Goal: Task Accomplishment & Management: Manage account settings

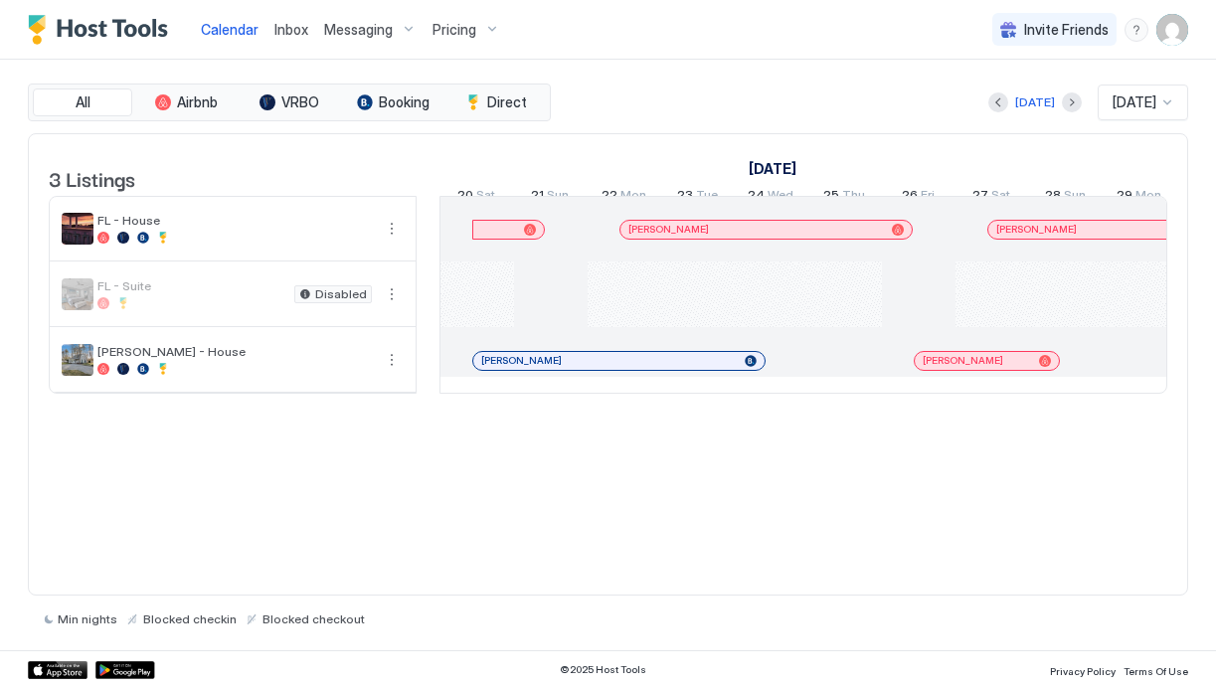
scroll to position [0, 1105]
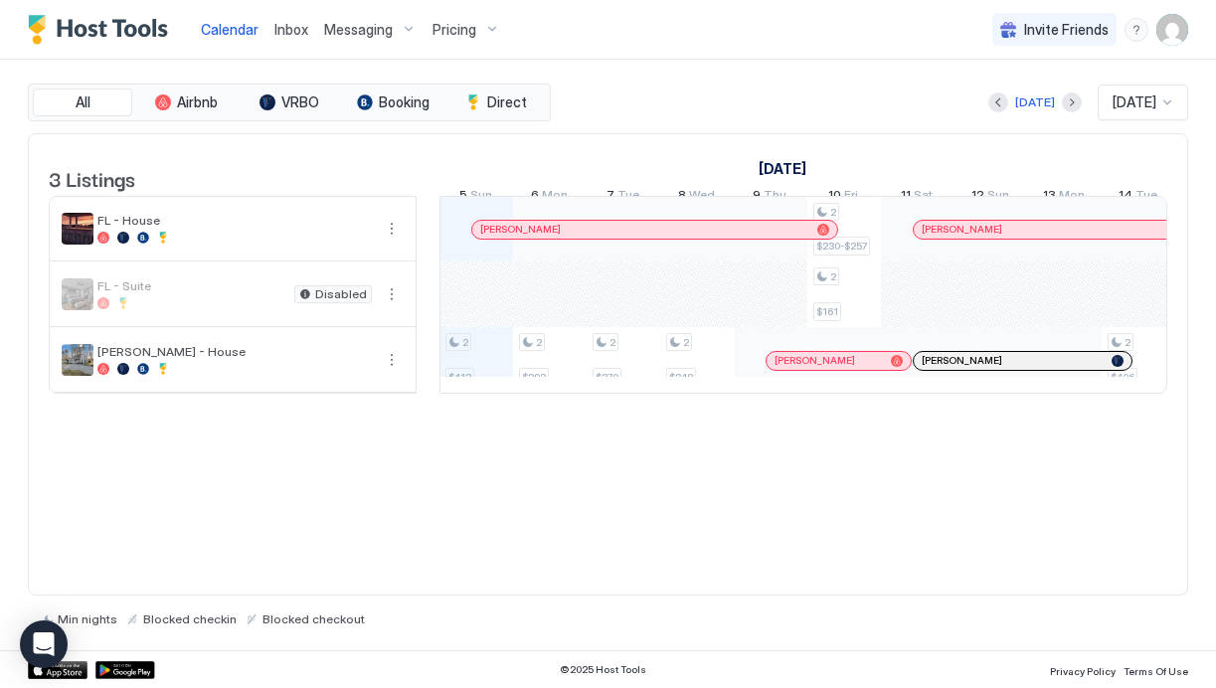
click at [451, 22] on span "Pricing" at bounding box center [455, 30] width 44 height 18
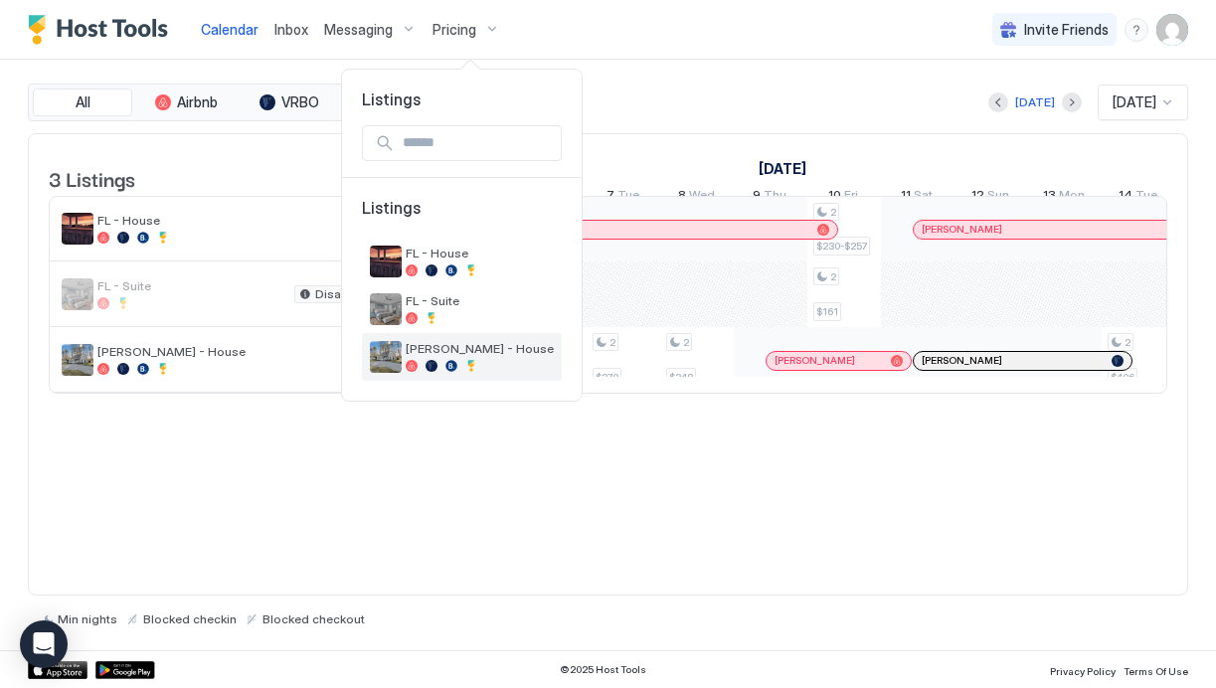
click at [430, 343] on span "[PERSON_NAME] - House" at bounding box center [480, 348] width 148 height 15
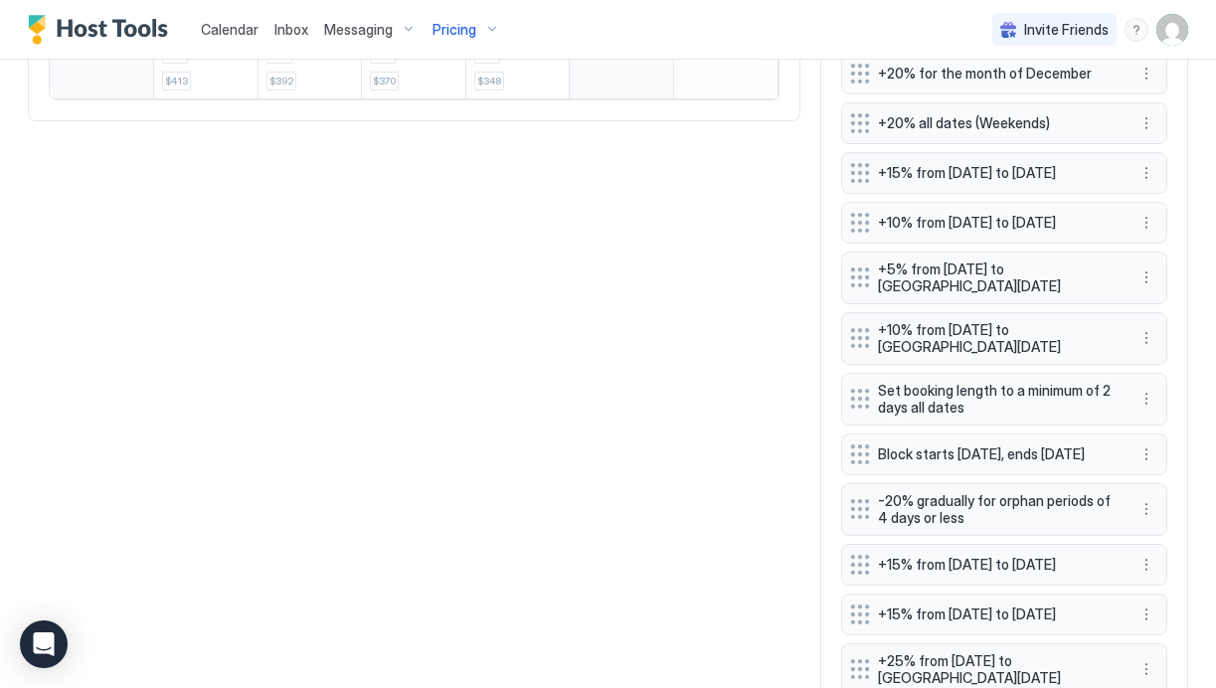
scroll to position [1172, 0]
click at [1150, 236] on button "More options" at bounding box center [1147, 224] width 24 height 24
click at [1180, 329] on span "Delete" at bounding box center [1184, 330] width 37 height 15
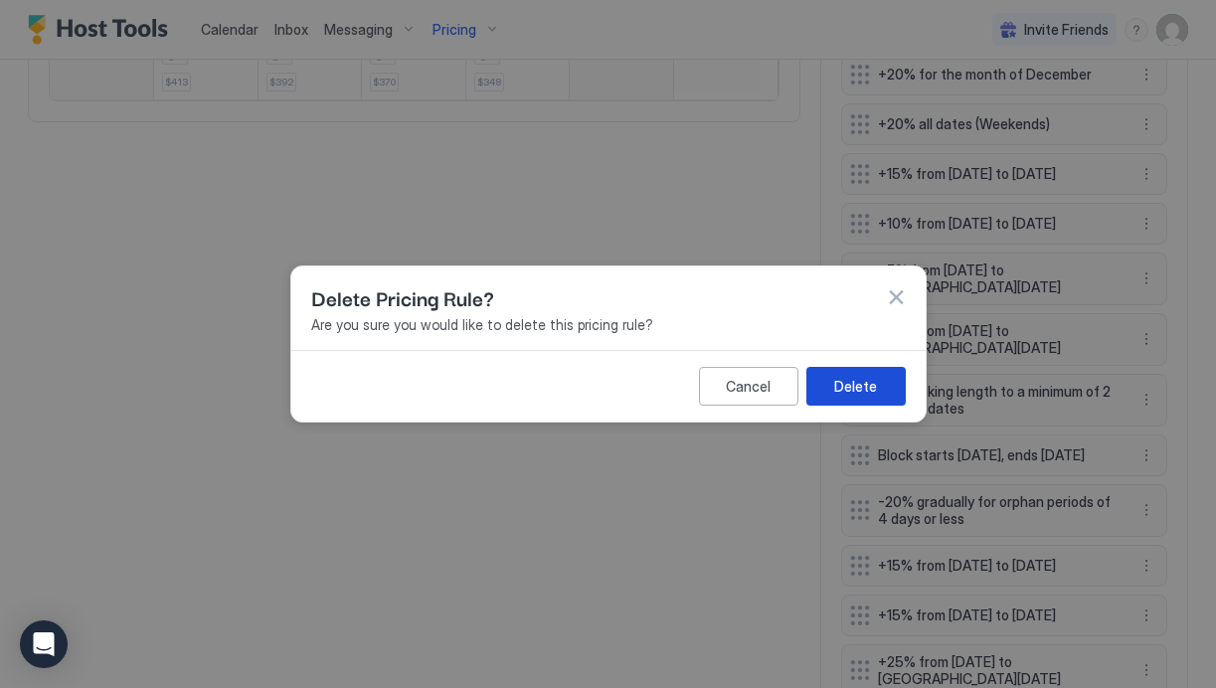
click at [881, 375] on button "Delete" at bounding box center [856, 386] width 99 height 39
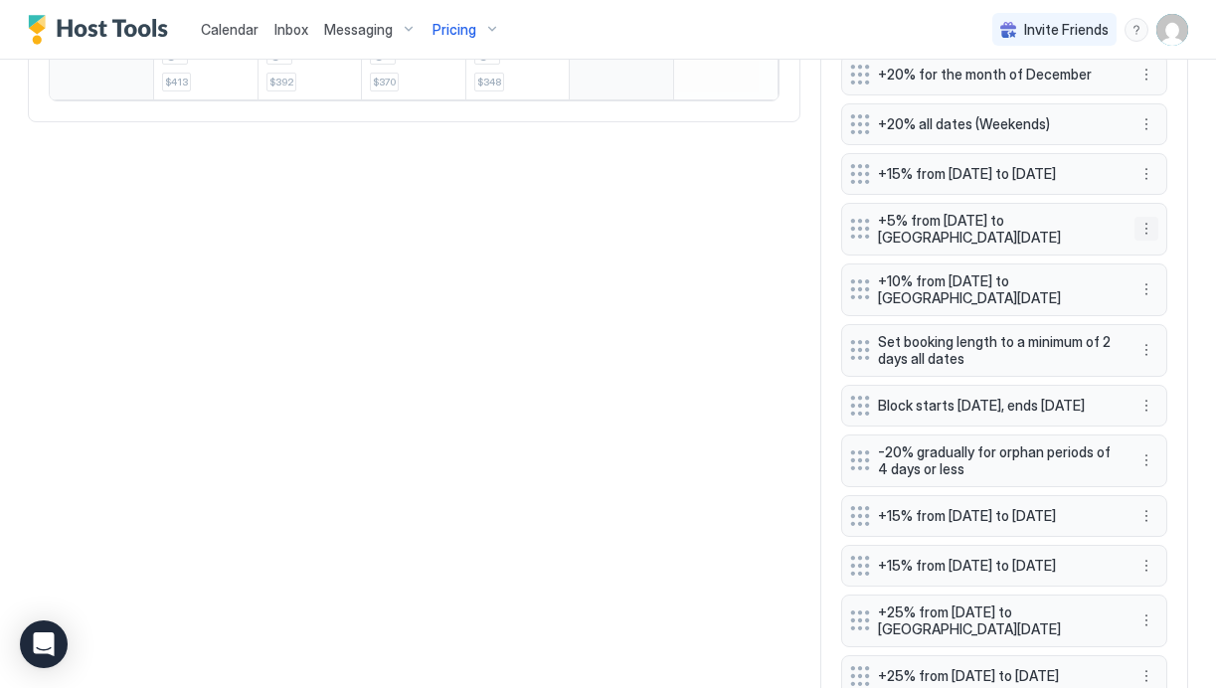
click at [1147, 240] on button "More options" at bounding box center [1147, 229] width 24 height 24
click at [1177, 335] on span "Delete" at bounding box center [1184, 330] width 37 height 15
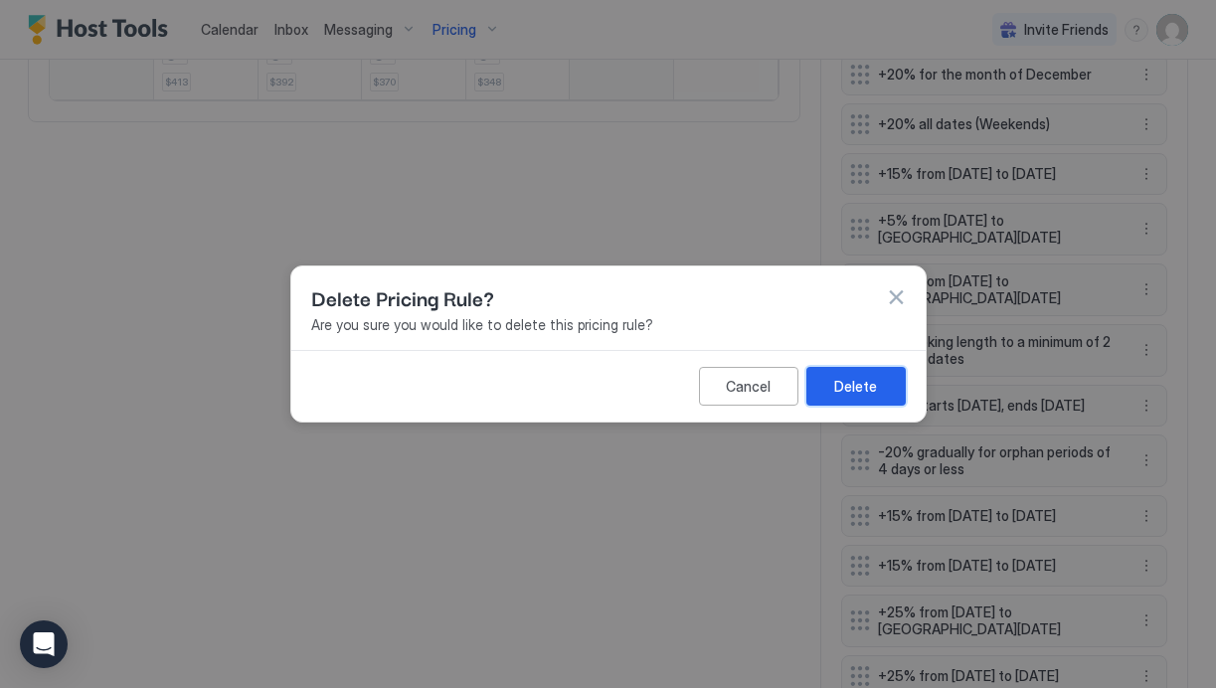
click at [845, 389] on div "Delete" at bounding box center [855, 386] width 43 height 21
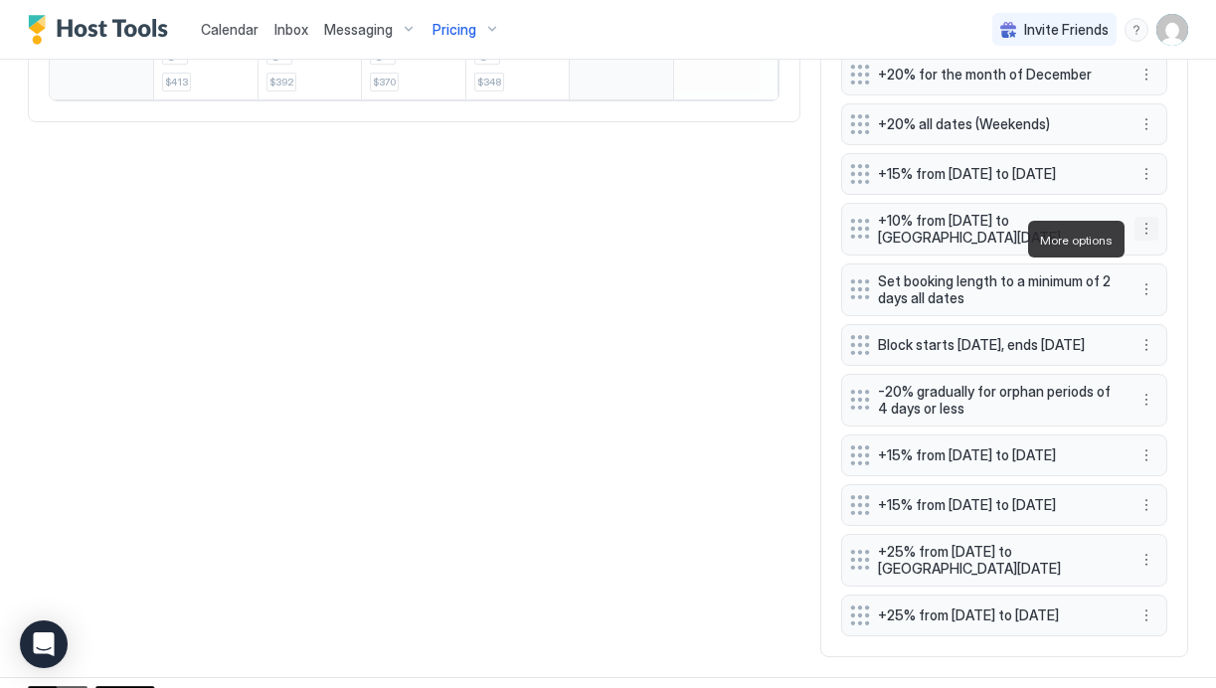
click at [1149, 238] on button "More options" at bounding box center [1147, 229] width 24 height 24
click at [1182, 323] on span "Delete" at bounding box center [1184, 330] width 37 height 15
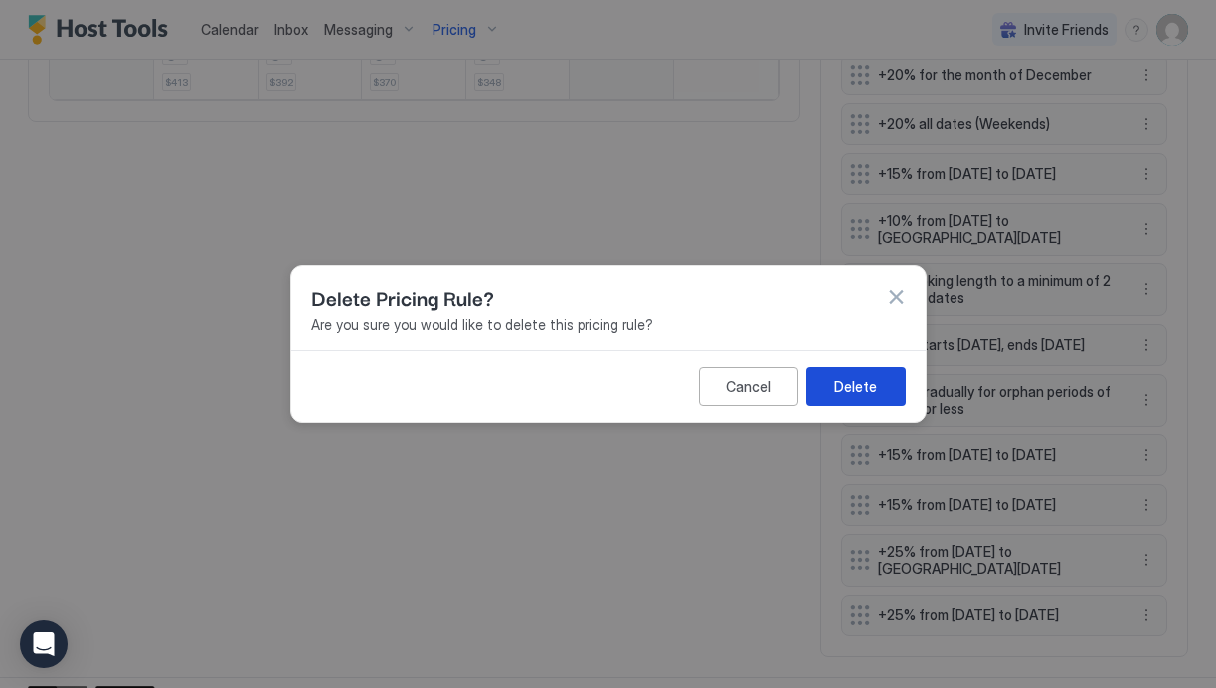
click at [859, 392] on div "Delete" at bounding box center [855, 386] width 43 height 21
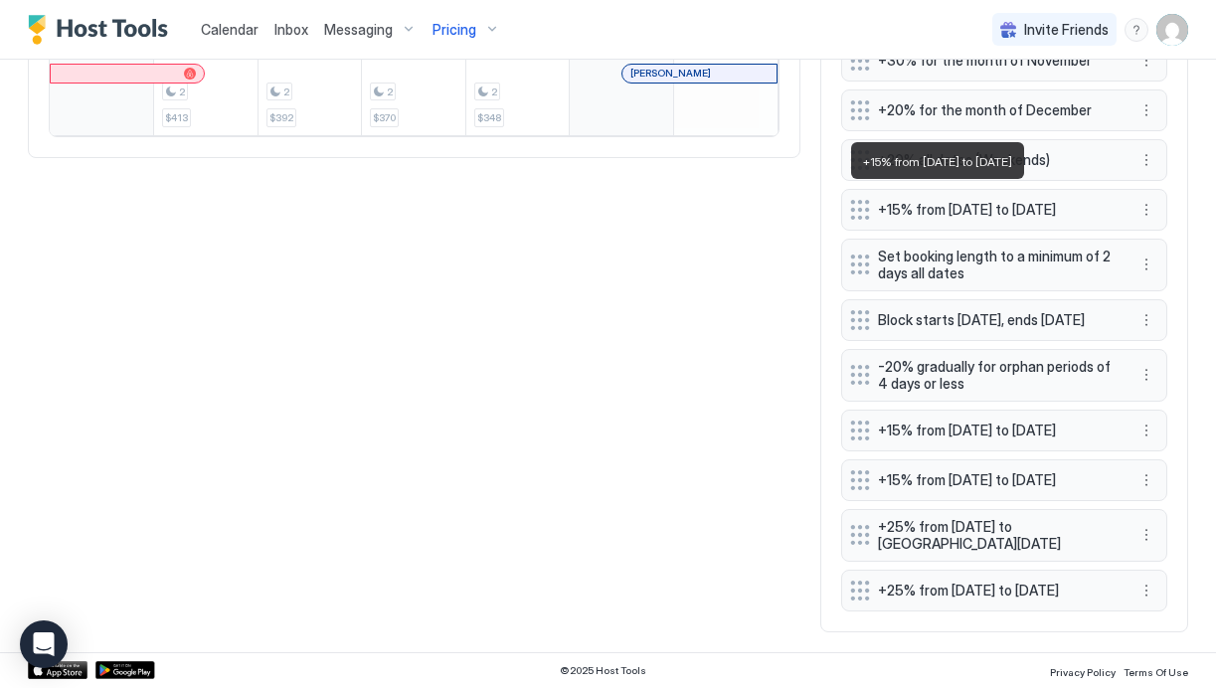
scroll to position [1144, 0]
click at [1023, 201] on span "+15% from [DATE] to [DATE]" at bounding box center [996, 210] width 237 height 18
click at [670, 323] on div "All Airbnb VRBO Booking Direct Today Oct 2025 Sunday Monday Tuesday Wednesday T…" at bounding box center [608, 46] width 1161 height 1174
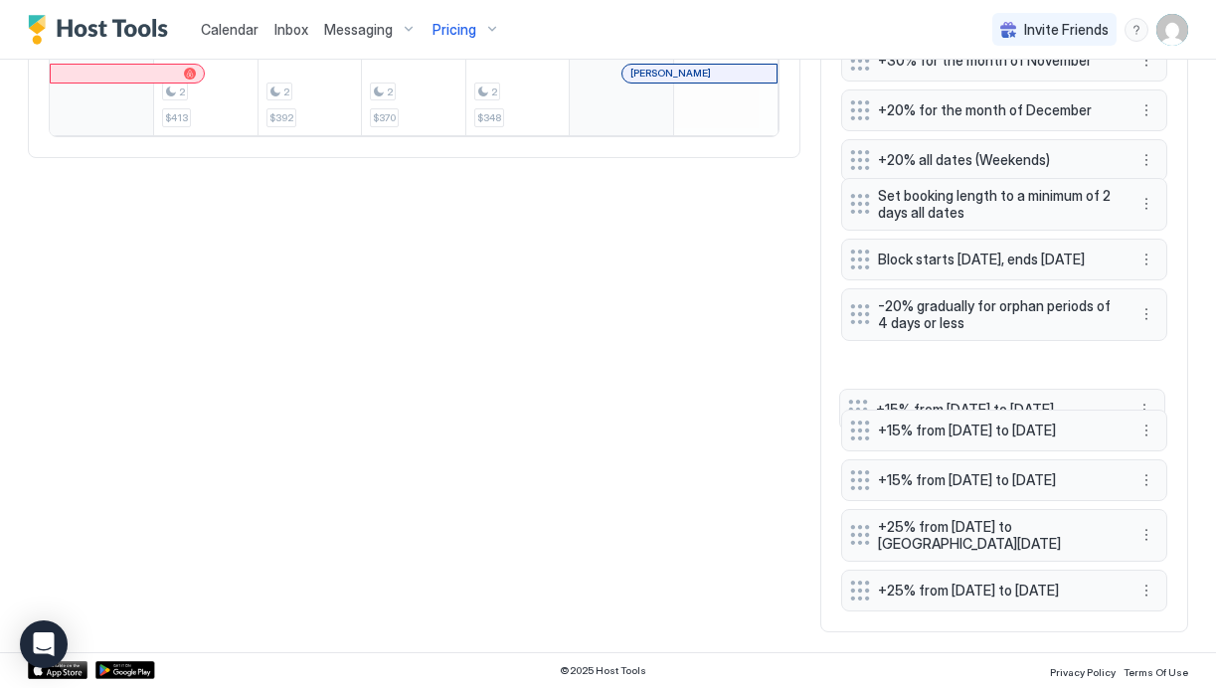
drag, startPoint x: 967, startPoint y: 210, endPoint x: 965, endPoint y: 410, distance: 199.9
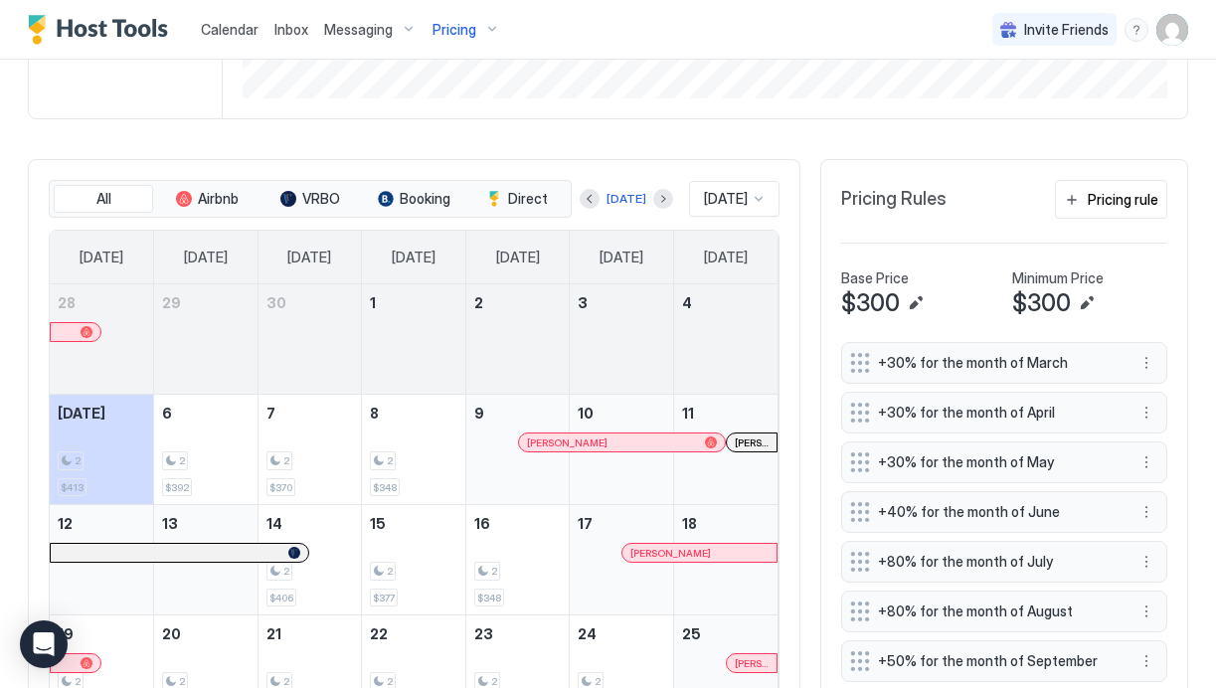
scroll to position [606, 0]
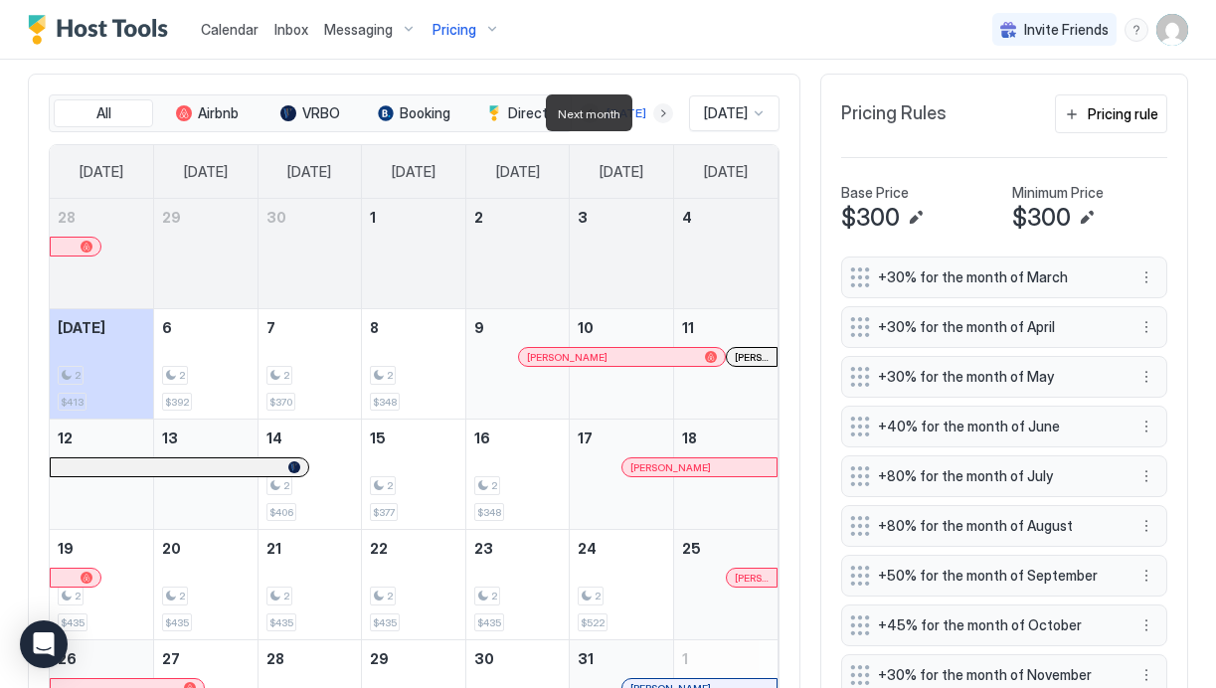
click at [653, 117] on button "Next month" at bounding box center [663, 113] width 20 height 20
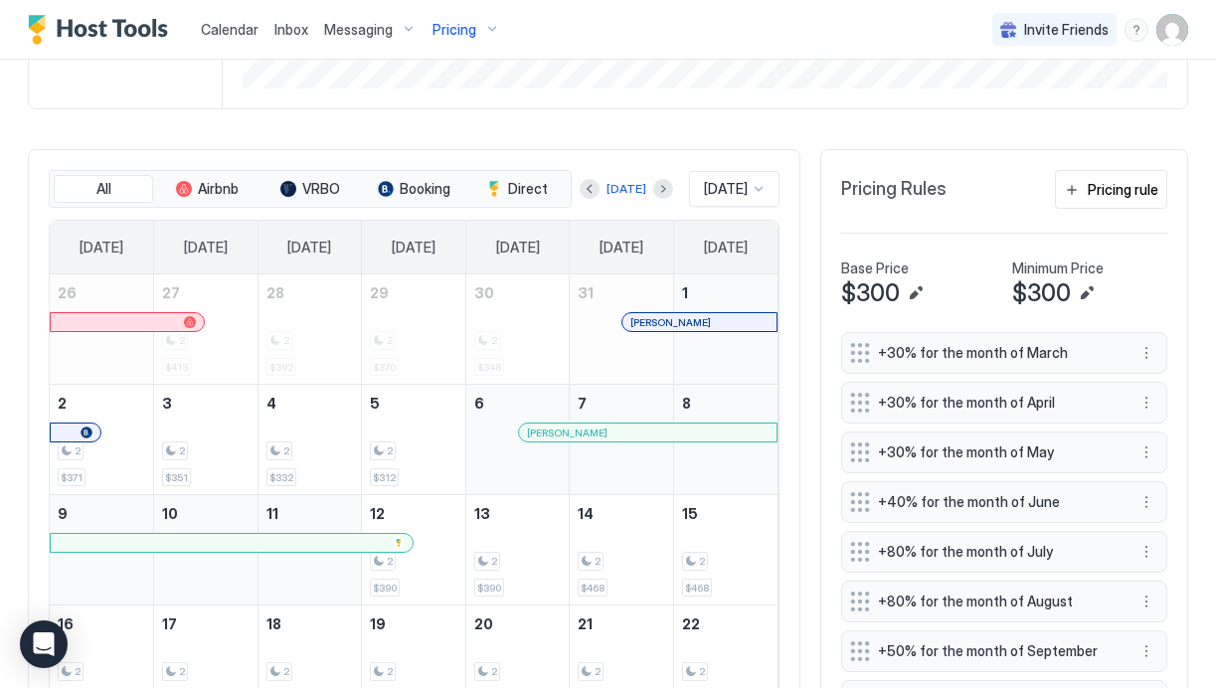
scroll to position [528, 0]
click at [653, 189] on button "Next month" at bounding box center [663, 191] width 20 height 20
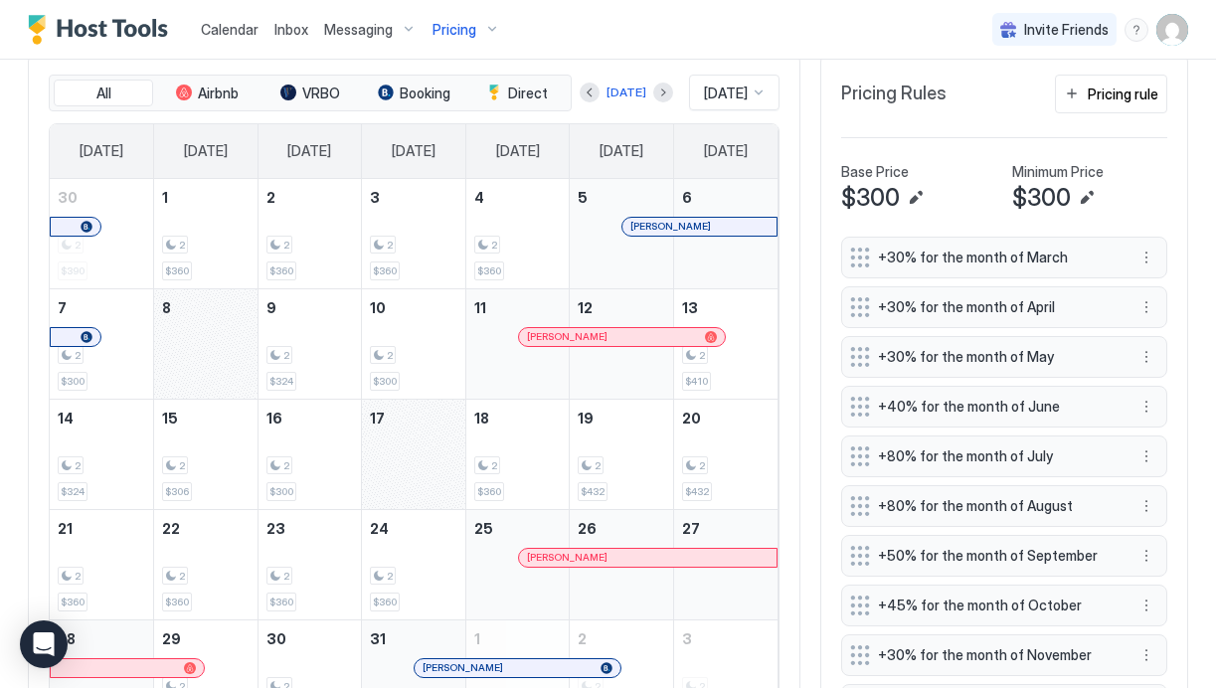
scroll to position [536, 0]
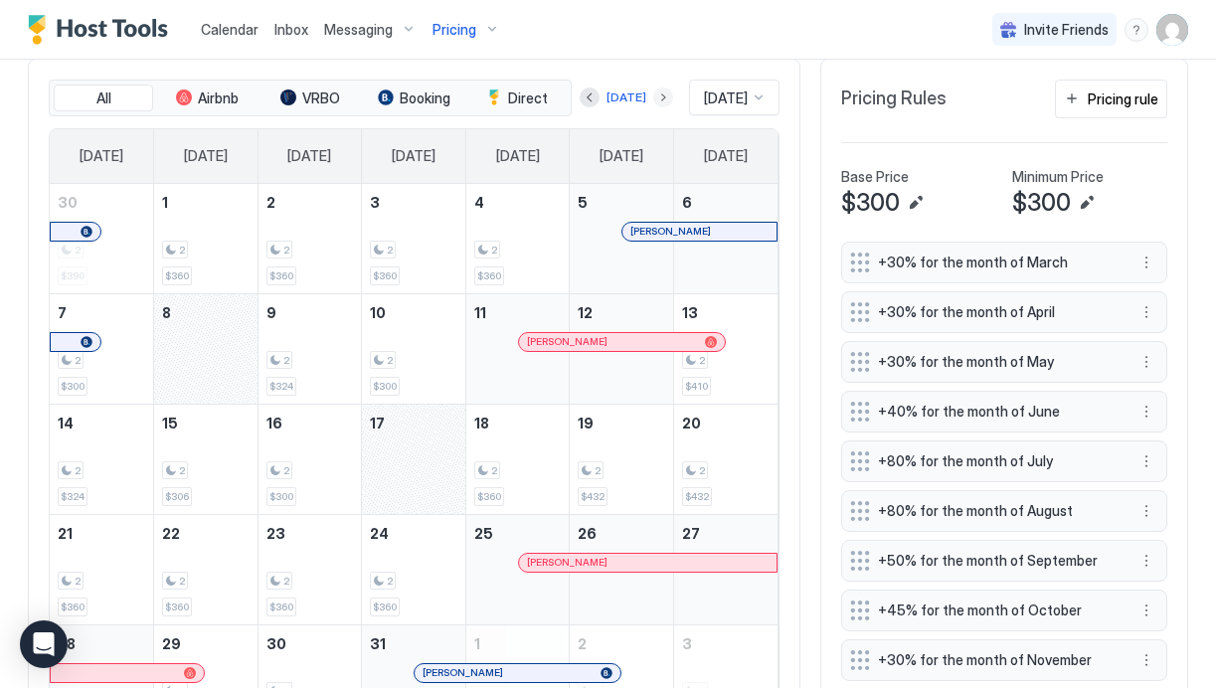
click at [653, 99] on button "Next month" at bounding box center [663, 98] width 20 height 20
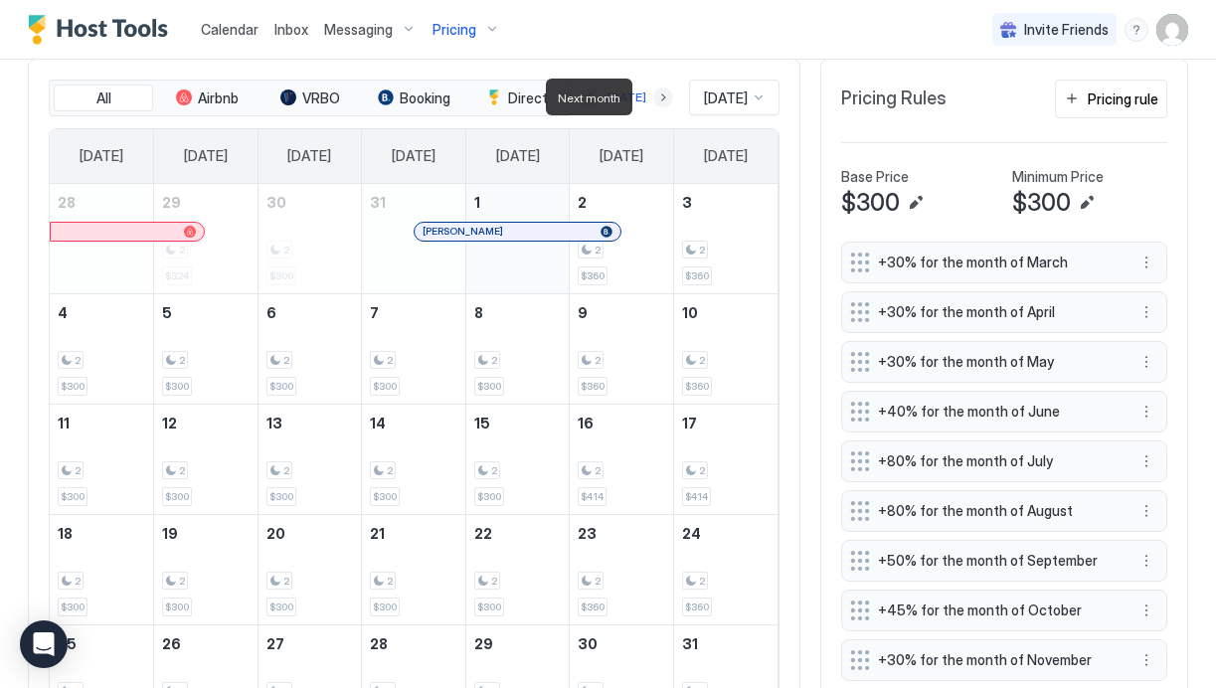
click at [653, 98] on button "Next month" at bounding box center [663, 98] width 20 height 20
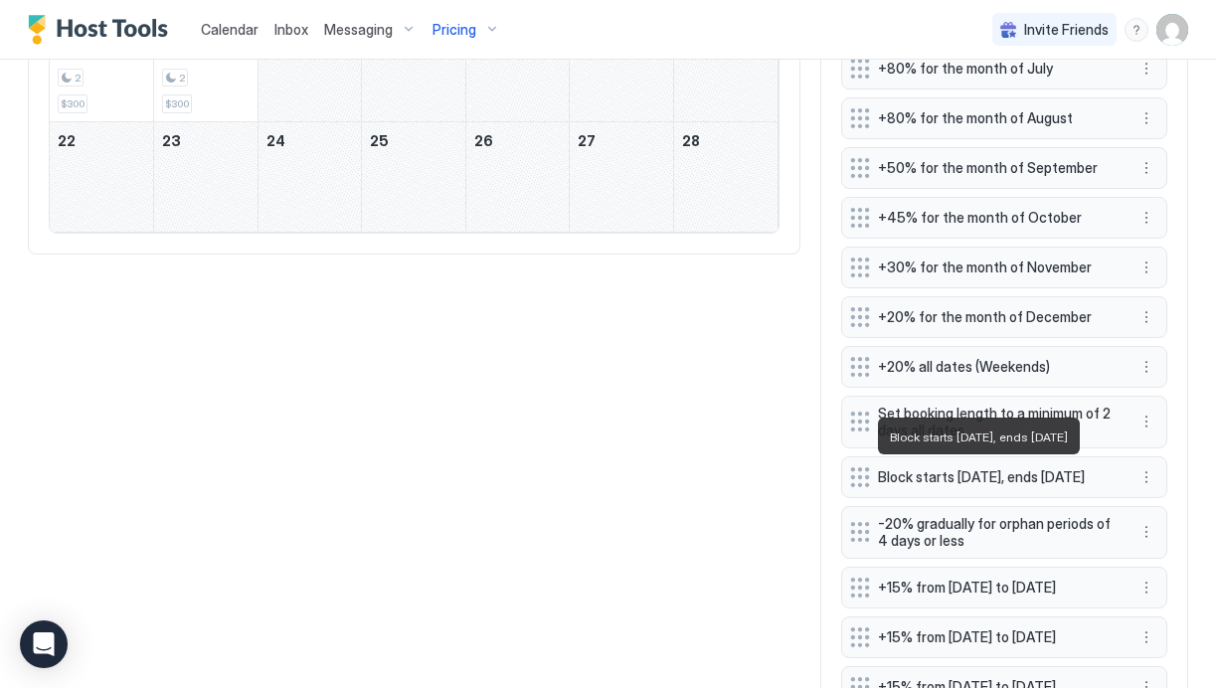
scroll to position [349, 0]
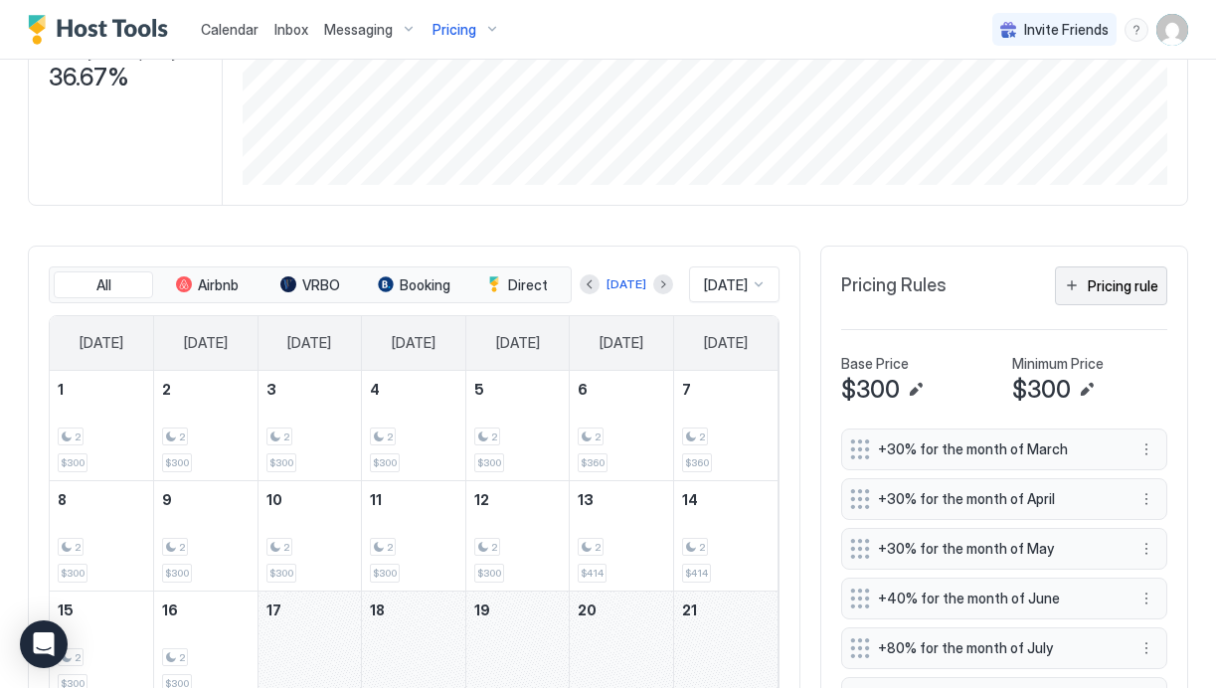
click at [1122, 281] on div "Pricing rule" at bounding box center [1123, 285] width 71 height 21
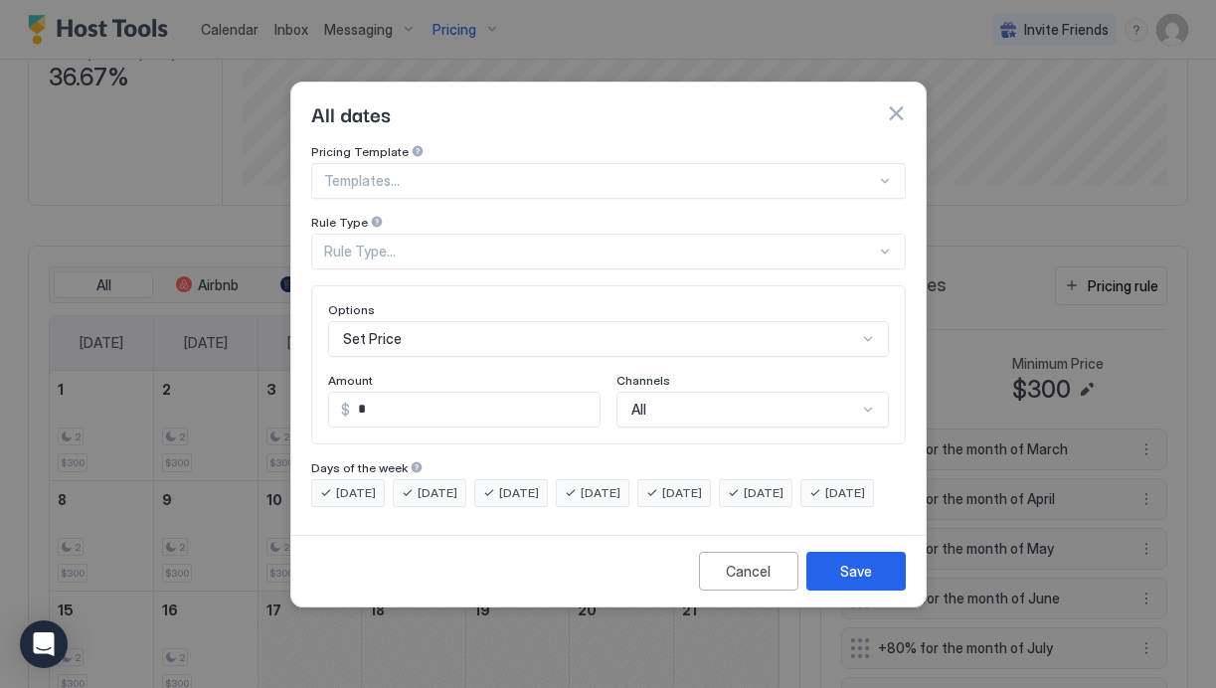
click at [406, 172] on div at bounding box center [600, 181] width 552 height 18
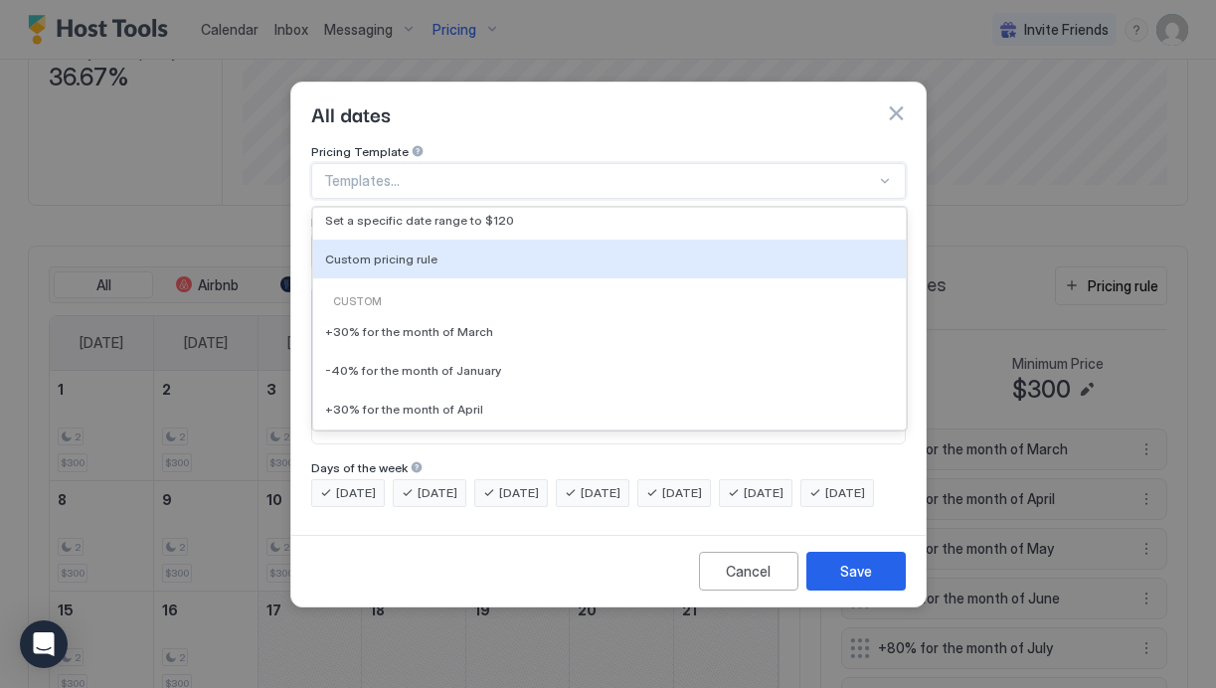
scroll to position [189, 0]
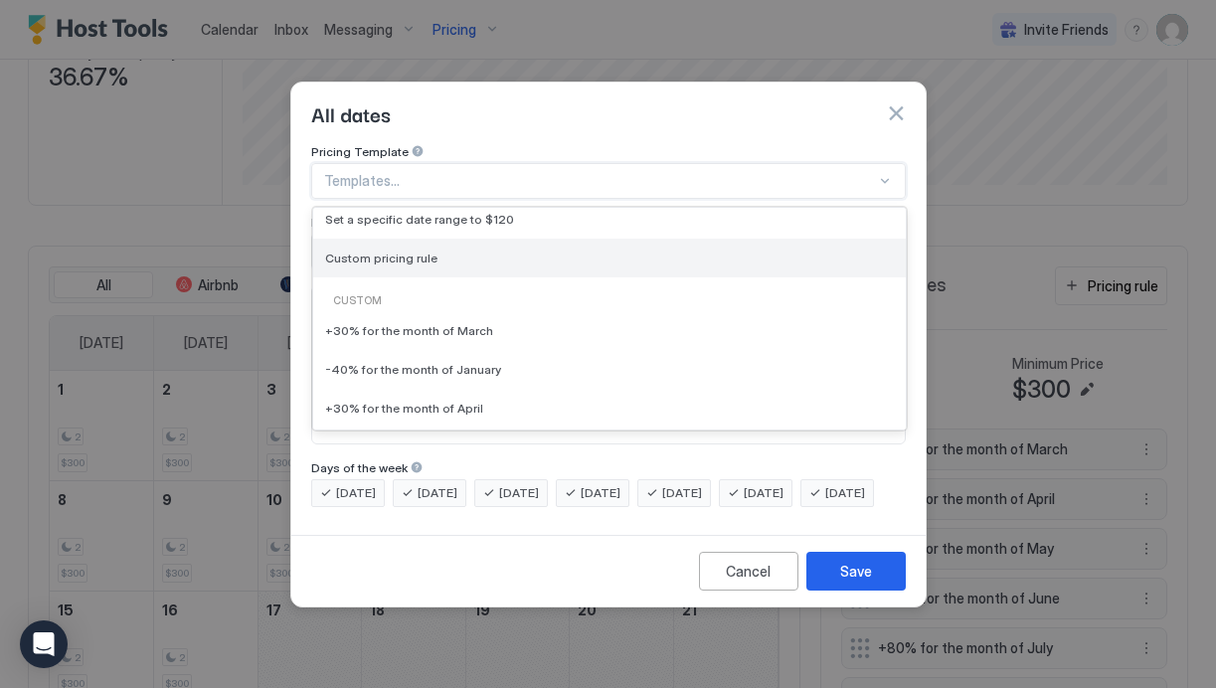
click at [410, 251] on span "Custom pricing rule" at bounding box center [381, 258] width 112 height 15
type input "***"
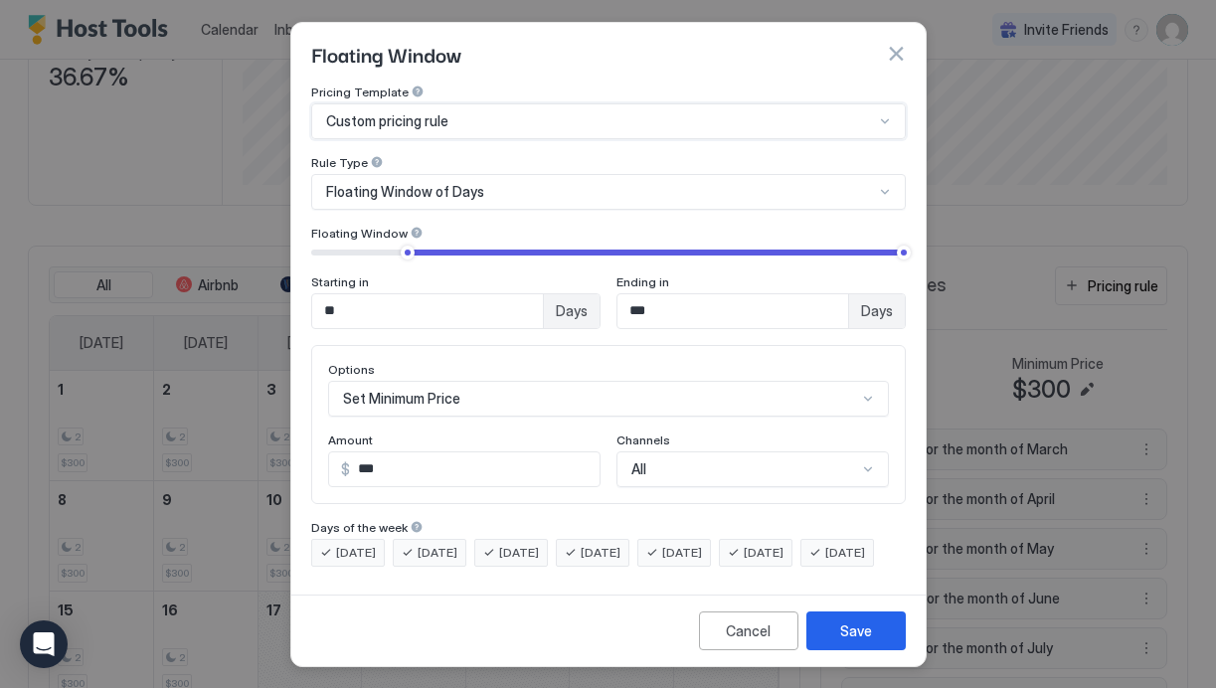
click at [408, 193] on span "Floating Window of Days" at bounding box center [405, 192] width 158 height 18
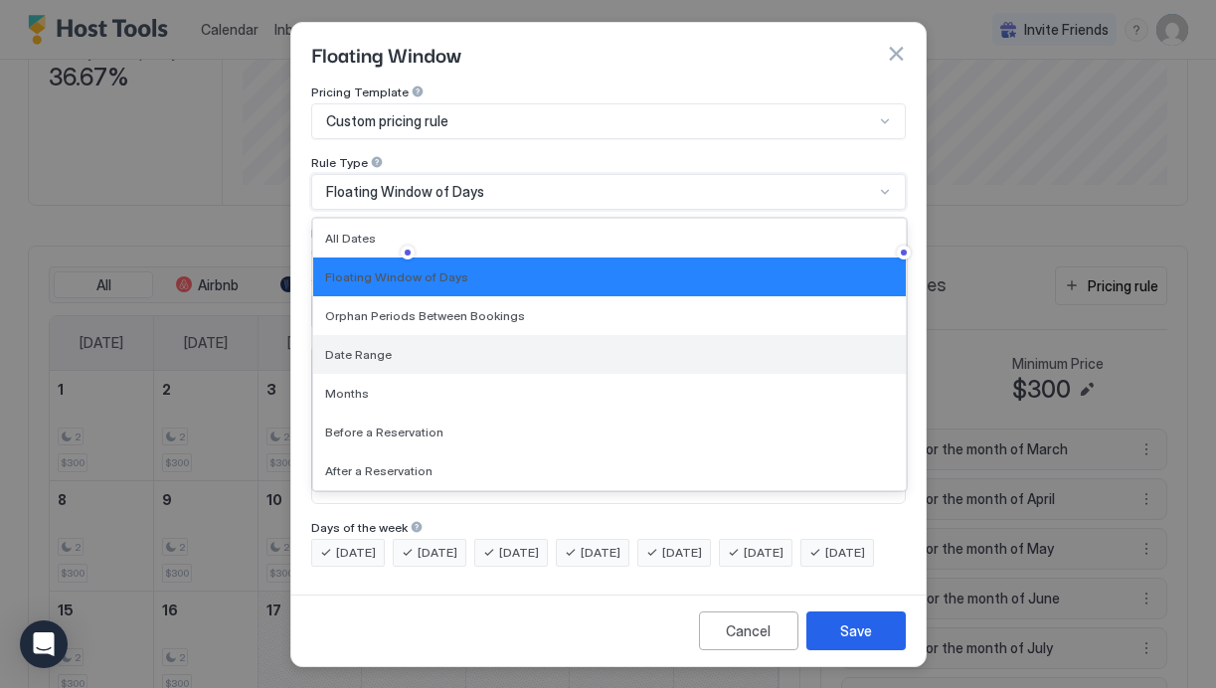
click at [402, 358] on div "Date Range" at bounding box center [609, 354] width 593 height 39
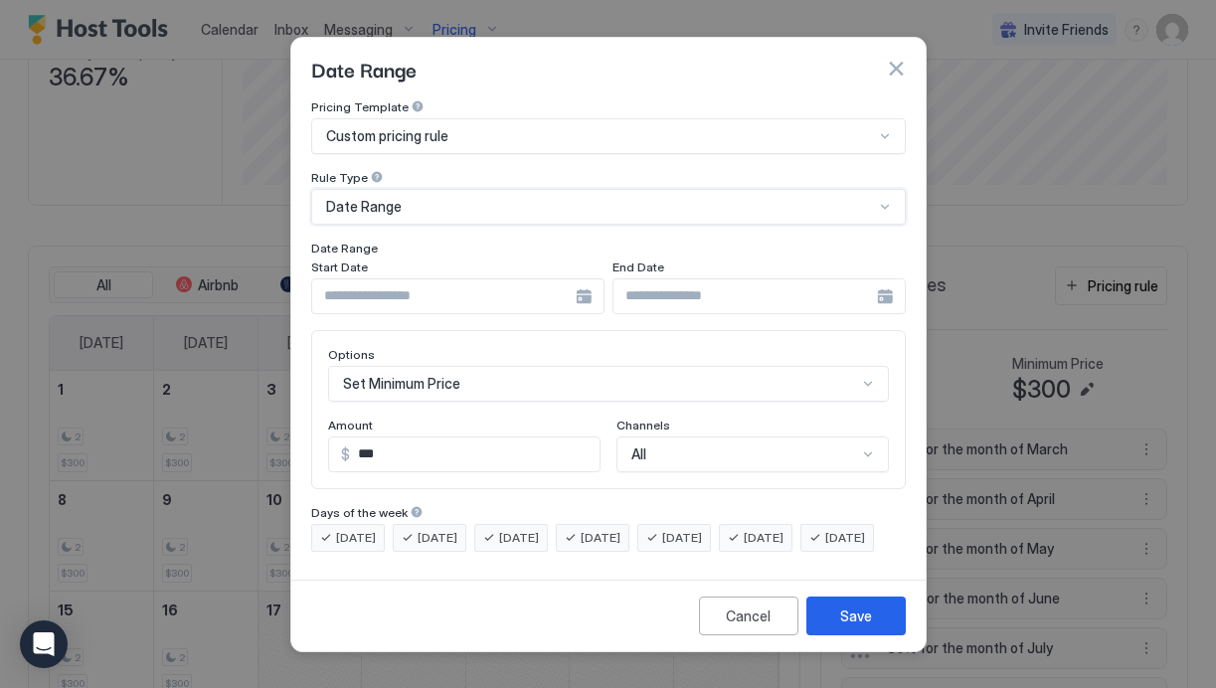
click at [379, 280] on input "Input Field" at bounding box center [444, 296] width 264 height 34
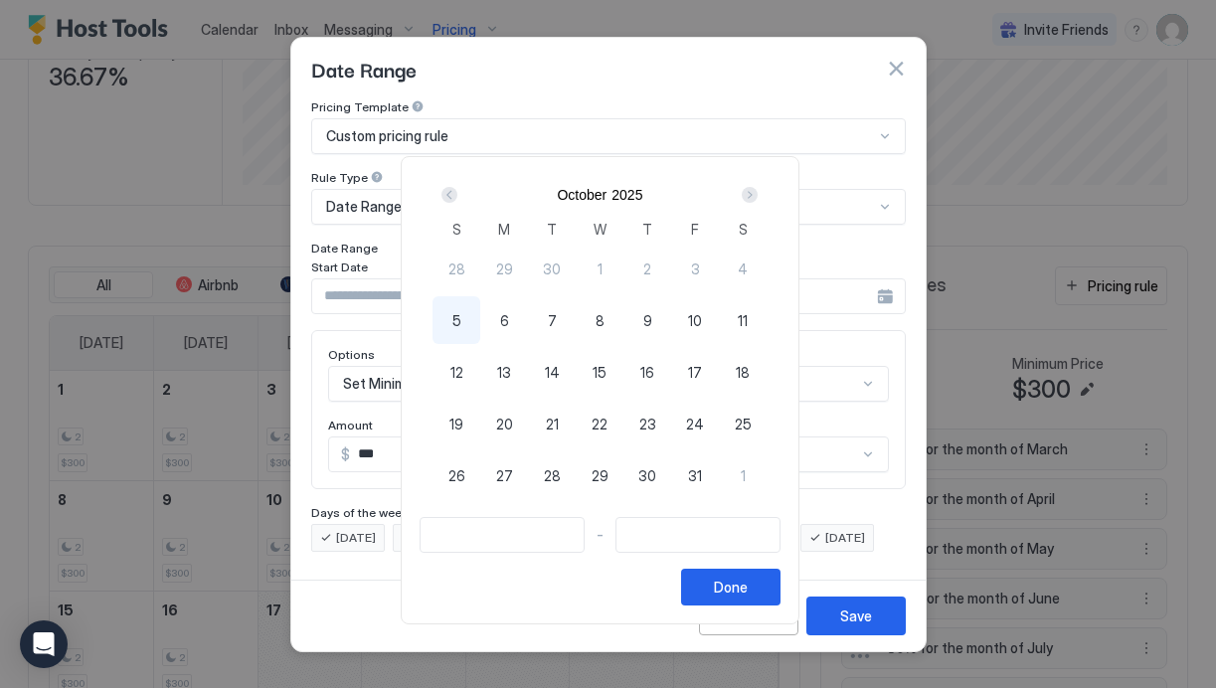
click at [762, 189] on div "Next" at bounding box center [750, 195] width 24 height 24
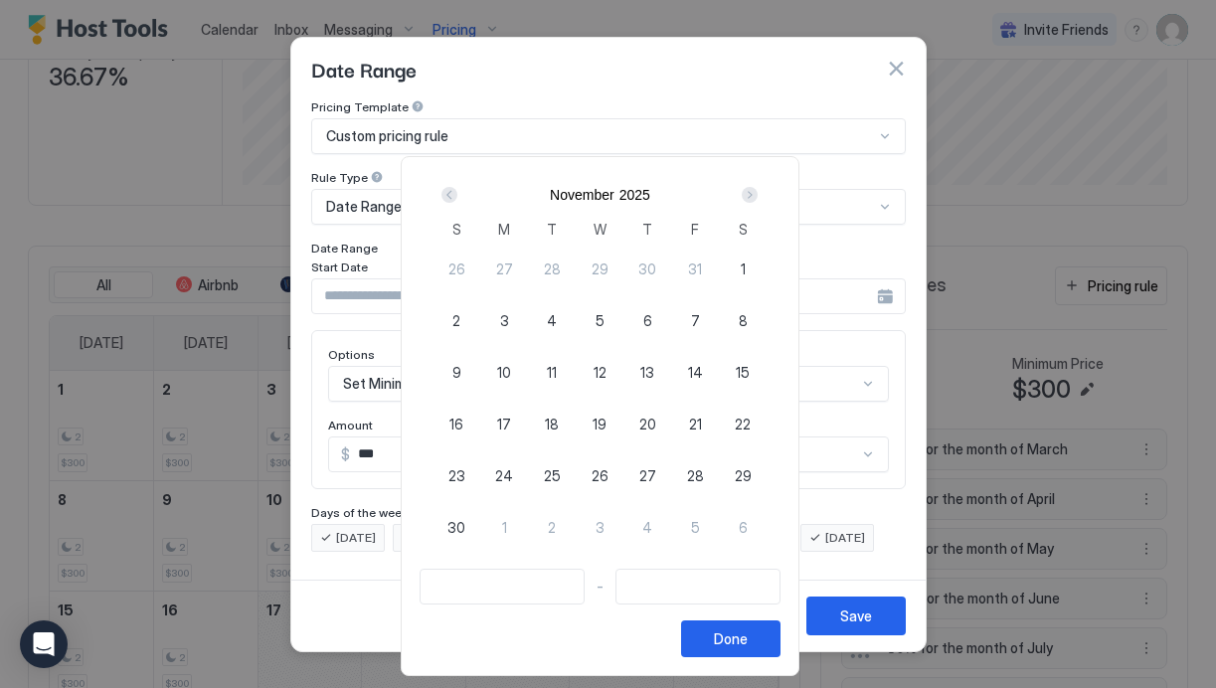
click at [762, 189] on div "Next" at bounding box center [750, 195] width 24 height 24
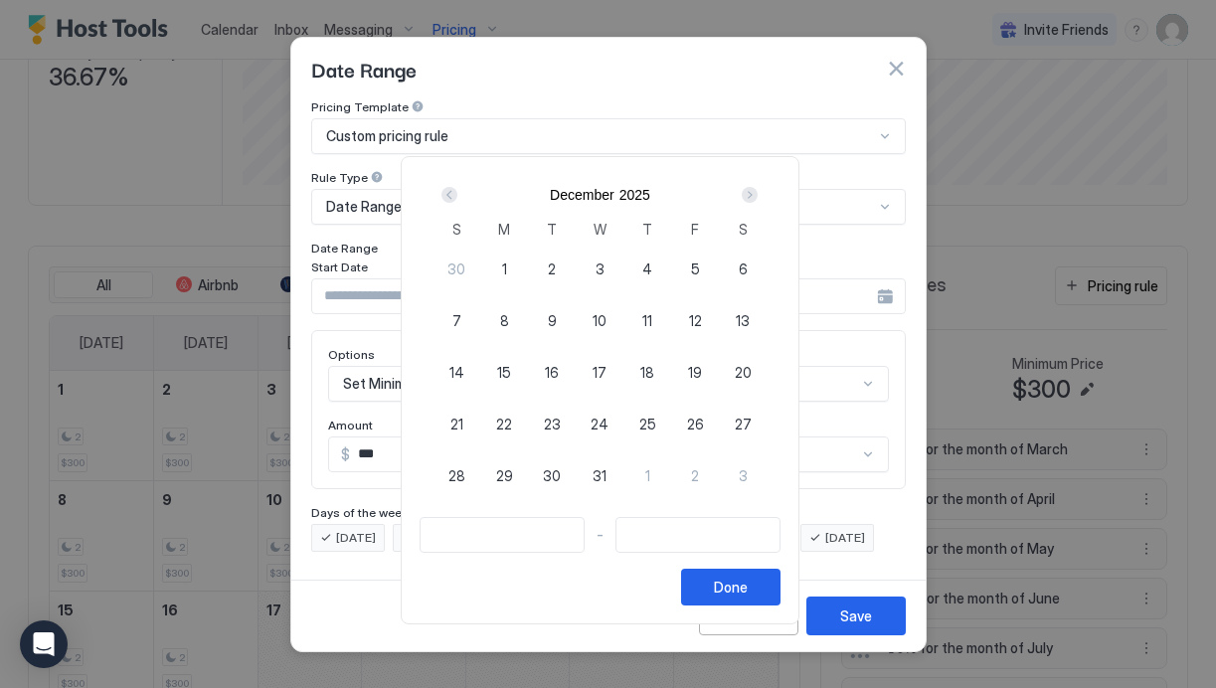
click at [762, 189] on div "Next" at bounding box center [750, 195] width 24 height 24
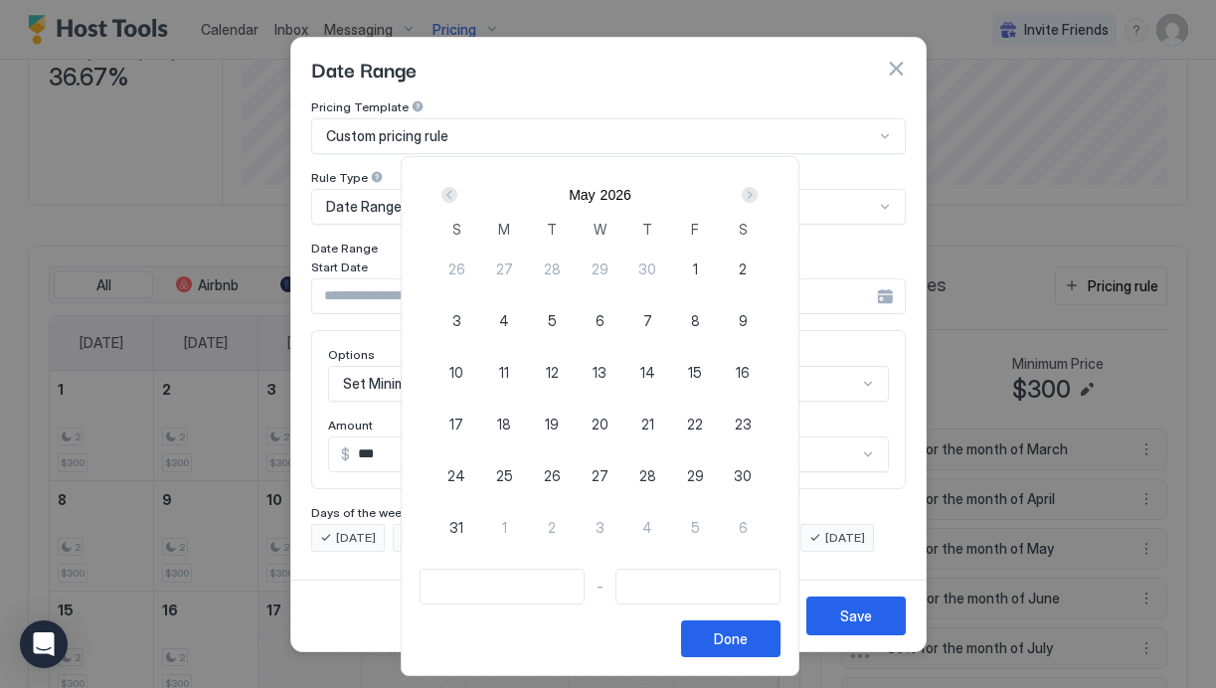
click at [762, 189] on div "Next" at bounding box center [750, 195] width 24 height 24
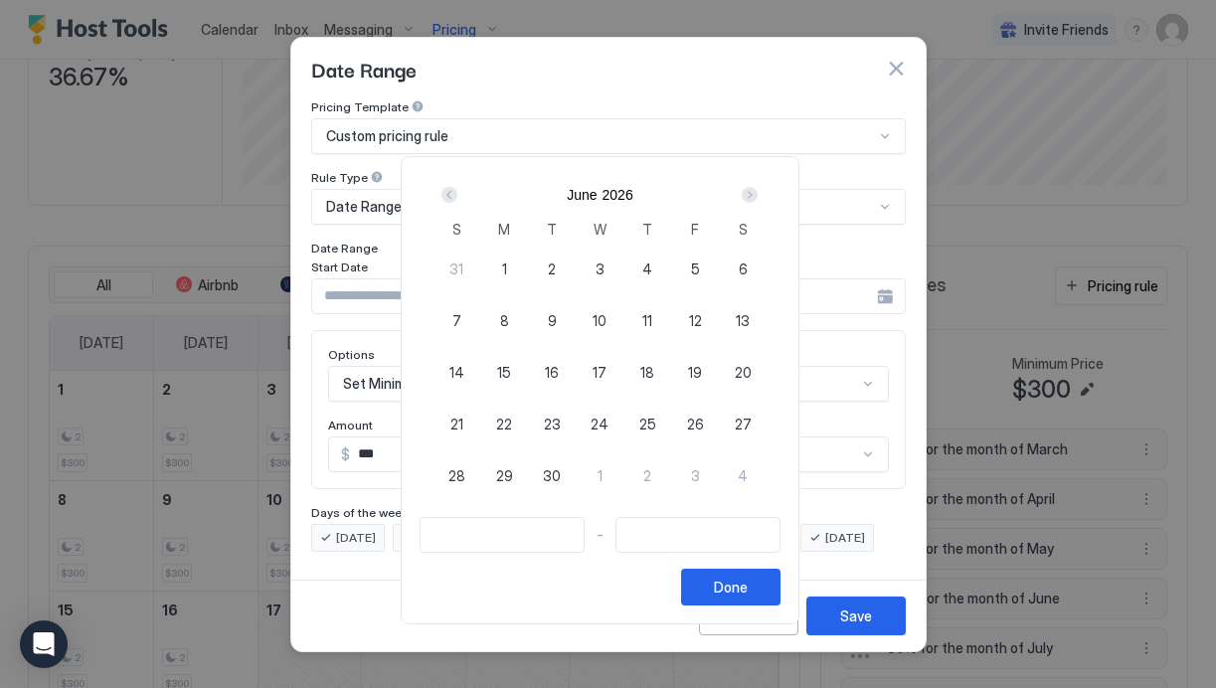
click at [698, 371] on span "19" at bounding box center [695, 372] width 14 height 21
type input "**********"
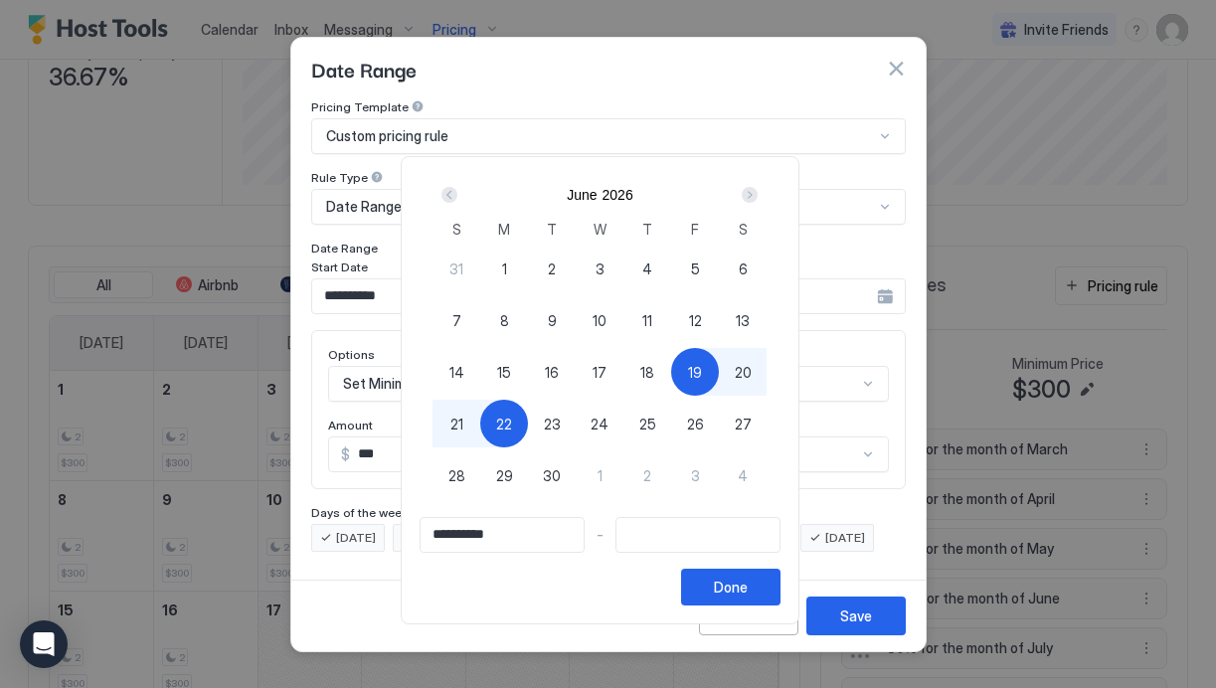
type input "**********"
click at [459, 424] on span "21" at bounding box center [457, 424] width 13 height 21
type input "**********"
click at [748, 583] on div "Done" at bounding box center [731, 587] width 34 height 21
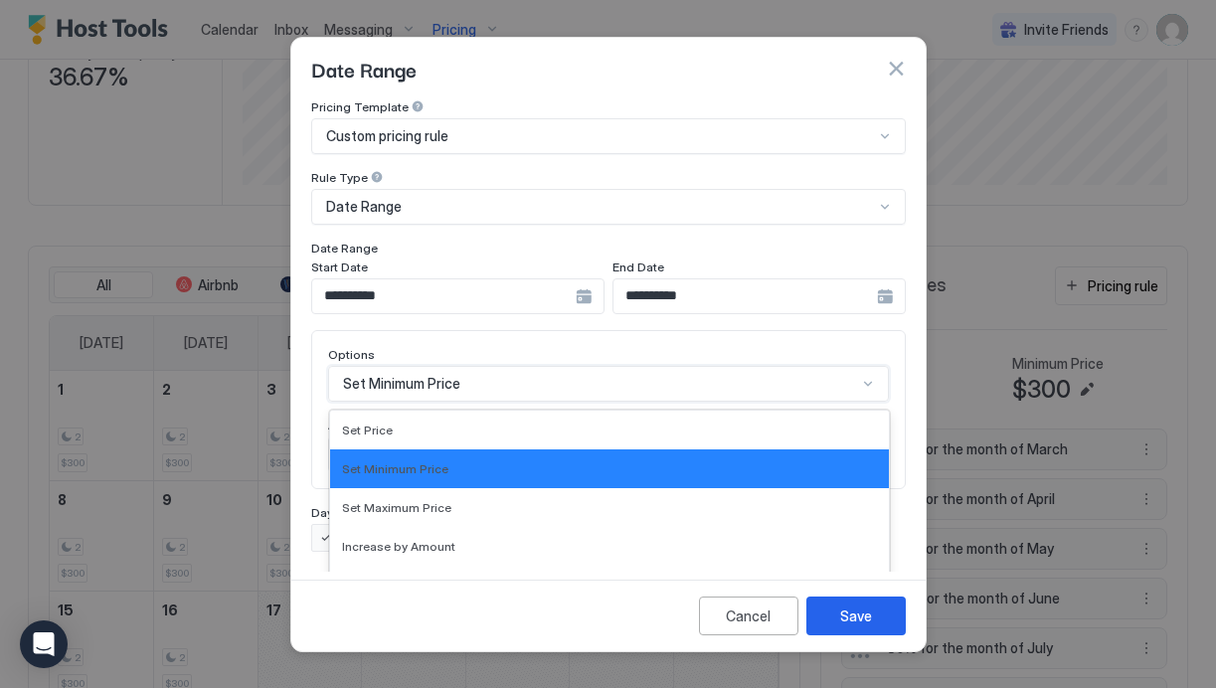
click at [413, 366] on div "Set Minimum Price selected, 2 of 17. 17 results available. Use Up and Down to c…" at bounding box center [608, 384] width 561 height 36
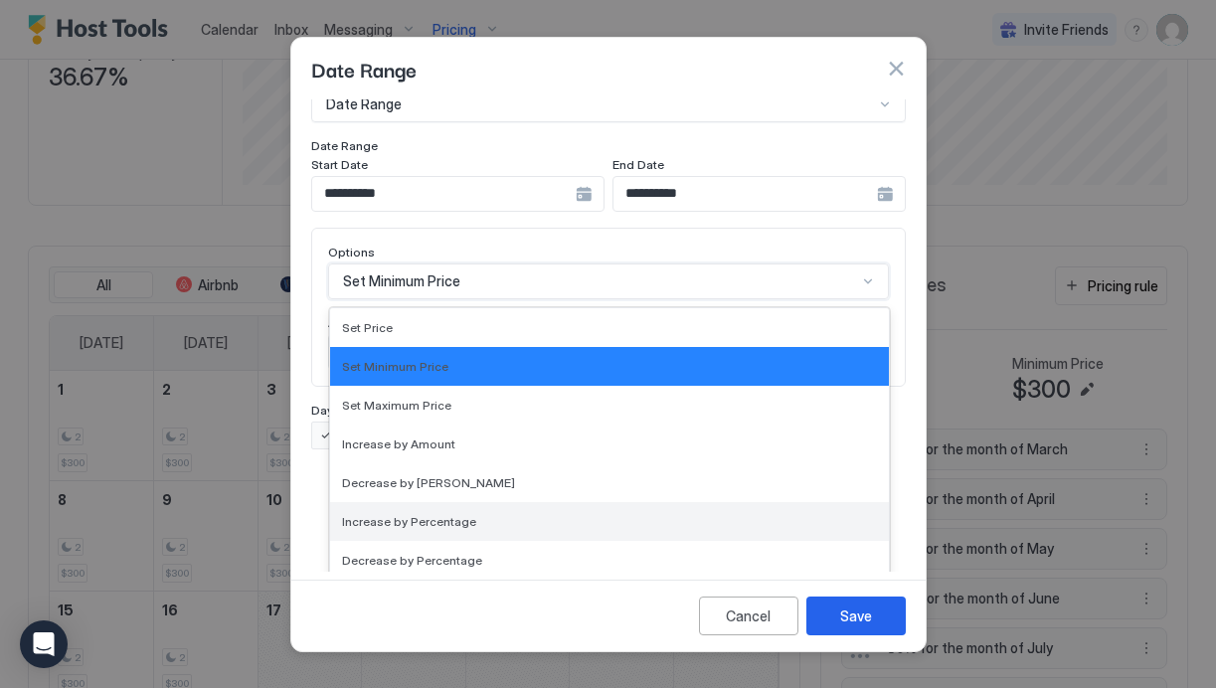
click at [421, 514] on span "Increase by Percentage" at bounding box center [409, 521] width 134 height 15
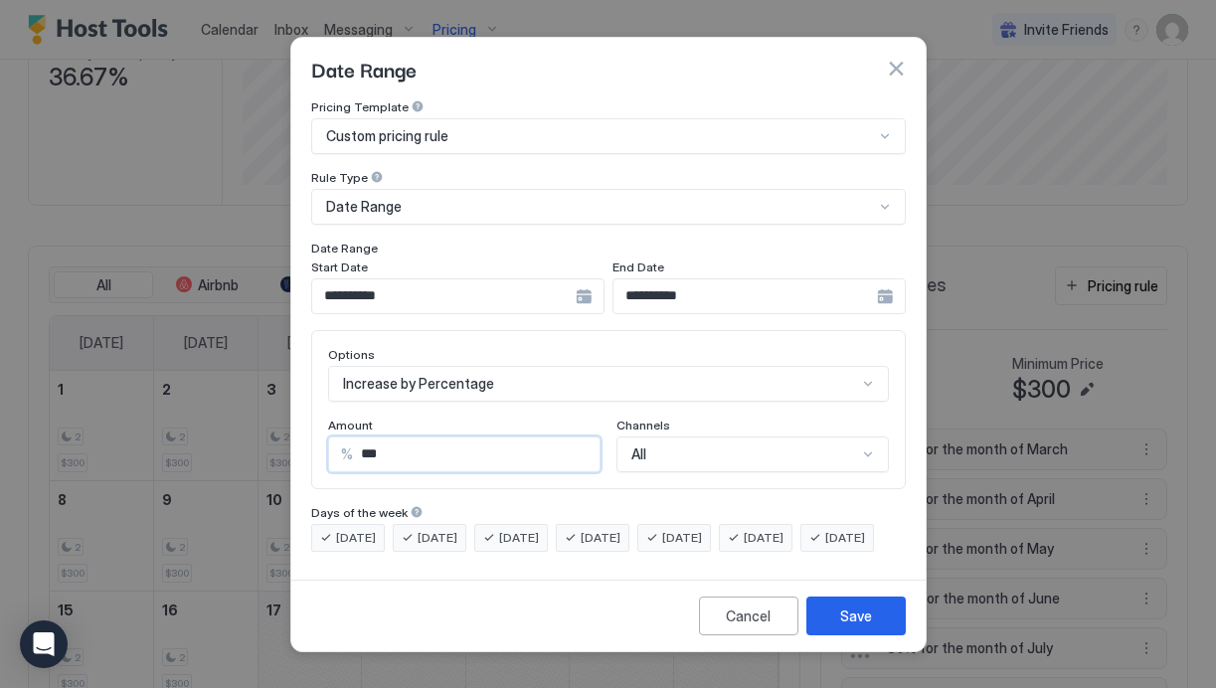
click at [407, 442] on input "***" at bounding box center [476, 455] width 247 height 34
type input "**"
click at [853, 627] on div "Save" at bounding box center [856, 616] width 32 height 21
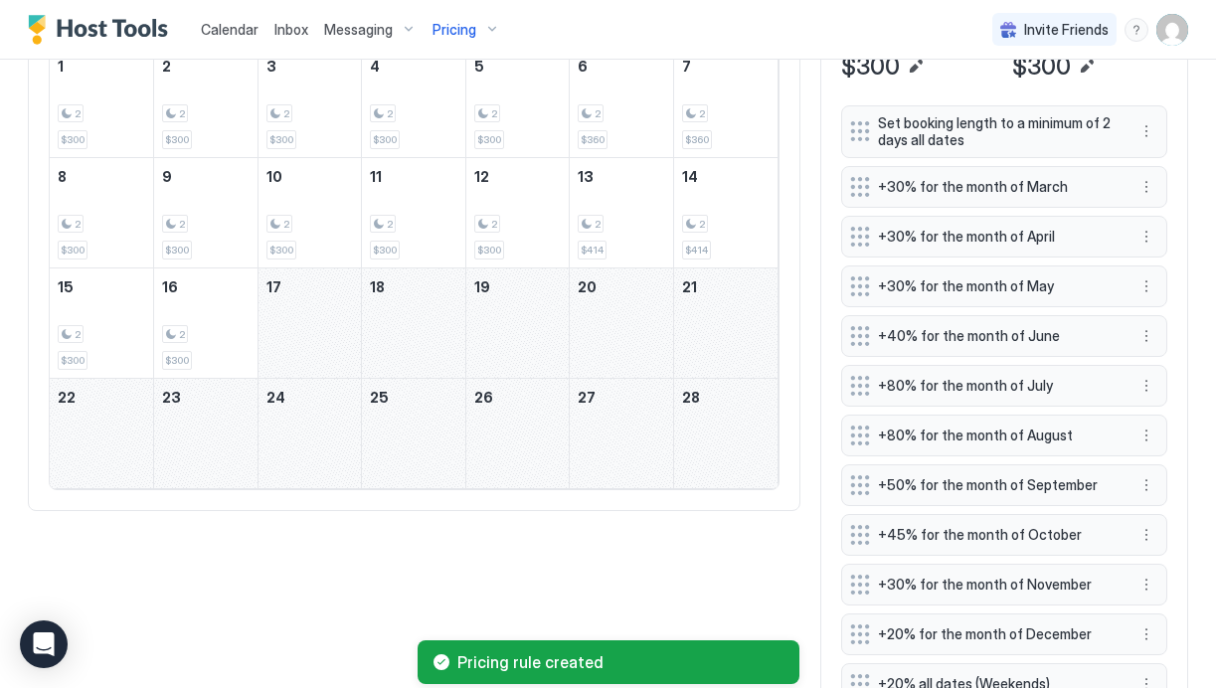
scroll to position [1250, 0]
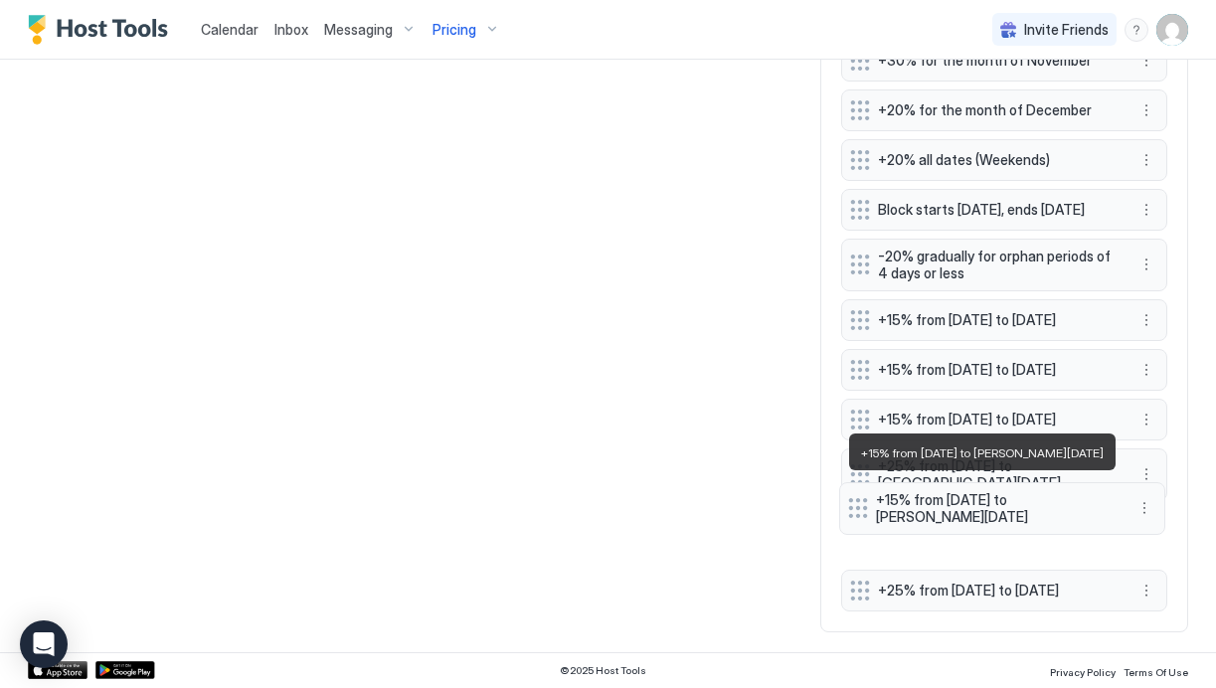
drag, startPoint x: 979, startPoint y: 596, endPoint x: 978, endPoint y: 523, distance: 72.6
click at [978, 523] on span "+15% from [DATE] to [PERSON_NAME][DATE]" at bounding box center [994, 508] width 237 height 35
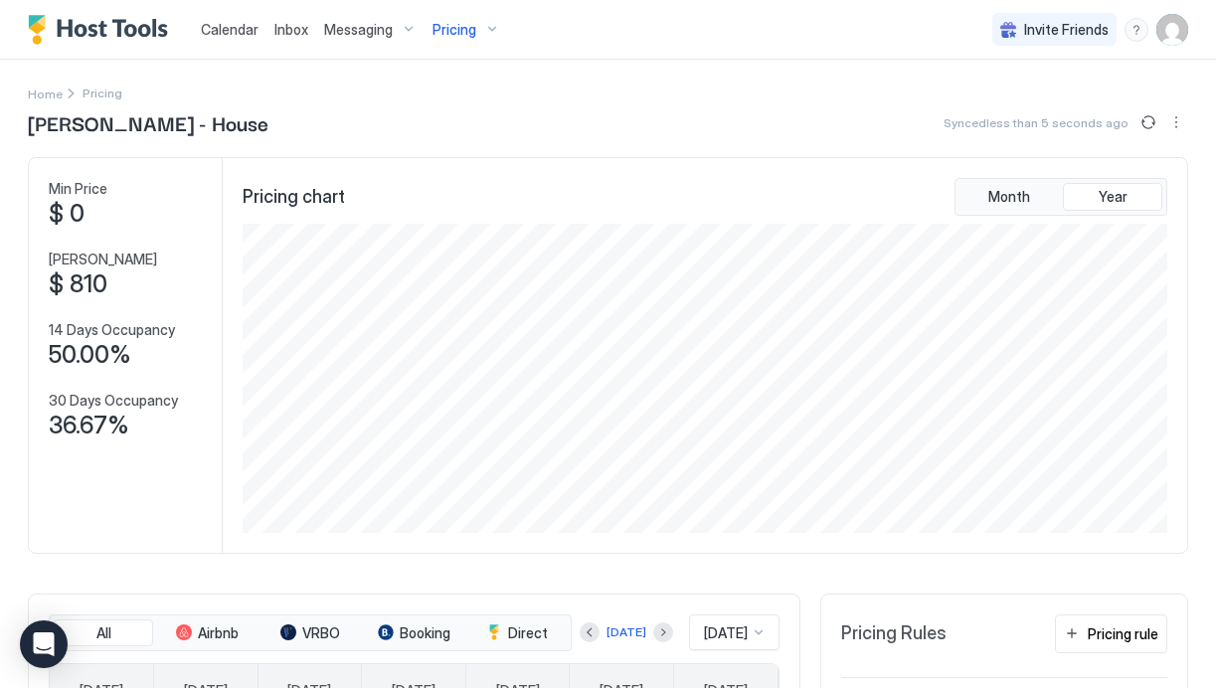
scroll to position [90, 0]
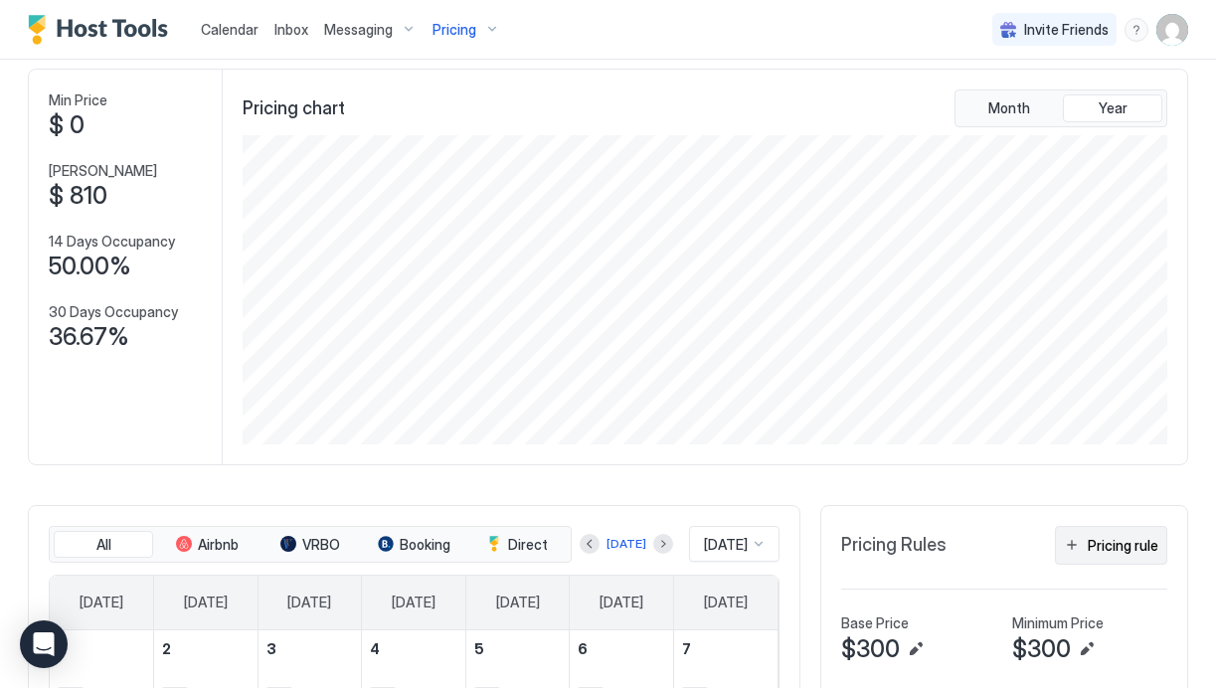
click at [1116, 547] on div "Pricing rule" at bounding box center [1123, 545] width 71 height 21
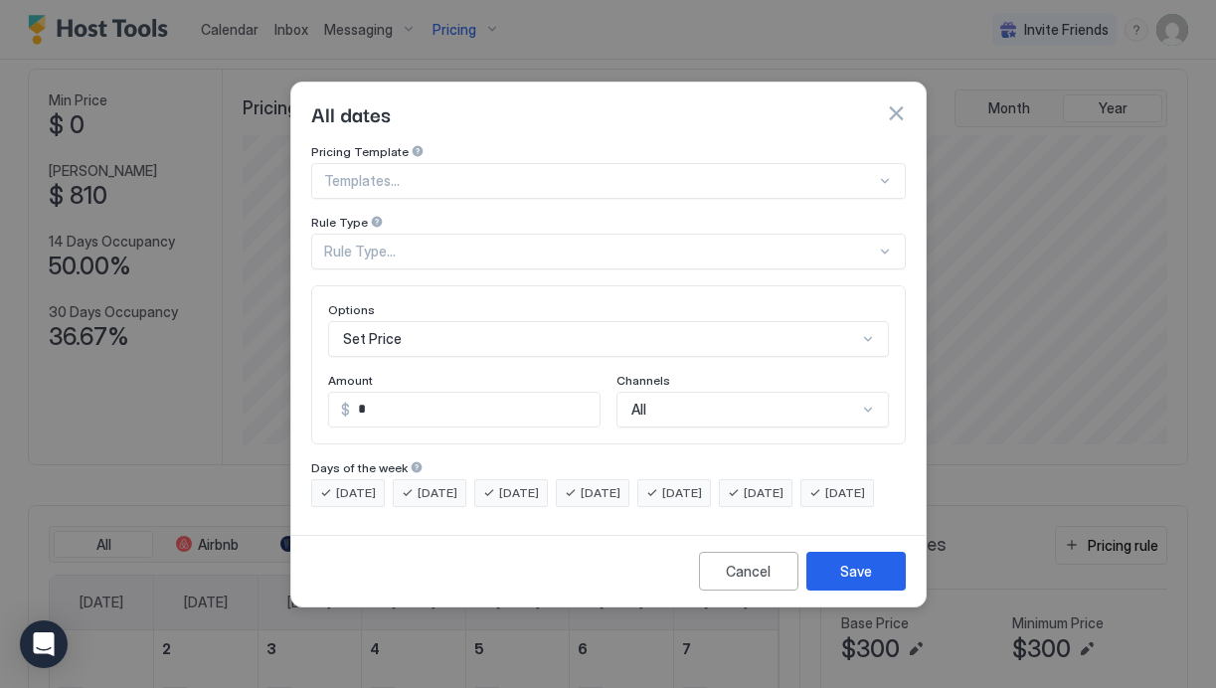
click at [435, 174] on div "Templates..." at bounding box center [608, 181] width 595 height 36
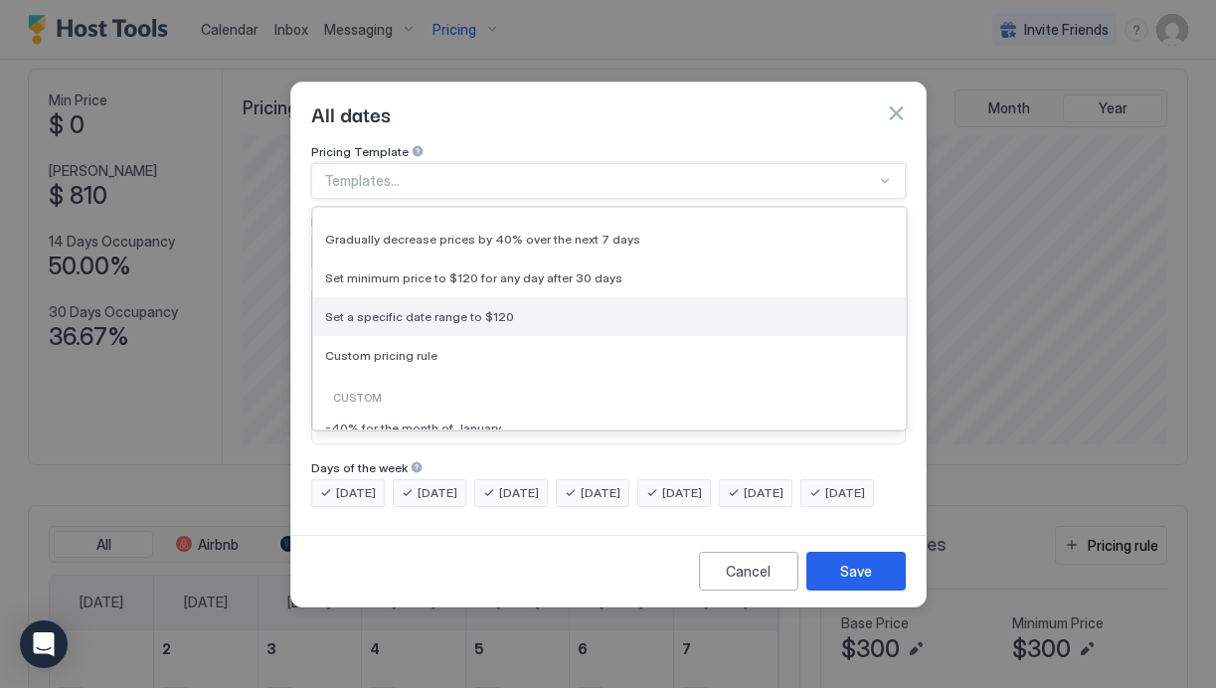
scroll to position [98, 0]
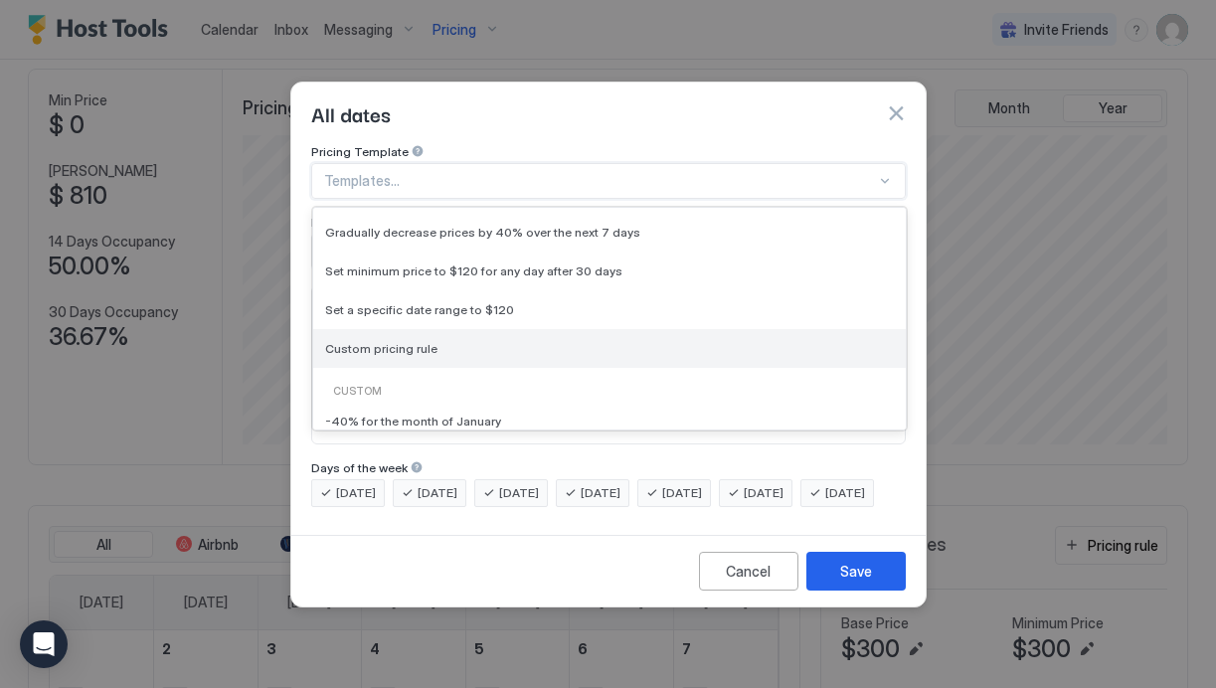
click at [401, 341] on span "Custom pricing rule" at bounding box center [381, 348] width 112 height 15
type input "***"
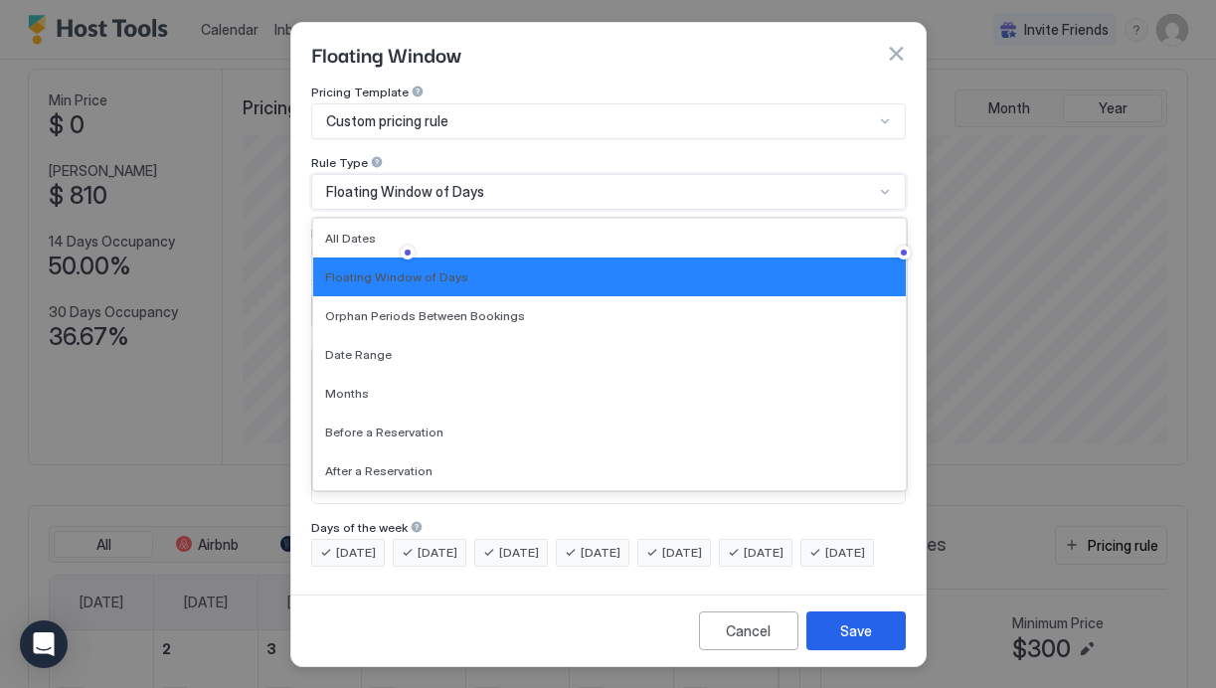
click at [395, 192] on span "Floating Window of Days" at bounding box center [405, 192] width 158 height 18
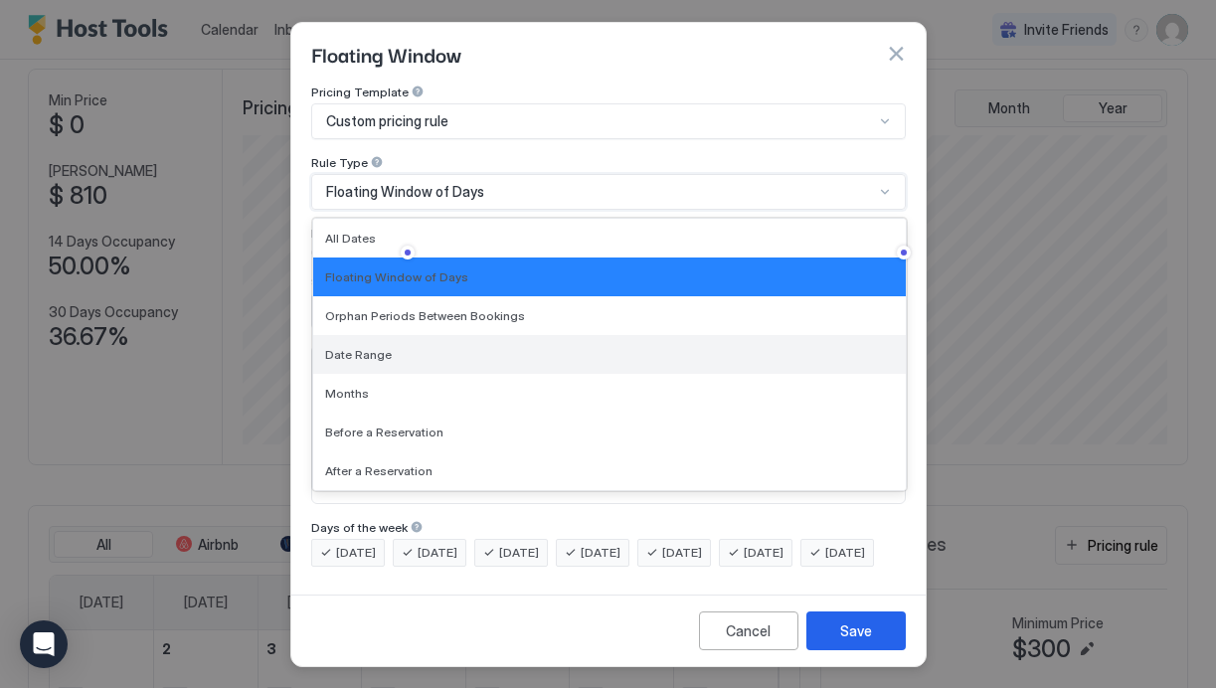
click at [407, 350] on div "Date Range" at bounding box center [609, 354] width 569 height 15
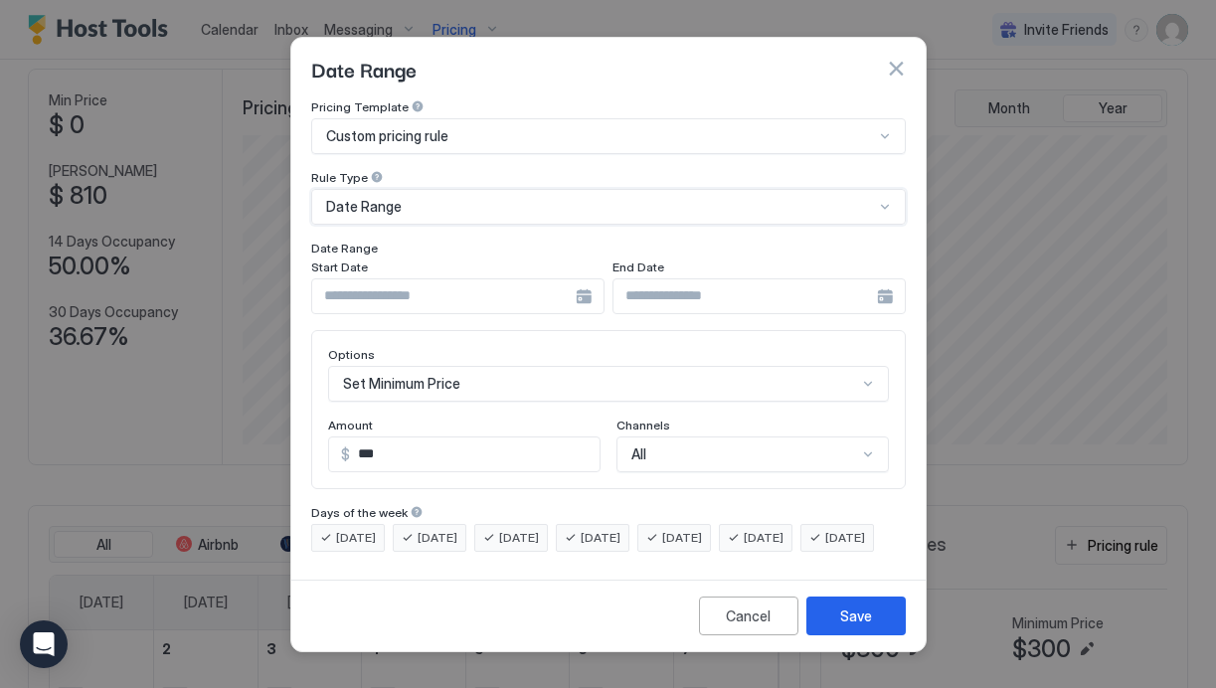
click at [403, 282] on input "Input Field" at bounding box center [444, 296] width 264 height 34
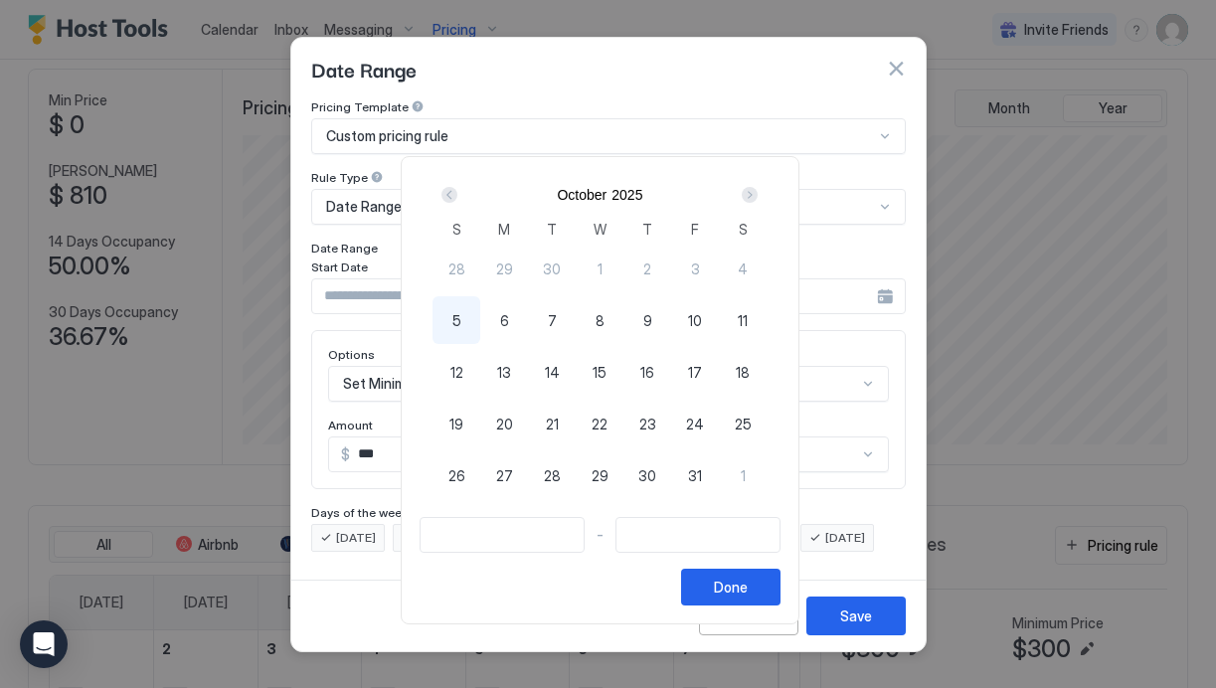
click at [758, 200] on div "Next" at bounding box center [750, 195] width 16 height 16
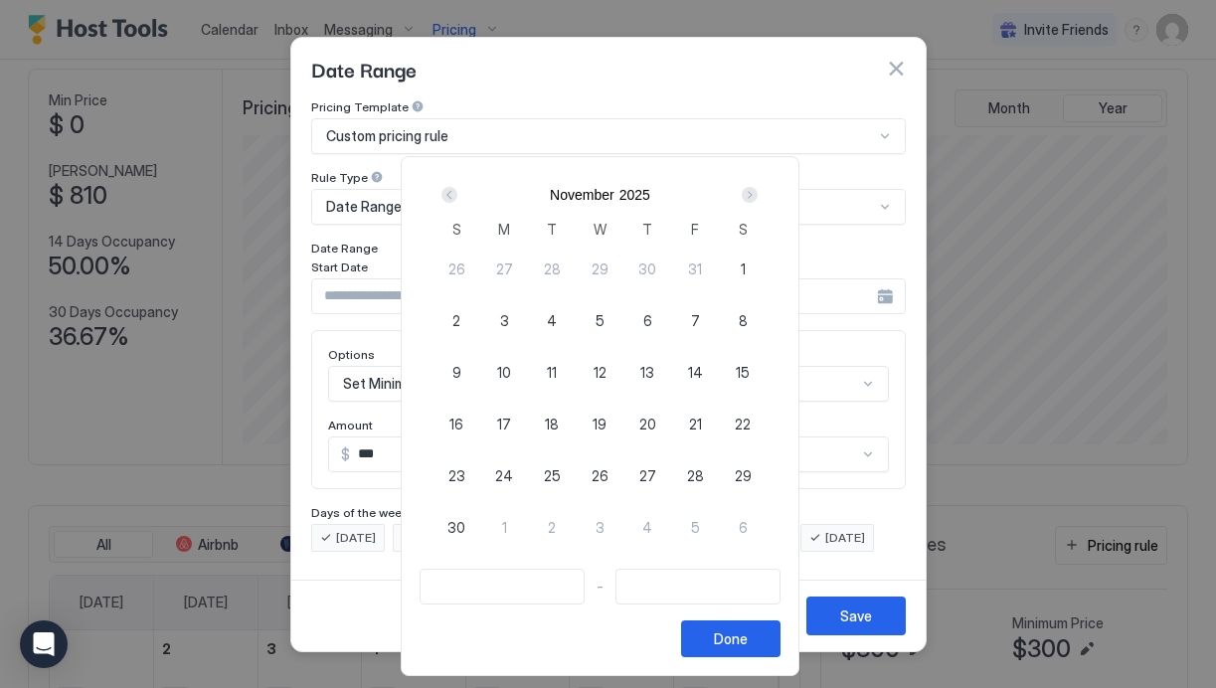
click at [758, 200] on div "Next" at bounding box center [750, 195] width 16 height 16
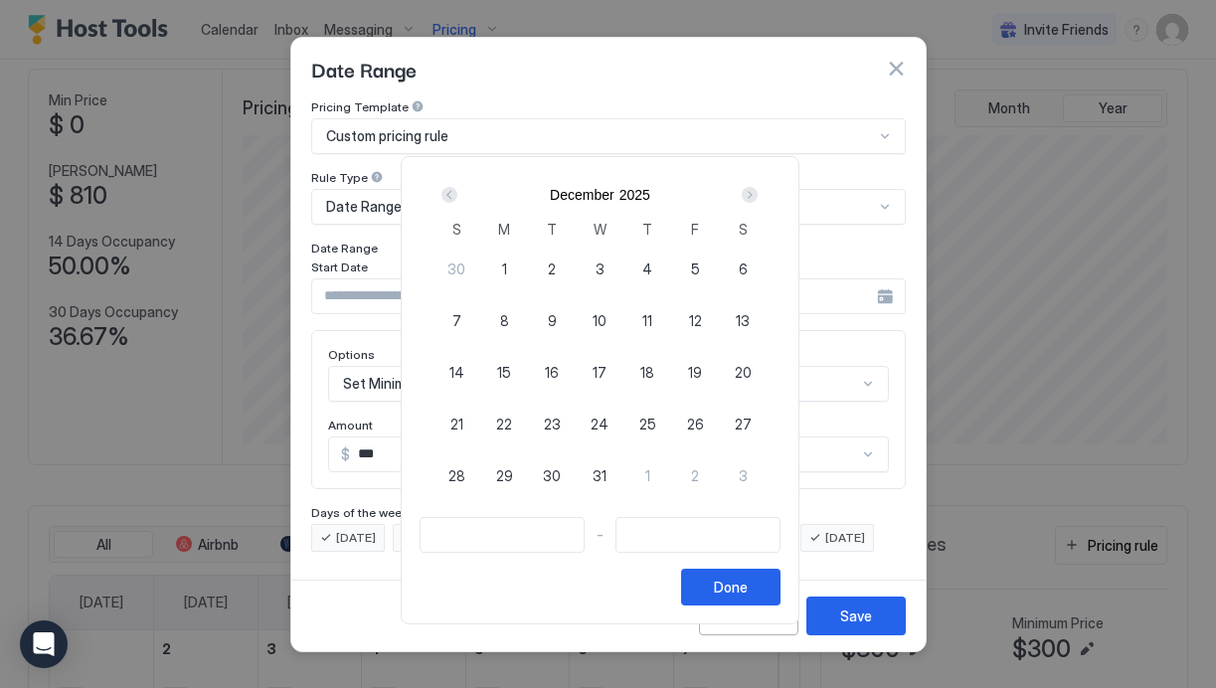
click at [758, 200] on div "Next" at bounding box center [750, 195] width 16 height 16
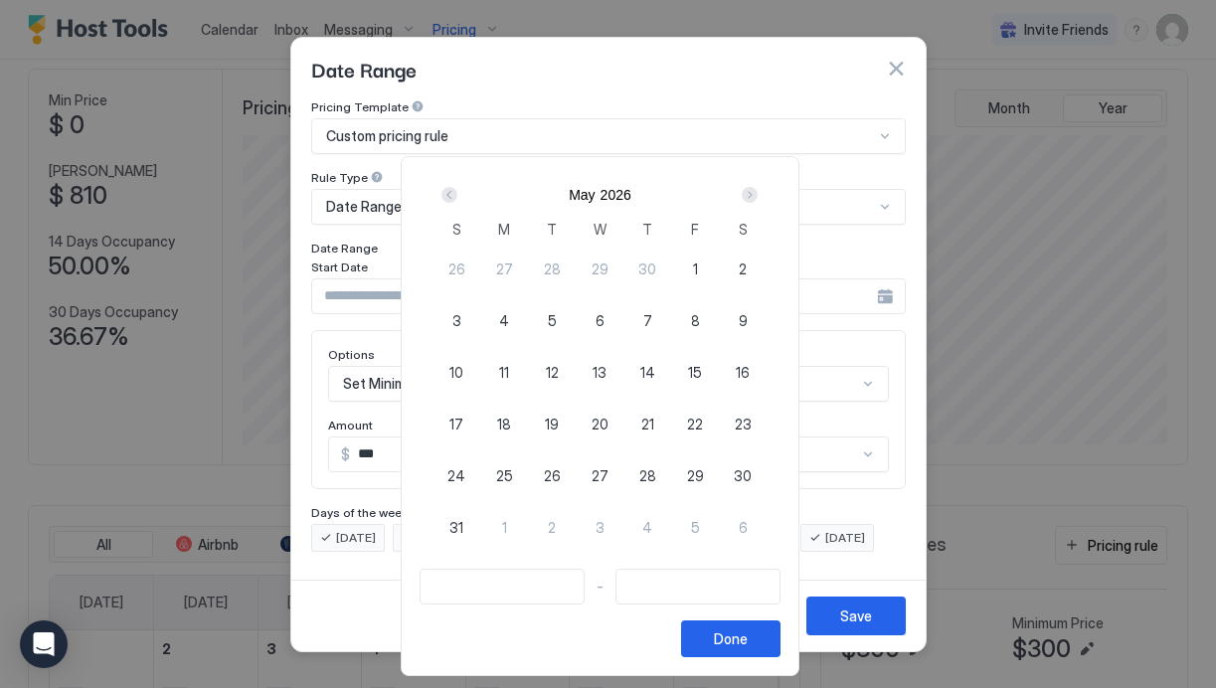
click at [758, 200] on div "Next" at bounding box center [750, 195] width 16 height 16
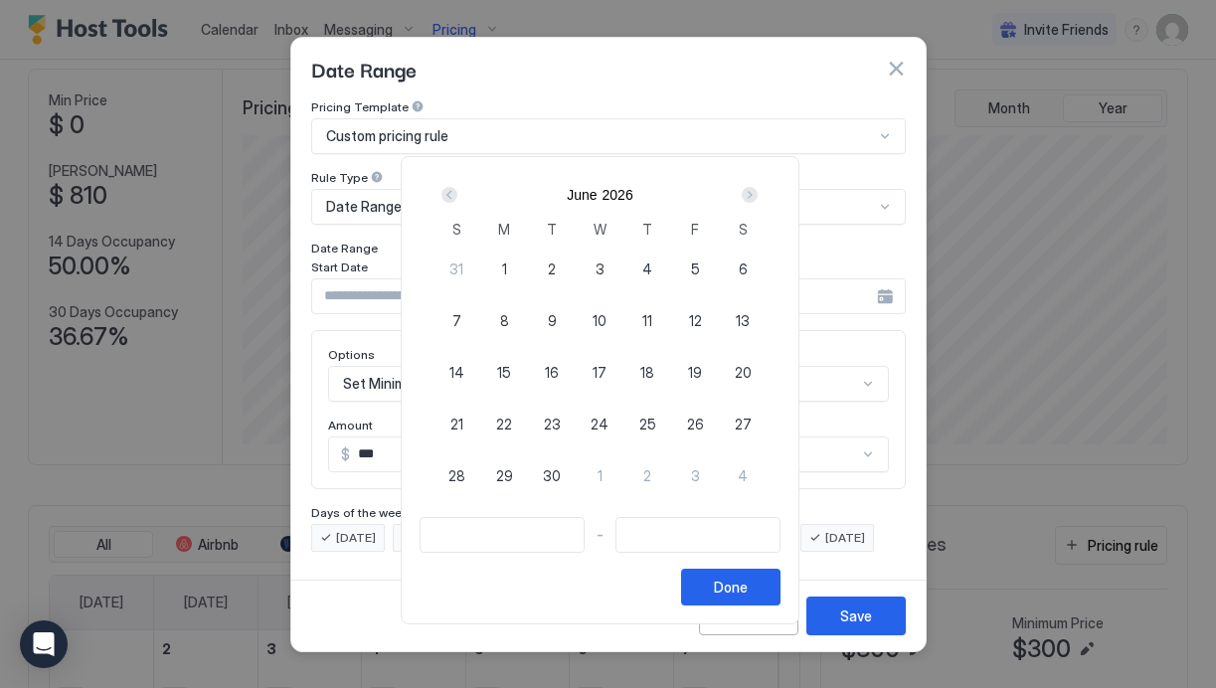
click at [758, 200] on div "Next" at bounding box center [750, 195] width 16 height 16
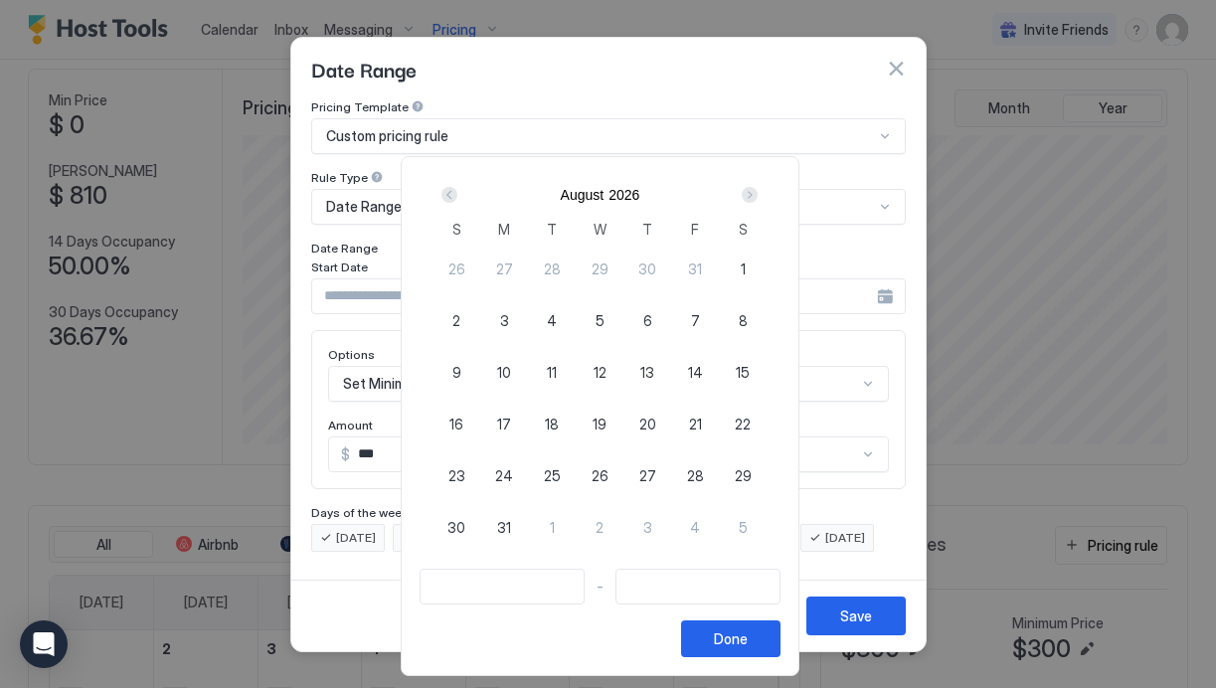
click at [758, 200] on div "Next" at bounding box center [750, 195] width 16 height 16
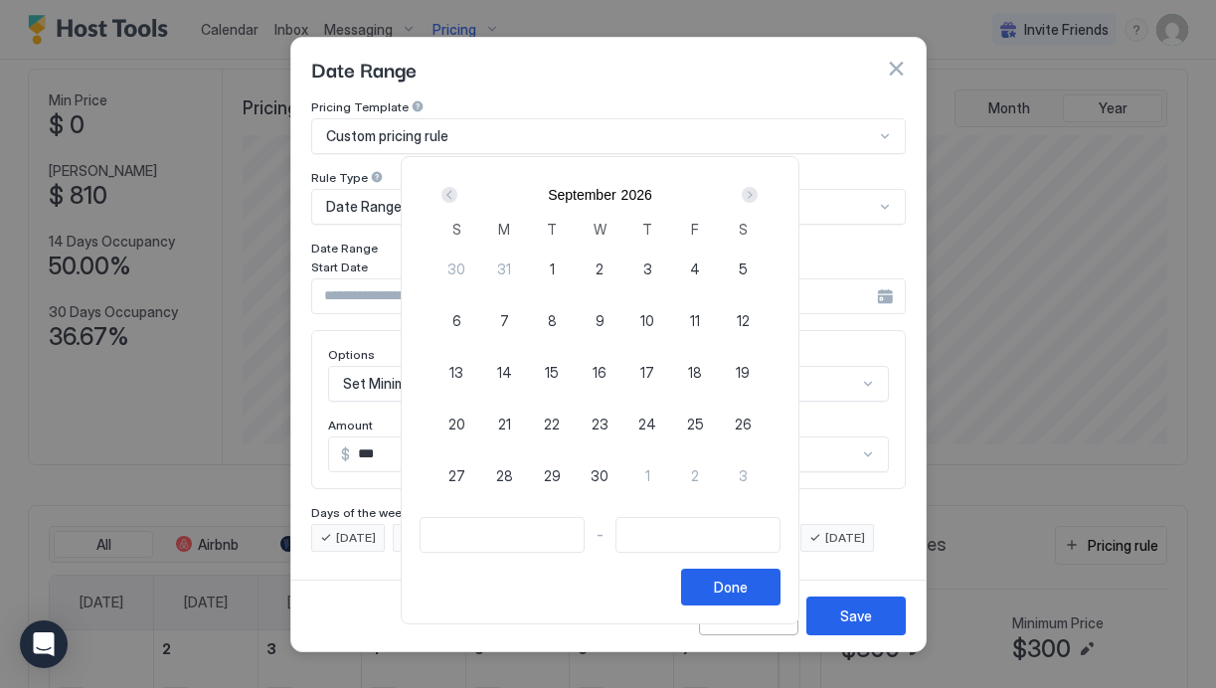
click at [700, 263] on span "4" at bounding box center [695, 269] width 10 height 21
type input "**********"
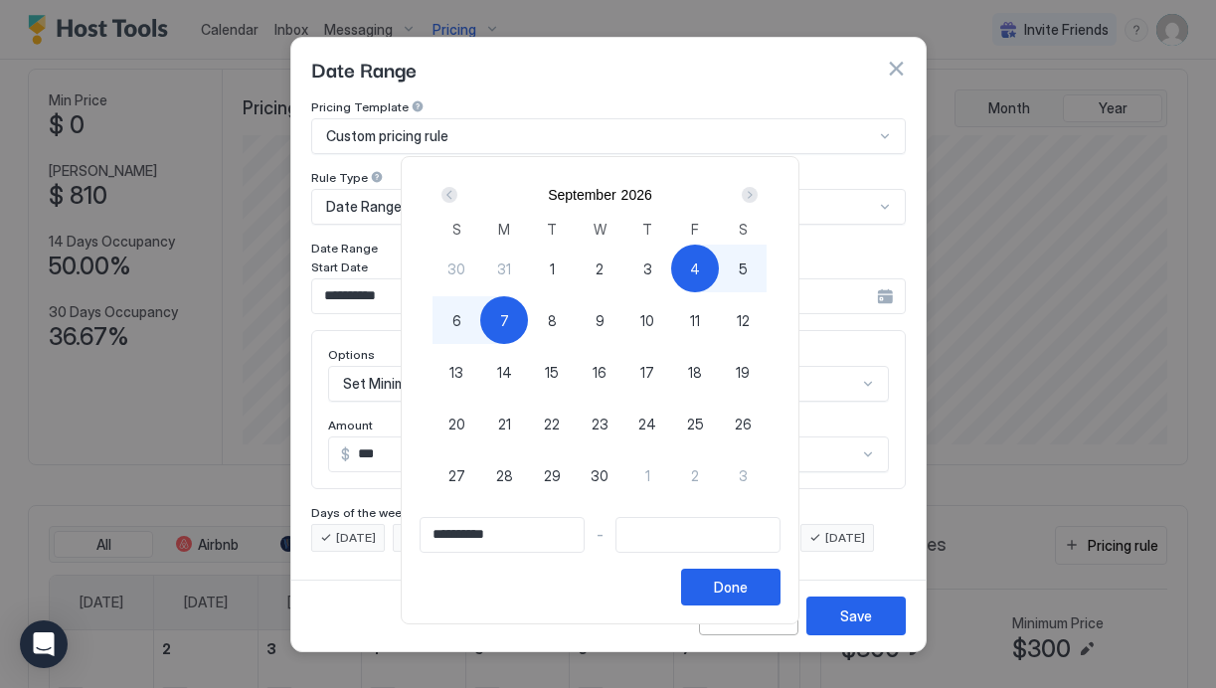
click at [509, 323] on span "7" at bounding box center [504, 320] width 9 height 21
type input "**********"
click at [772, 583] on button "Done" at bounding box center [730, 587] width 99 height 37
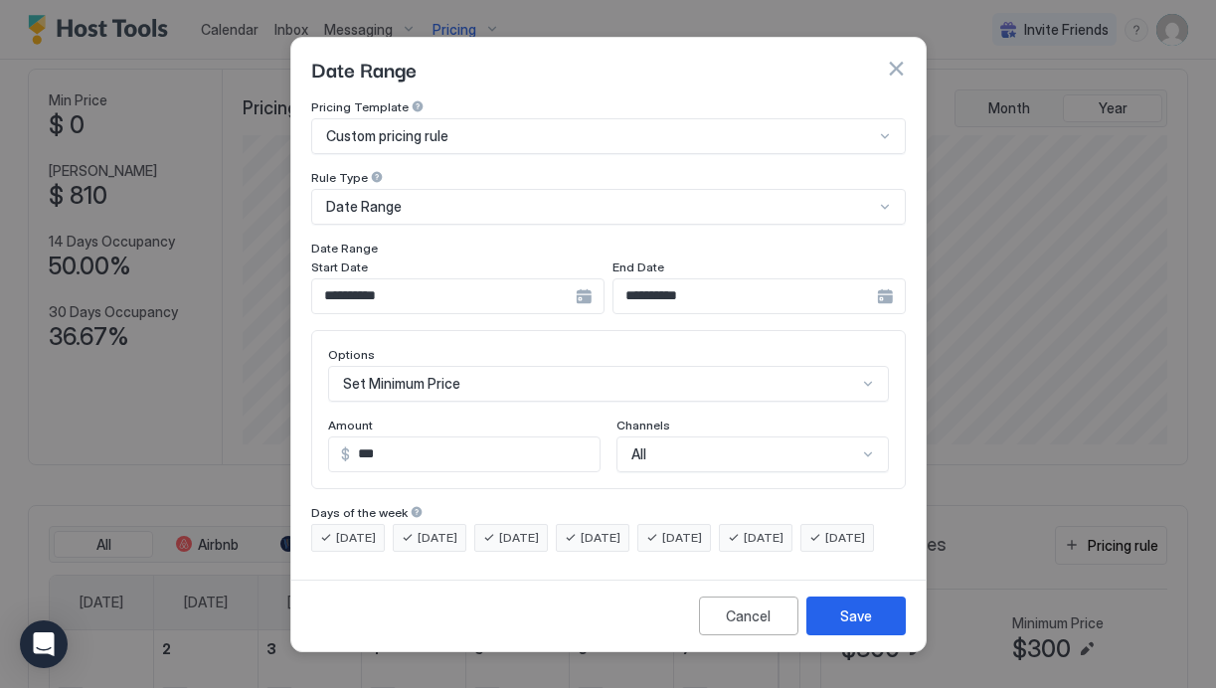
click at [434, 366] on div "Set Minimum Price" at bounding box center [608, 384] width 561 height 36
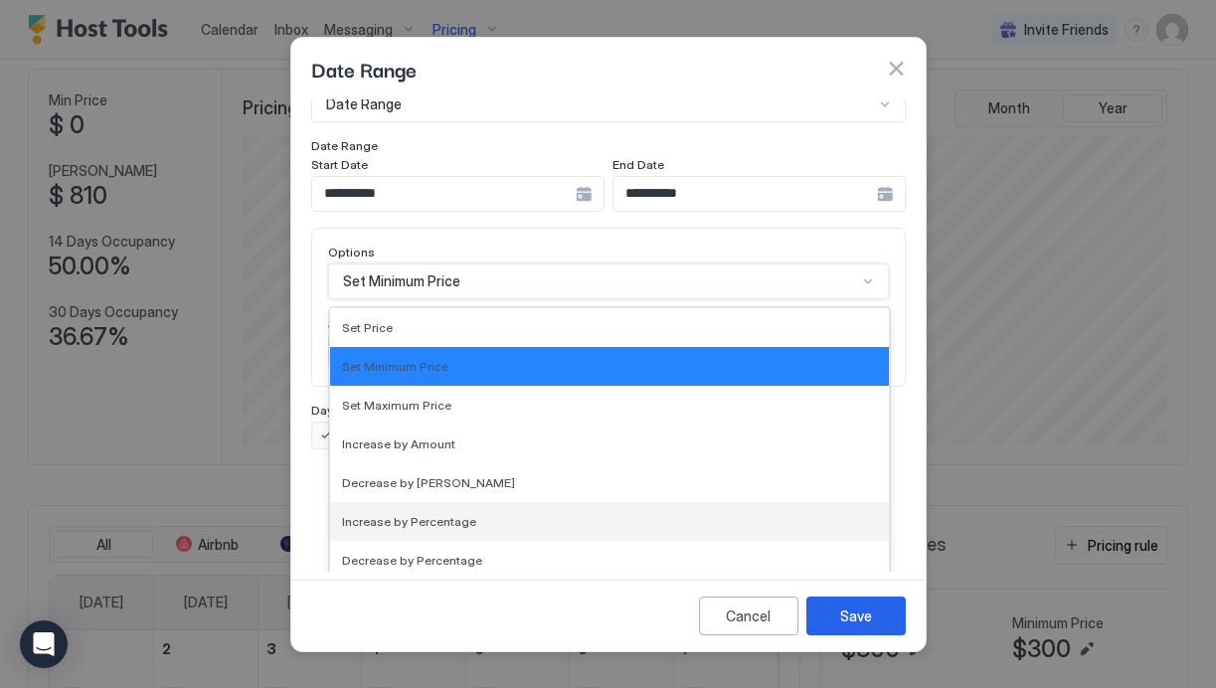
click at [435, 514] on span "Increase by Percentage" at bounding box center [409, 521] width 134 height 15
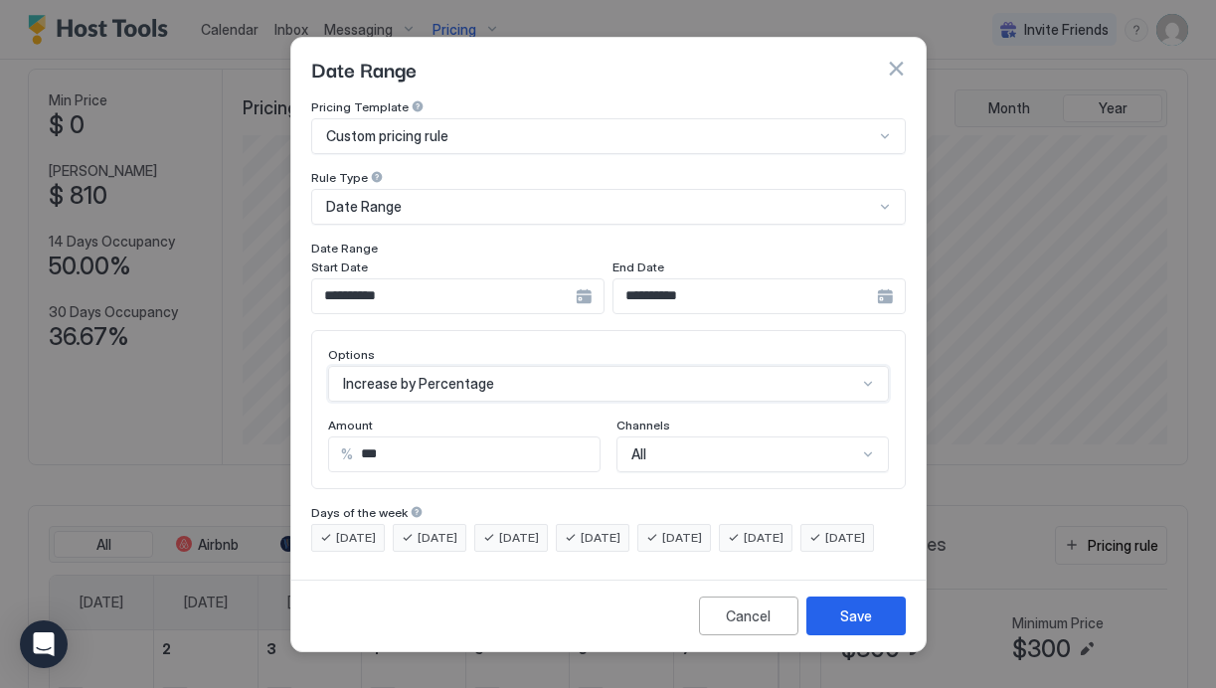
click at [408, 439] on input "***" at bounding box center [476, 455] width 247 height 34
type input "**"
click at [861, 636] on button "Save" at bounding box center [856, 616] width 99 height 39
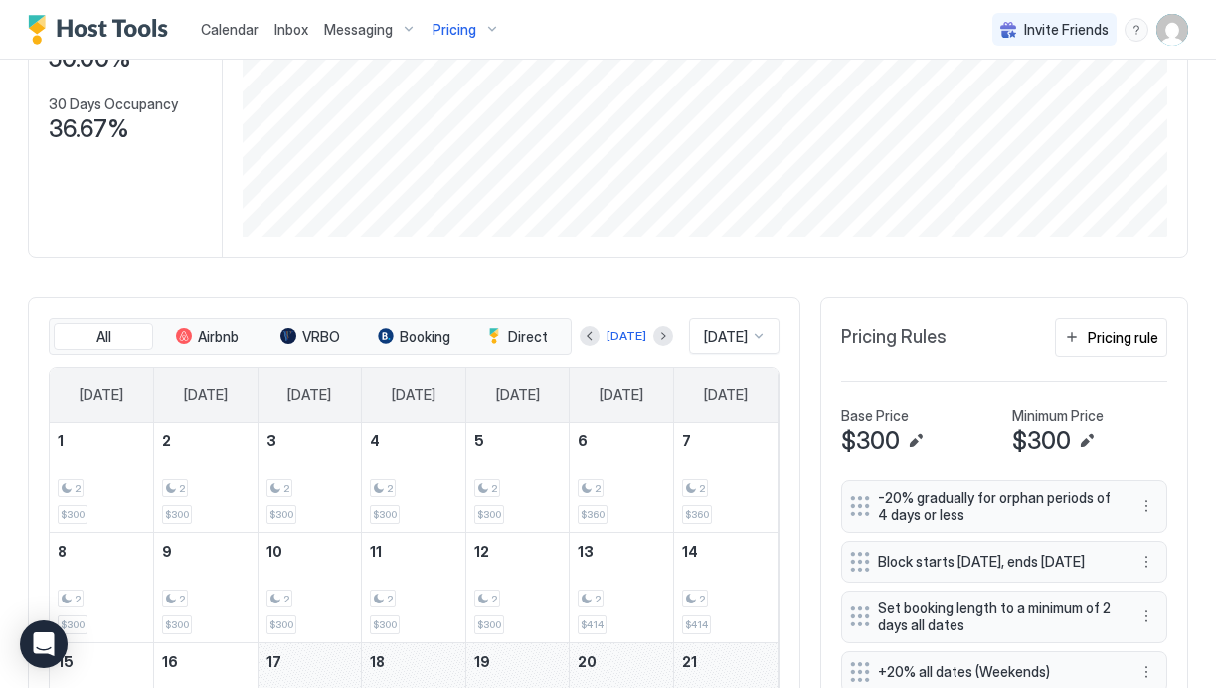
scroll to position [296, 0]
click at [1134, 328] on div "Pricing rule" at bounding box center [1123, 338] width 71 height 21
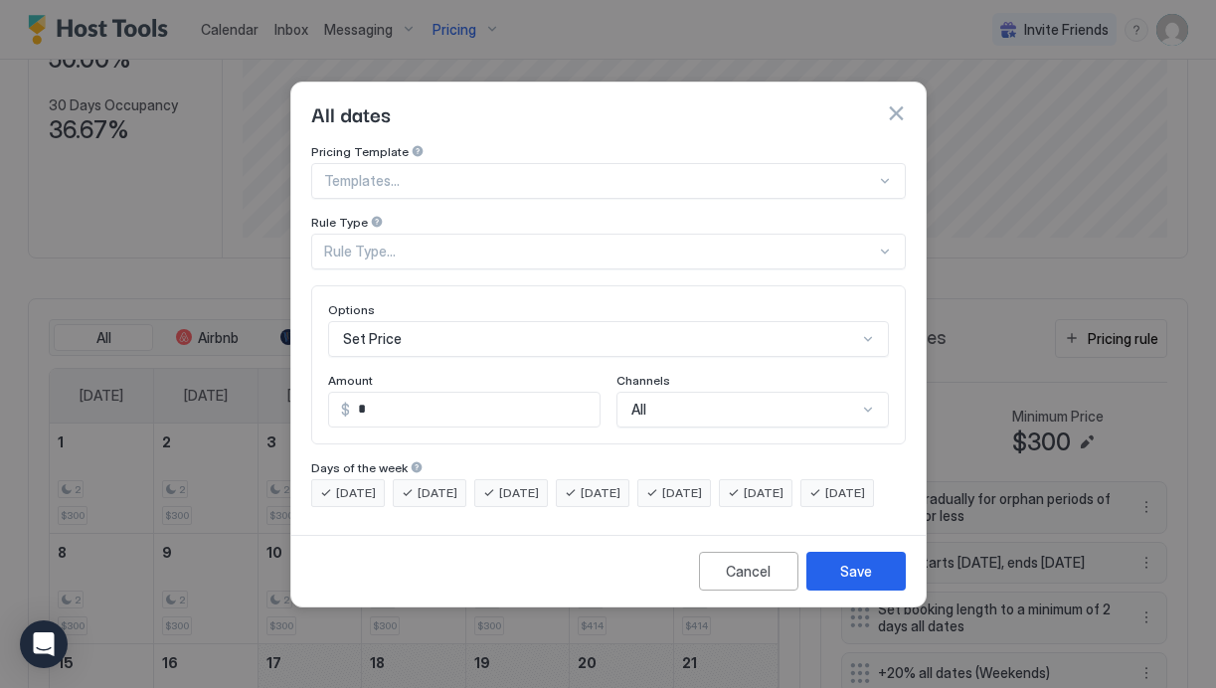
click at [421, 172] on div at bounding box center [600, 181] width 552 height 18
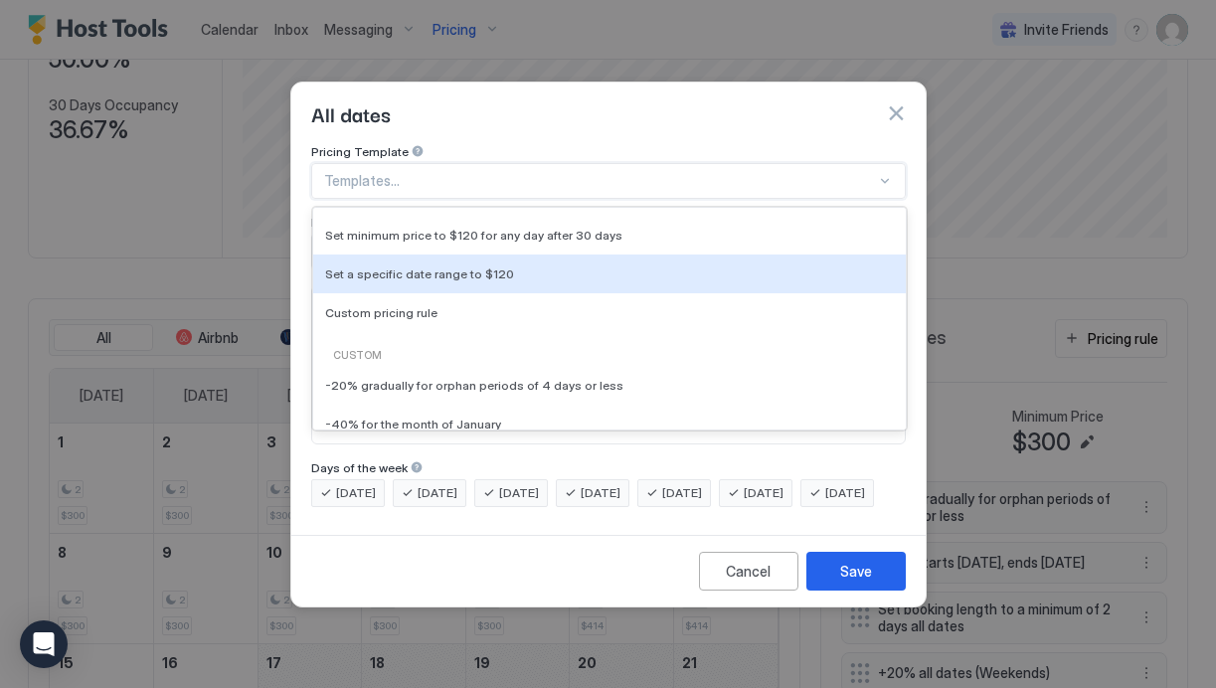
scroll to position [136, 0]
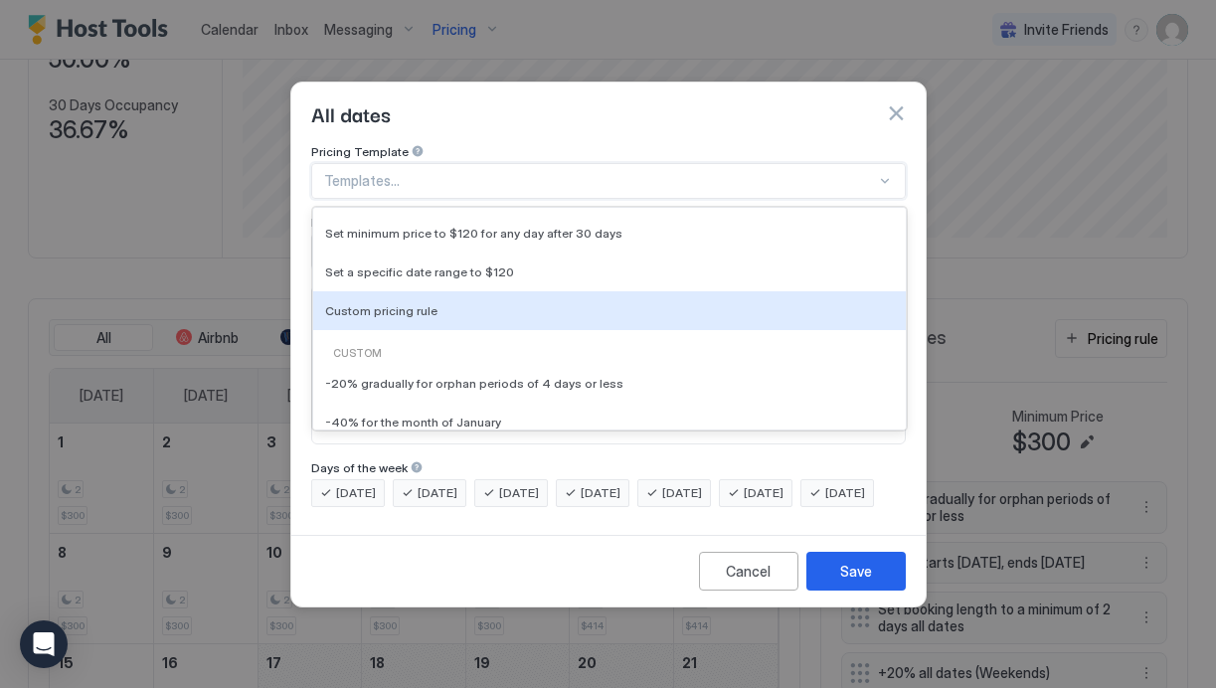
click at [420, 303] on span "Custom pricing rule" at bounding box center [381, 310] width 112 height 15
type input "***"
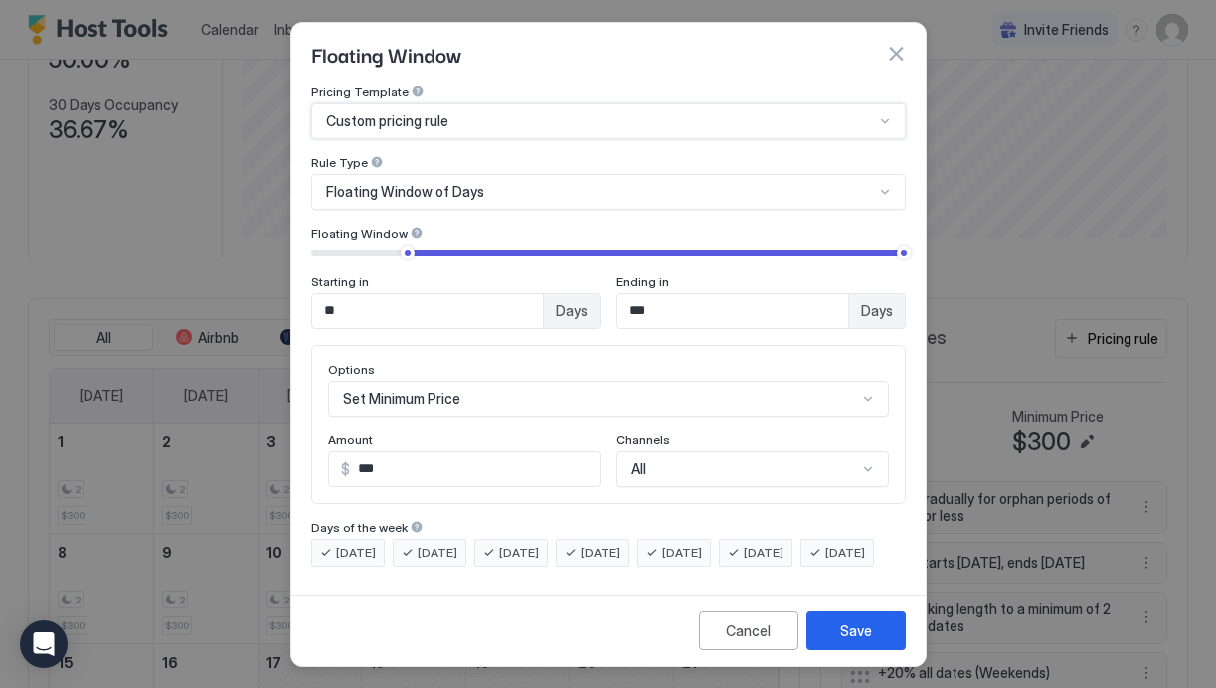
click at [406, 197] on div "Floating Window of Days" at bounding box center [608, 192] width 595 height 36
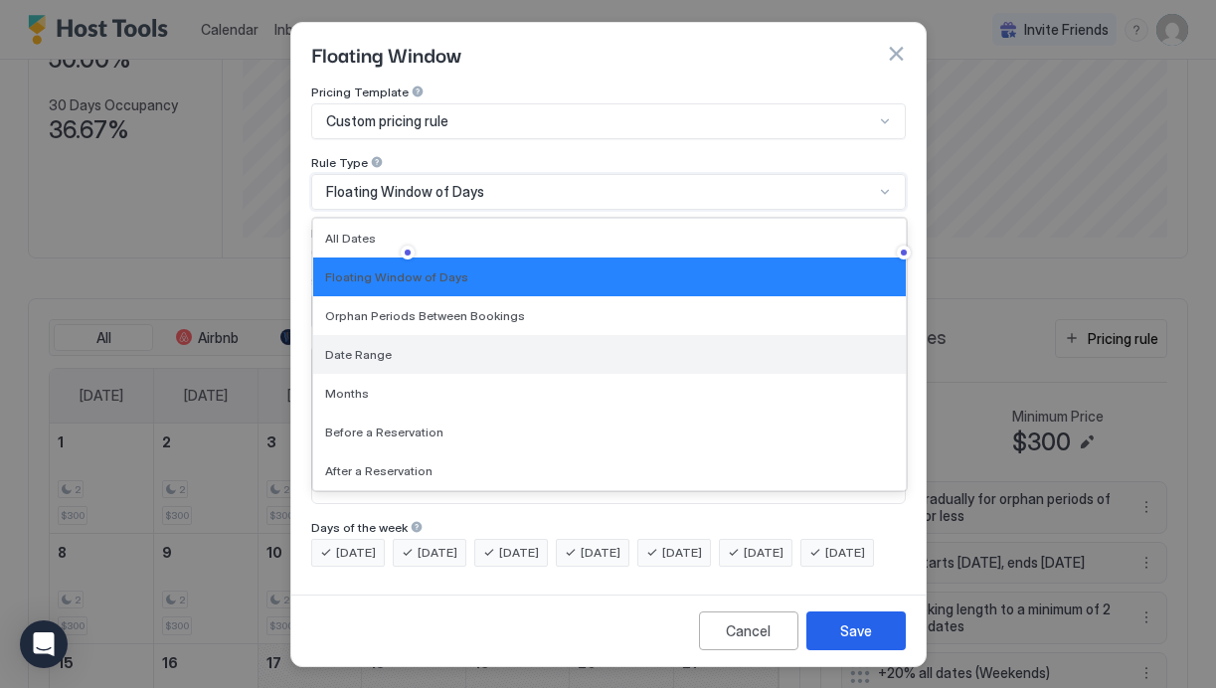
click at [403, 350] on div "Date Range" at bounding box center [609, 354] width 569 height 15
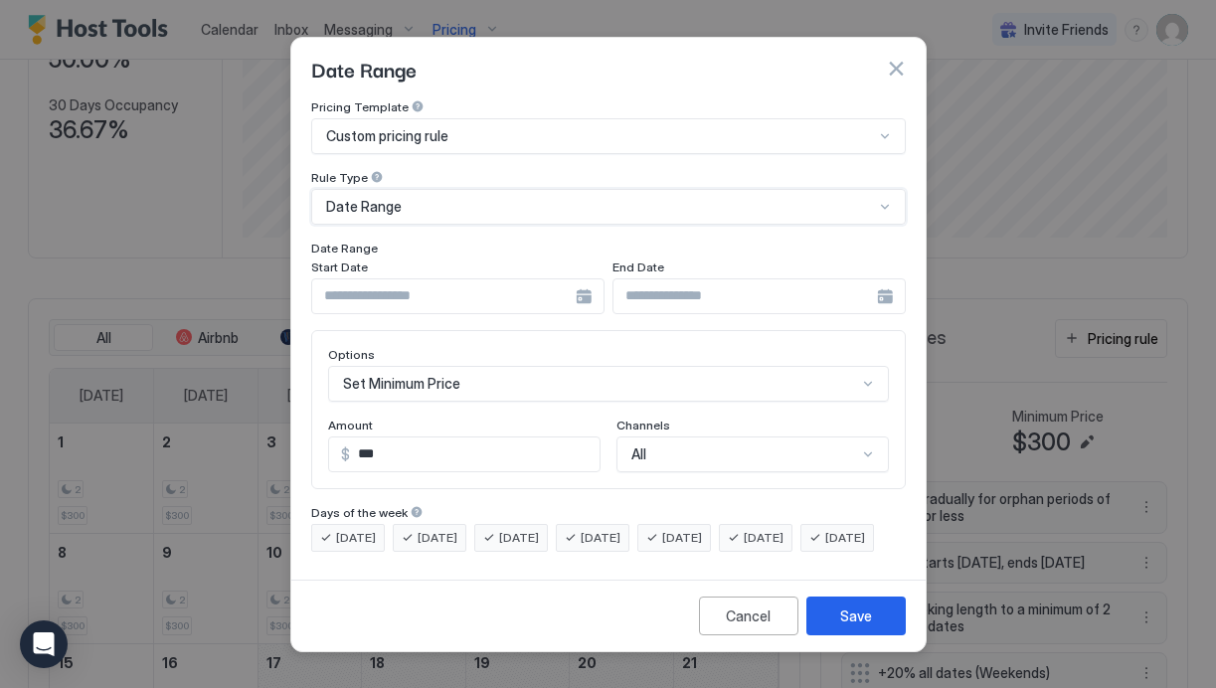
click at [423, 286] on input "Input Field" at bounding box center [444, 296] width 264 height 34
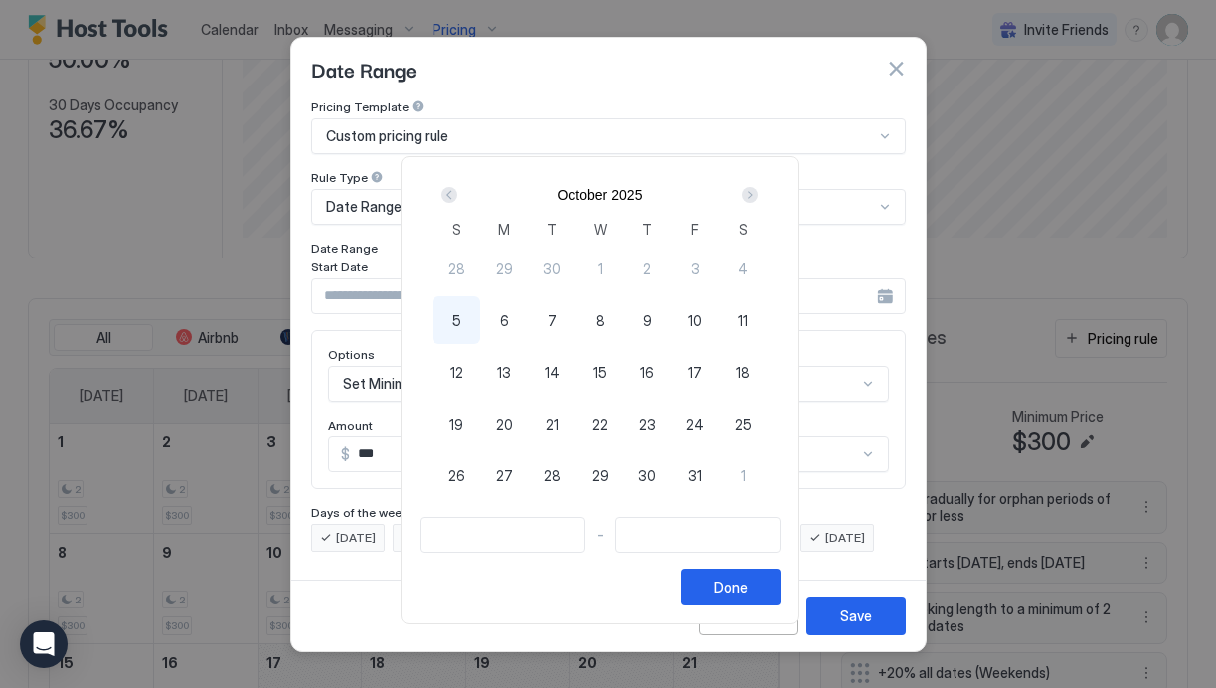
click at [757, 195] on div "Next" at bounding box center [750, 195] width 16 height 16
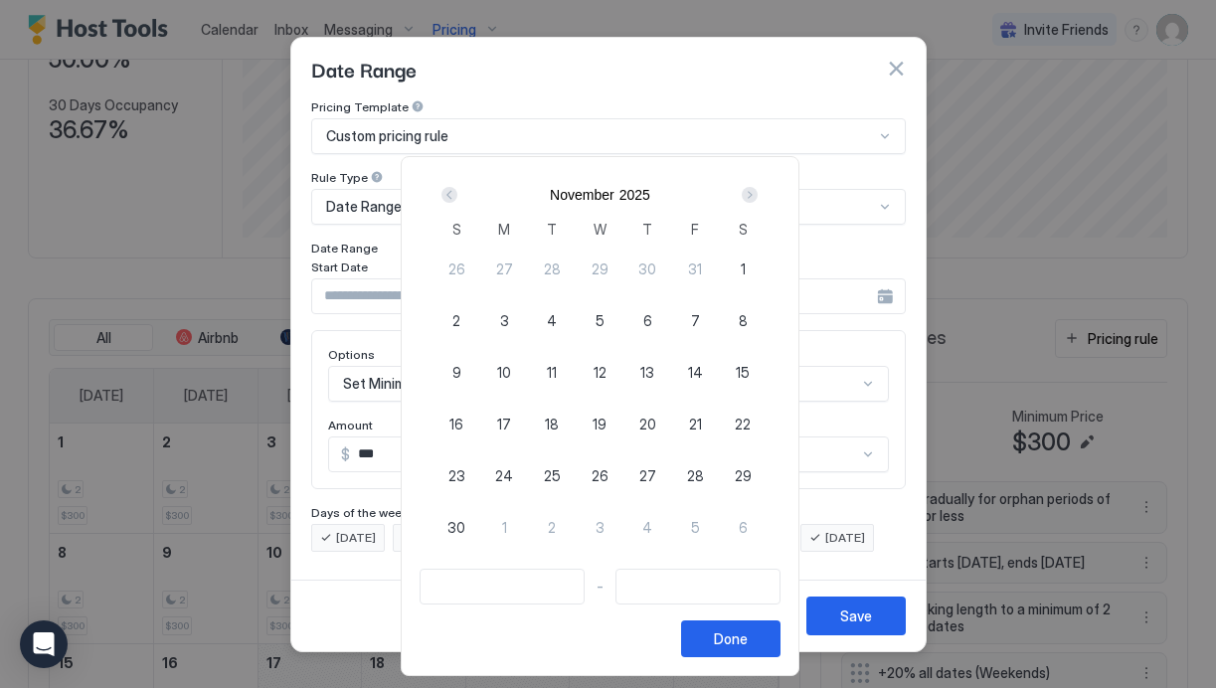
click at [757, 195] on div "Next" at bounding box center [750, 195] width 16 height 16
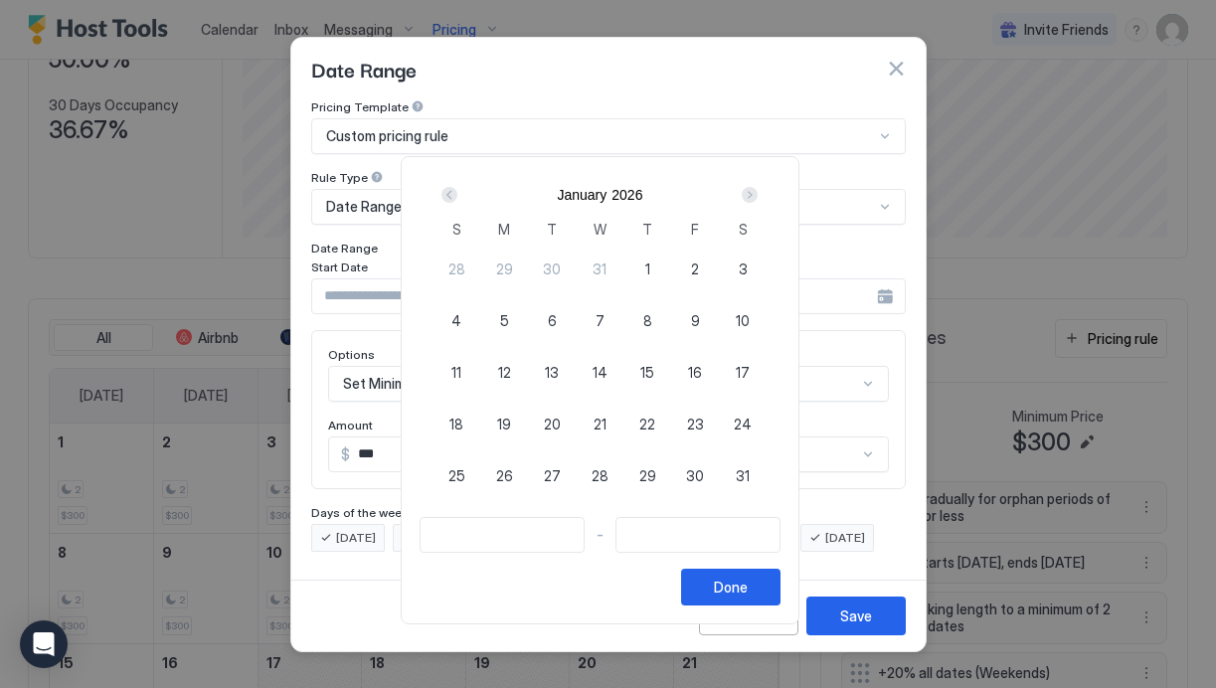
click at [757, 195] on div "Next" at bounding box center [750, 195] width 16 height 16
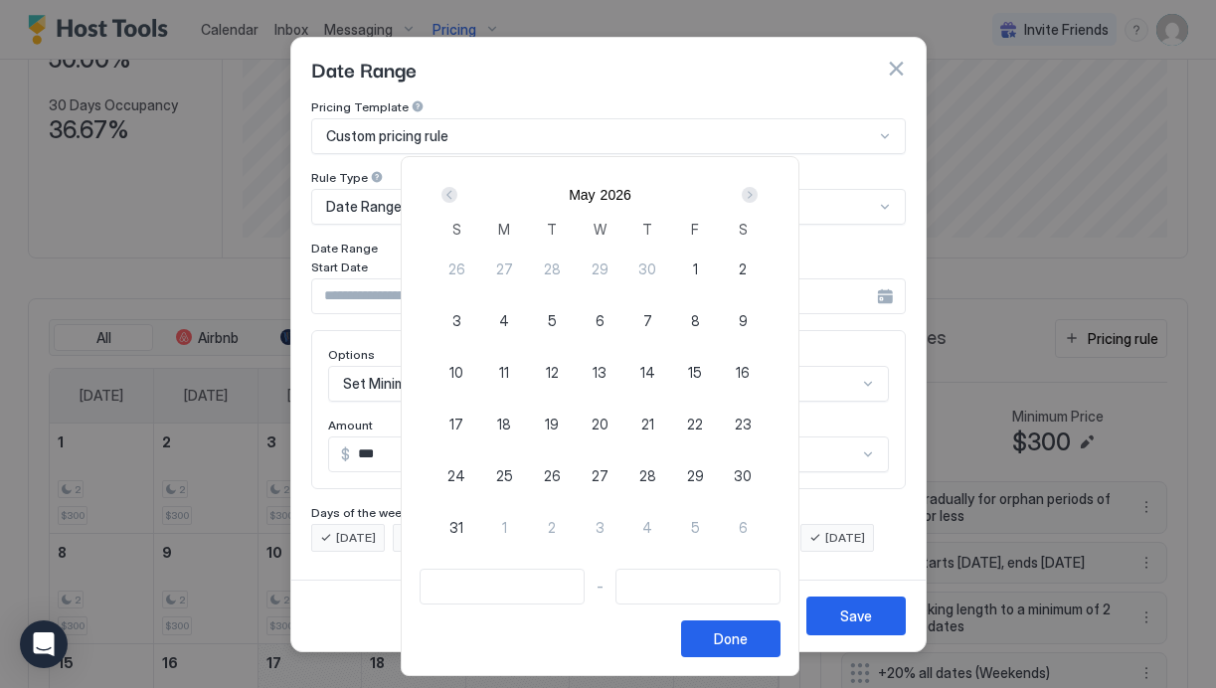
click at [757, 195] on div "Next" at bounding box center [750, 195] width 16 height 16
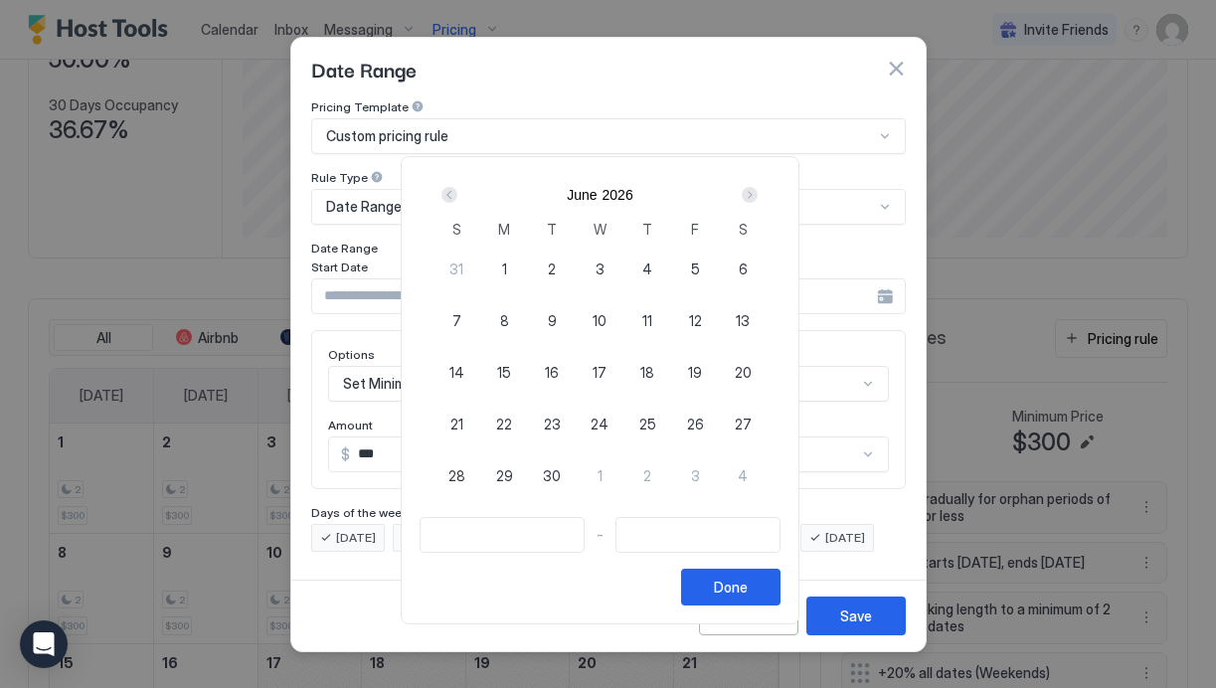
click at [757, 195] on div "Next" at bounding box center [750, 195] width 16 height 16
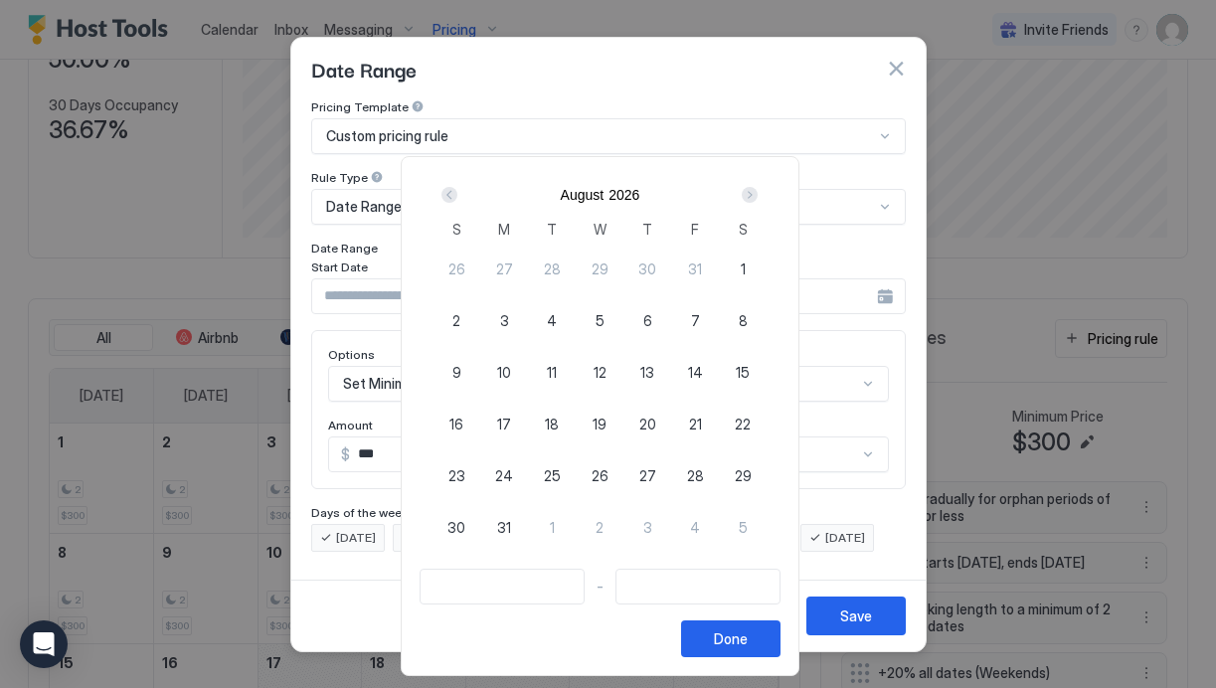
click at [757, 195] on div "Next" at bounding box center [750, 195] width 16 height 16
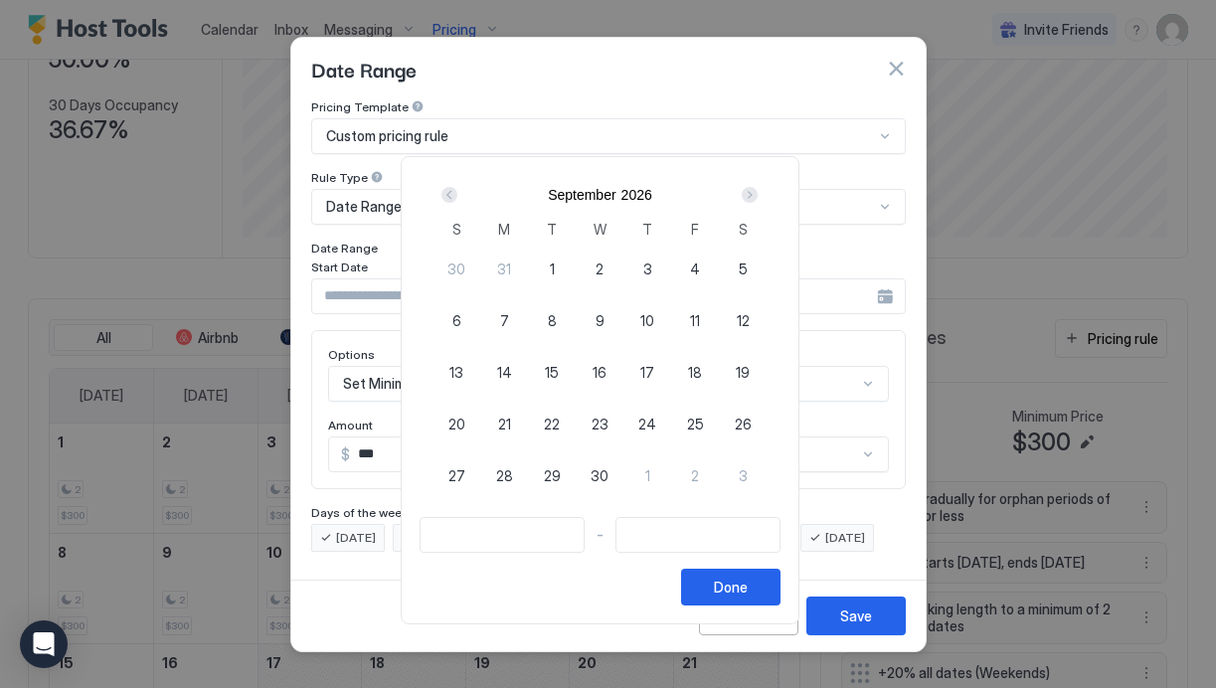
click at [757, 195] on div "Next" at bounding box center [750, 195] width 16 height 16
click at [455, 190] on div "Prev" at bounding box center [450, 195] width 16 height 16
click at [700, 311] on span "9" at bounding box center [695, 320] width 9 height 21
type input "**********"
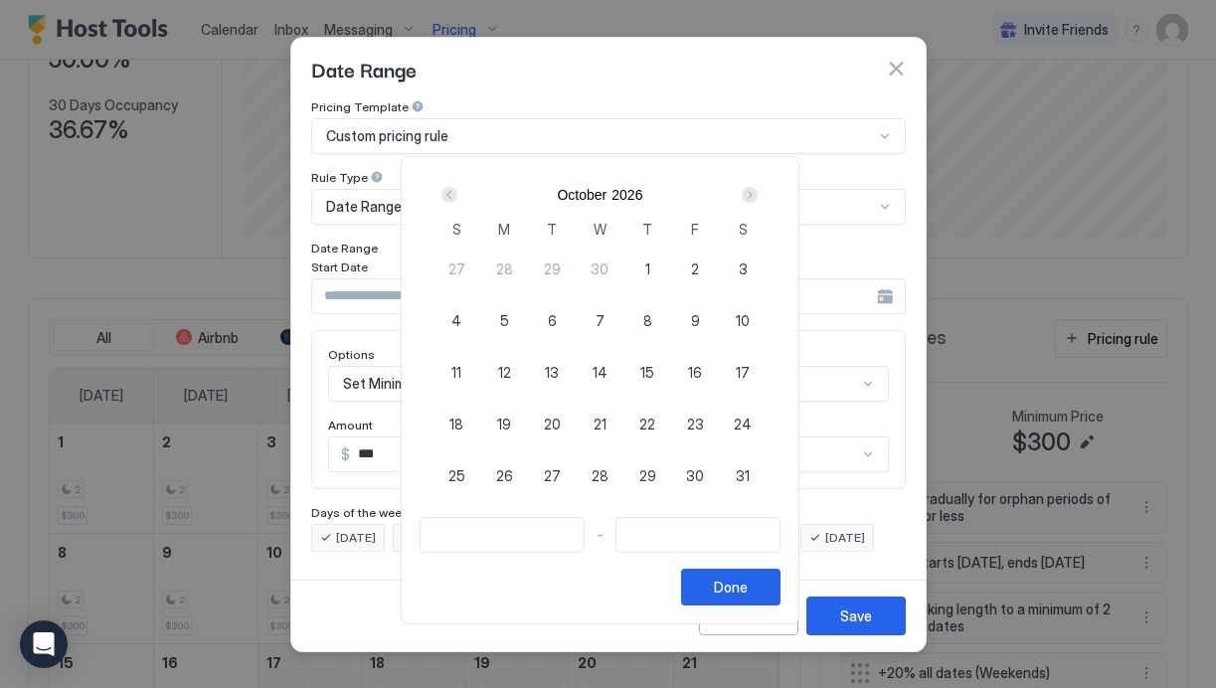
type input "**********"
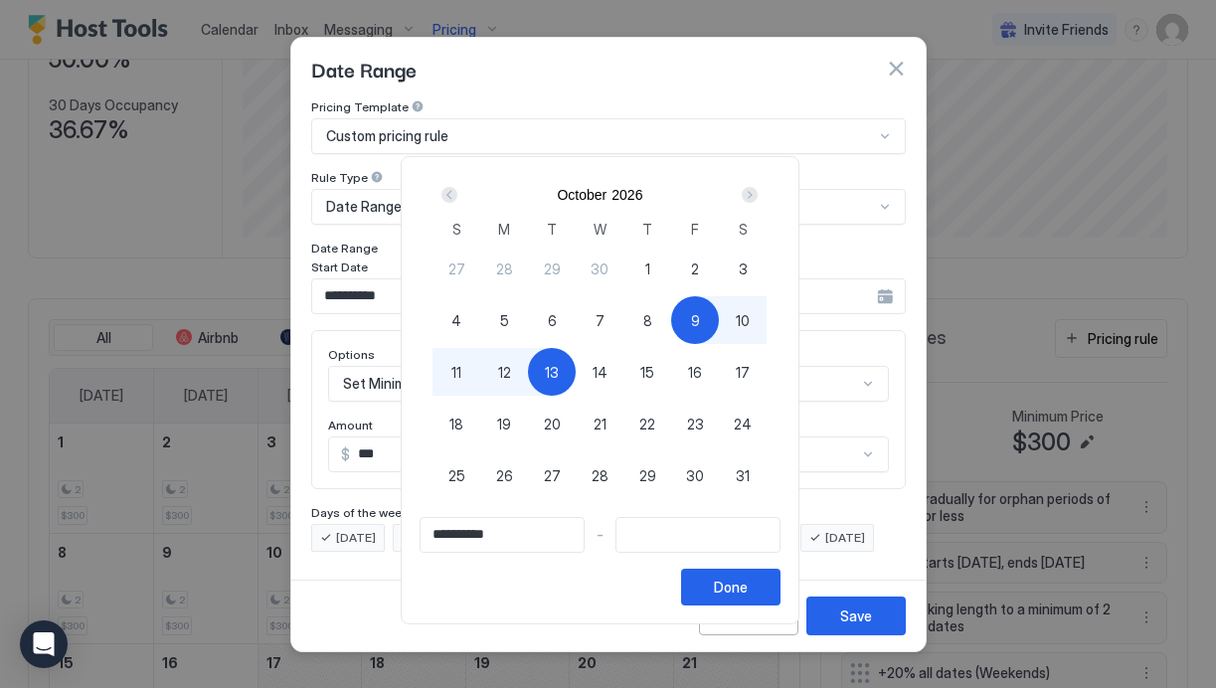
type input "**********"
click at [505, 370] on div "12" at bounding box center [504, 372] width 48 height 48
type input "**********"
click at [738, 595] on div "Done" at bounding box center [731, 587] width 34 height 21
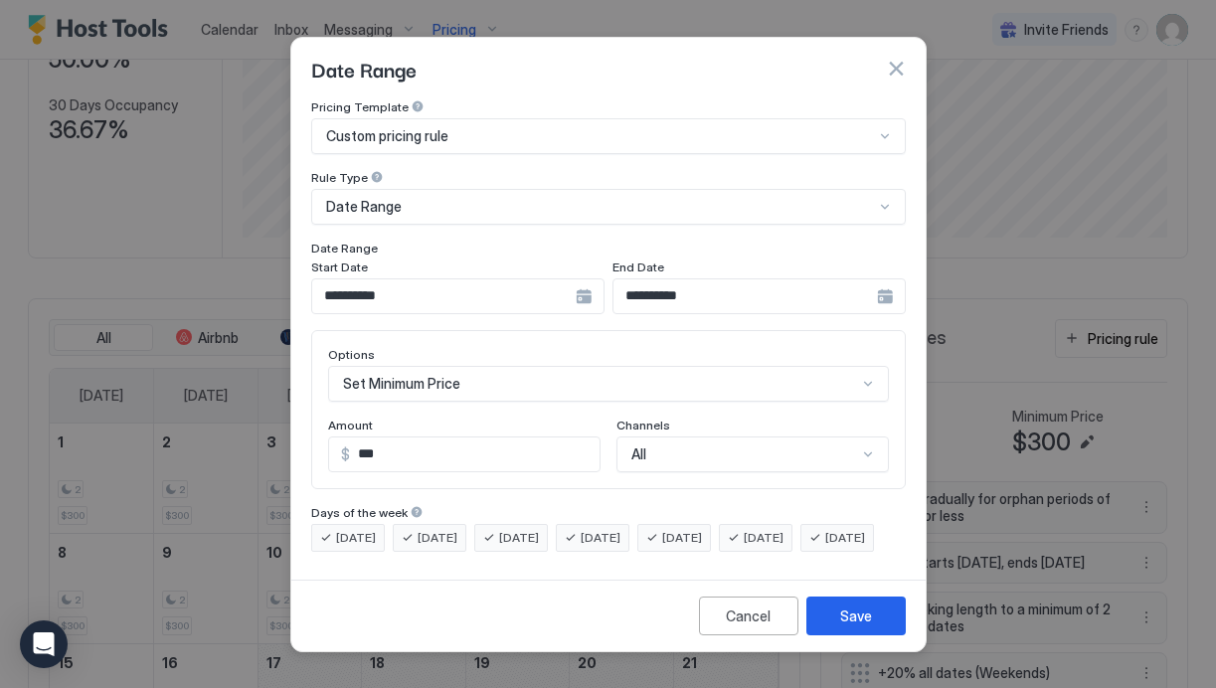
click at [428, 366] on div "Set Minimum Price" at bounding box center [608, 384] width 561 height 36
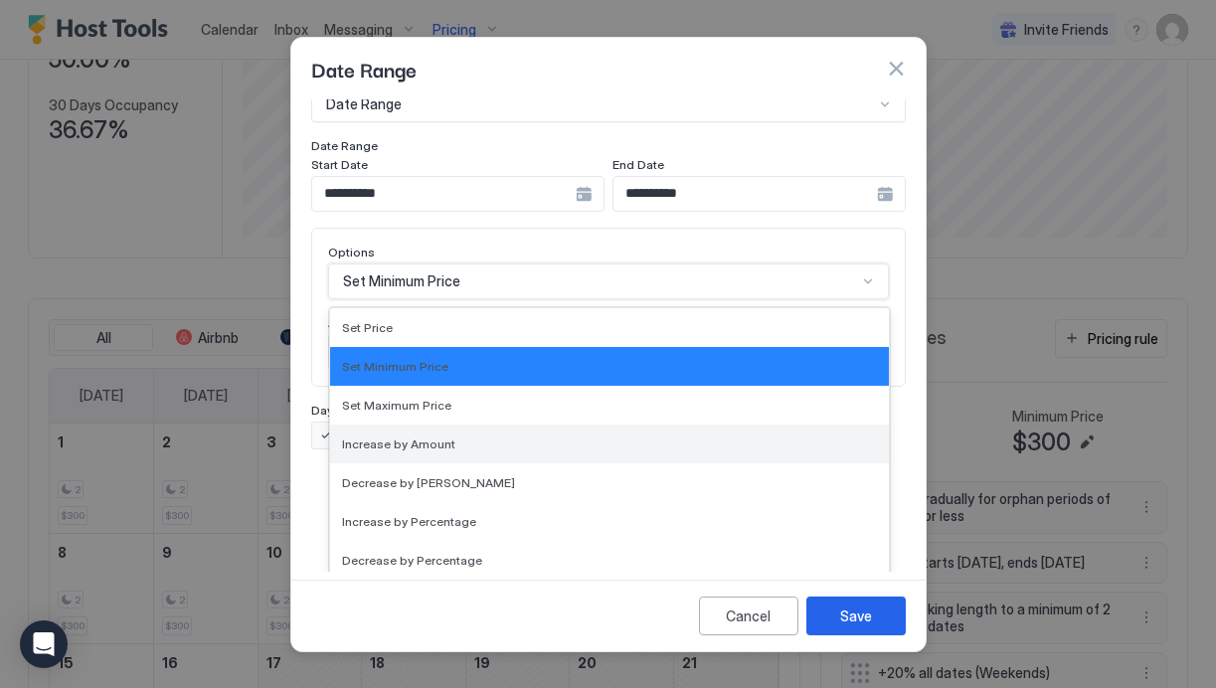
click at [424, 435] on div "Increase by Amount" at bounding box center [609, 444] width 559 height 39
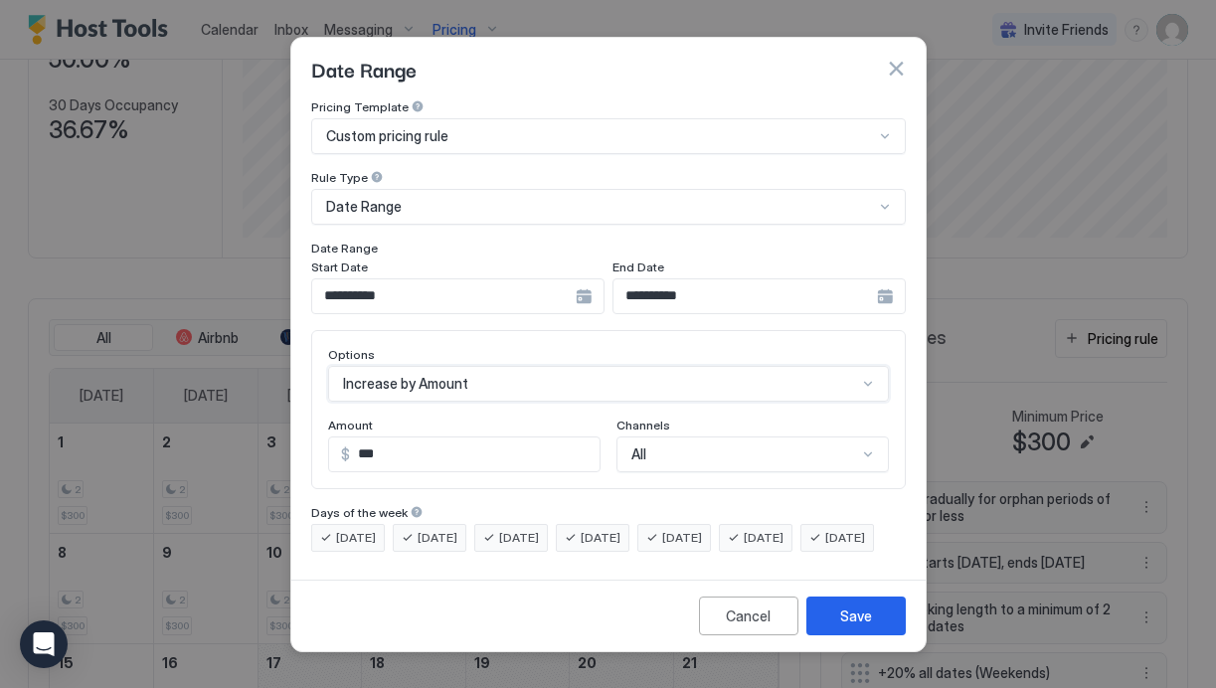
scroll to position [0, 0]
click at [407, 440] on input "***" at bounding box center [475, 455] width 250 height 34
type input "**"
click at [858, 627] on div "Save" at bounding box center [856, 616] width 32 height 21
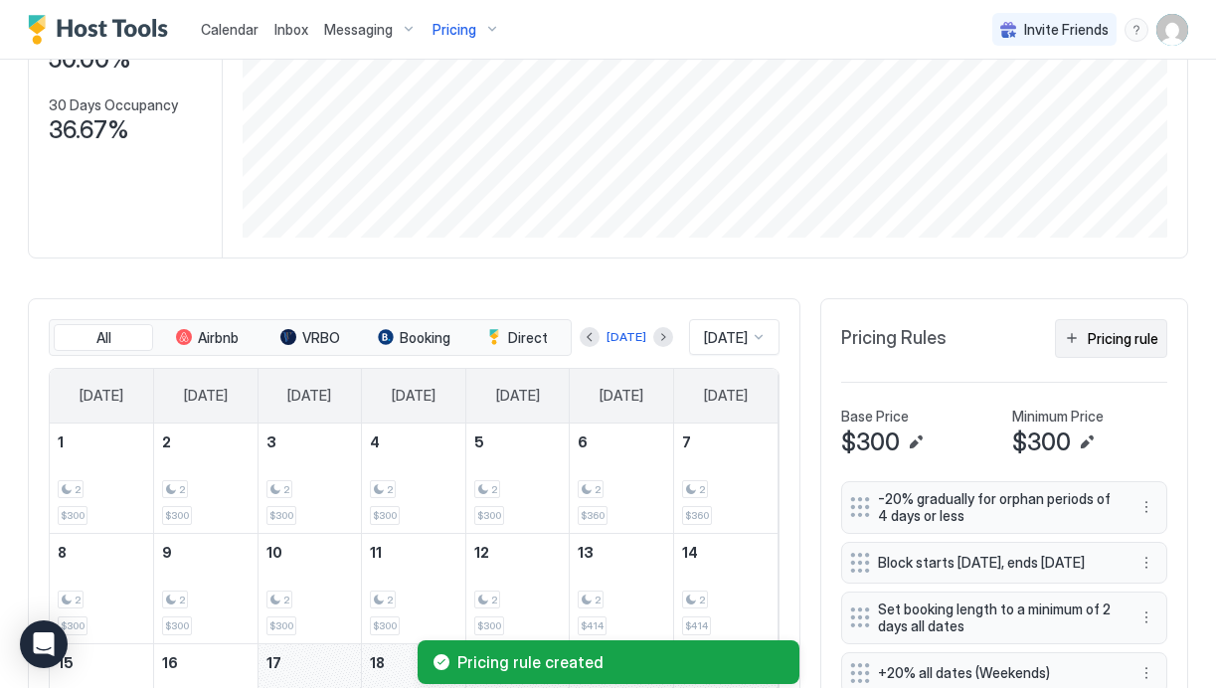
click at [1123, 352] on button "Pricing rule" at bounding box center [1111, 338] width 112 height 39
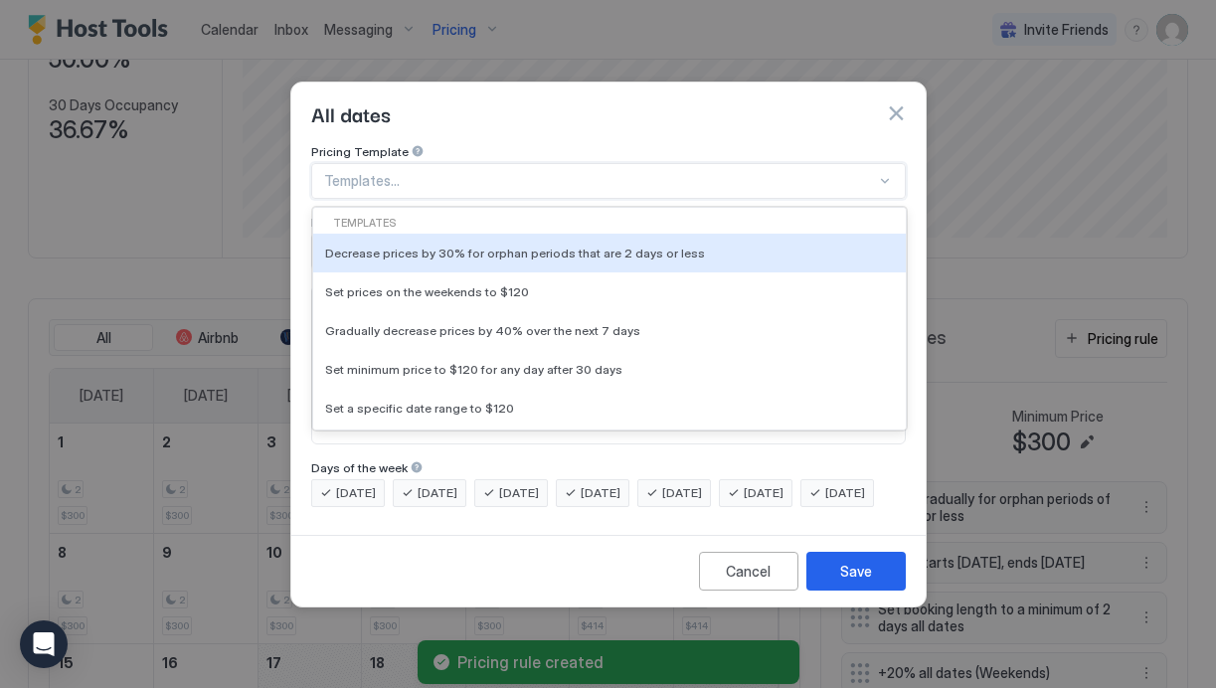
click at [400, 172] on div at bounding box center [600, 181] width 552 height 18
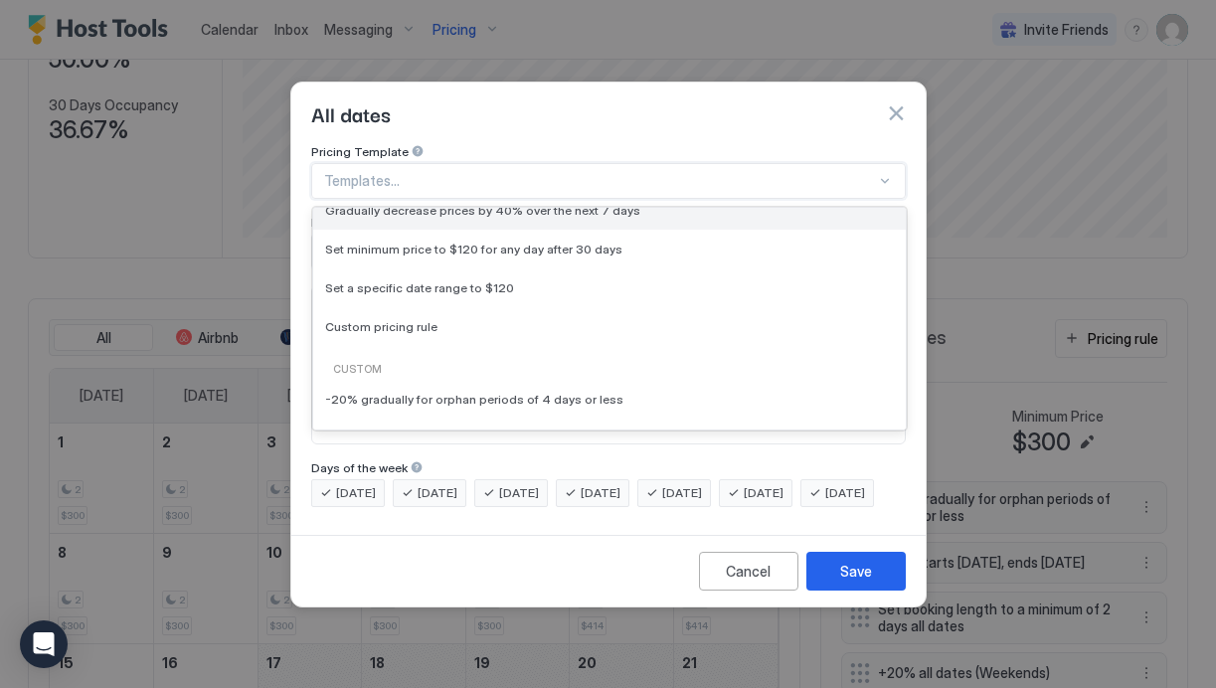
scroll to position [177, 0]
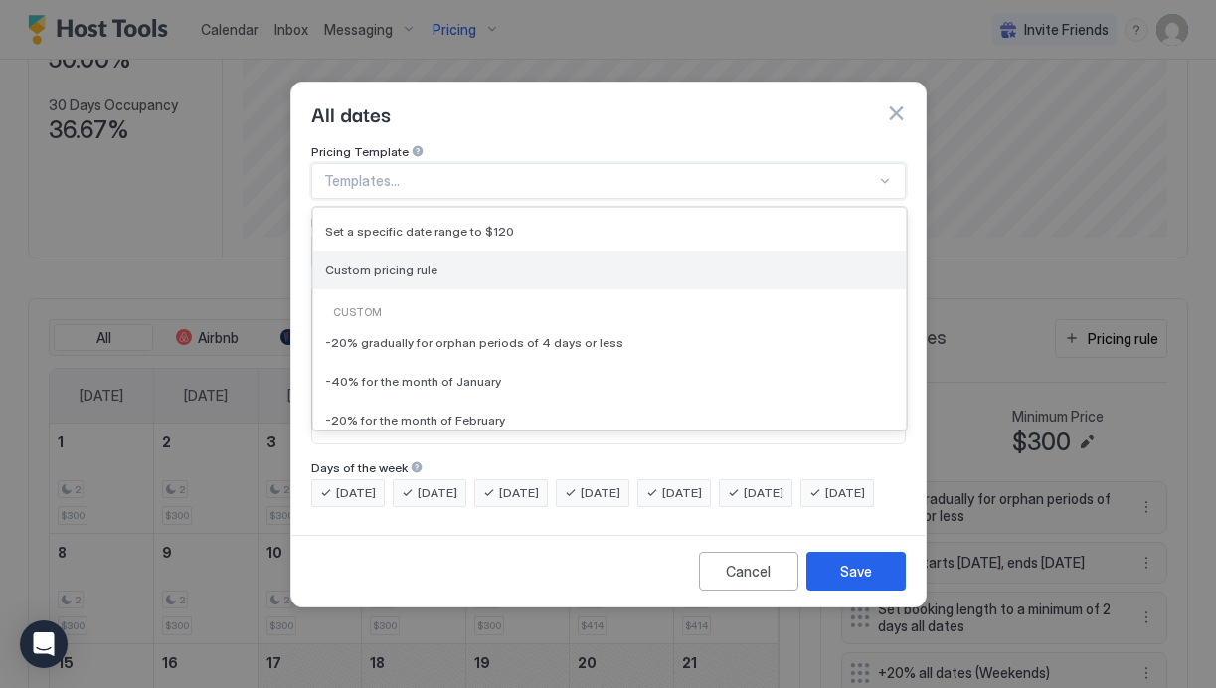
click at [399, 263] on span "Custom pricing rule" at bounding box center [381, 270] width 112 height 15
type input "***"
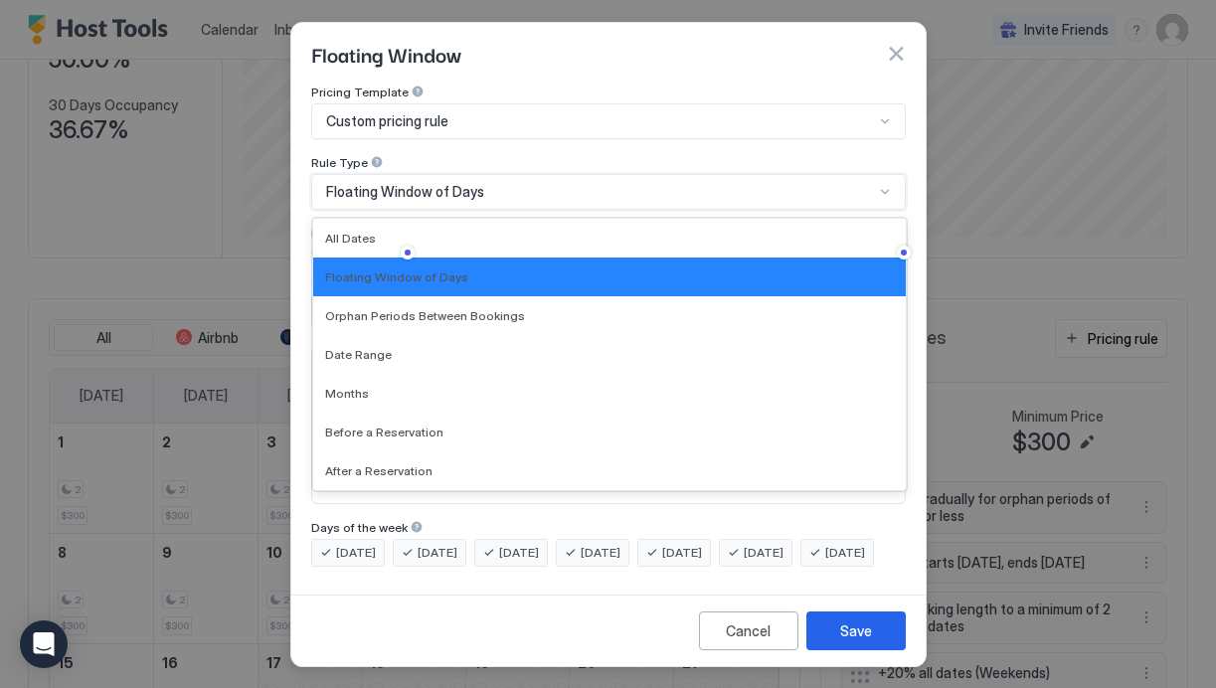
click at [406, 184] on span "Floating Window of Days" at bounding box center [405, 192] width 158 height 18
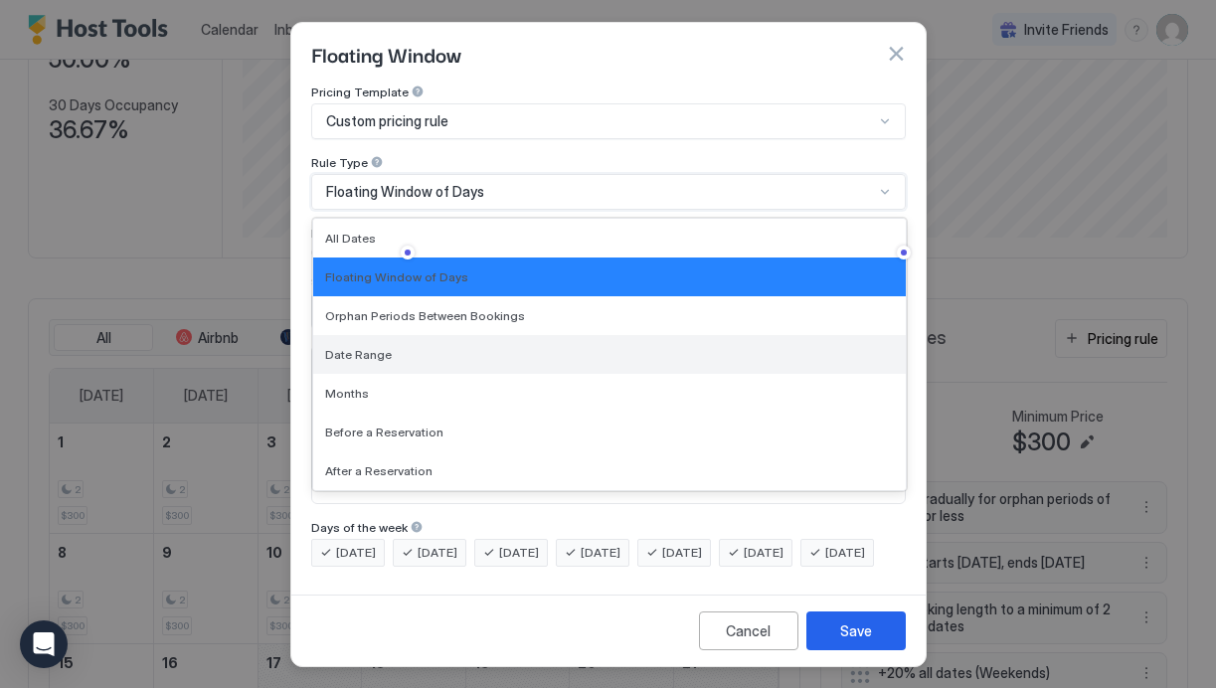
click at [376, 348] on span "Date Range" at bounding box center [358, 354] width 67 height 15
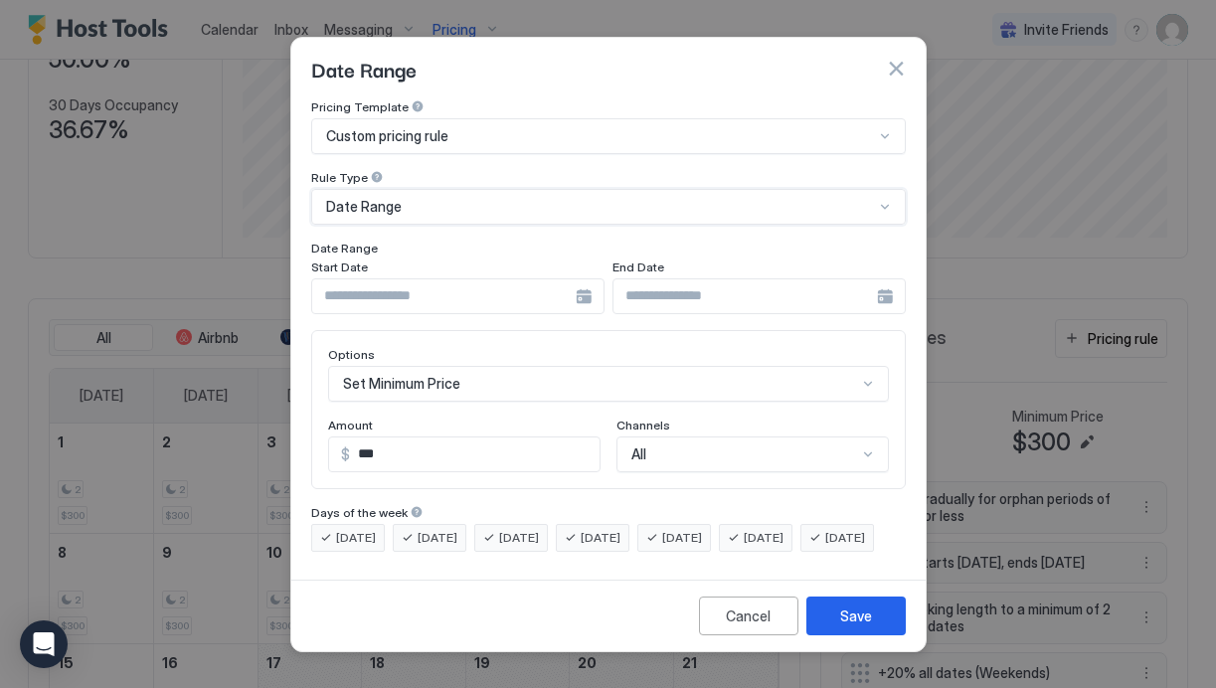
click at [588, 281] on div at bounding box center [457, 296] width 293 height 36
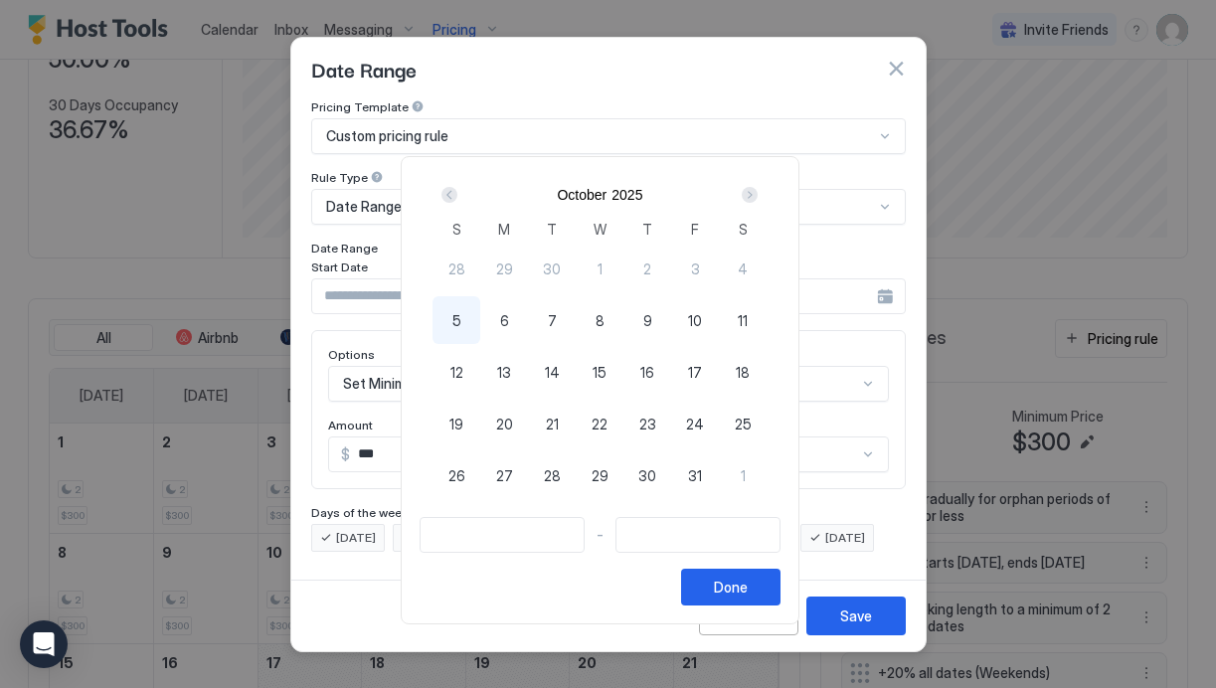
click at [758, 195] on div "Next" at bounding box center [750, 195] width 16 height 16
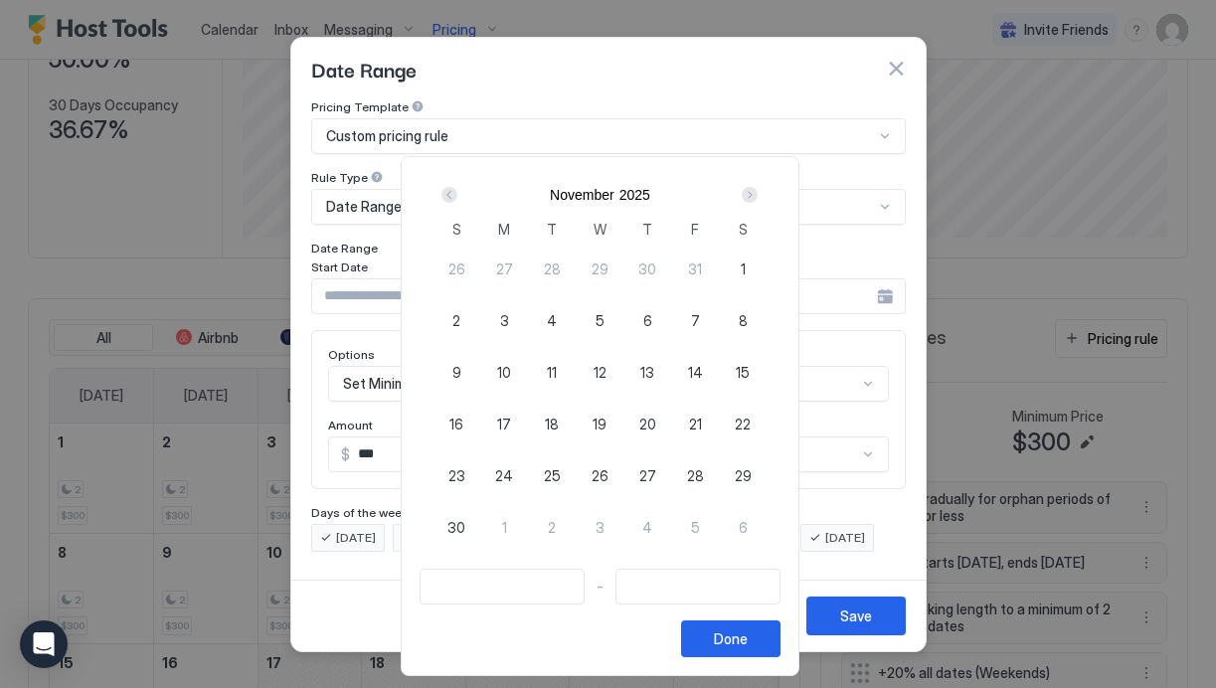
click at [709, 319] on div "7" at bounding box center [695, 320] width 48 height 48
type input "**********"
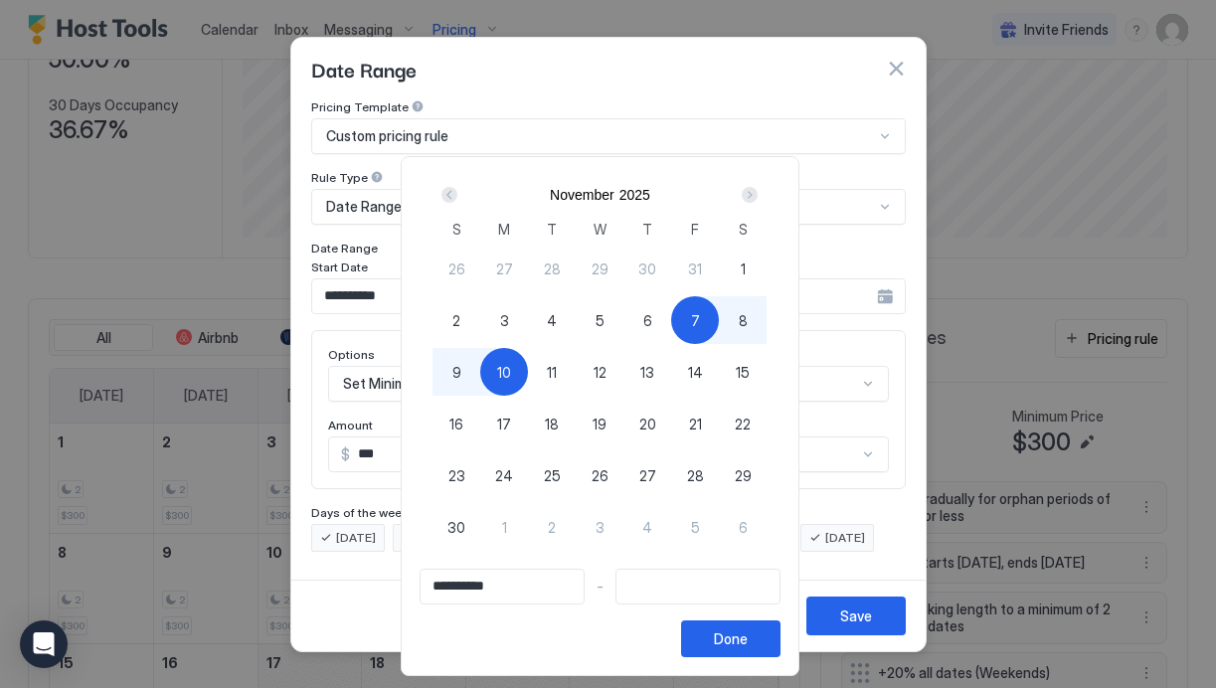
click at [504, 379] on div "10" at bounding box center [504, 372] width 48 height 48
type input "**********"
click at [748, 643] on div "Done" at bounding box center [731, 639] width 34 height 21
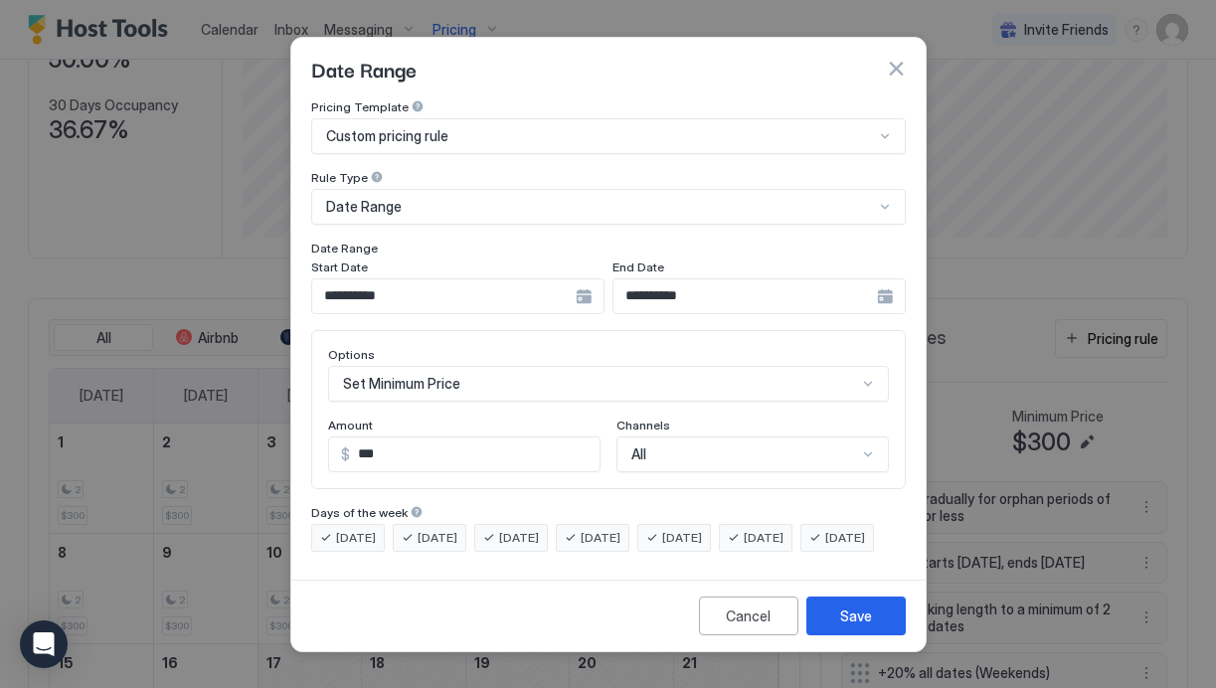
click at [459, 367] on div "Set Minimum Price" at bounding box center [608, 384] width 561 height 36
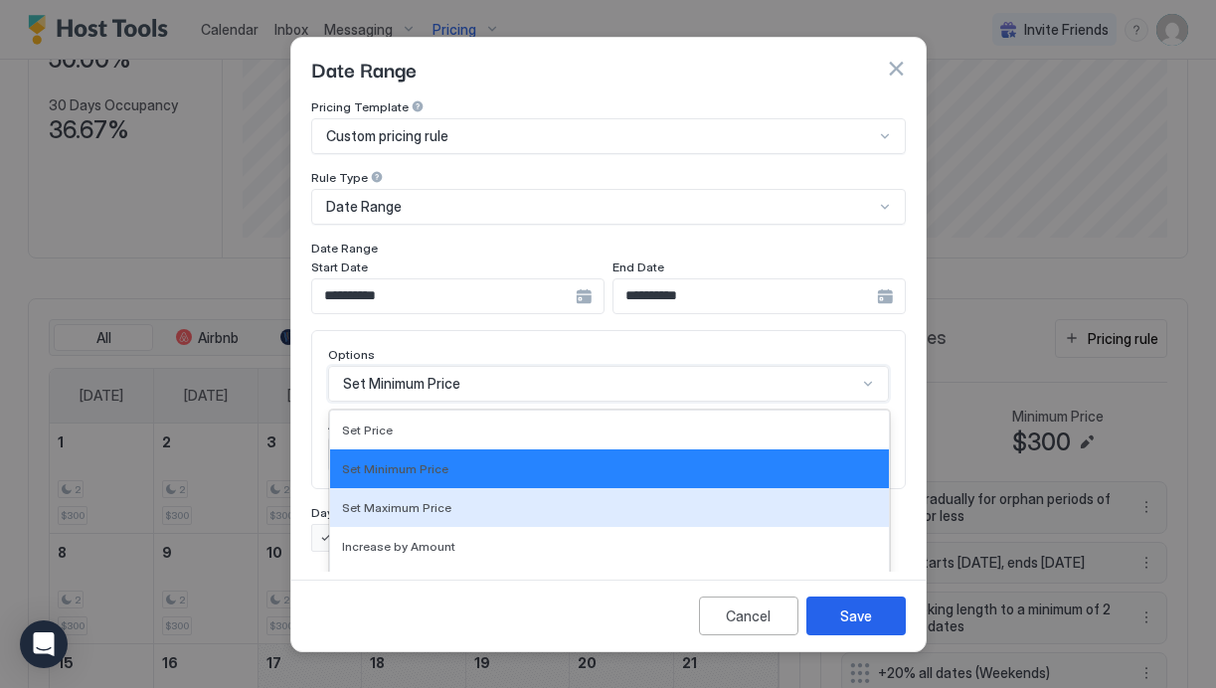
scroll to position [102, 0]
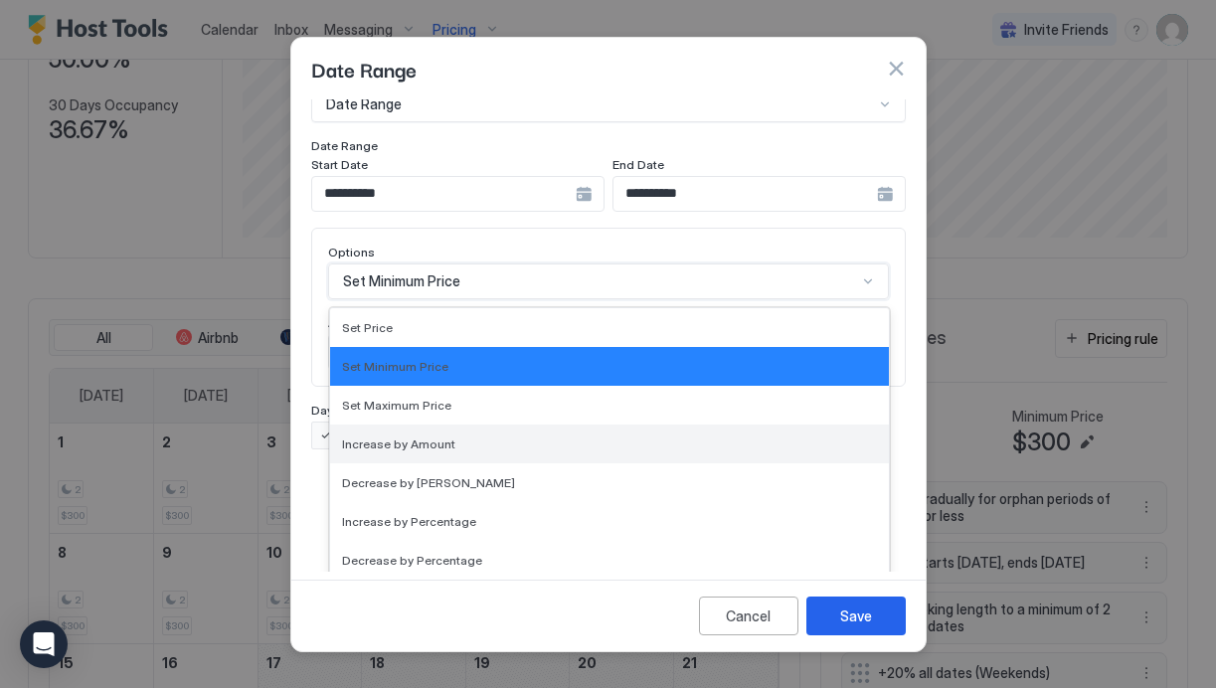
click at [425, 434] on div "Increase by Amount" at bounding box center [609, 444] width 559 height 39
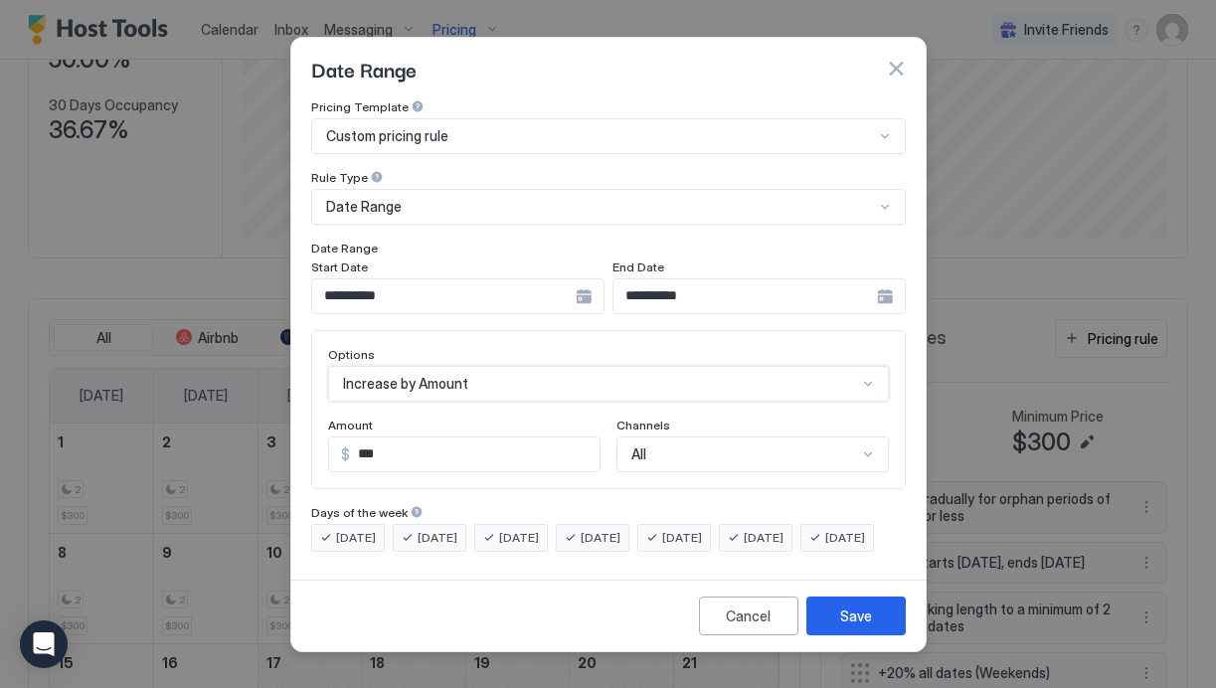
click at [396, 447] on input "***" at bounding box center [475, 455] width 250 height 34
type input "**"
click at [873, 625] on button "Save" at bounding box center [856, 616] width 99 height 39
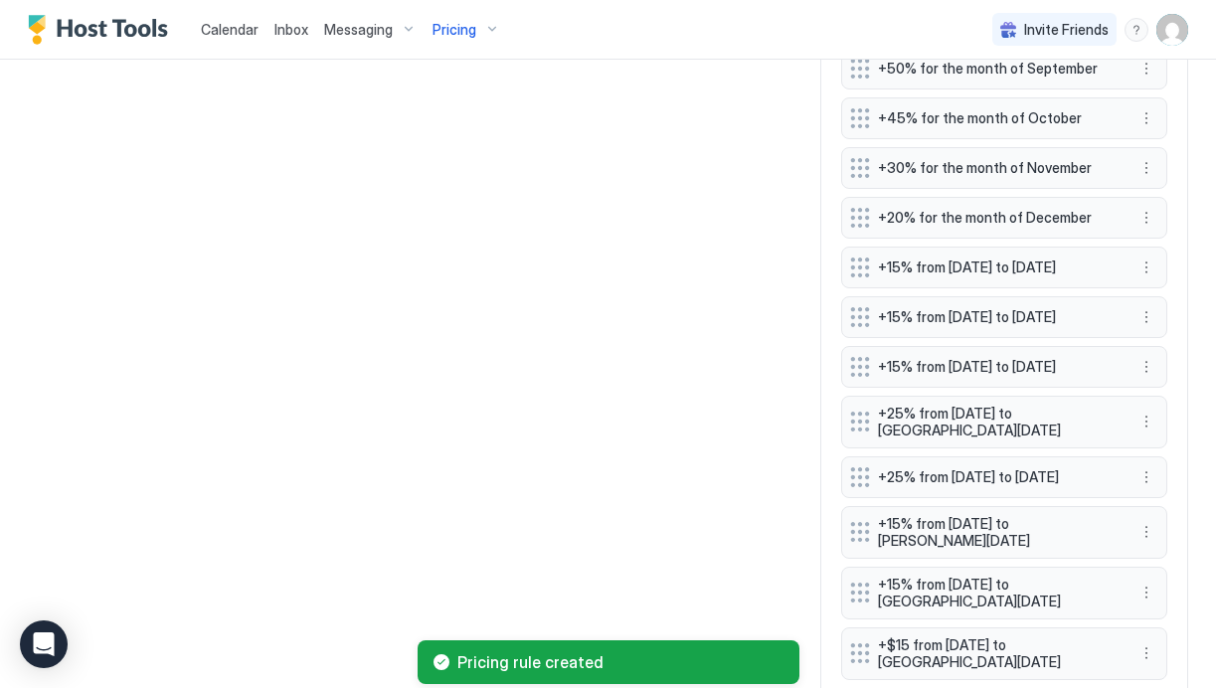
scroll to position [1432, 0]
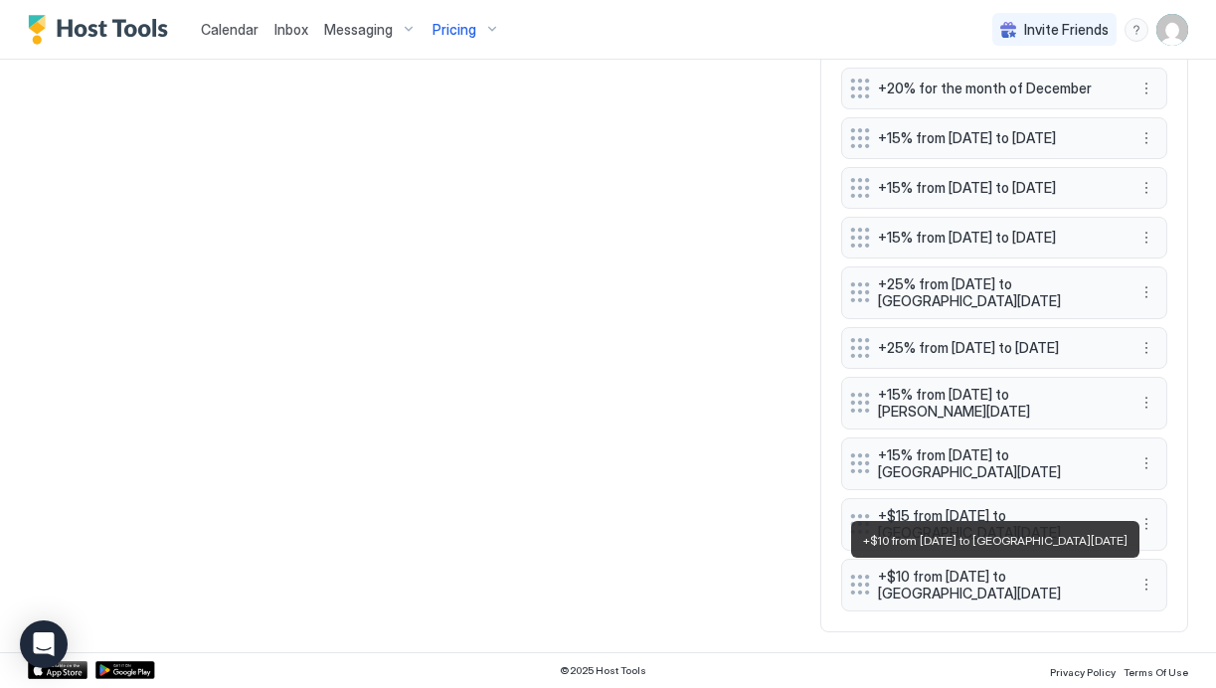
click at [1023, 588] on span "+$10 from Fri, Nov 7th 2025 to Mon, Nov 10th 2025" at bounding box center [996, 585] width 237 height 35
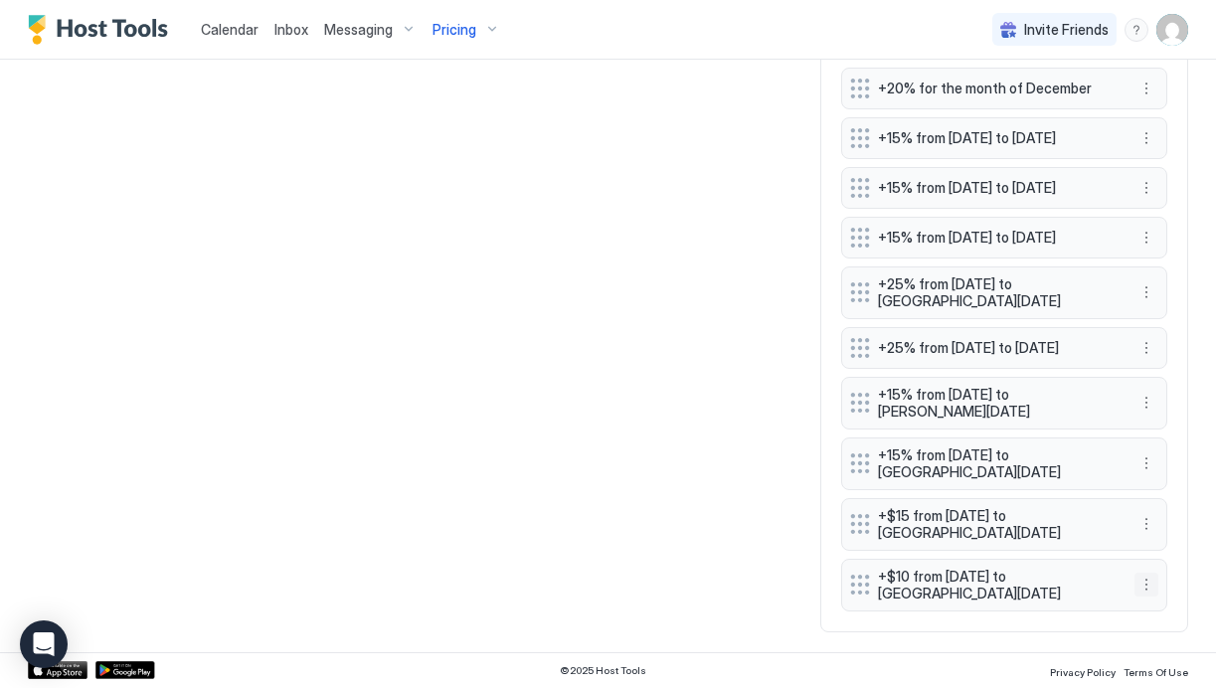
click at [1144, 580] on button "More options" at bounding box center [1147, 585] width 24 height 24
click at [1169, 497] on span "Edit" at bounding box center [1177, 492] width 22 height 15
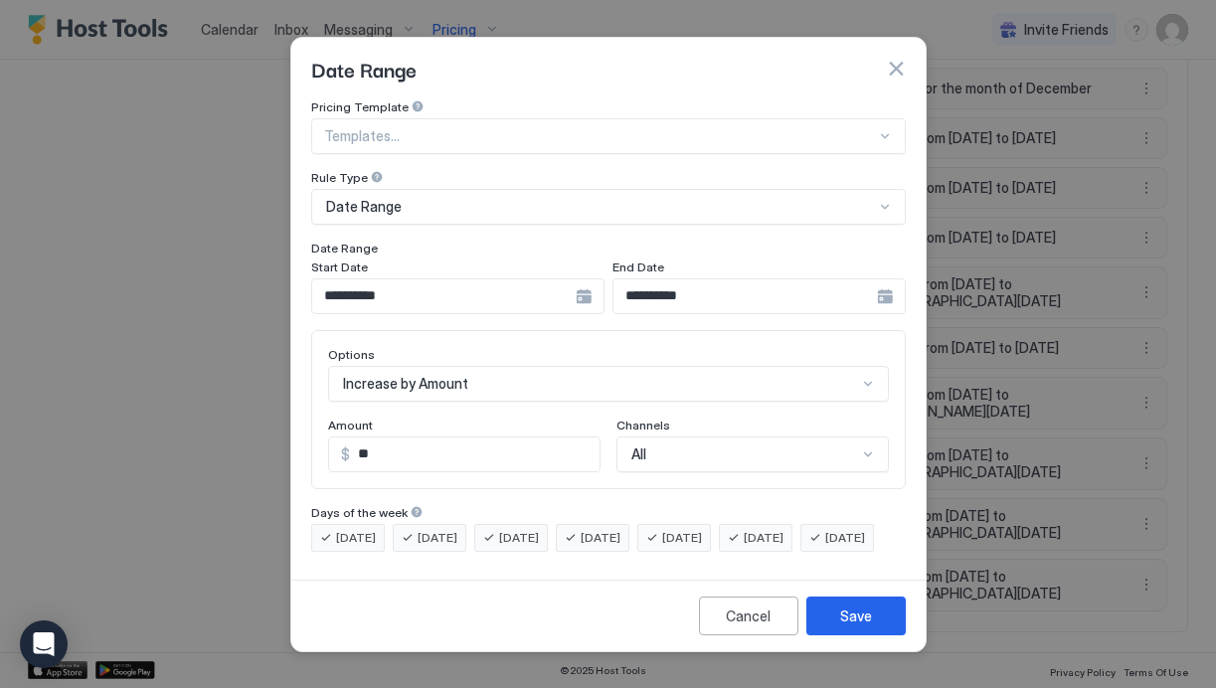
click at [584, 278] on div "**********" at bounding box center [457, 296] width 293 height 36
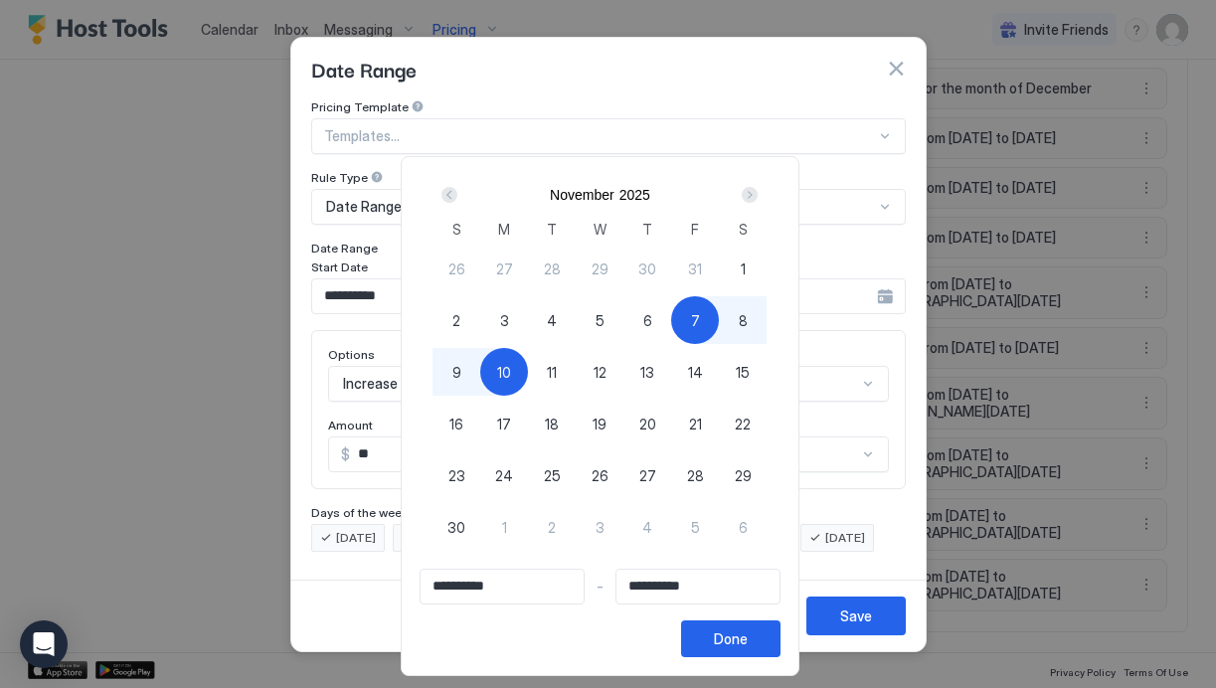
click at [756, 186] on div "Next" at bounding box center [750, 195] width 24 height 24
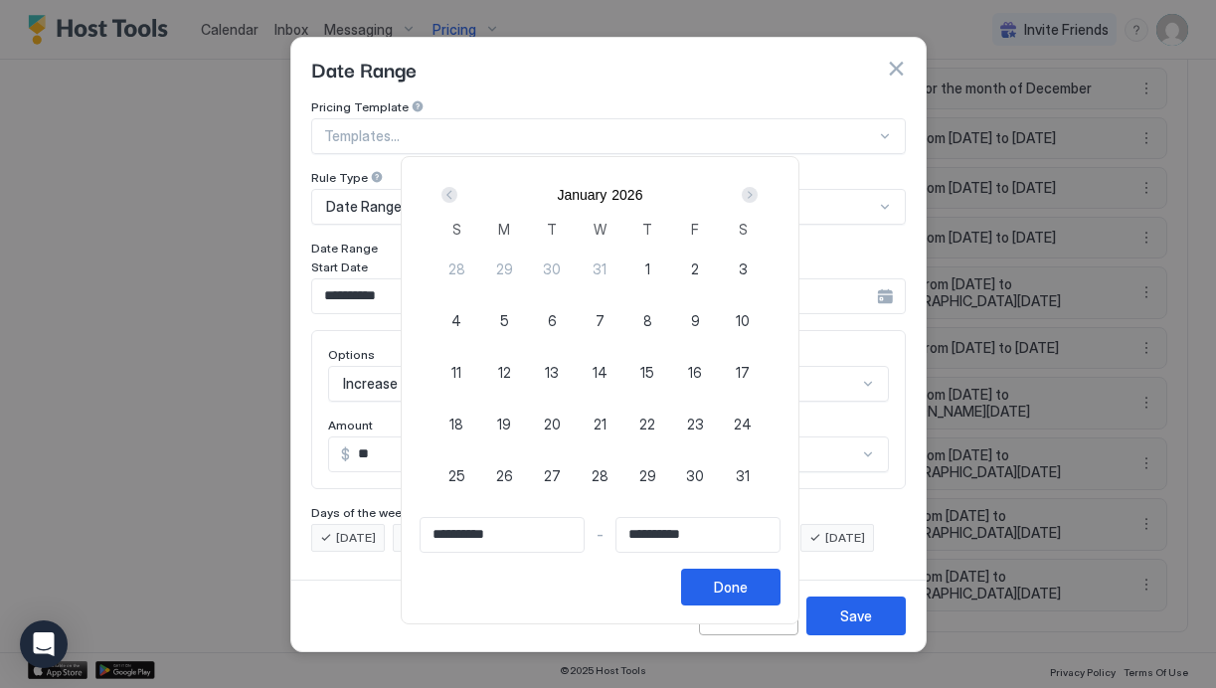
click at [756, 186] on div "Next" at bounding box center [750, 195] width 24 height 24
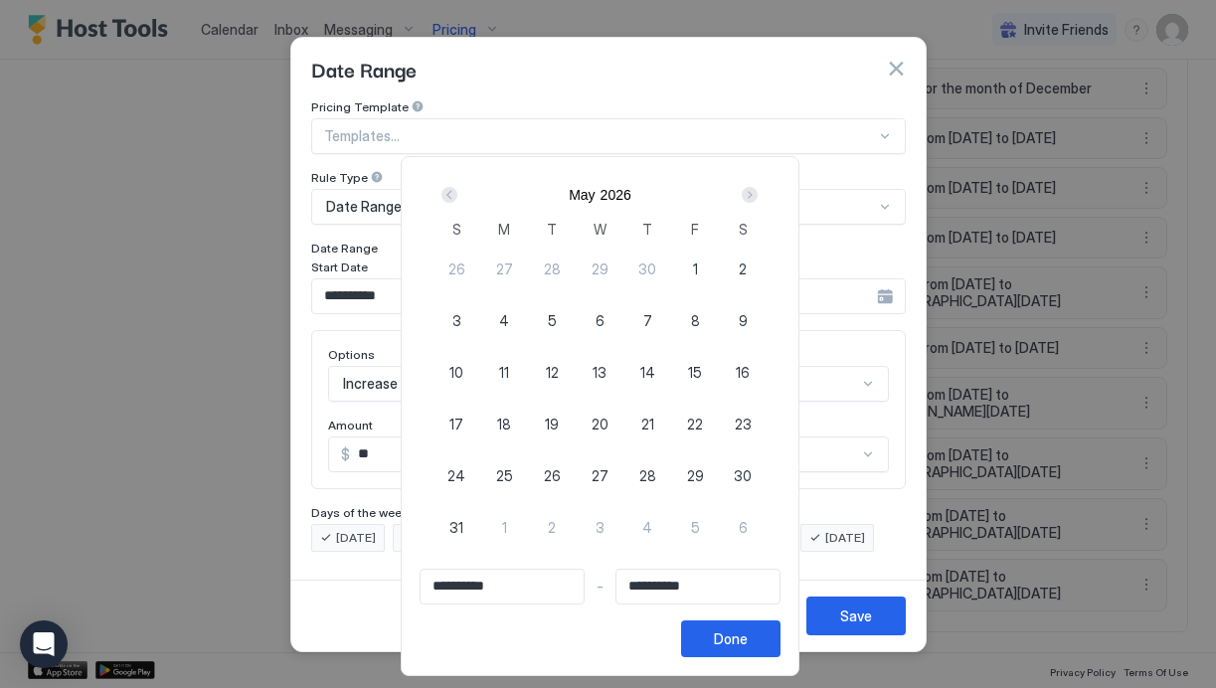
click at [756, 186] on div "Next" at bounding box center [750, 195] width 24 height 24
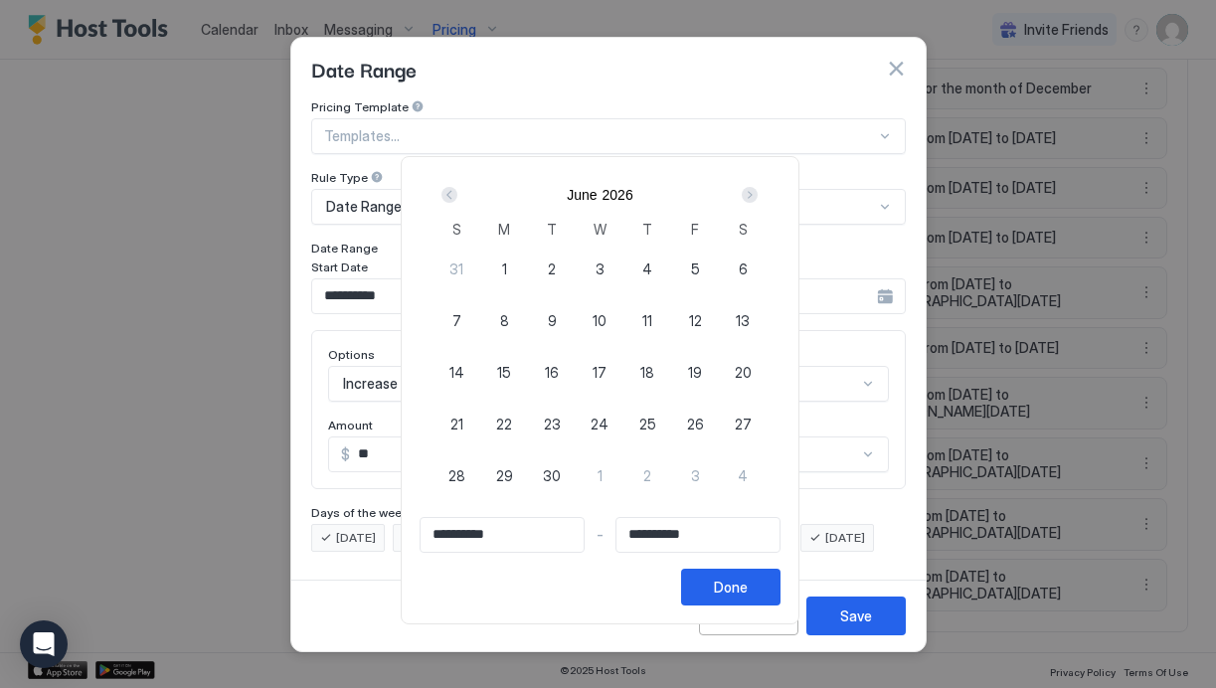
click at [756, 186] on div "Next" at bounding box center [750, 195] width 24 height 24
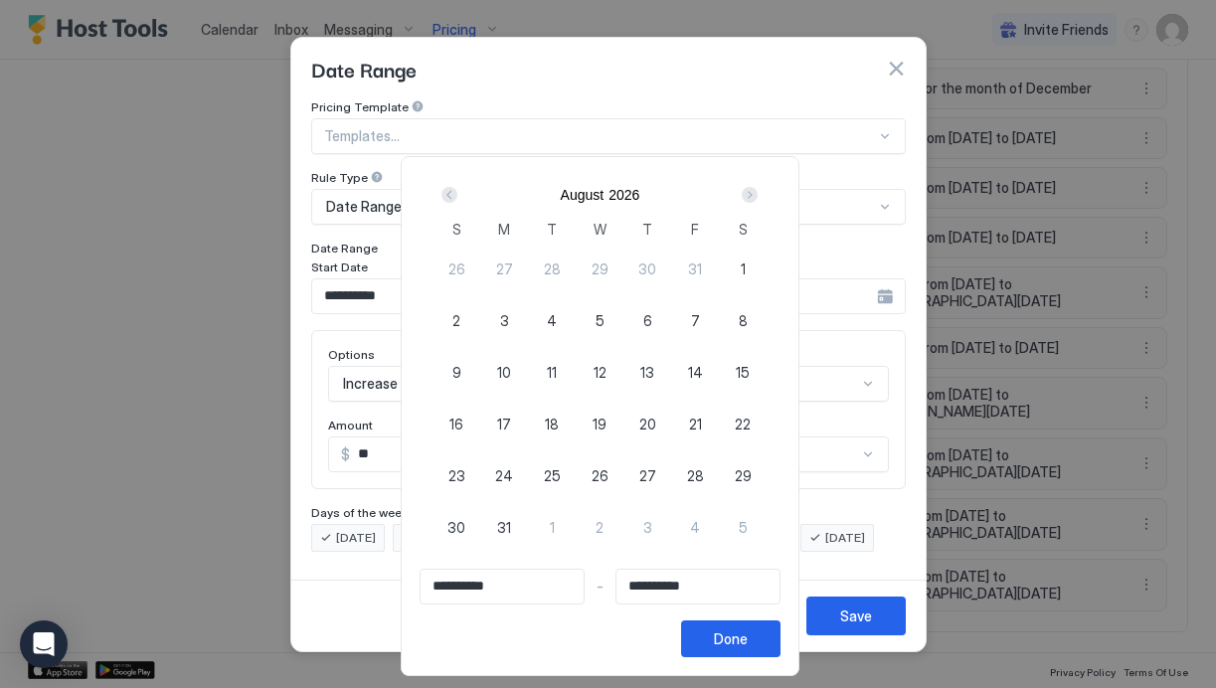
click at [756, 186] on div "Next" at bounding box center [750, 195] width 24 height 24
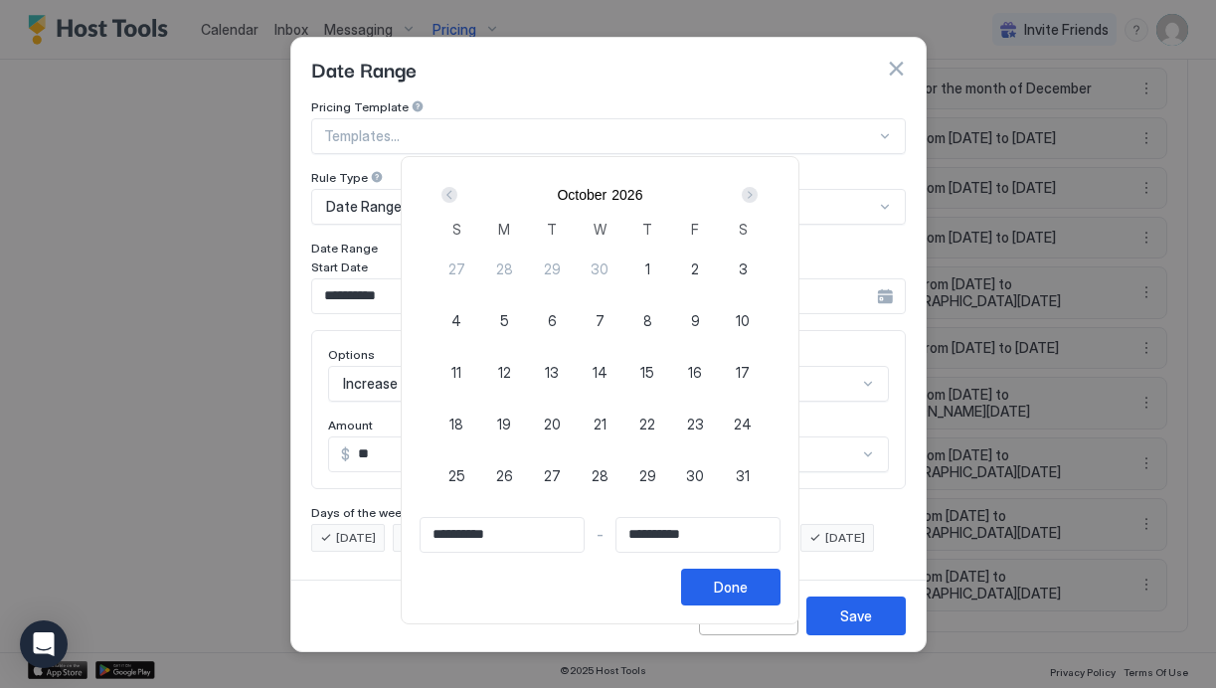
click at [756, 186] on div "Next" at bounding box center [750, 195] width 24 height 24
click at [453, 198] on div "Prev" at bounding box center [450, 195] width 16 height 16
click at [636, 89] on div at bounding box center [608, 344] width 1216 height 688
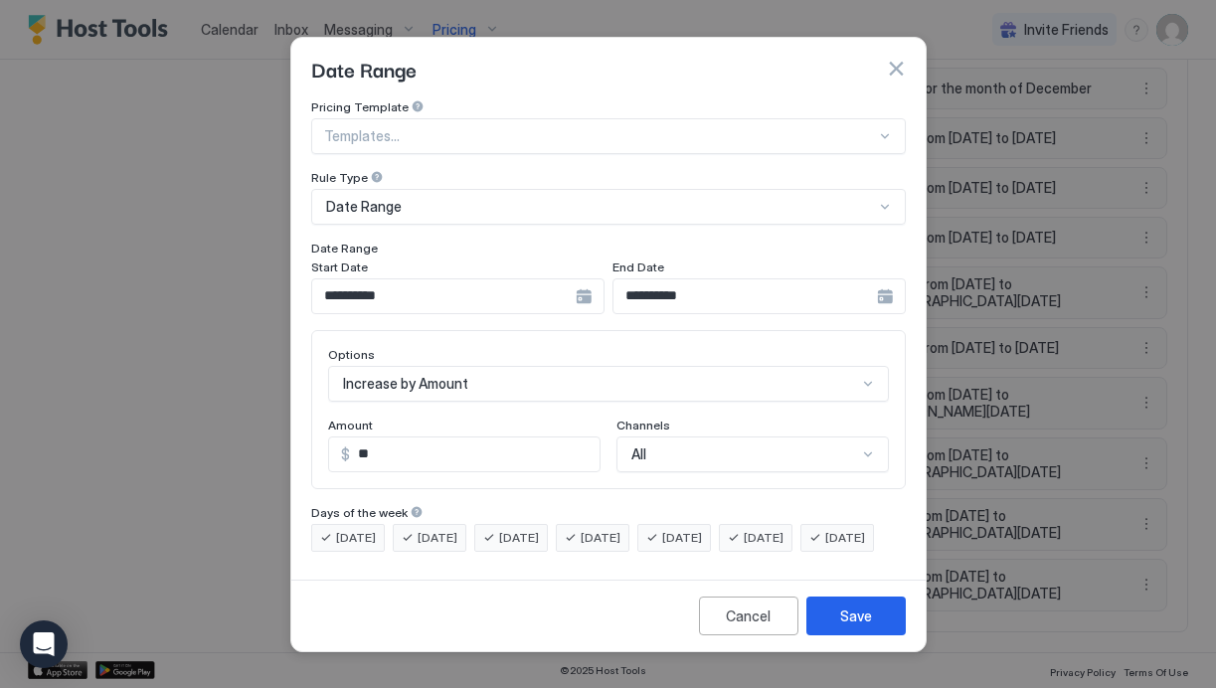
click at [420, 280] on input "**********" at bounding box center [444, 296] width 264 height 34
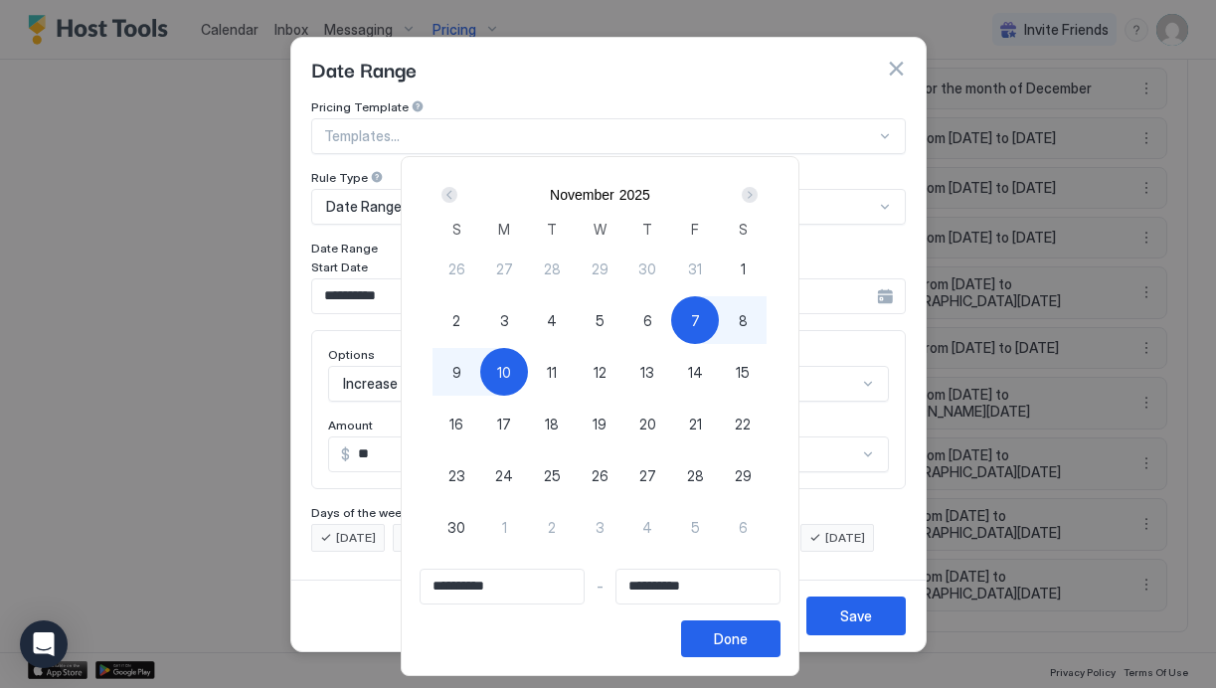
click at [757, 190] on div "Next" at bounding box center [750, 195] width 16 height 16
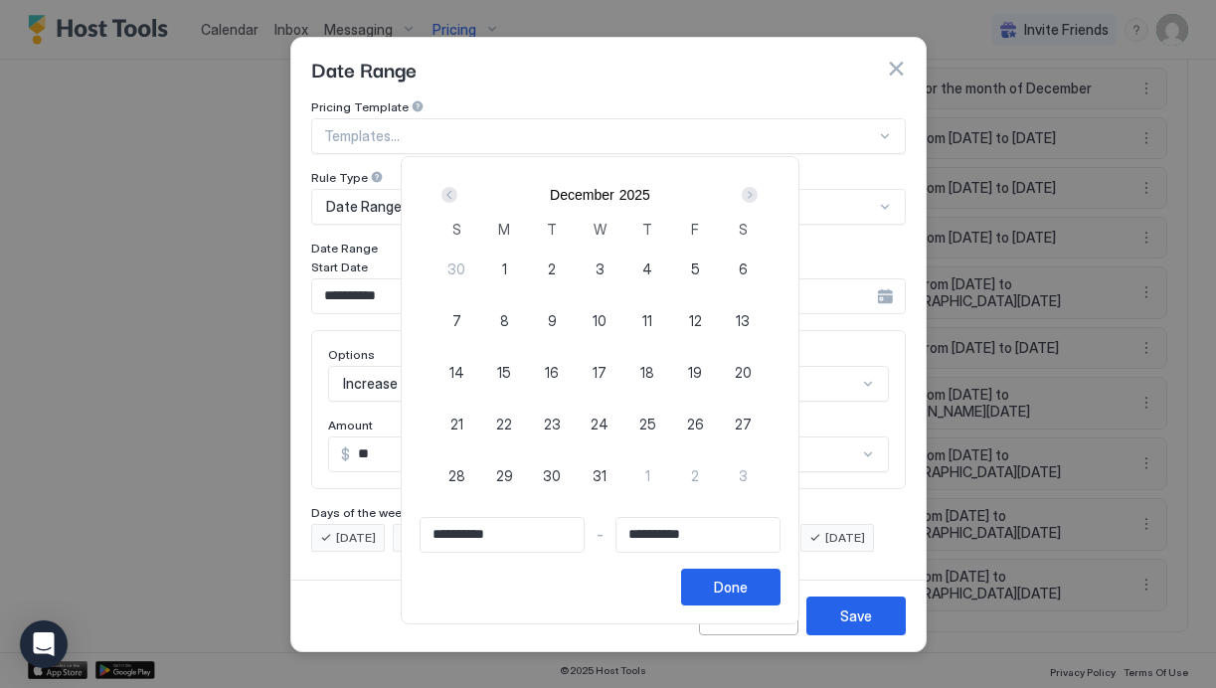
click at [757, 190] on div "Next" at bounding box center [750, 195] width 16 height 16
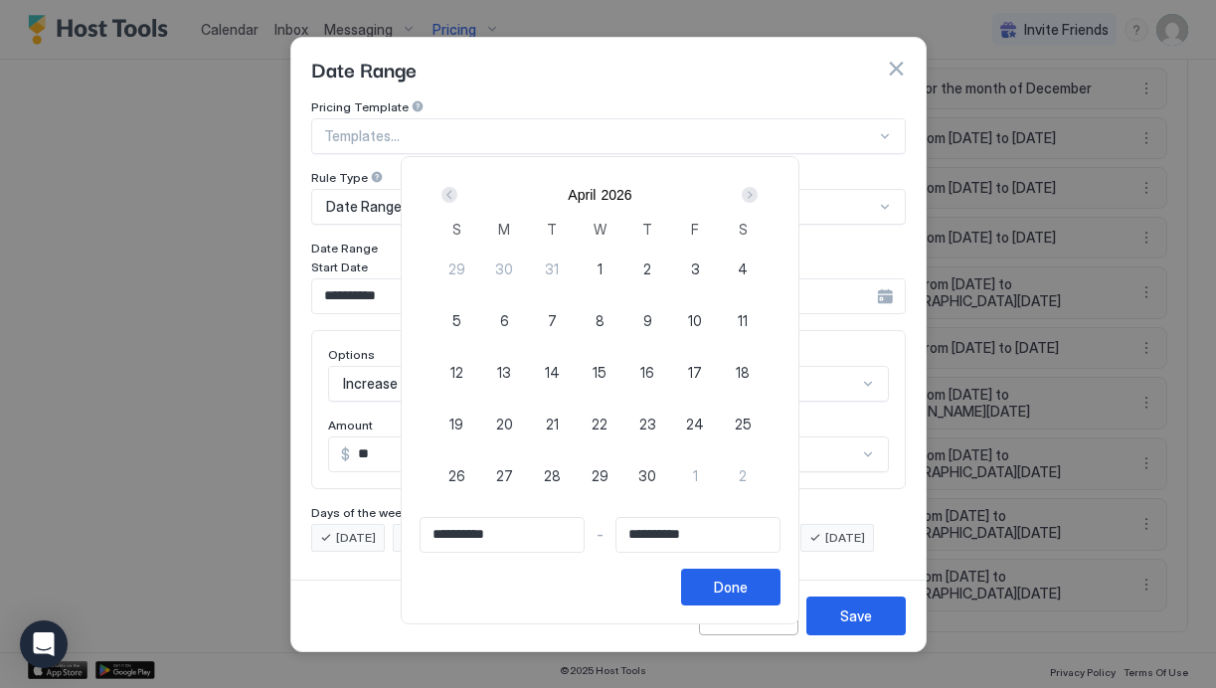
click at [757, 190] on div "Next" at bounding box center [750, 195] width 16 height 16
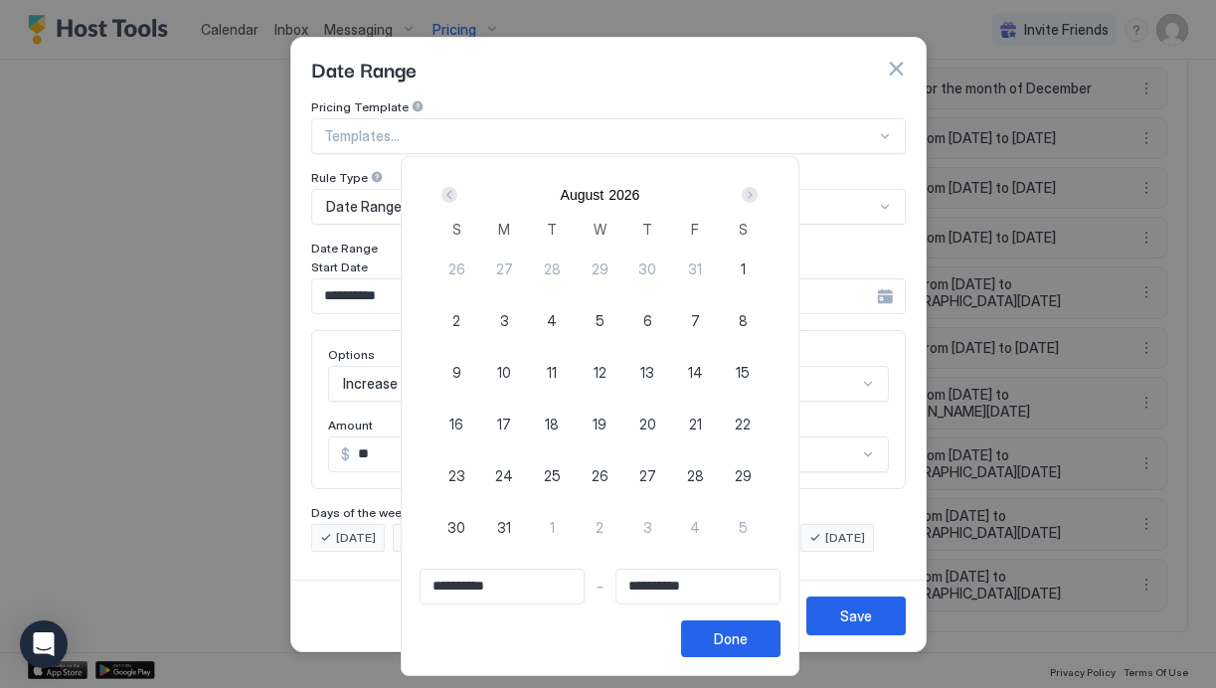
click at [757, 190] on div "Next" at bounding box center [750, 195] width 16 height 16
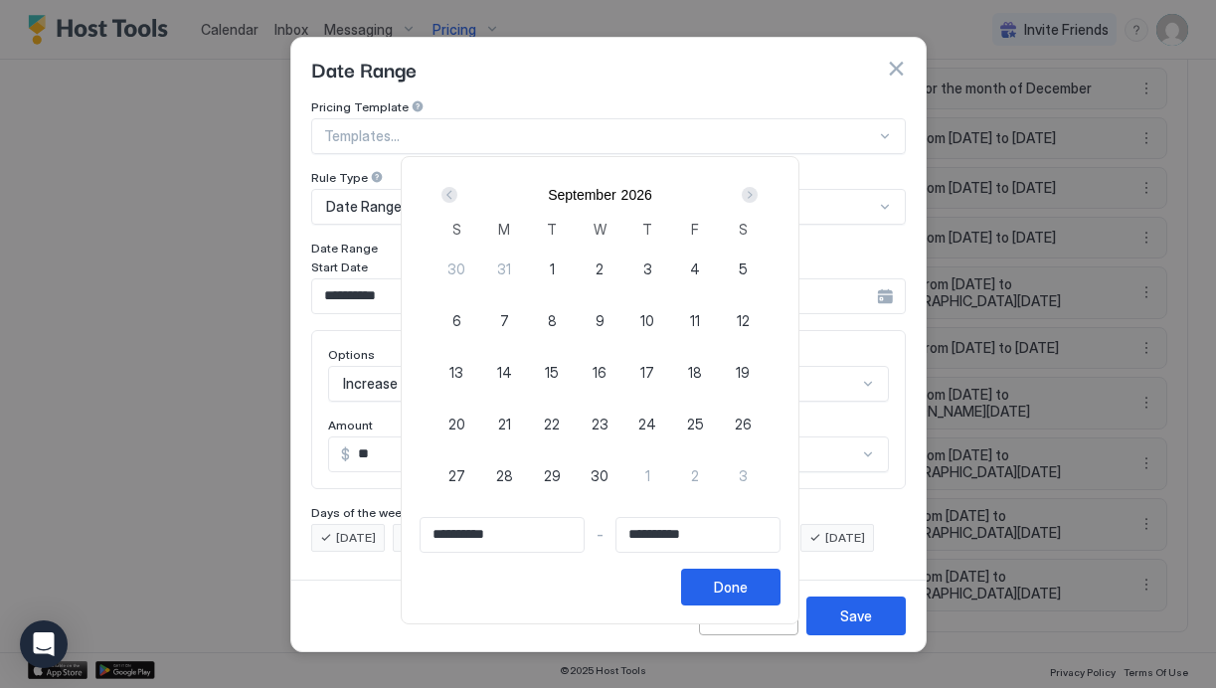
click at [757, 190] on div "Next" at bounding box center [750, 195] width 16 height 16
click at [609, 423] on span "25" at bounding box center [600, 424] width 17 height 21
type input "**********"
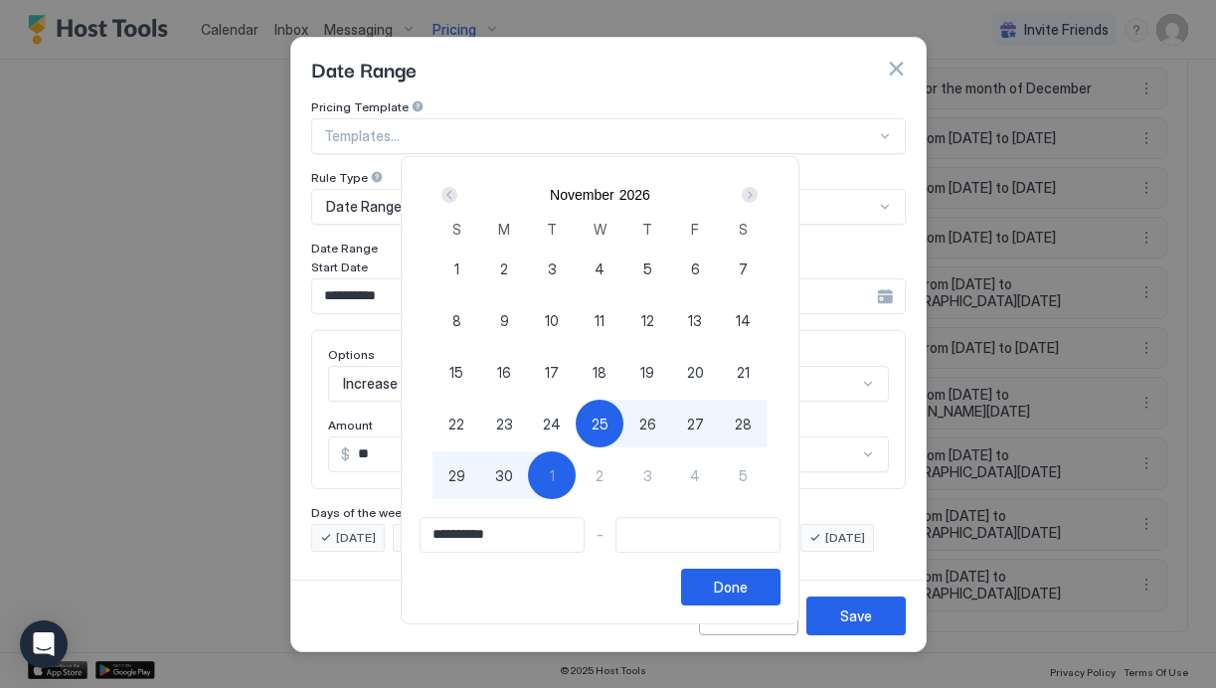
type input "**********"
click at [510, 479] on span "30" at bounding box center [504, 475] width 18 height 21
type input "**********"
click at [748, 592] on div "Done" at bounding box center [731, 587] width 34 height 21
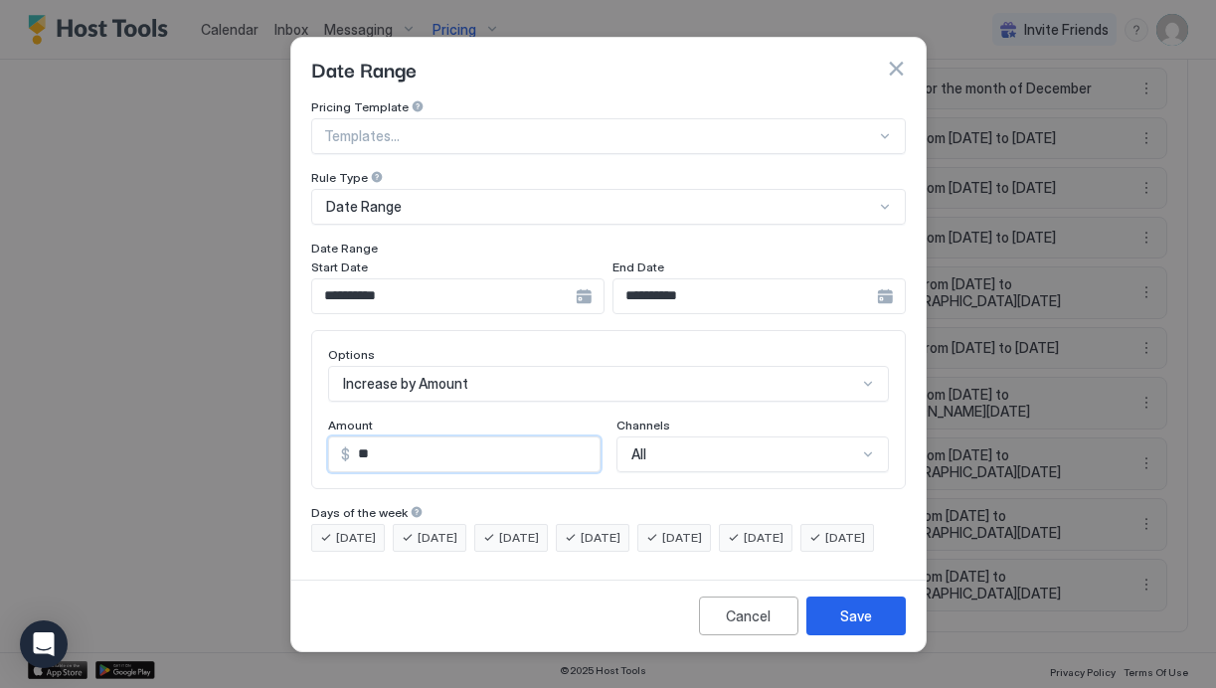
click at [414, 438] on input "**" at bounding box center [475, 455] width 250 height 34
type input "**"
click at [838, 632] on button "Save" at bounding box center [856, 616] width 99 height 39
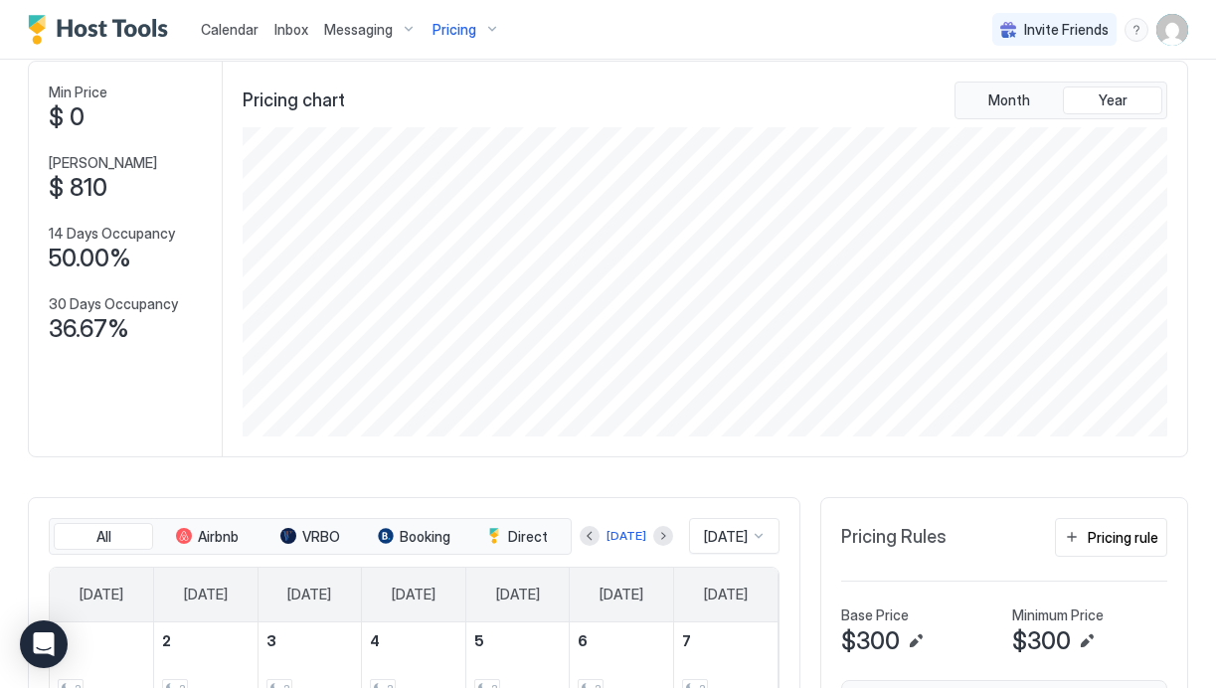
scroll to position [130, 0]
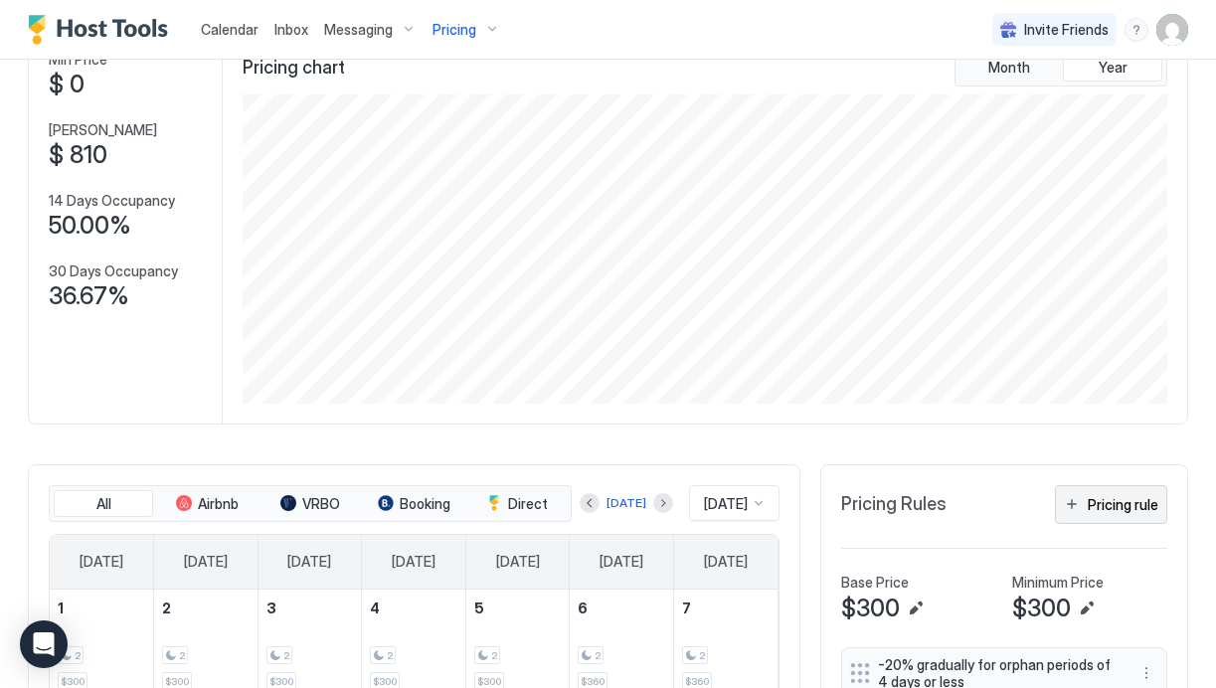
click at [1102, 504] on div "Pricing rule" at bounding box center [1123, 504] width 71 height 21
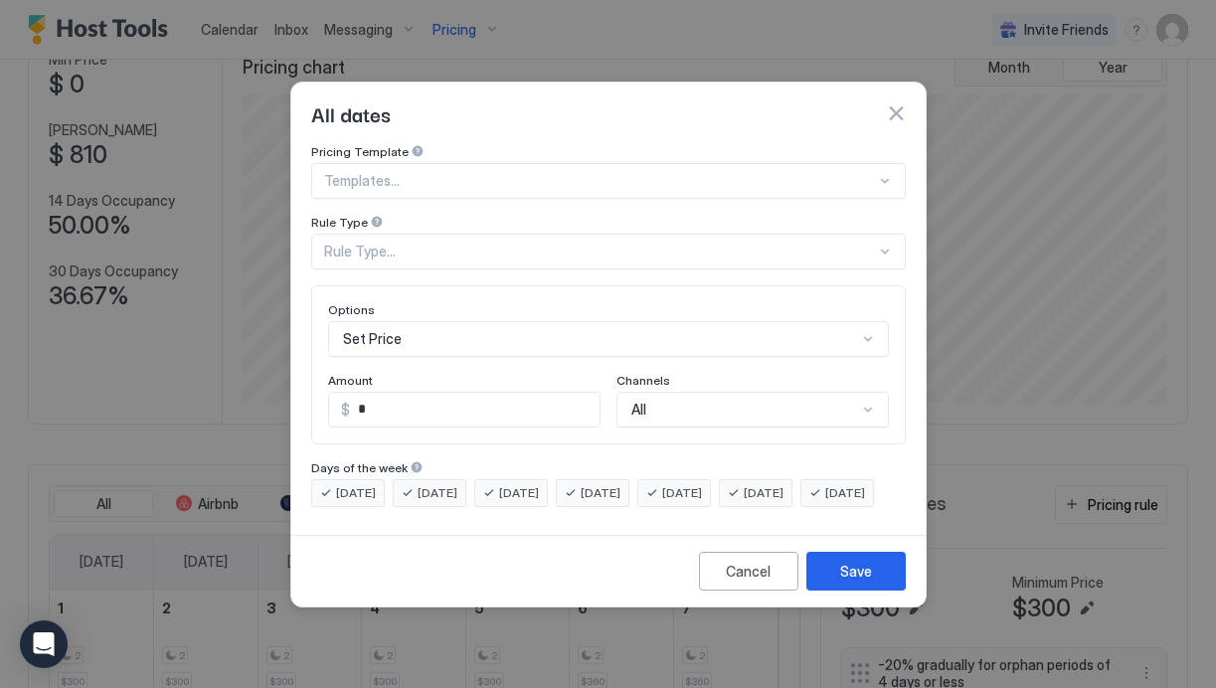
click at [402, 172] on div at bounding box center [600, 181] width 552 height 18
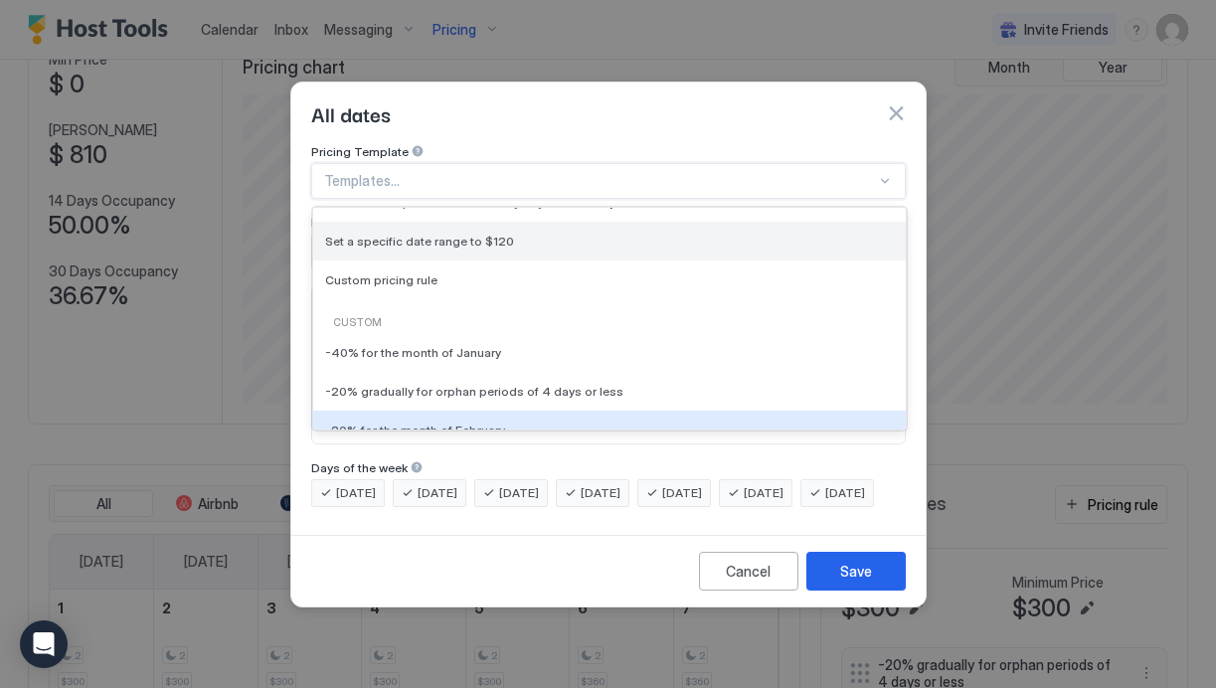
scroll to position [206, 0]
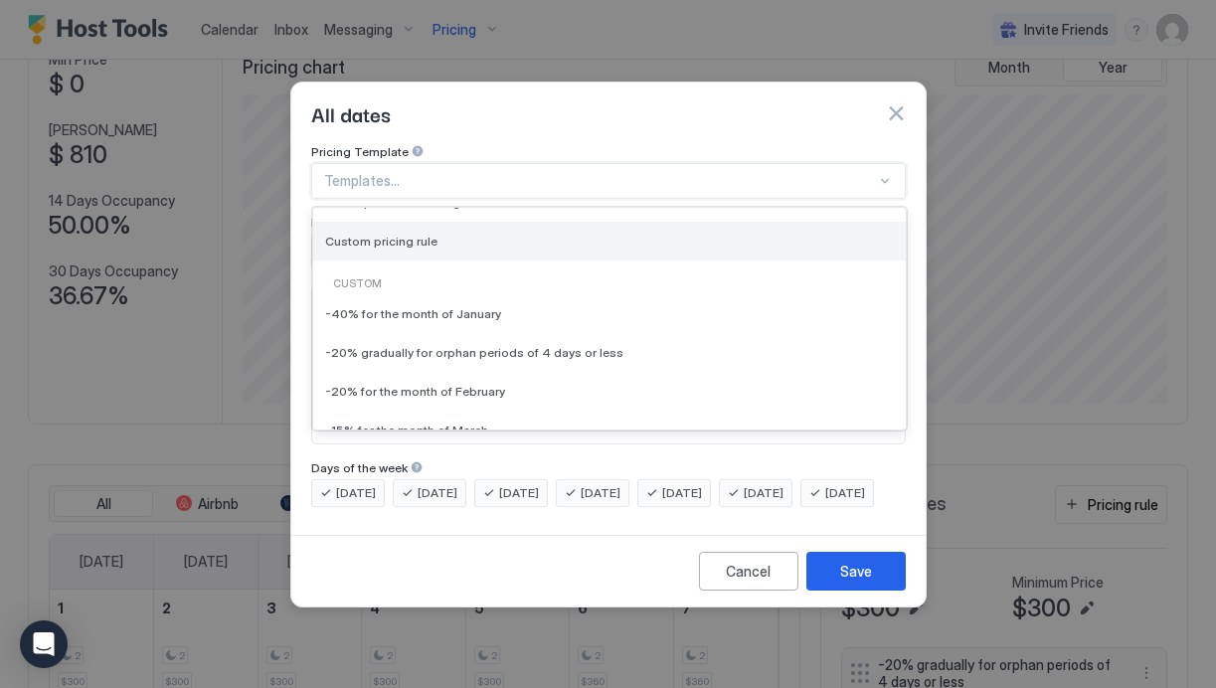
click at [430, 234] on div "Custom pricing rule" at bounding box center [609, 241] width 569 height 15
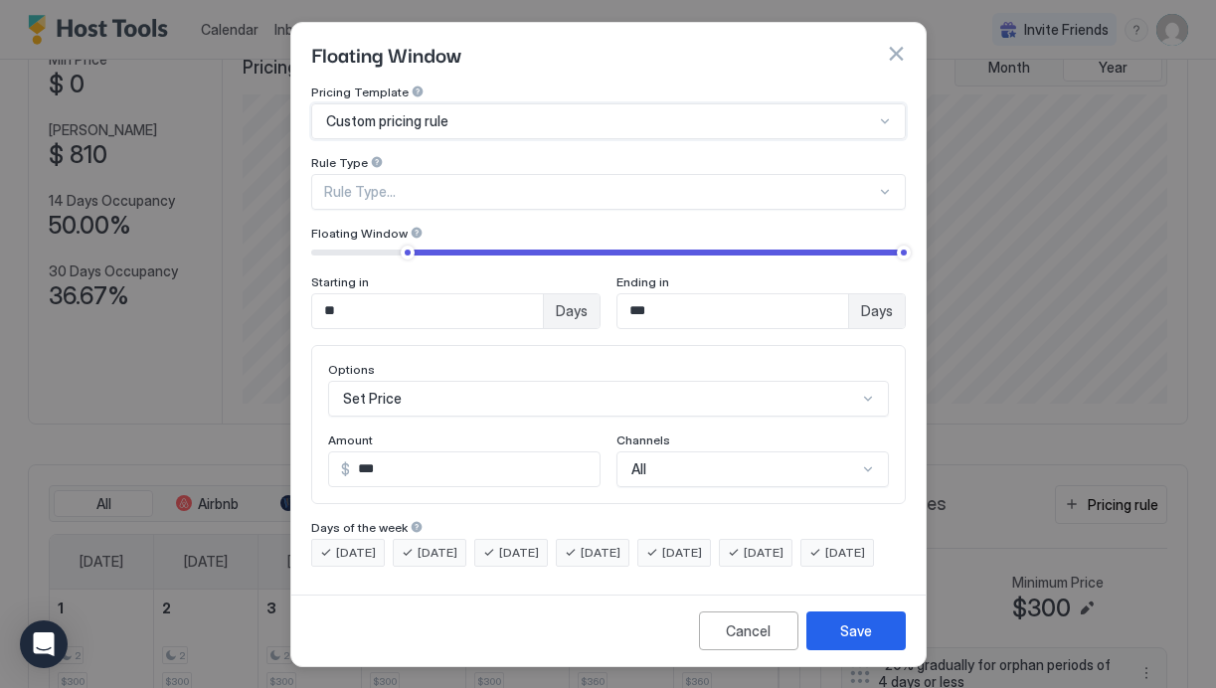
type input "***"
click at [392, 195] on span "Floating Window of Days" at bounding box center [405, 192] width 158 height 18
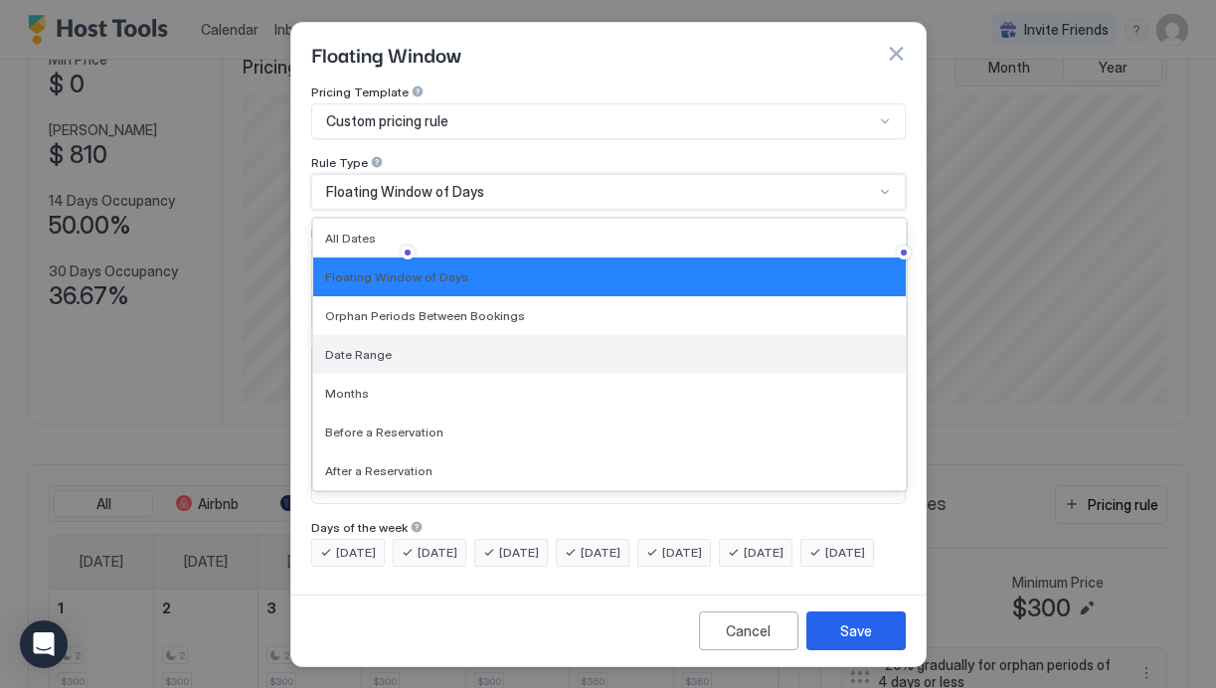
click at [372, 347] on span "Date Range" at bounding box center [358, 354] width 67 height 15
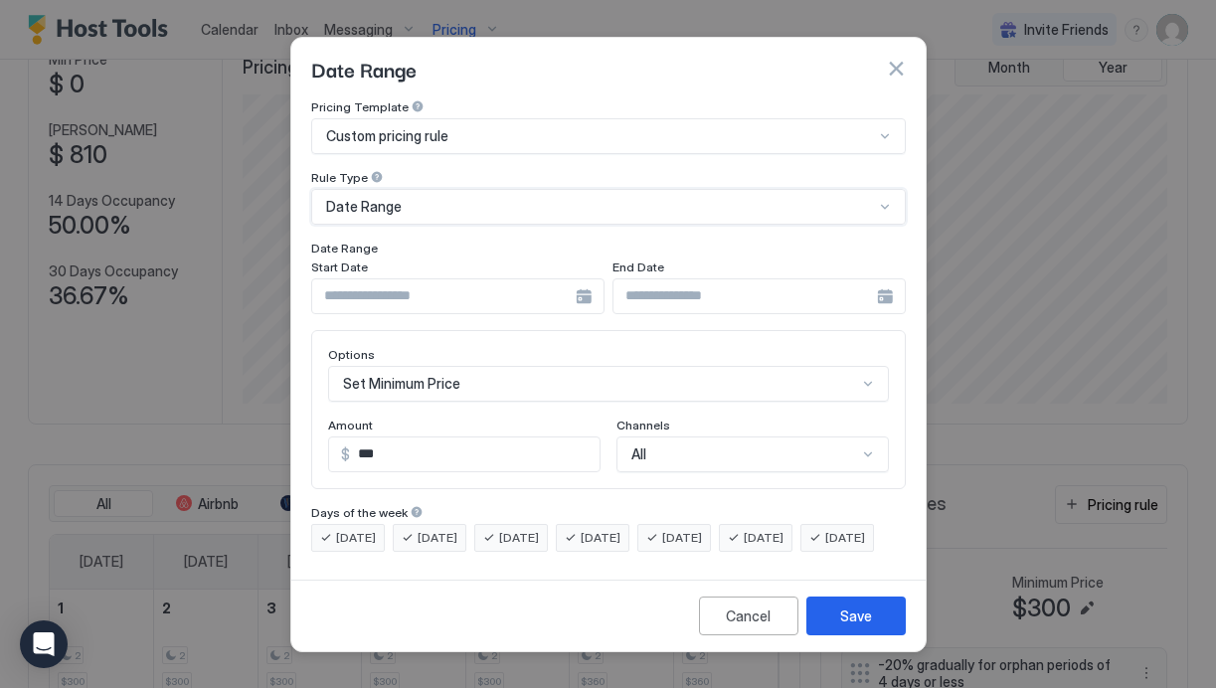
click at [472, 370] on div "Set Minimum Price" at bounding box center [608, 384] width 561 height 36
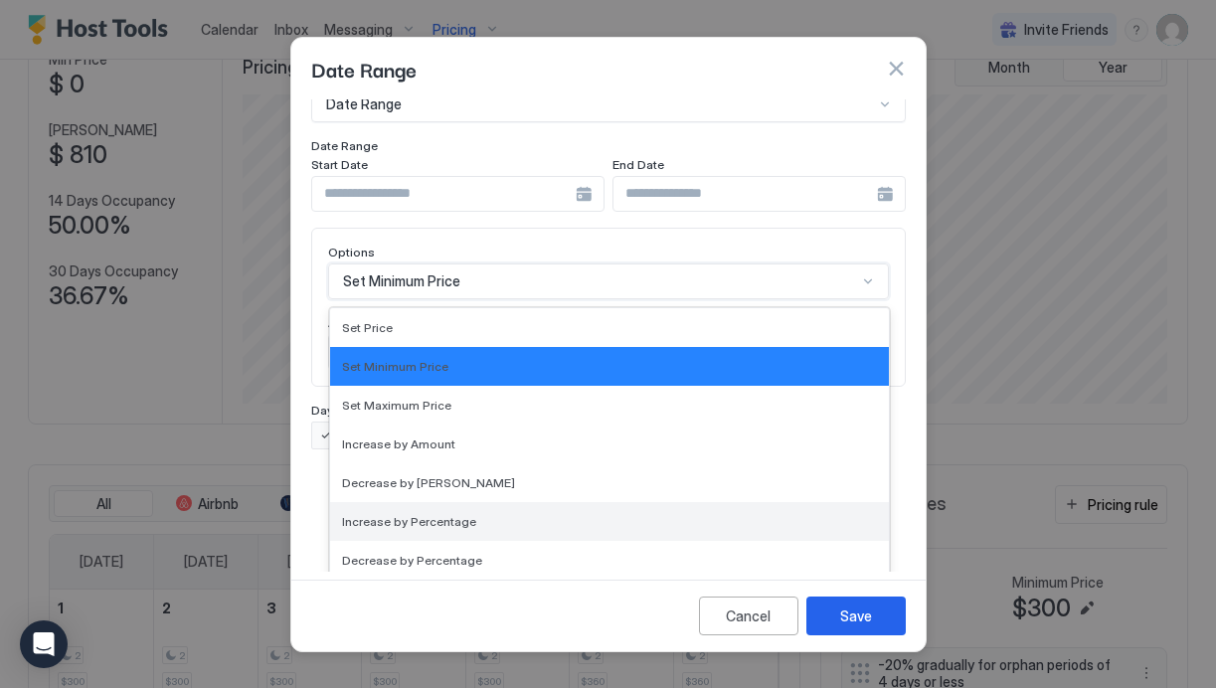
click at [445, 514] on span "Increase by Percentage" at bounding box center [409, 521] width 134 height 15
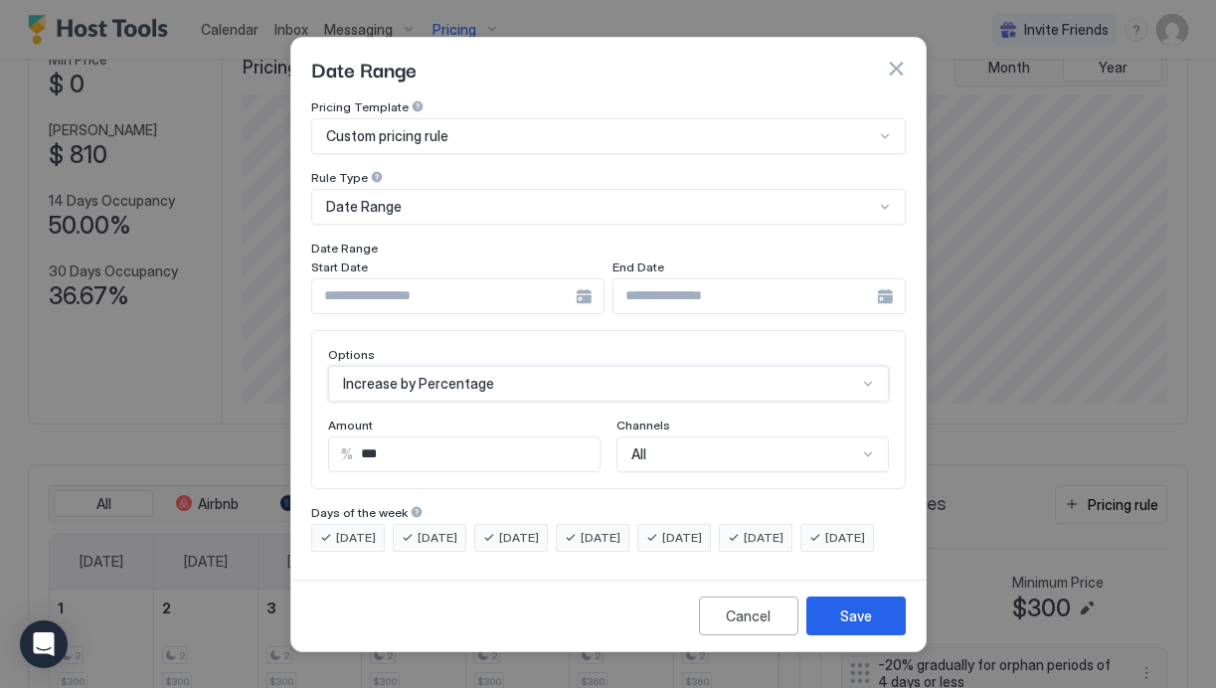
click at [450, 279] on input "Input Field" at bounding box center [444, 296] width 264 height 34
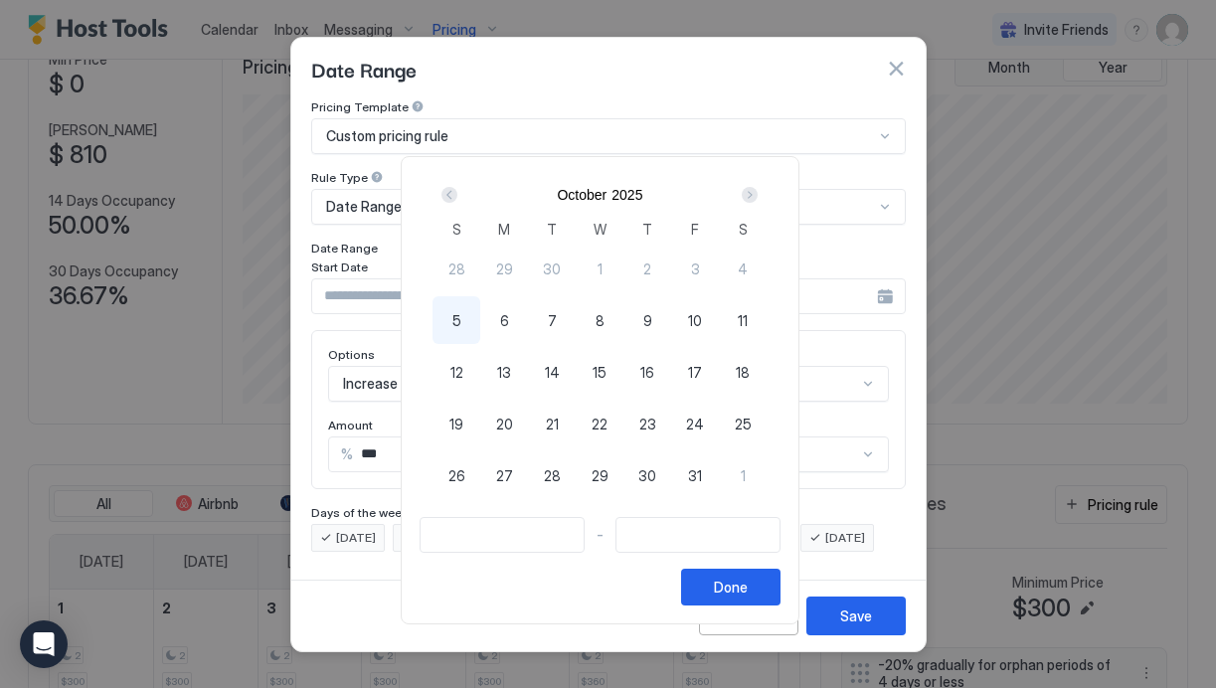
click at [767, 181] on div "[DATE]" at bounding box center [600, 195] width 334 height 34
click at [757, 191] on div "Next" at bounding box center [750, 195] width 16 height 16
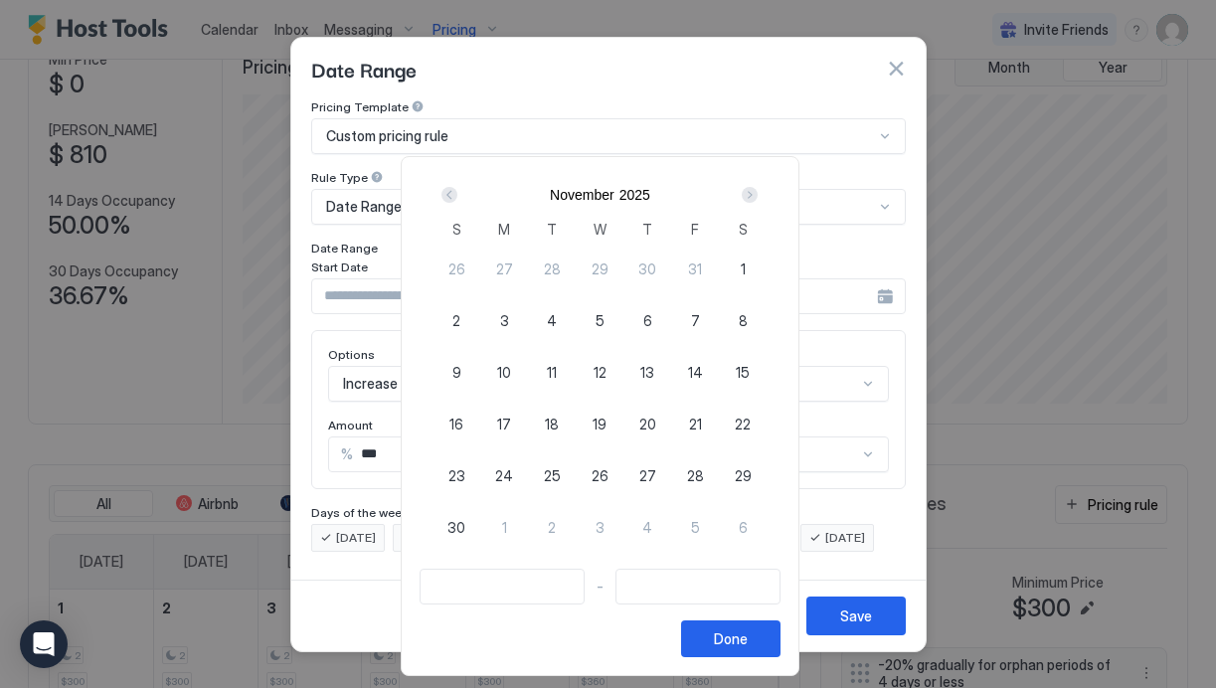
click at [757, 191] on div "Next" at bounding box center [750, 195] width 16 height 16
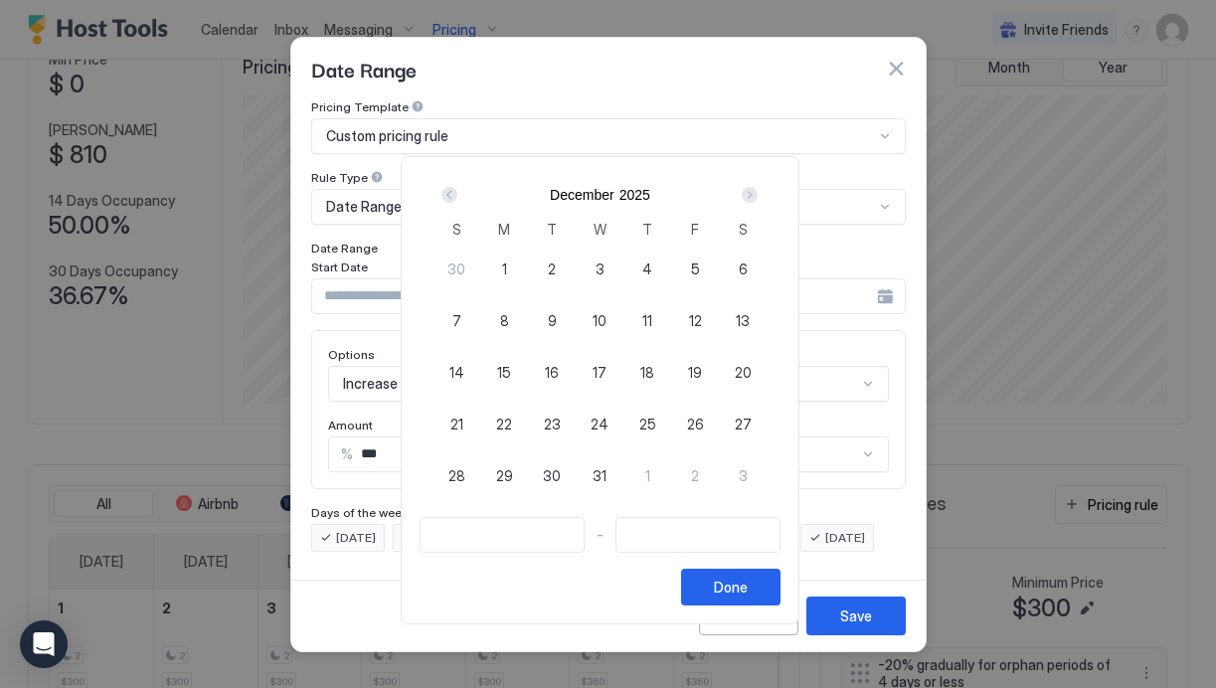
click at [757, 191] on div "Next" at bounding box center [750, 195] width 16 height 16
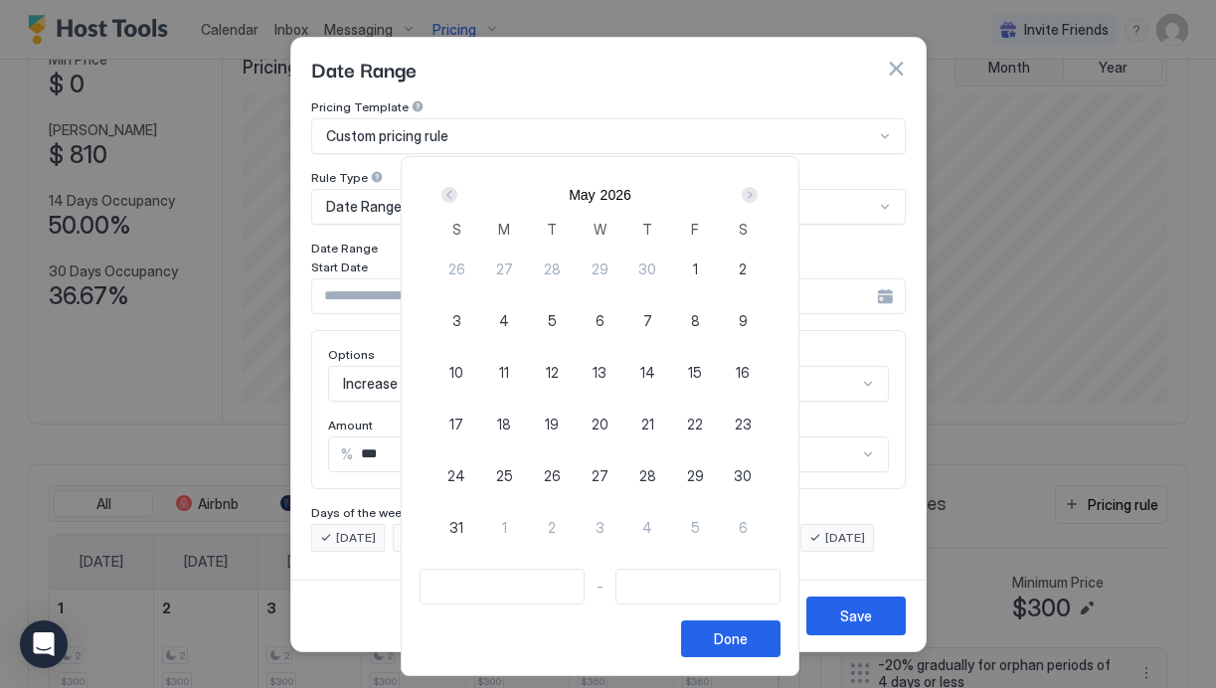
click at [757, 191] on div "Next" at bounding box center [750, 195] width 16 height 16
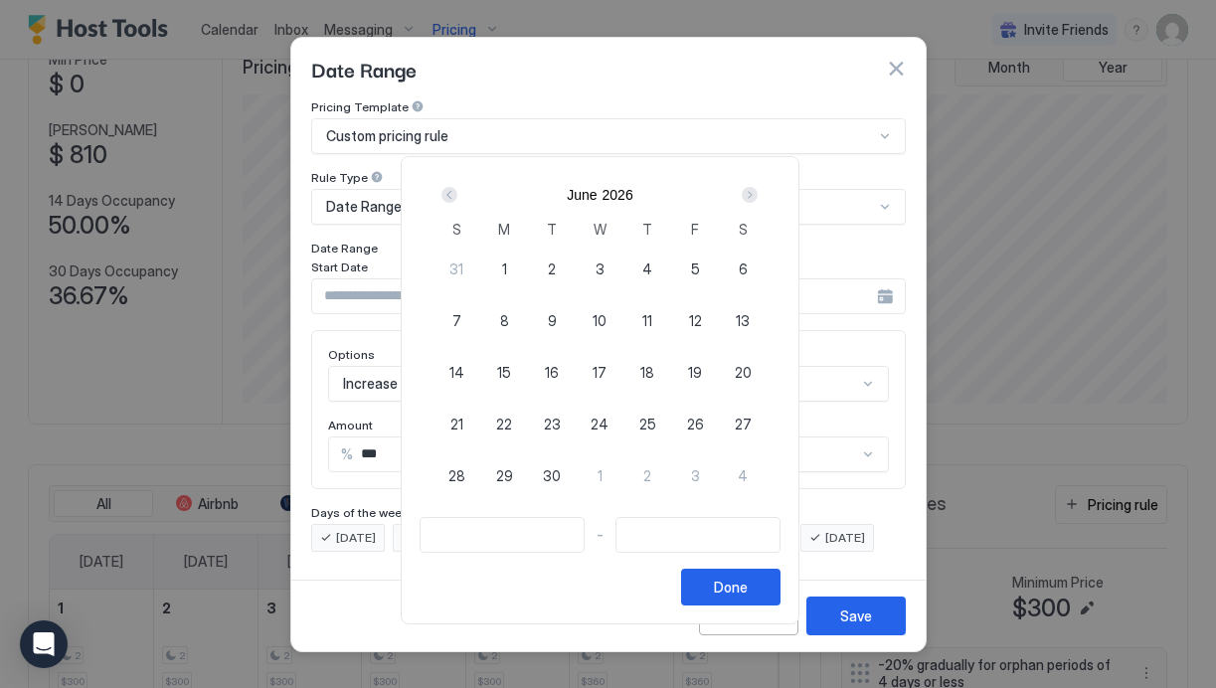
click at [757, 191] on div "Next" at bounding box center [750, 195] width 16 height 16
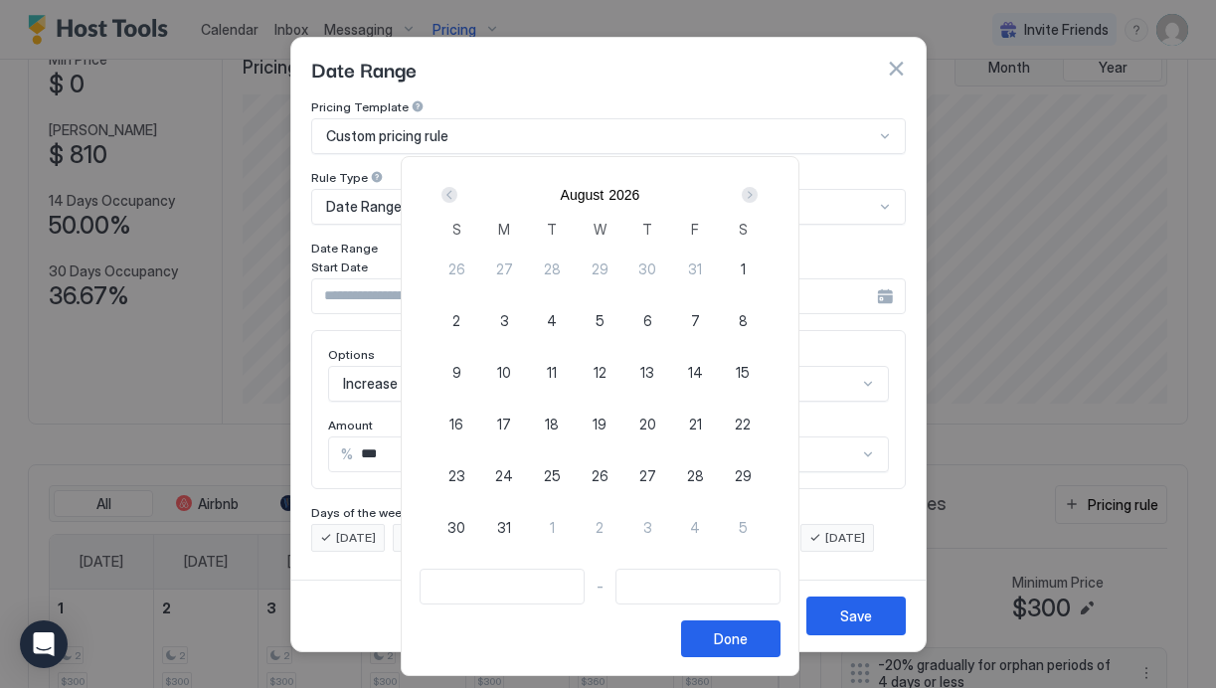
click at [757, 191] on div "Next" at bounding box center [750, 195] width 16 height 16
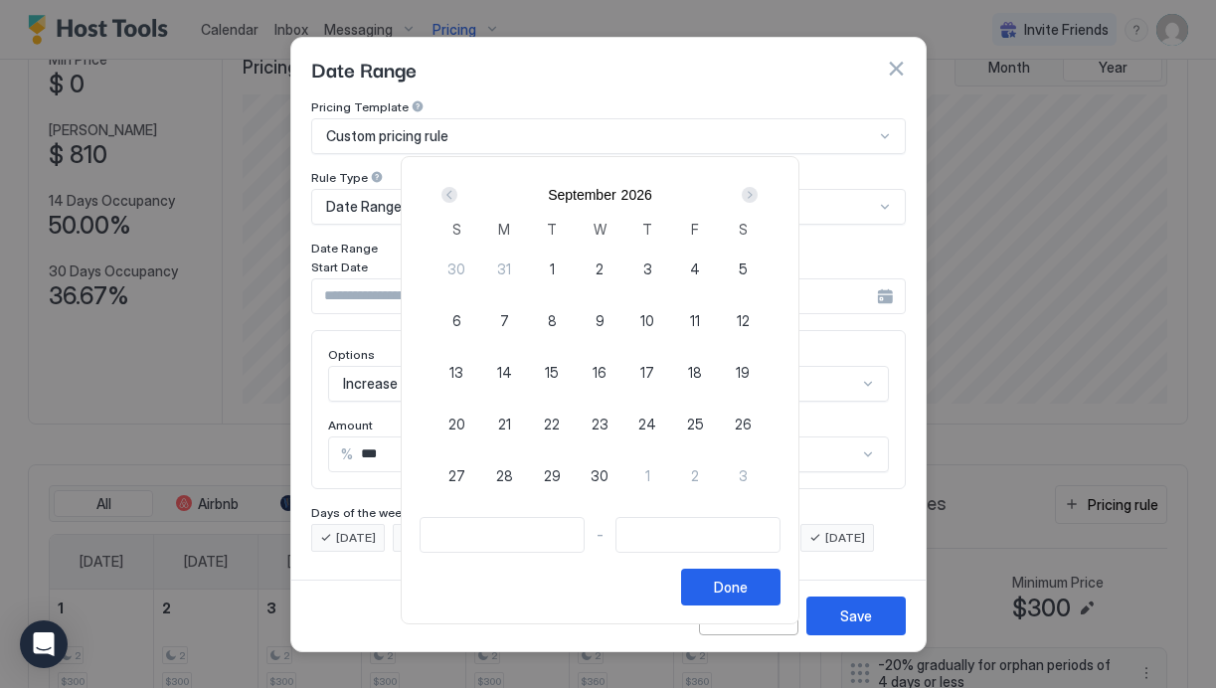
click at [757, 191] on div "Next" at bounding box center [750, 195] width 16 height 16
click at [656, 422] on span "24" at bounding box center [647, 424] width 18 height 21
type input "**********"
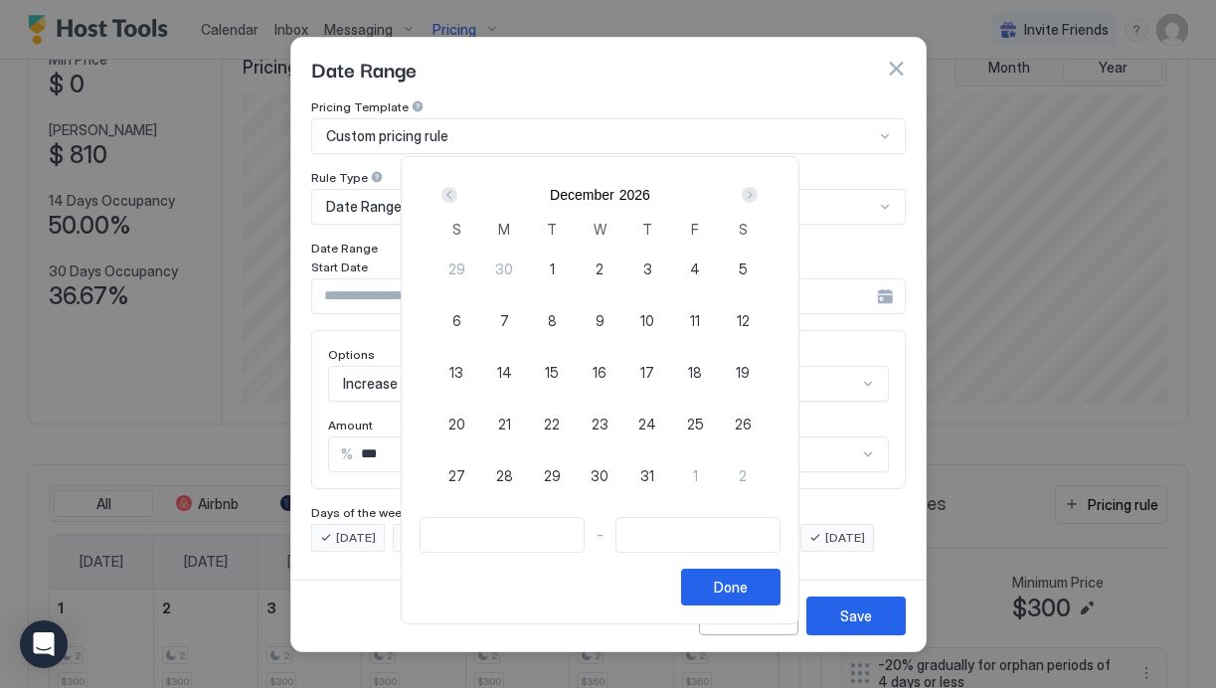
type input "**********"
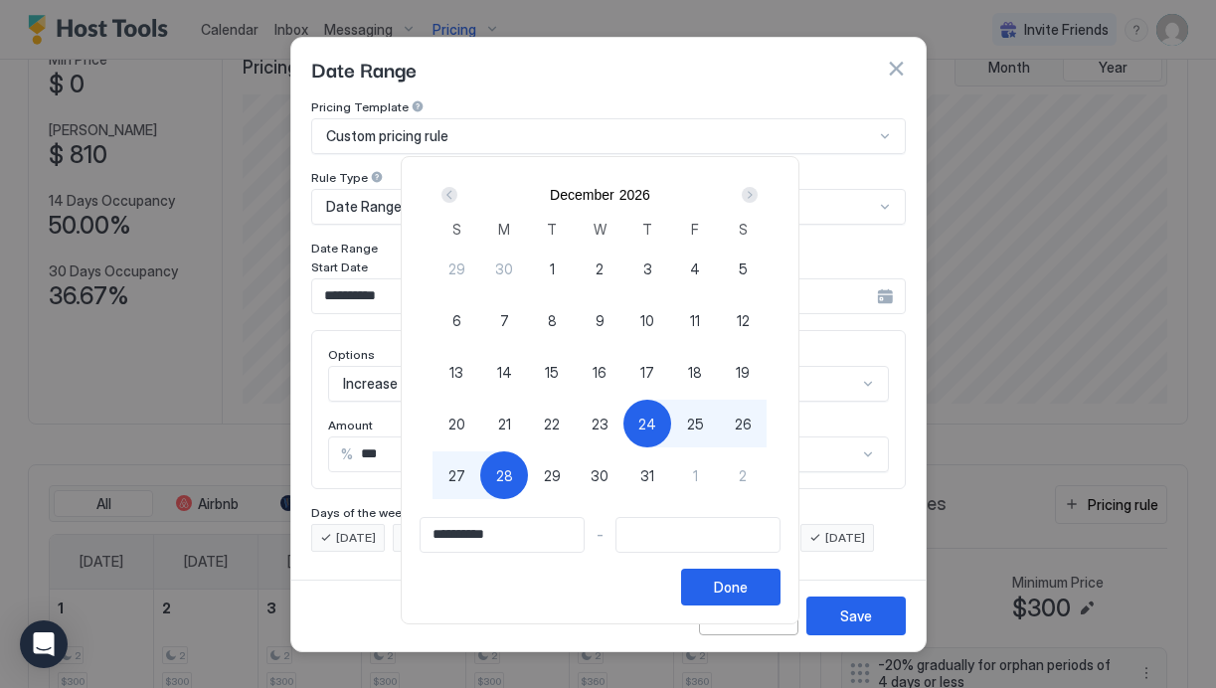
type input "**********"
click at [752, 422] on span "26" at bounding box center [743, 424] width 17 height 21
type input "**********"
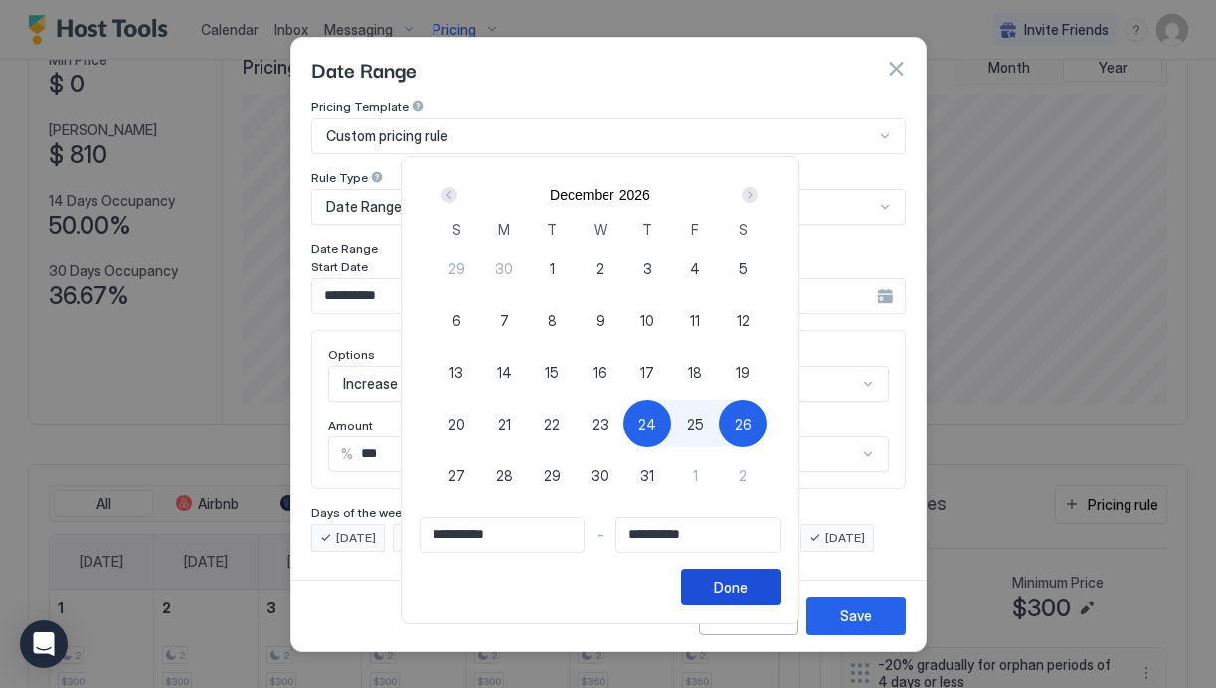
click at [741, 584] on div "Done" at bounding box center [731, 587] width 34 height 21
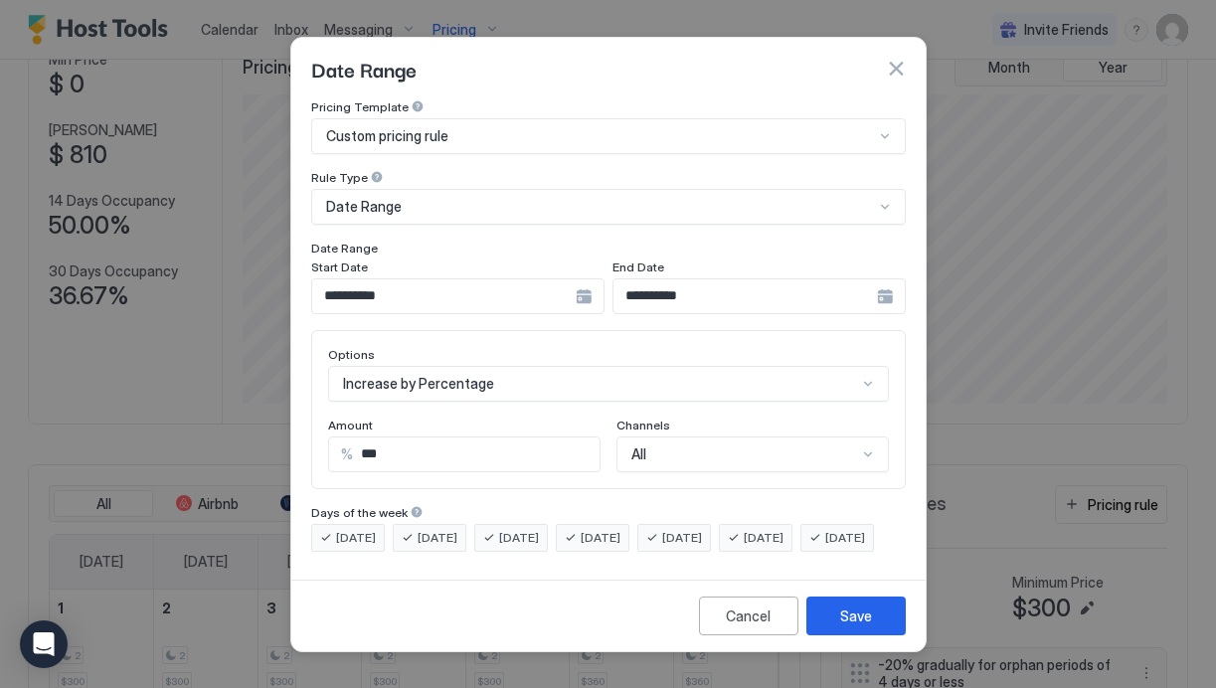
click at [388, 453] on div "% ***" at bounding box center [464, 455] width 273 height 36
click at [388, 441] on input "***" at bounding box center [476, 455] width 247 height 34
type input "**"
click at [863, 627] on div "Save" at bounding box center [856, 616] width 32 height 21
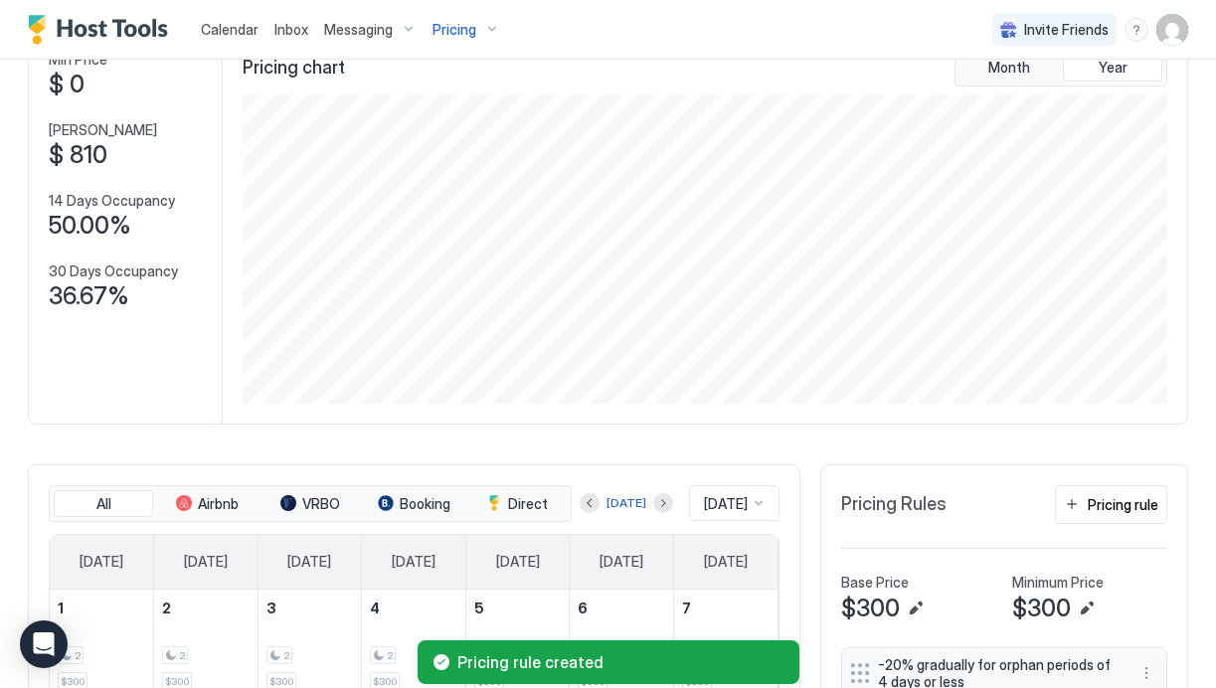
scroll to position [189, 0]
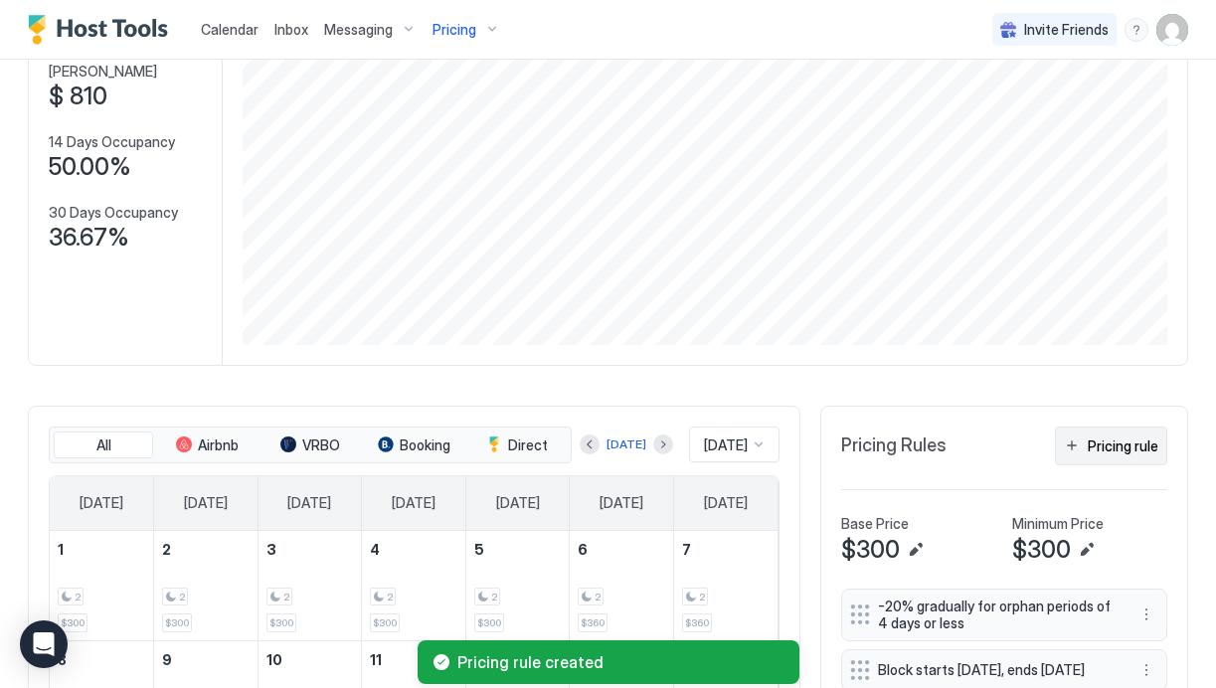
click at [1119, 453] on div "Pricing rule" at bounding box center [1123, 446] width 71 height 21
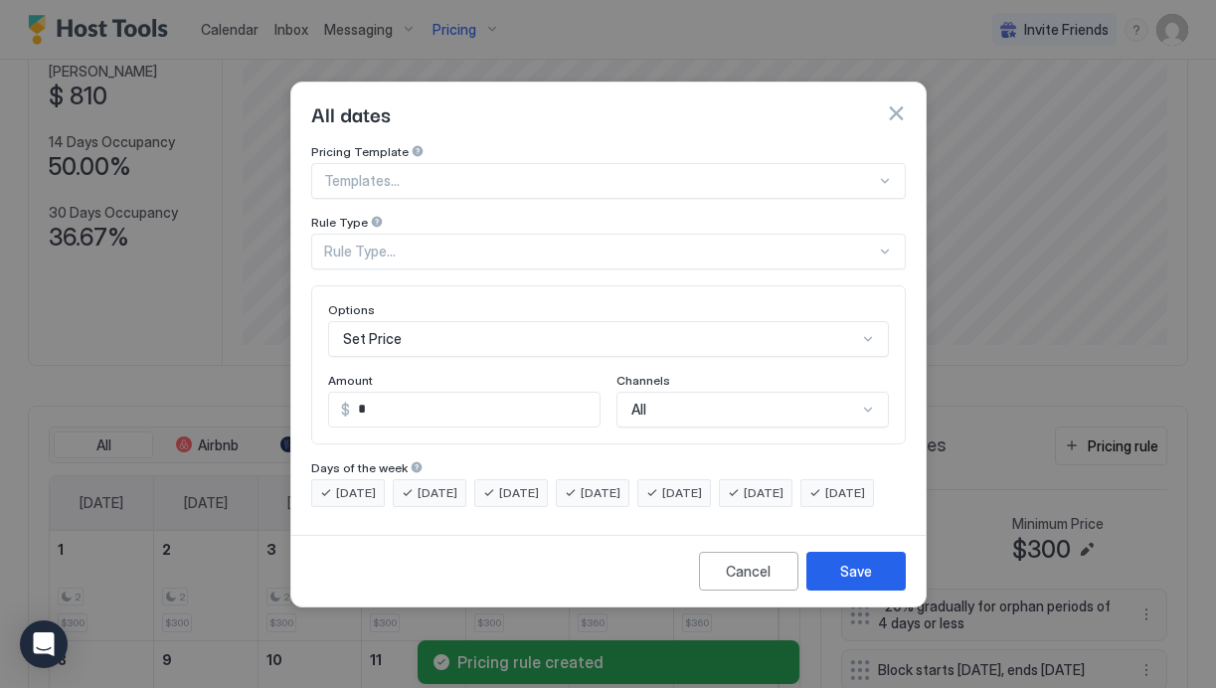
click at [406, 163] on div "Templates..." at bounding box center [608, 181] width 595 height 36
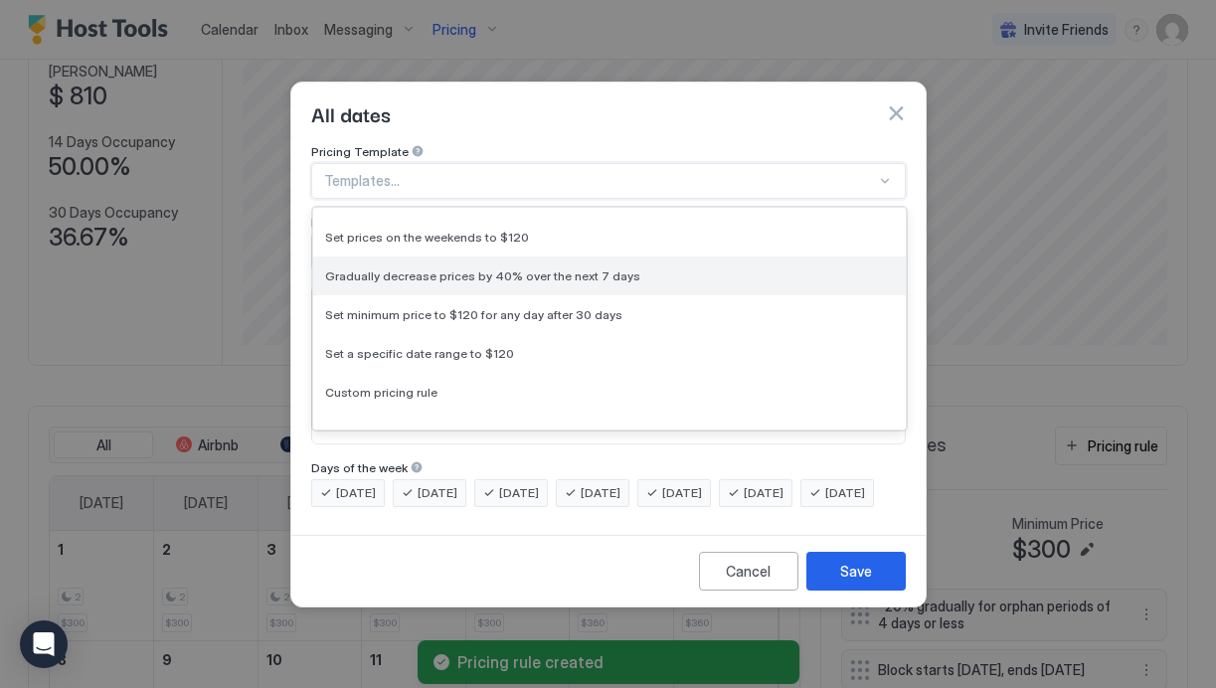
scroll to position [142, 0]
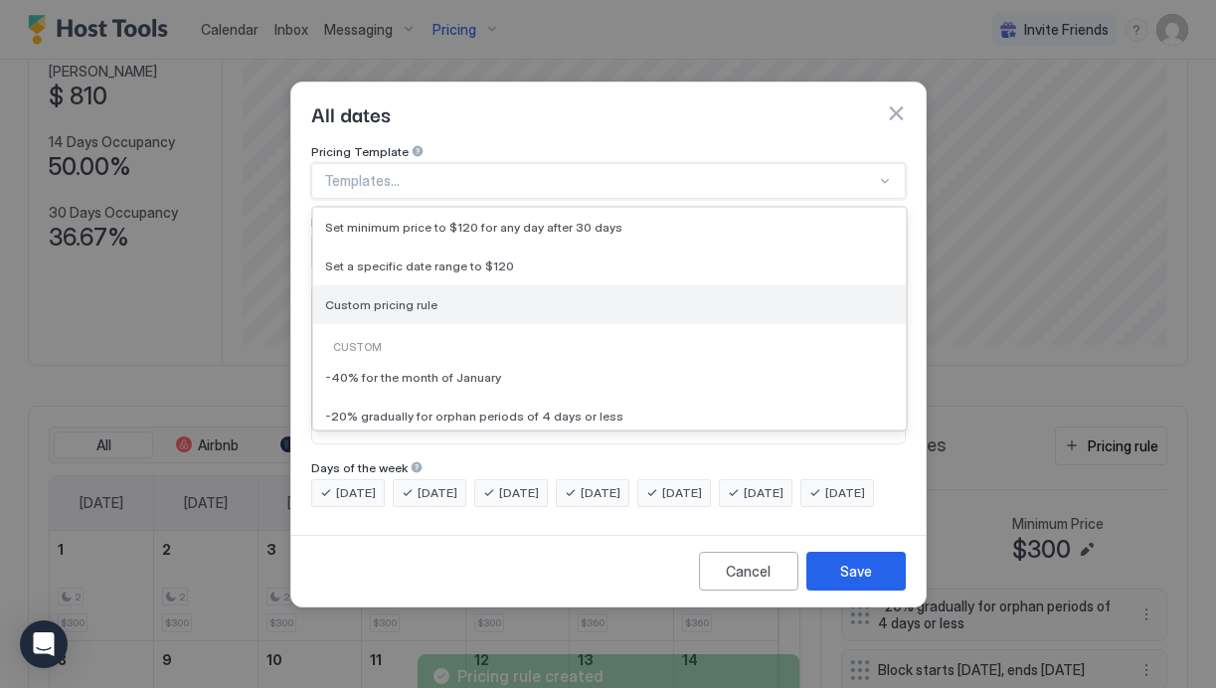
click at [425, 297] on span "Custom pricing rule" at bounding box center [381, 304] width 112 height 15
type input "***"
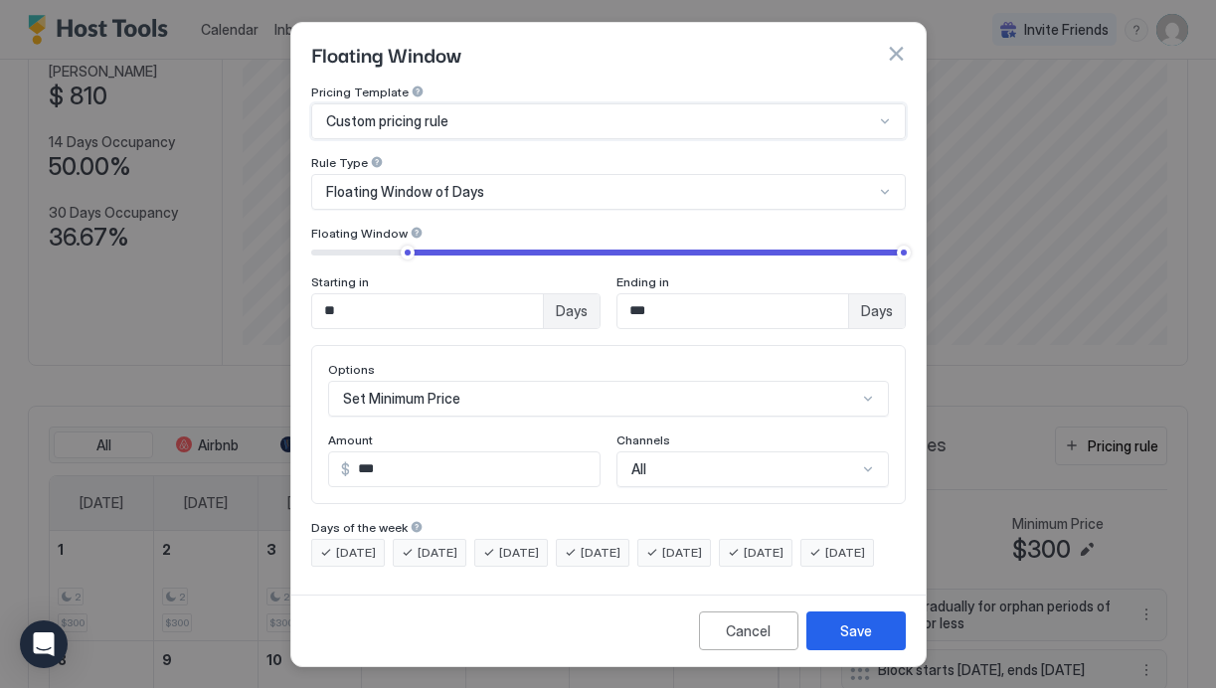
click at [438, 199] on div "Floating Window of Days" at bounding box center [608, 192] width 595 height 36
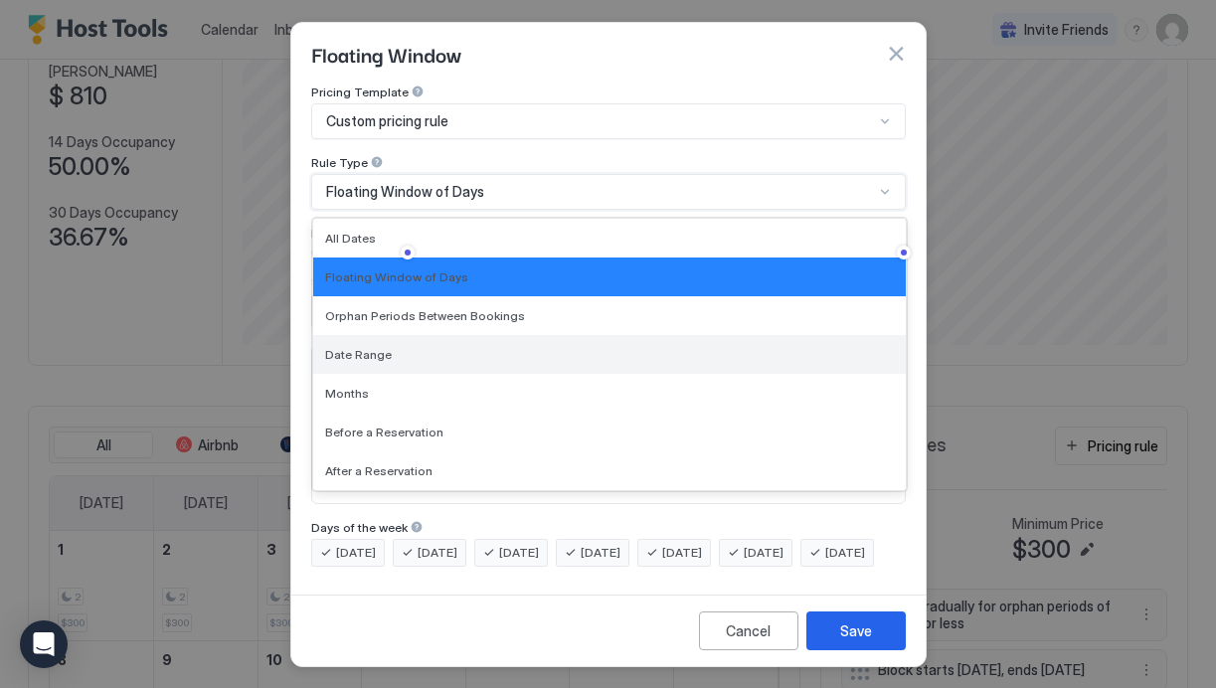
click at [423, 351] on div "Date Range" at bounding box center [609, 354] width 569 height 15
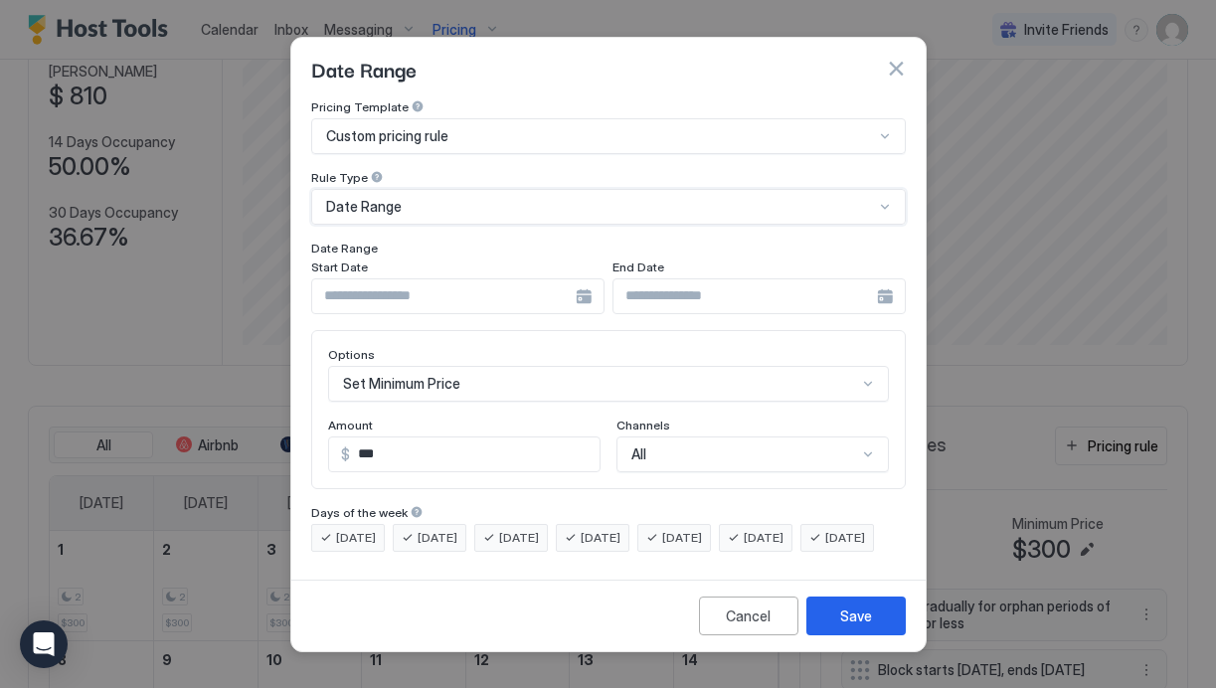
click at [460, 279] on input "Input Field" at bounding box center [444, 296] width 264 height 34
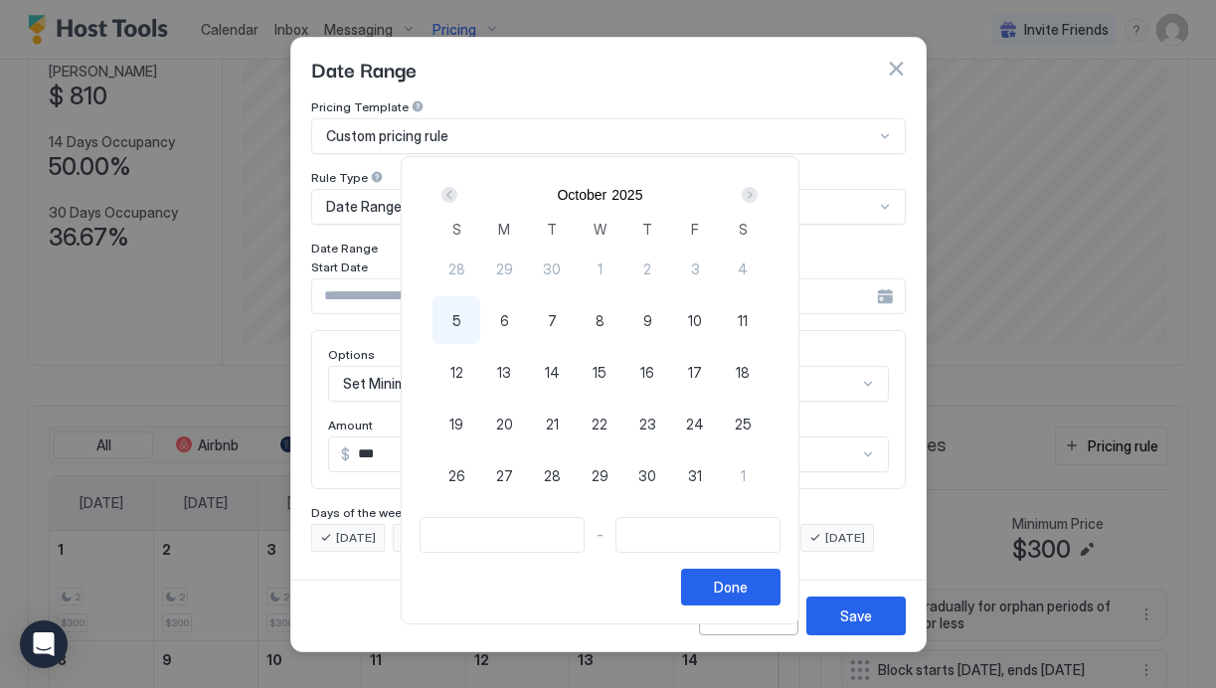
click at [758, 196] on div "Next" at bounding box center [750, 195] width 16 height 16
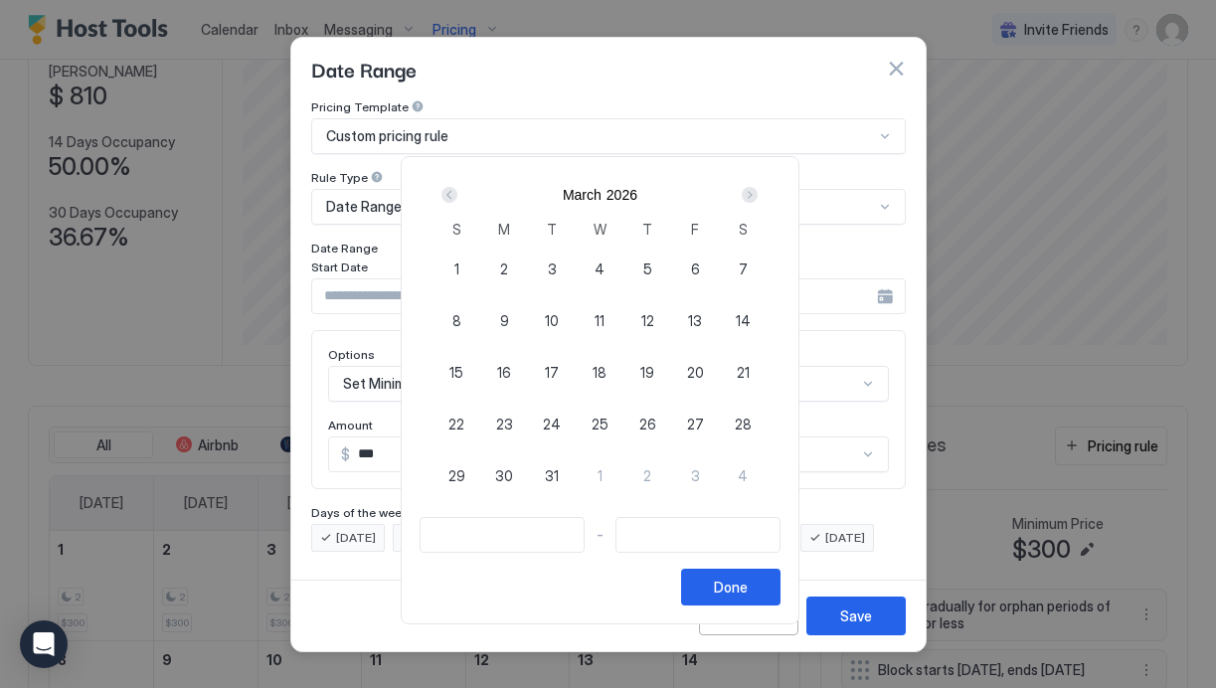
click at [758, 196] on div "Next" at bounding box center [750, 195] width 16 height 16
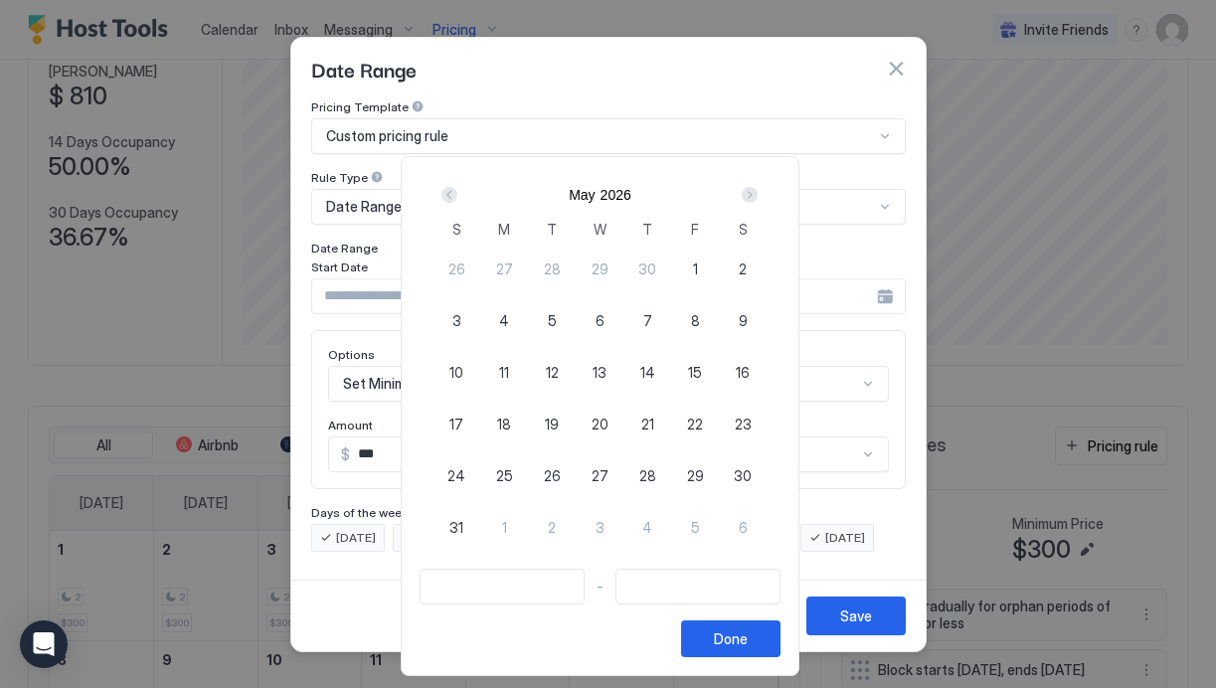
click at [758, 196] on div "Next" at bounding box center [750, 195] width 16 height 16
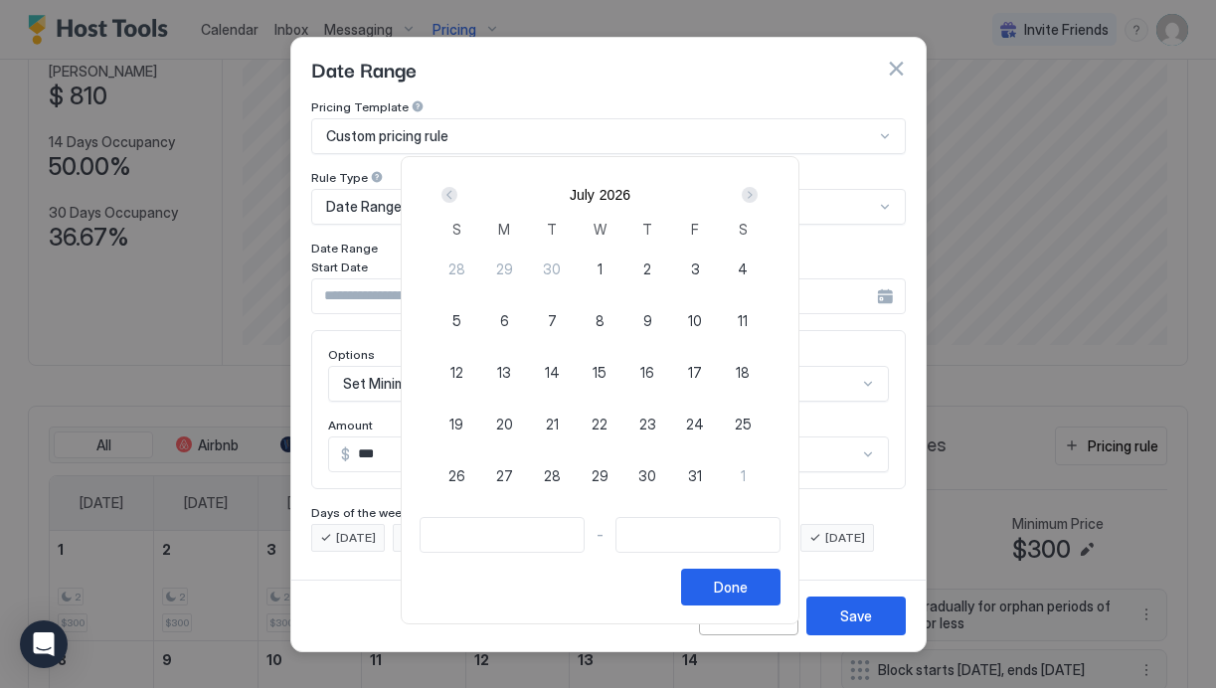
click at [758, 196] on div "Next" at bounding box center [750, 195] width 16 height 16
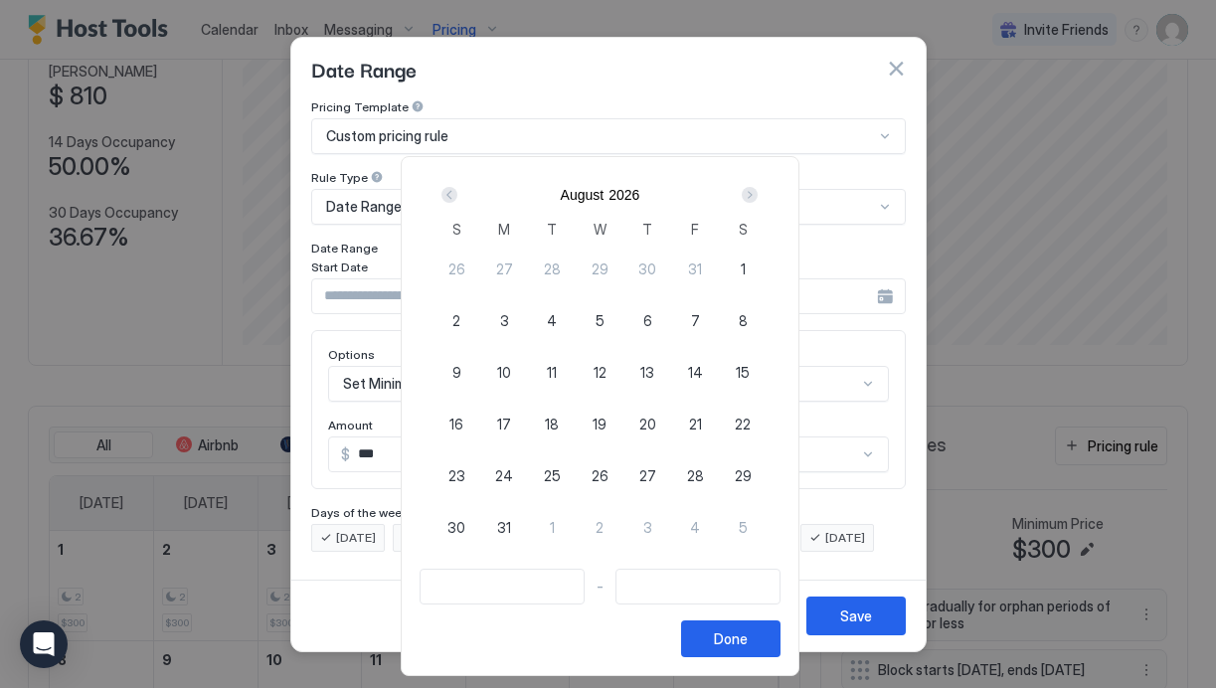
click at [758, 196] on div "Next" at bounding box center [750, 195] width 16 height 16
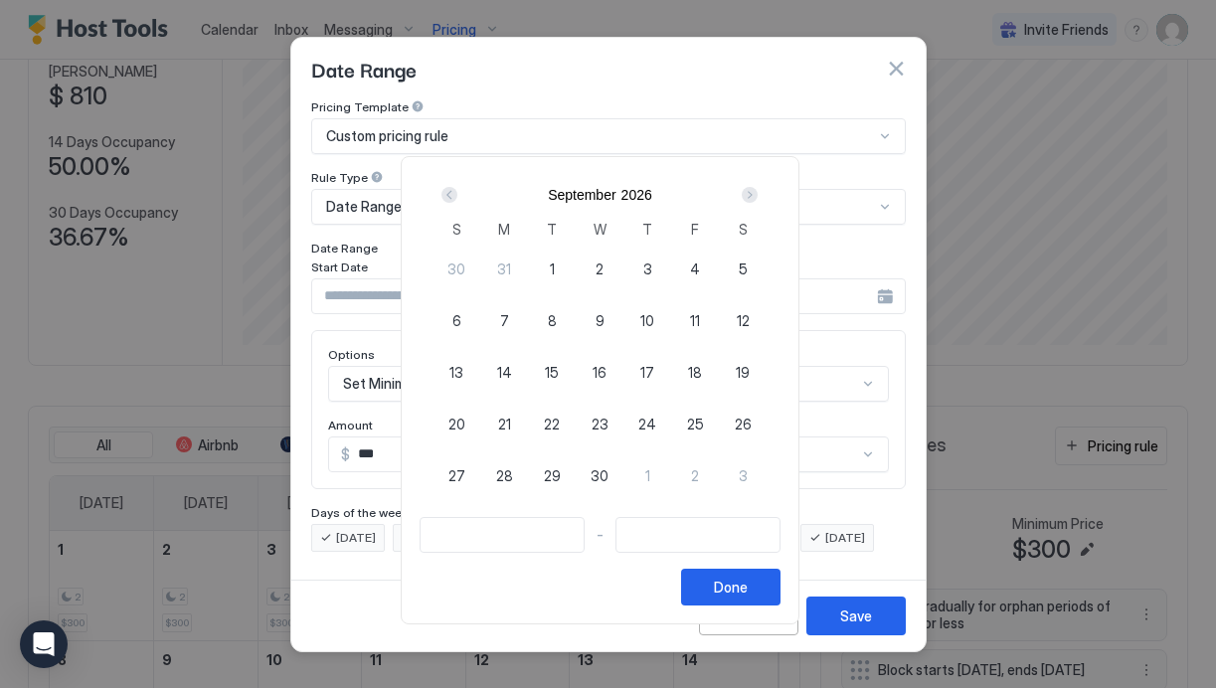
click at [758, 196] on div "Next" at bounding box center [750, 195] width 16 height 16
click at [654, 479] on span "31" at bounding box center [647, 475] width 14 height 21
type input "**********"
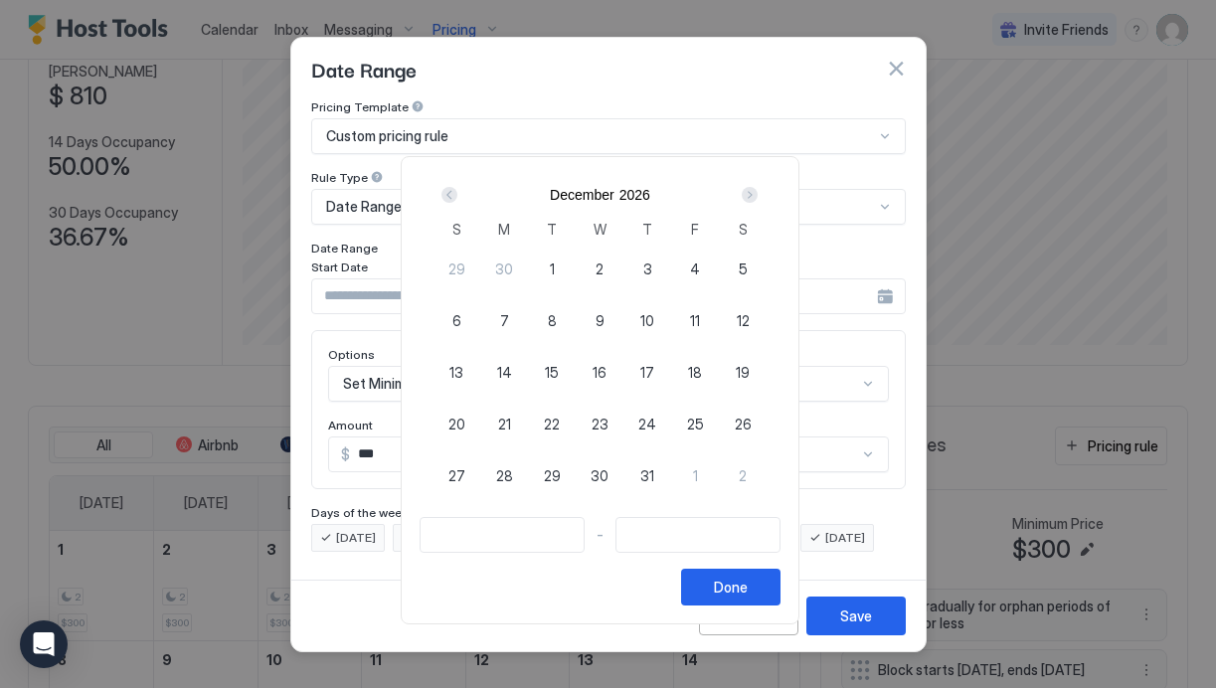
type input "**********"
click at [747, 470] on span "2" at bounding box center [743, 475] width 8 height 21
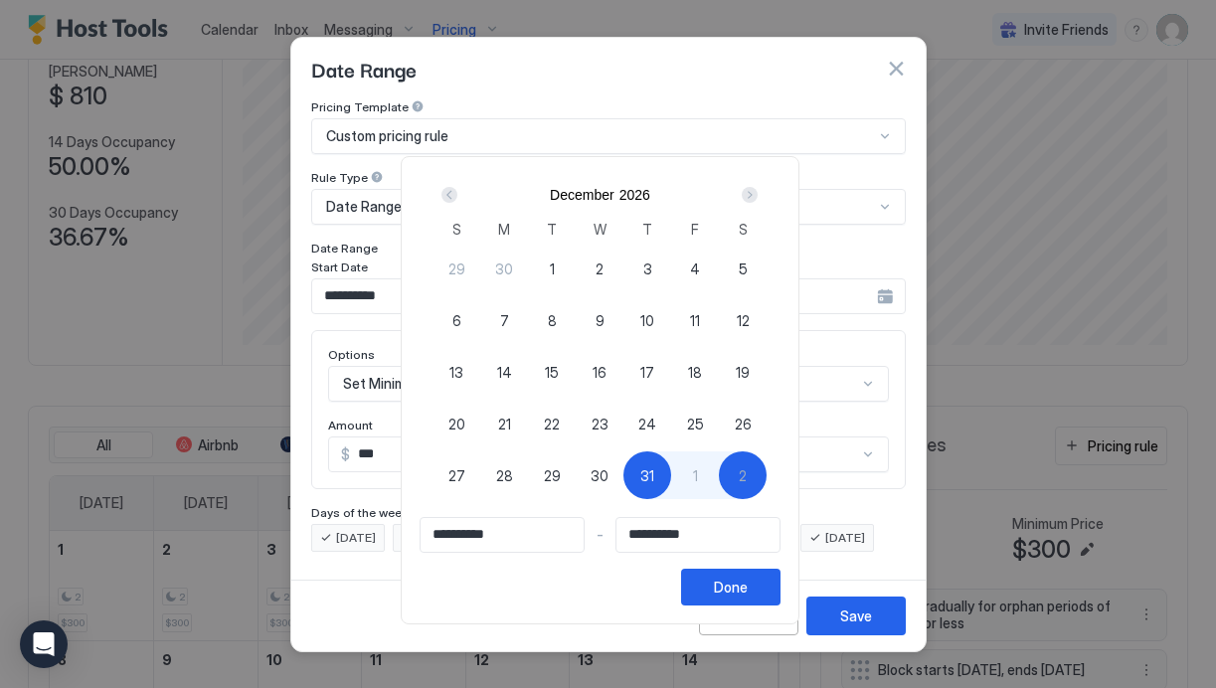
type input "**********"
click at [736, 580] on div "Done" at bounding box center [731, 587] width 34 height 21
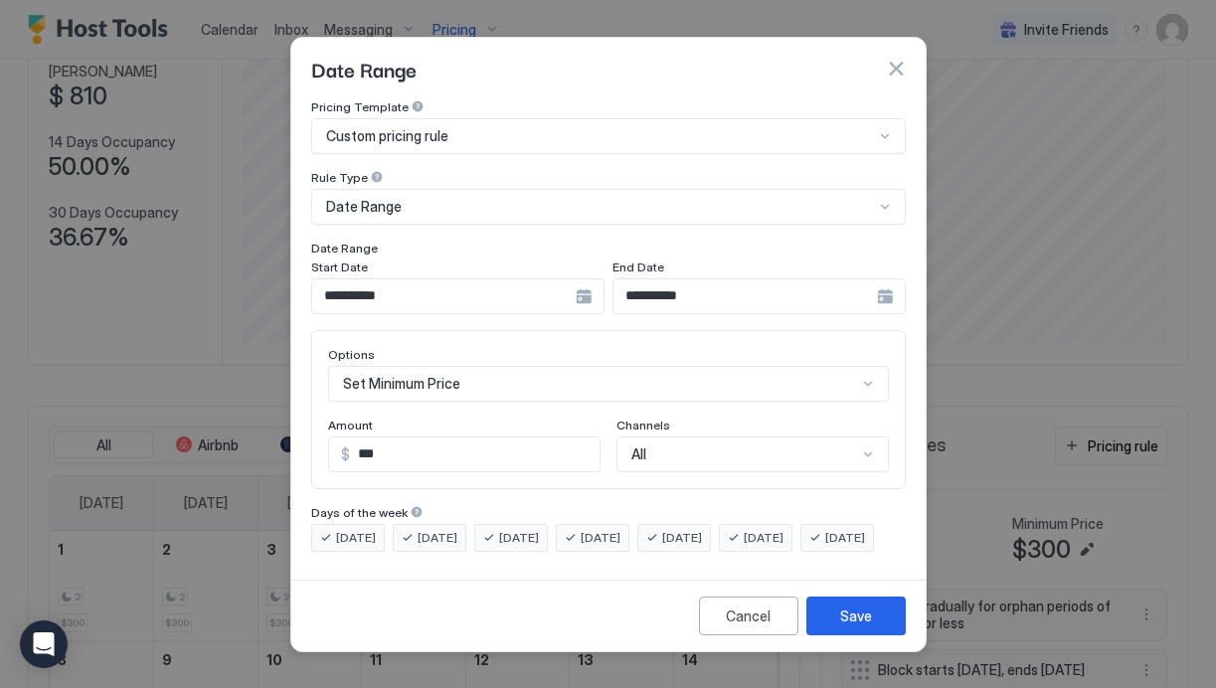
click at [418, 439] on input "***" at bounding box center [475, 455] width 250 height 34
click at [428, 366] on div "Set Minimum Price" at bounding box center [608, 384] width 561 height 36
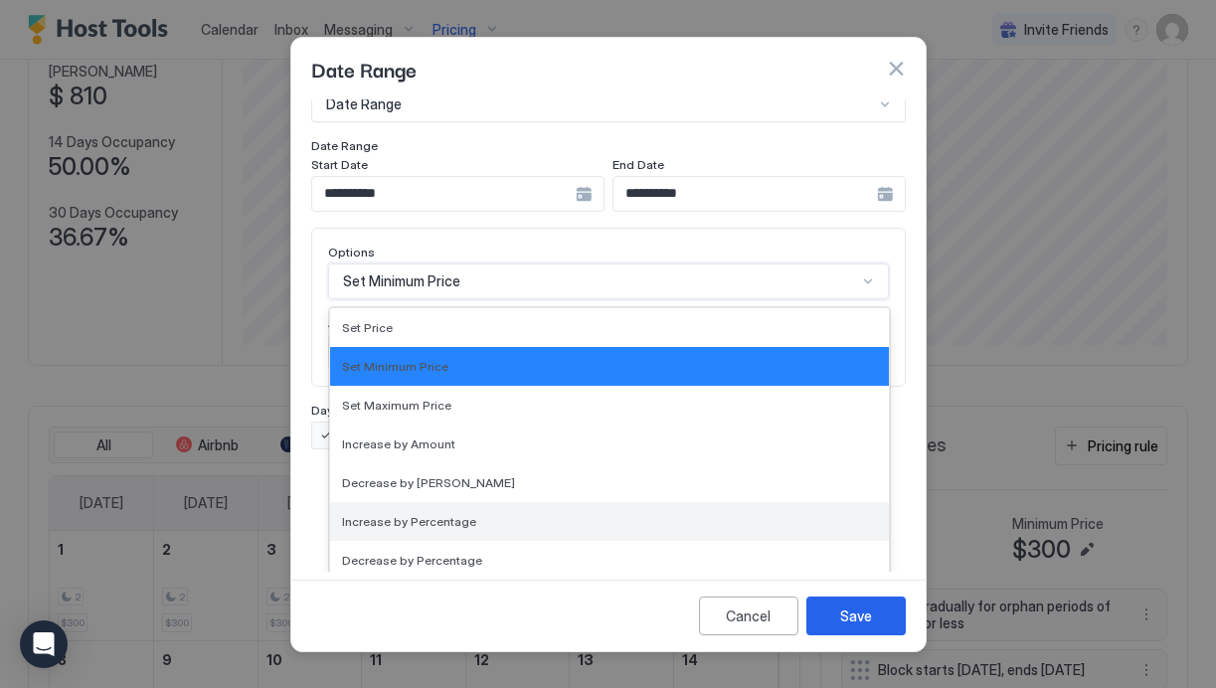
click at [433, 512] on div "Increase by Percentage" at bounding box center [609, 521] width 559 height 39
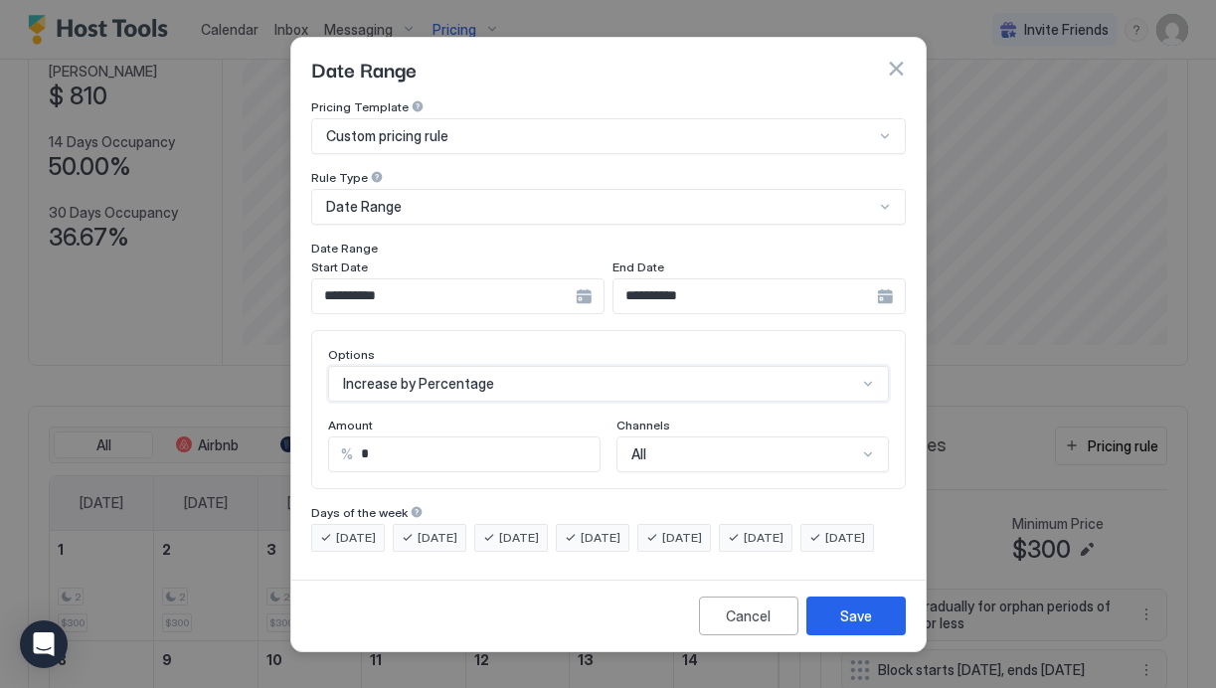
scroll to position [0, 0]
click at [405, 438] on input "*" at bounding box center [476, 455] width 247 height 34
type input "**"
click at [863, 626] on div "Save" at bounding box center [856, 616] width 32 height 21
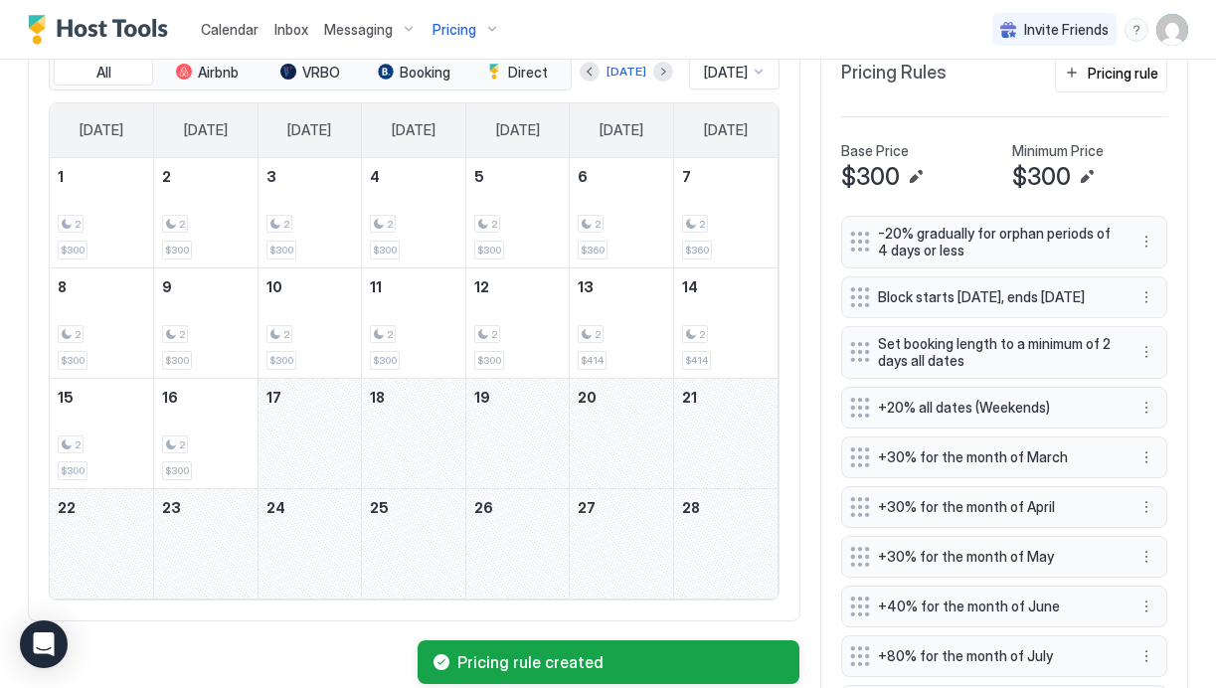
scroll to position [561, 0]
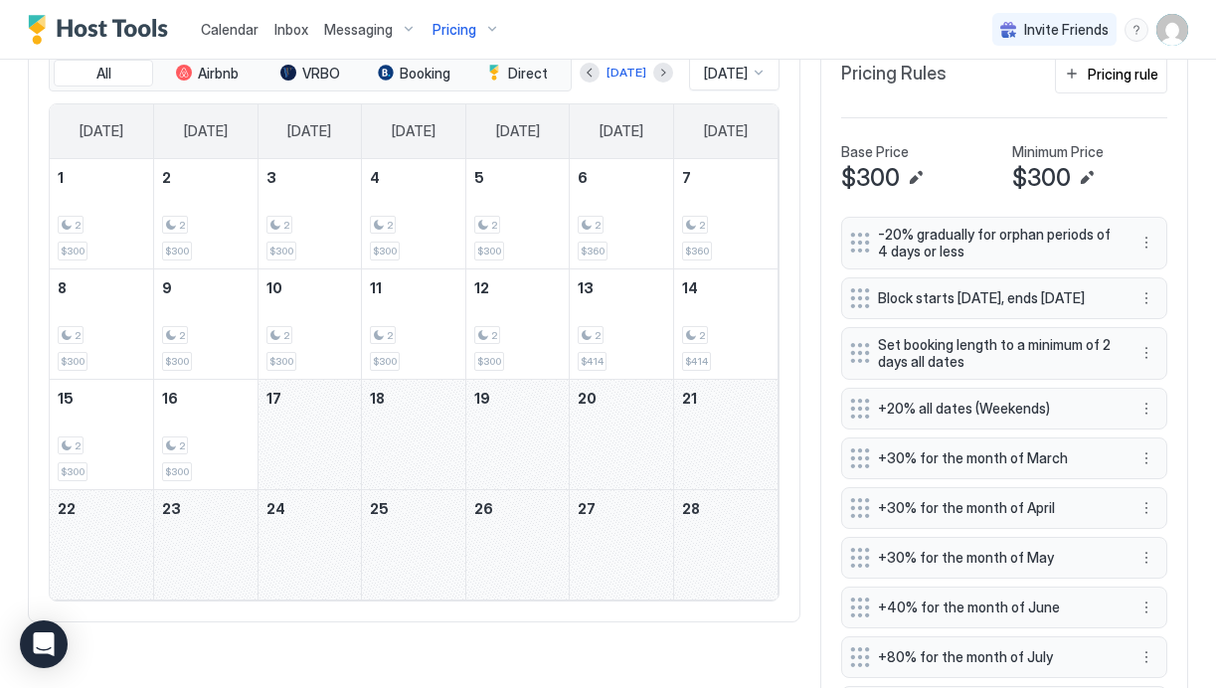
click at [610, 455] on div "February 20, 2026" at bounding box center [621, 434] width 103 height 109
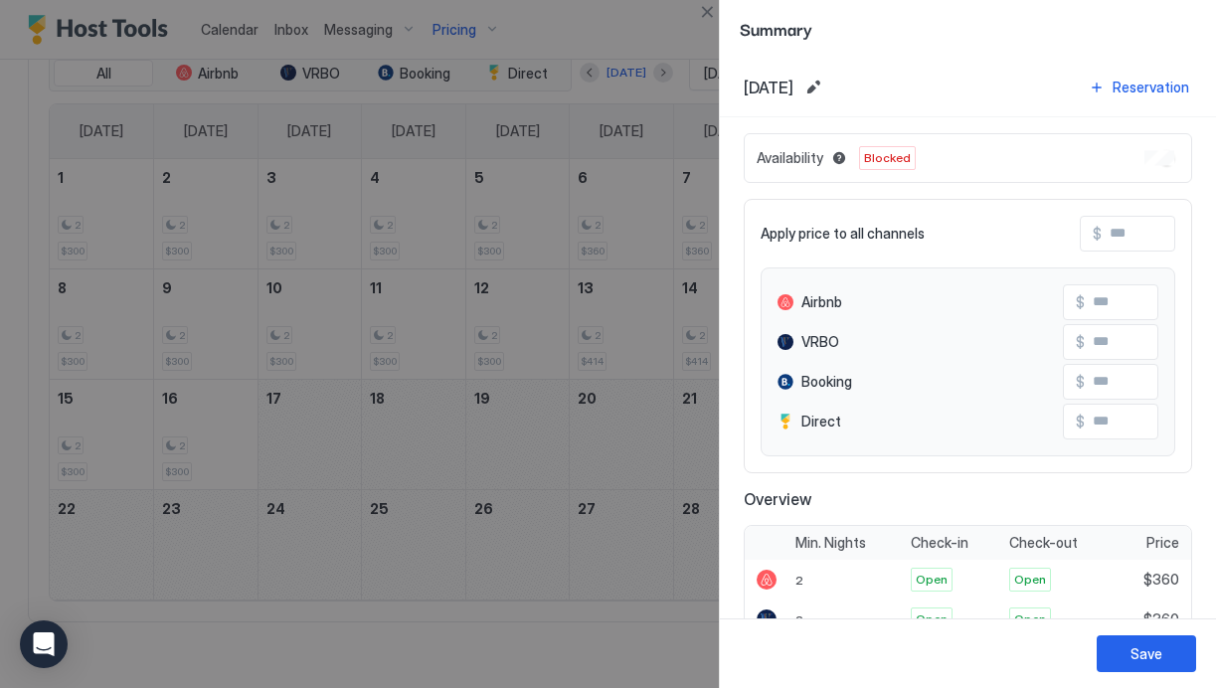
click at [470, 514] on div at bounding box center [608, 344] width 1216 height 688
click at [1149, 651] on div "Save" at bounding box center [1147, 653] width 32 height 21
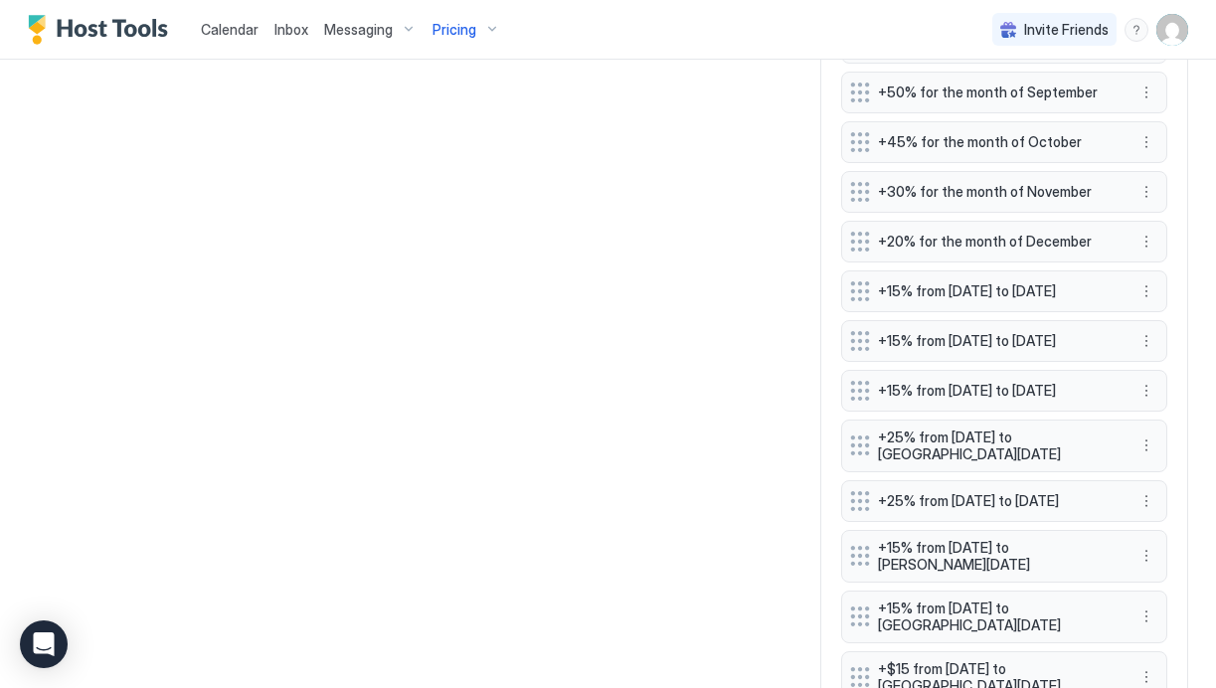
scroll to position [1224, 0]
click at [1149, 354] on button "More options" at bounding box center [1147, 342] width 24 height 24
click at [1183, 395] on span "Edit" at bounding box center [1177, 397] width 22 height 15
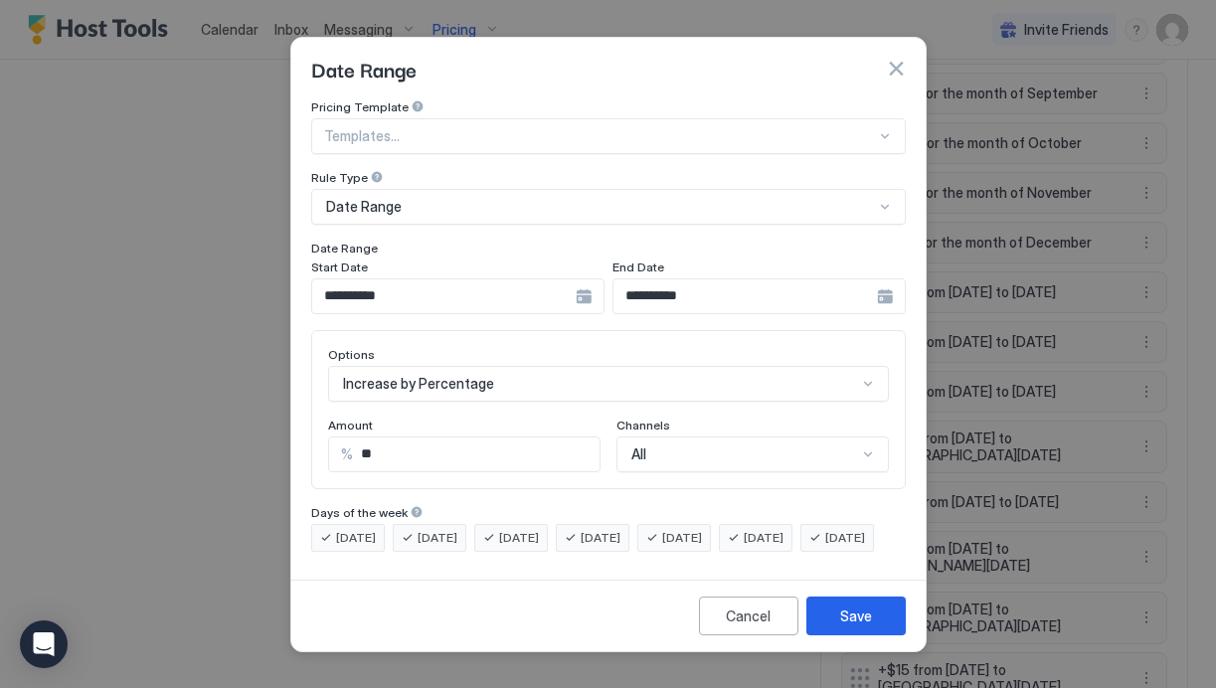
click at [420, 445] on input "**" at bounding box center [476, 455] width 247 height 34
type input "*"
click at [851, 627] on div "Save" at bounding box center [856, 616] width 32 height 21
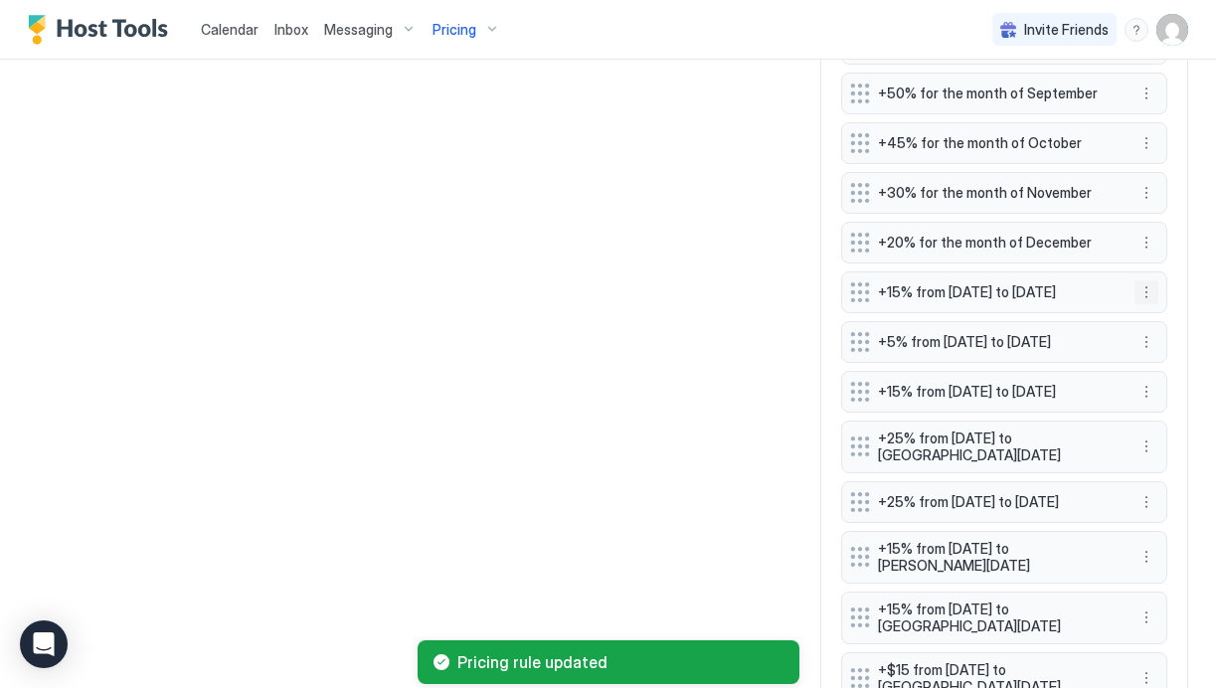
click at [1145, 304] on button "More options" at bounding box center [1147, 292] width 24 height 24
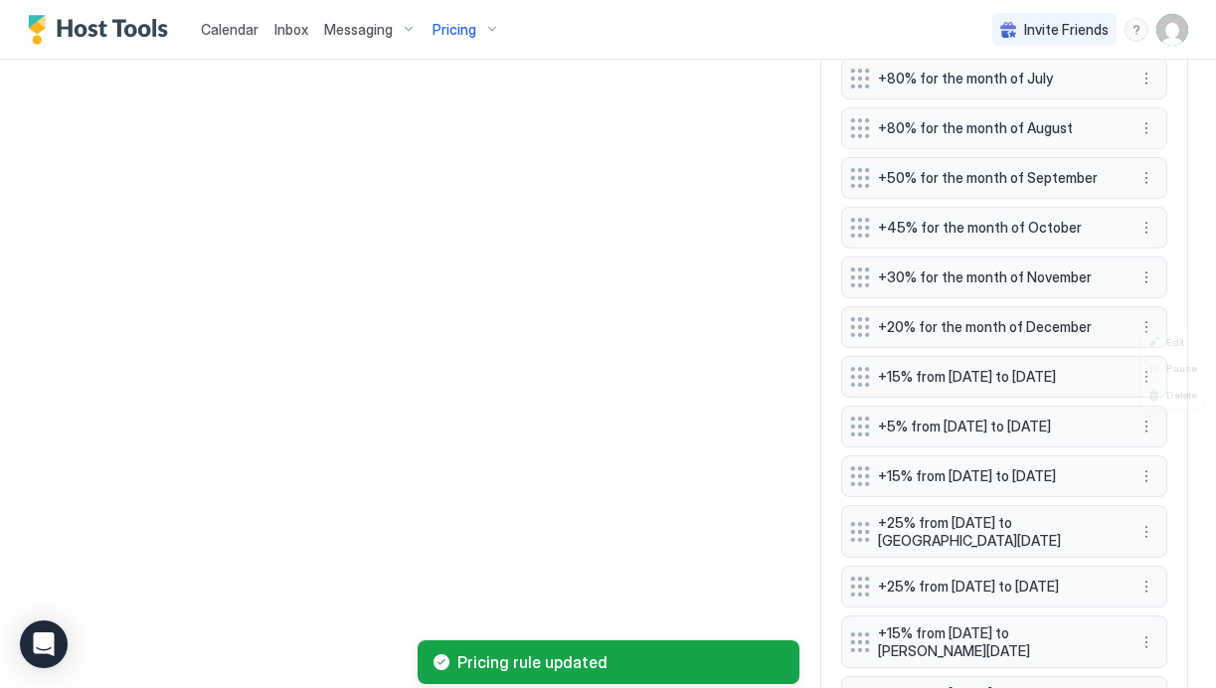
scroll to position [1309, 0]
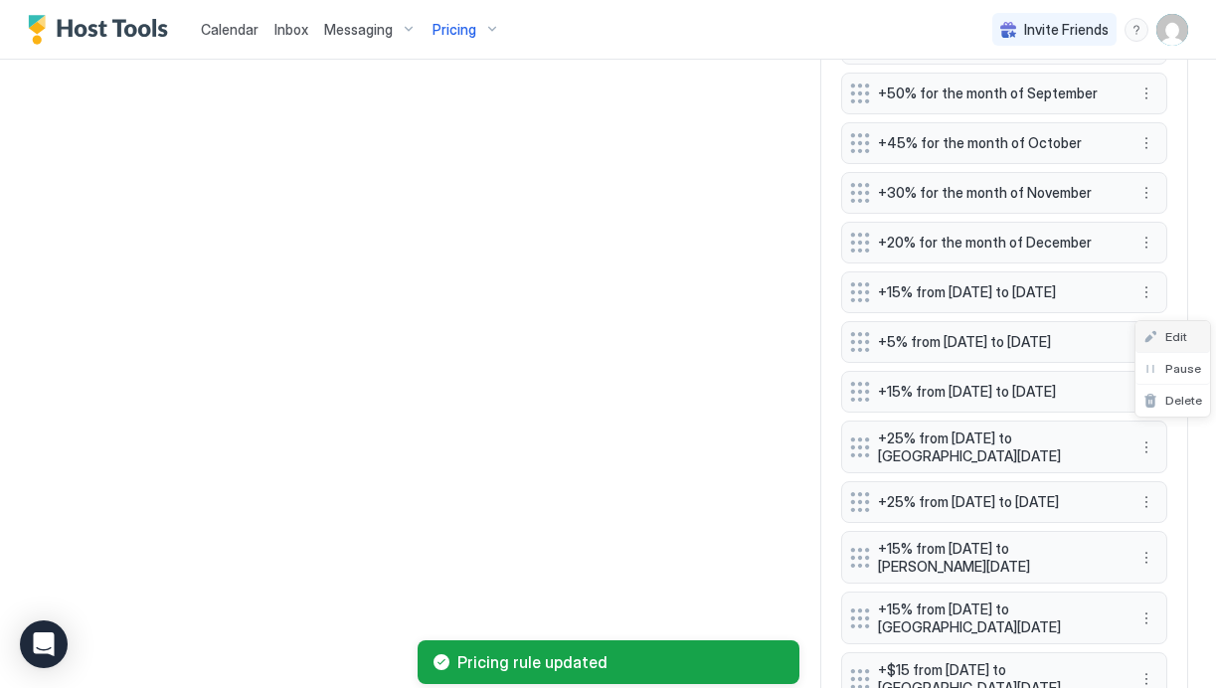
click at [1170, 341] on span "Edit" at bounding box center [1177, 336] width 22 height 15
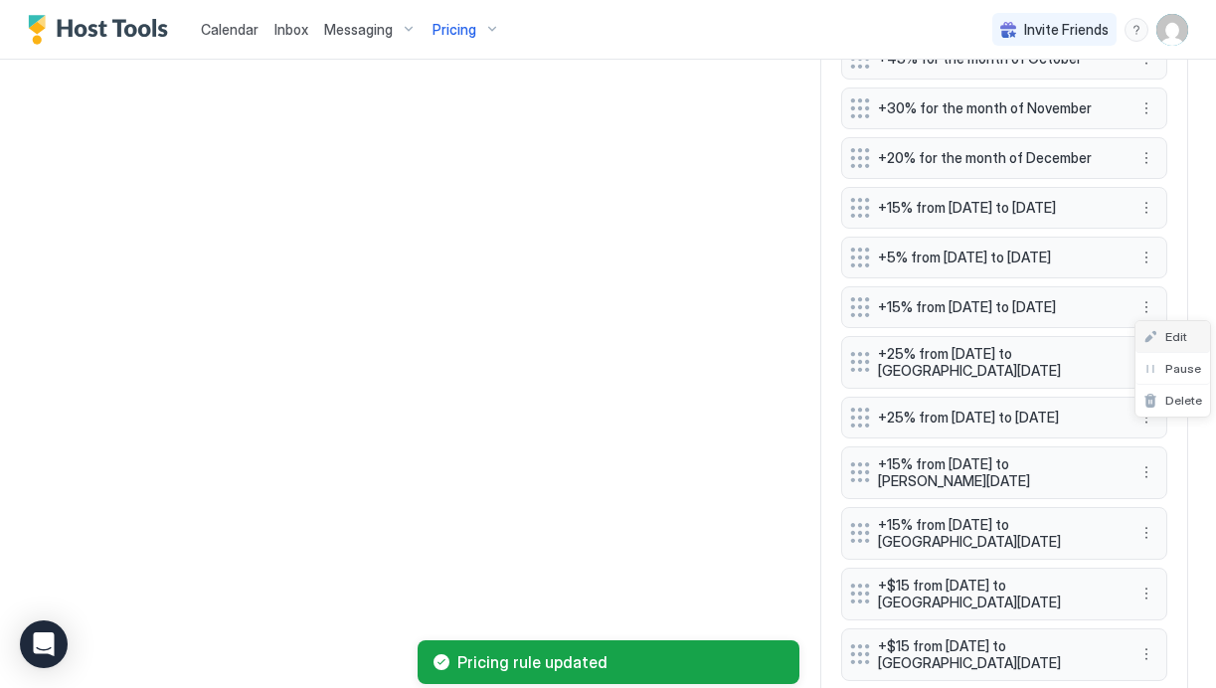
scroll to position [1224, 0]
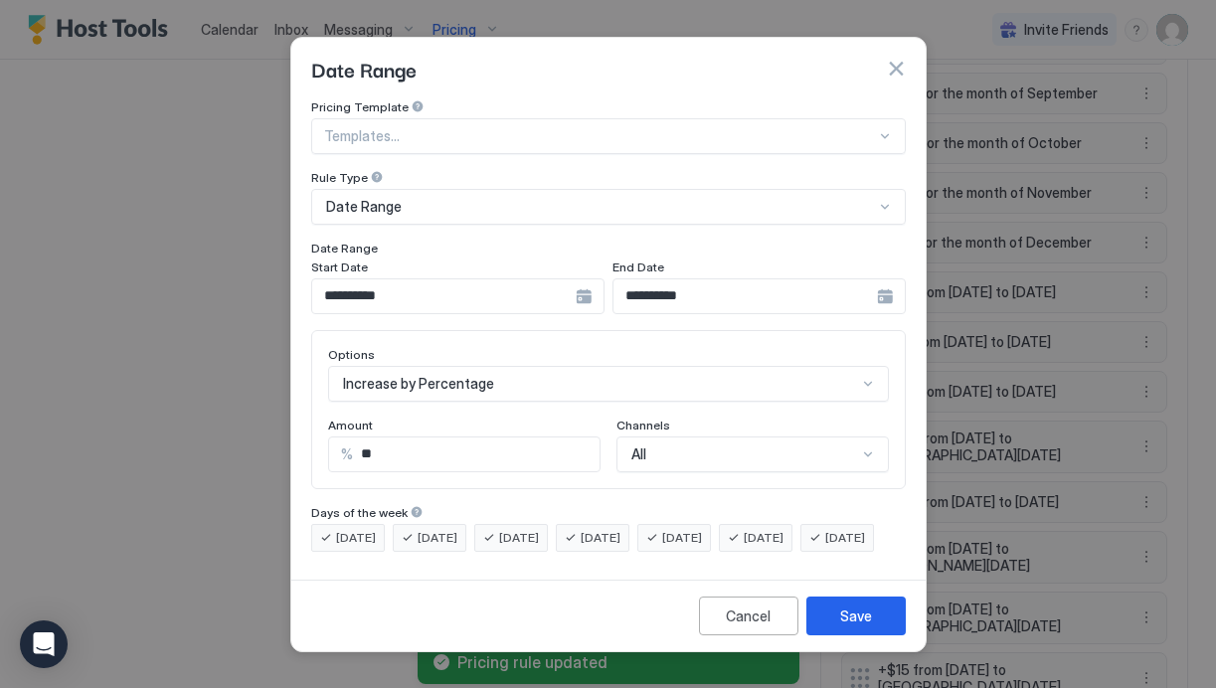
click at [405, 438] on input "**" at bounding box center [476, 455] width 247 height 34
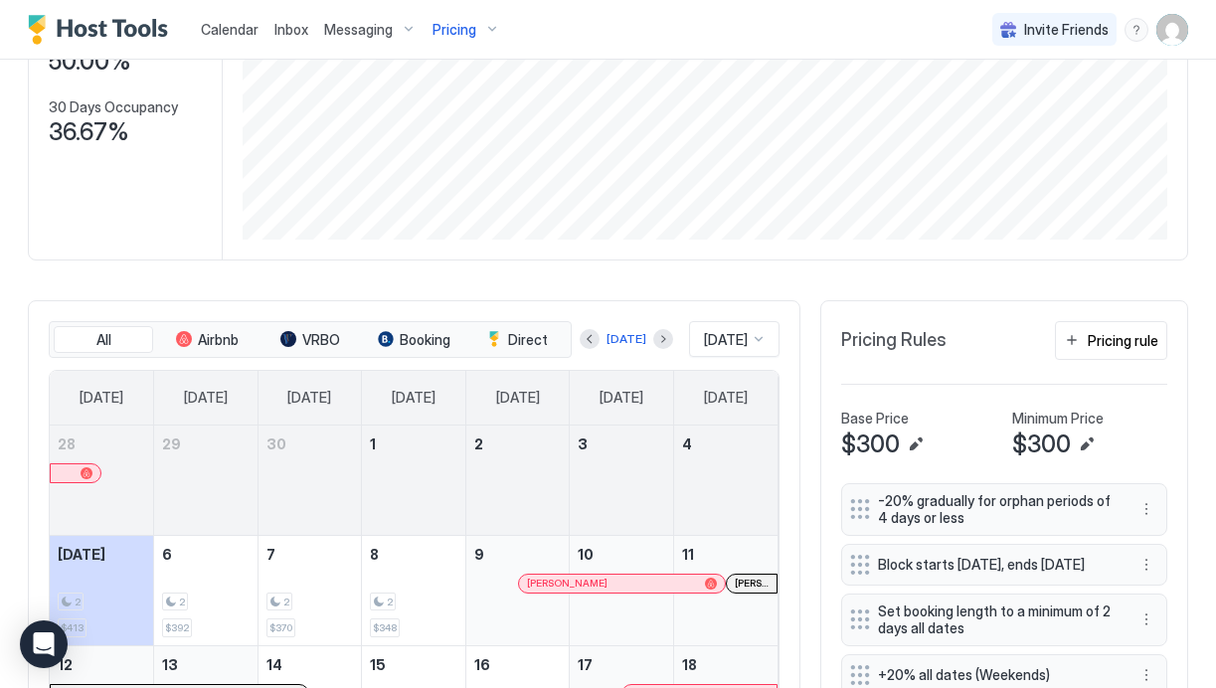
scroll to position [368, 0]
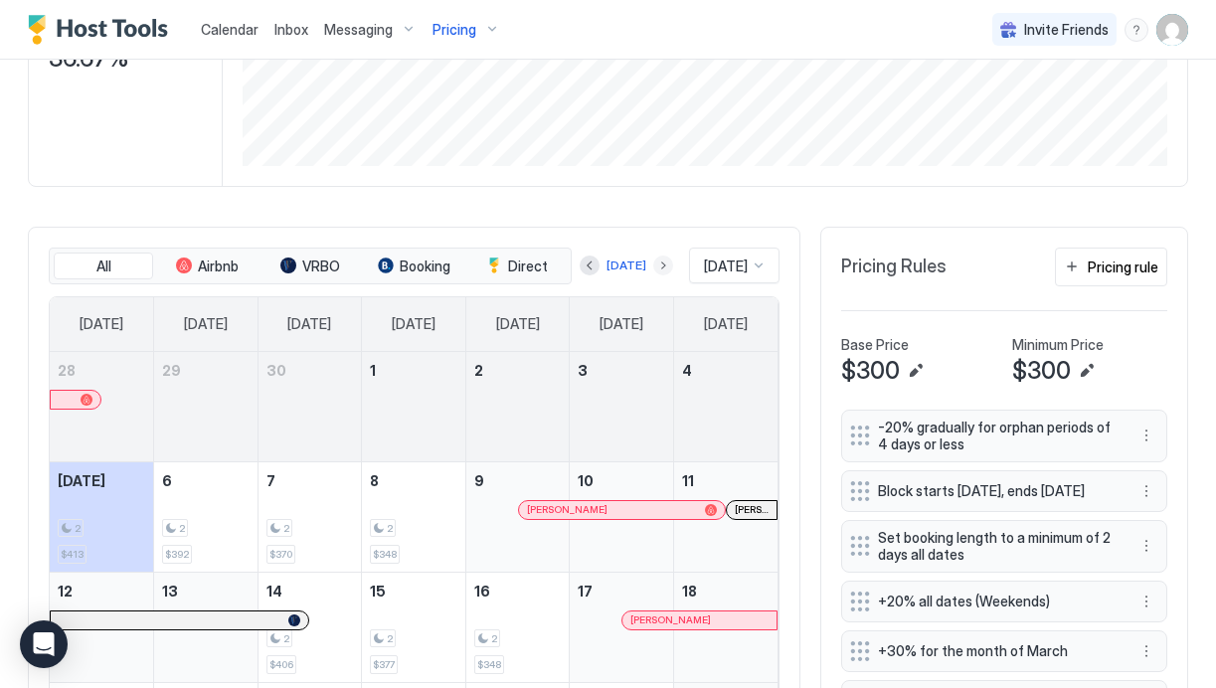
click at [653, 259] on button "Next month" at bounding box center [663, 266] width 20 height 20
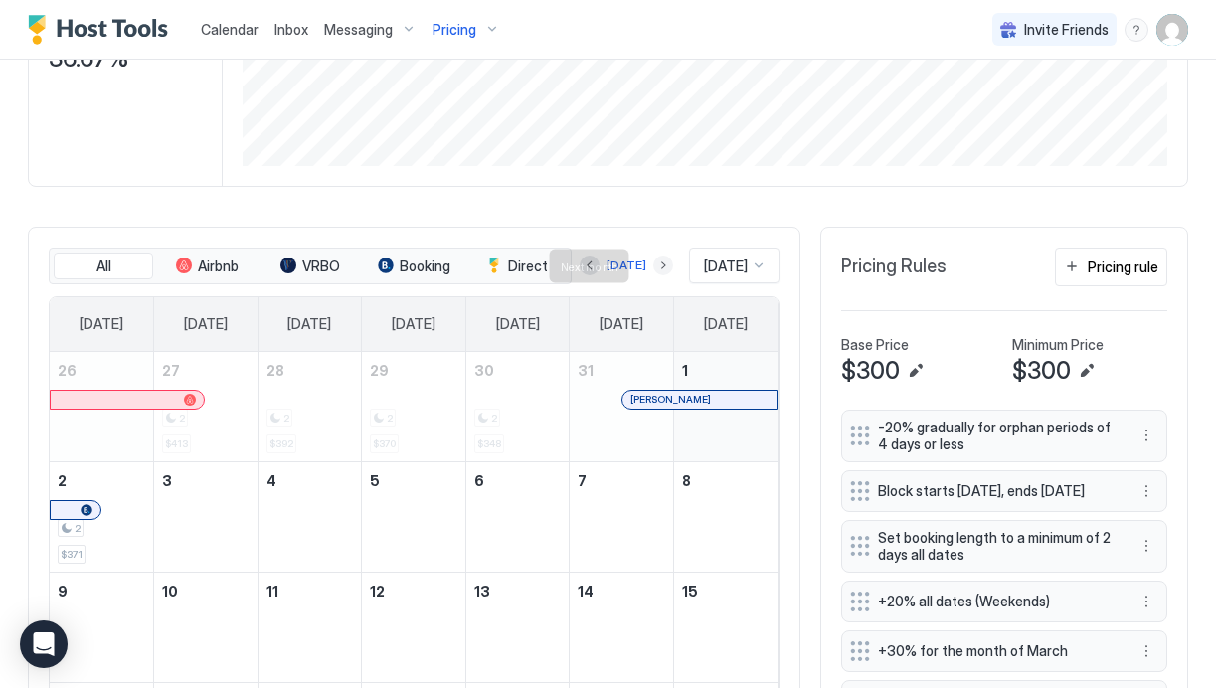
click at [653, 259] on button "Next month" at bounding box center [663, 266] width 20 height 20
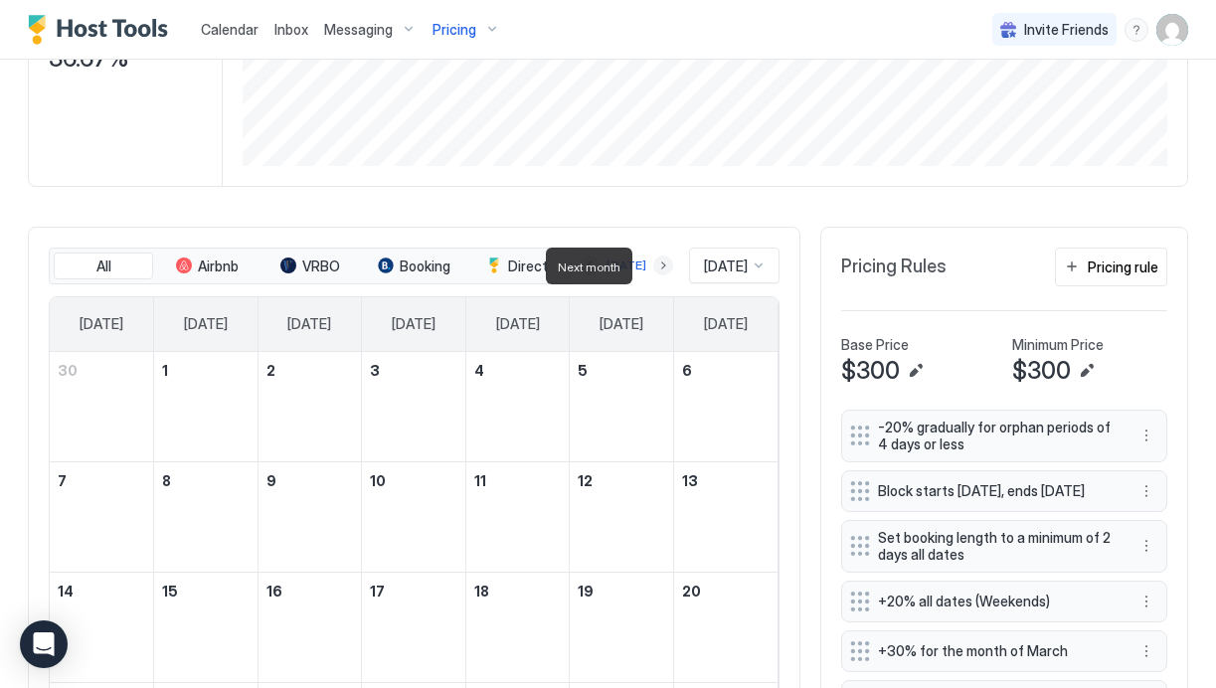
click at [653, 259] on button "Next month" at bounding box center [663, 266] width 20 height 20
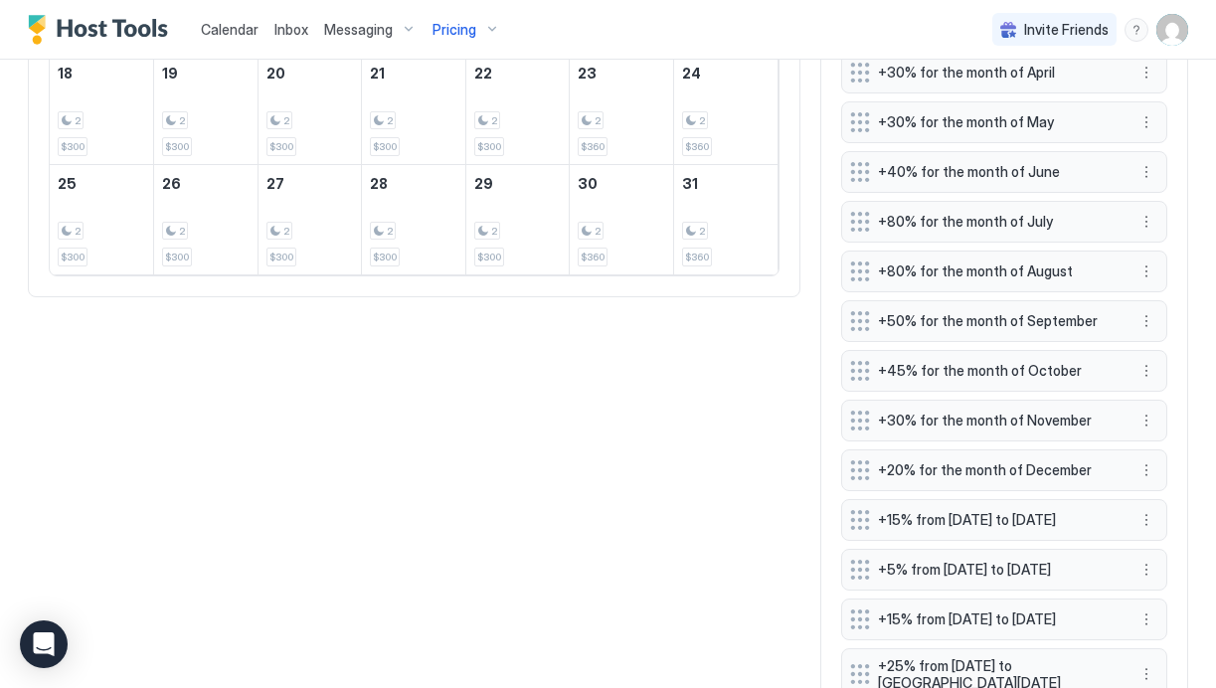
scroll to position [1000, 0]
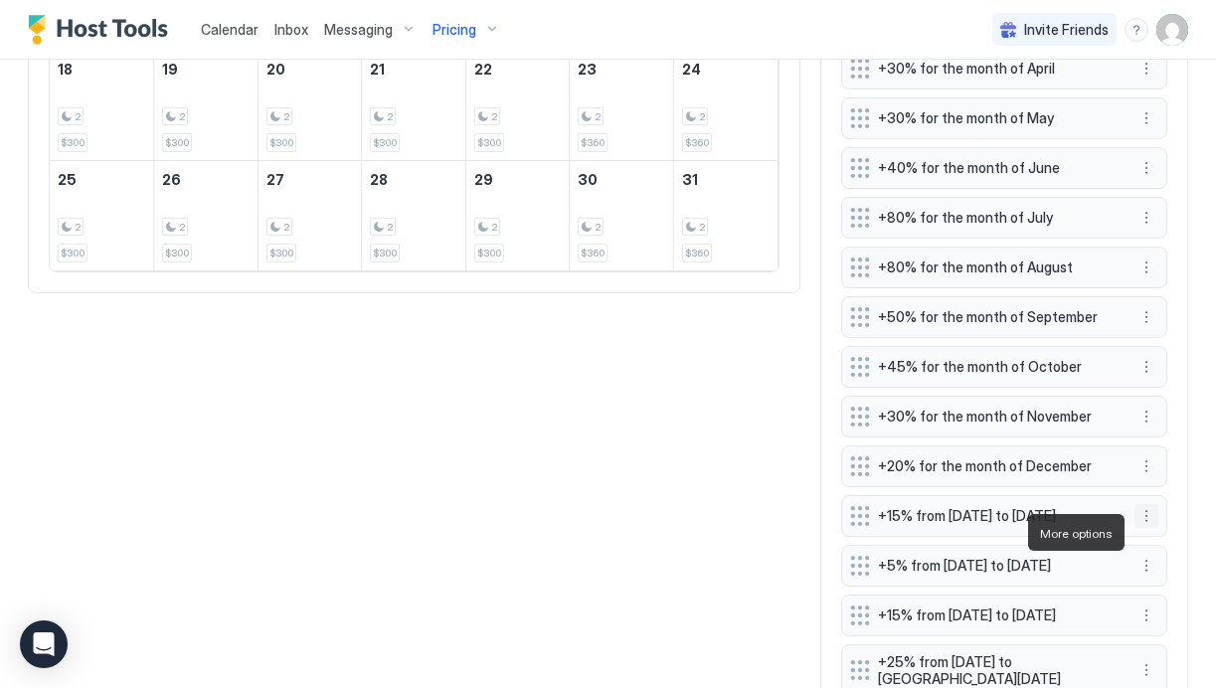
click at [1147, 527] on button "More options" at bounding box center [1147, 516] width 24 height 24
click at [1170, 557] on span "Edit" at bounding box center [1177, 560] width 22 height 15
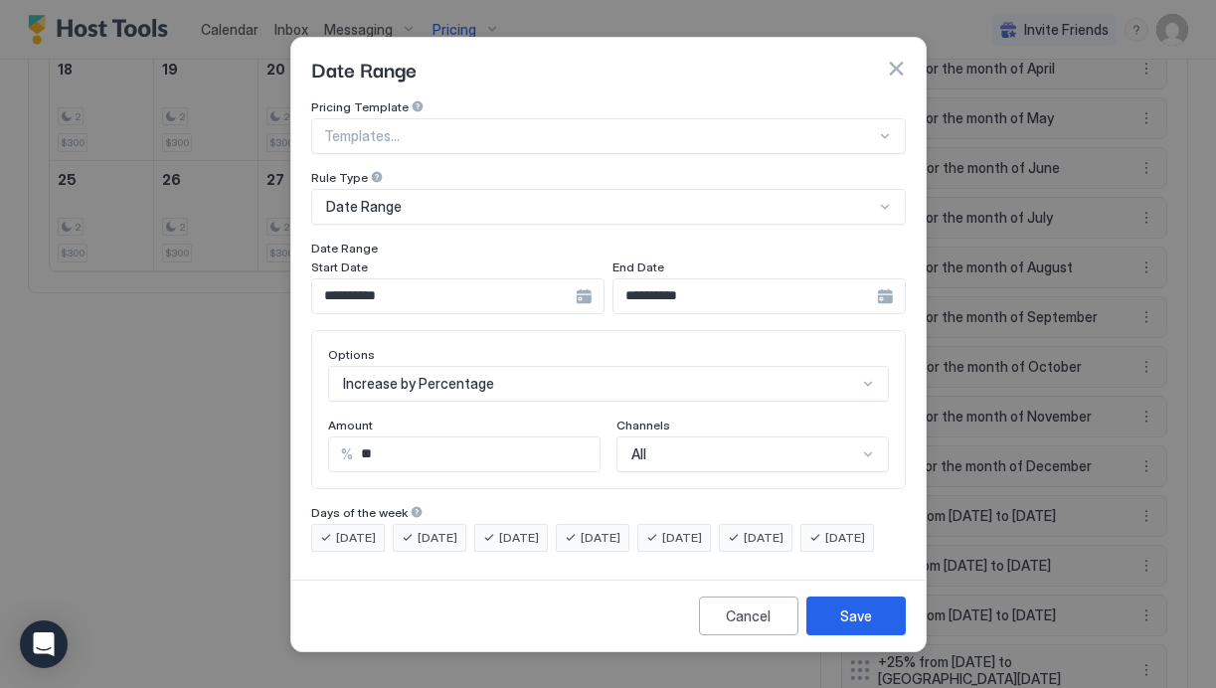
click at [388, 438] on input "**" at bounding box center [476, 455] width 247 height 34
type input "**"
click at [899, 628] on button "Save" at bounding box center [856, 616] width 99 height 39
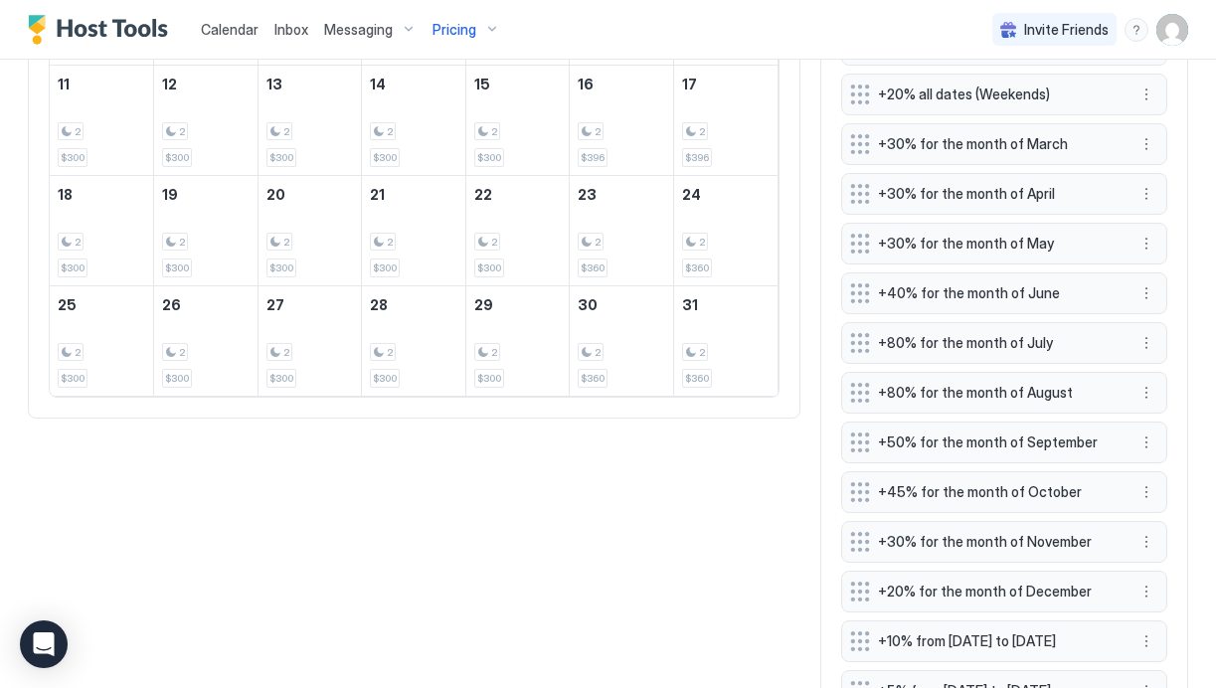
scroll to position [953, 0]
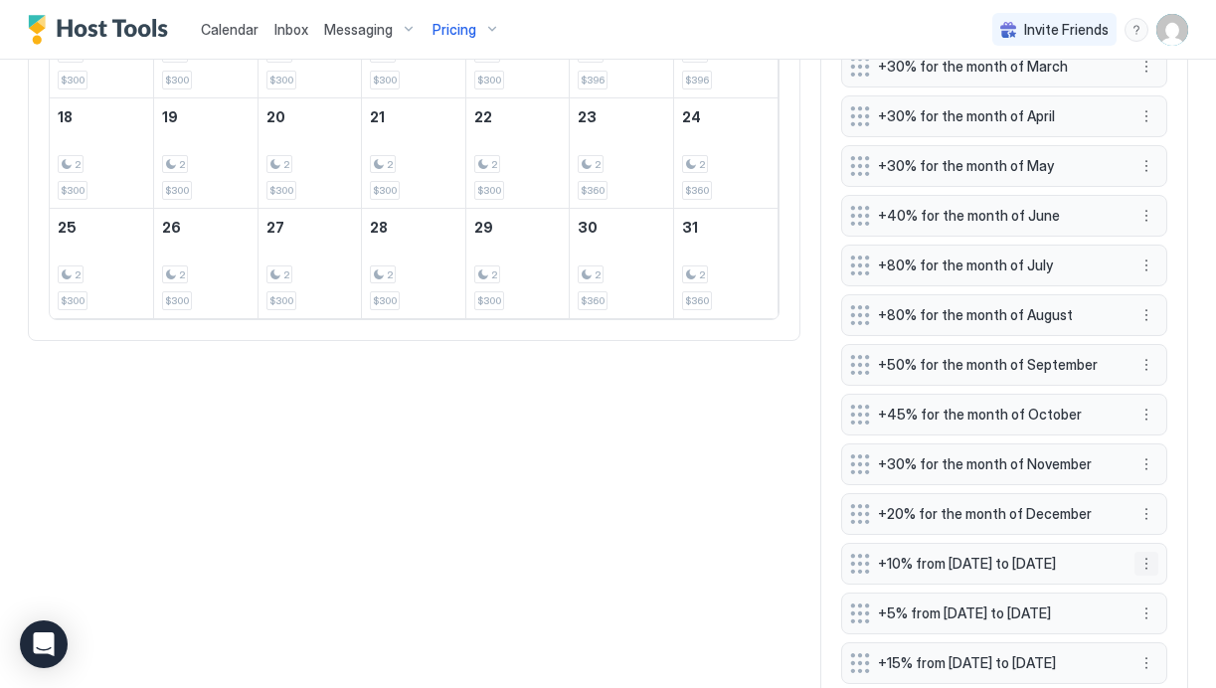
click at [1144, 575] on button "More options" at bounding box center [1147, 564] width 24 height 24
click at [1173, 487] on span "Edit" at bounding box center [1177, 486] width 22 height 15
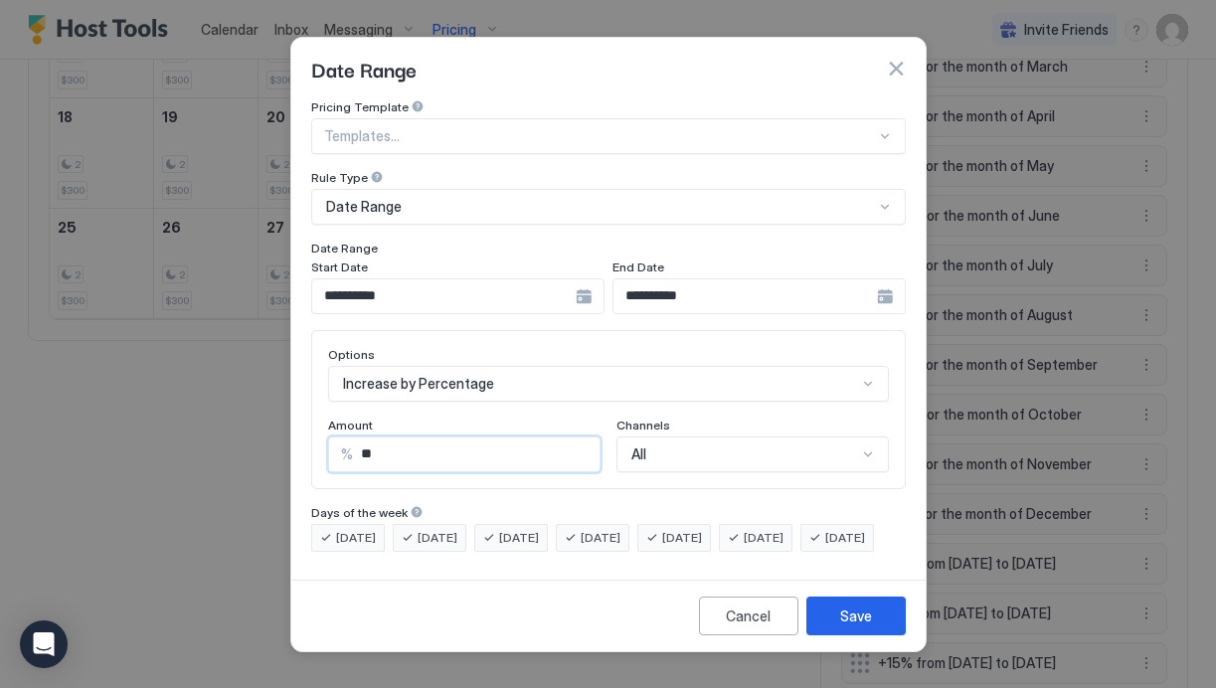
click at [410, 438] on input "**" at bounding box center [476, 455] width 247 height 34
type input "**"
click at [853, 627] on div "Save" at bounding box center [856, 616] width 32 height 21
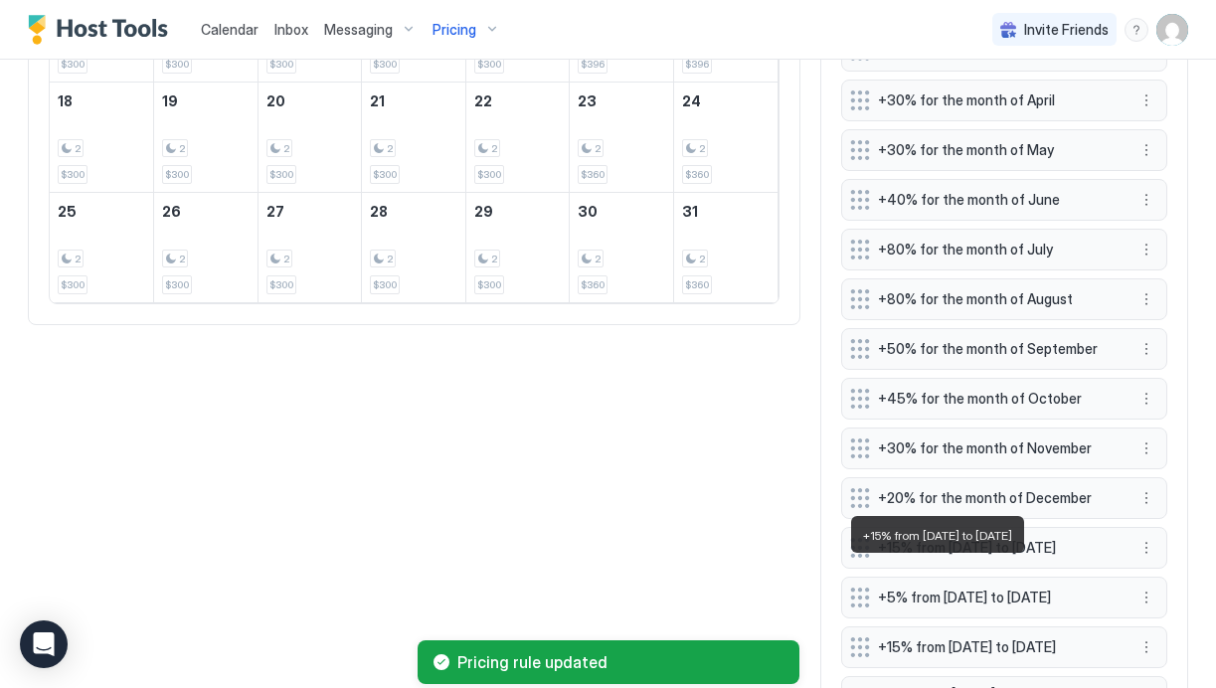
scroll to position [986, 0]
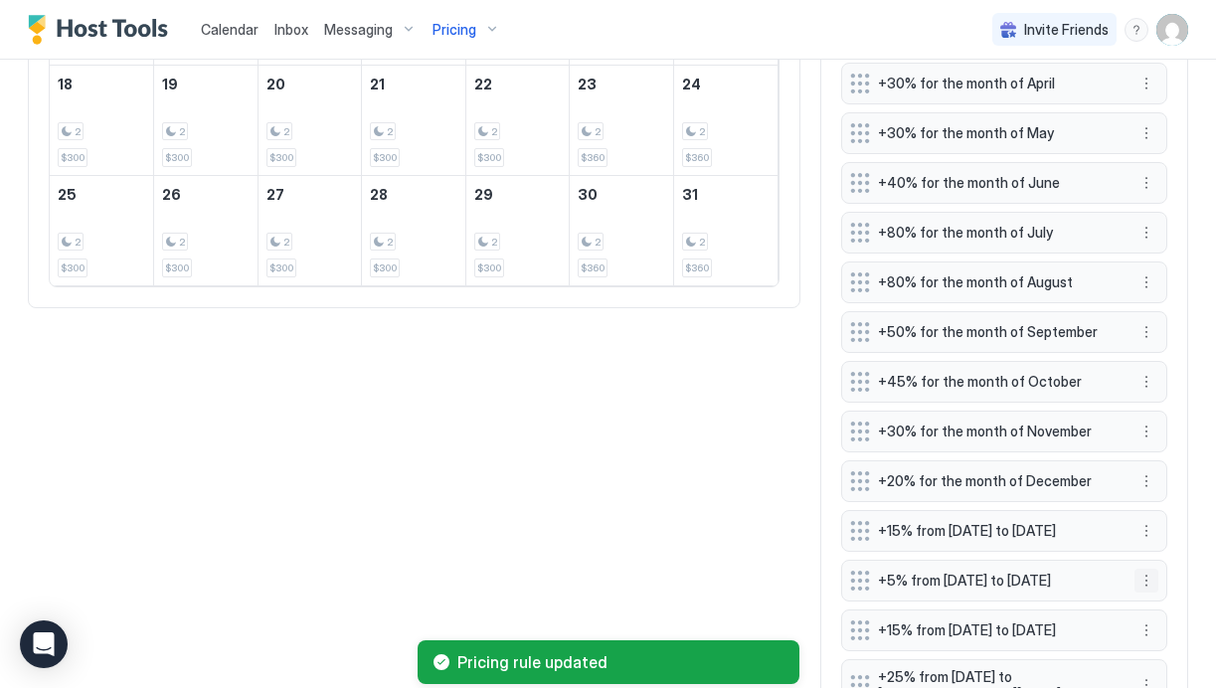
click at [1145, 593] on button "More options" at bounding box center [1147, 581] width 24 height 24
click at [1167, 511] on span "Edit" at bounding box center [1177, 514] width 22 height 15
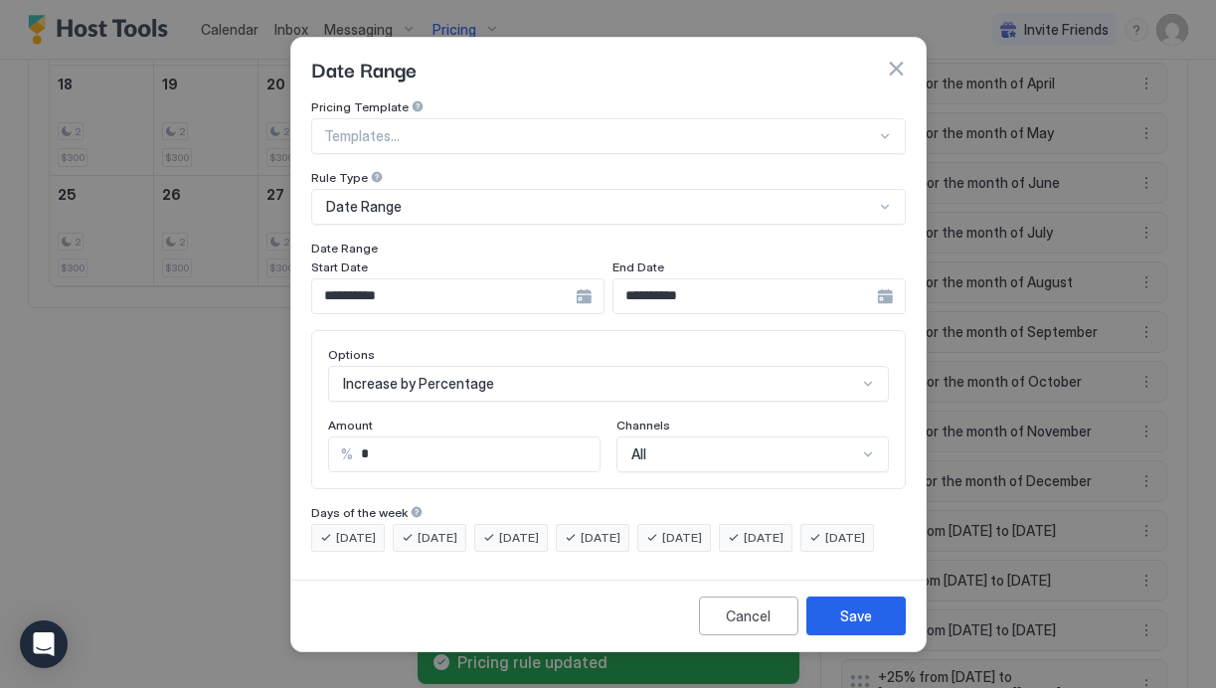
click at [379, 442] on input "*" at bounding box center [476, 455] width 247 height 34
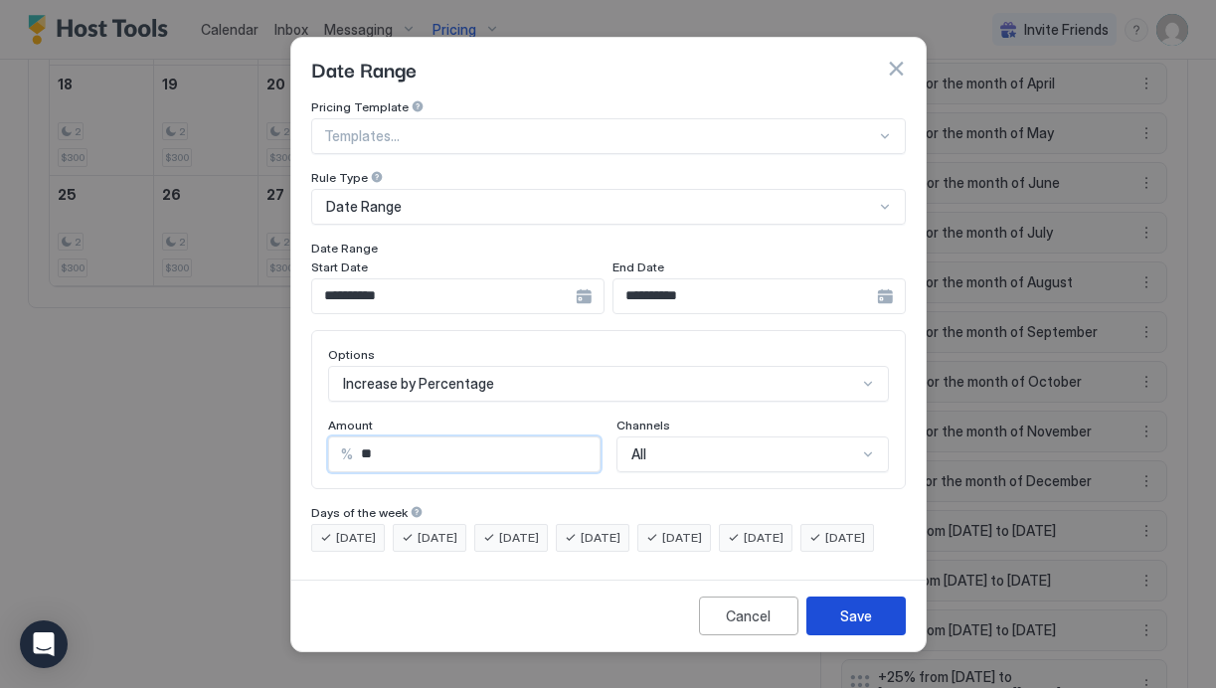
type input "**"
click at [860, 627] on div "Save" at bounding box center [856, 616] width 32 height 21
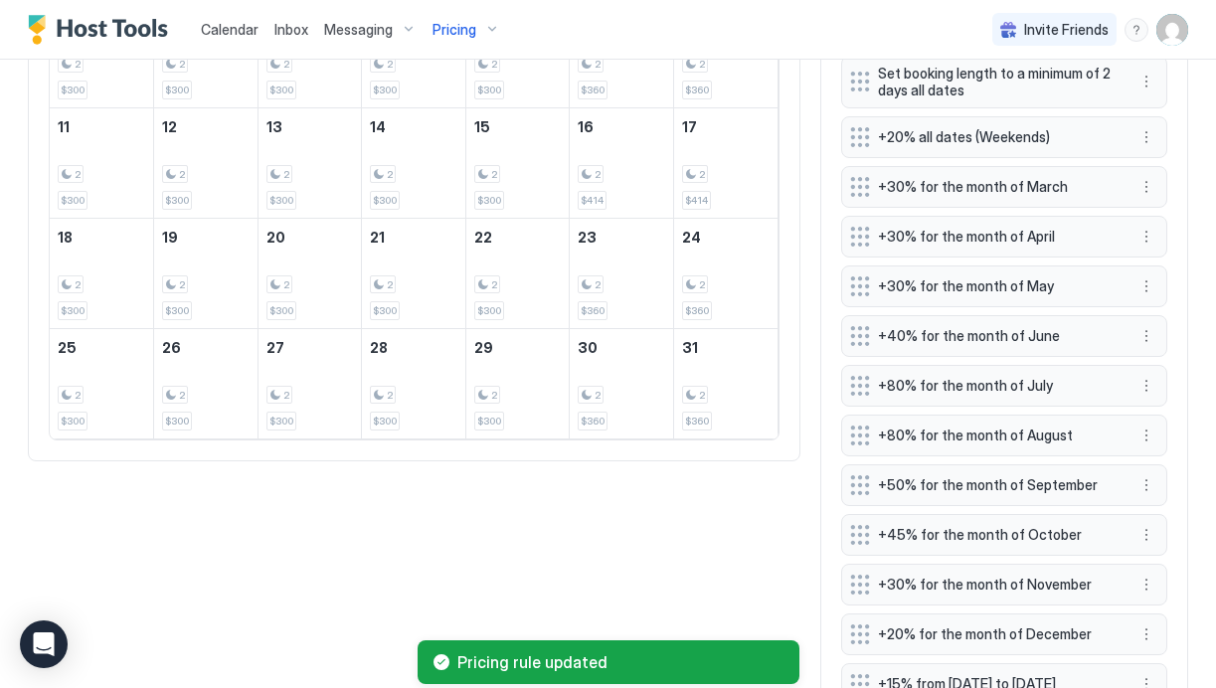
scroll to position [861, 0]
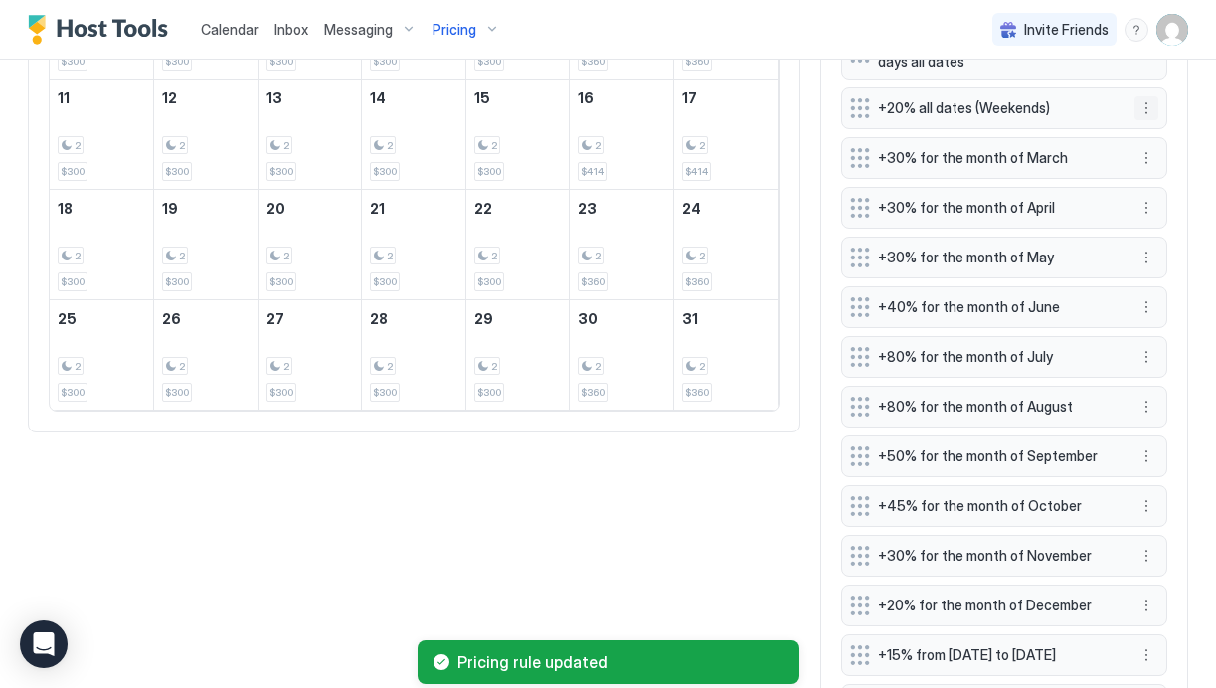
click at [1148, 106] on button "More options" at bounding box center [1147, 108] width 24 height 24
click at [1183, 144] on span "Edit" at bounding box center [1177, 146] width 22 height 15
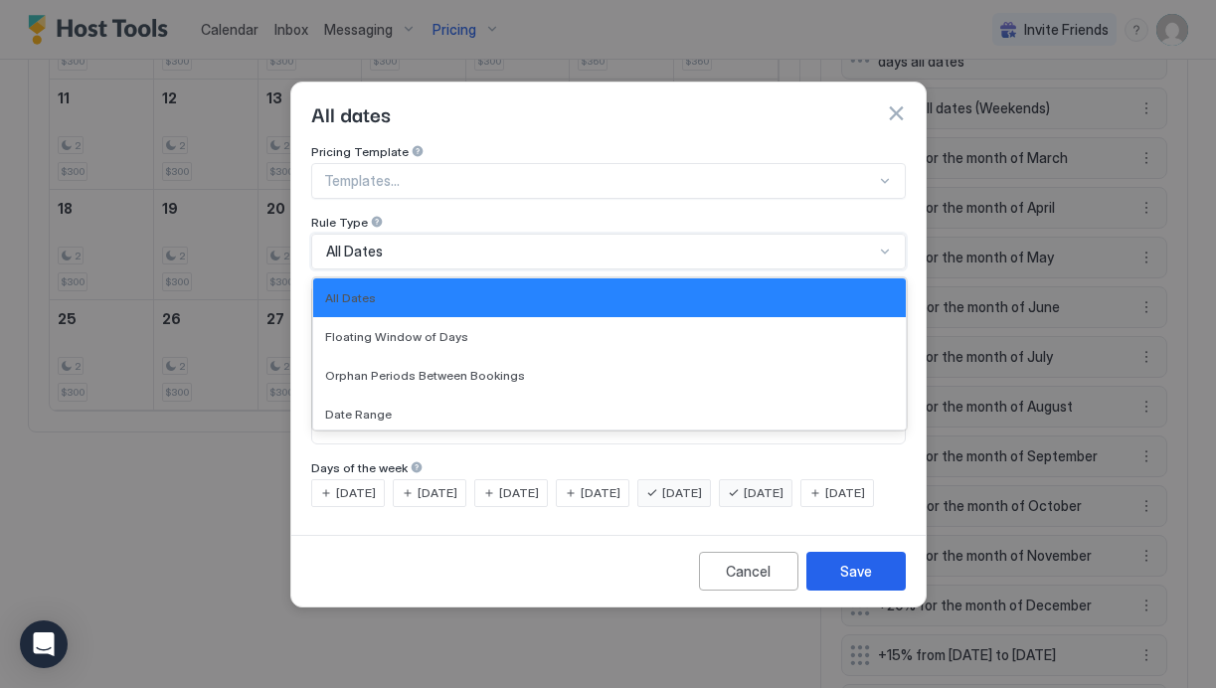
click at [472, 243] on div "All Dates" at bounding box center [600, 252] width 548 height 18
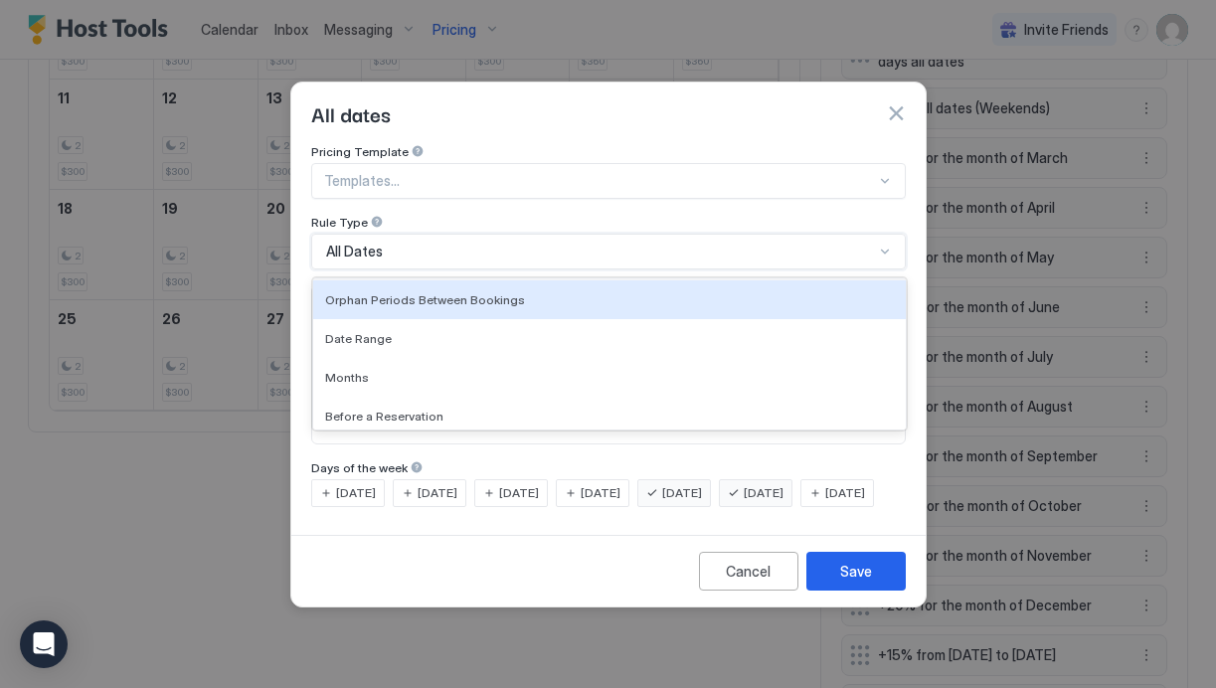
scroll to position [78, 0]
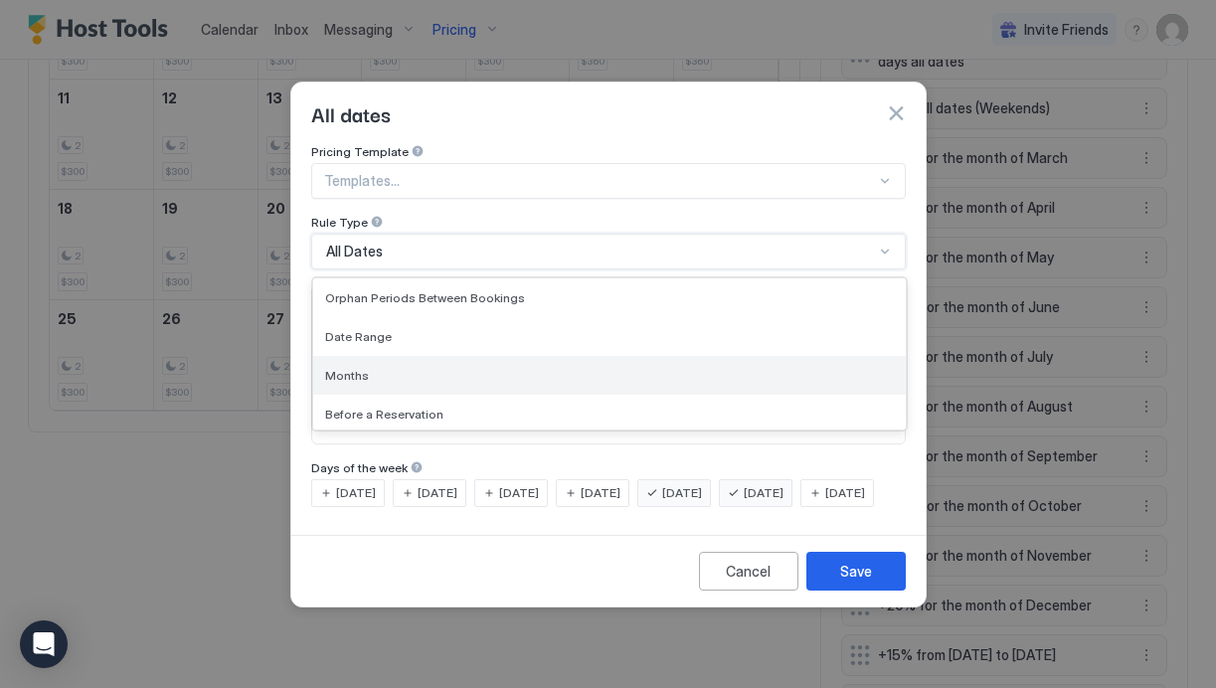
click at [415, 368] on div "Months" at bounding box center [609, 375] width 569 height 15
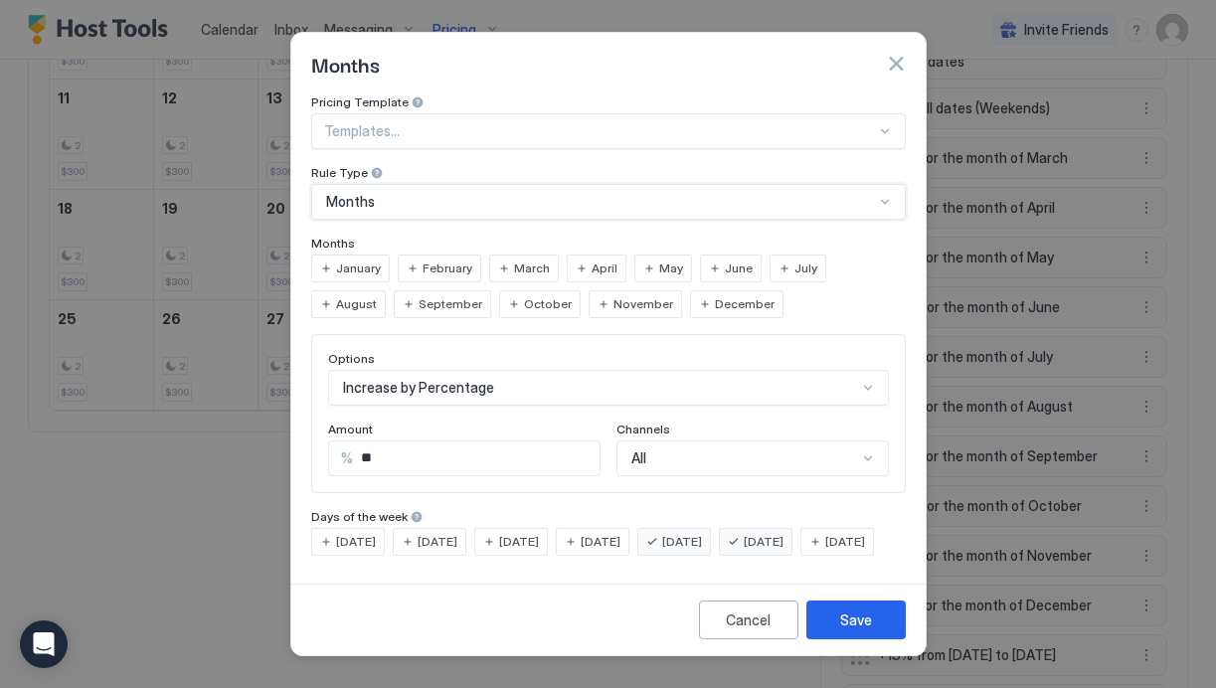
click at [529, 260] on span "March" at bounding box center [532, 269] width 36 height 18
click at [596, 260] on span "April" at bounding box center [605, 269] width 26 height 18
click at [673, 256] on div "May" at bounding box center [664, 269] width 58 height 28
click at [725, 260] on span "June" at bounding box center [739, 269] width 28 height 18
click at [782, 261] on div "July" at bounding box center [798, 269] width 57 height 28
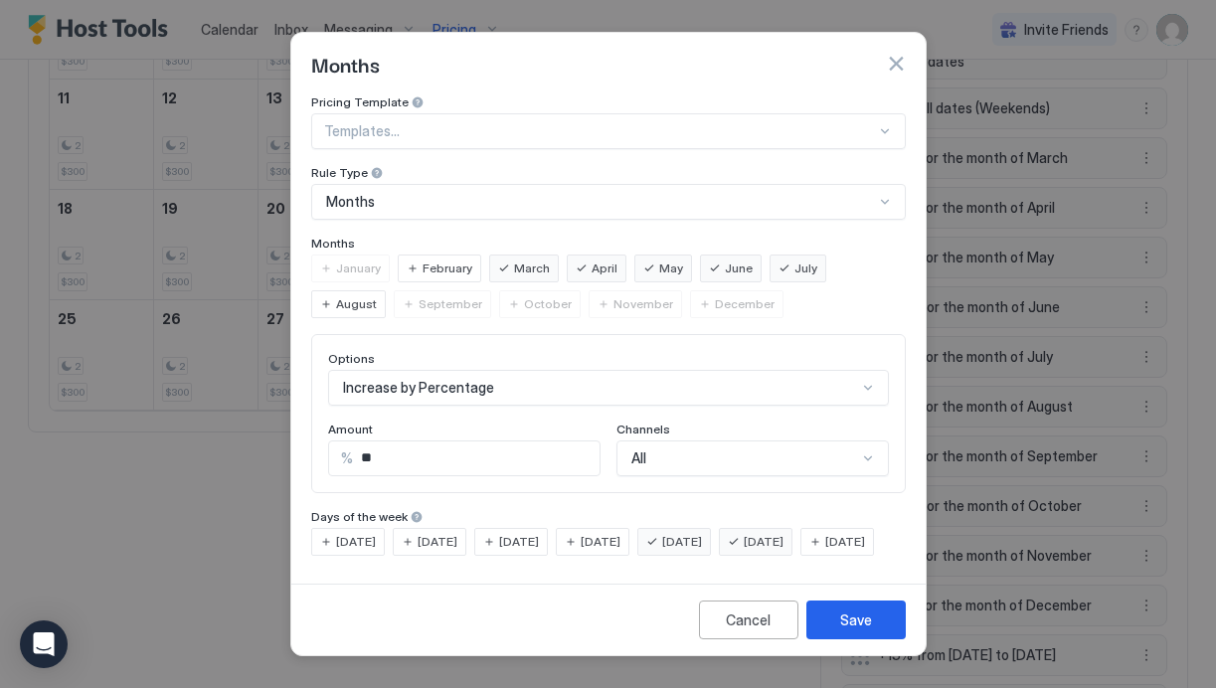
click at [377, 295] on span "August" at bounding box center [356, 304] width 41 height 18
click at [419, 297] on span "September" at bounding box center [451, 304] width 64 height 18
click at [524, 297] on span "October" at bounding box center [548, 304] width 48 height 18
click at [614, 295] on span "November" at bounding box center [644, 304] width 60 height 18
click at [690, 299] on div "December" at bounding box center [736, 304] width 93 height 28
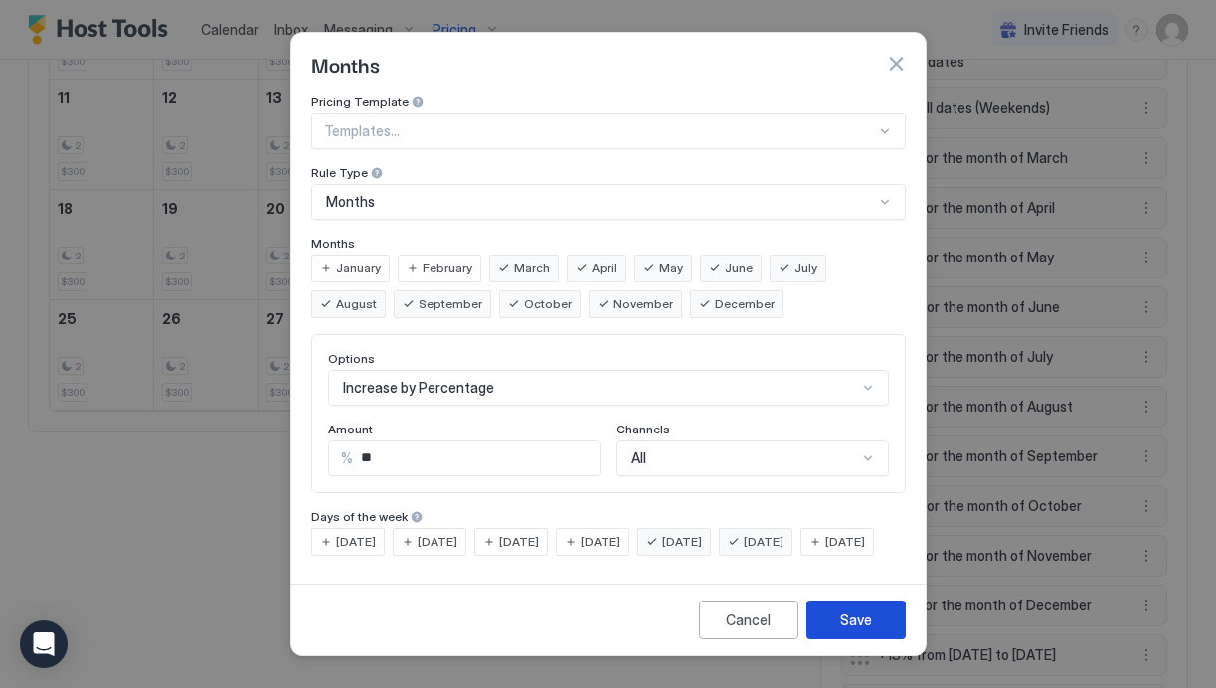
click at [866, 631] on div "Save" at bounding box center [856, 620] width 32 height 21
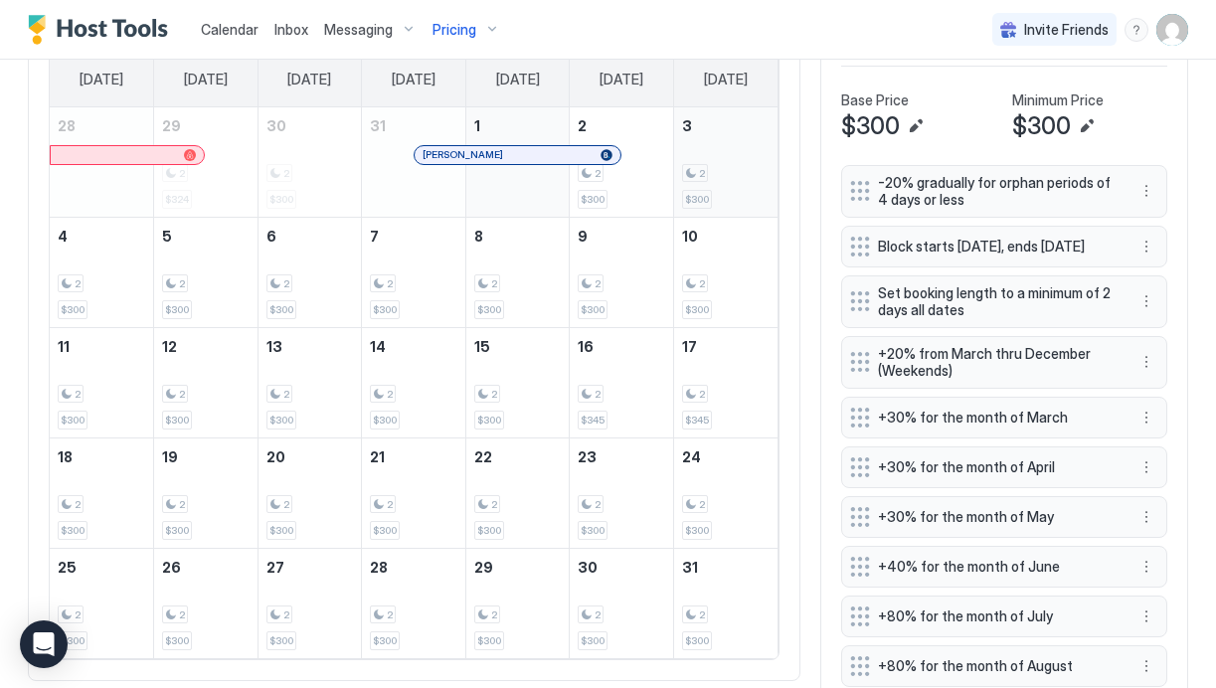
scroll to position [553, 0]
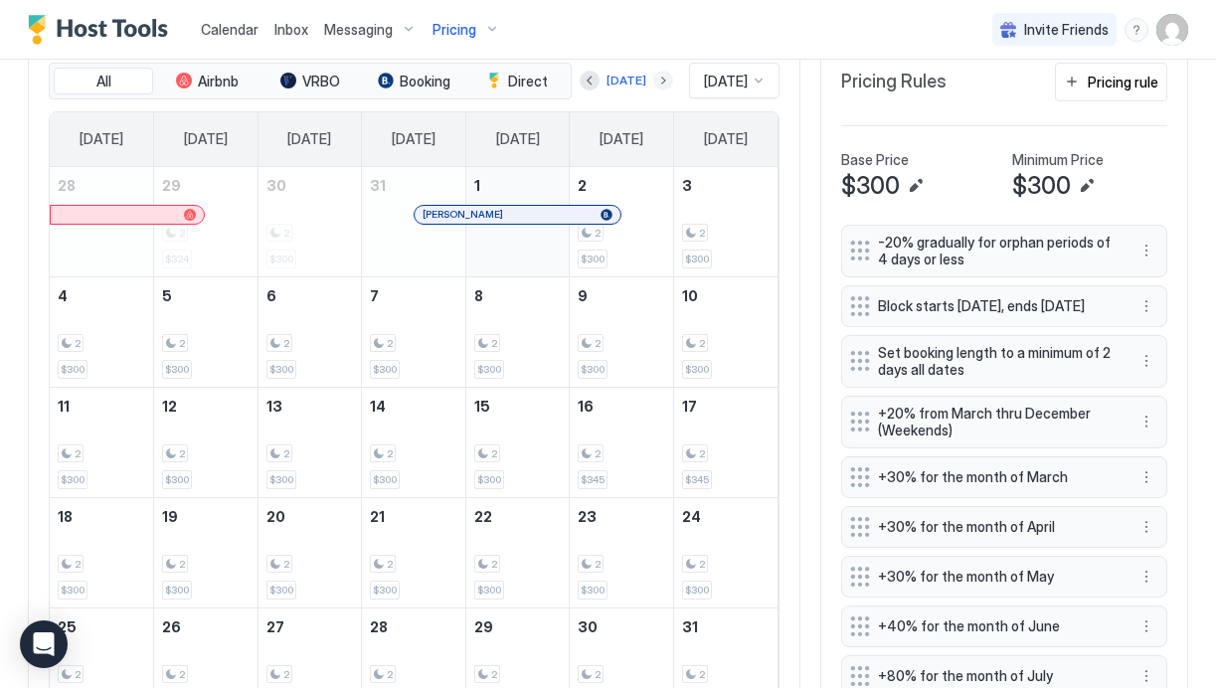
click at [653, 79] on button "Next month" at bounding box center [663, 81] width 20 height 20
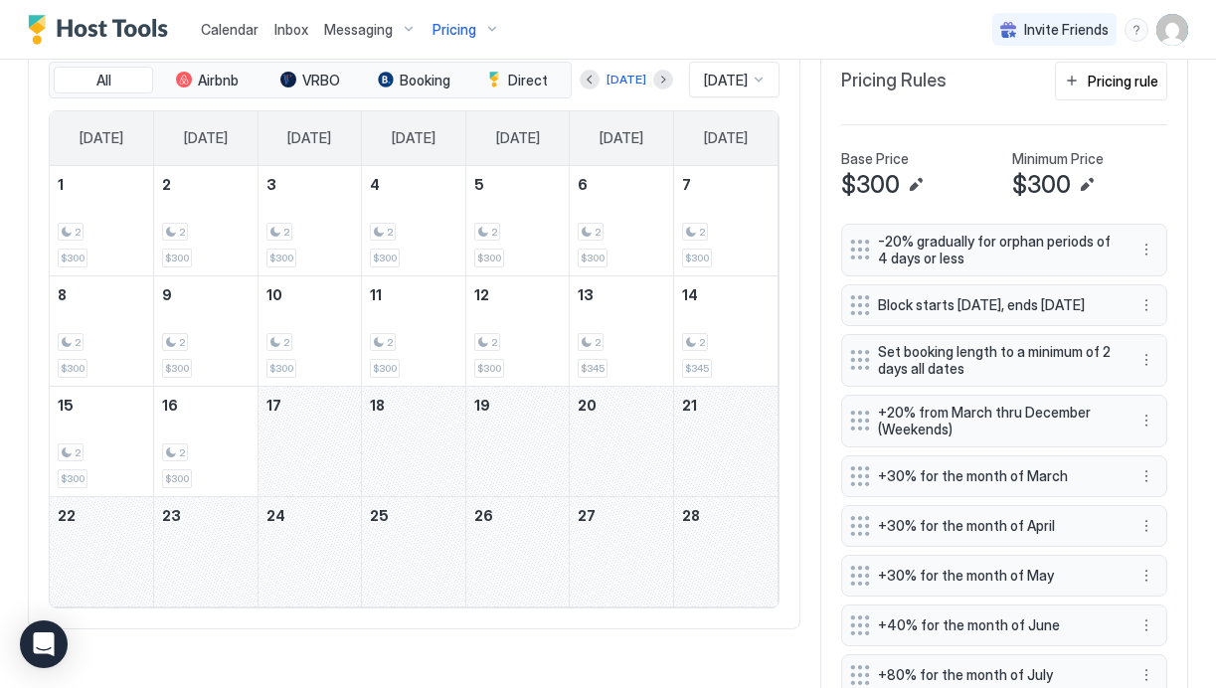
scroll to position [550, 0]
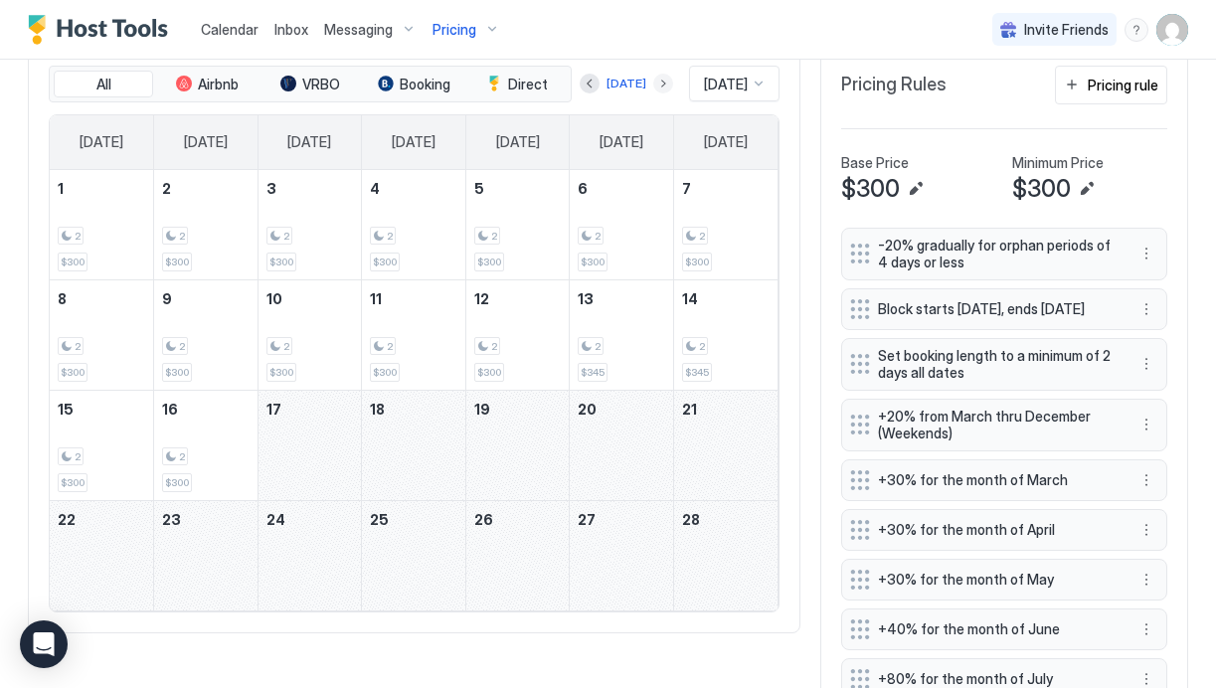
click at [653, 82] on button "Next month" at bounding box center [663, 84] width 20 height 20
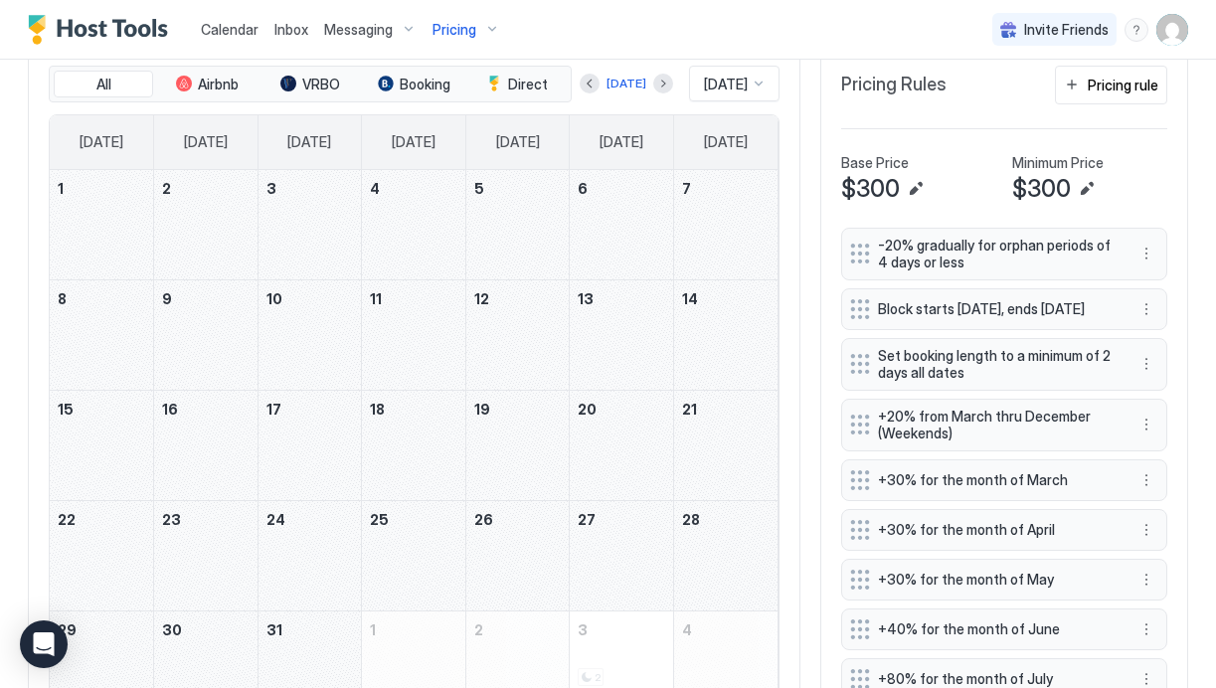
click at [425, 210] on div "March 4, 2026" at bounding box center [413, 224] width 103 height 109
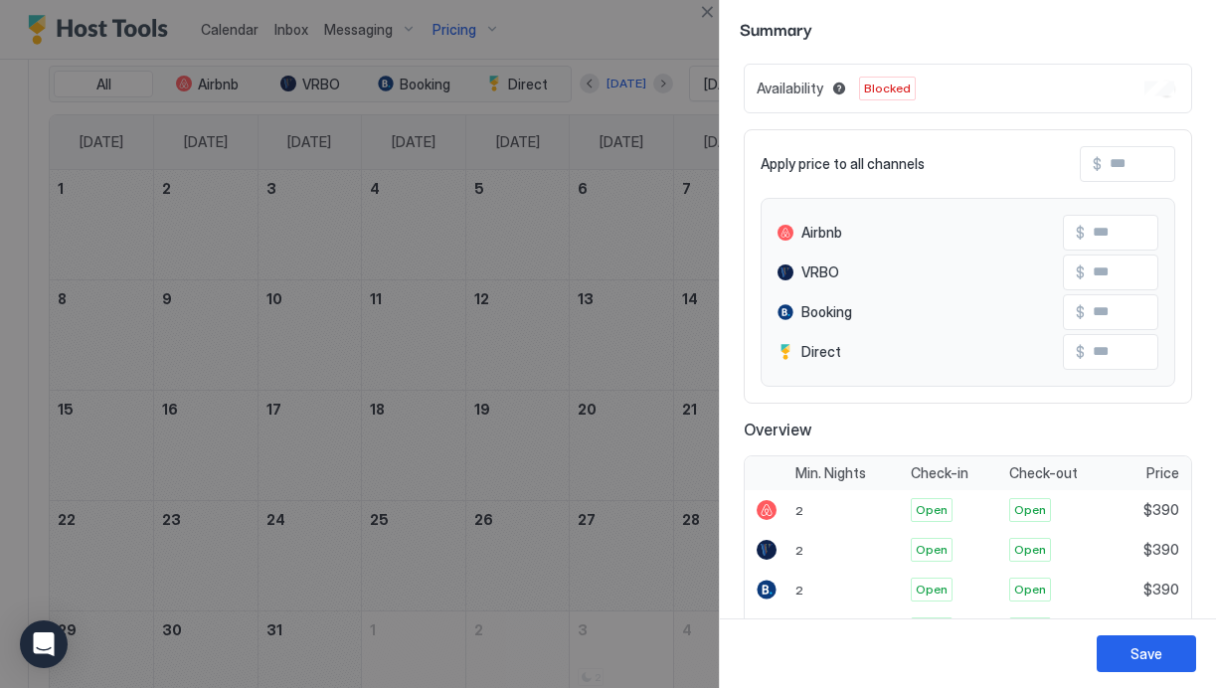
scroll to position [0, 0]
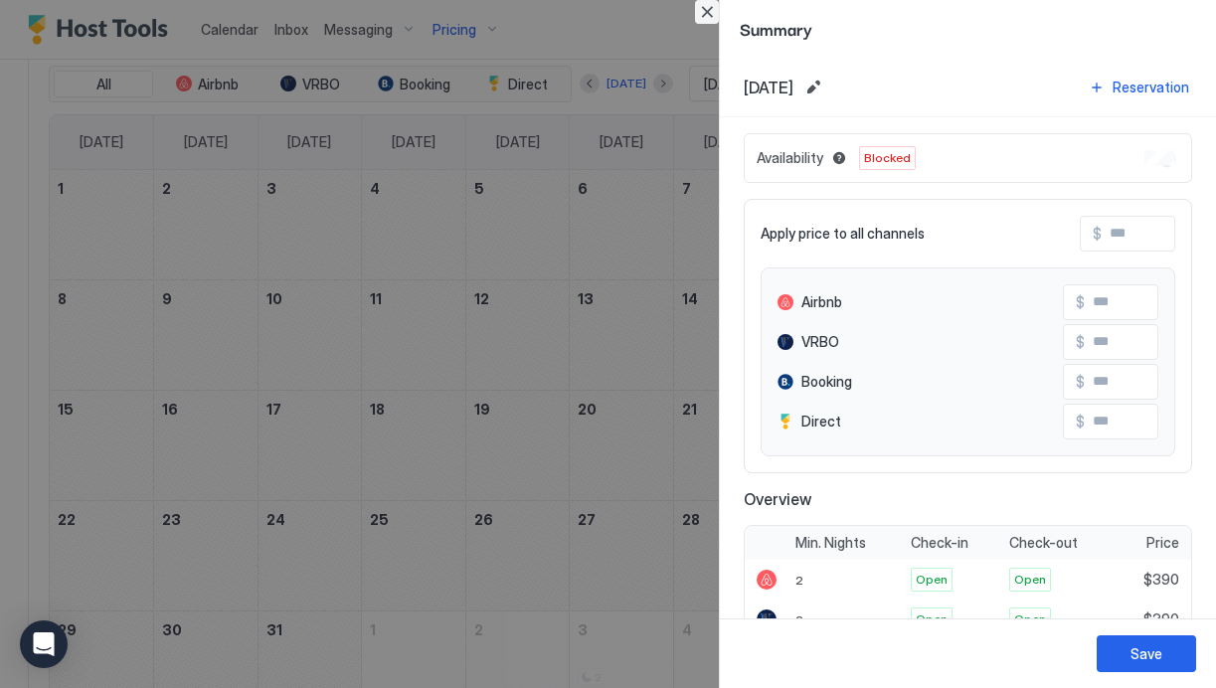
click at [706, 8] on button "Close" at bounding box center [707, 12] width 24 height 24
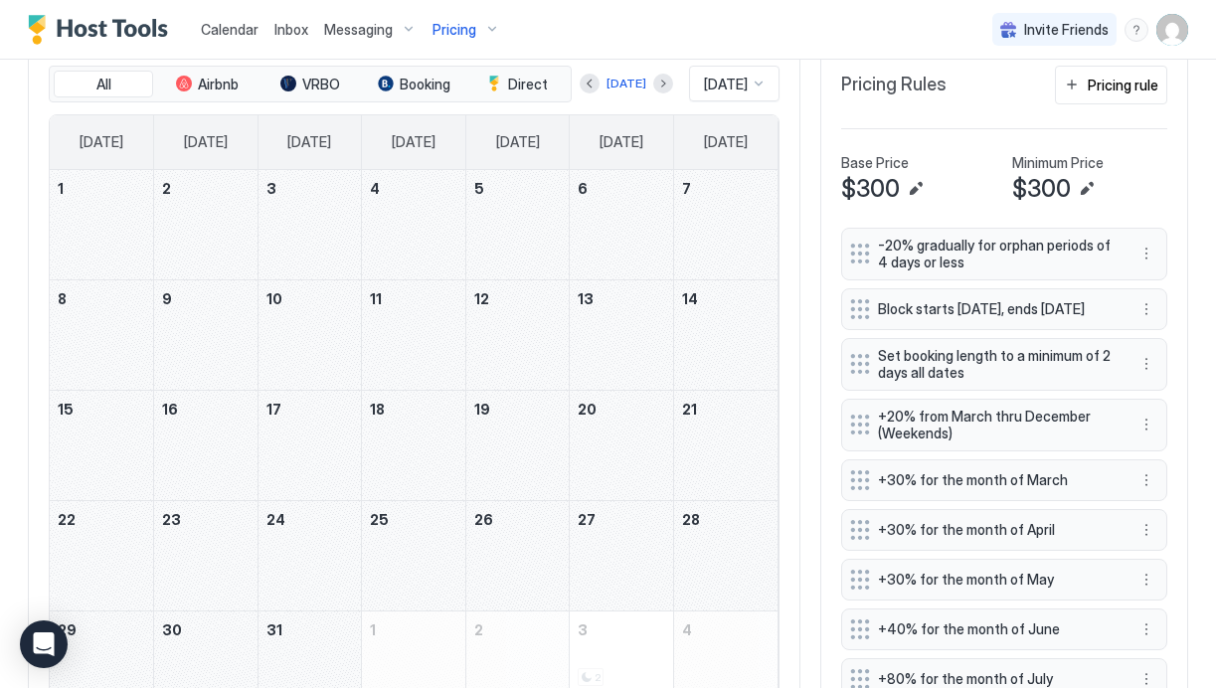
click at [738, 233] on div "March 7, 2026" at bounding box center [725, 224] width 103 height 109
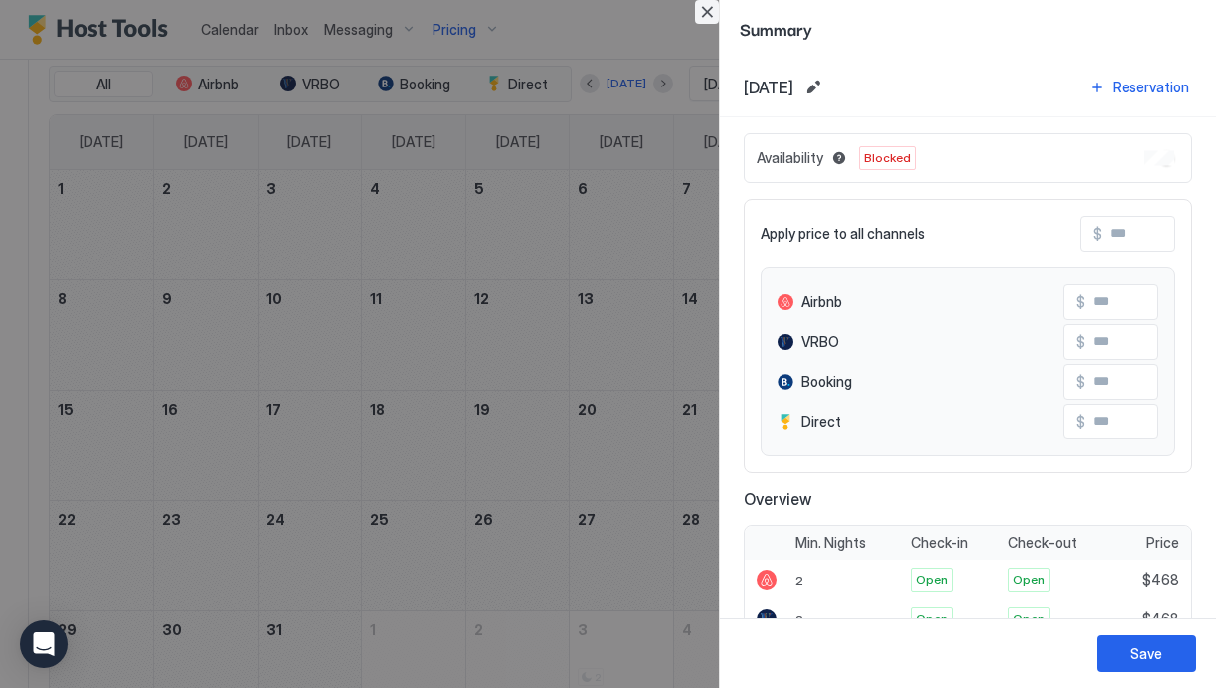
click at [701, 11] on button "Close" at bounding box center [707, 12] width 24 height 24
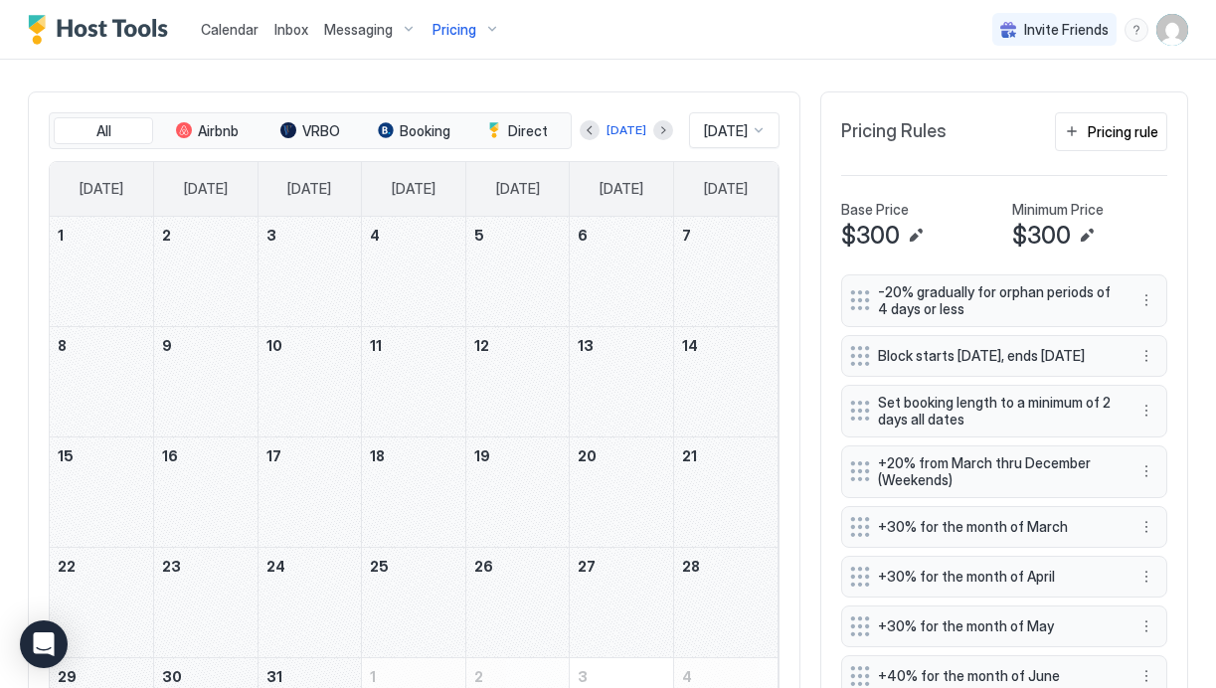
scroll to position [504, 0]
click at [653, 133] on button "Next month" at bounding box center [663, 129] width 20 height 20
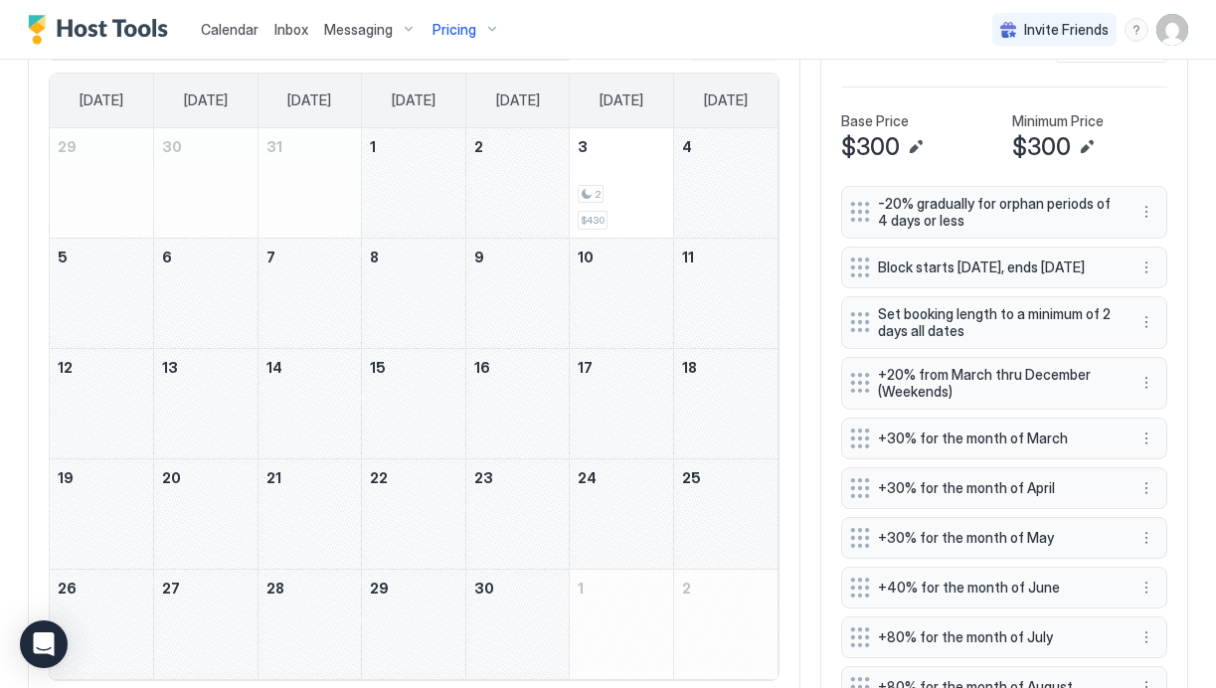
scroll to position [591, 0]
click at [724, 205] on div "April 4, 2026" at bounding box center [725, 183] width 103 height 109
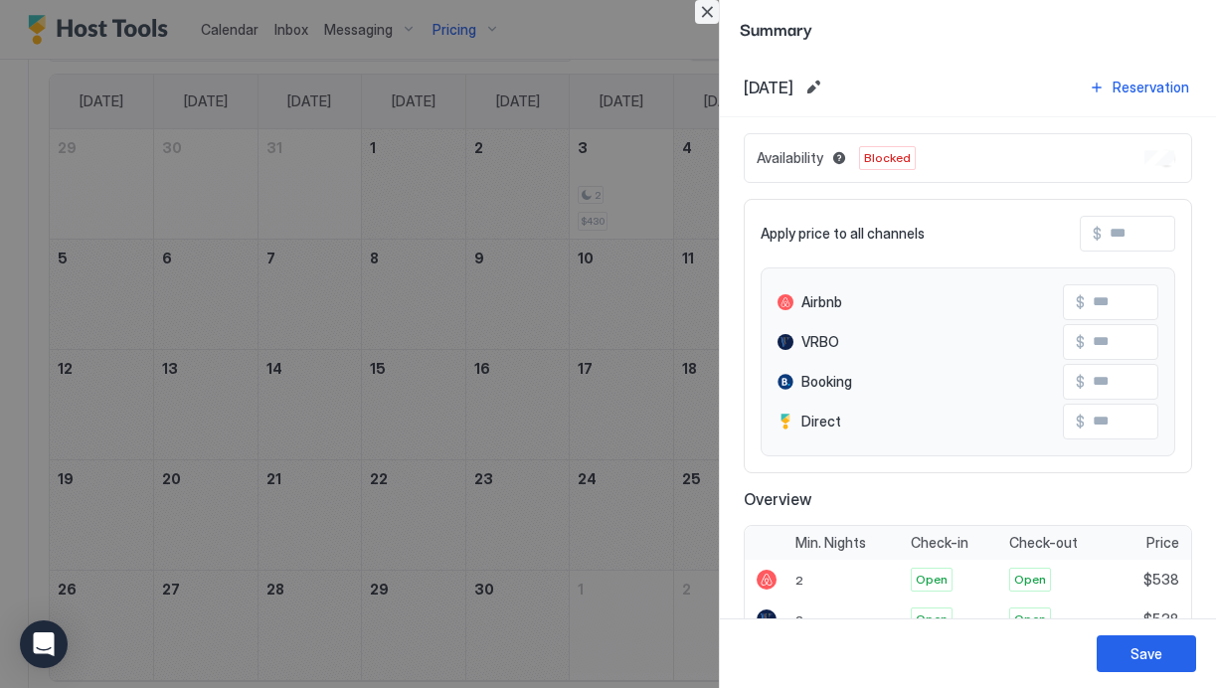
click at [706, 18] on button "Close" at bounding box center [707, 12] width 24 height 24
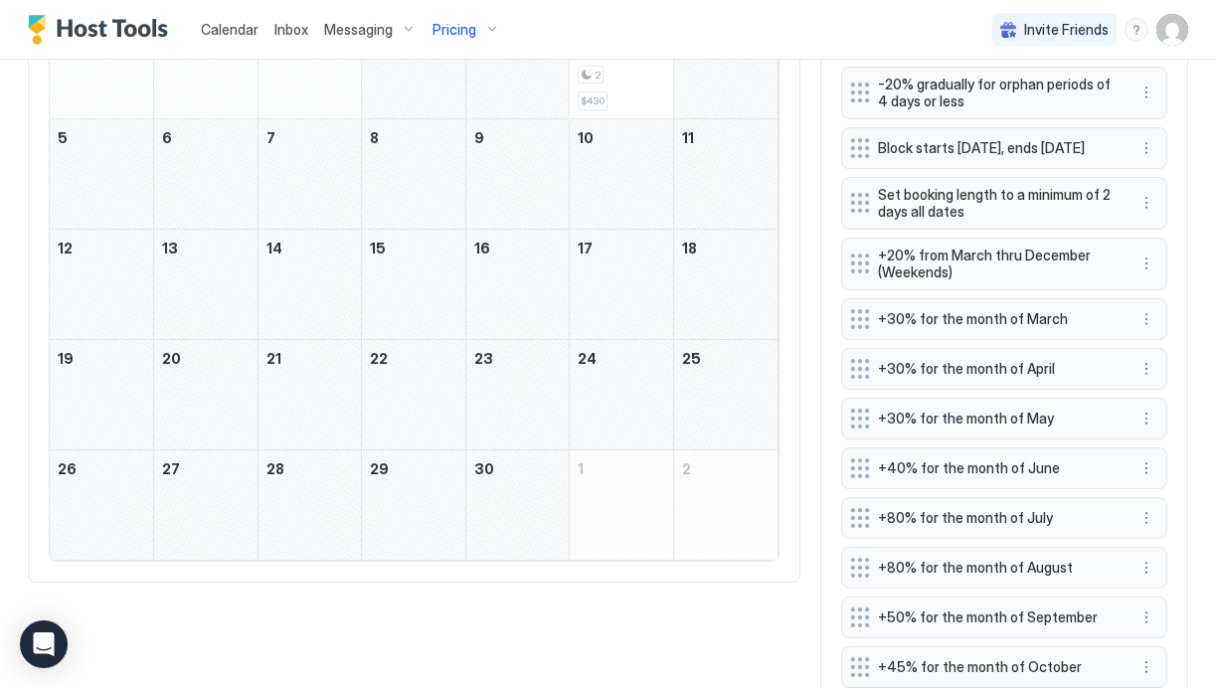
scroll to position [665, 0]
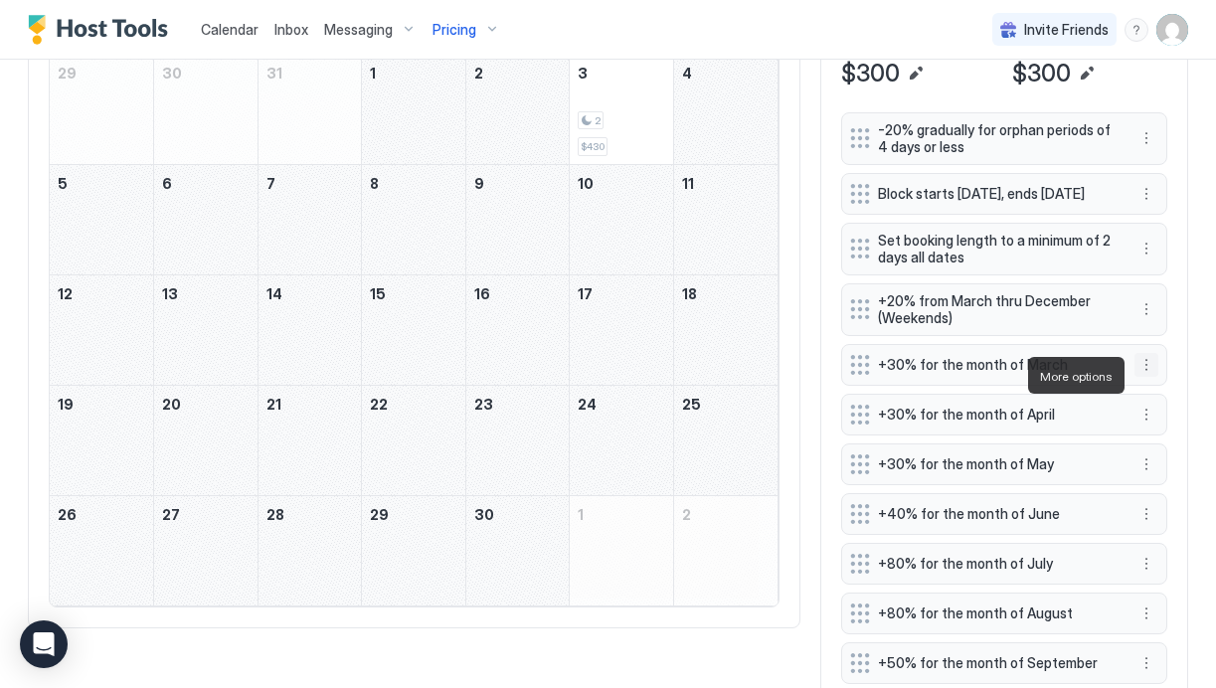
click at [1147, 376] on button "More options" at bounding box center [1147, 365] width 24 height 24
click at [1196, 403] on div "Edit" at bounding box center [1173, 404] width 75 height 32
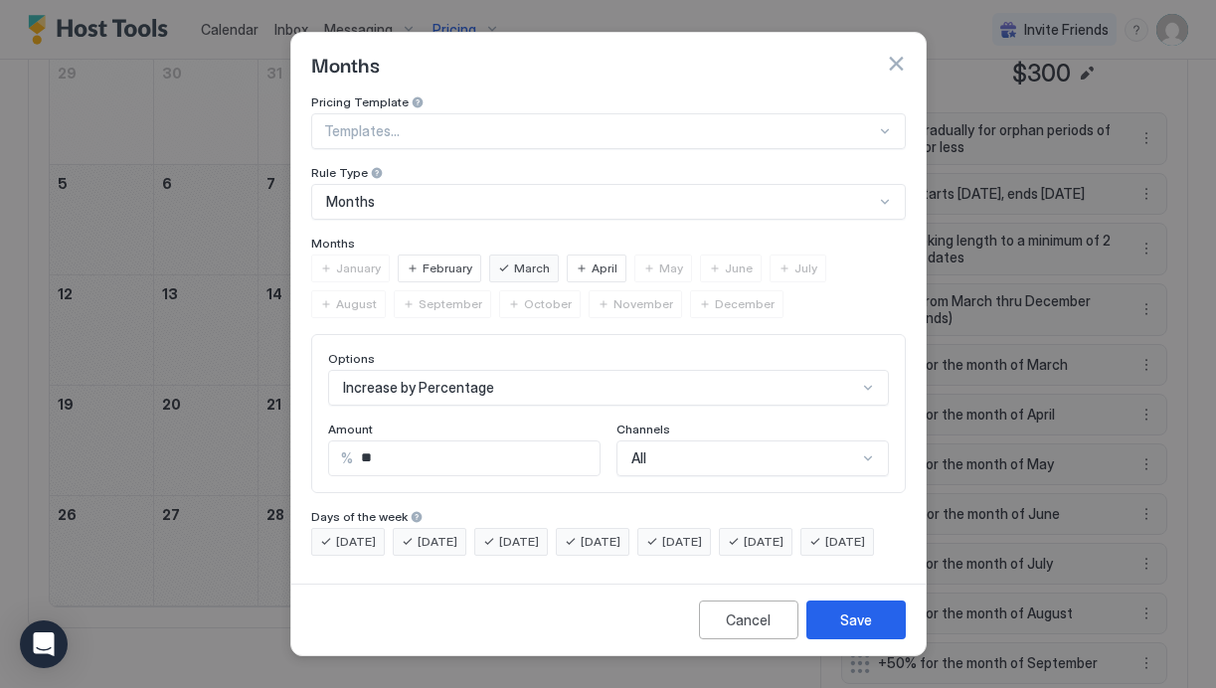
click at [373, 442] on input "**" at bounding box center [476, 459] width 247 height 34
type input "*"
type input "**"
click at [873, 639] on button "Save" at bounding box center [856, 620] width 99 height 39
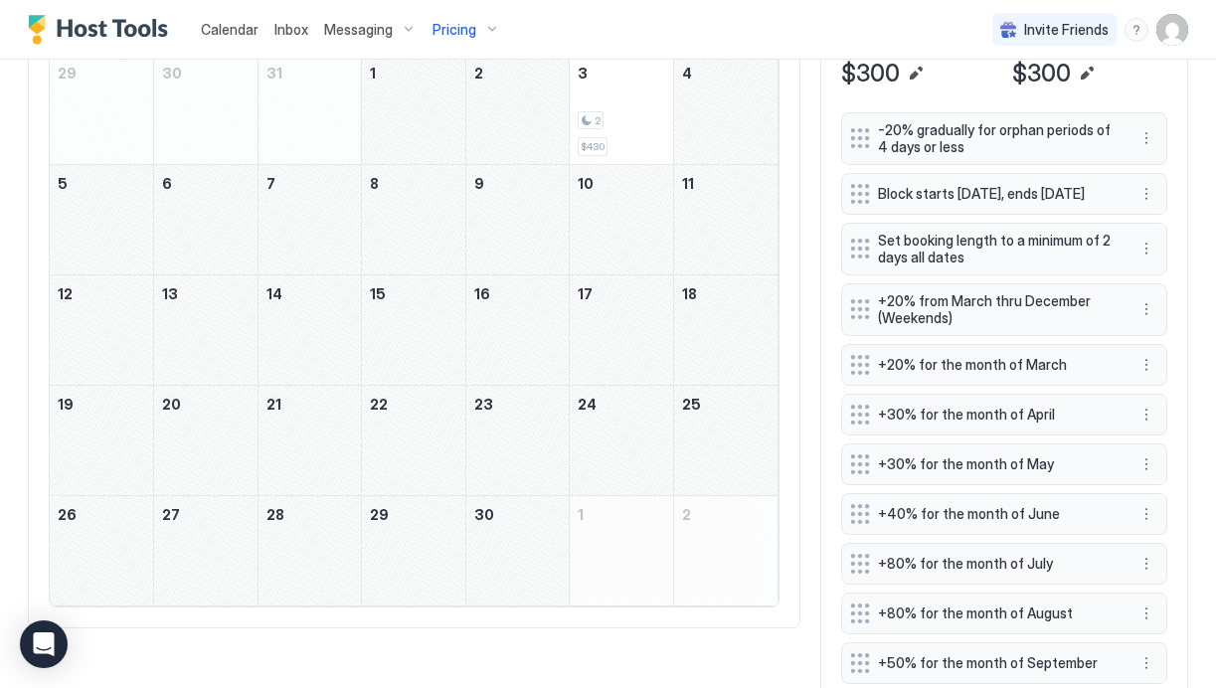
click at [524, 213] on div "April 9, 2026" at bounding box center [517, 219] width 103 height 109
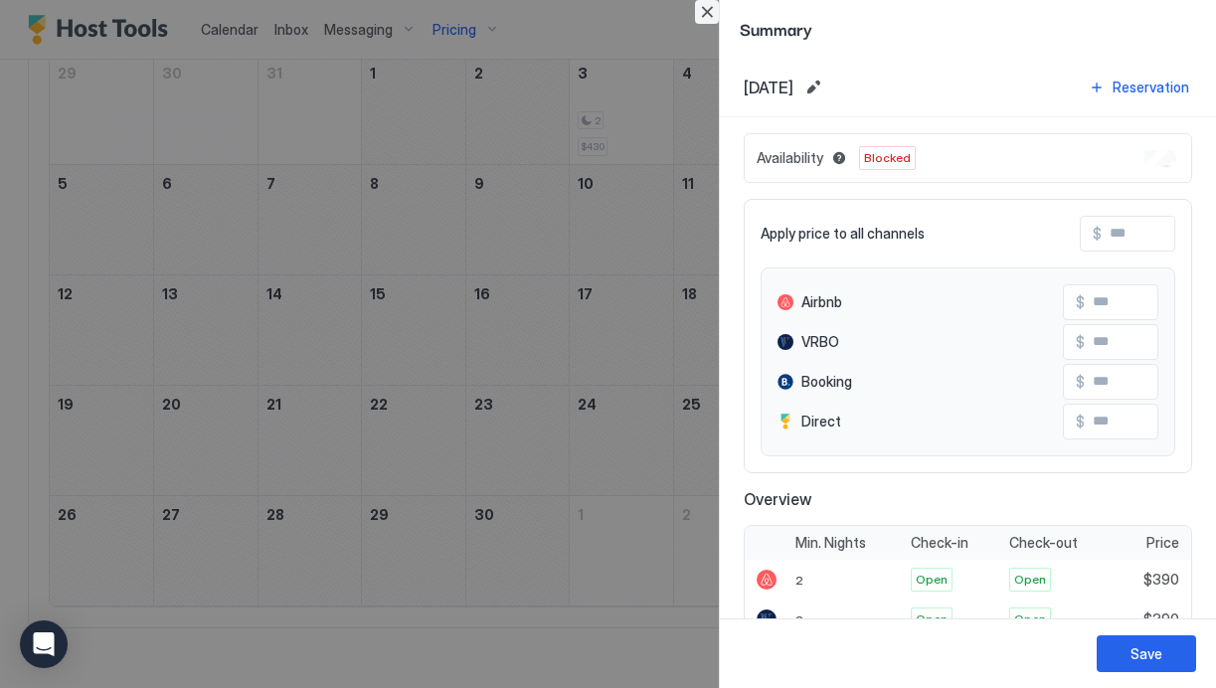
click at [705, 10] on button "Close" at bounding box center [707, 12] width 24 height 24
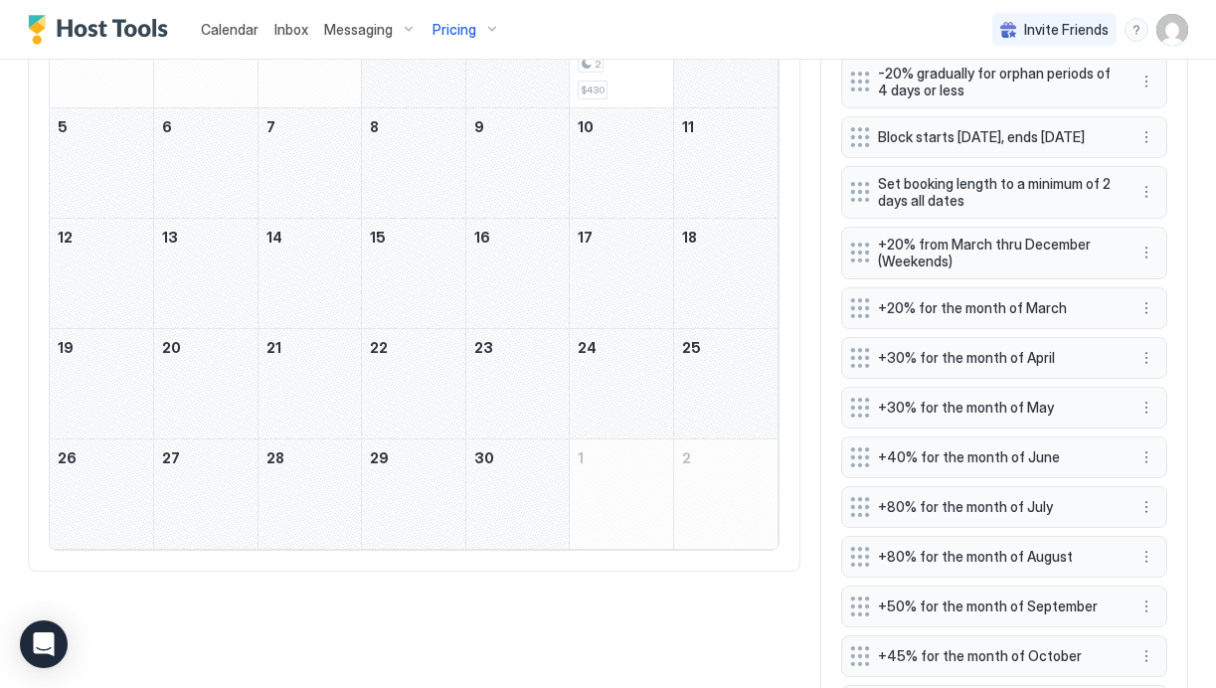
scroll to position [713, 0]
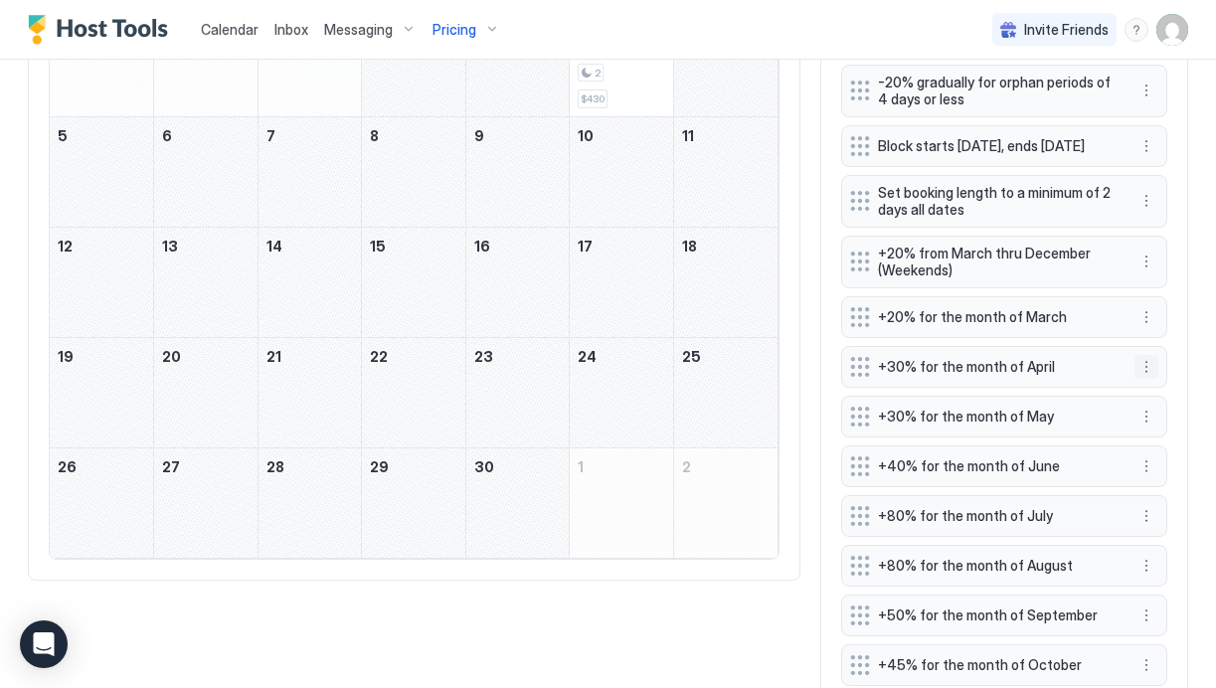
click at [1144, 379] on button "More options" at bounding box center [1147, 367] width 24 height 24
click at [1169, 401] on span "Edit" at bounding box center [1177, 405] width 22 height 15
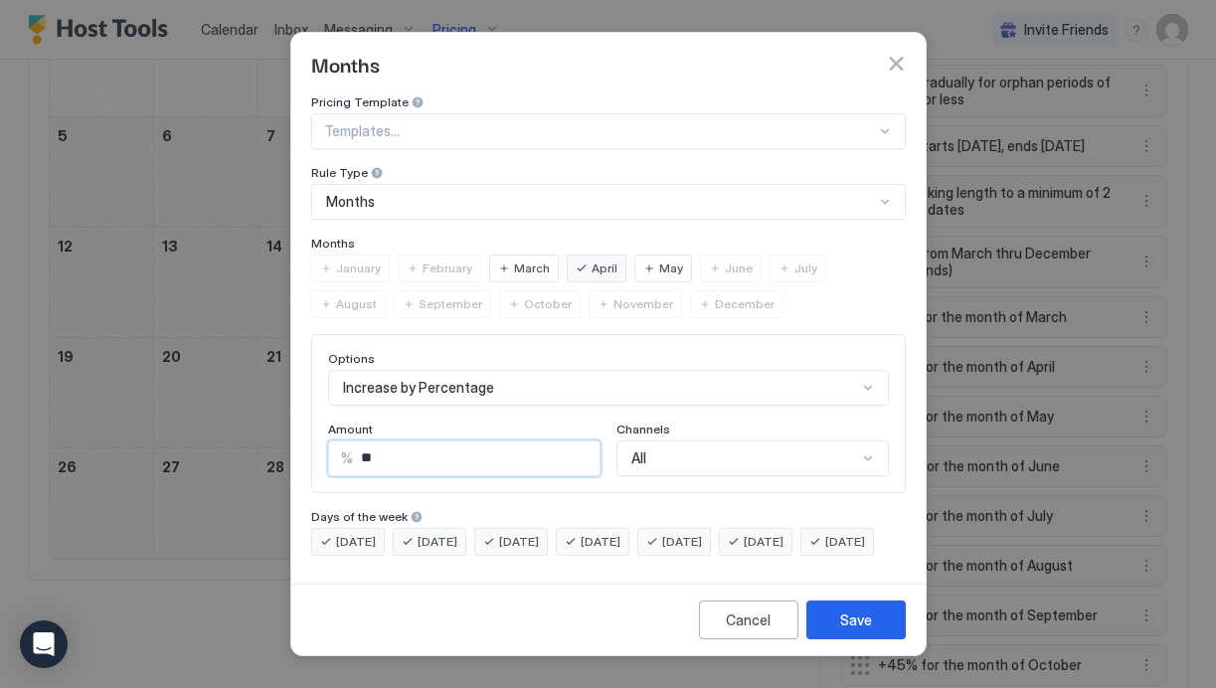
click at [395, 447] on input "**" at bounding box center [476, 459] width 247 height 34
type input "*"
type input "**"
click at [877, 639] on button "Save" at bounding box center [856, 620] width 99 height 39
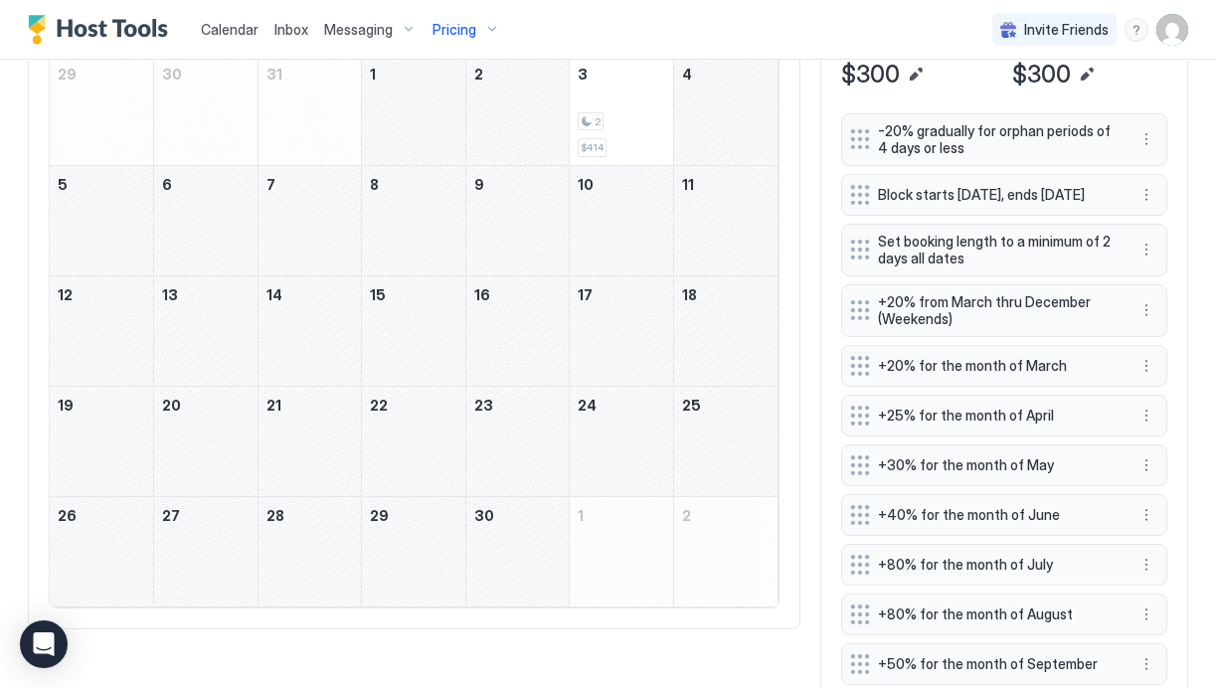
scroll to position [690, 0]
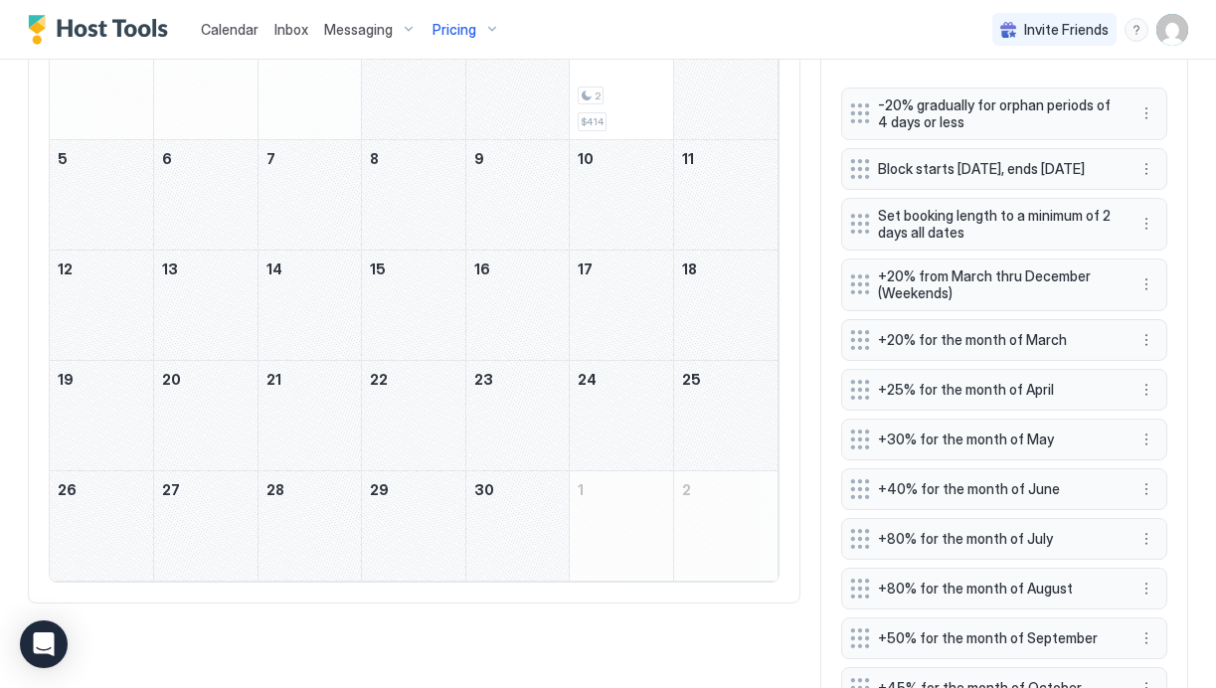
click at [901, 347] on span "+20% for the month of March" at bounding box center [996, 340] width 237 height 18
click at [1145, 352] on button "More options" at bounding box center [1147, 340] width 24 height 24
click at [1184, 384] on span "Edit" at bounding box center [1177, 378] width 22 height 15
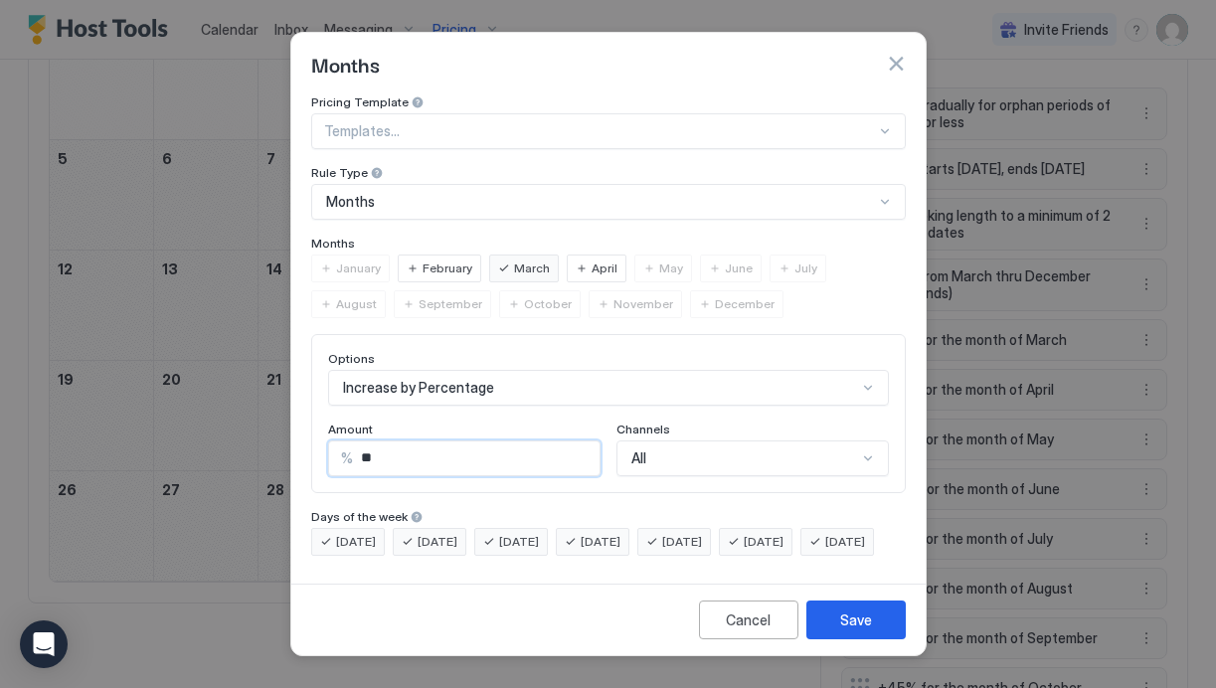
click at [383, 451] on input "**" at bounding box center [476, 459] width 247 height 34
type input "*"
type input "**"
click at [845, 631] on div "Save" at bounding box center [856, 620] width 32 height 21
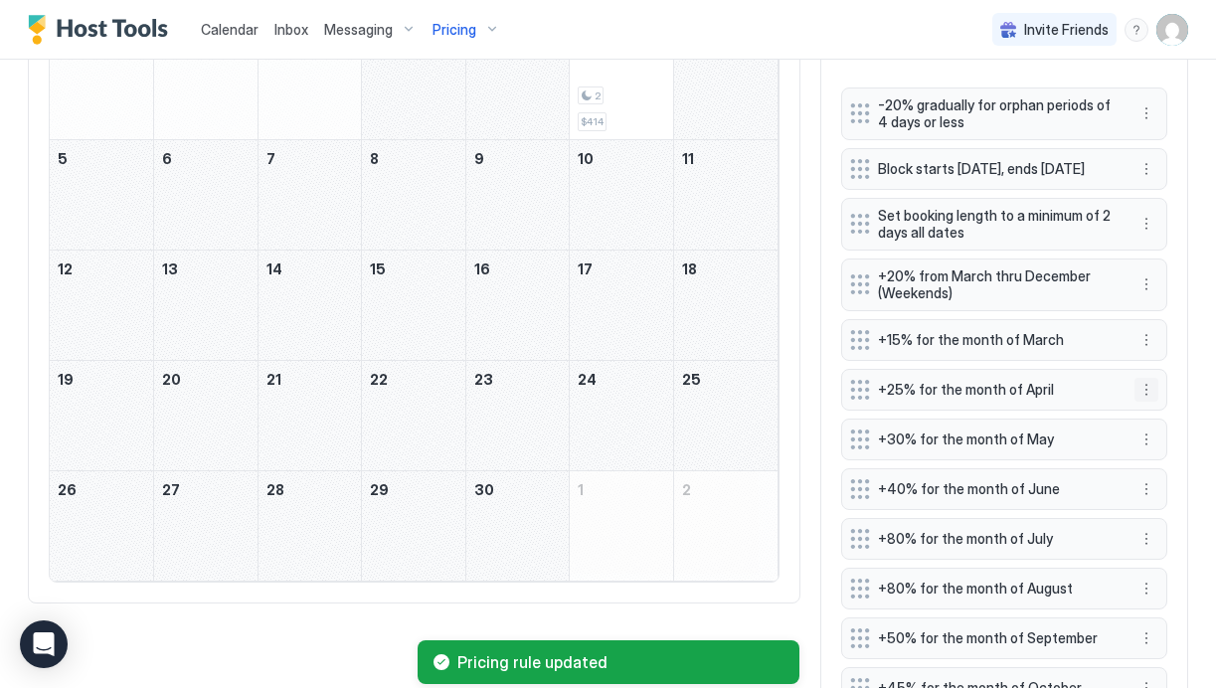
click at [1149, 400] on button "More options" at bounding box center [1147, 390] width 24 height 24
click at [1170, 427] on span "Edit" at bounding box center [1177, 428] width 22 height 15
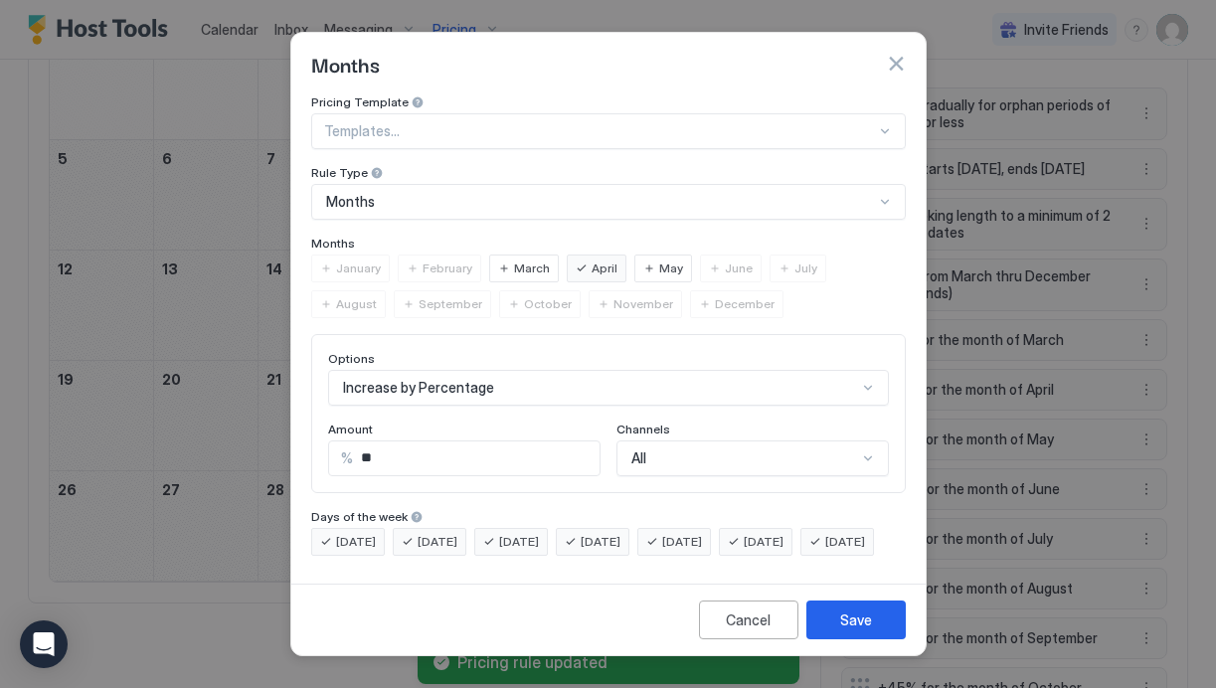
click at [406, 451] on input "**" at bounding box center [476, 459] width 247 height 34
type input "**"
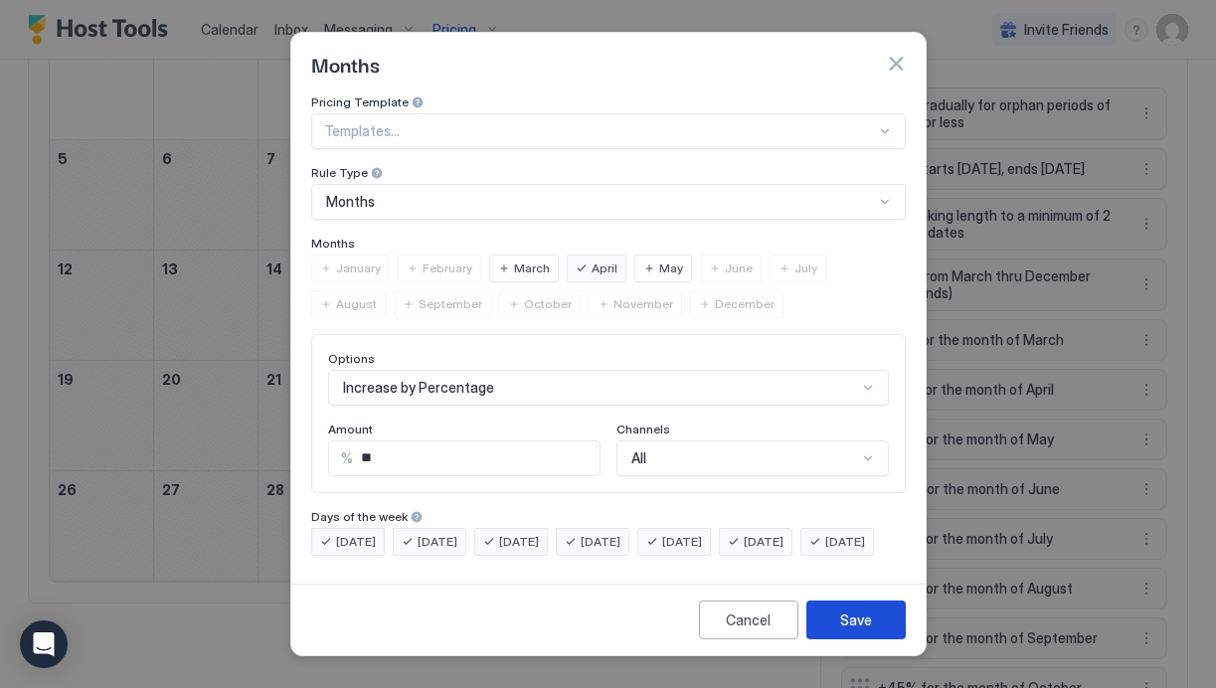
click at [844, 631] on div "Save" at bounding box center [856, 620] width 32 height 21
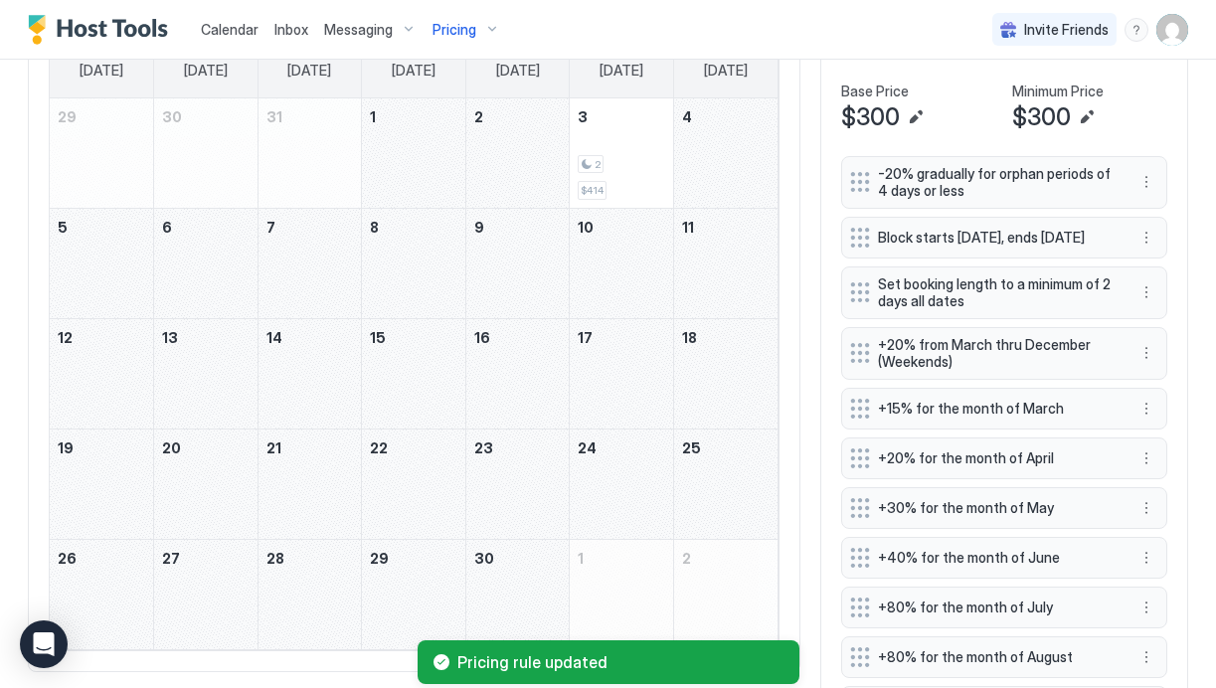
scroll to position [619, 0]
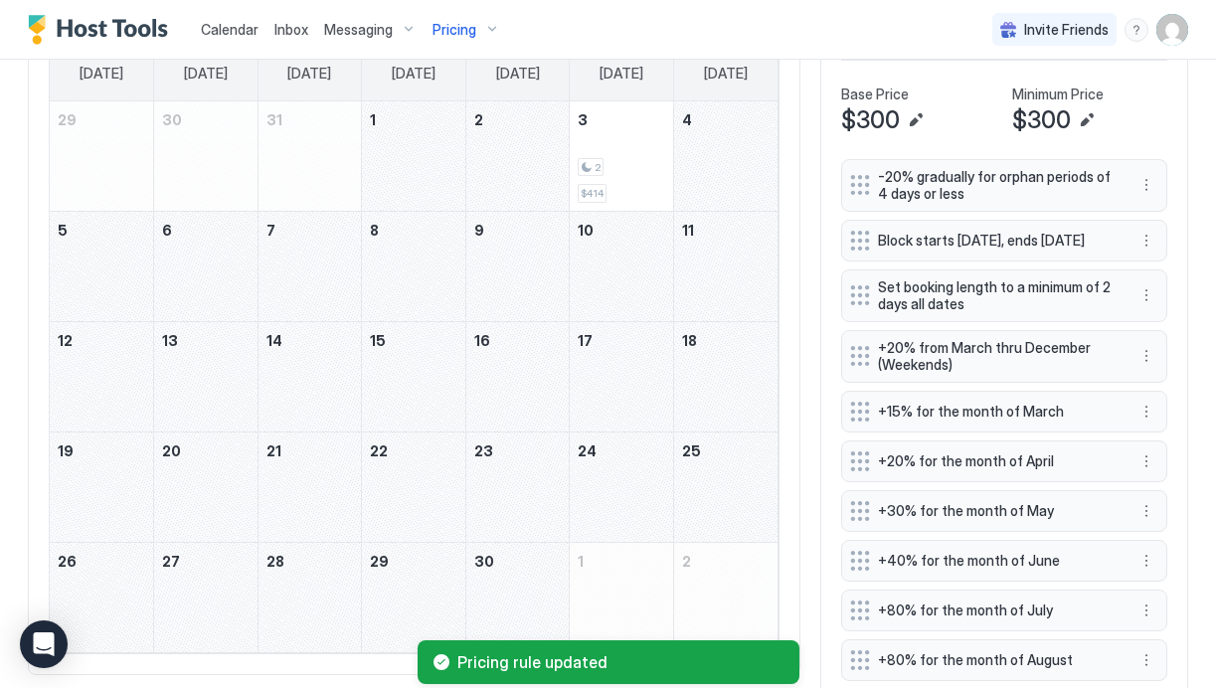
click at [730, 171] on div "April 4, 2026" at bounding box center [725, 155] width 103 height 109
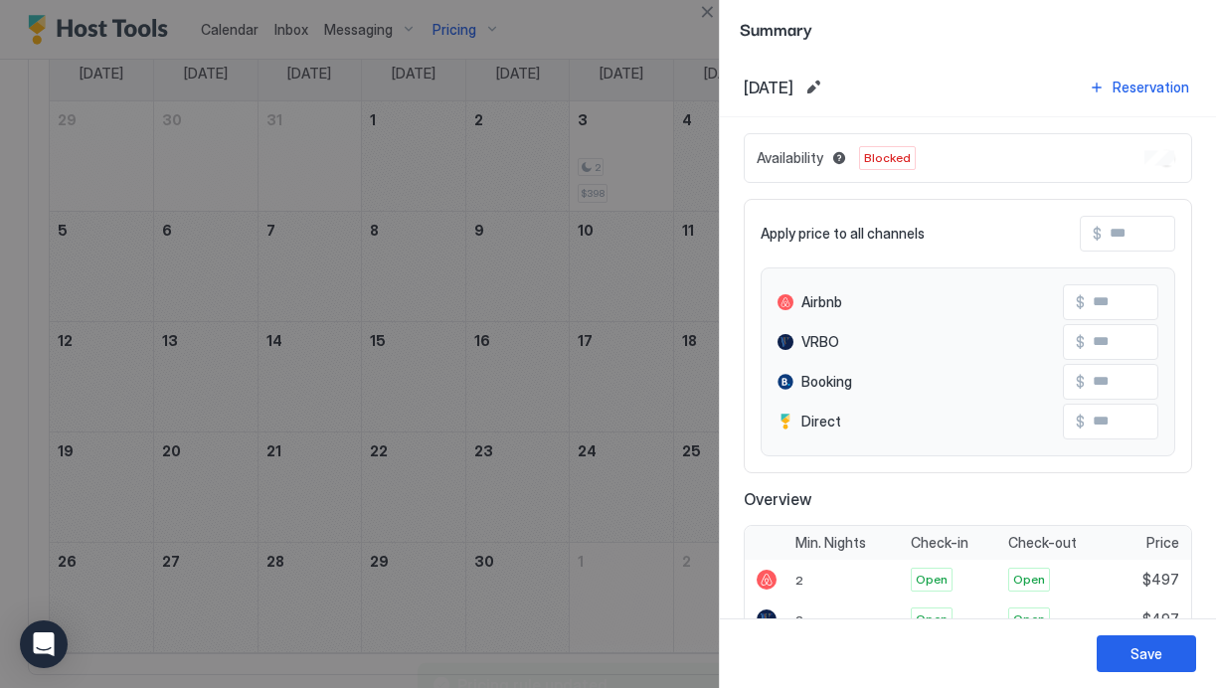
click at [621, 330] on div at bounding box center [608, 344] width 1216 height 688
click at [674, 277] on div at bounding box center [608, 344] width 1216 height 688
click at [711, 10] on button "Close" at bounding box center [707, 12] width 24 height 24
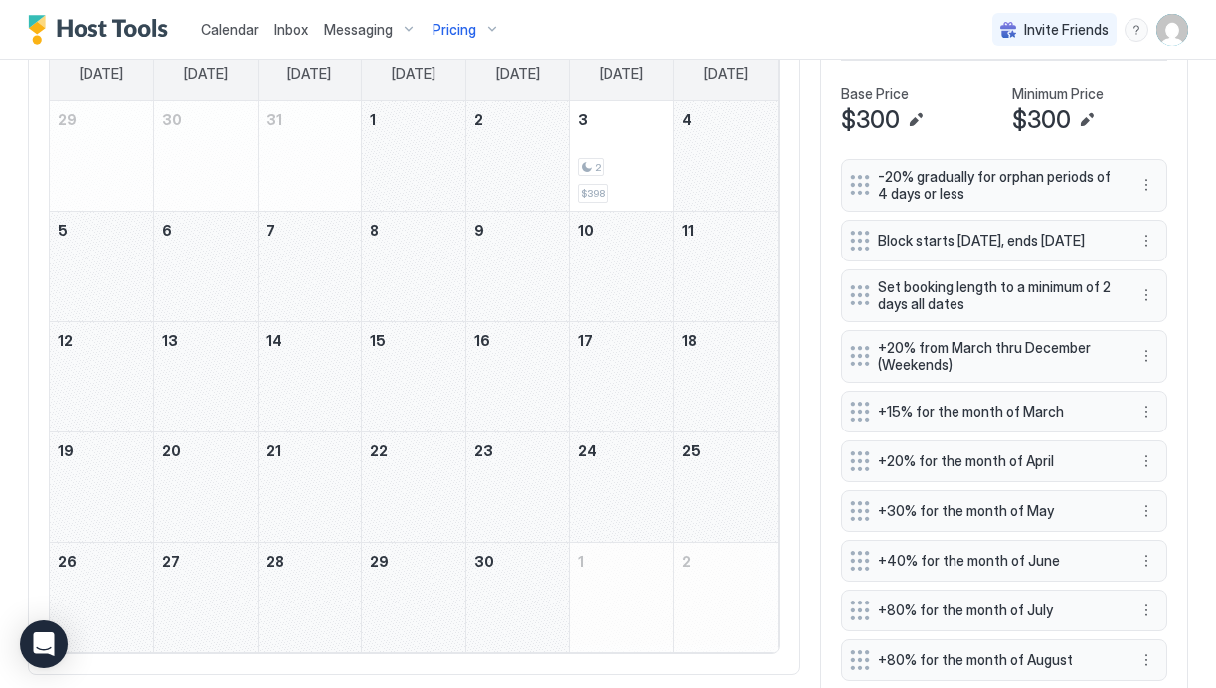
click at [709, 290] on div "April 11, 2026" at bounding box center [725, 266] width 103 height 109
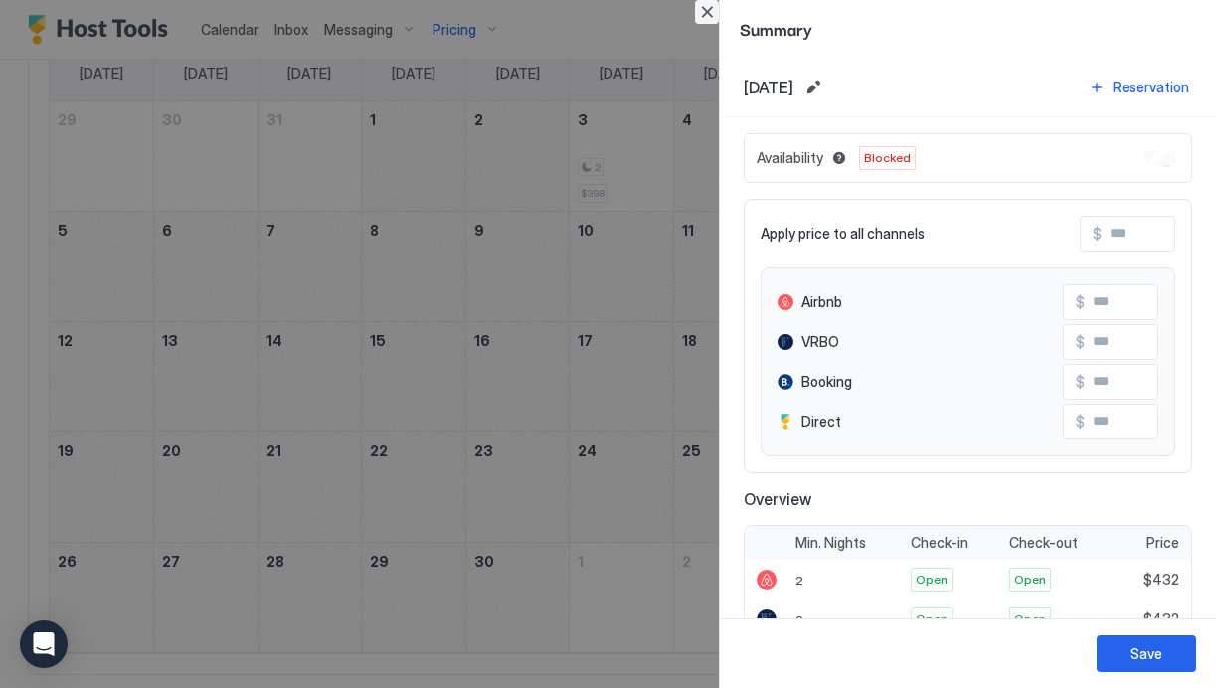
click at [709, 12] on button "Close" at bounding box center [707, 12] width 24 height 24
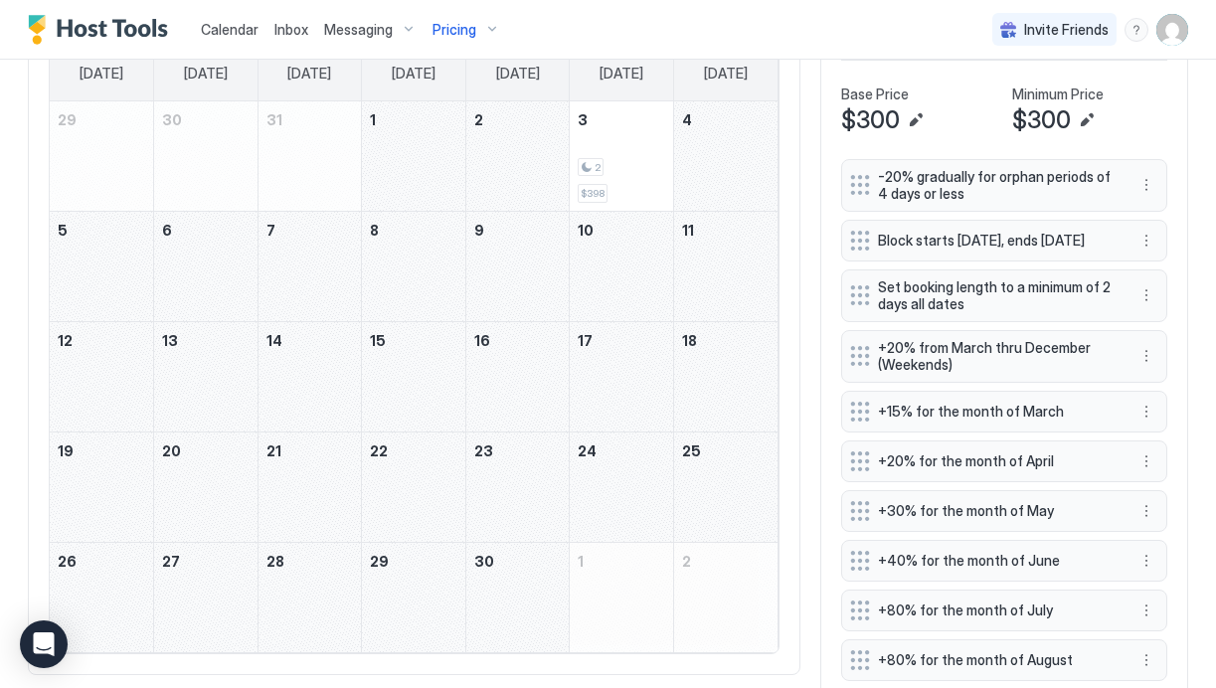
click at [508, 472] on div "April 23, 2026" at bounding box center [517, 487] width 103 height 109
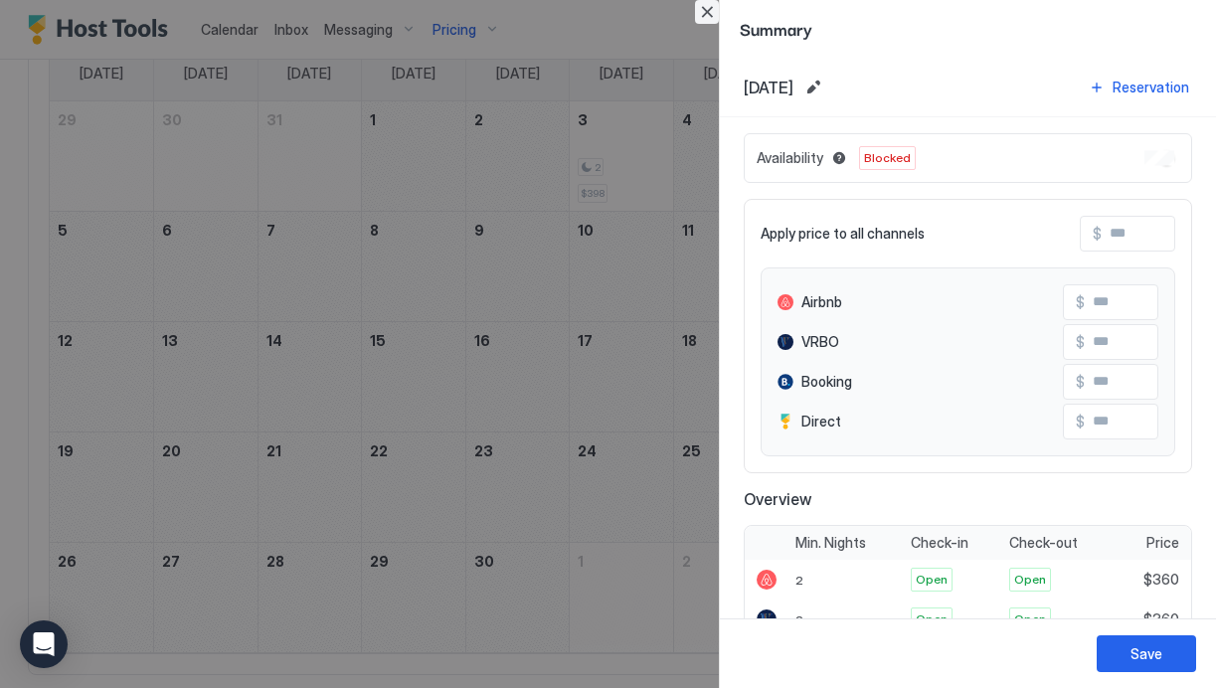
click at [710, 10] on button "Close" at bounding box center [707, 12] width 24 height 24
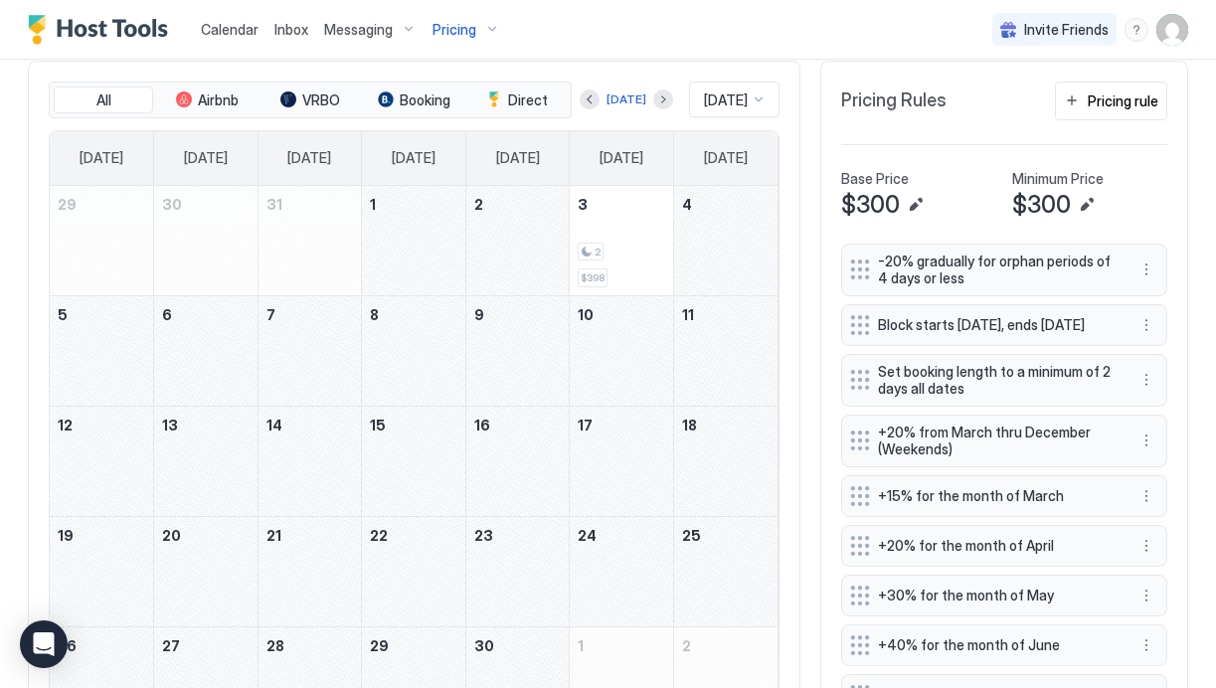
scroll to position [523, 0]
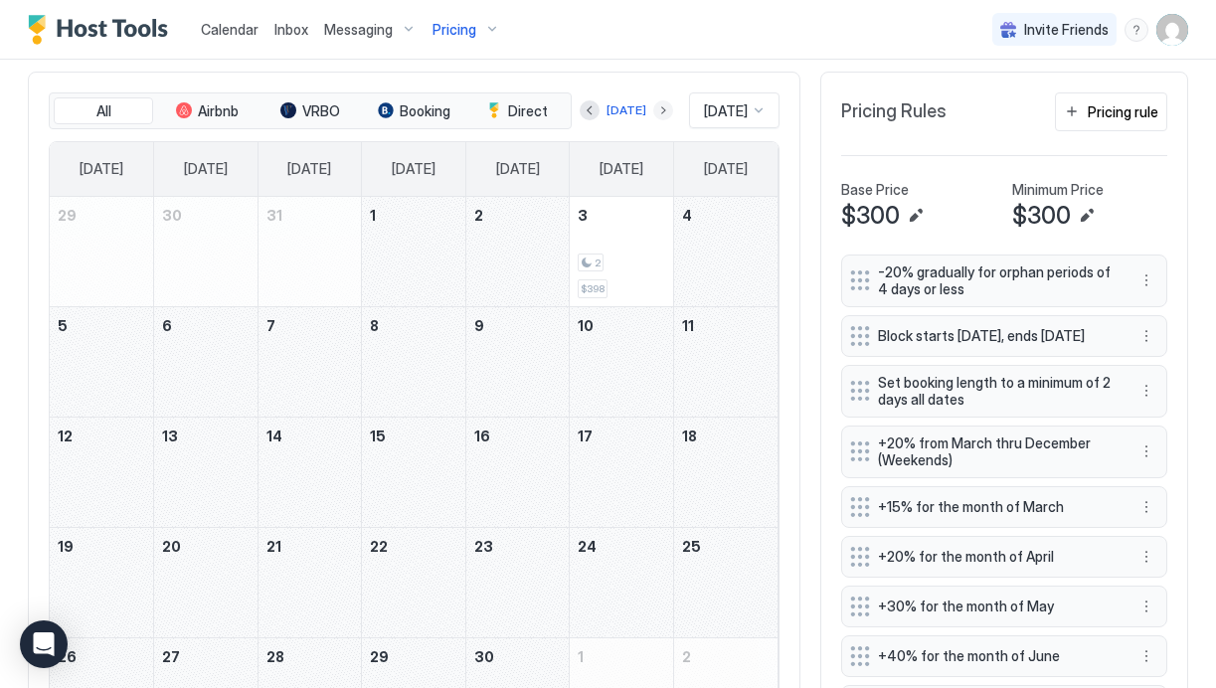
click at [653, 108] on button "Next month" at bounding box center [663, 110] width 20 height 20
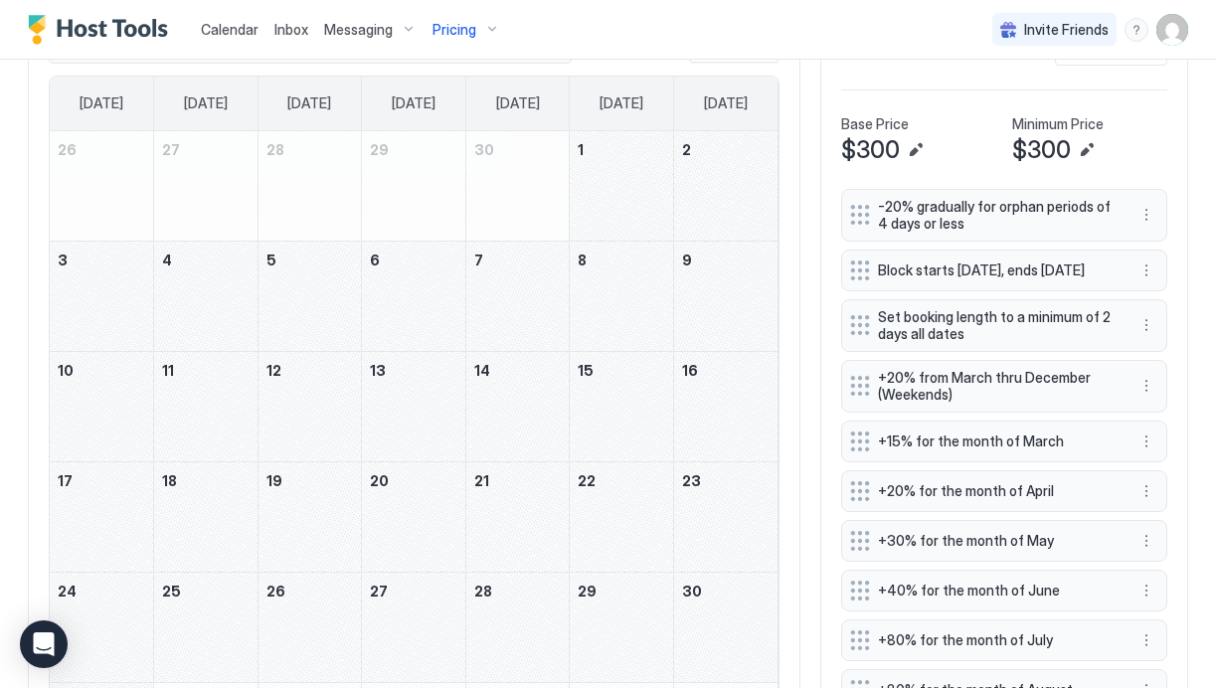
scroll to position [591, 0]
click at [595, 284] on div "May 8, 2026" at bounding box center [621, 294] width 103 height 109
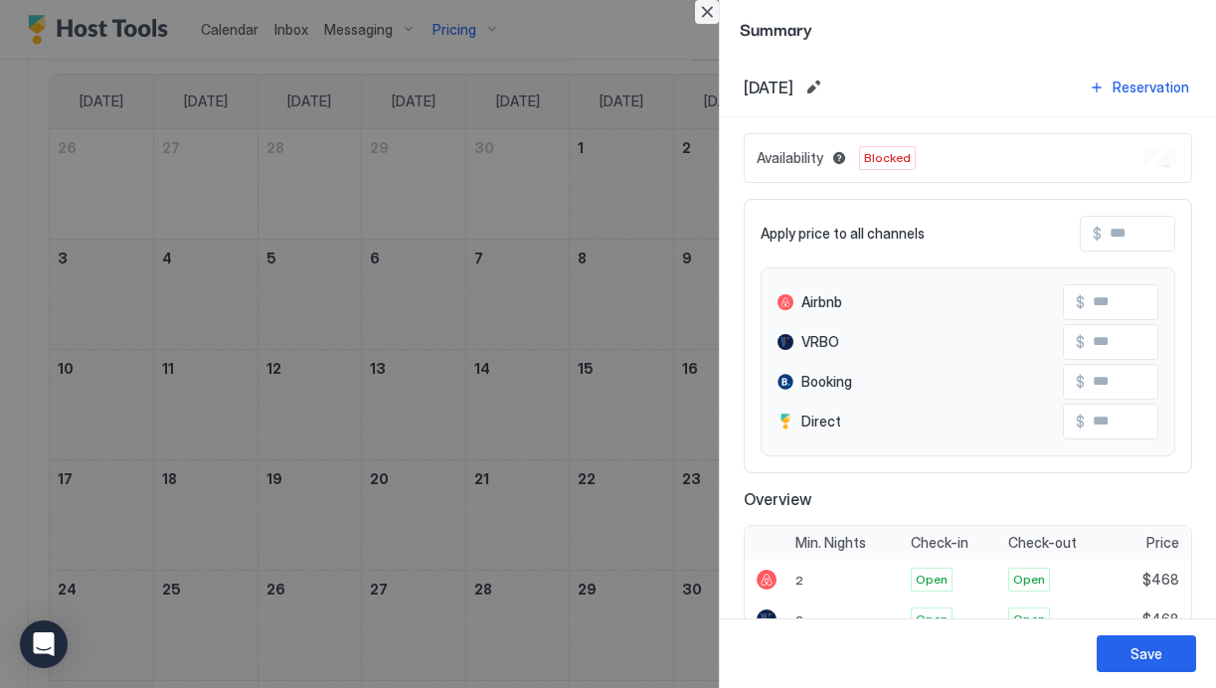
click at [705, 14] on button "Close" at bounding box center [707, 12] width 24 height 24
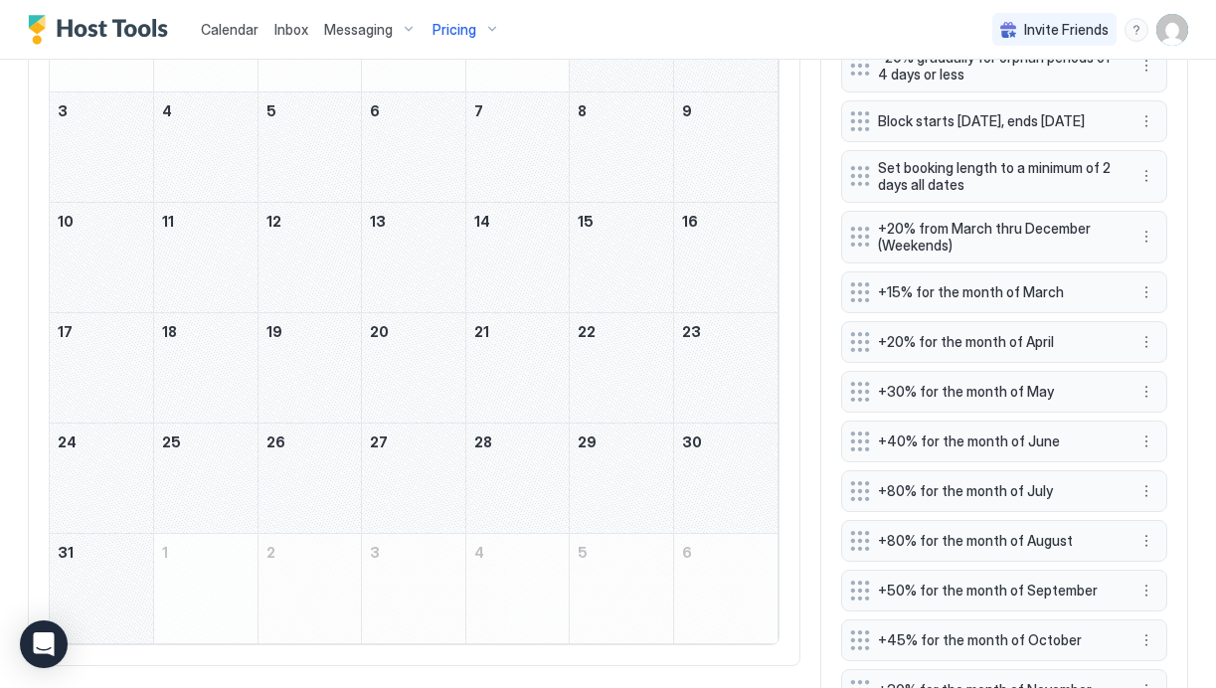
scroll to position [631, 0]
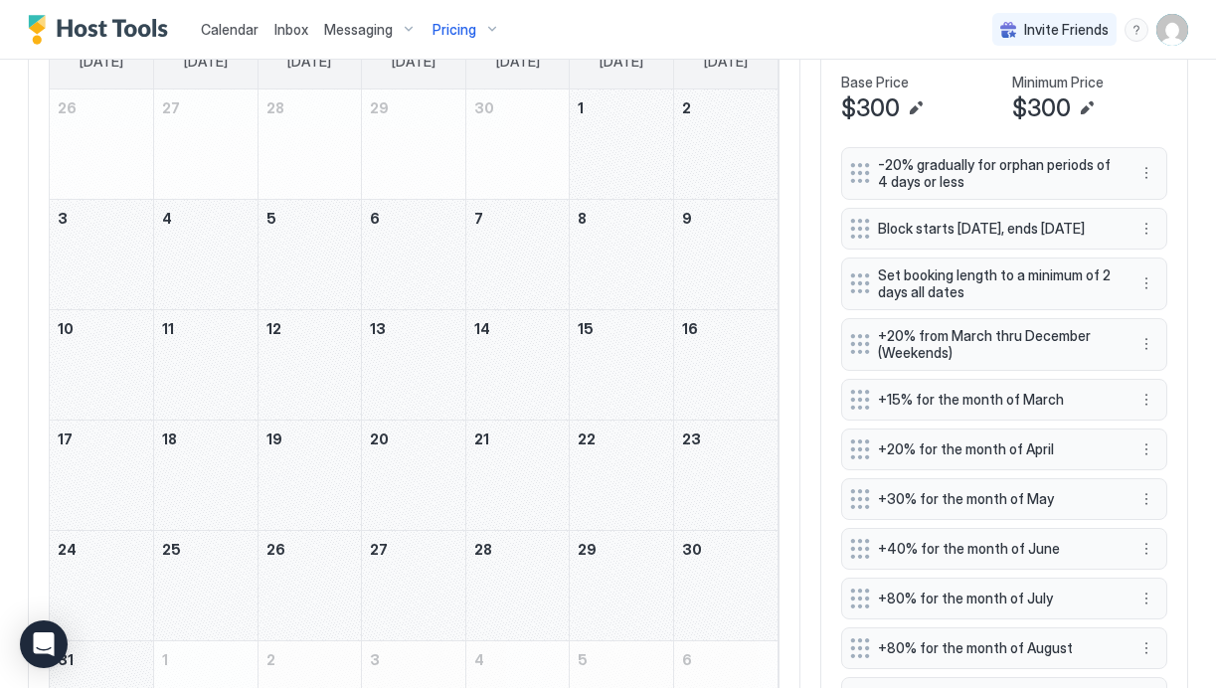
click at [702, 225] on div "May 9, 2026" at bounding box center [725, 254] width 103 height 109
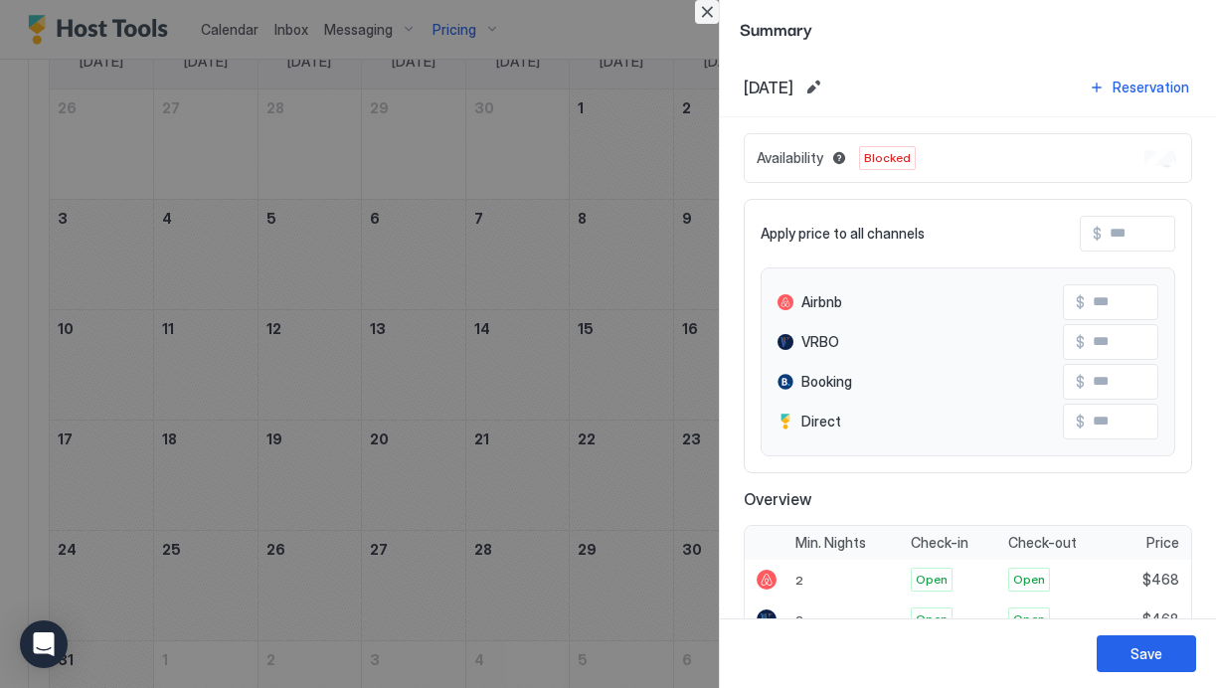
click at [712, 9] on button "Close" at bounding box center [707, 12] width 24 height 24
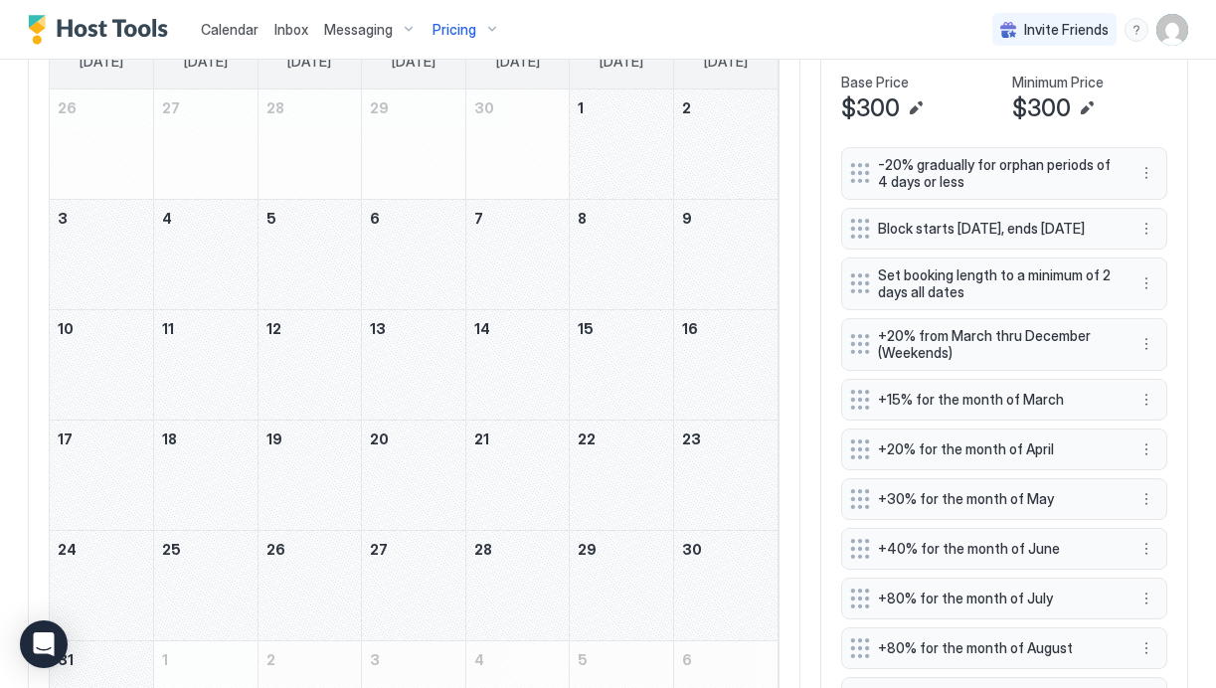
click at [700, 466] on div "May 23, 2026" at bounding box center [725, 475] width 103 height 109
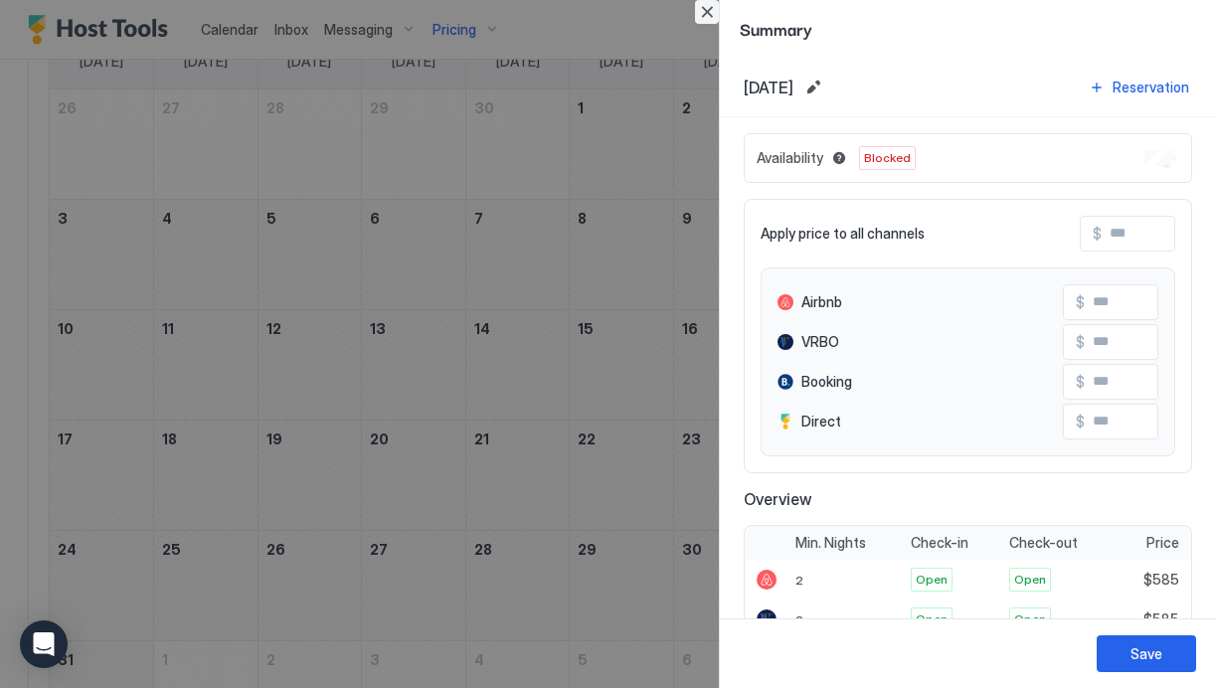
click at [709, 16] on button "Close" at bounding box center [707, 12] width 24 height 24
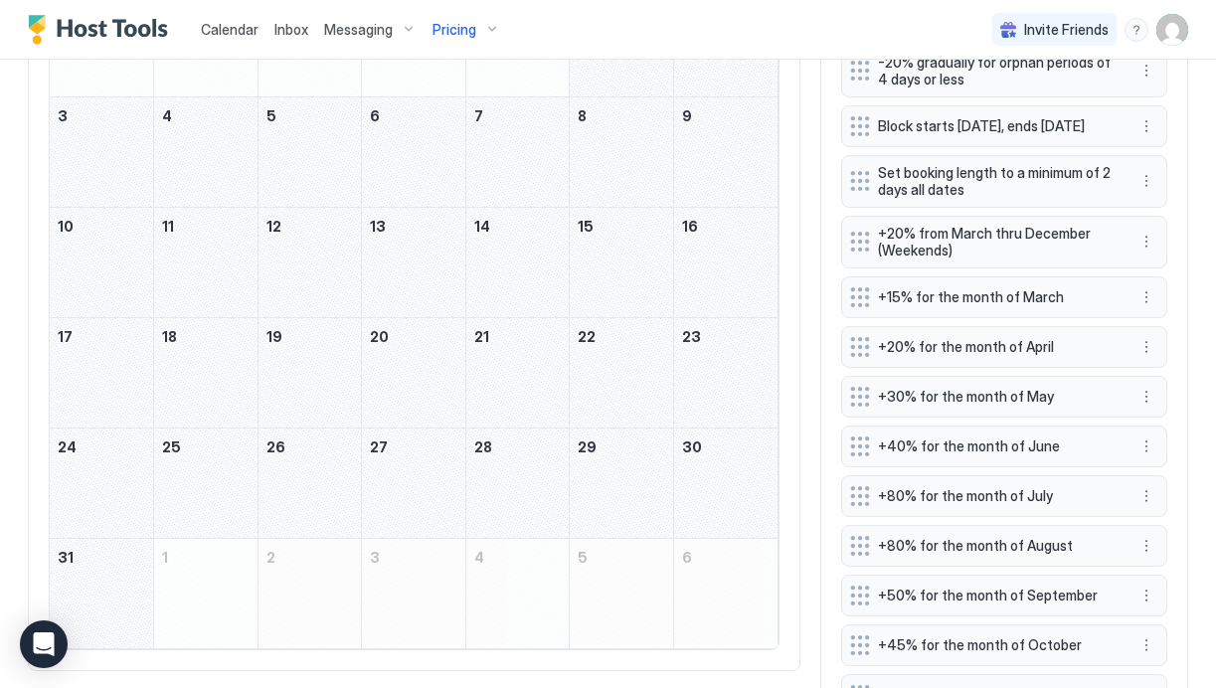
scroll to position [729, 0]
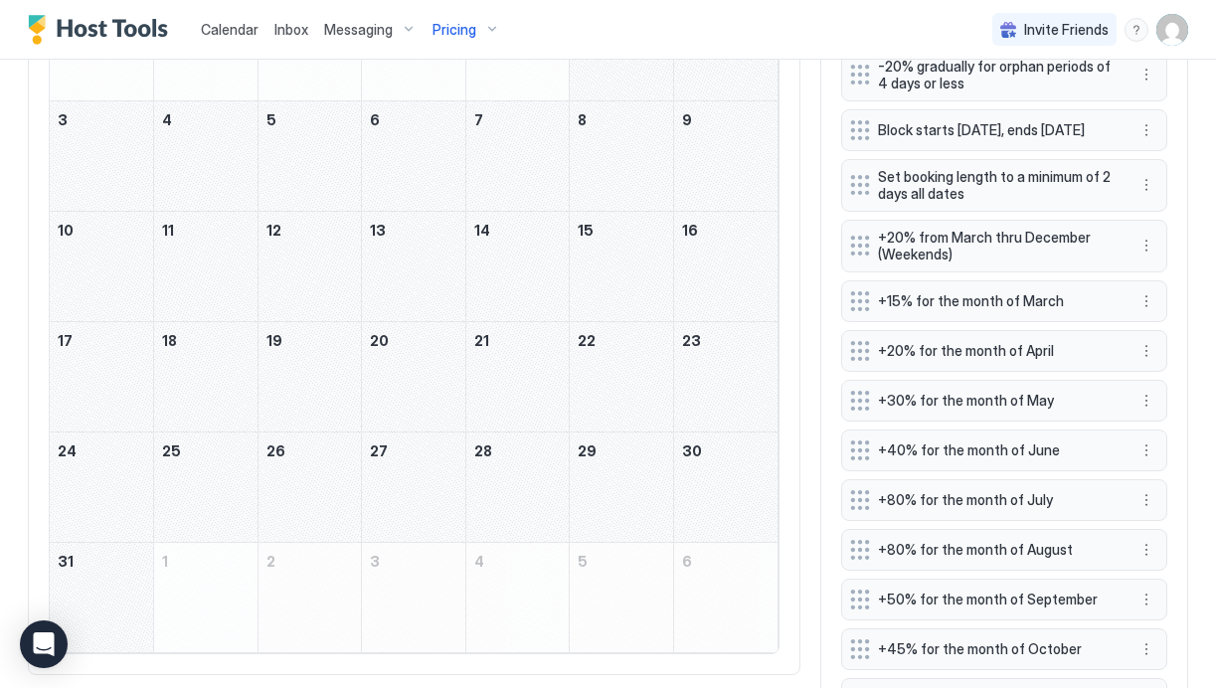
click at [690, 379] on div "May 23, 2026" at bounding box center [725, 376] width 103 height 109
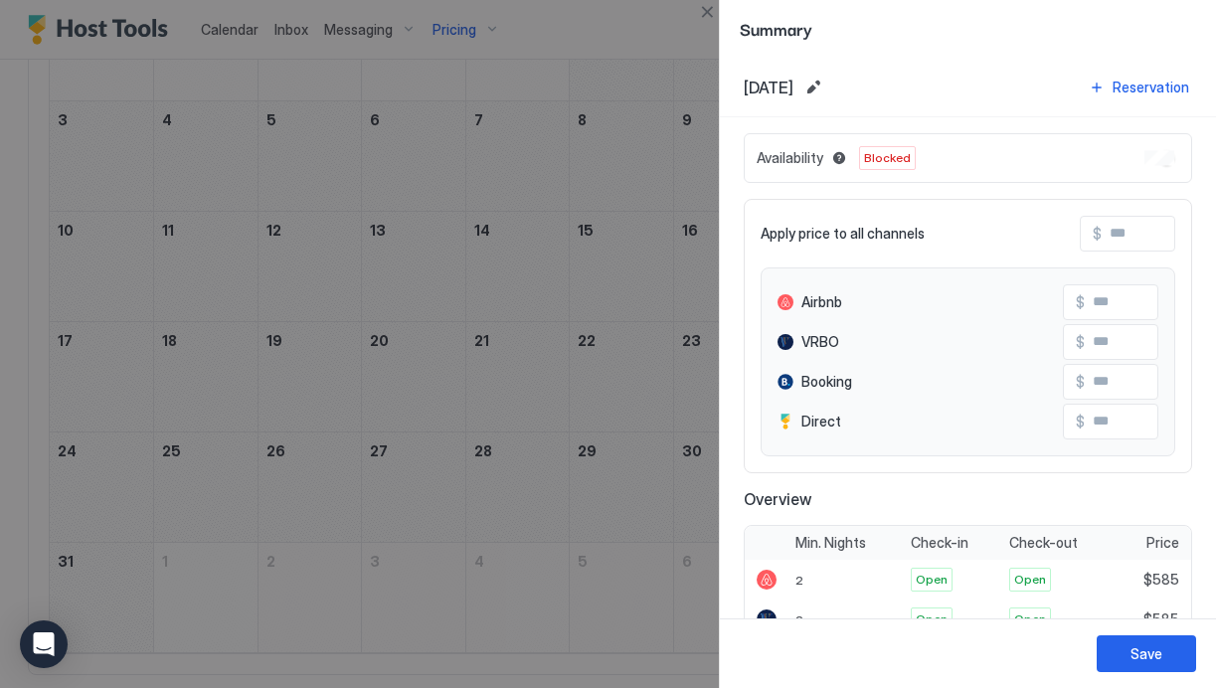
click at [651, 330] on div at bounding box center [608, 344] width 1216 height 688
click at [706, 10] on button "Close" at bounding box center [707, 12] width 24 height 24
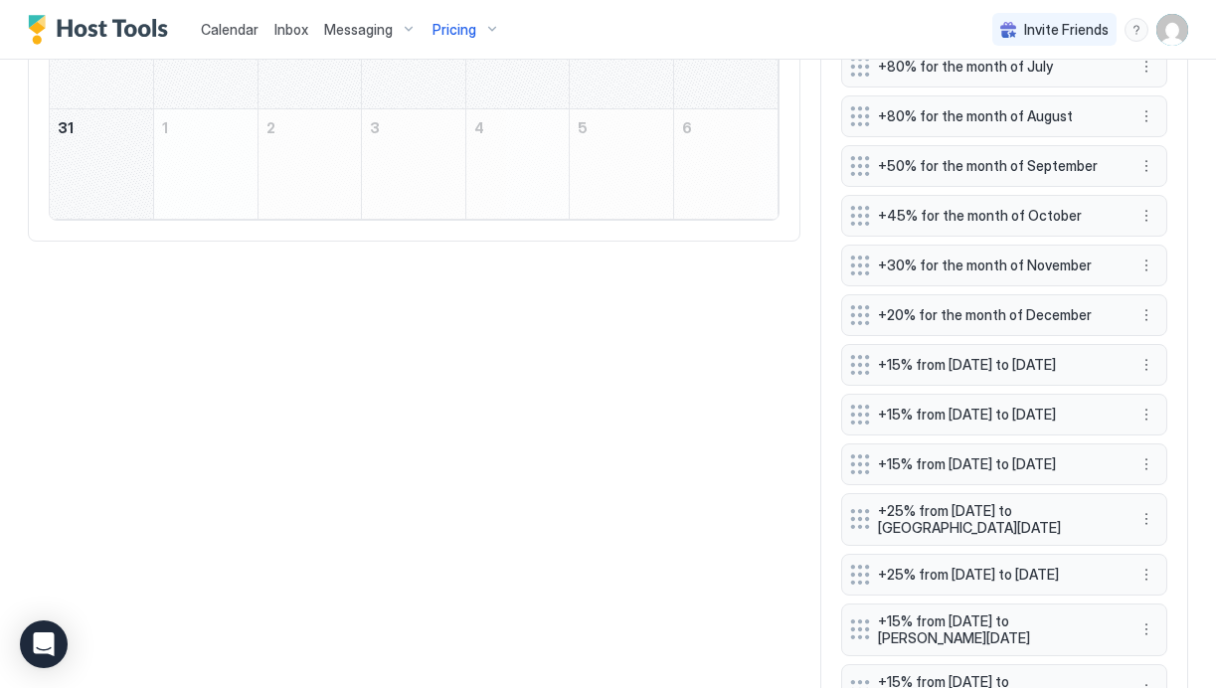
scroll to position [1213, 0]
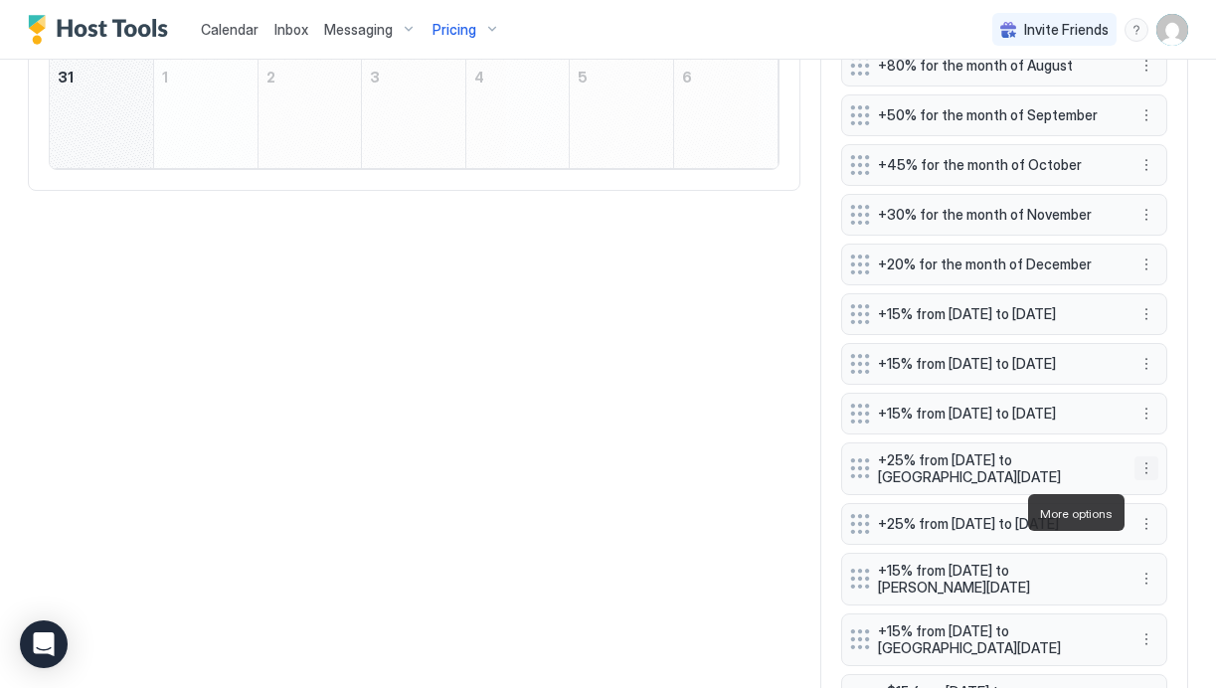
click at [1149, 480] on button "More options" at bounding box center [1147, 468] width 24 height 24
click at [759, 523] on div at bounding box center [608, 344] width 1216 height 688
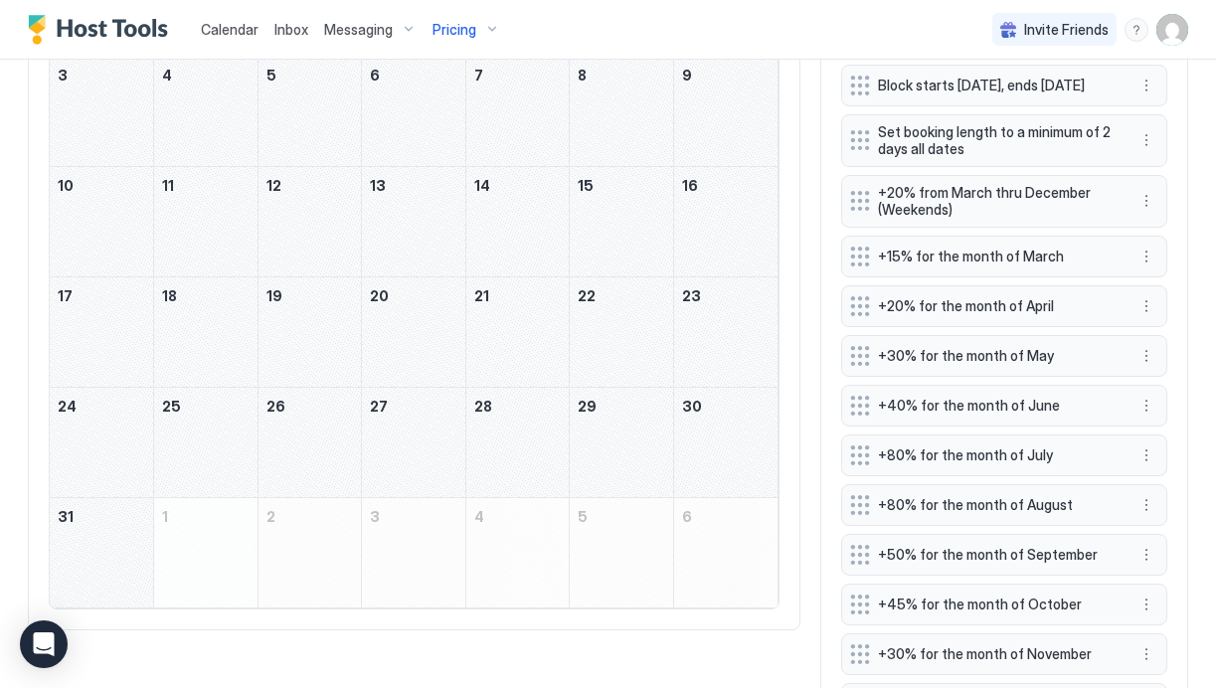
scroll to position [772, 0]
click at [712, 312] on div "May 23, 2026" at bounding box center [725, 333] width 103 height 109
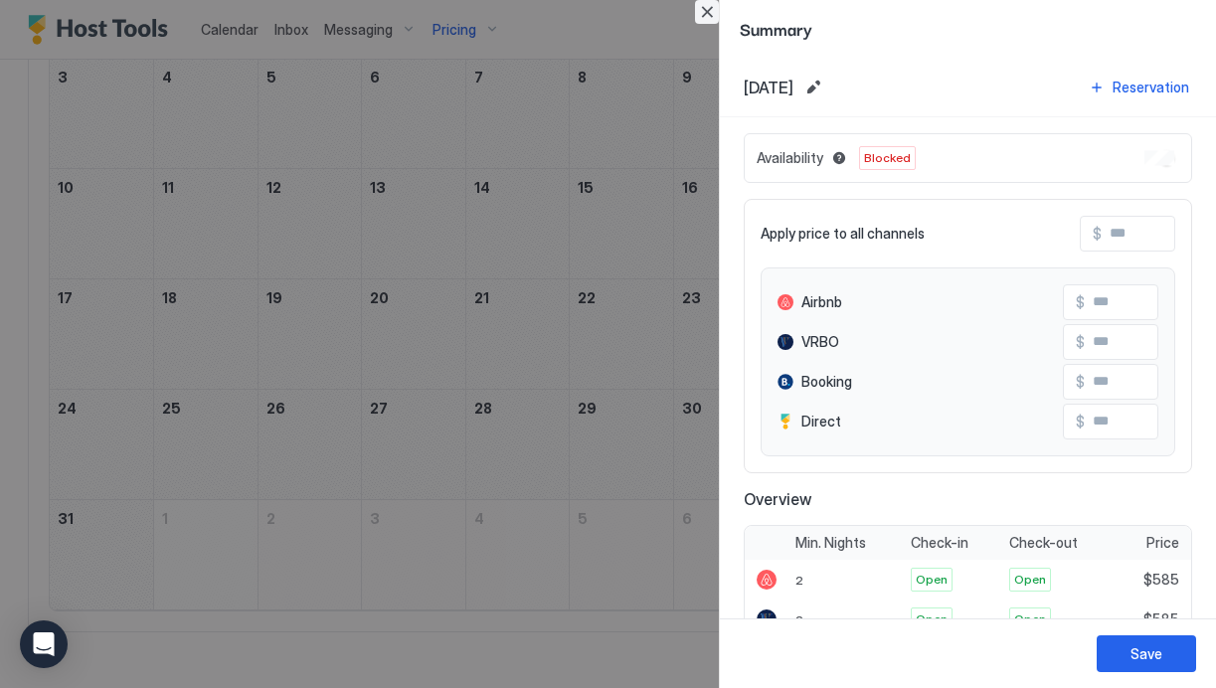
click at [707, 10] on button "Close" at bounding box center [707, 12] width 24 height 24
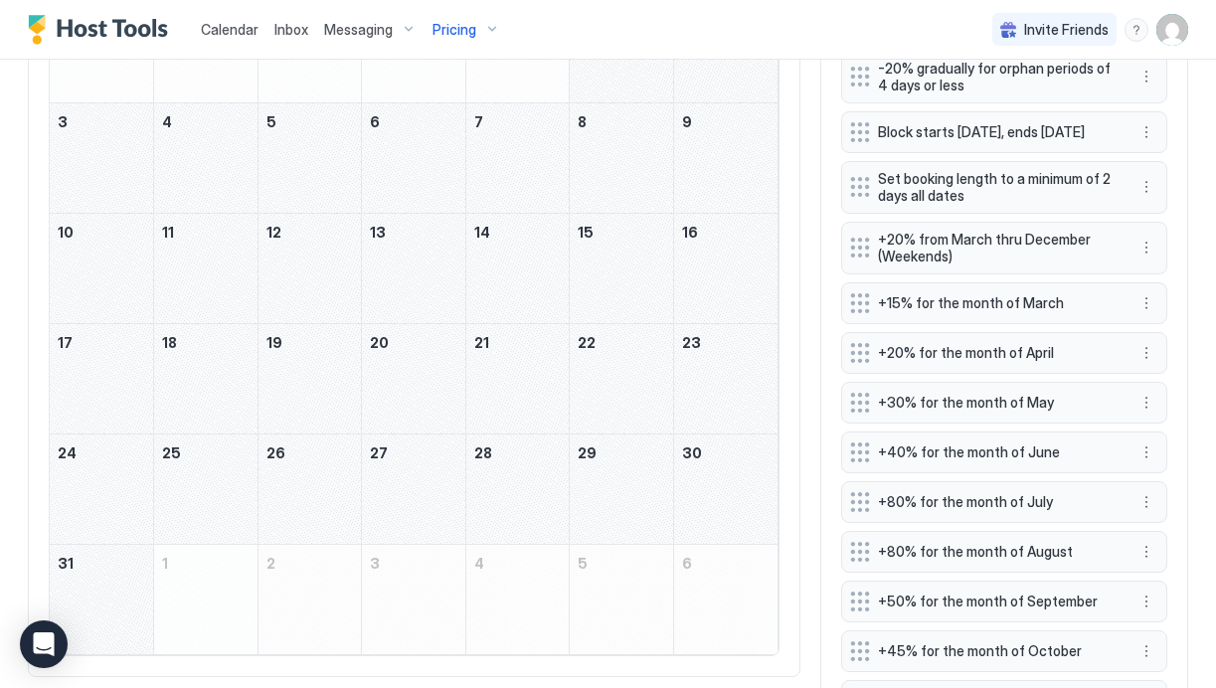
scroll to position [719, 0]
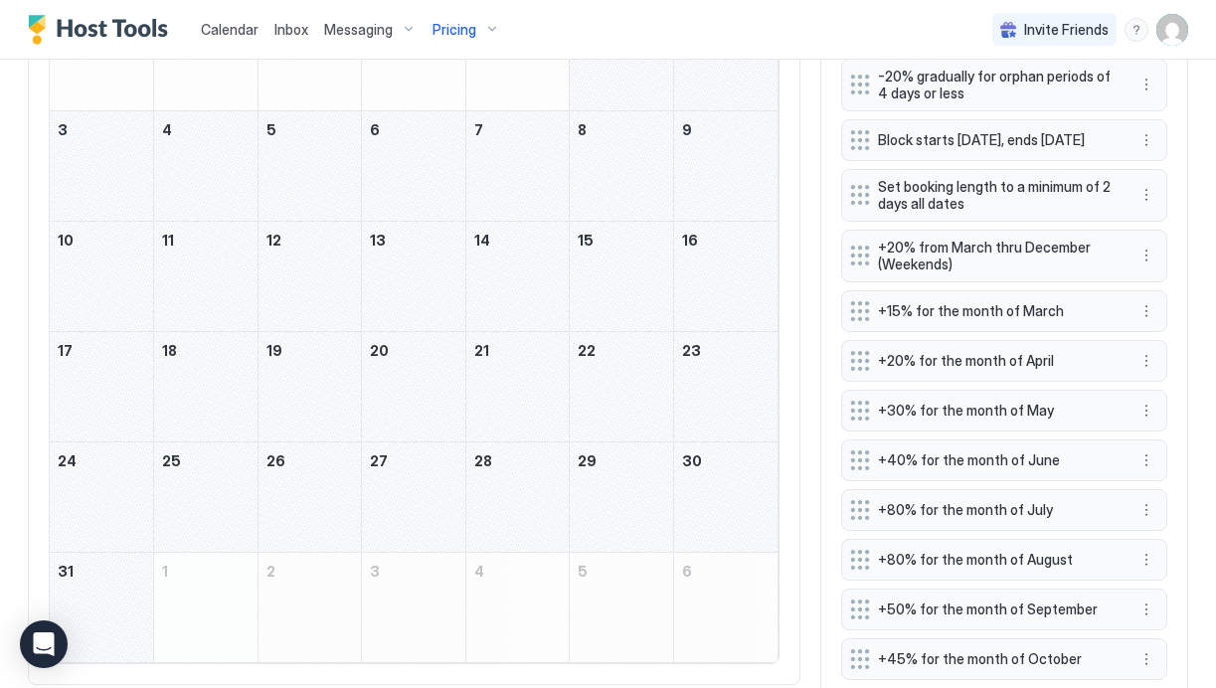
click at [630, 190] on div "May 8, 2026" at bounding box center [621, 165] width 103 height 109
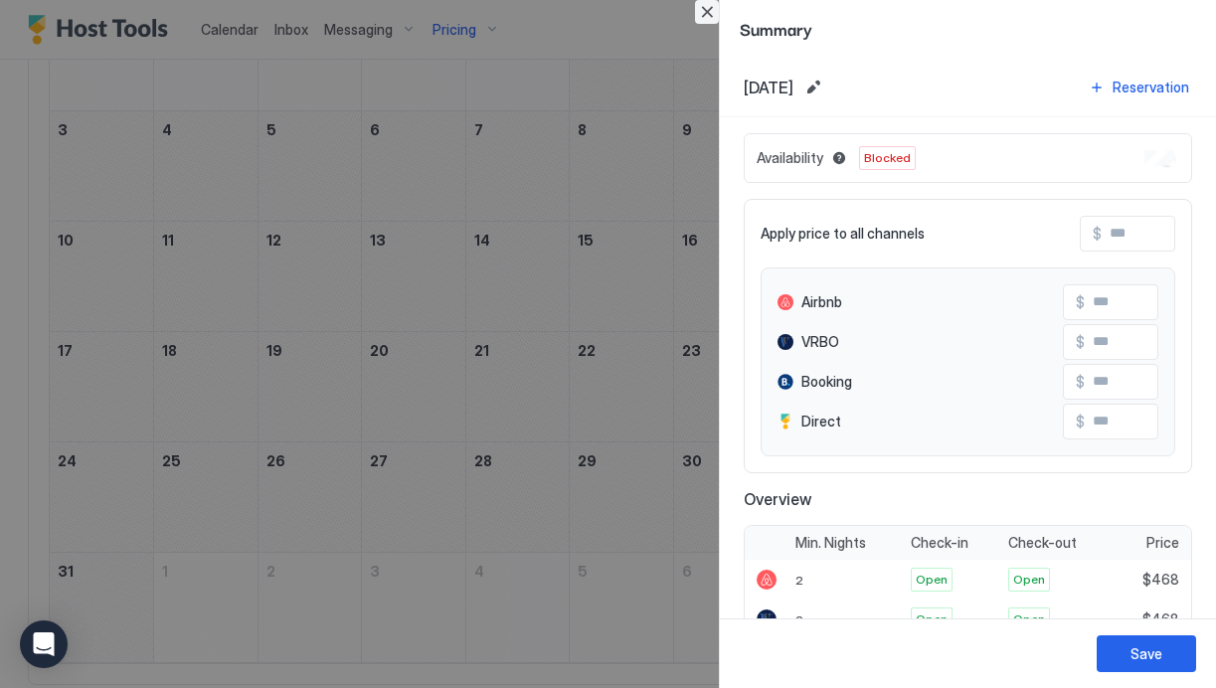
click at [708, 20] on button "Close" at bounding box center [707, 12] width 24 height 24
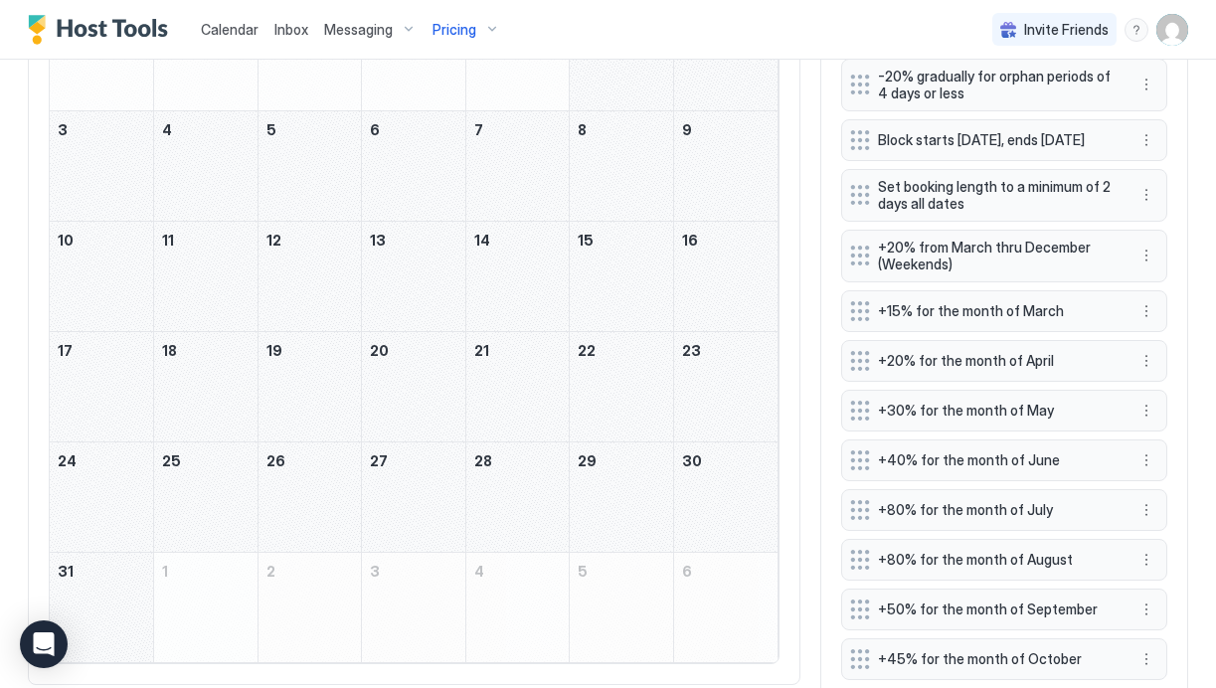
click at [697, 196] on div "May 9, 2026" at bounding box center [725, 165] width 103 height 109
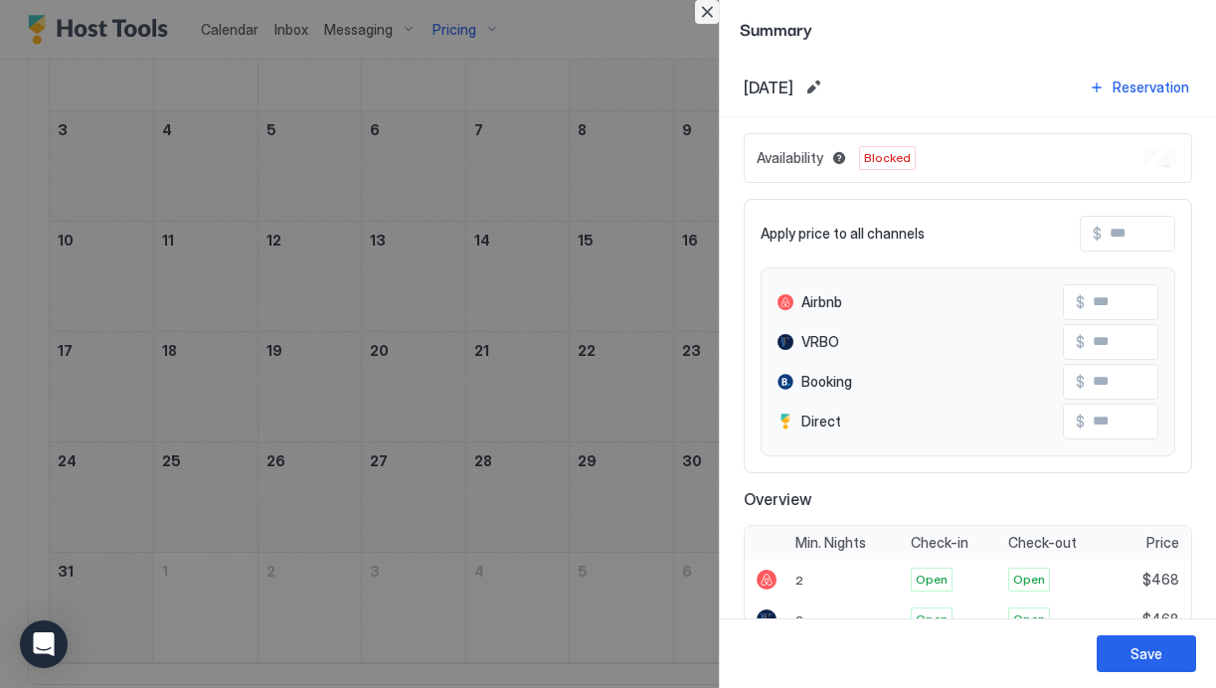
click at [701, 4] on button "Close" at bounding box center [707, 12] width 24 height 24
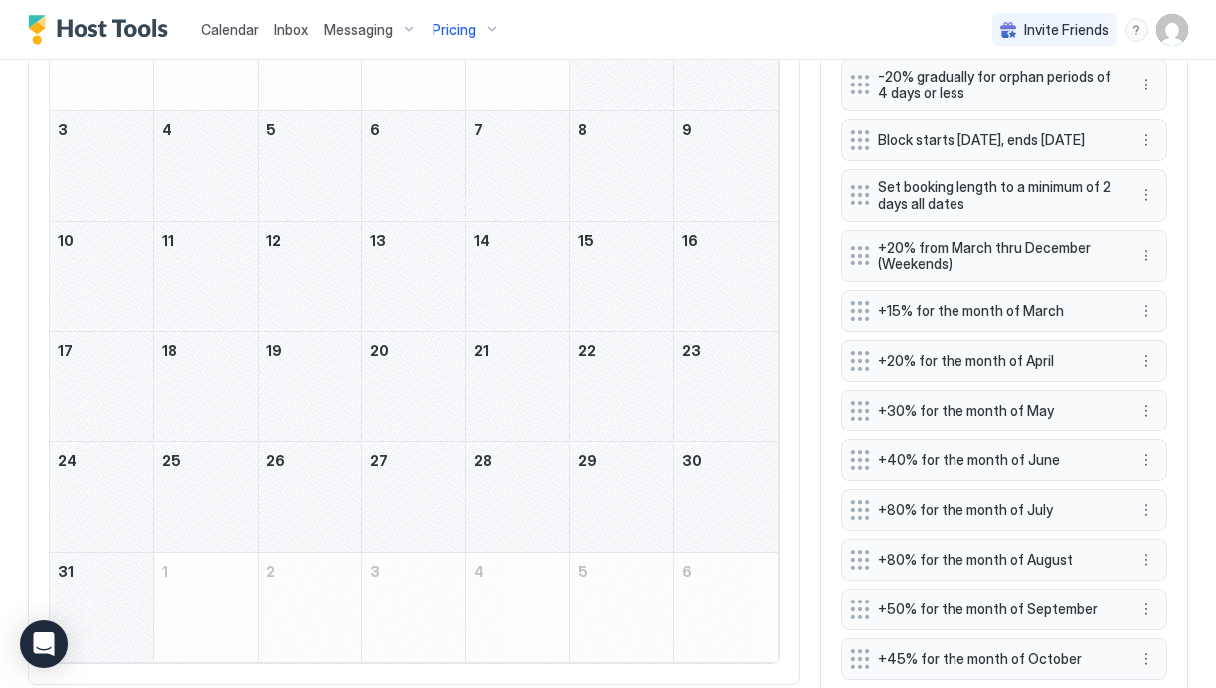
click at [116, 300] on div "May 10, 2026" at bounding box center [101, 276] width 103 height 109
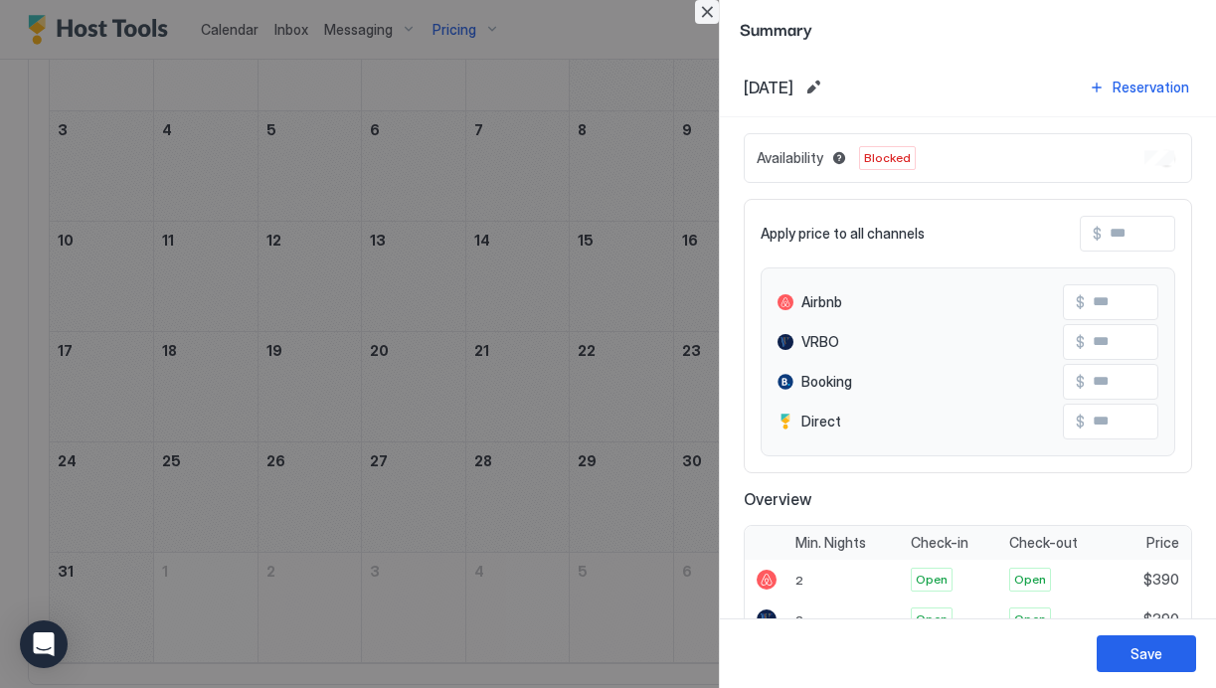
click at [711, 16] on button "Close" at bounding box center [707, 12] width 24 height 24
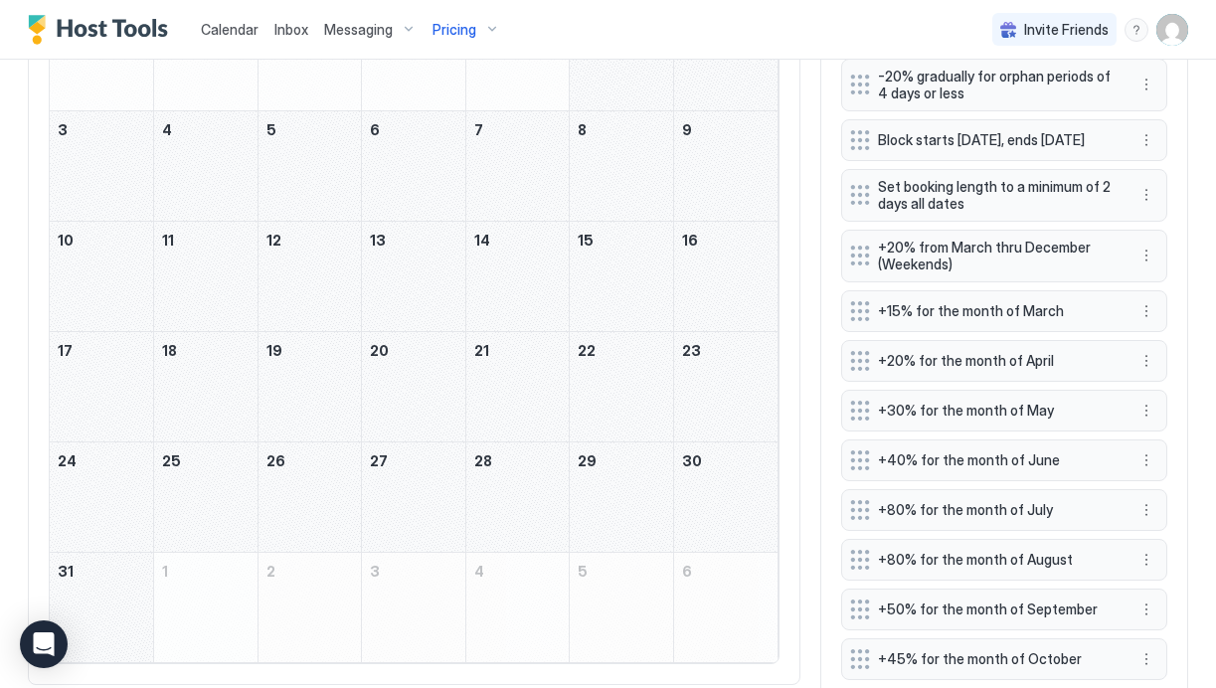
click at [213, 264] on div "May 11, 2026" at bounding box center [205, 276] width 103 height 109
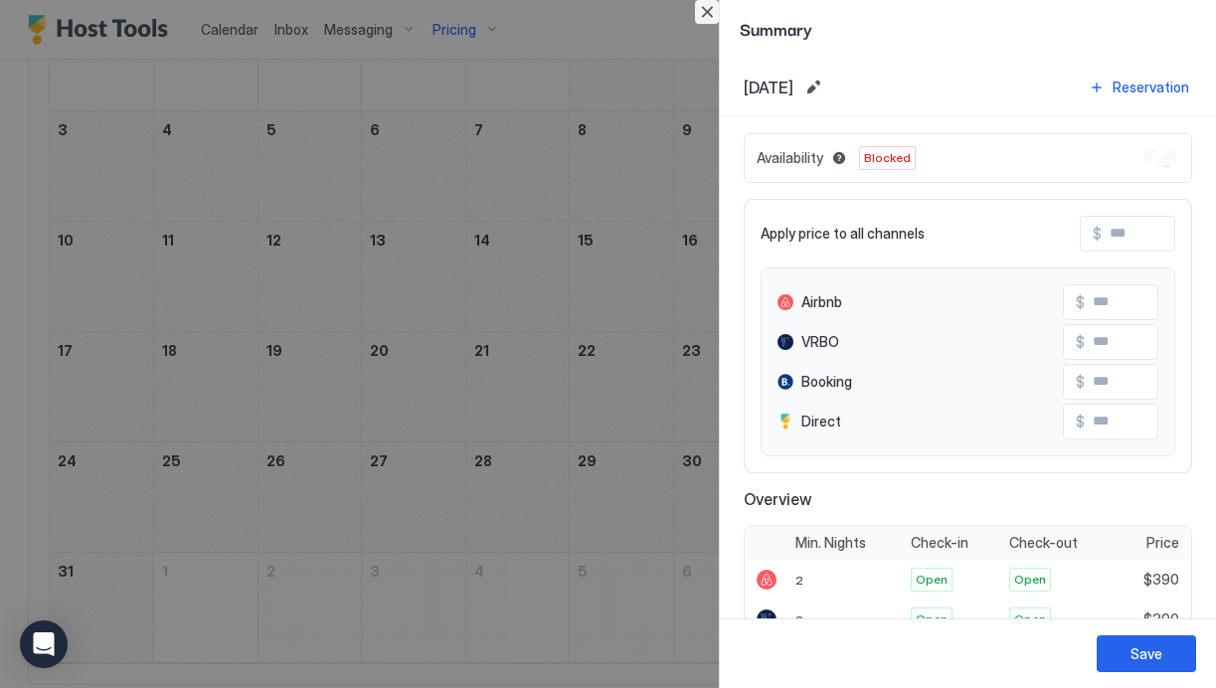
click at [708, 7] on button "Close" at bounding box center [707, 12] width 24 height 24
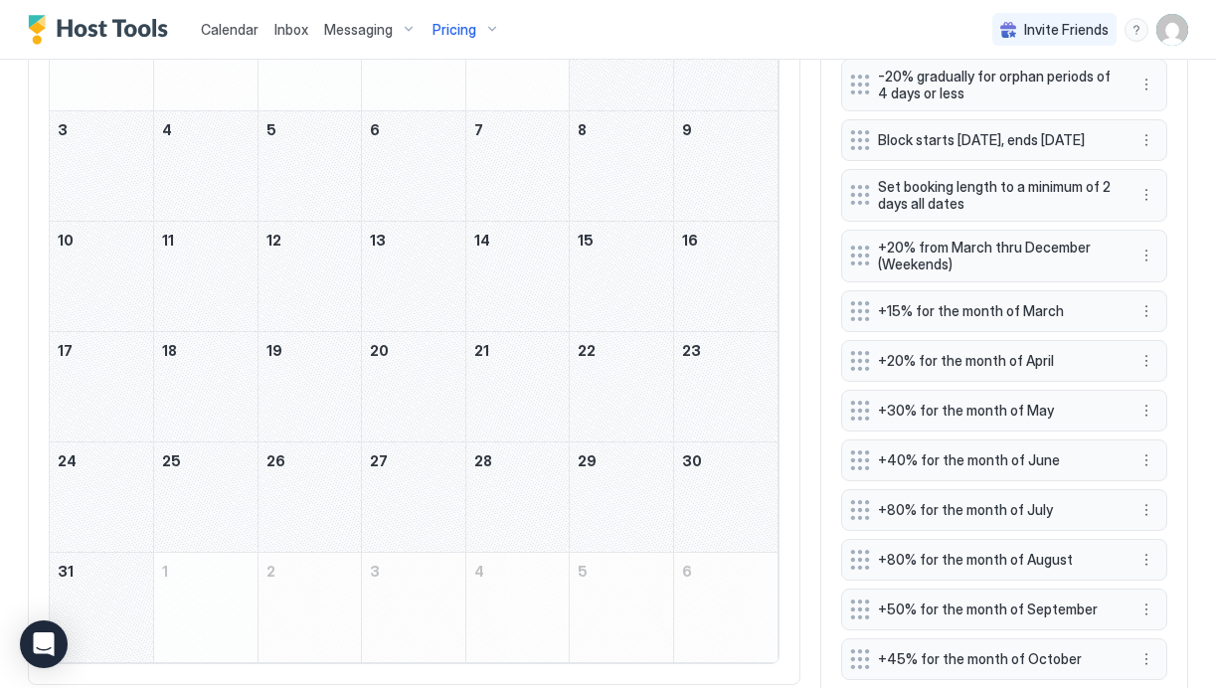
click at [307, 268] on div "May 12, 2026" at bounding box center [310, 276] width 103 height 109
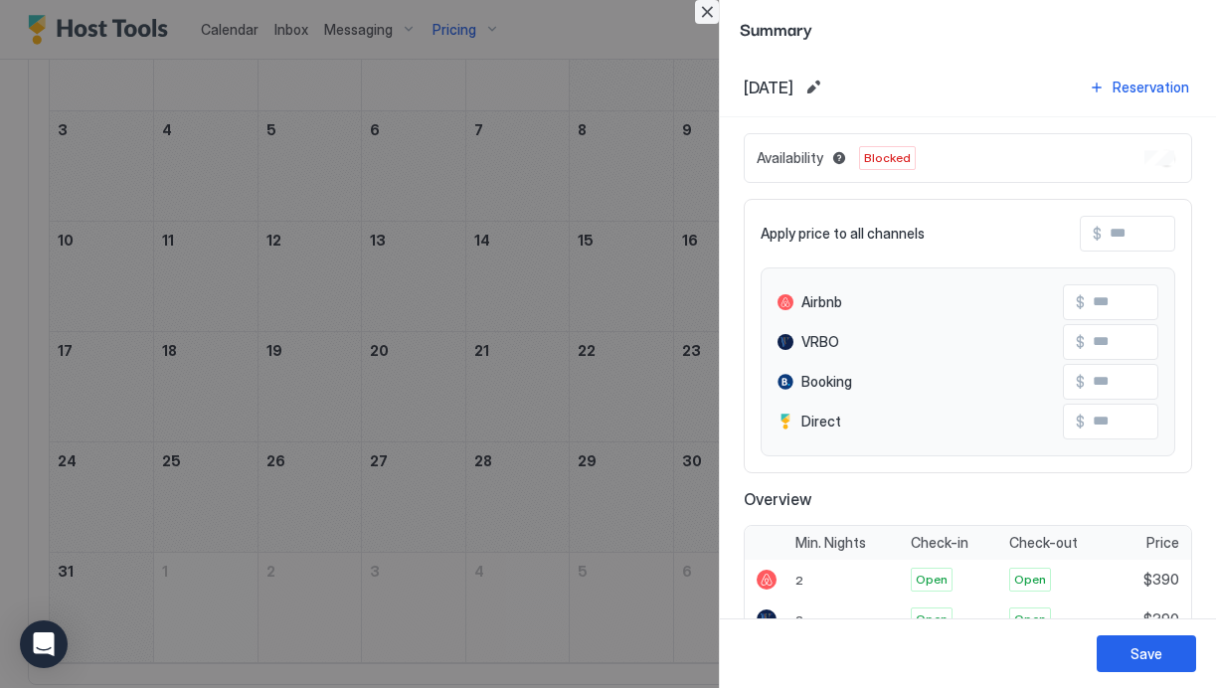
click at [709, 11] on button "Close" at bounding box center [707, 12] width 24 height 24
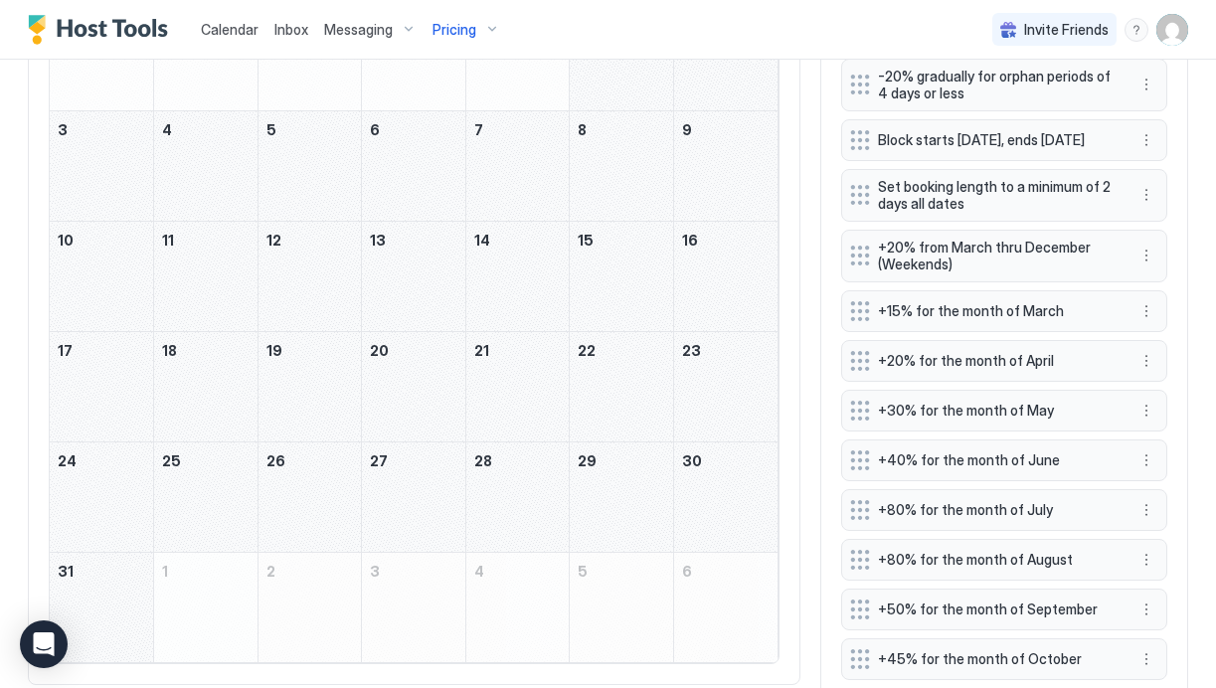
click at [618, 279] on div "May 15, 2026" at bounding box center [621, 276] width 103 height 109
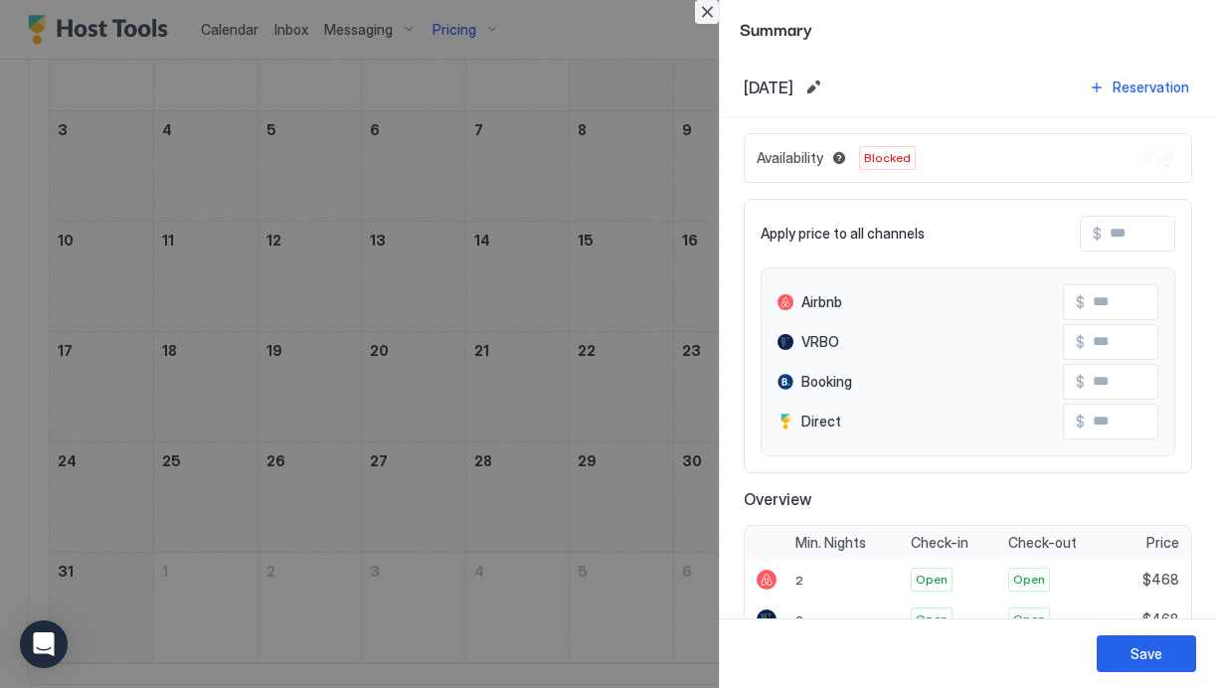
click at [706, 1] on button "Close" at bounding box center [707, 12] width 24 height 24
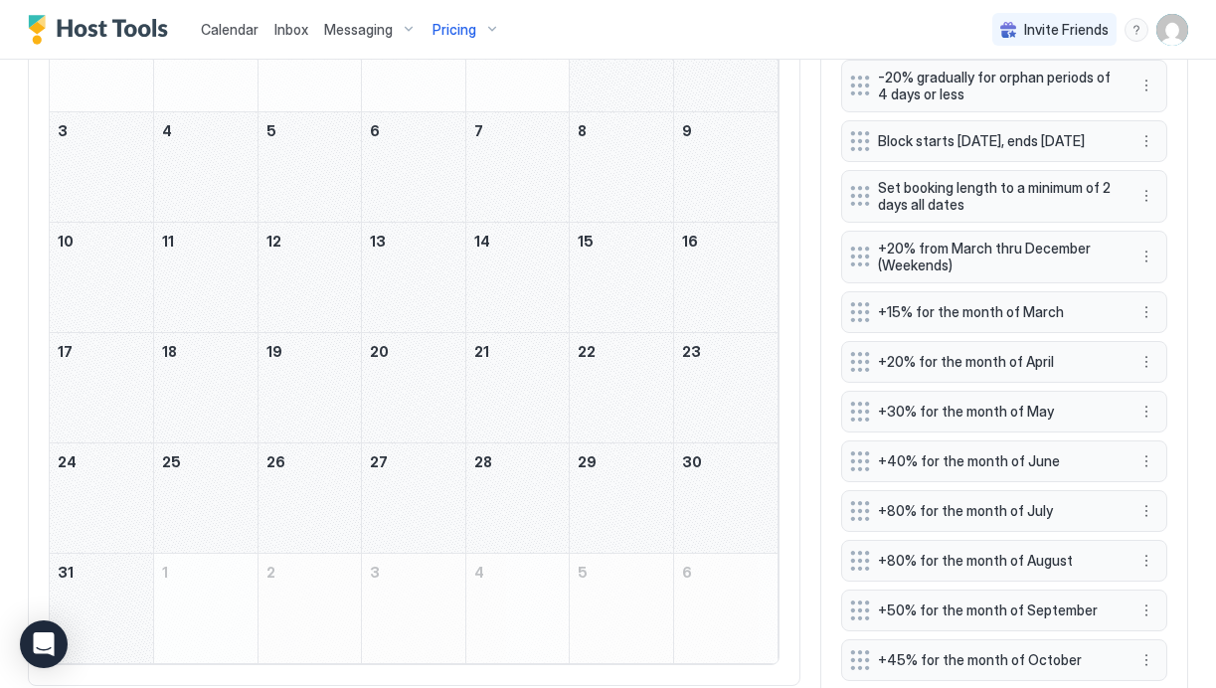
scroll to position [715, 0]
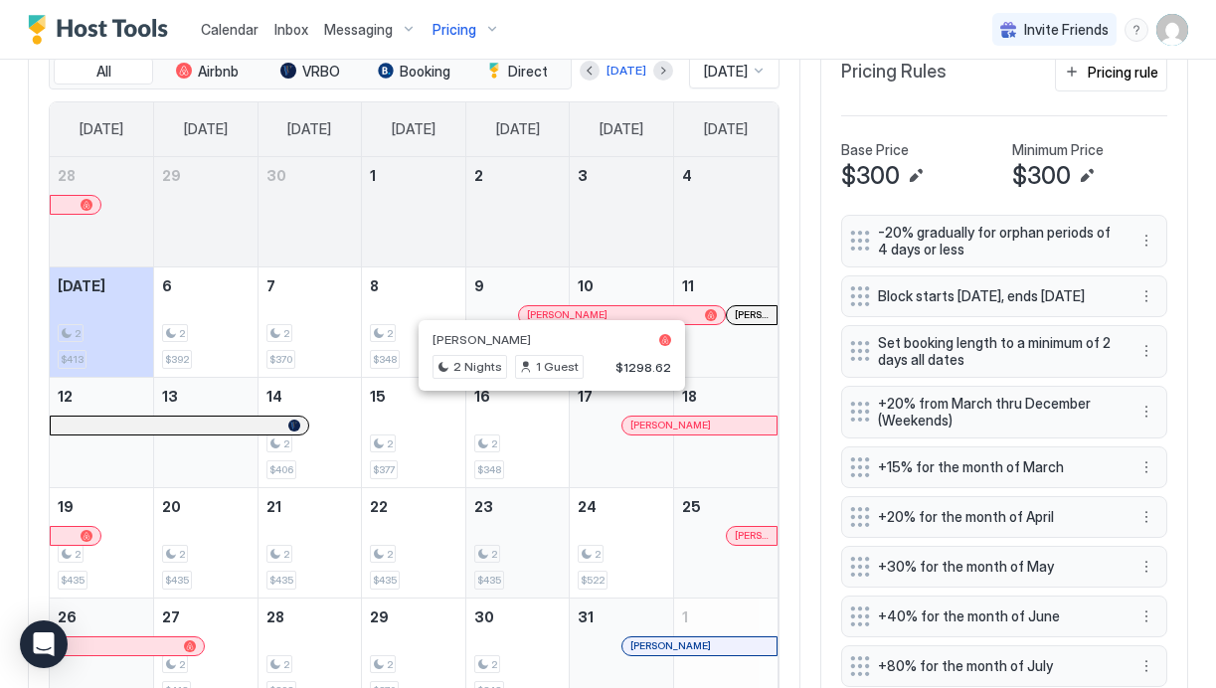
scroll to position [502, 0]
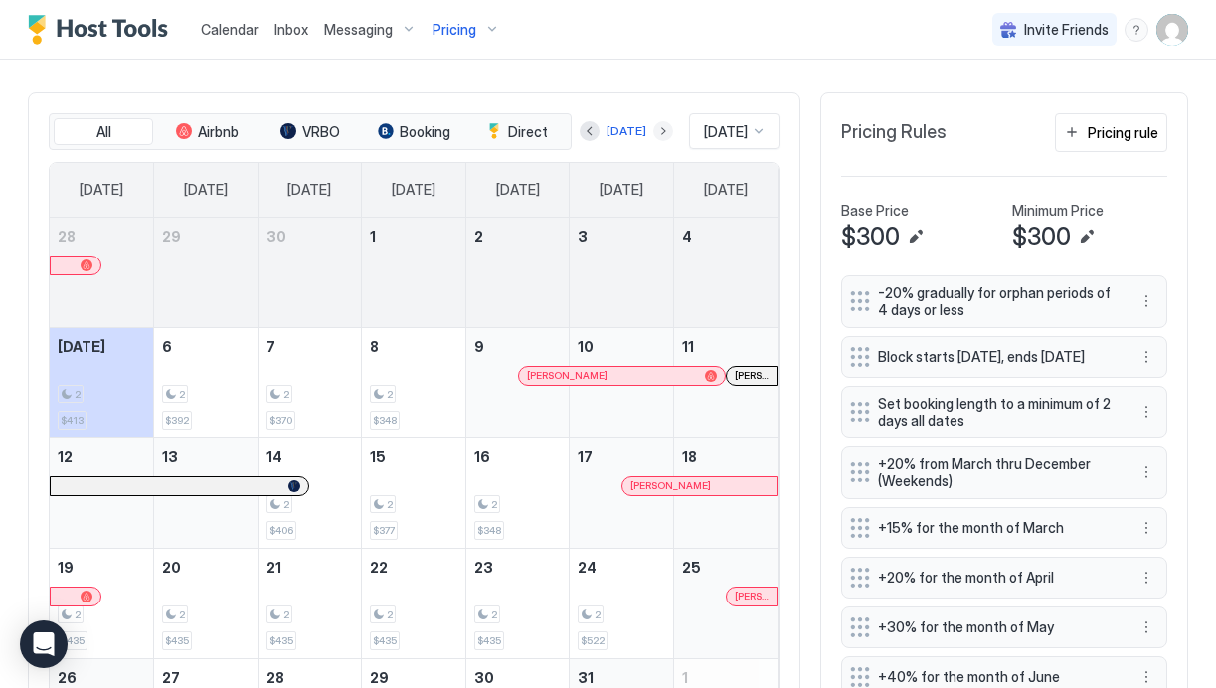
click at [653, 131] on button "Next month" at bounding box center [663, 131] width 20 height 20
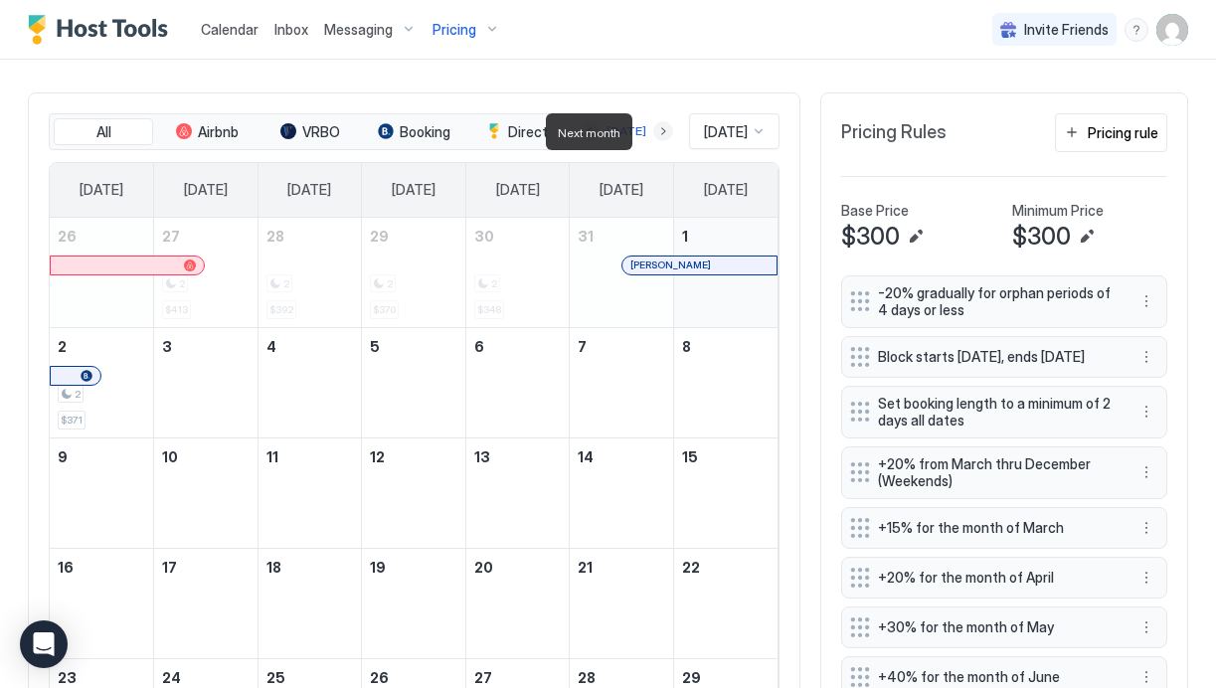
click at [653, 131] on button "Next month" at bounding box center [663, 131] width 20 height 20
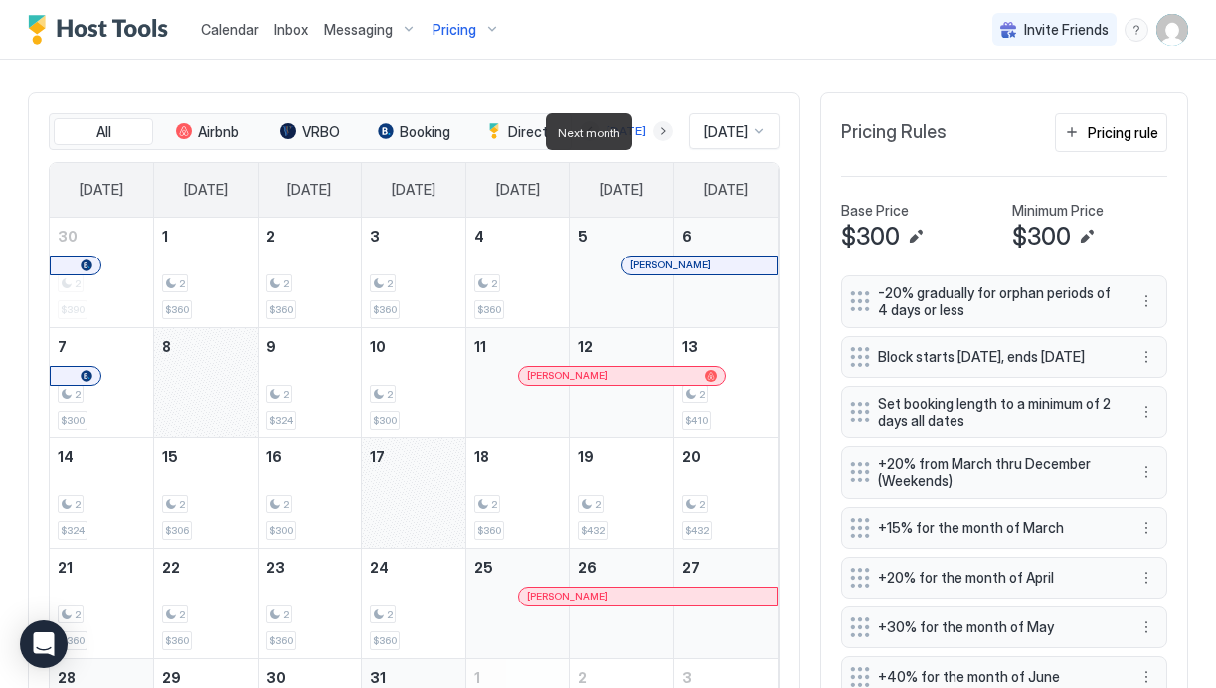
click at [653, 131] on button "Next month" at bounding box center [663, 131] width 20 height 20
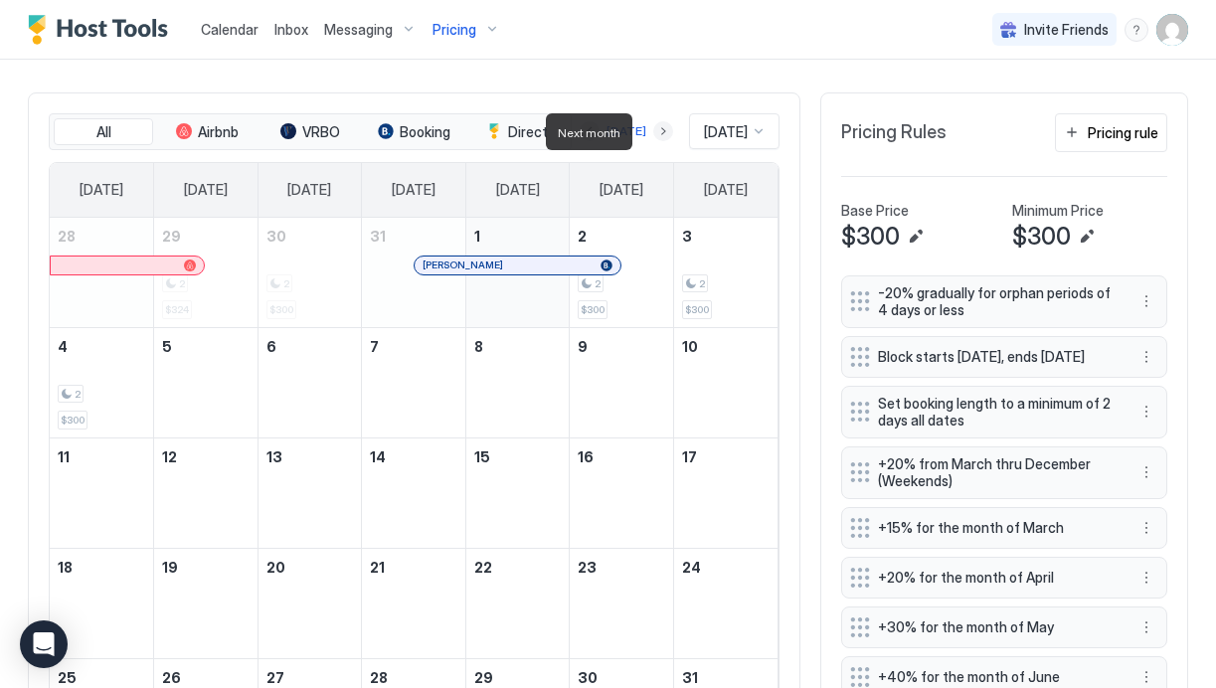
click at [653, 131] on button "Next month" at bounding box center [663, 131] width 20 height 20
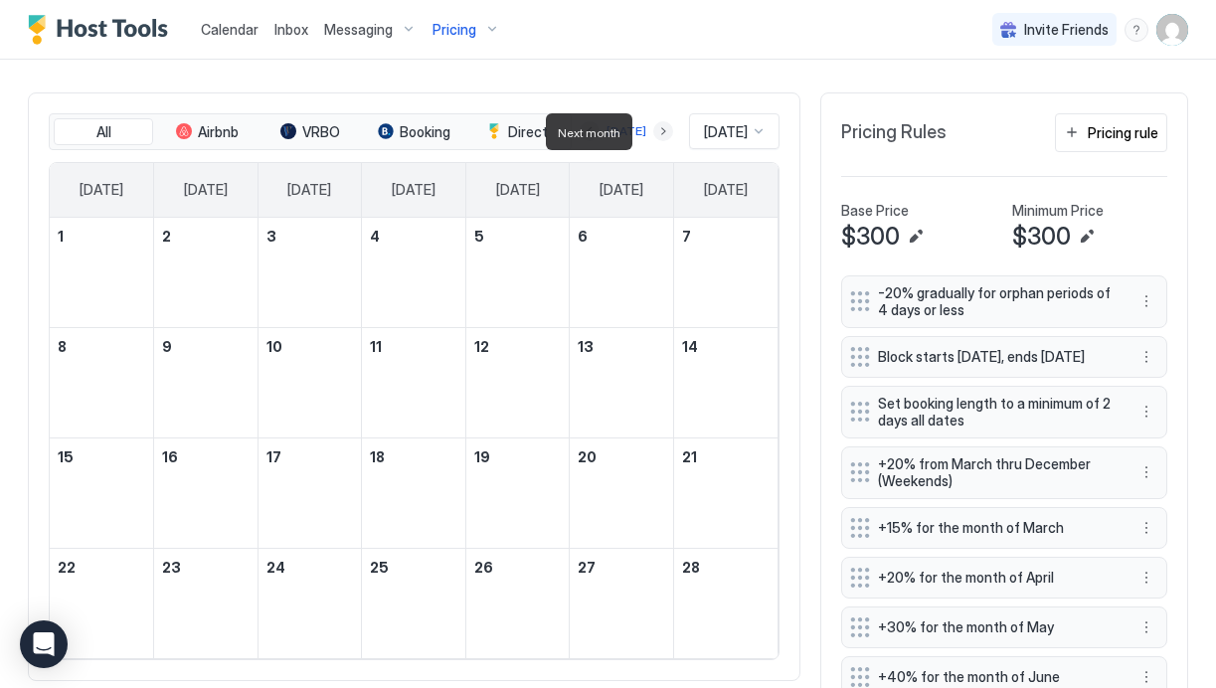
click at [653, 131] on button "Next month" at bounding box center [663, 131] width 20 height 20
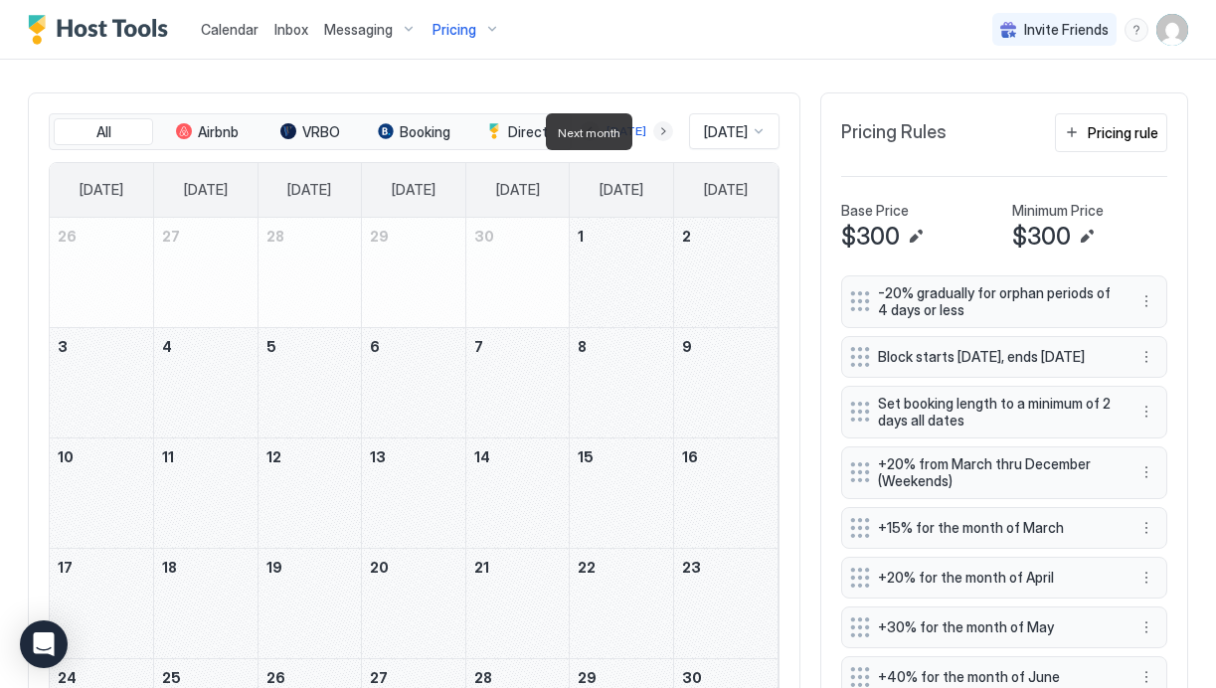
click at [653, 131] on button "Next month" at bounding box center [663, 131] width 20 height 20
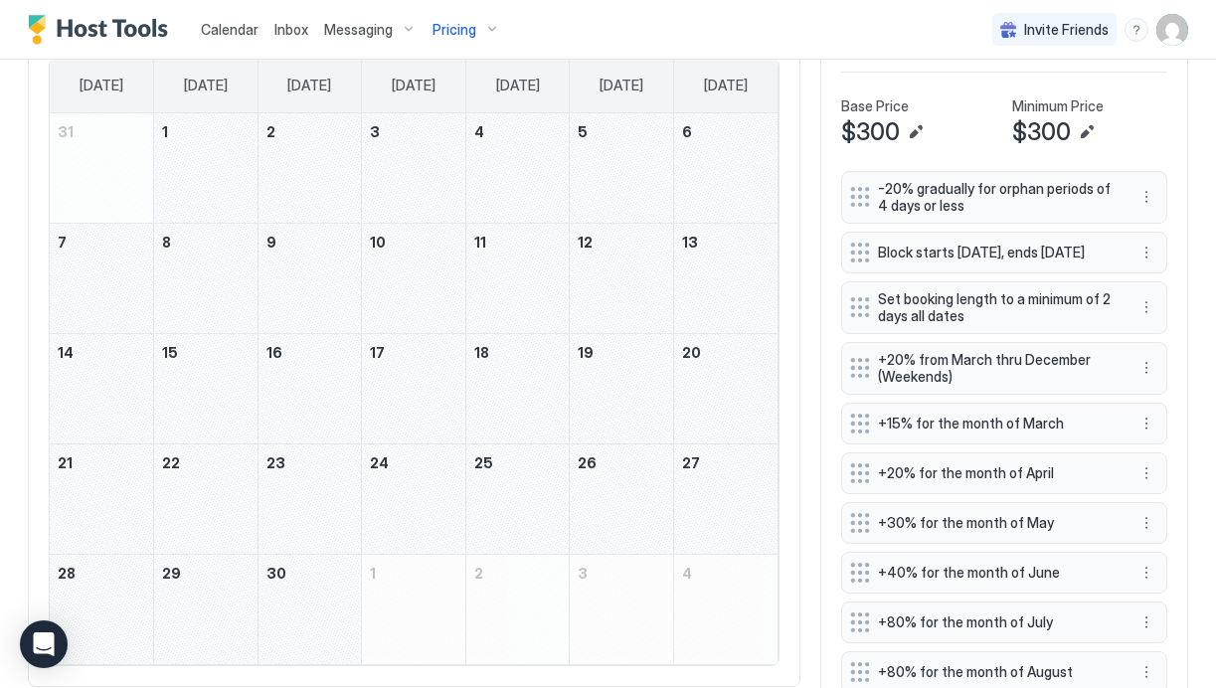
scroll to position [618, 0]
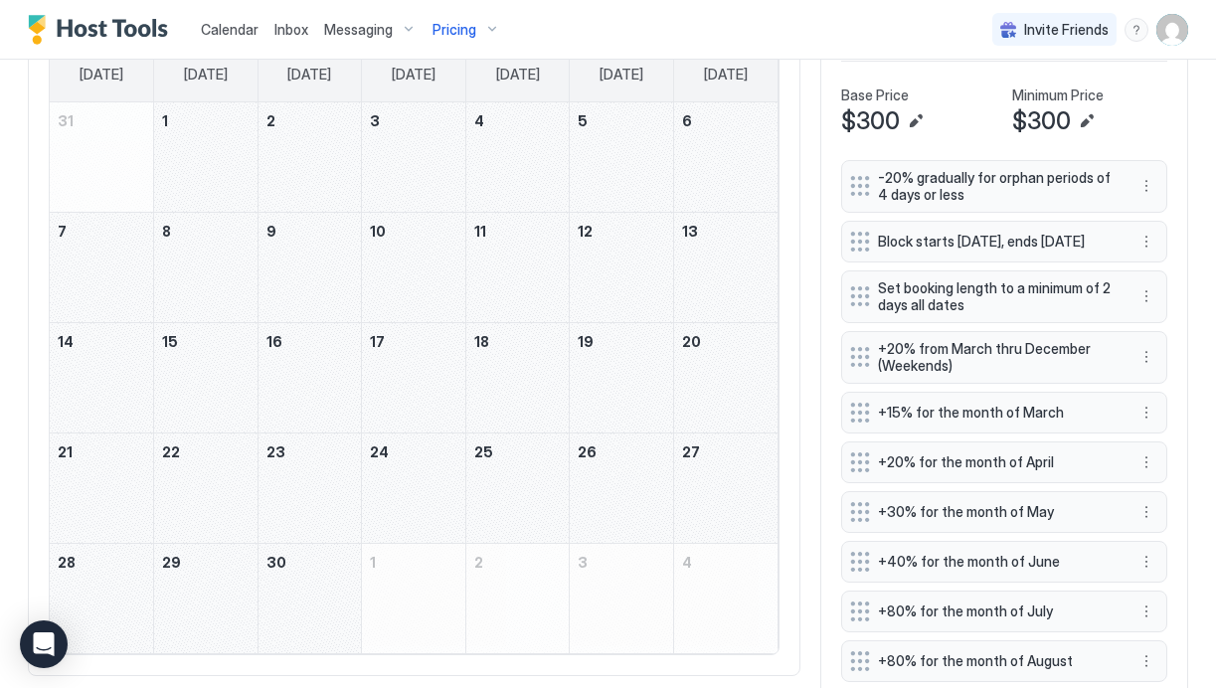
click at [614, 371] on div "June 19, 2026" at bounding box center [621, 377] width 103 height 109
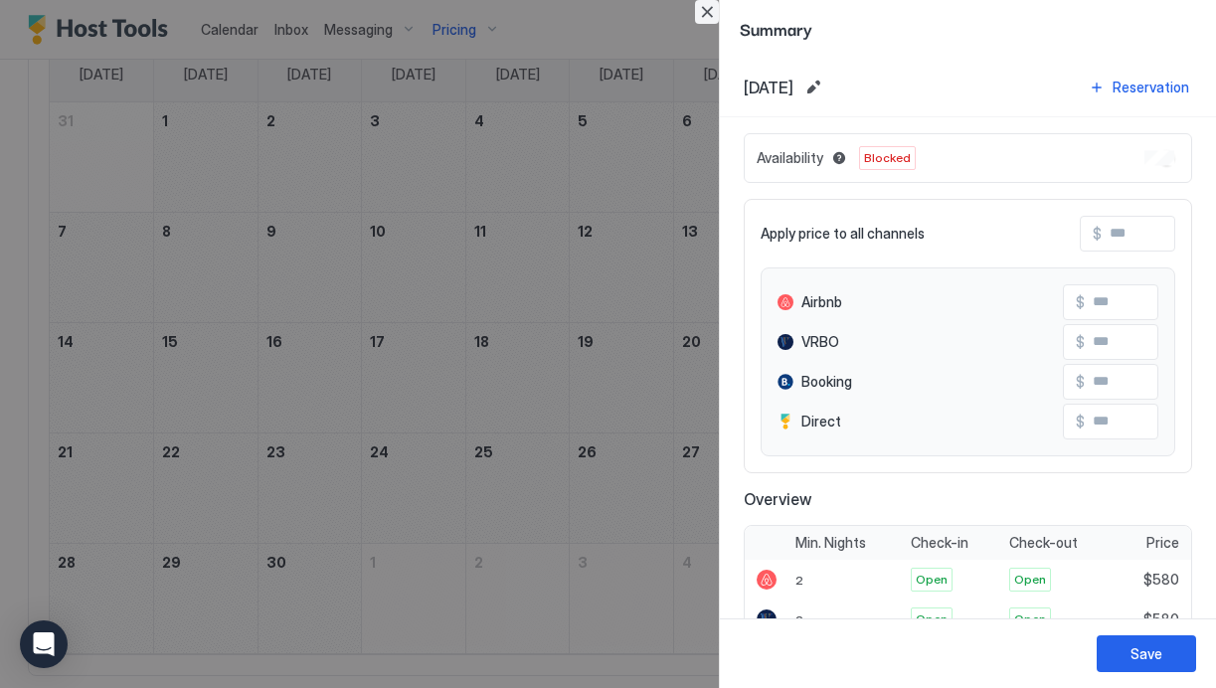
click at [709, 12] on button "Close" at bounding box center [707, 12] width 24 height 24
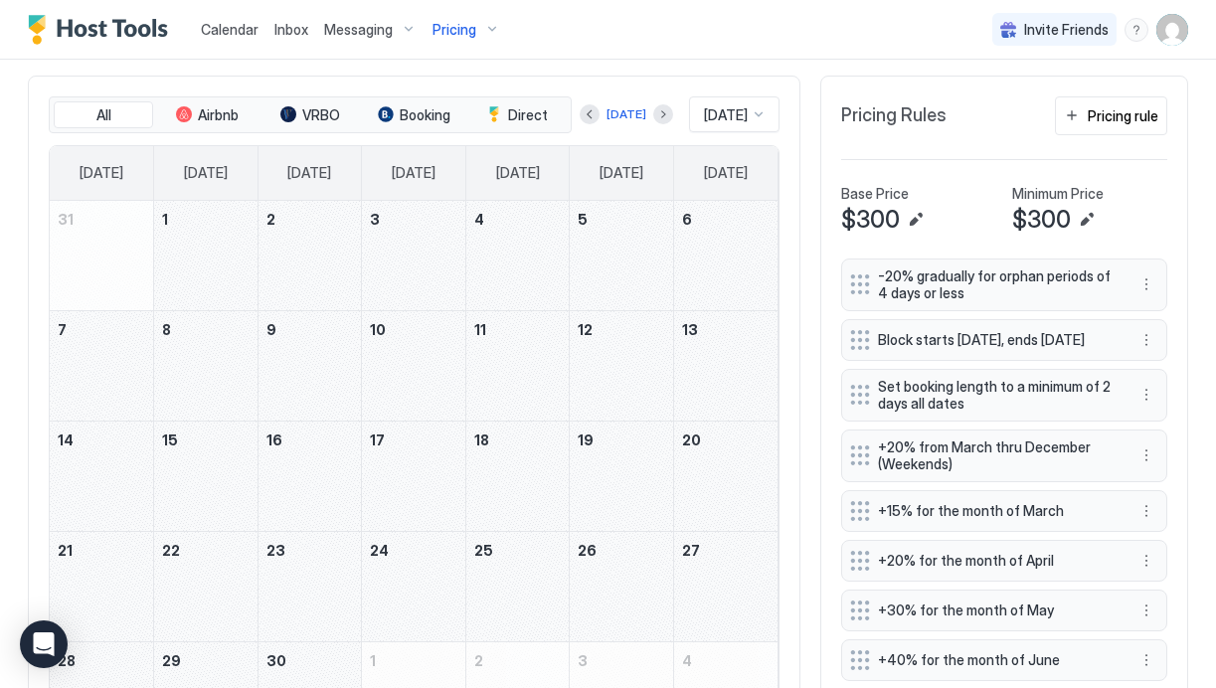
scroll to position [511, 0]
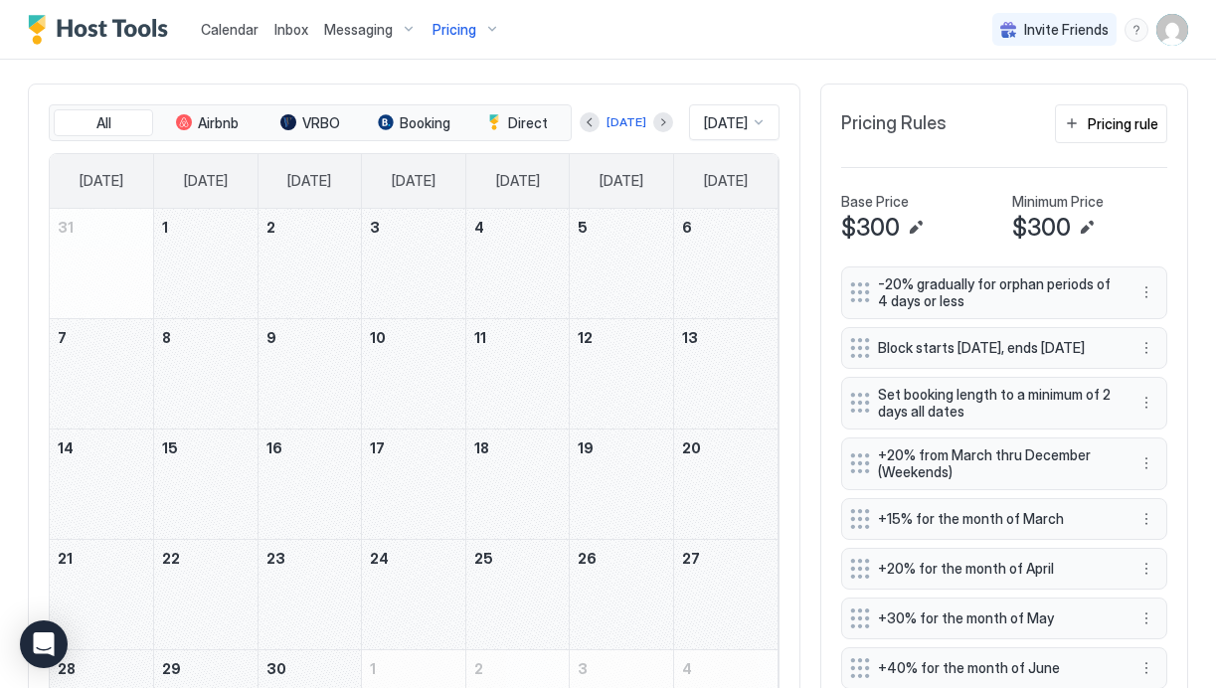
click at [698, 581] on div "June 27, 2026" at bounding box center [725, 594] width 103 height 109
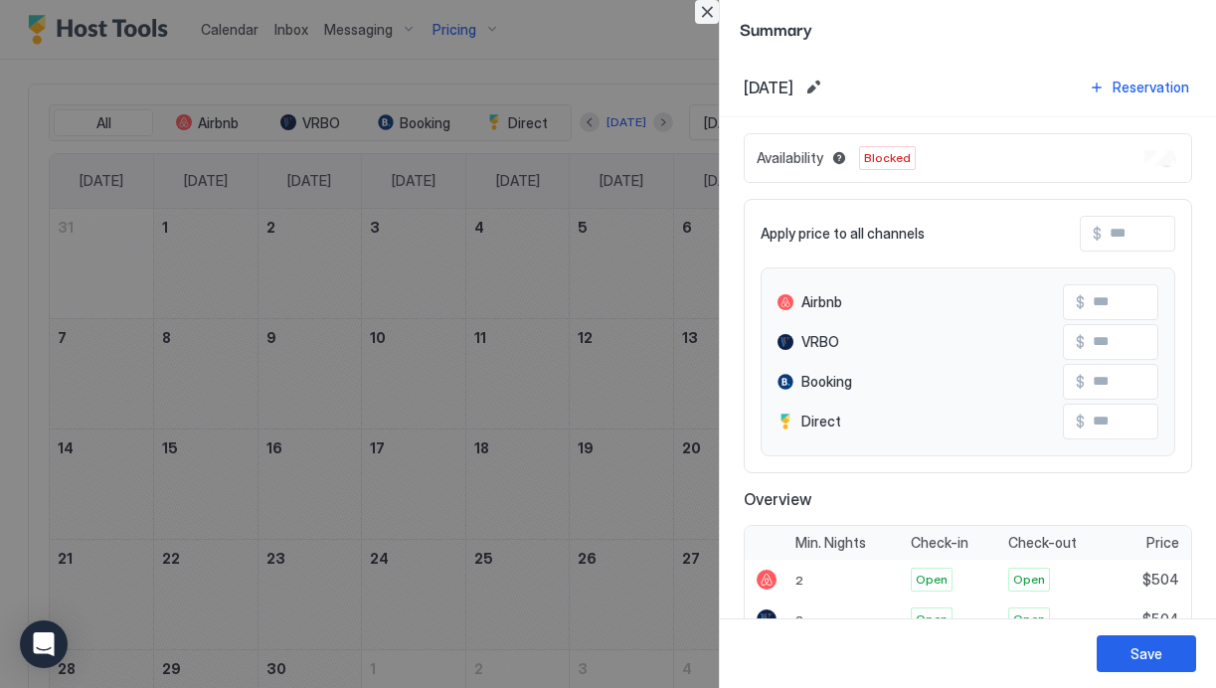
click at [704, 16] on button "Close" at bounding box center [707, 12] width 24 height 24
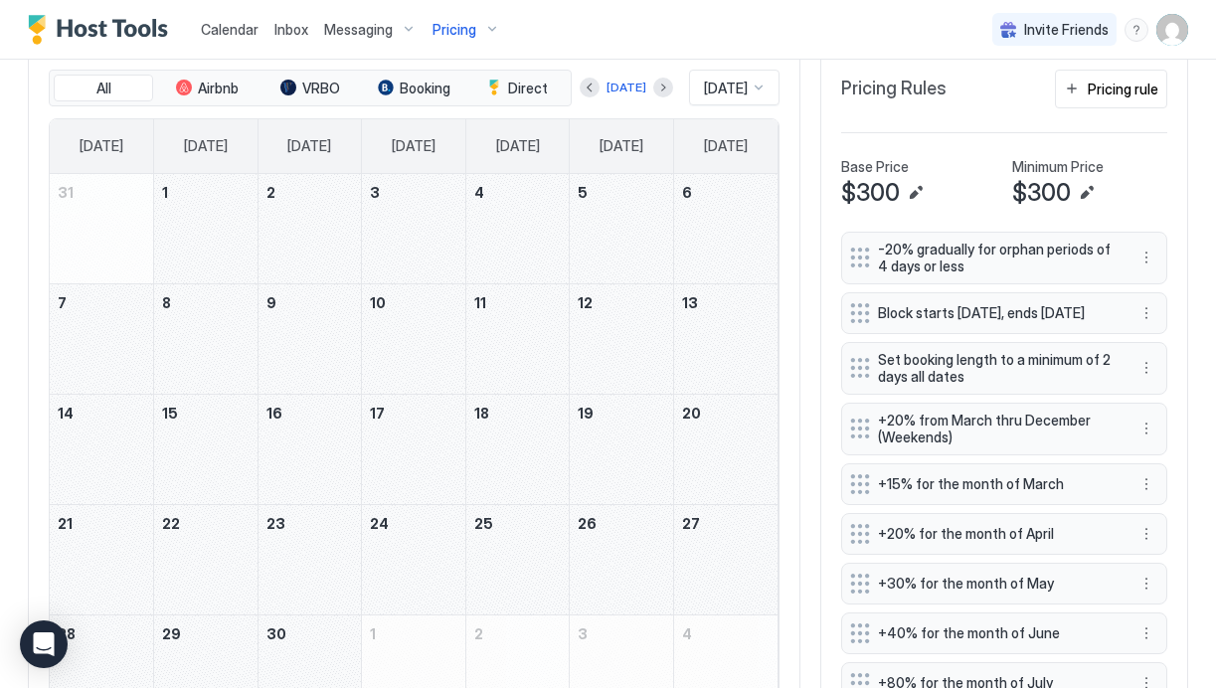
scroll to position [551, 0]
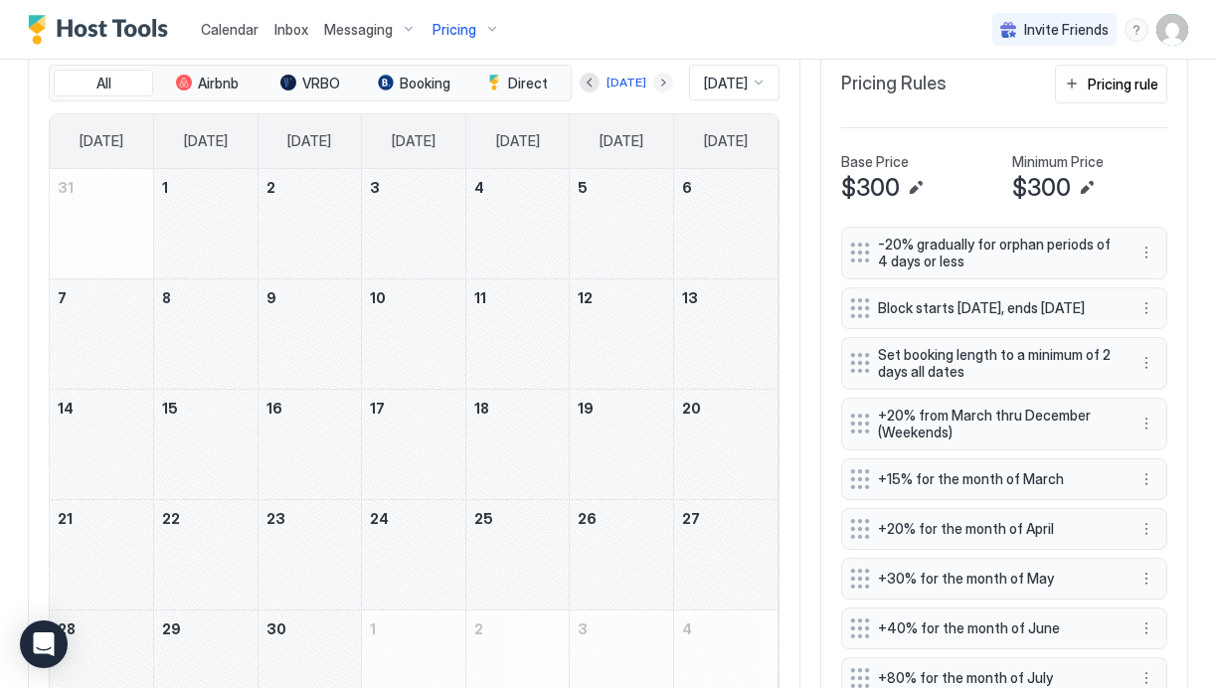
click at [653, 80] on button "Next month" at bounding box center [663, 83] width 20 height 20
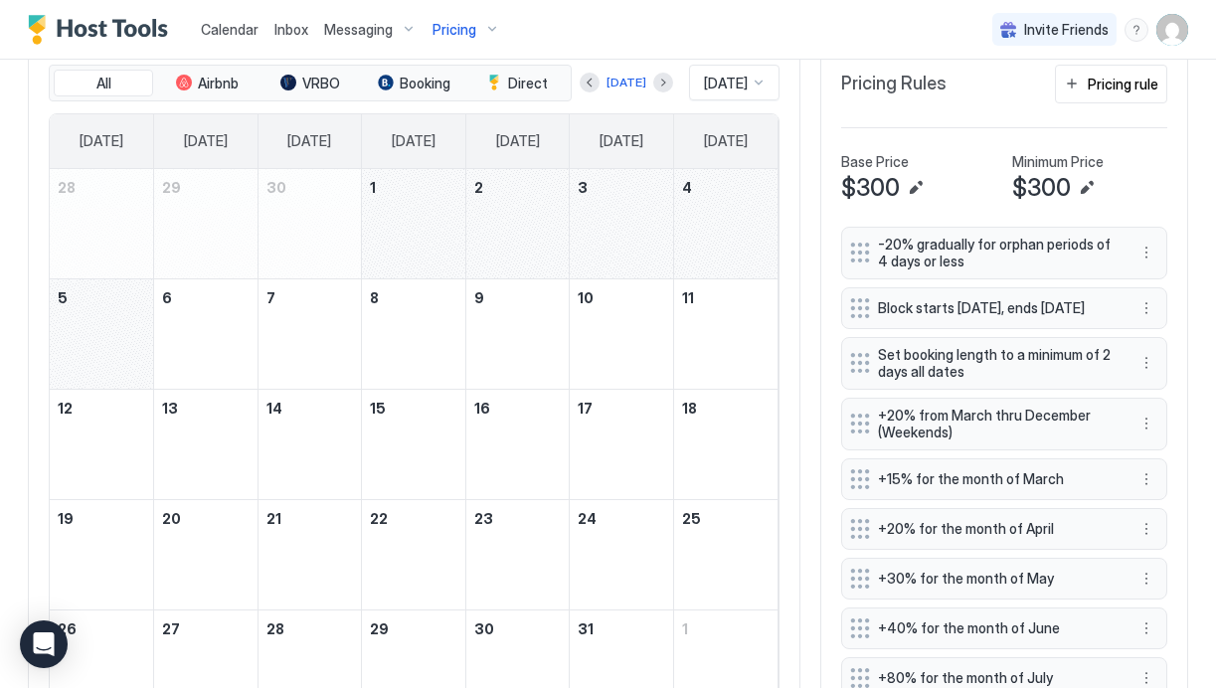
click at [705, 237] on div "July 4, 2026" at bounding box center [725, 223] width 103 height 109
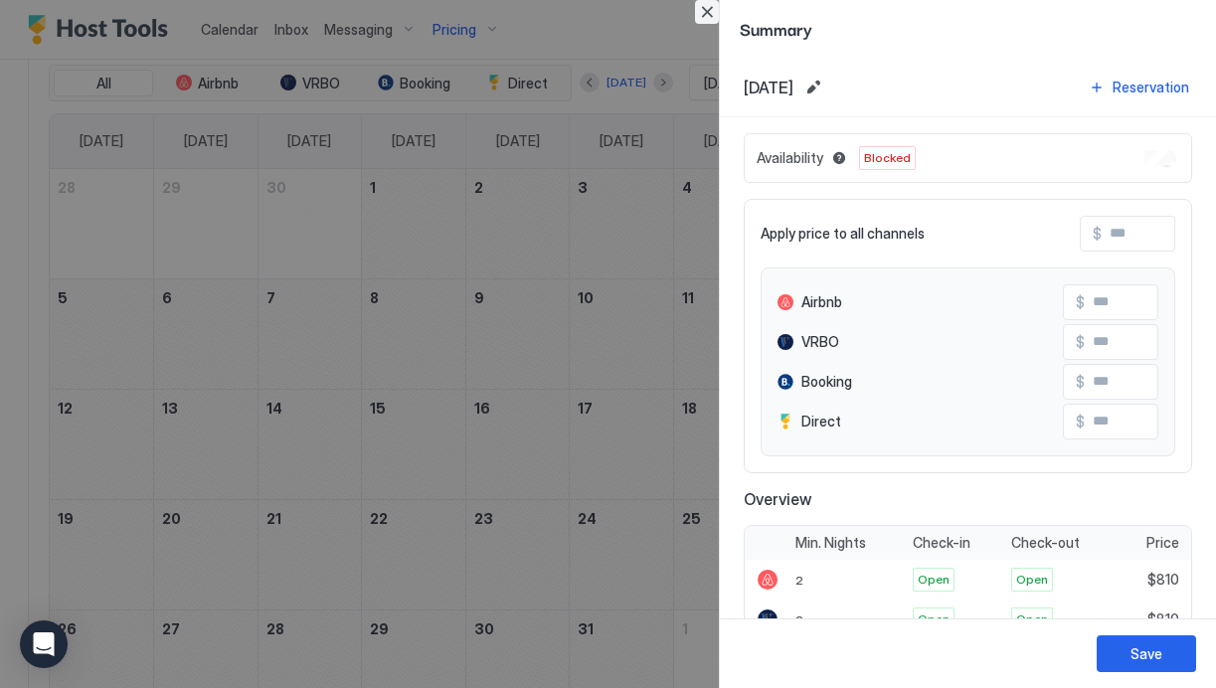
click at [712, 8] on button "Close" at bounding box center [707, 12] width 24 height 24
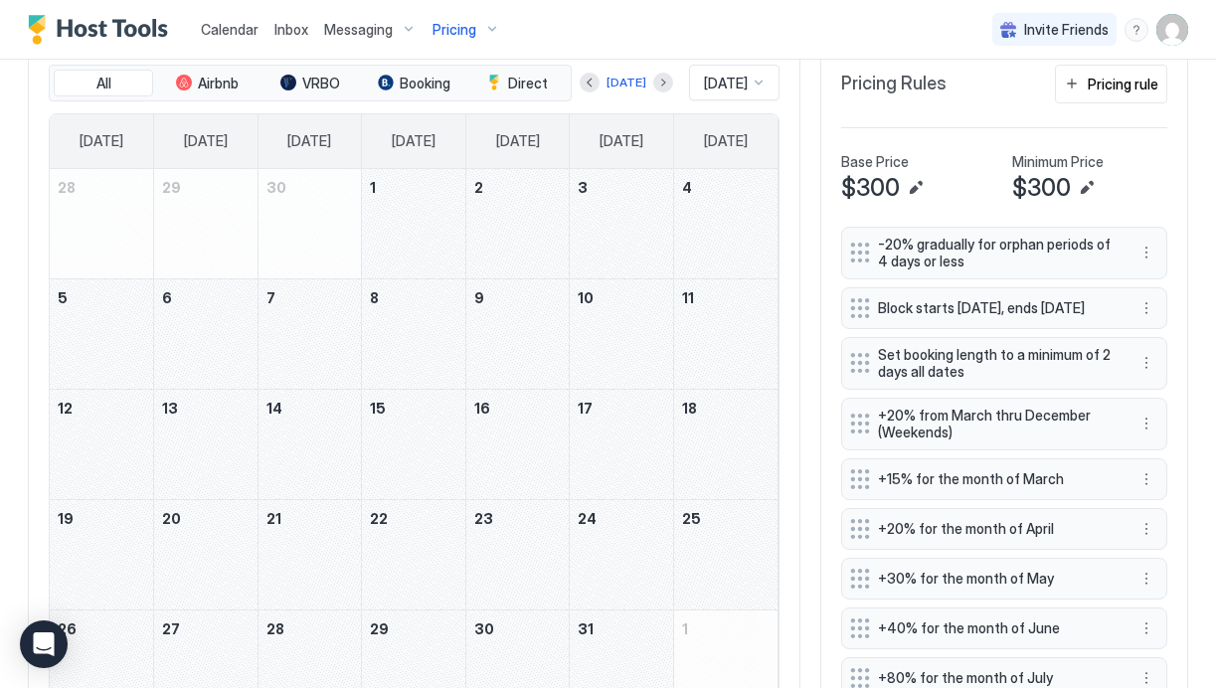
click at [629, 212] on div "July 3, 2026" at bounding box center [621, 223] width 103 height 109
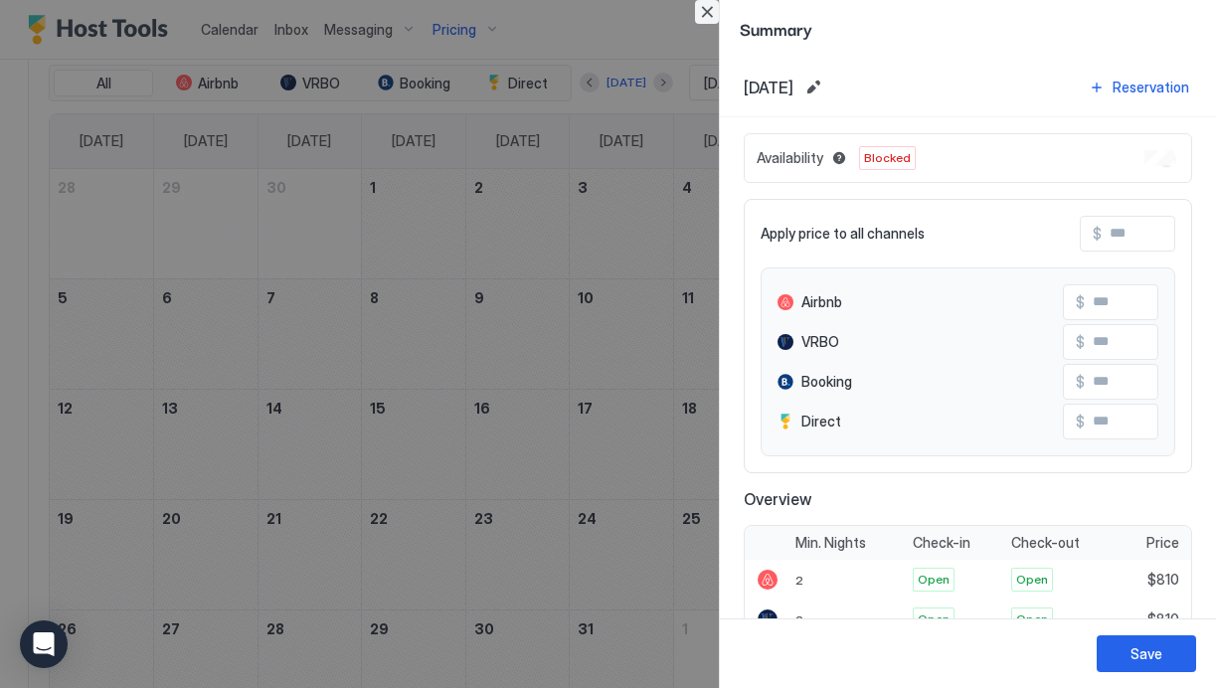
click at [716, 6] on button "Close" at bounding box center [707, 12] width 24 height 24
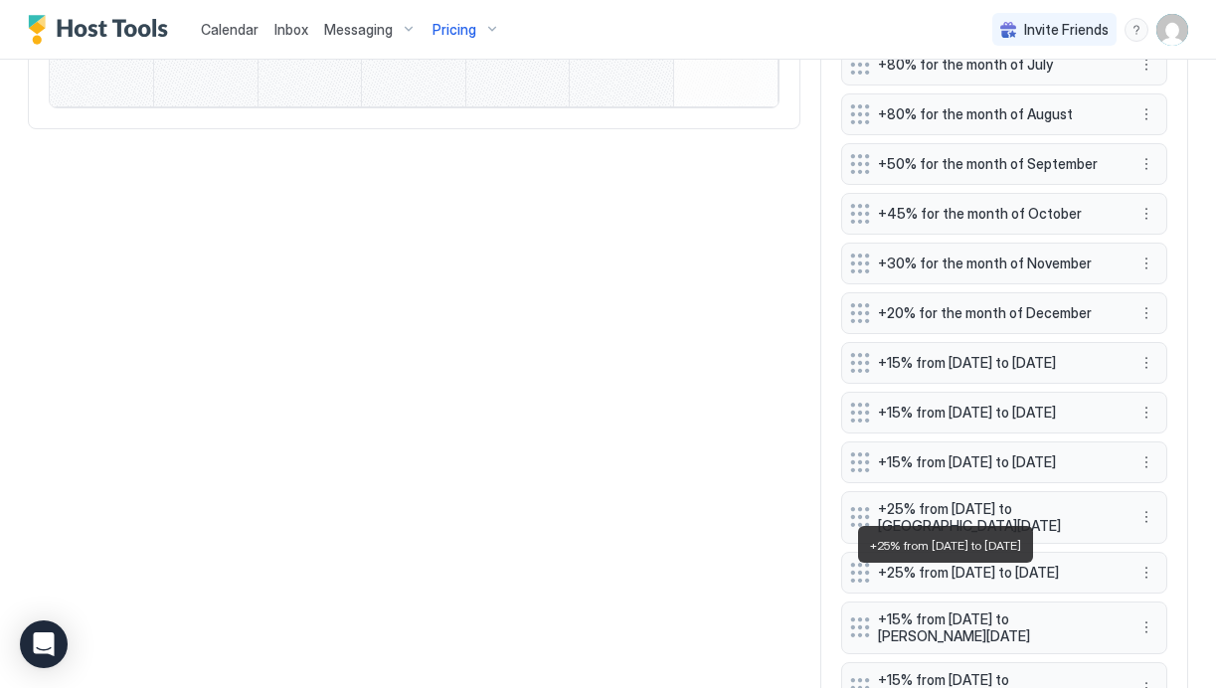
scroll to position [1169, 0]
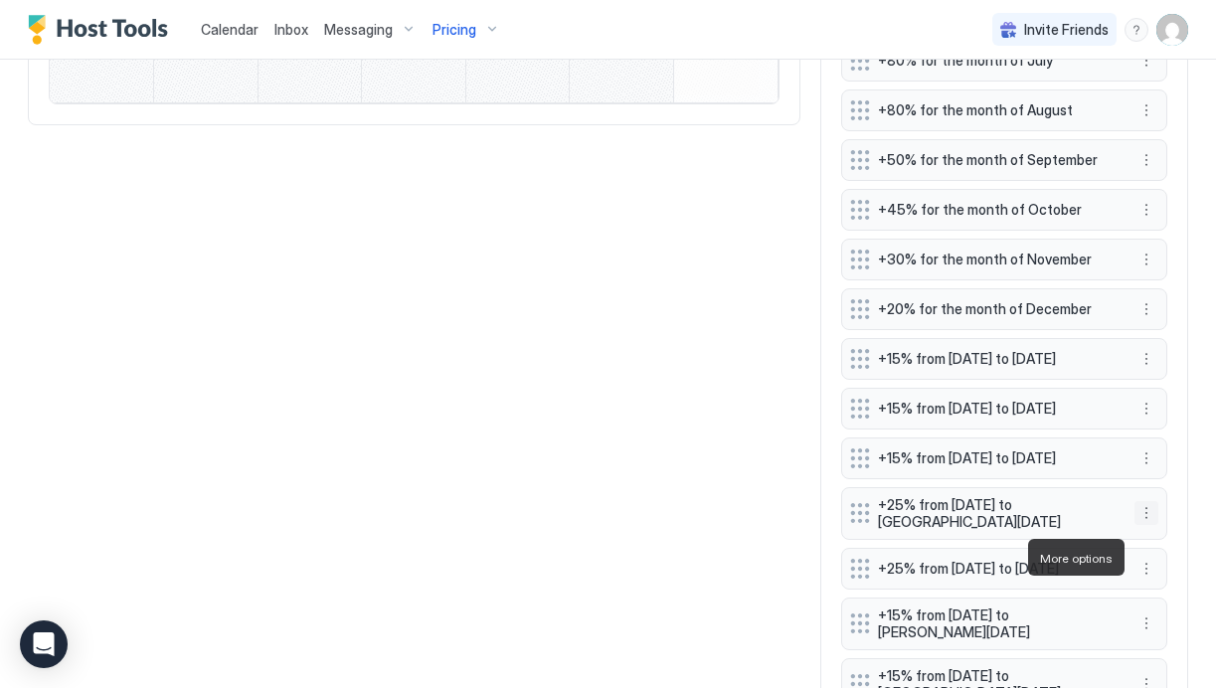
click at [1149, 525] on button "More options" at bounding box center [1147, 513] width 24 height 24
click at [1167, 591] on span "Edit" at bounding box center [1177, 585] width 22 height 15
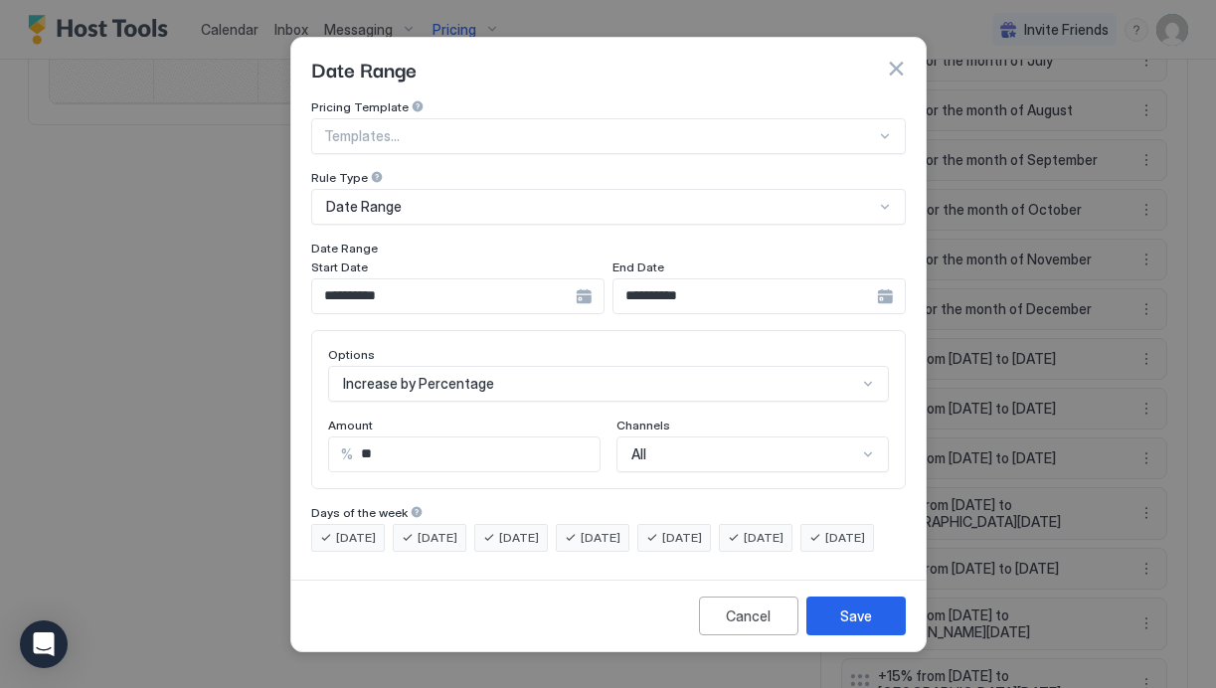
click at [406, 438] on input "**" at bounding box center [476, 455] width 247 height 34
type input "**"
click at [856, 625] on div "Save" at bounding box center [856, 616] width 32 height 21
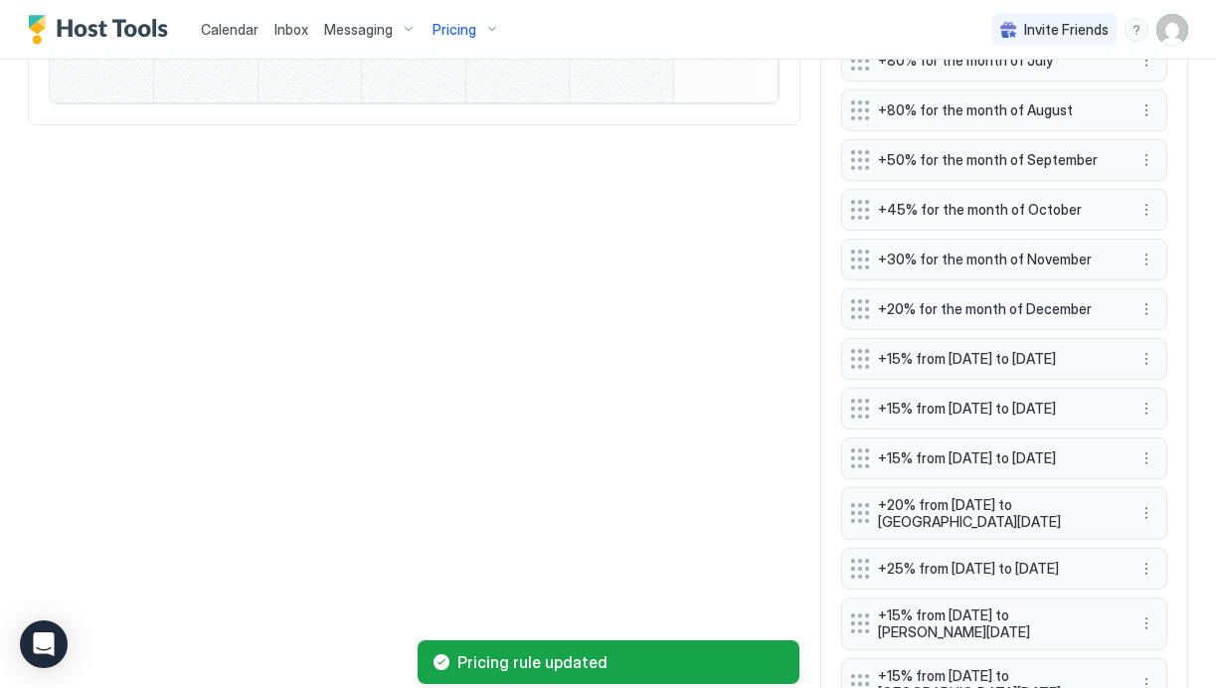
click at [1147, 581] on button "More options" at bounding box center [1147, 569] width 24 height 24
click at [1169, 520] on span "Edit" at bounding box center [1177, 524] width 22 height 15
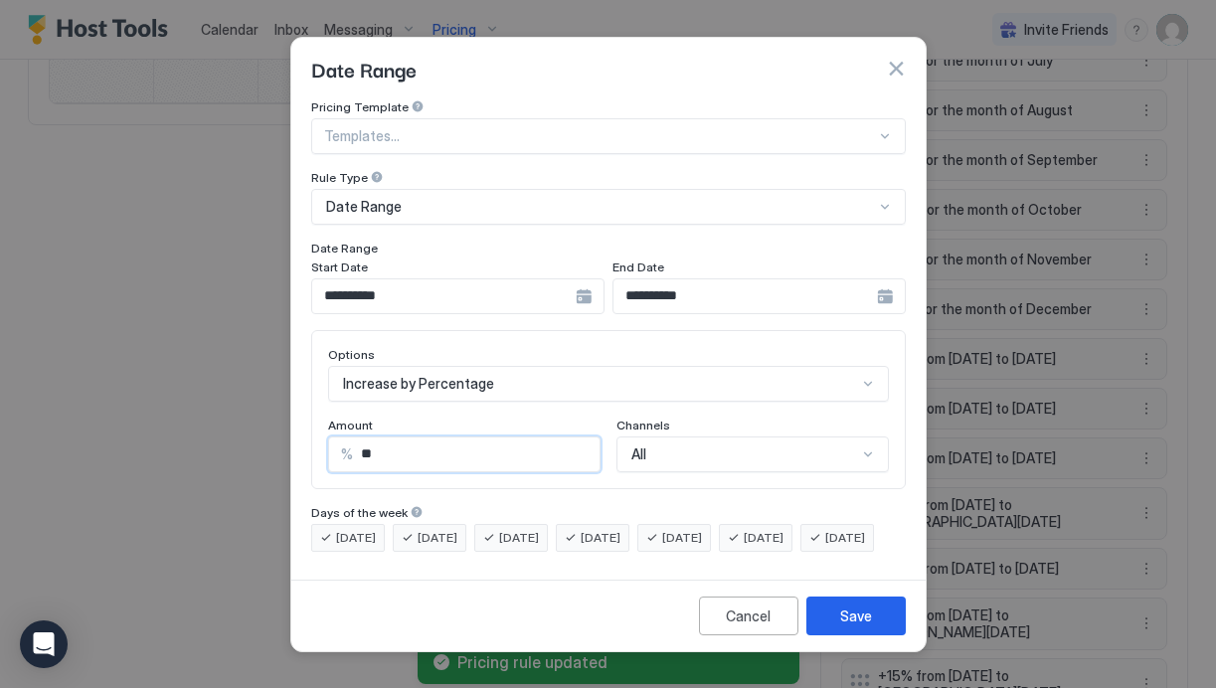
click at [448, 438] on input "**" at bounding box center [476, 455] width 247 height 34
type input "**"
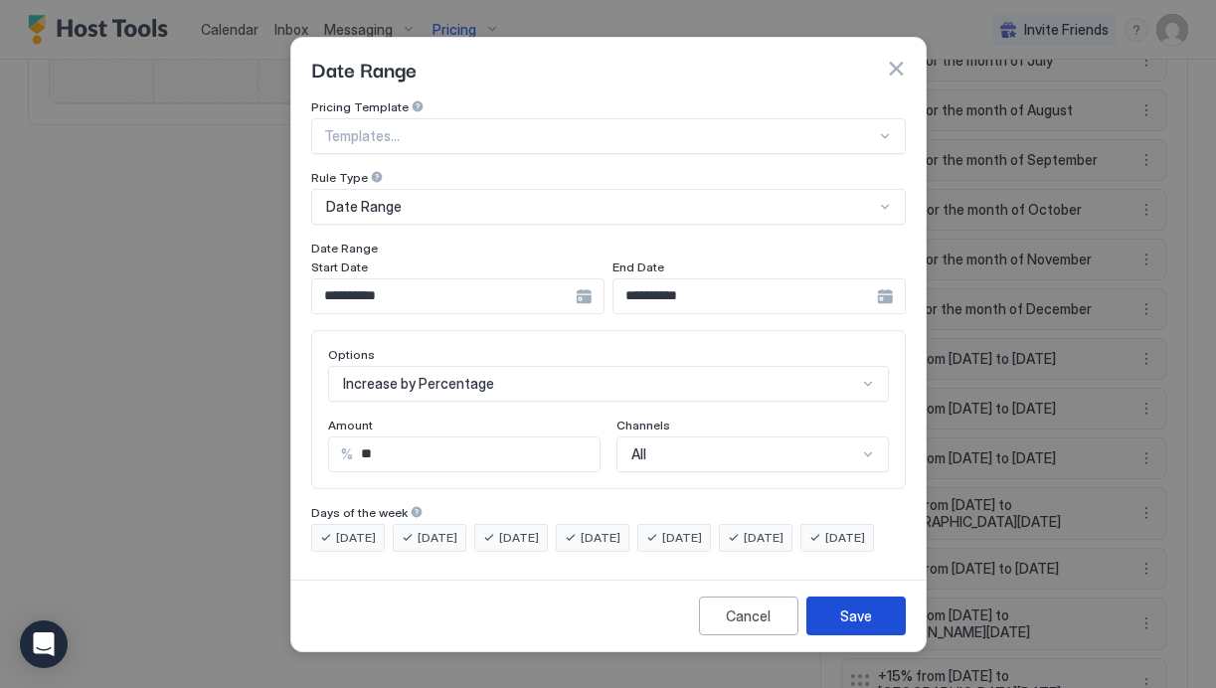
click at [848, 627] on div "Save" at bounding box center [856, 616] width 32 height 21
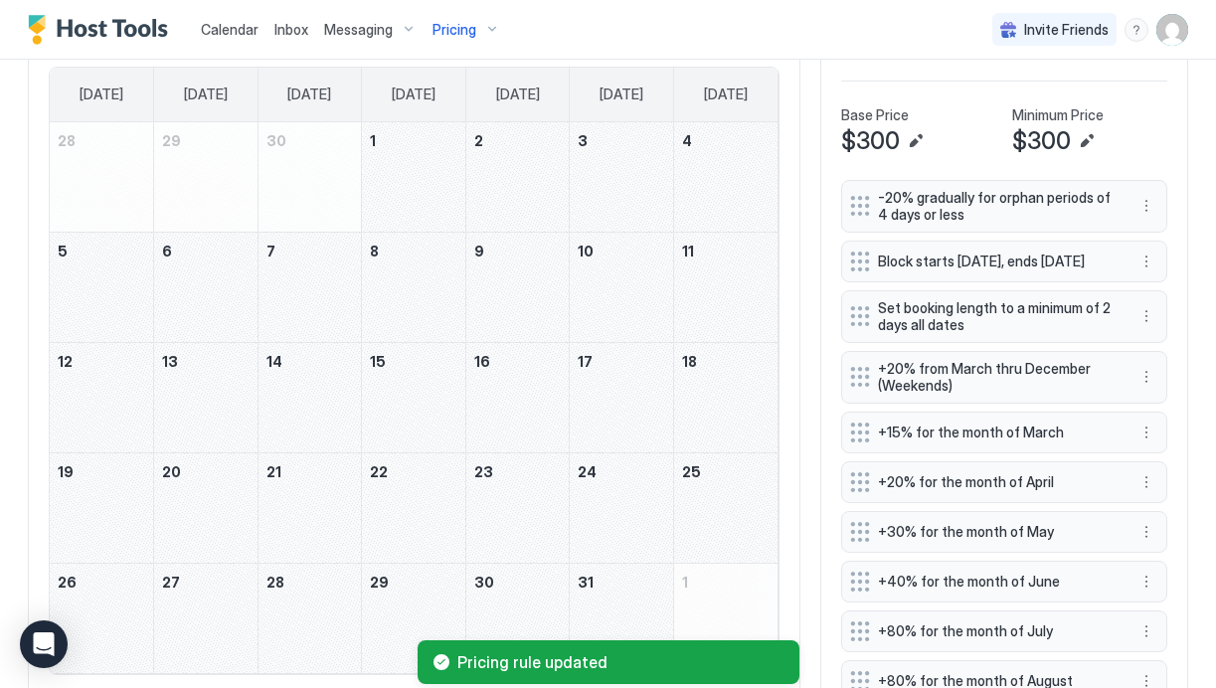
scroll to position [586, 0]
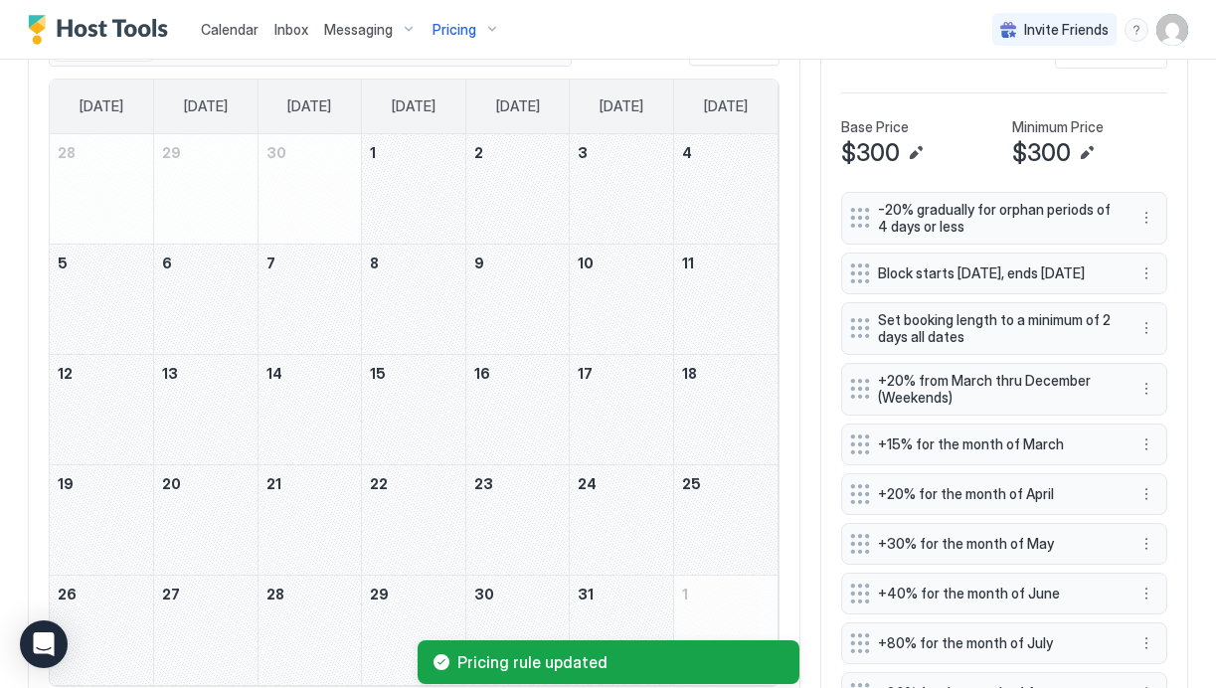
click at [728, 208] on div "July 4, 2026" at bounding box center [725, 188] width 103 height 109
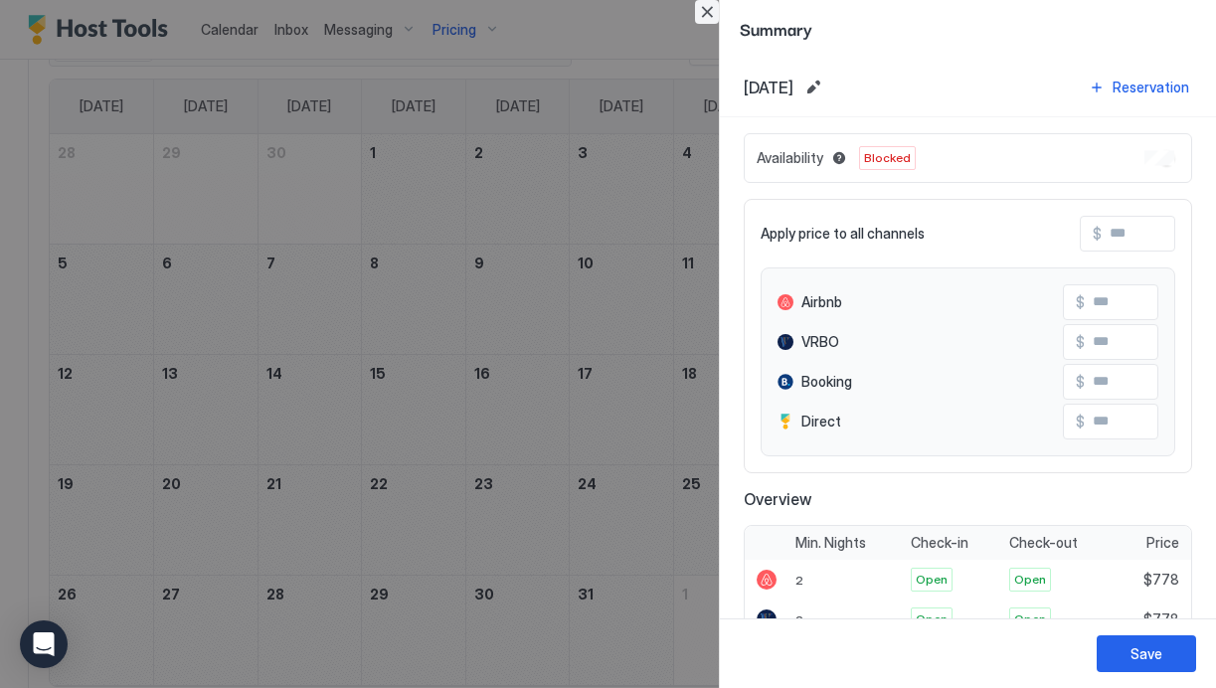
click at [711, 8] on button "Close" at bounding box center [707, 12] width 24 height 24
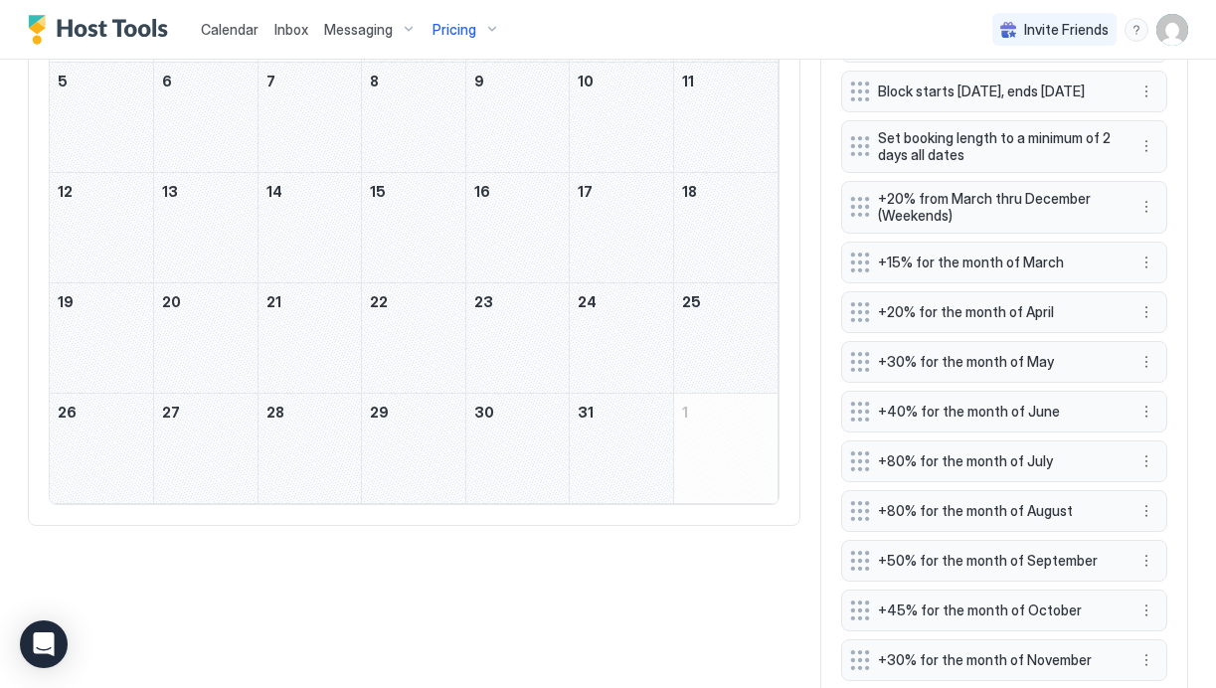
scroll to position [705, 0]
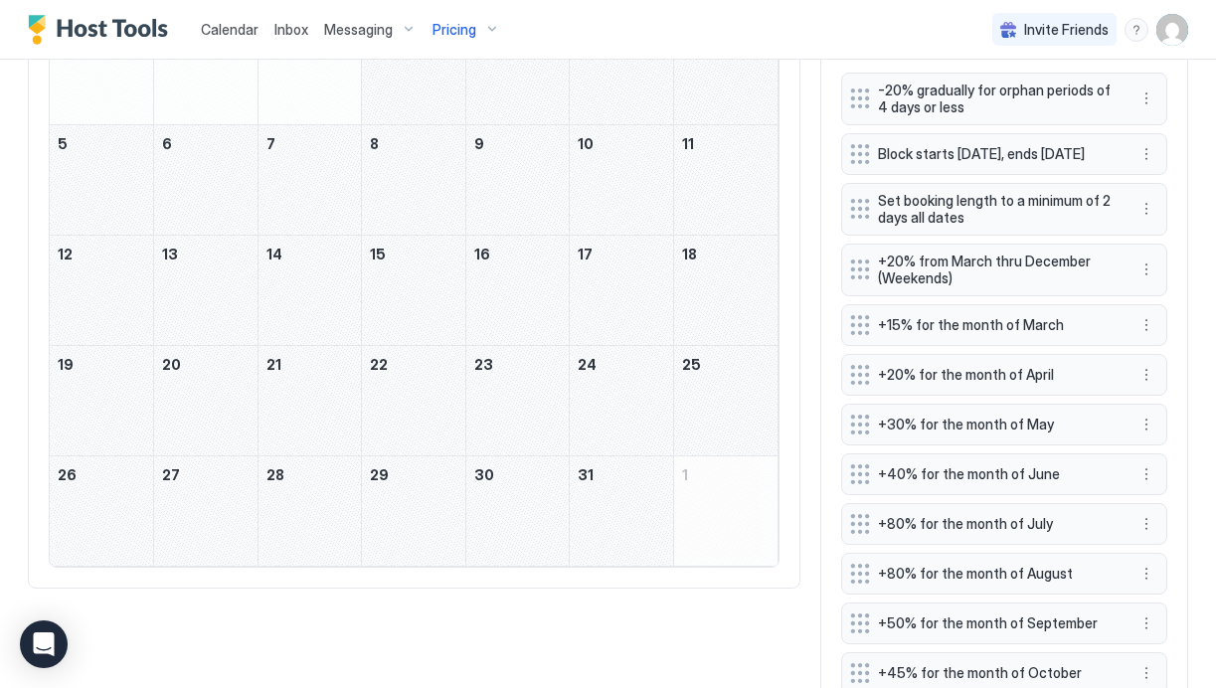
click at [613, 297] on div "July 17, 2026" at bounding box center [621, 290] width 103 height 109
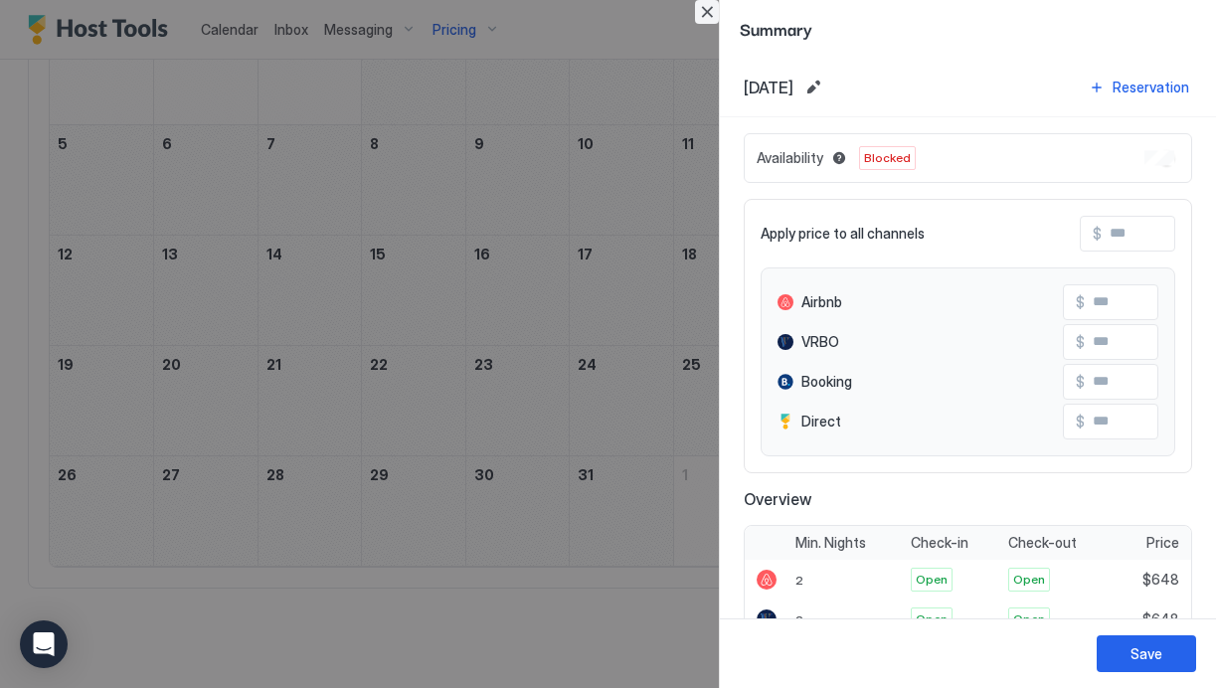
click at [711, 12] on button "Close" at bounding box center [707, 12] width 24 height 24
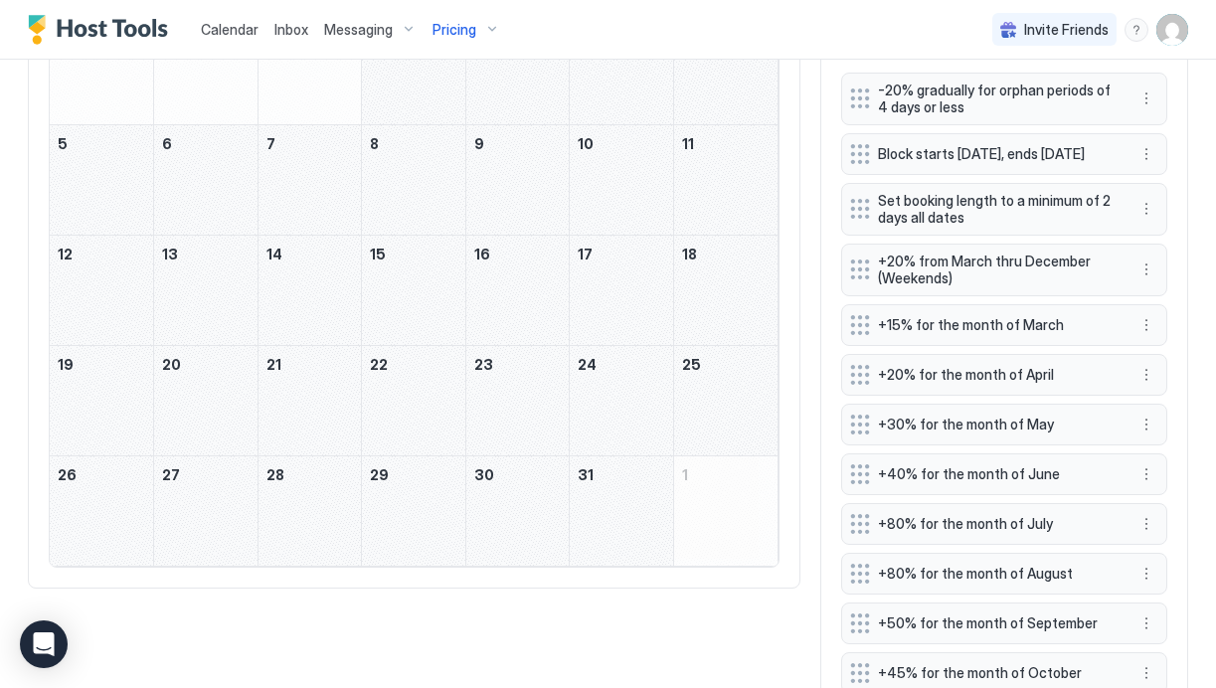
click at [729, 313] on div "July 18, 2026" at bounding box center [725, 290] width 103 height 109
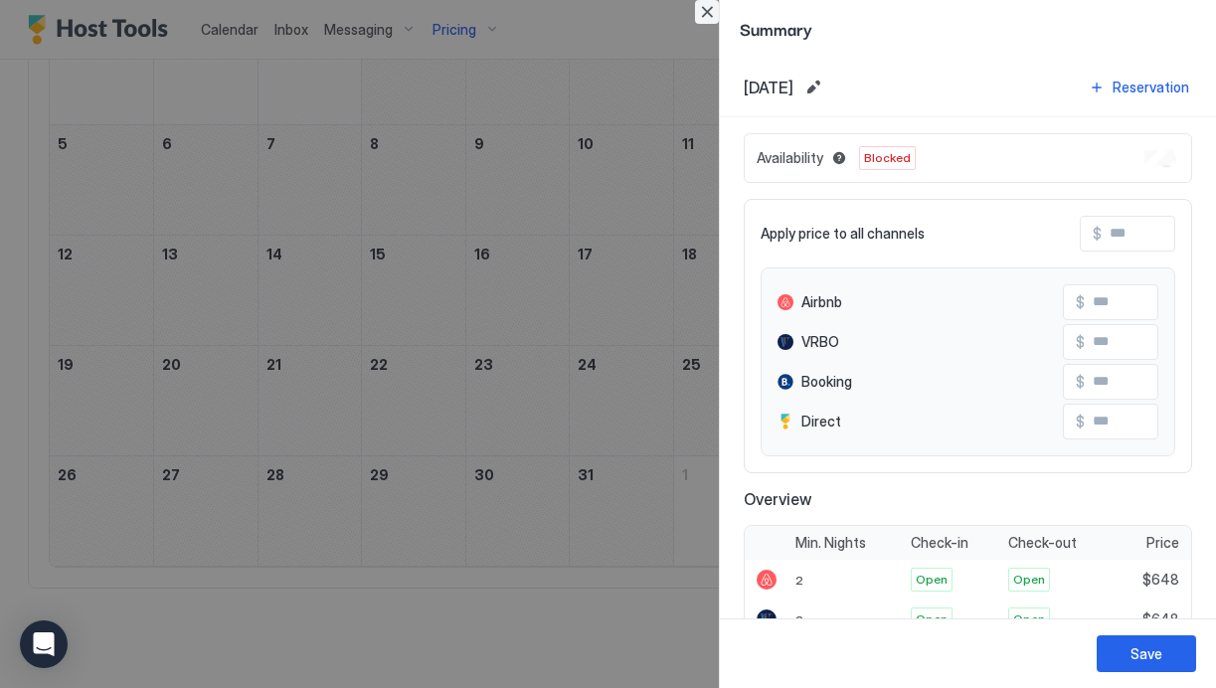
click at [711, 15] on button "Close" at bounding box center [707, 12] width 24 height 24
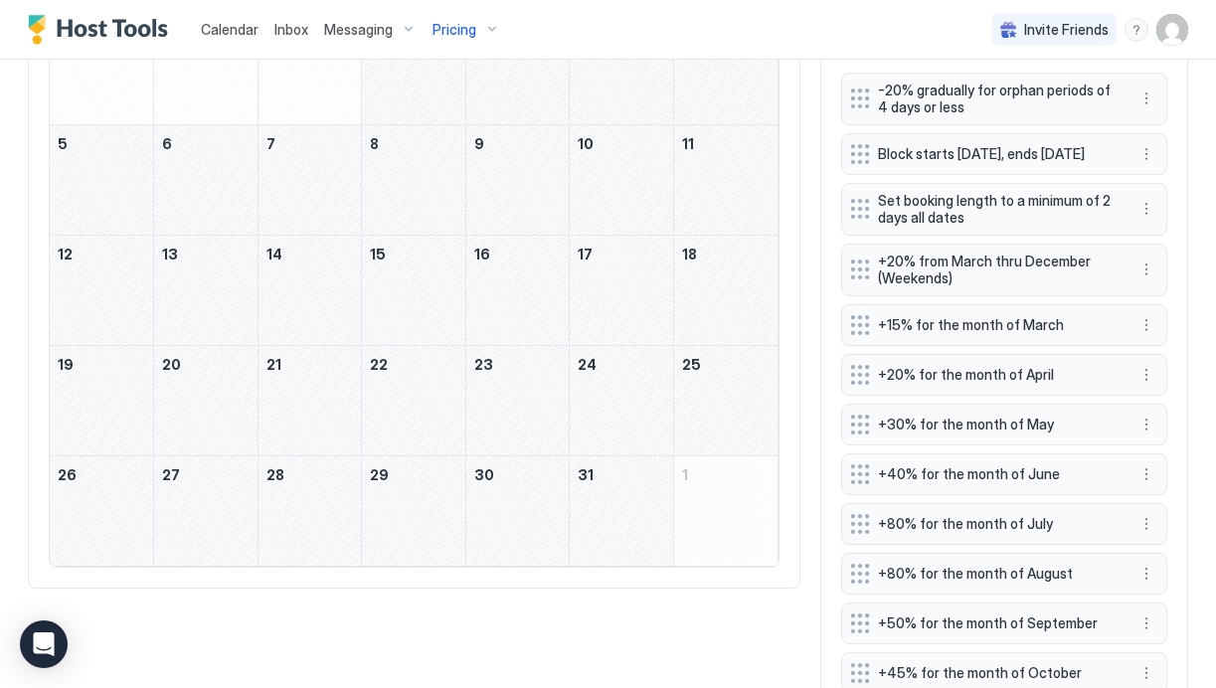
click at [472, 300] on div "July 16, 2026" at bounding box center [517, 290] width 103 height 109
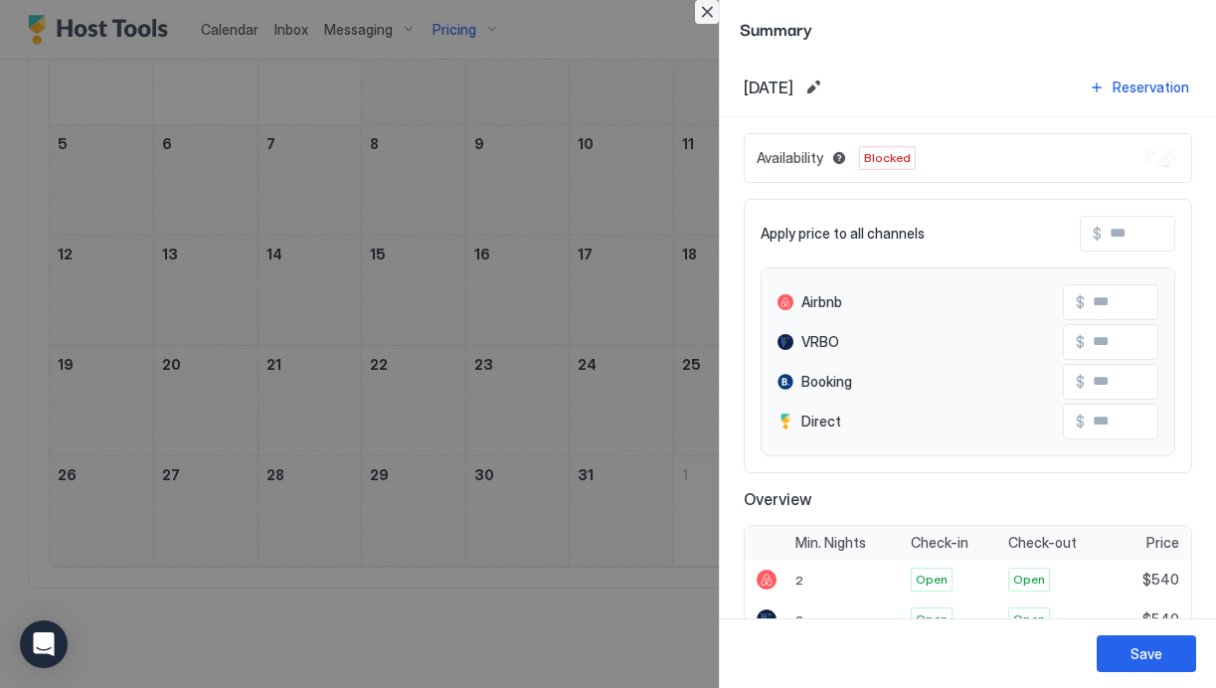
click at [709, 16] on button "Close" at bounding box center [707, 12] width 24 height 24
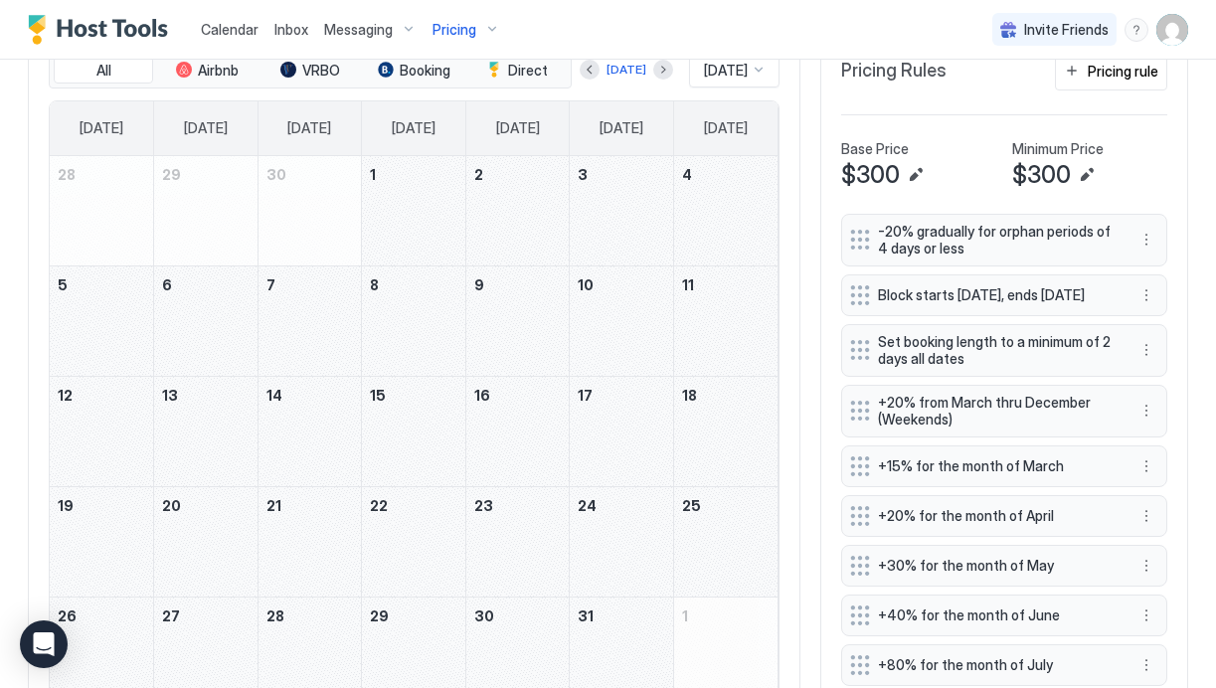
scroll to position [565, 0]
click at [527, 345] on div "July 9, 2026" at bounding box center [517, 320] width 103 height 109
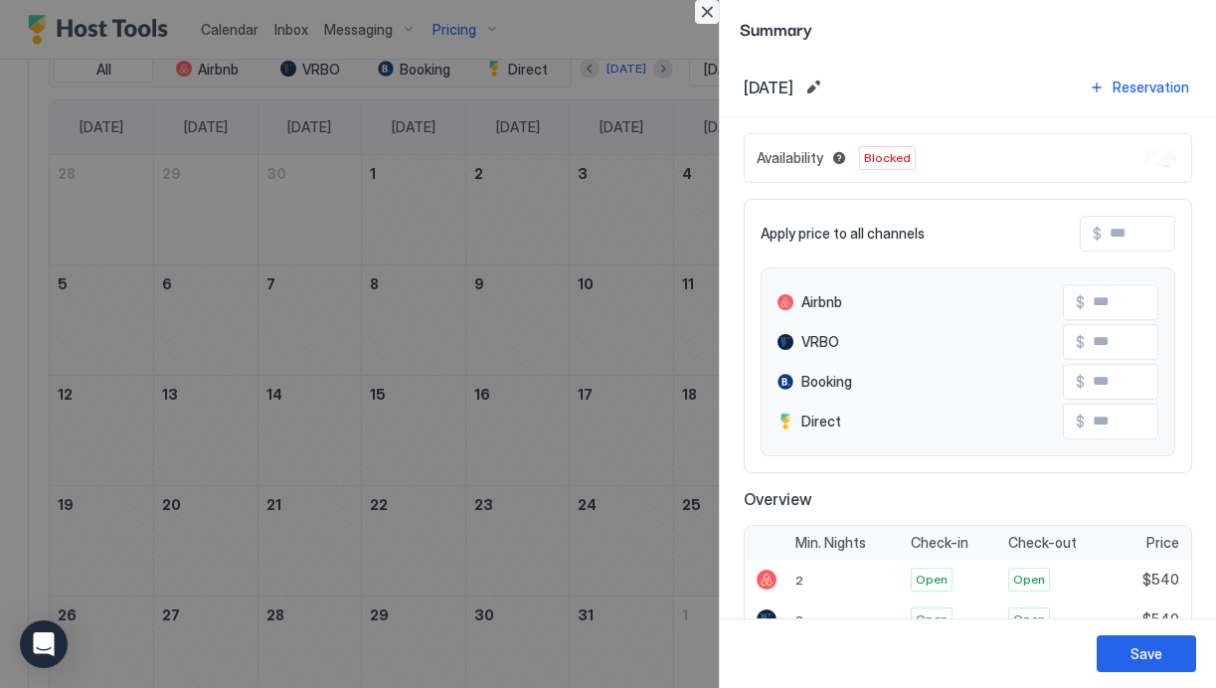
click at [706, 12] on button "Close" at bounding box center [707, 12] width 24 height 24
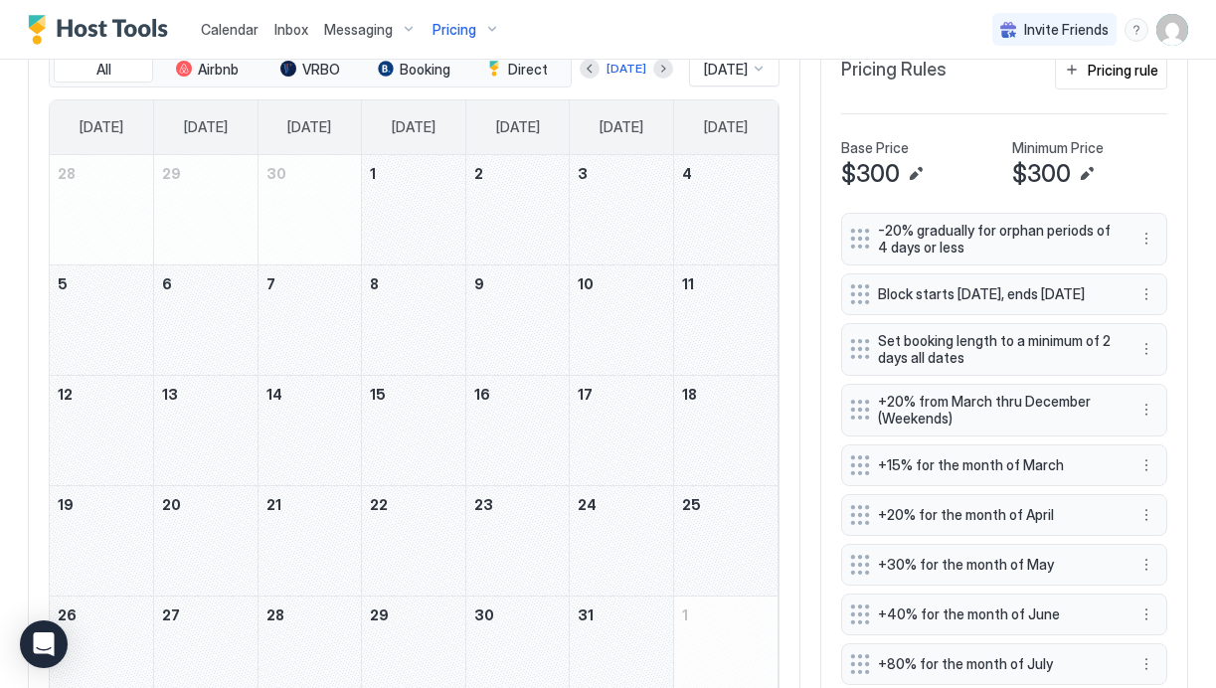
click at [712, 291] on div "July 11, 2026" at bounding box center [725, 320] width 103 height 109
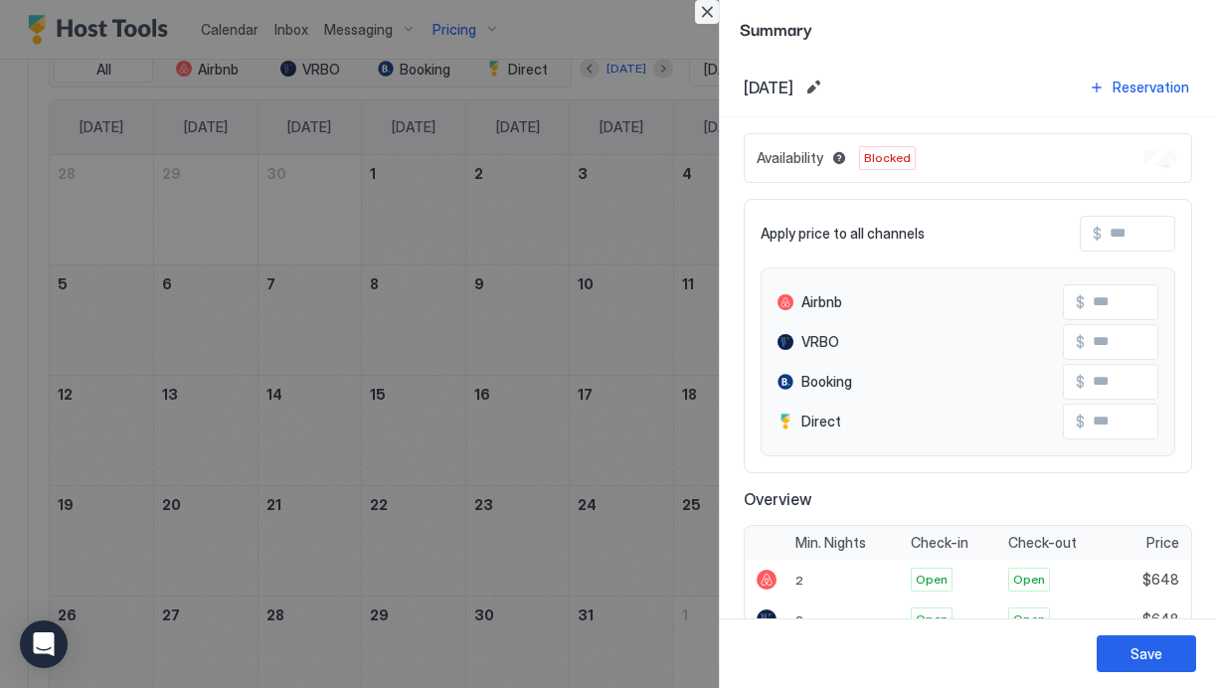
click at [710, 6] on button "Close" at bounding box center [707, 12] width 24 height 24
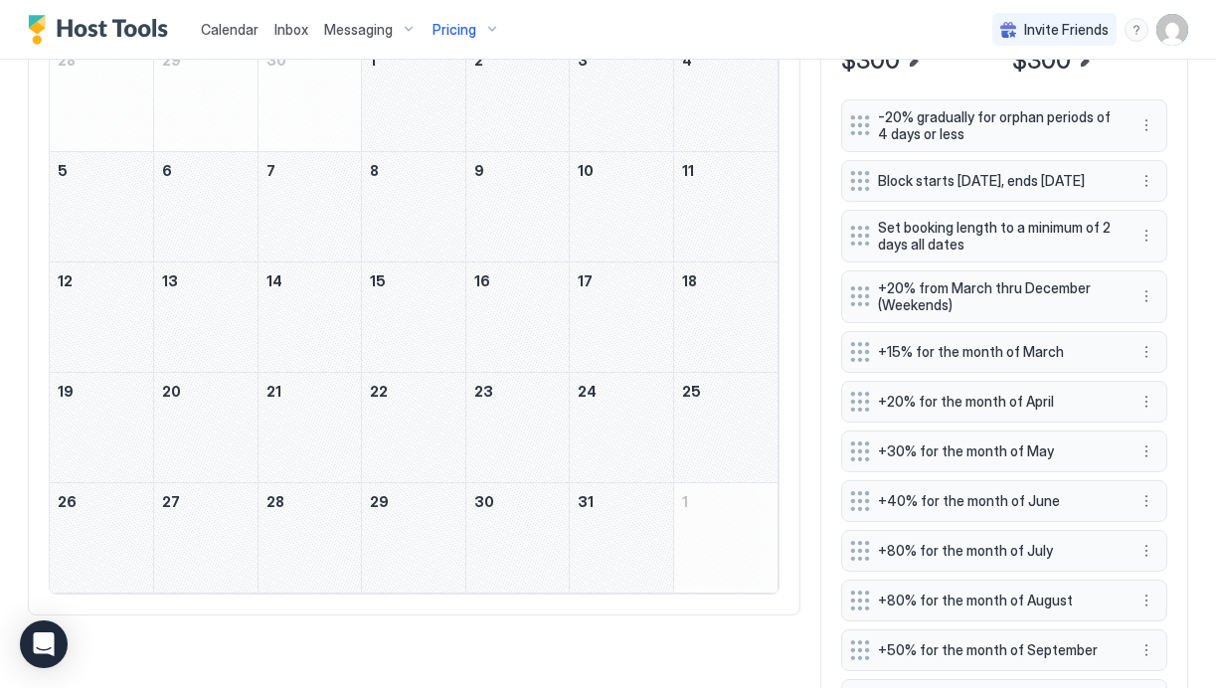
scroll to position [682, 0]
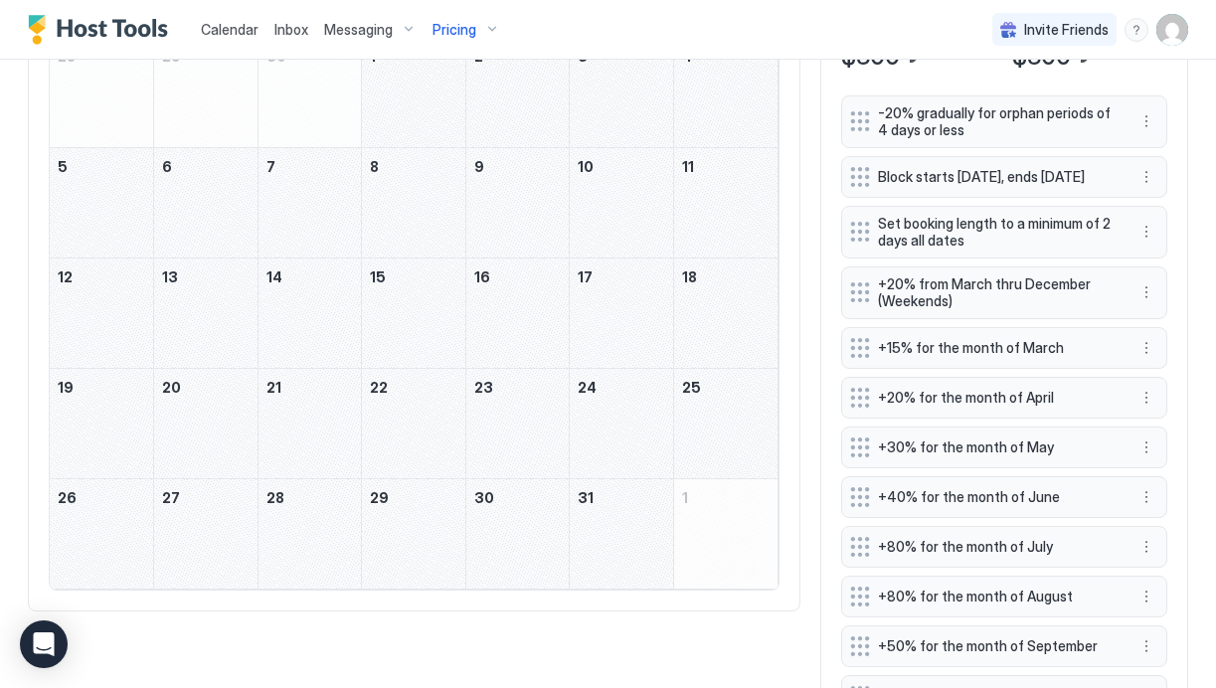
click at [403, 211] on div "July 8, 2026" at bounding box center [413, 202] width 103 height 109
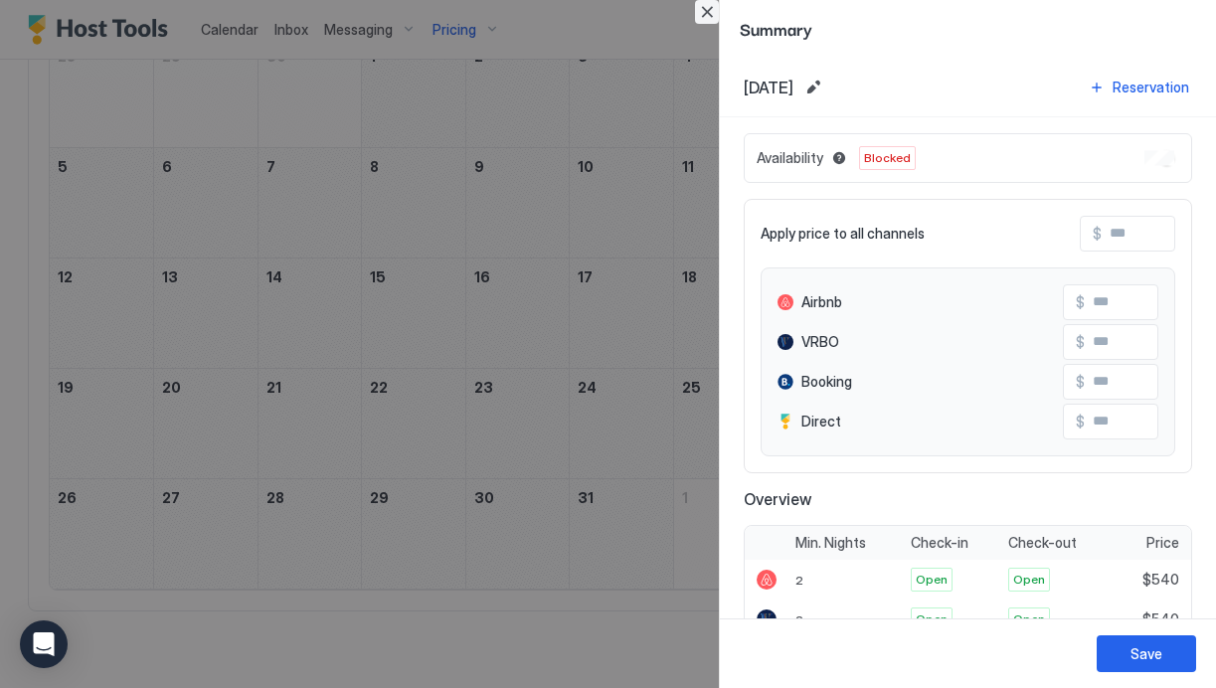
click at [709, 19] on button "Close" at bounding box center [707, 12] width 24 height 24
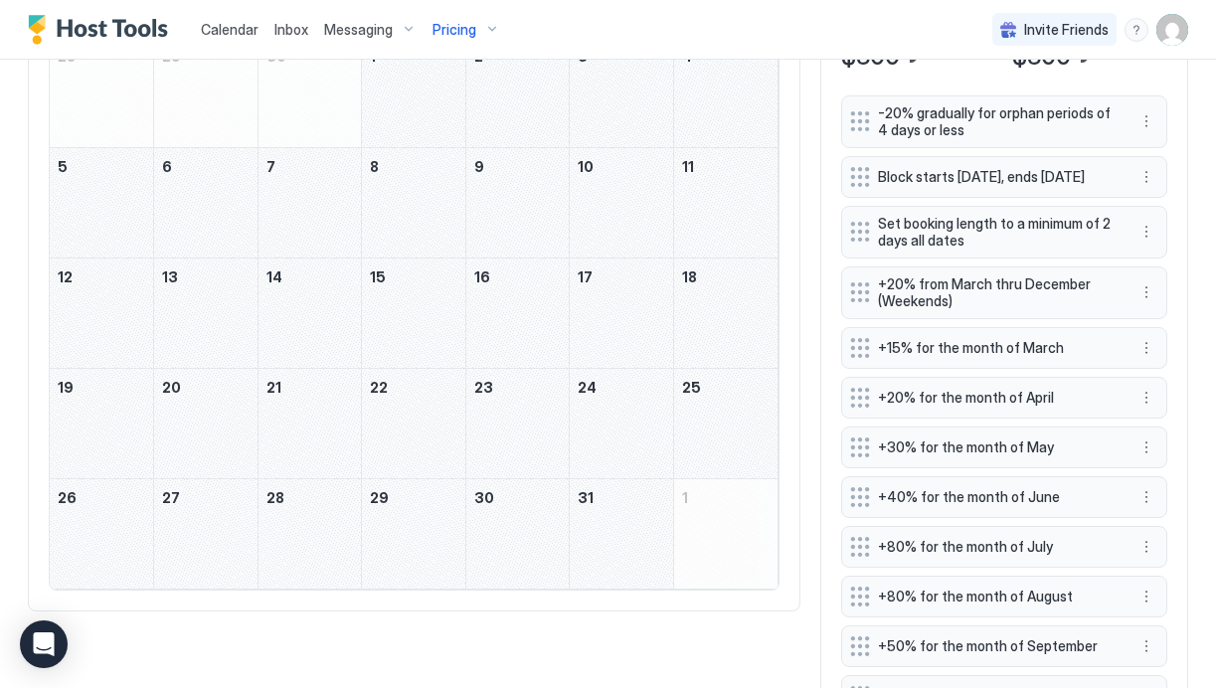
click at [726, 212] on div "July 11, 2026" at bounding box center [725, 202] width 103 height 109
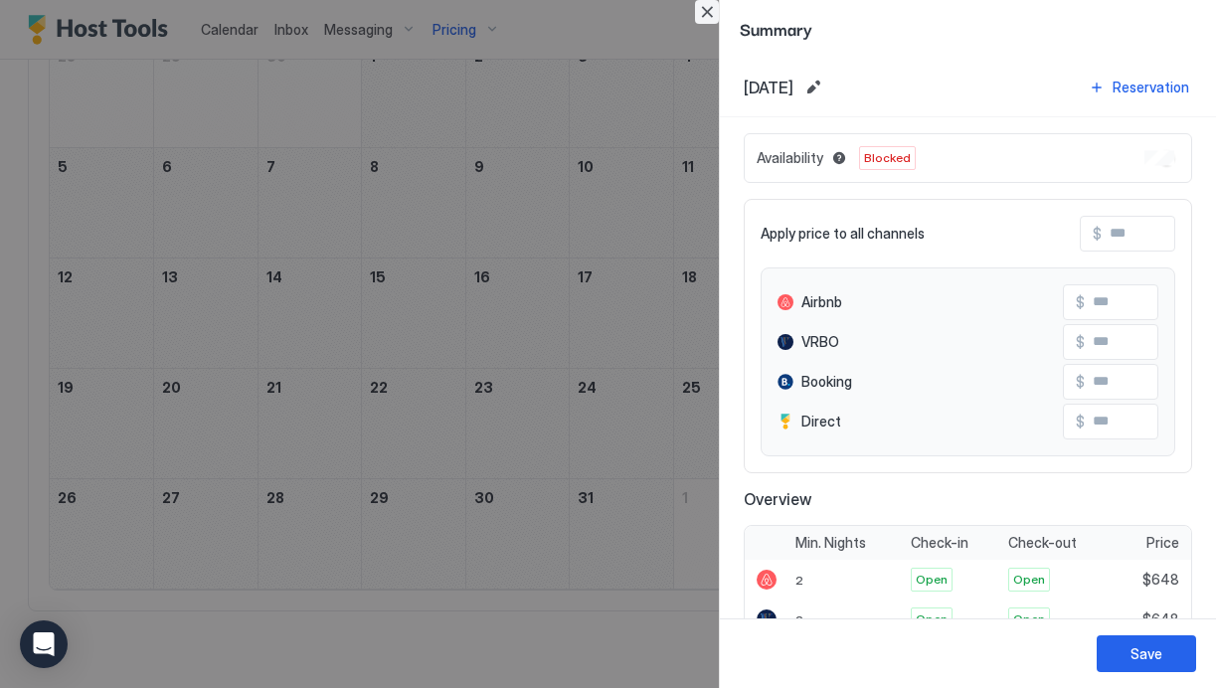
click at [703, 13] on button "Close" at bounding box center [707, 12] width 24 height 24
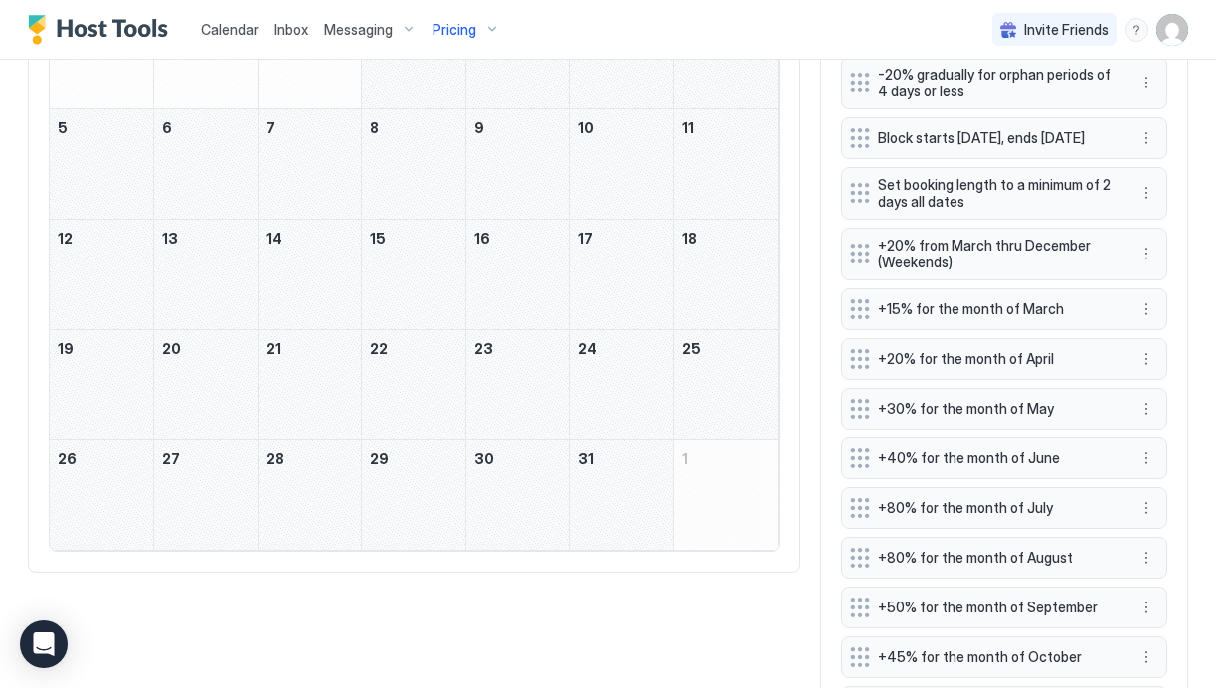
scroll to position [733, 0]
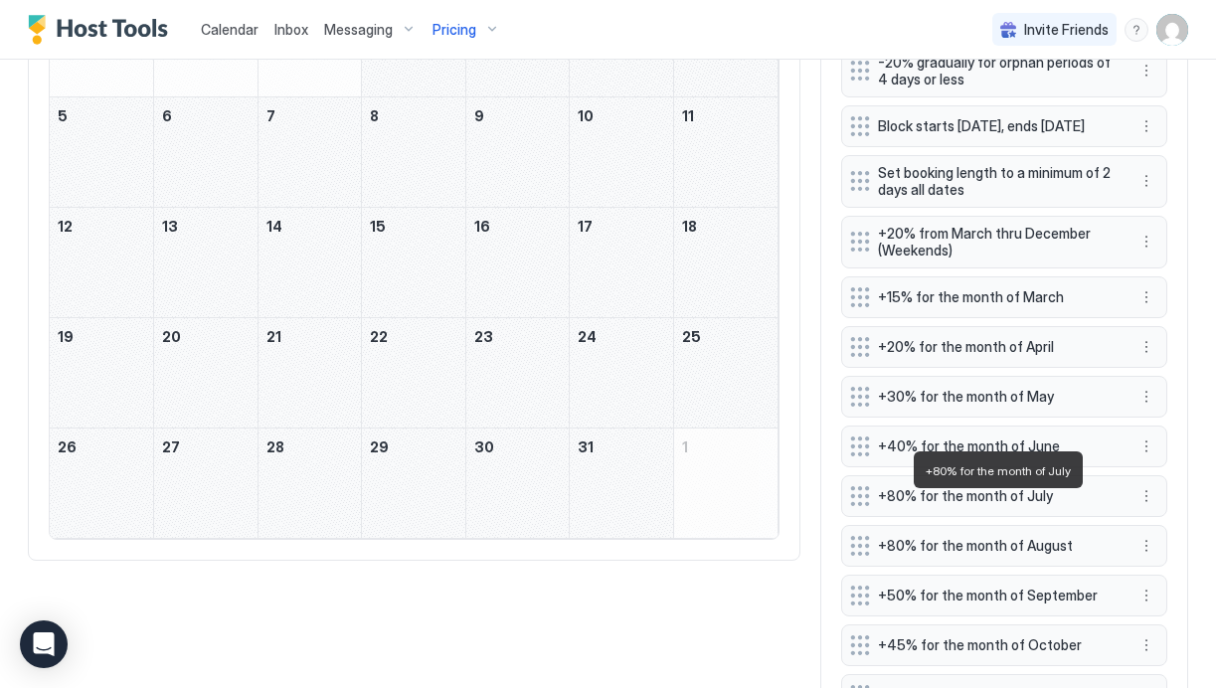
click at [912, 505] on span "+80% for the month of July" at bounding box center [996, 496] width 237 height 18
click at [1144, 503] on button "More options" at bounding box center [1147, 496] width 24 height 24
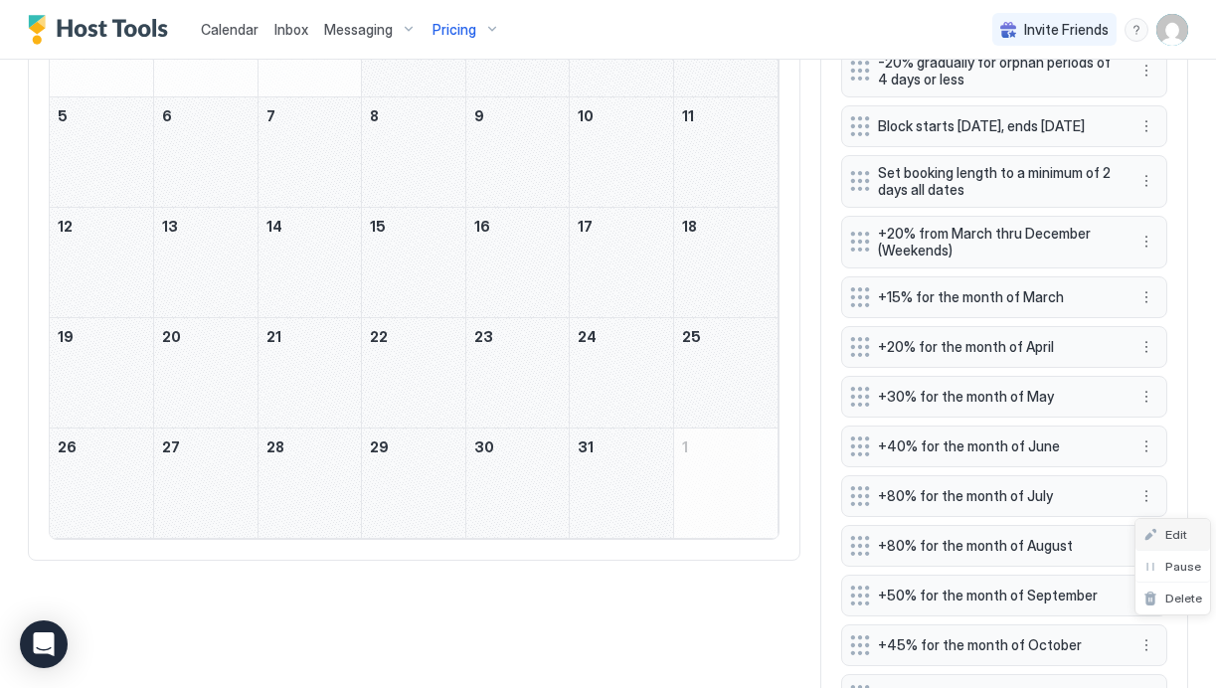
click at [1178, 536] on span "Edit" at bounding box center [1177, 534] width 22 height 15
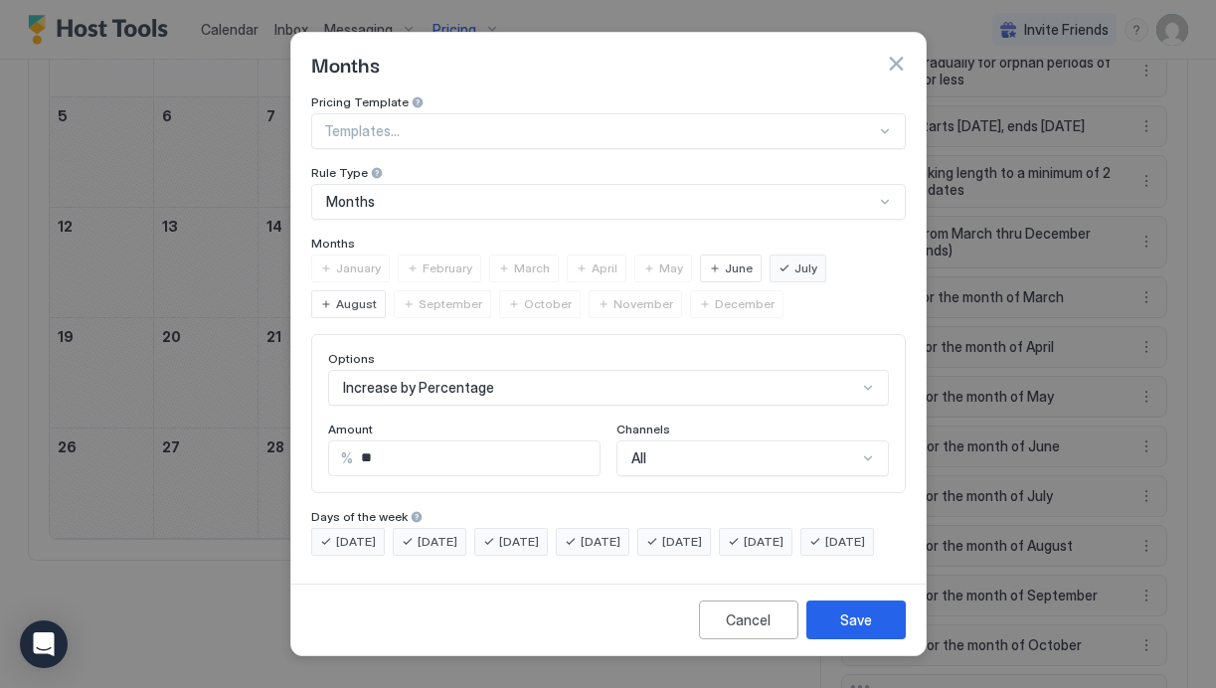
click at [385, 445] on input "**" at bounding box center [476, 459] width 247 height 34
type input "**"
click at [850, 631] on div "Save" at bounding box center [856, 620] width 32 height 21
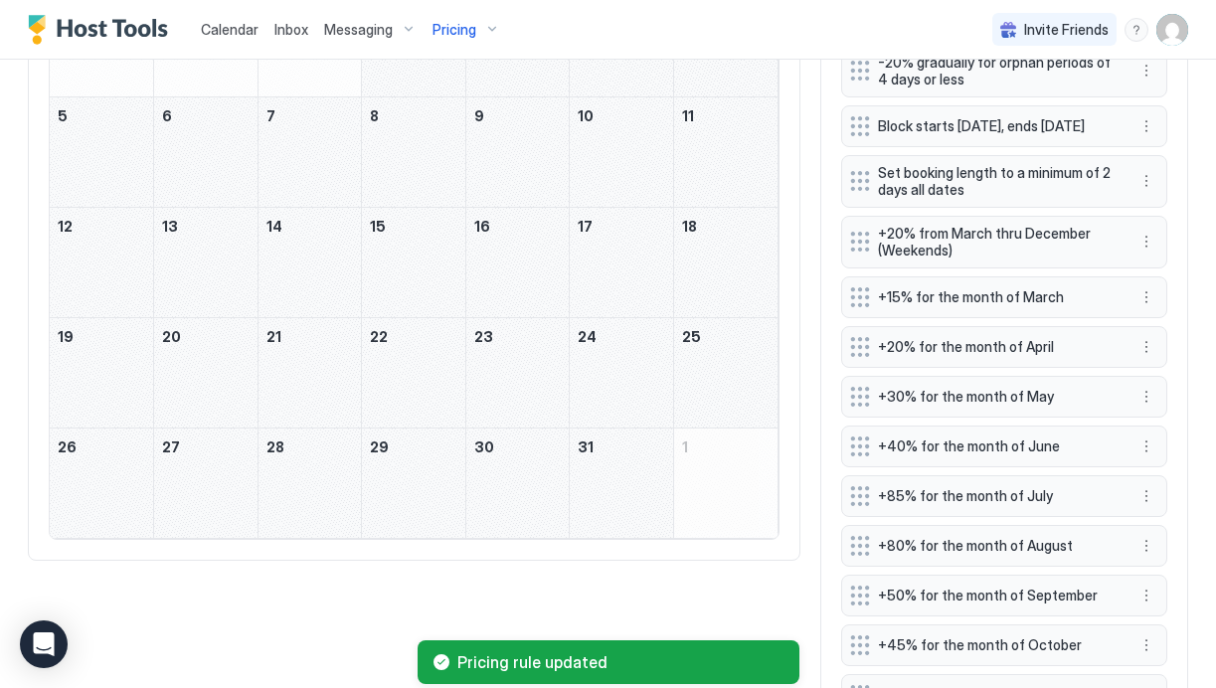
click at [432, 171] on div "July 8, 2026" at bounding box center [413, 151] width 103 height 109
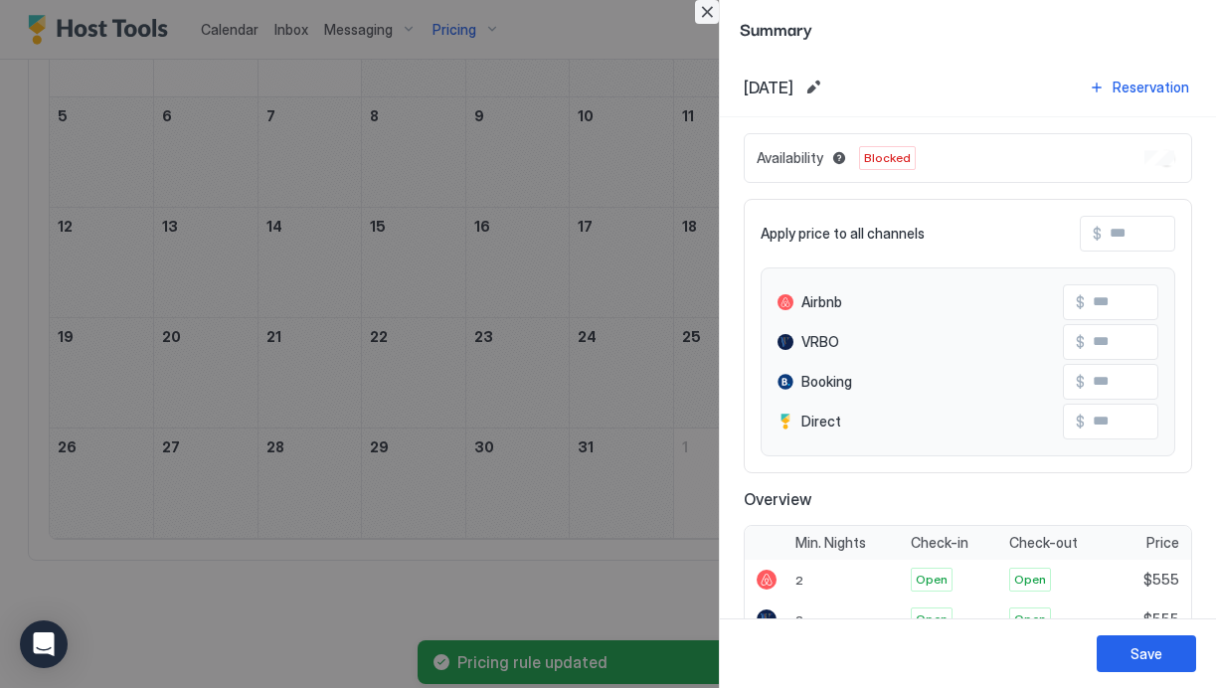
click at [712, 18] on button "Close" at bounding box center [707, 12] width 24 height 24
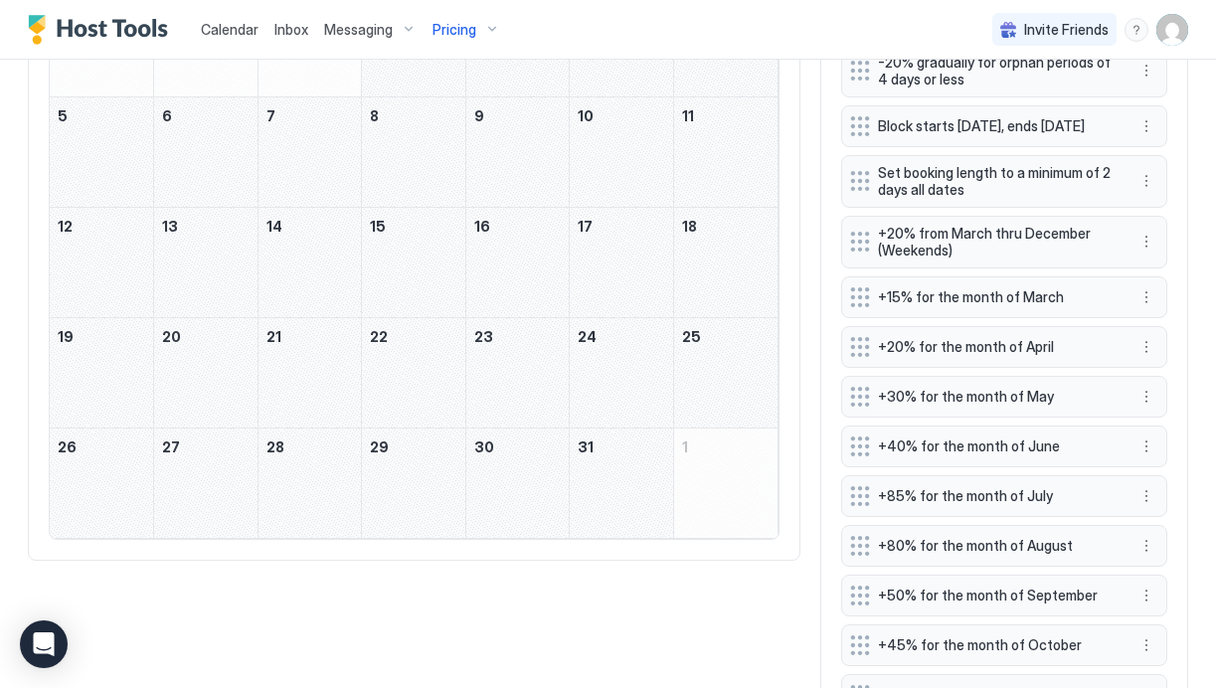
click at [712, 256] on div "July 18, 2026" at bounding box center [725, 262] width 103 height 109
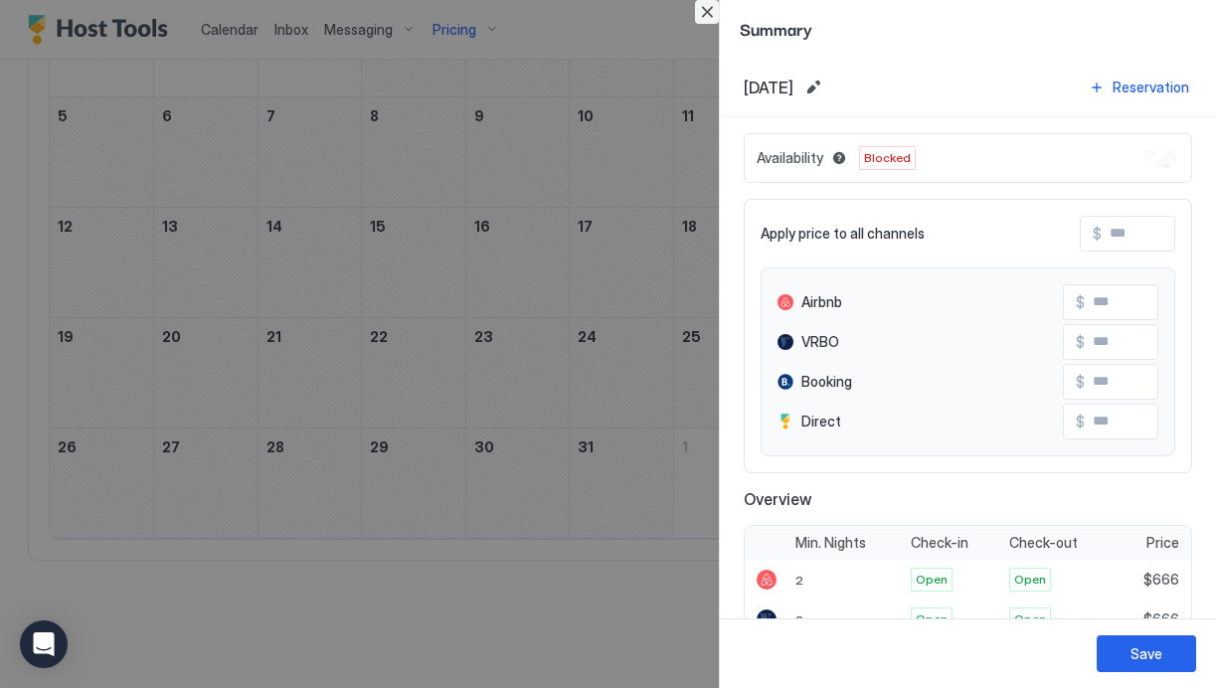
click at [703, 16] on button "Close" at bounding box center [707, 12] width 24 height 24
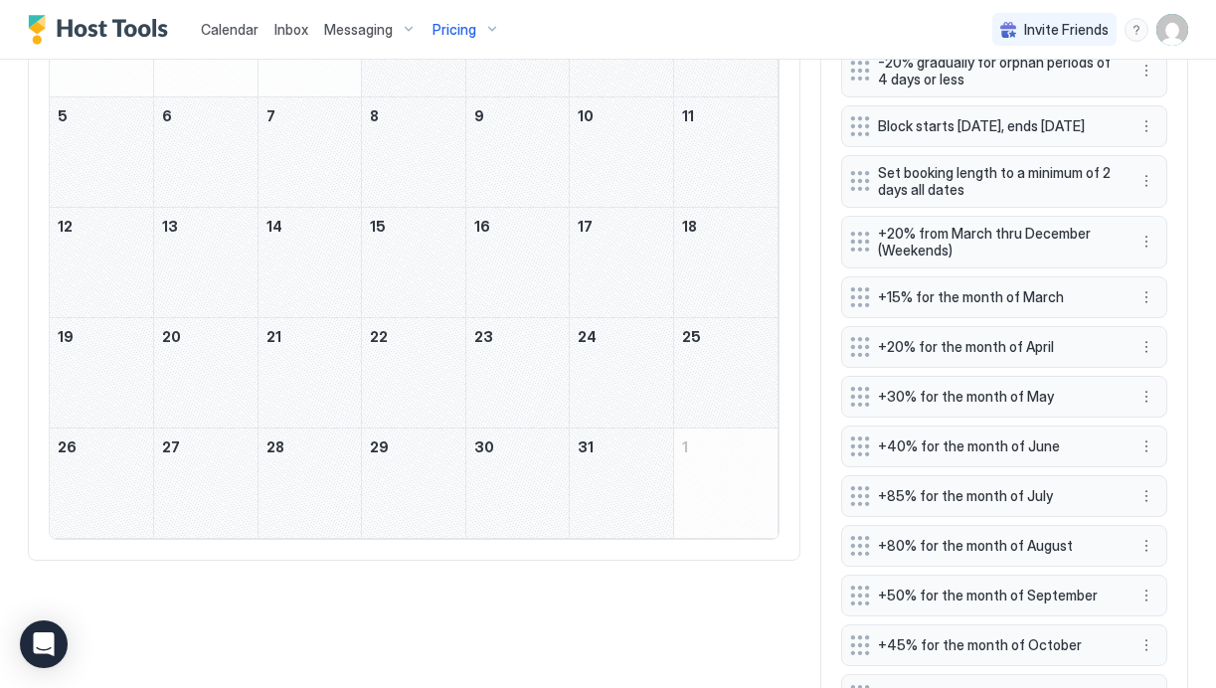
click at [706, 249] on div "July 18, 2026" at bounding box center [725, 262] width 103 height 109
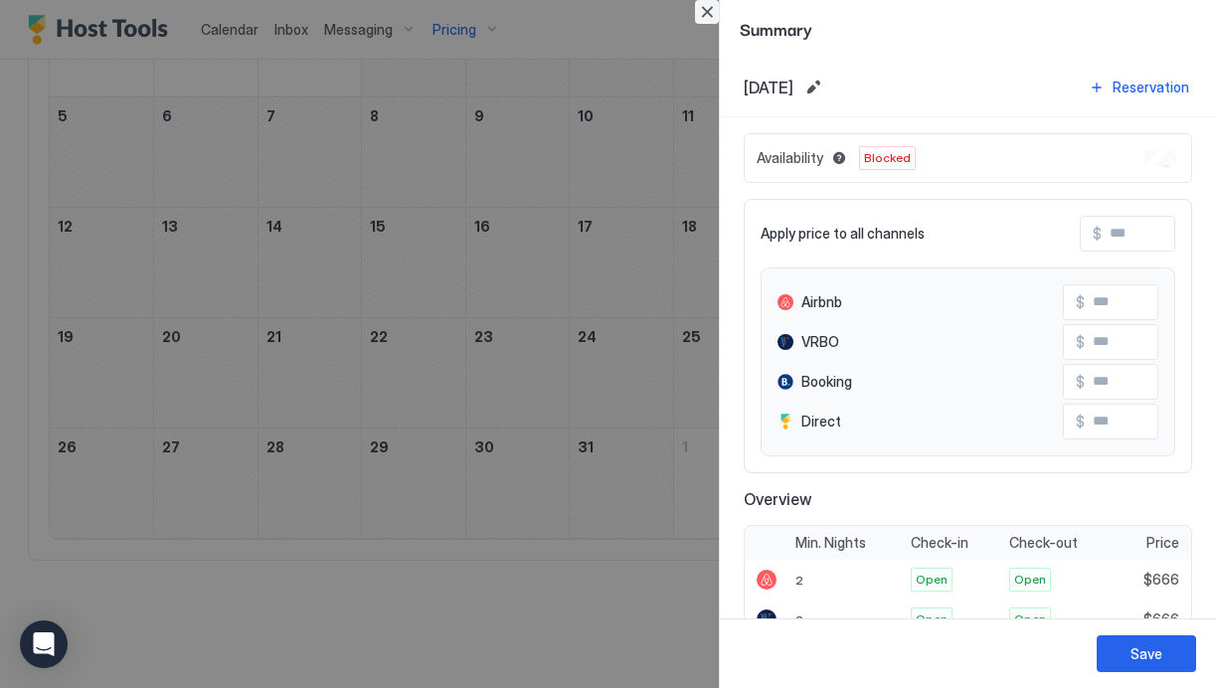
click at [707, 12] on button "Close" at bounding box center [707, 12] width 24 height 24
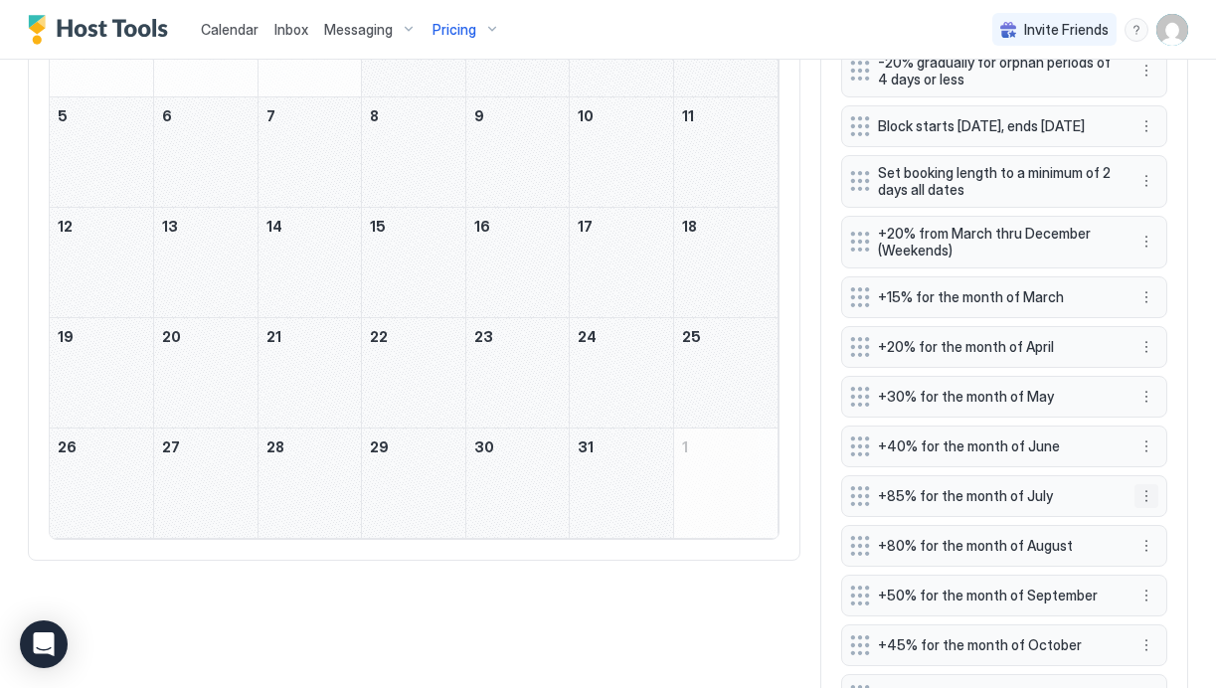
click at [1144, 504] on button "More options" at bounding box center [1147, 496] width 24 height 24
click at [1176, 545] on div "Edit" at bounding box center [1173, 535] width 75 height 32
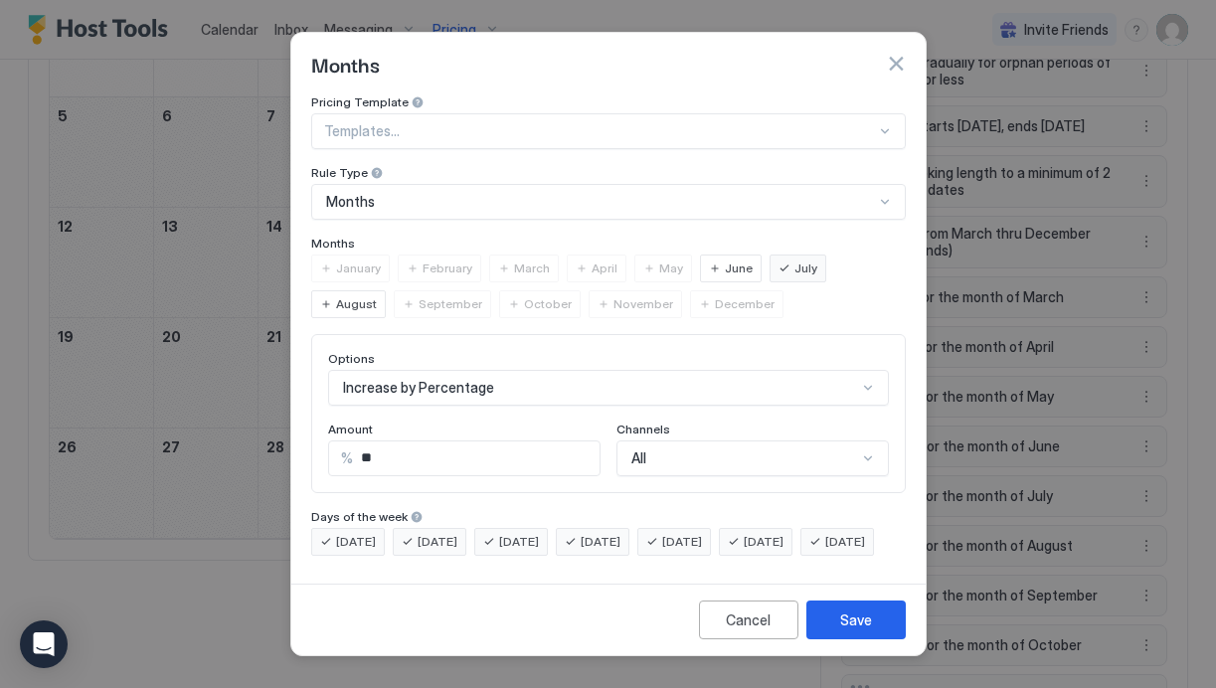
click at [429, 449] on input "**" at bounding box center [476, 459] width 247 height 34
type input "**"
click at [843, 622] on button "Save" at bounding box center [856, 620] width 99 height 39
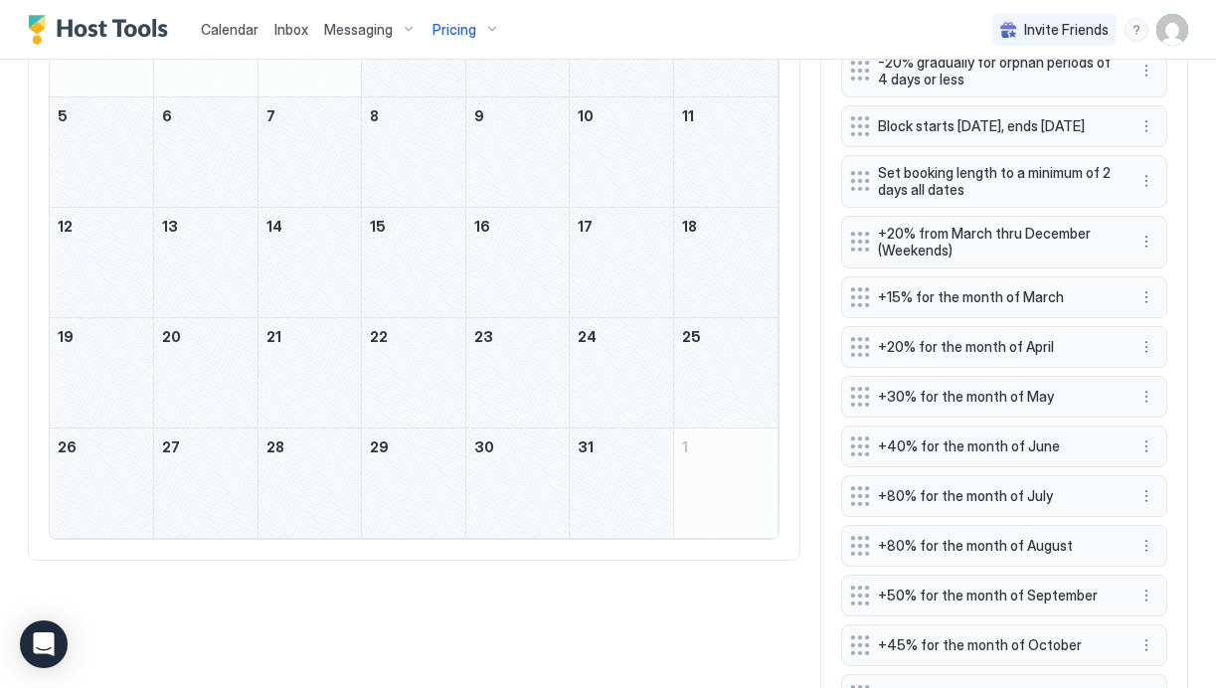
click at [709, 220] on div "July 18, 2026" at bounding box center [725, 262] width 103 height 109
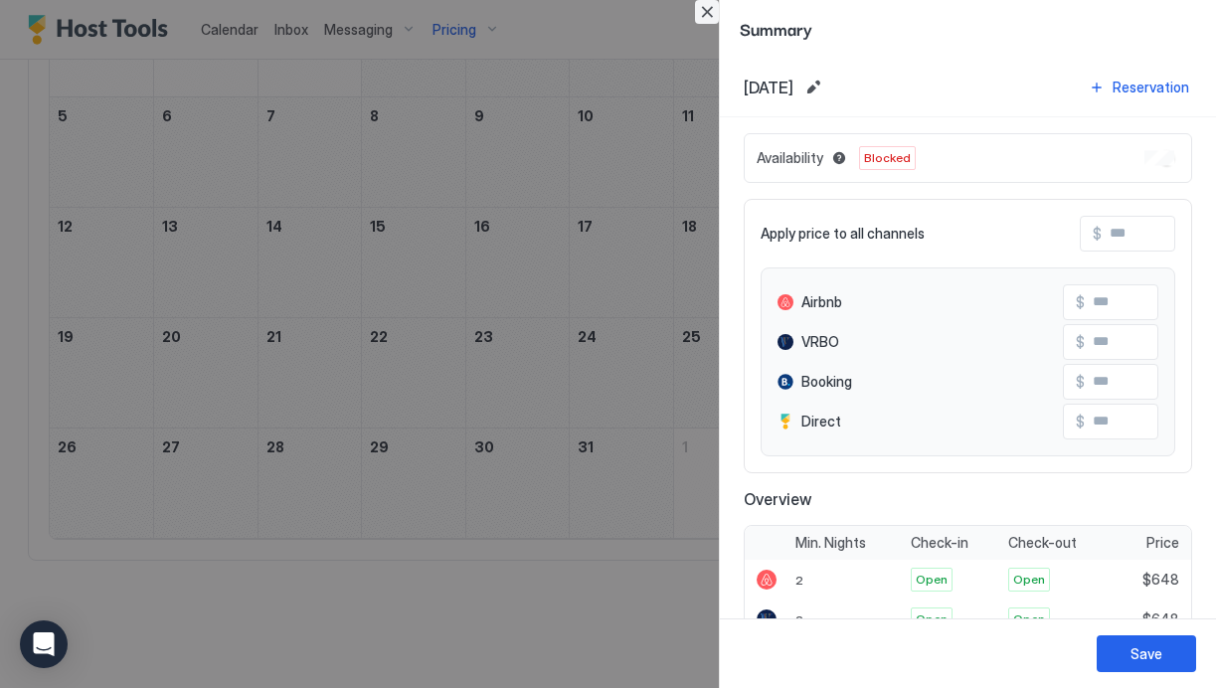
click at [709, 13] on button "Close" at bounding box center [707, 12] width 24 height 24
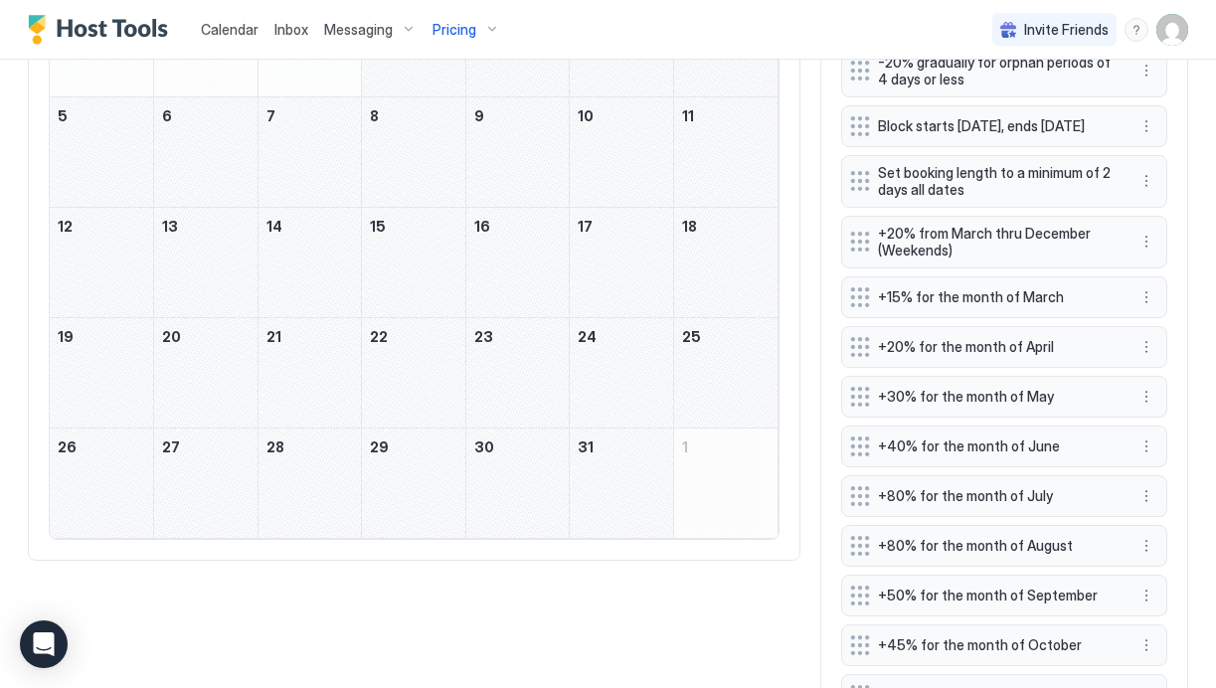
click at [481, 238] on div "July 16, 2026" at bounding box center [517, 262] width 103 height 109
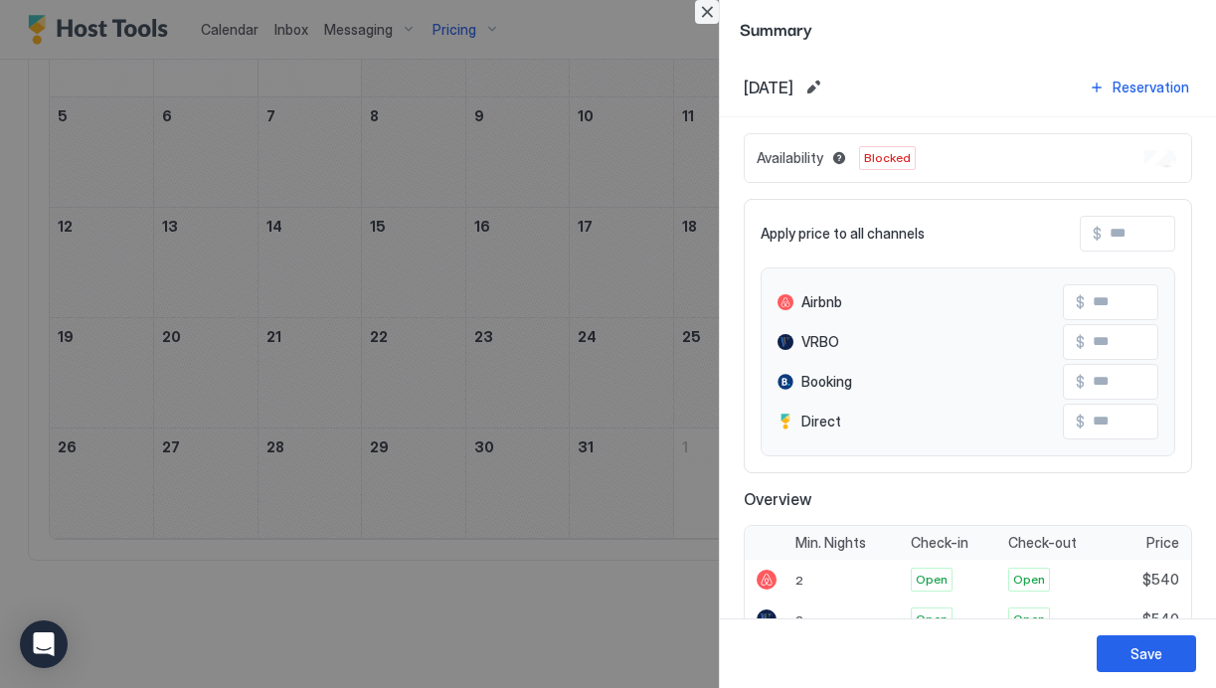
click at [710, 9] on button "Close" at bounding box center [707, 12] width 24 height 24
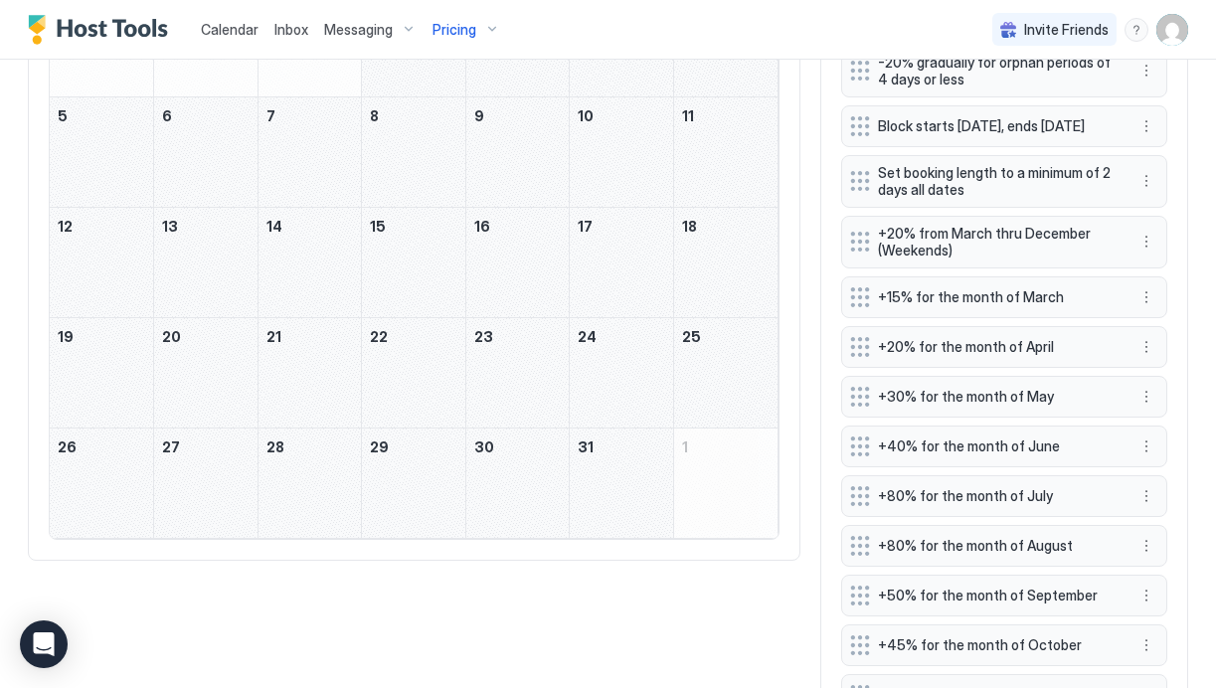
click at [707, 245] on div "July 18, 2026" at bounding box center [725, 262] width 103 height 109
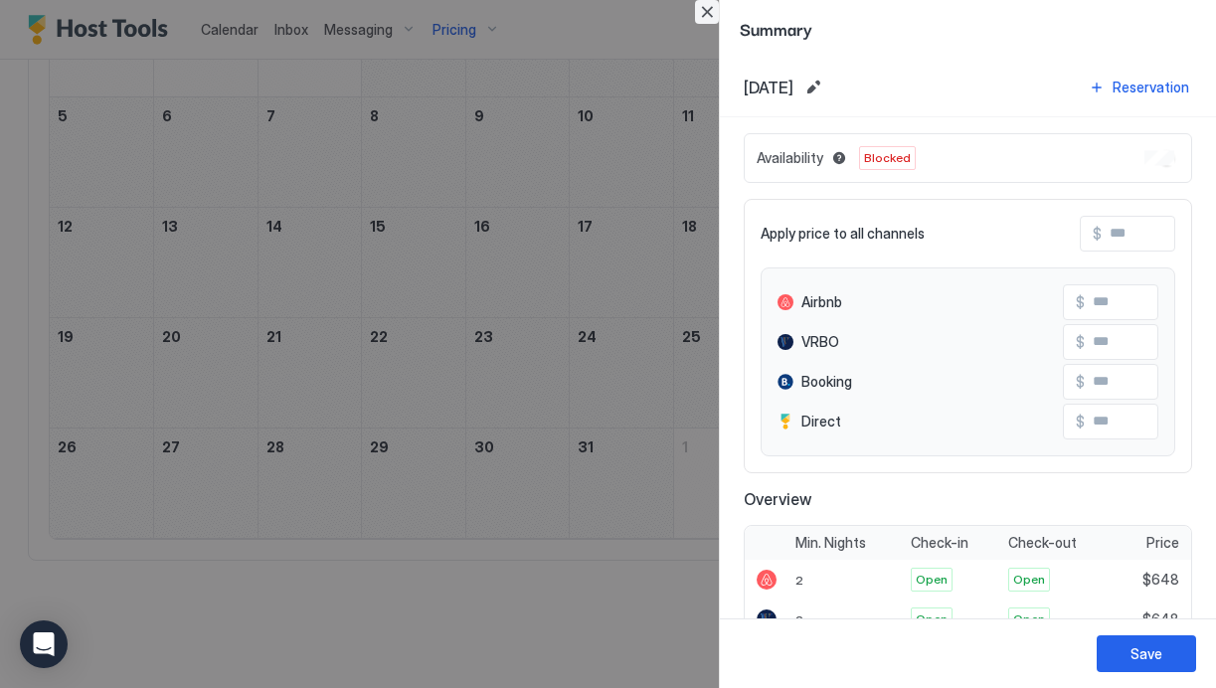
click at [697, 16] on button "Close" at bounding box center [707, 12] width 24 height 24
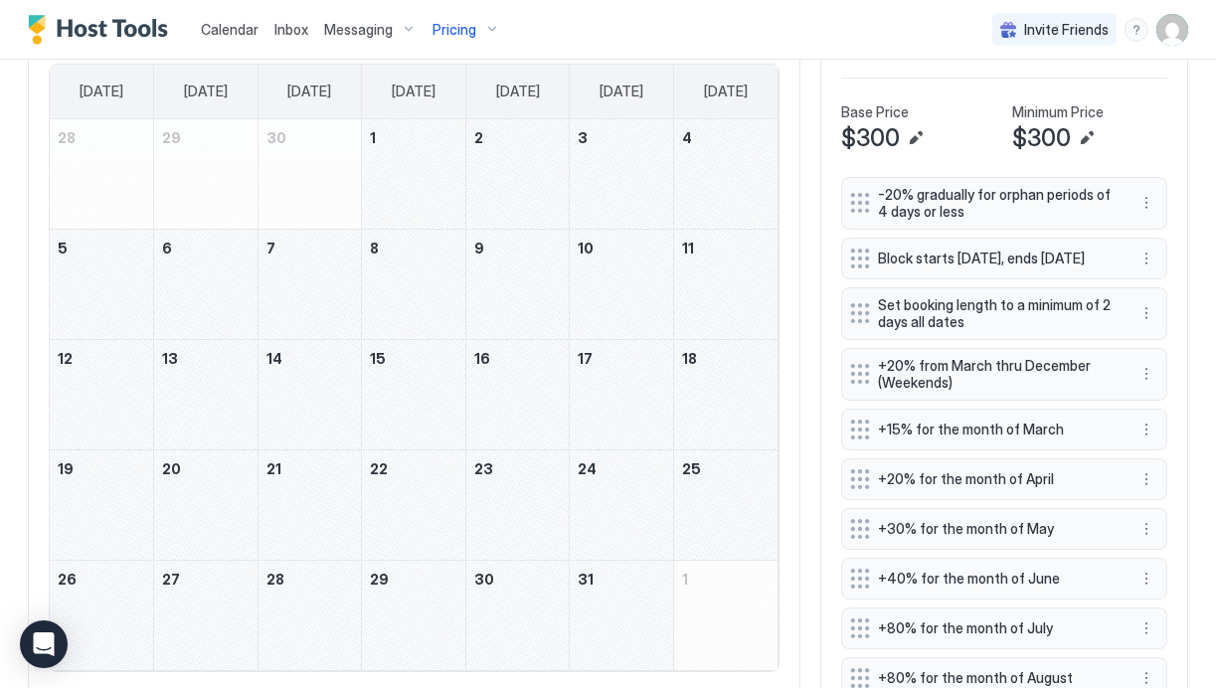
scroll to position [661, 0]
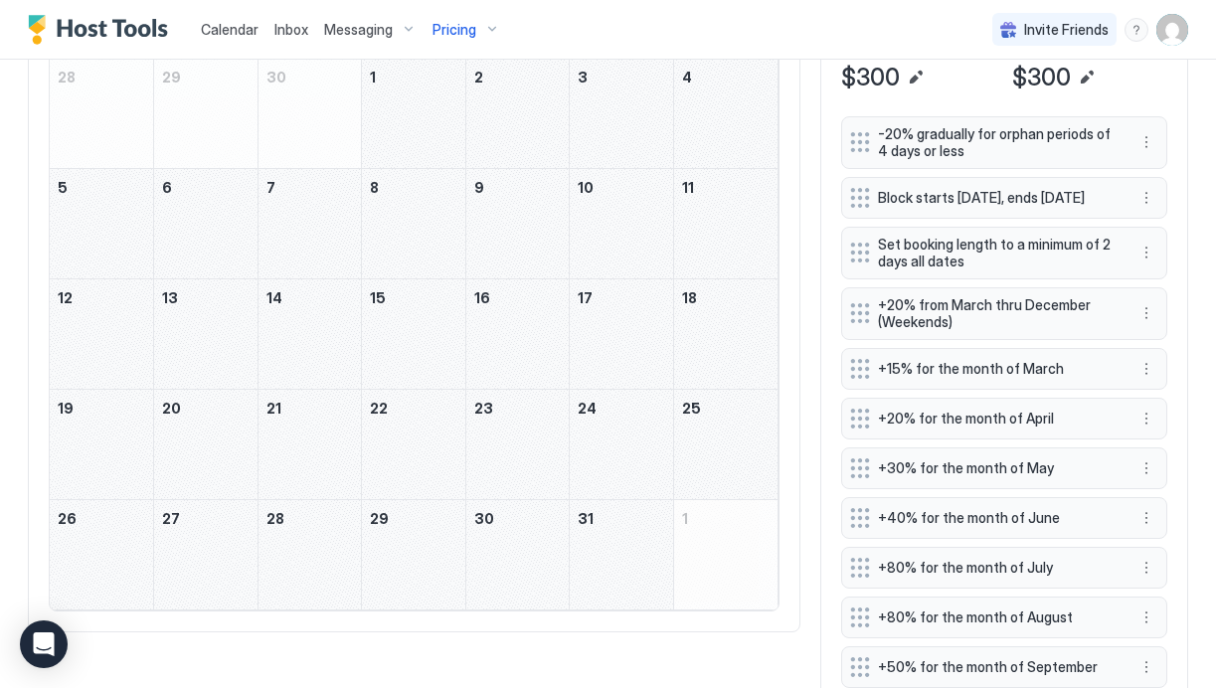
click at [729, 308] on div "July 18, 2026" at bounding box center [725, 333] width 103 height 109
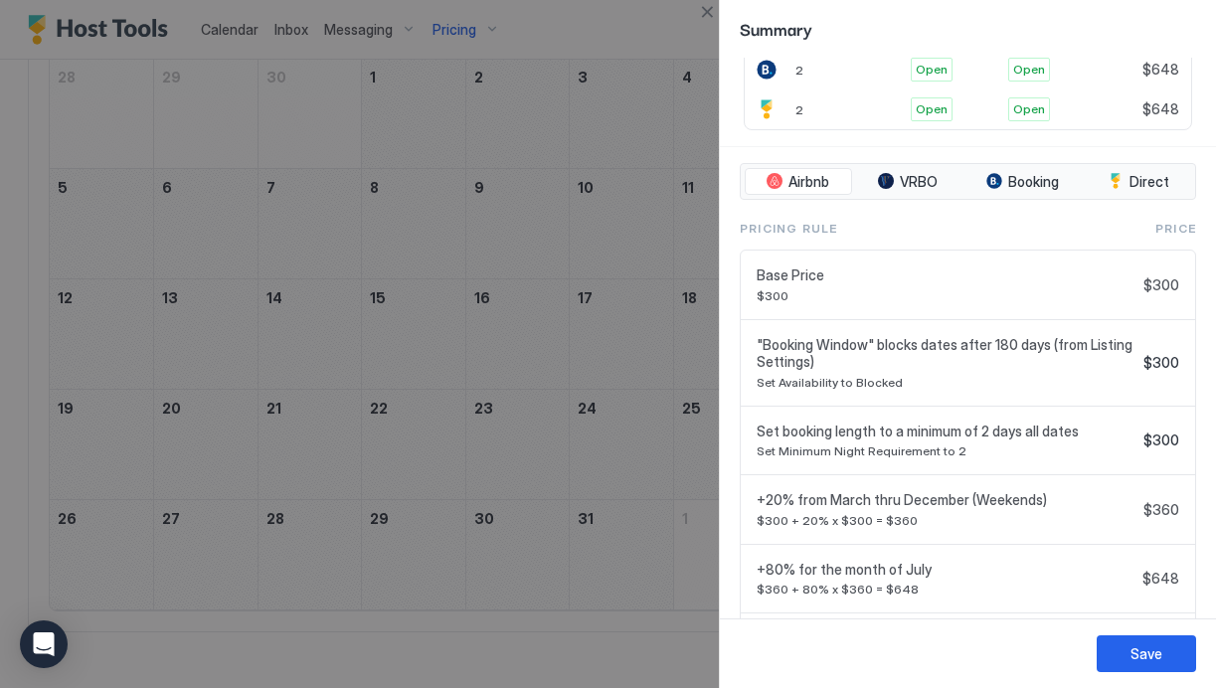
scroll to position [0, 0]
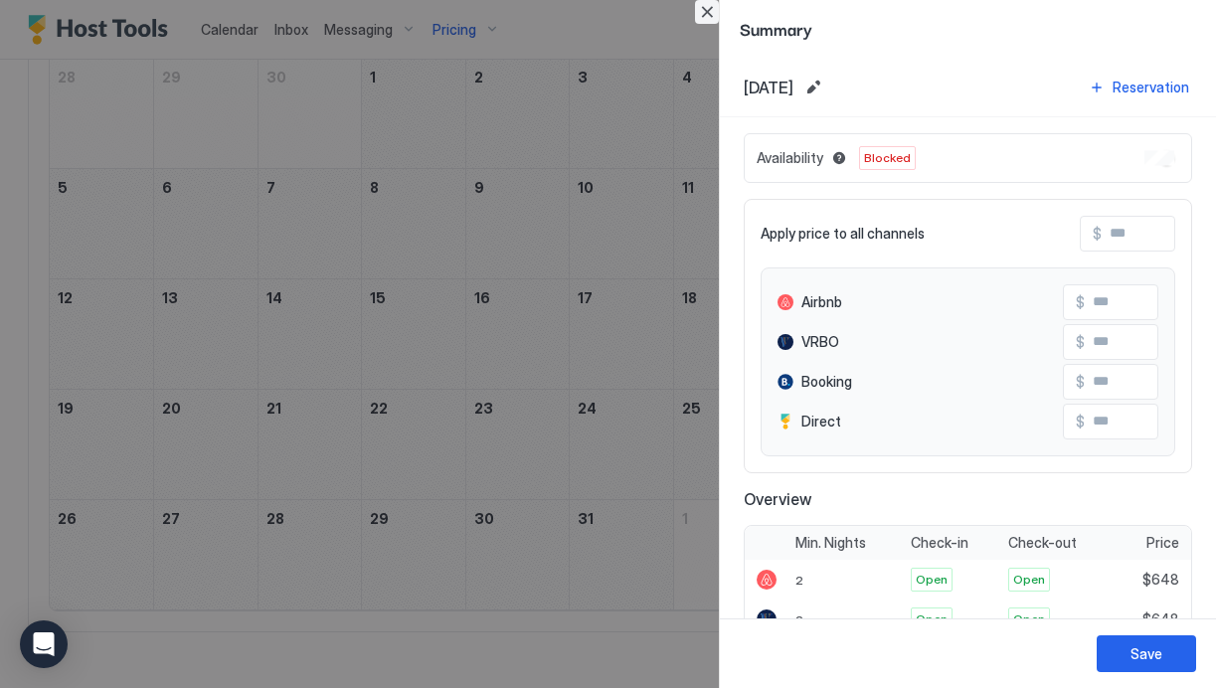
click at [709, 16] on button "Close" at bounding box center [707, 12] width 24 height 24
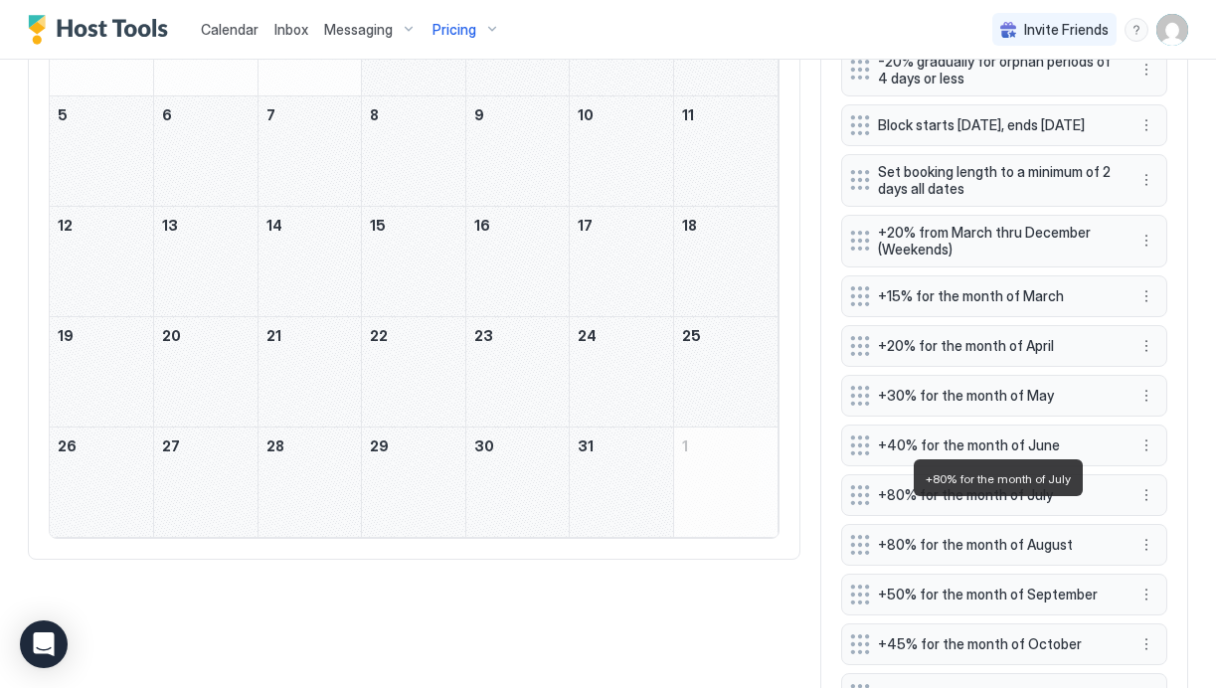
scroll to position [736, 0]
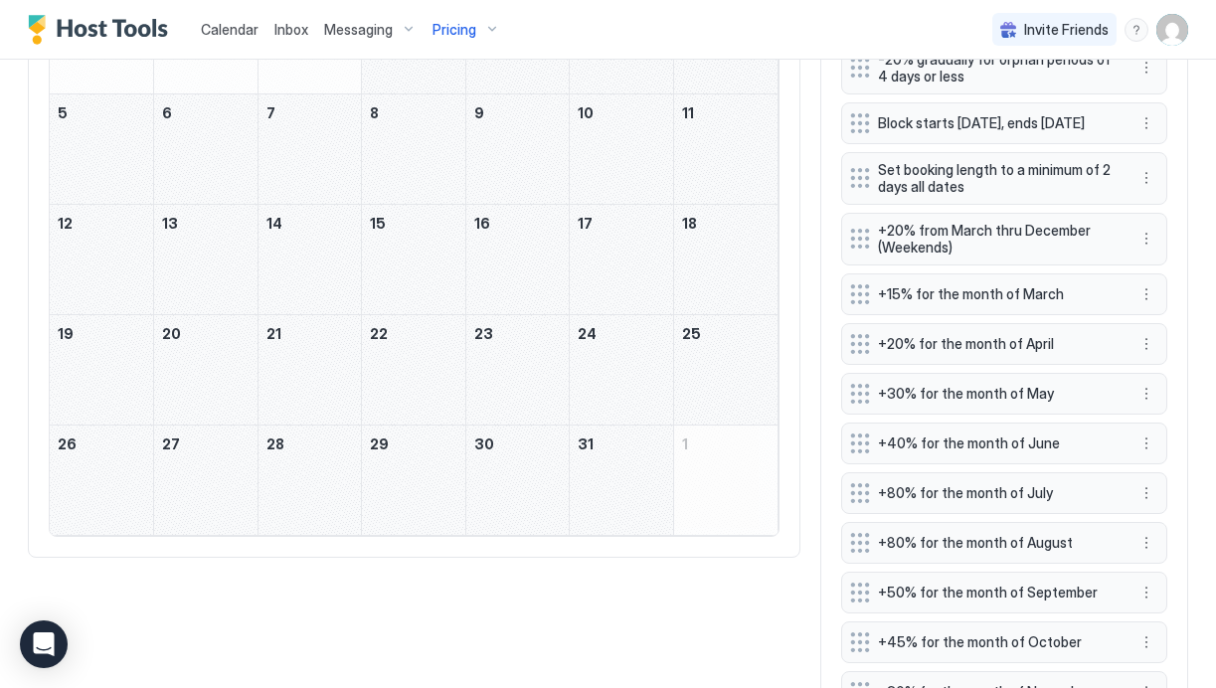
click at [716, 356] on div "July 25, 2026" at bounding box center [725, 369] width 103 height 109
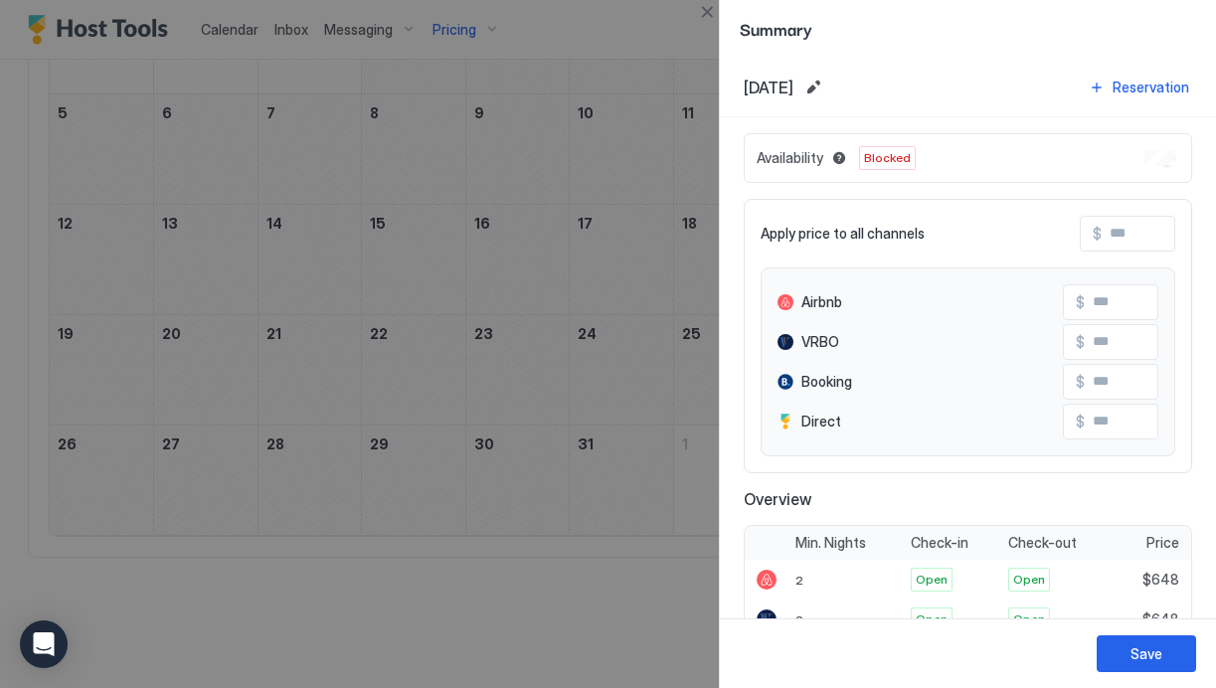
click at [635, 374] on div at bounding box center [608, 344] width 1216 height 688
click at [707, 5] on button "Close" at bounding box center [707, 12] width 24 height 24
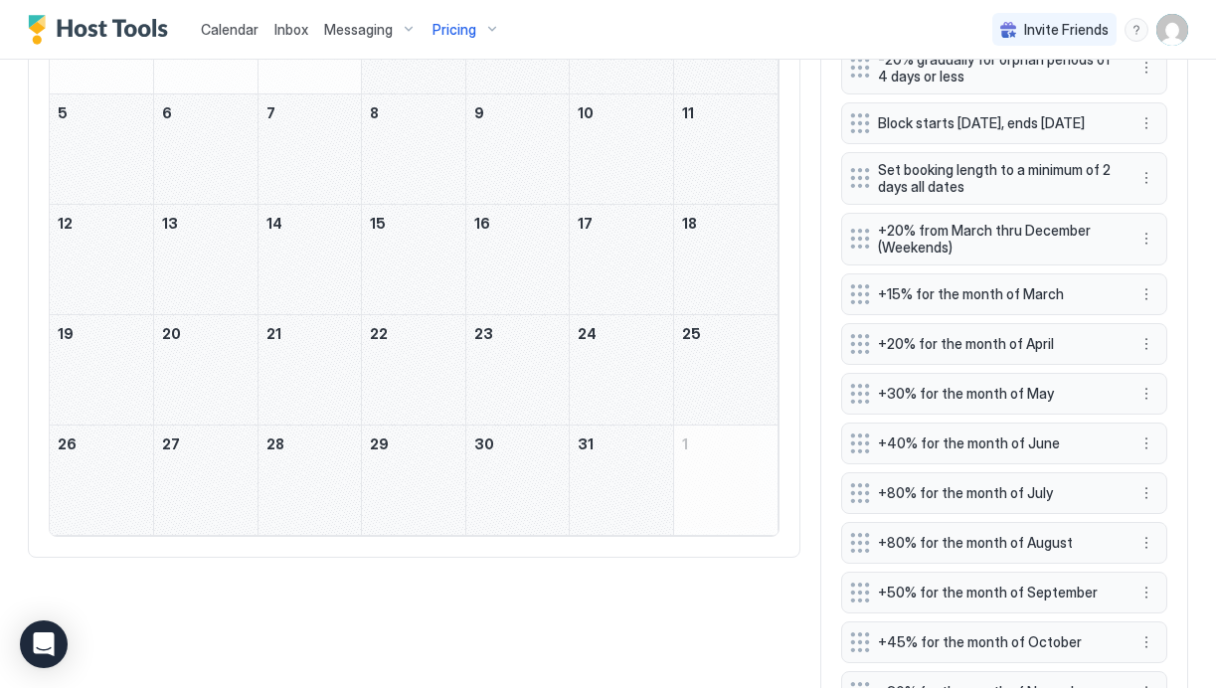
click at [916, 502] on span "+80% for the month of July" at bounding box center [996, 493] width 237 height 18
click at [892, 502] on span "+80% for the month of July" at bounding box center [996, 493] width 237 height 18
click at [1150, 499] on button "More options" at bounding box center [1147, 493] width 24 height 24
click at [1163, 526] on div "Edit" at bounding box center [1166, 531] width 44 height 15
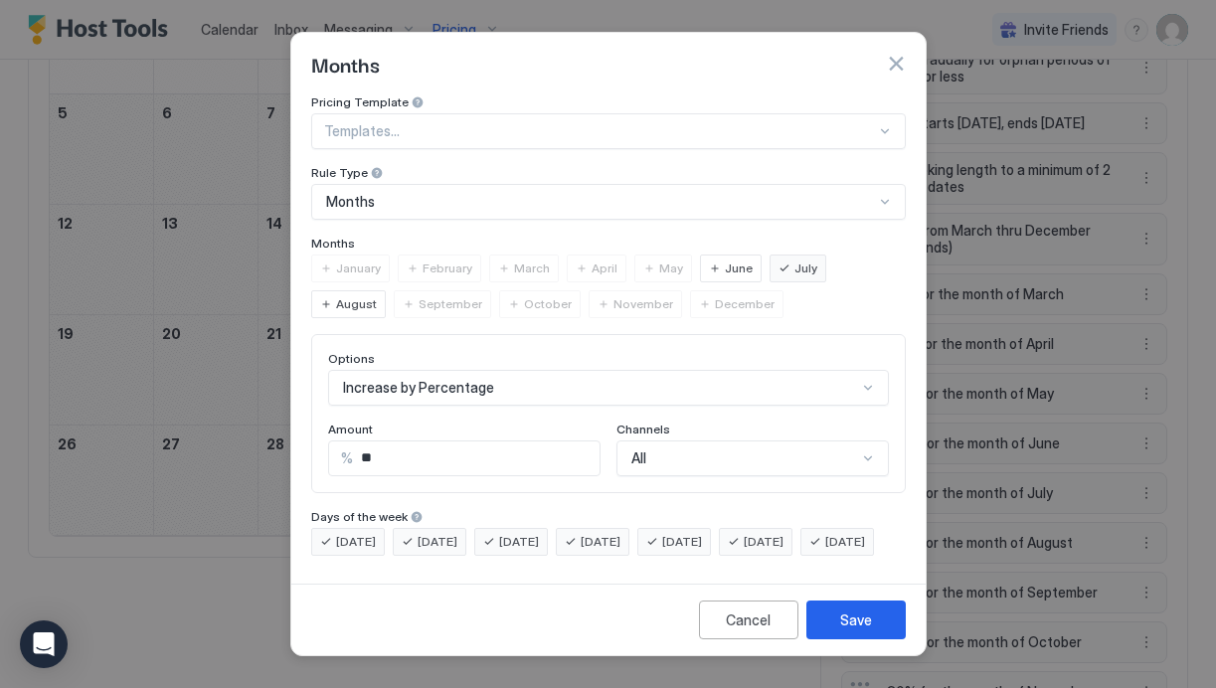
click at [379, 441] on div "% **" at bounding box center [464, 459] width 273 height 36
click at [380, 442] on input "**" at bounding box center [476, 459] width 247 height 34
type input "*"
type input "**"
click at [839, 632] on button "Save" at bounding box center [856, 620] width 99 height 39
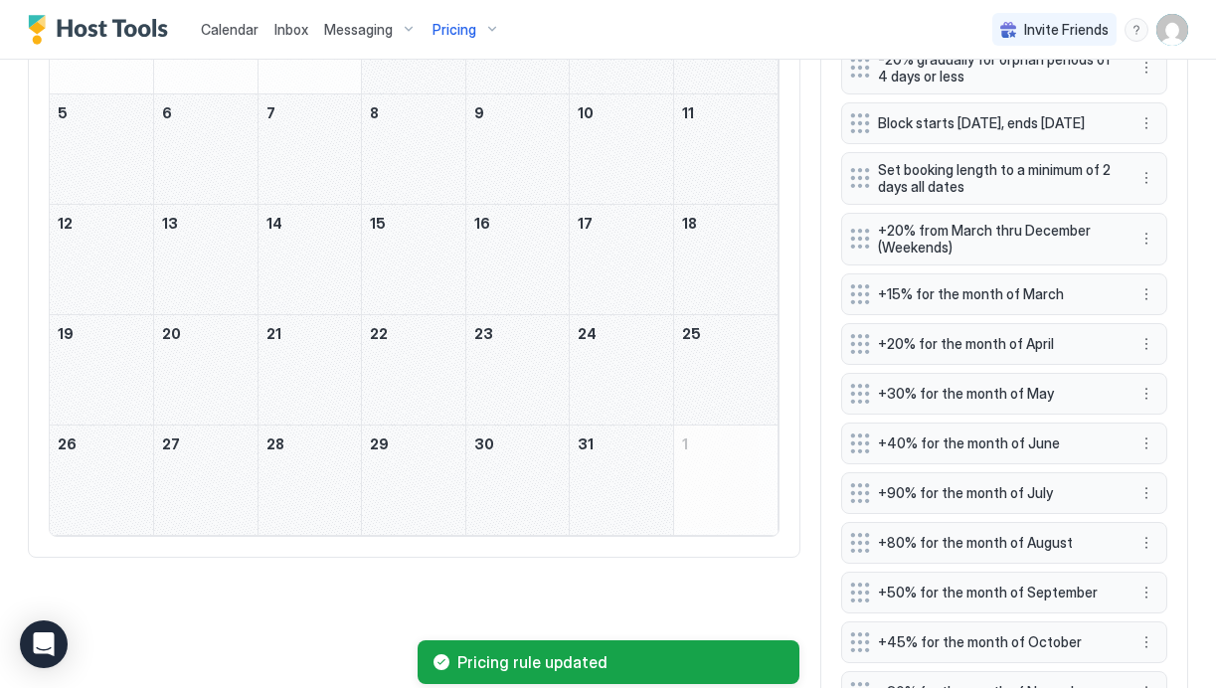
click at [606, 156] on div "July 10, 2026" at bounding box center [621, 148] width 103 height 109
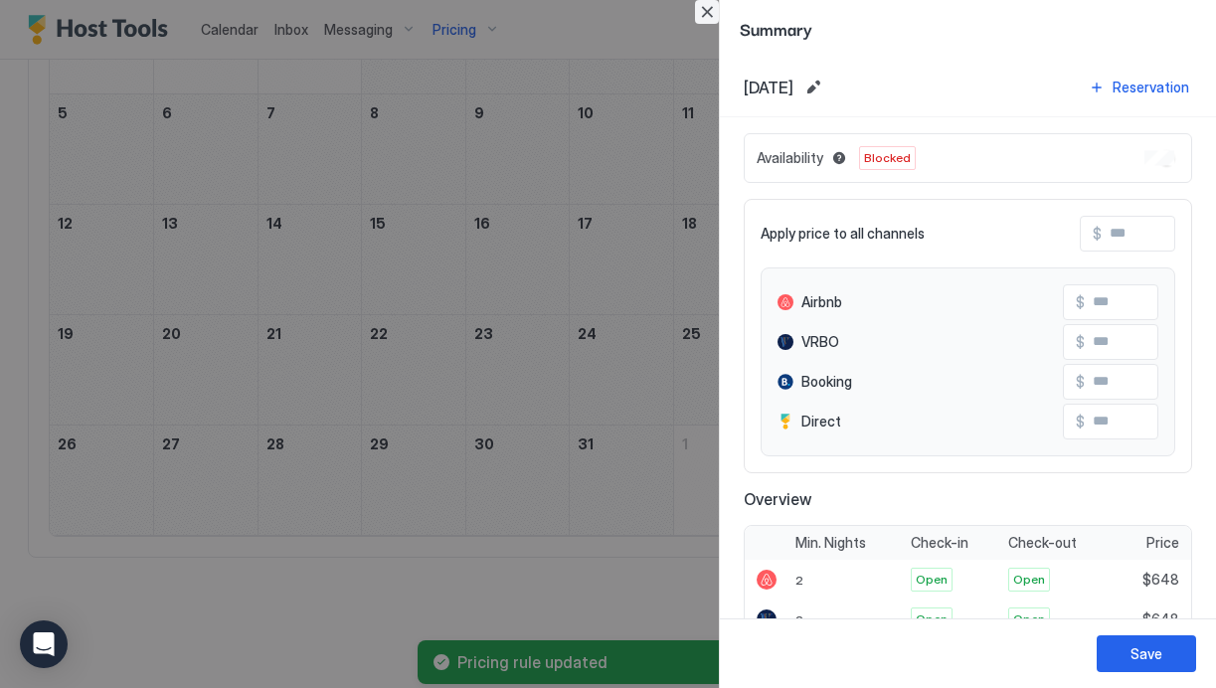
click at [702, 12] on button "Close" at bounding box center [707, 12] width 24 height 24
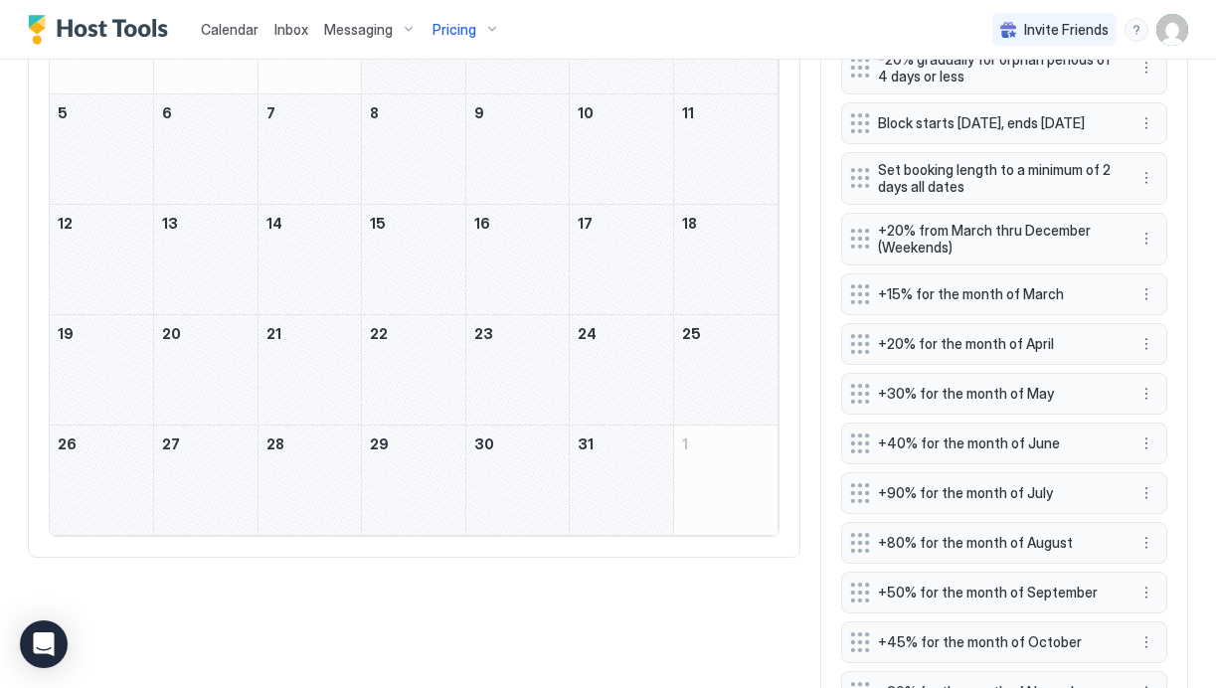
click at [416, 261] on div "July 15, 2026" at bounding box center [413, 259] width 103 height 109
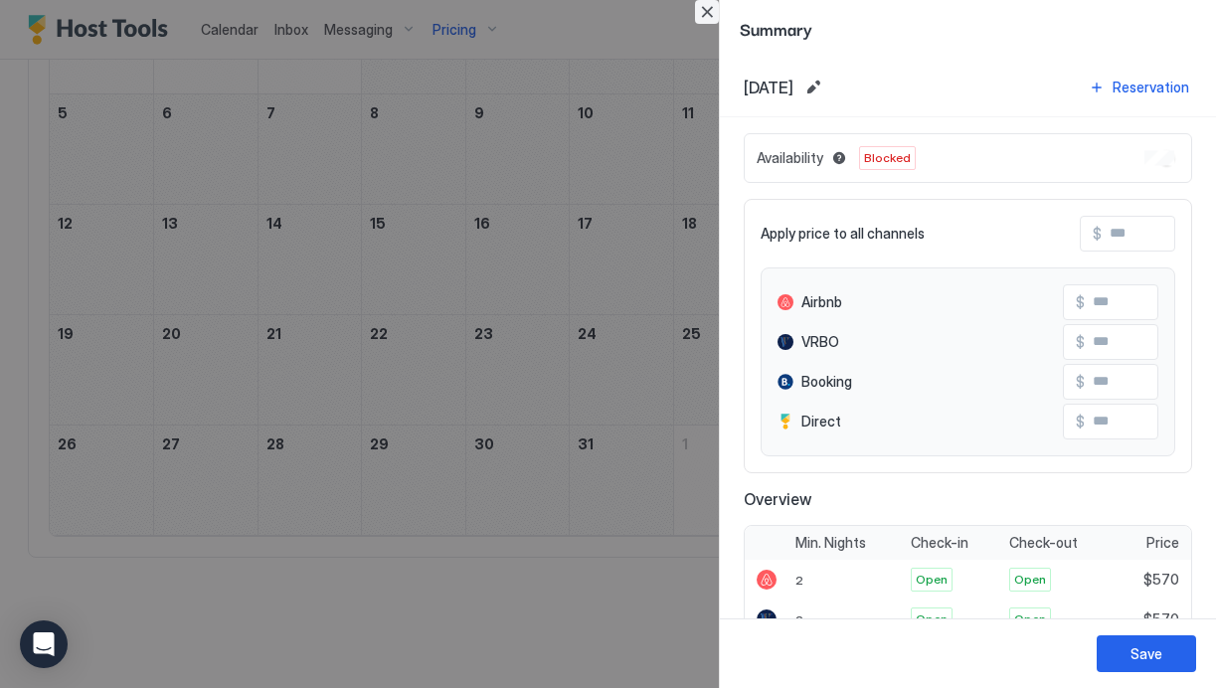
click at [713, 11] on button "Close" at bounding box center [707, 12] width 24 height 24
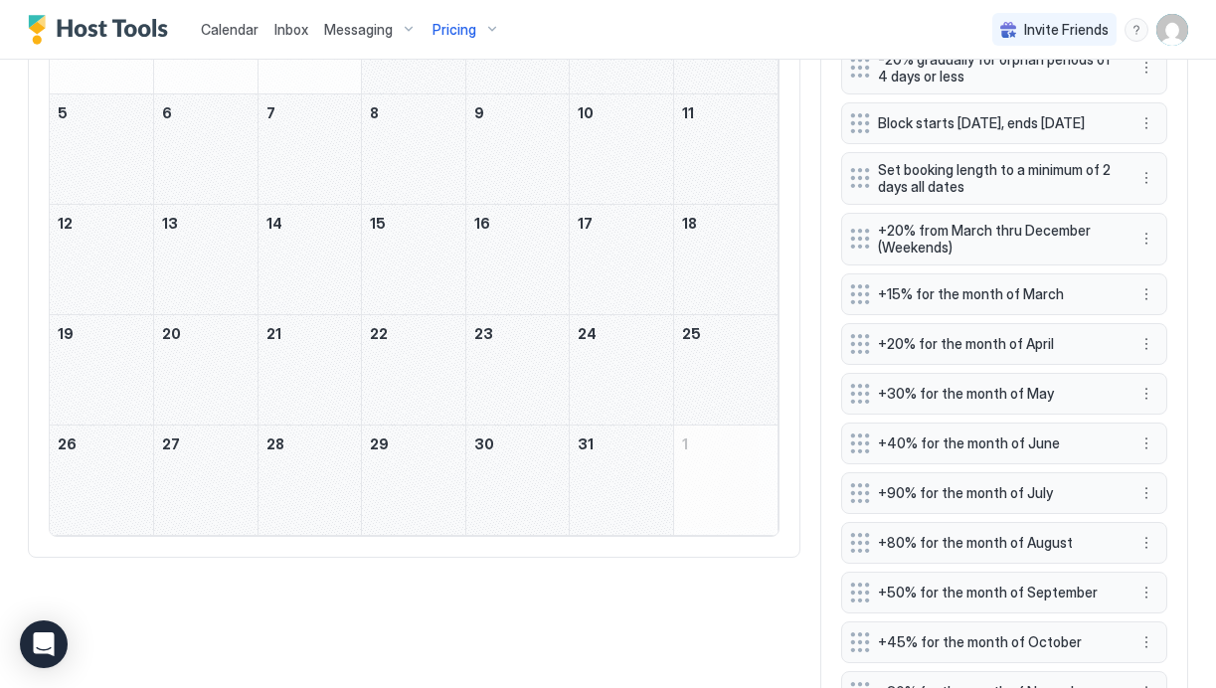
click at [725, 244] on div "July 18, 2026" at bounding box center [725, 259] width 103 height 109
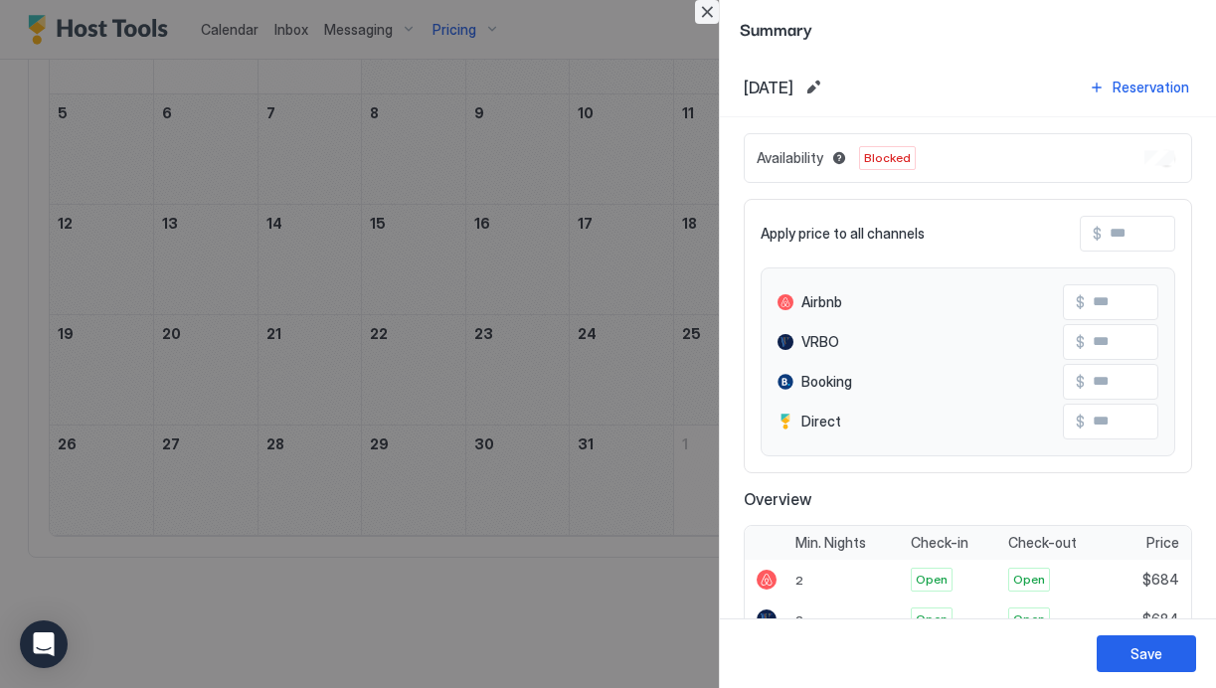
click at [705, 8] on button "Close" at bounding box center [707, 12] width 24 height 24
click at [705, 8] on div "Calendar Inbox Messaging Pricing Invite Friends TR" at bounding box center [608, 30] width 1216 height 60
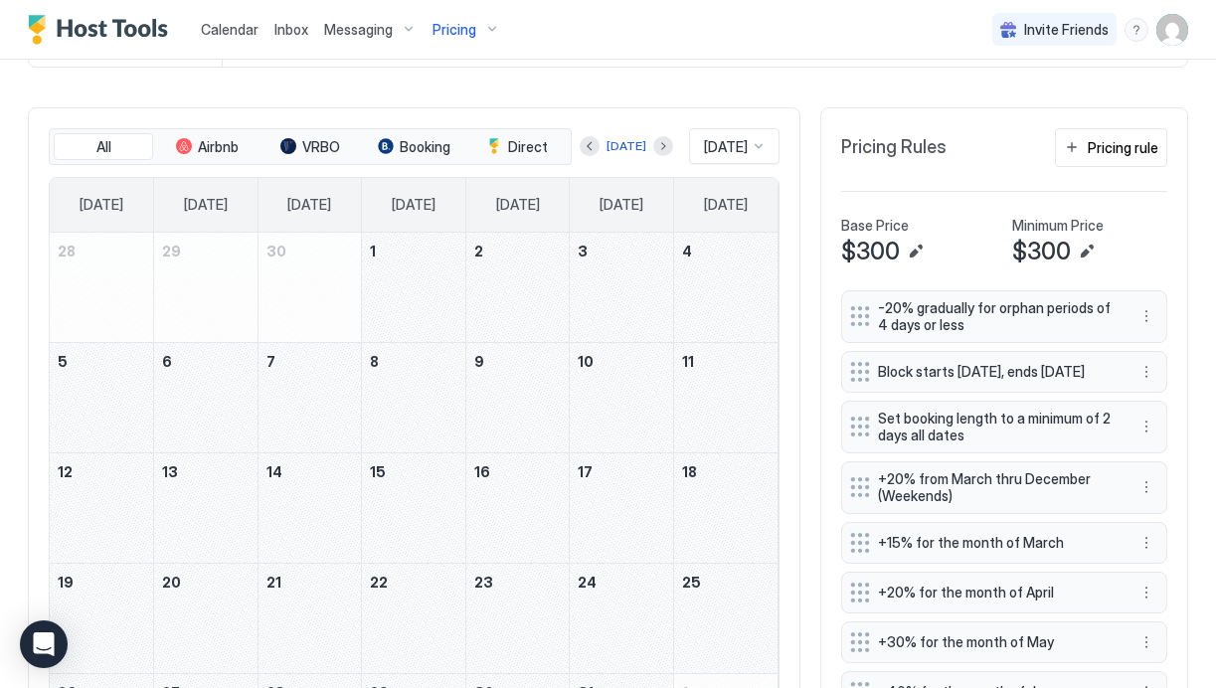
scroll to position [479, 0]
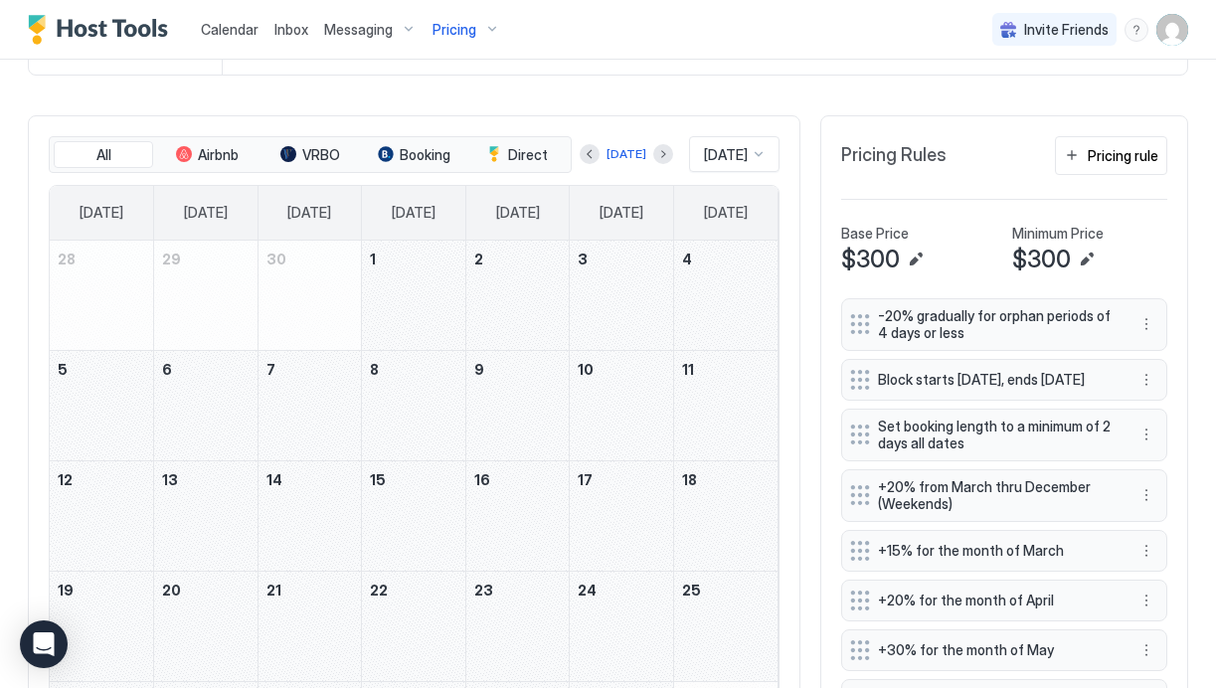
click at [694, 285] on div "July 4, 2026" at bounding box center [725, 295] width 103 height 109
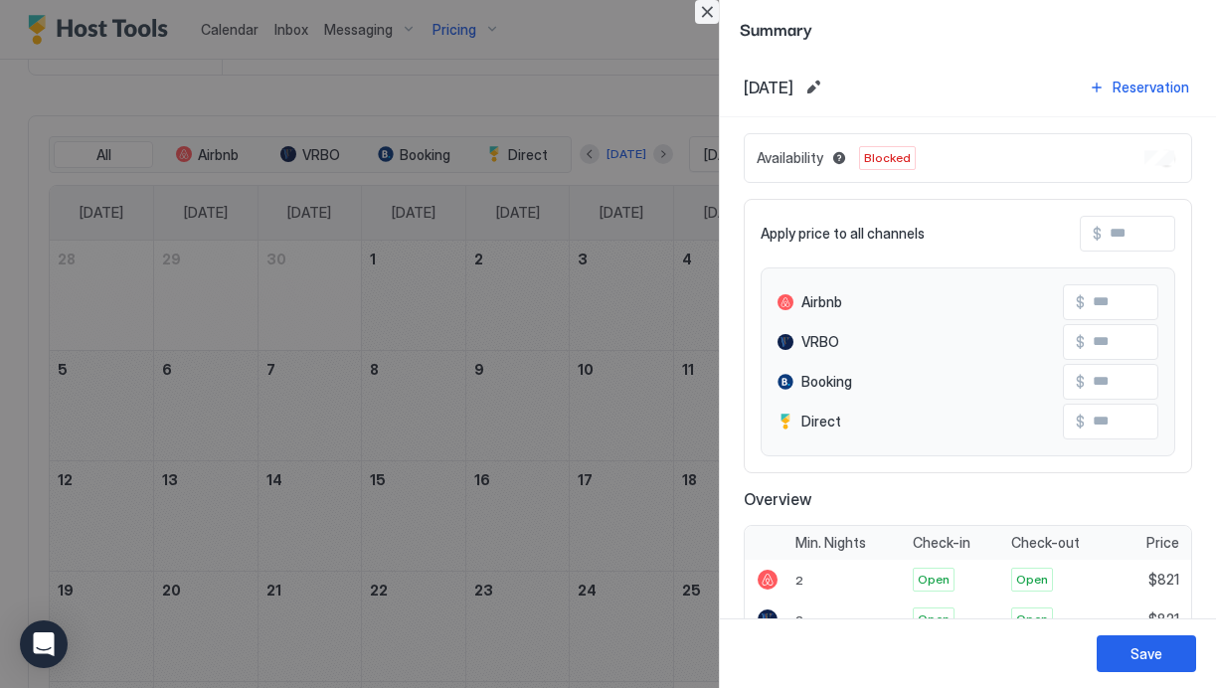
click at [709, 14] on button "Close" at bounding box center [707, 12] width 24 height 24
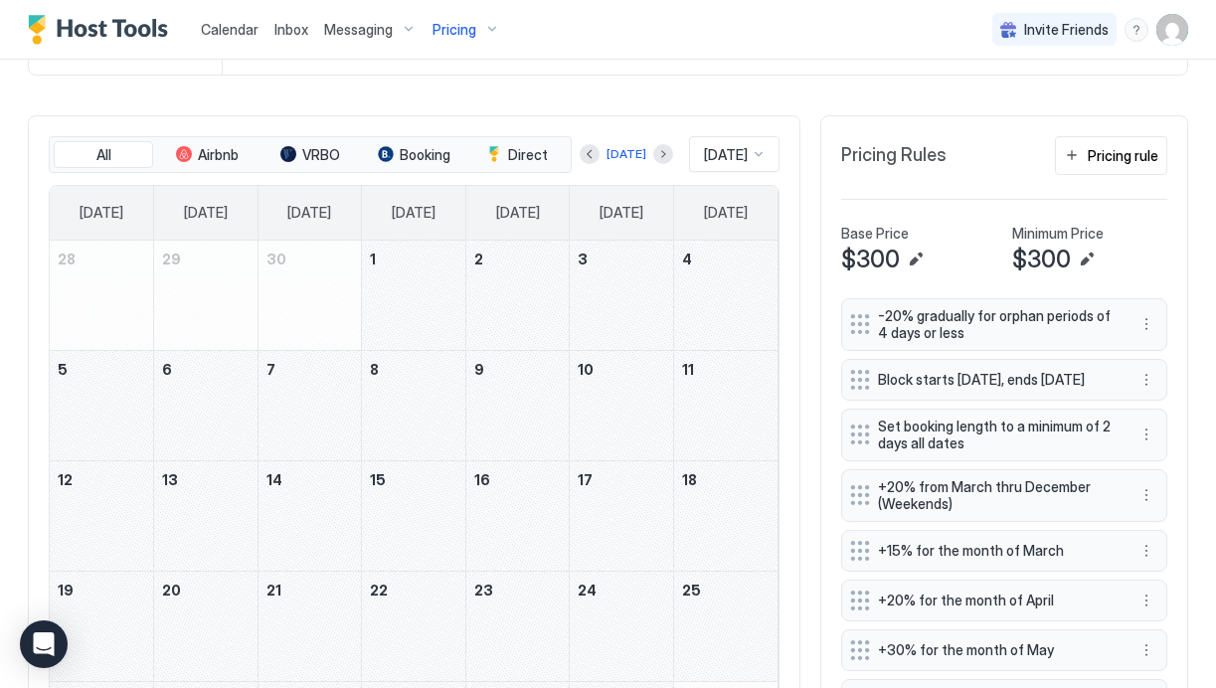
click at [618, 288] on div "July 3, 2026" at bounding box center [621, 295] width 103 height 109
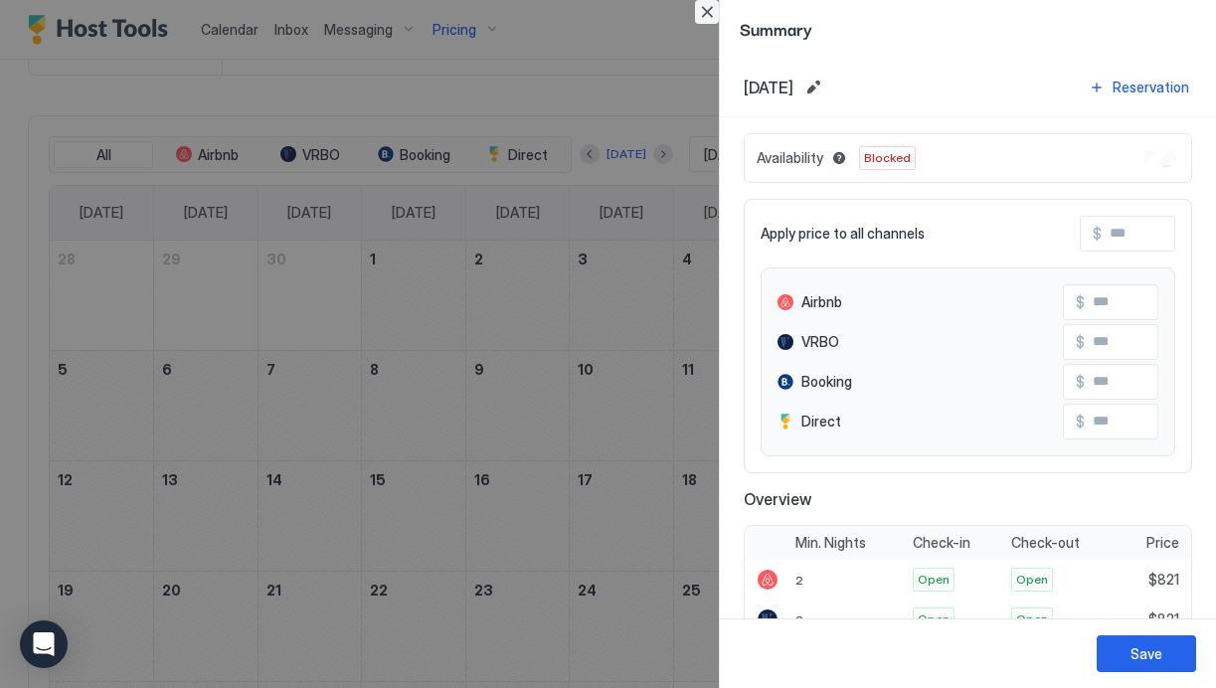
click at [708, 17] on button "Close" at bounding box center [707, 12] width 24 height 24
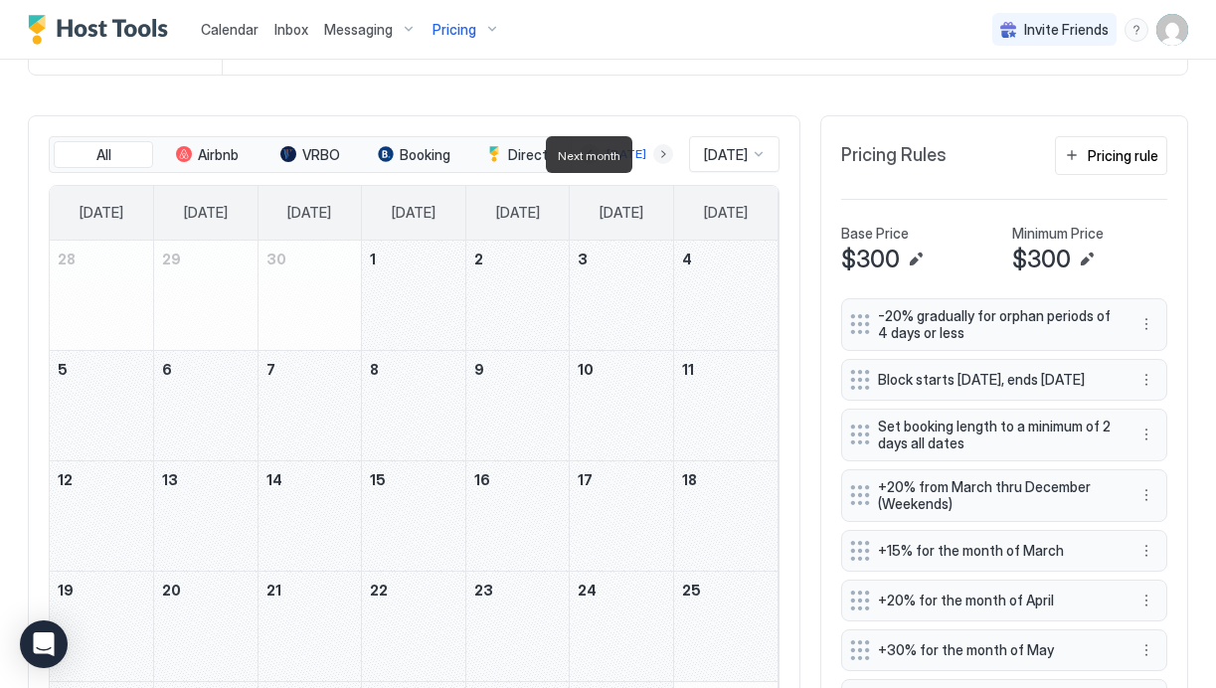
click at [658, 157] on button "Next month" at bounding box center [663, 154] width 20 height 20
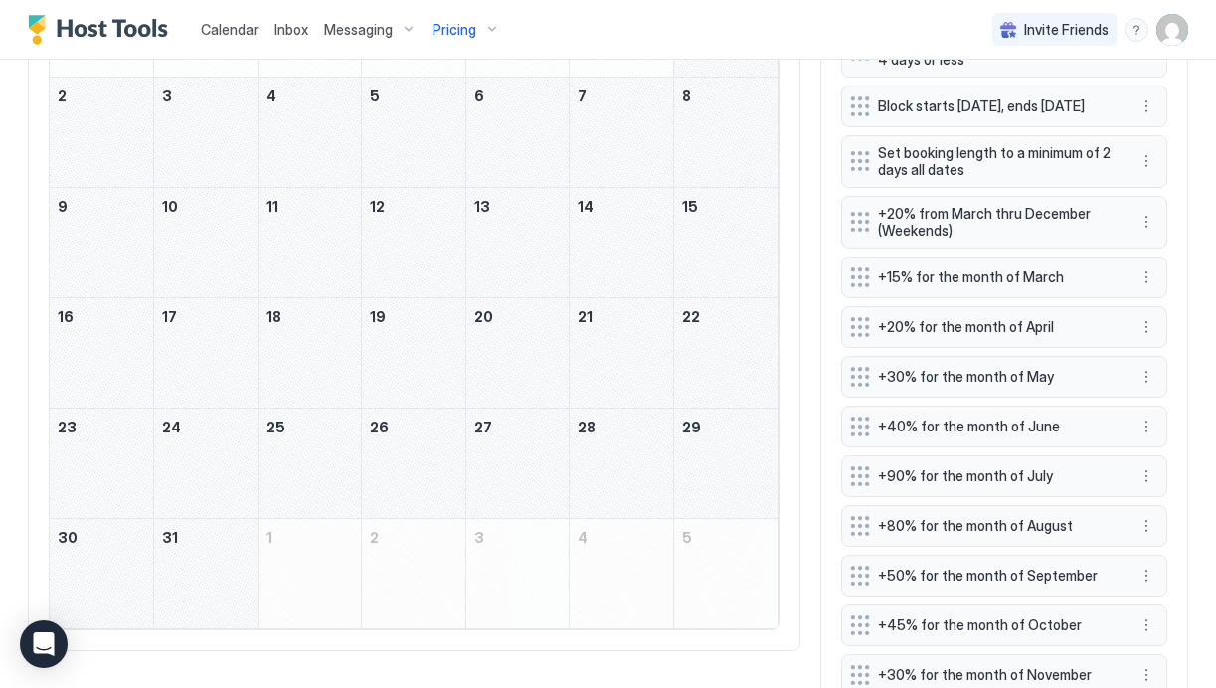
scroll to position [772, 0]
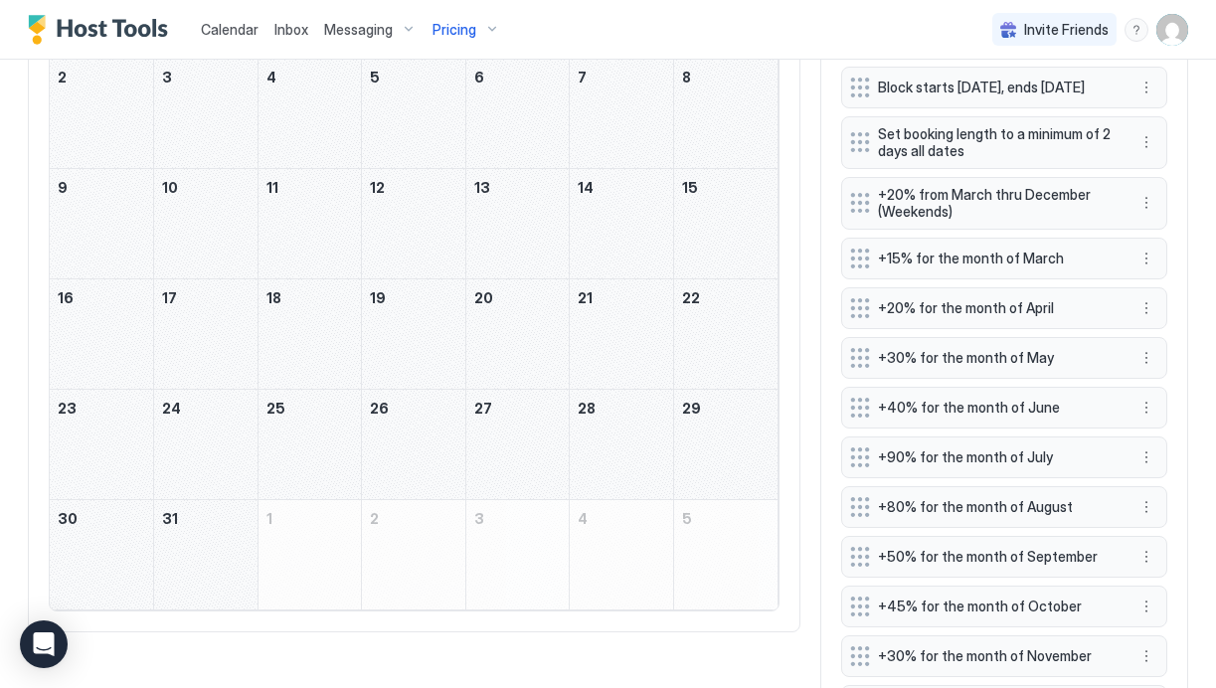
click at [906, 516] on span "+80% for the month of August" at bounding box center [996, 507] width 237 height 18
click at [1156, 519] on button "More options" at bounding box center [1147, 507] width 24 height 24
click at [1167, 541] on span "Edit" at bounding box center [1177, 545] width 22 height 15
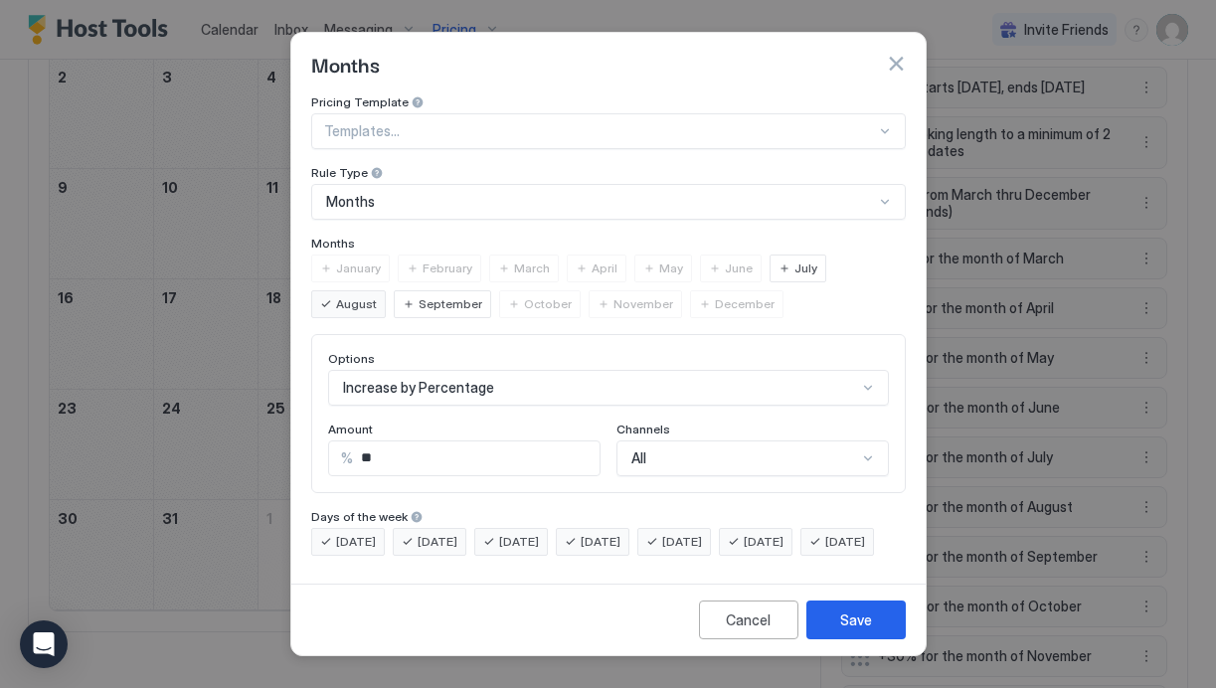
click at [418, 451] on input "**" at bounding box center [476, 459] width 247 height 34
type input "*"
type input "**"
click at [850, 631] on div "Save" at bounding box center [856, 620] width 32 height 21
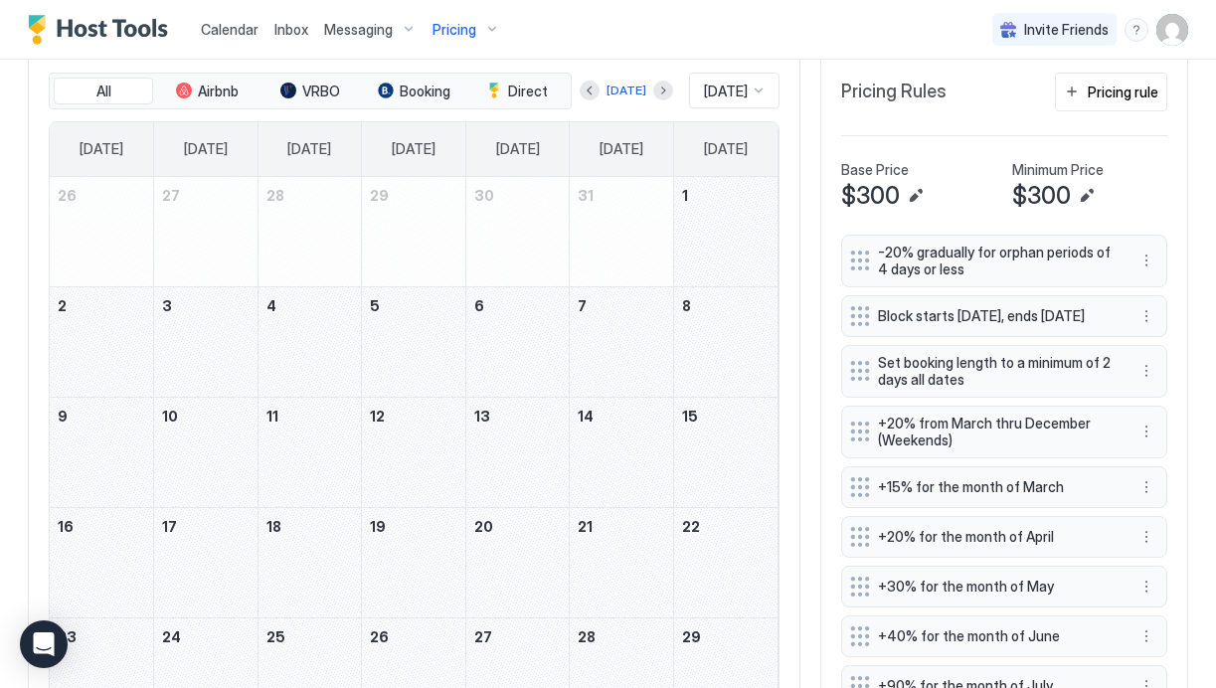
scroll to position [536, 0]
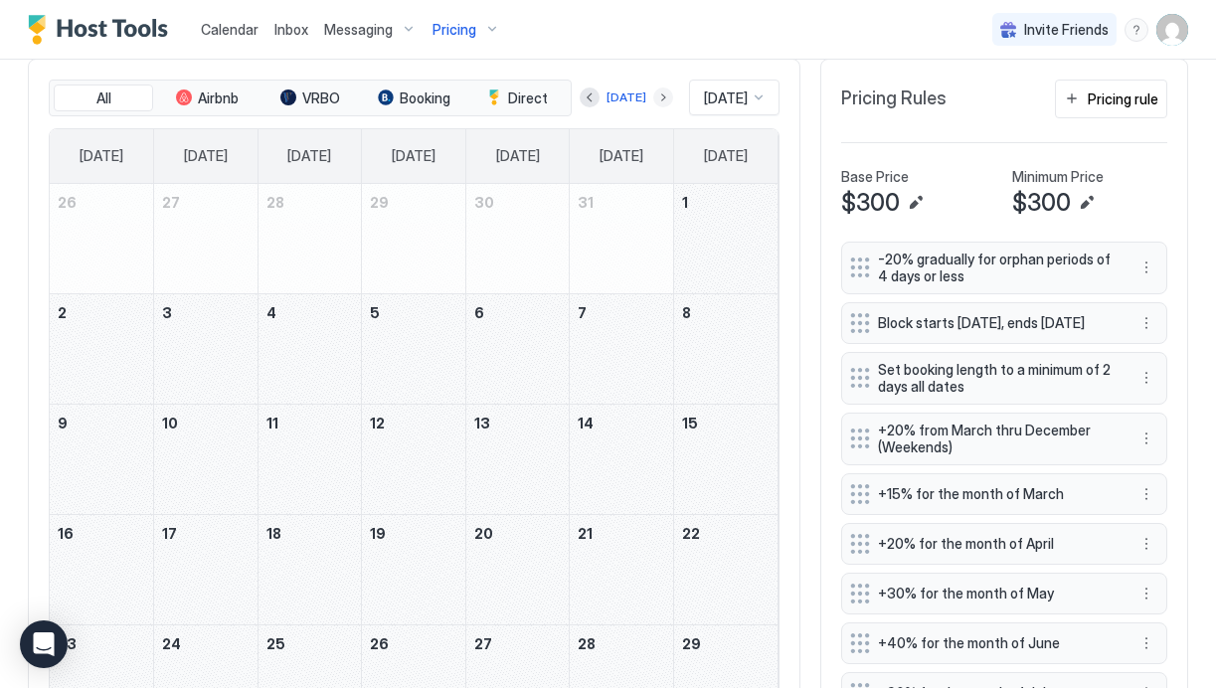
click at [654, 95] on button "Next month" at bounding box center [663, 98] width 20 height 20
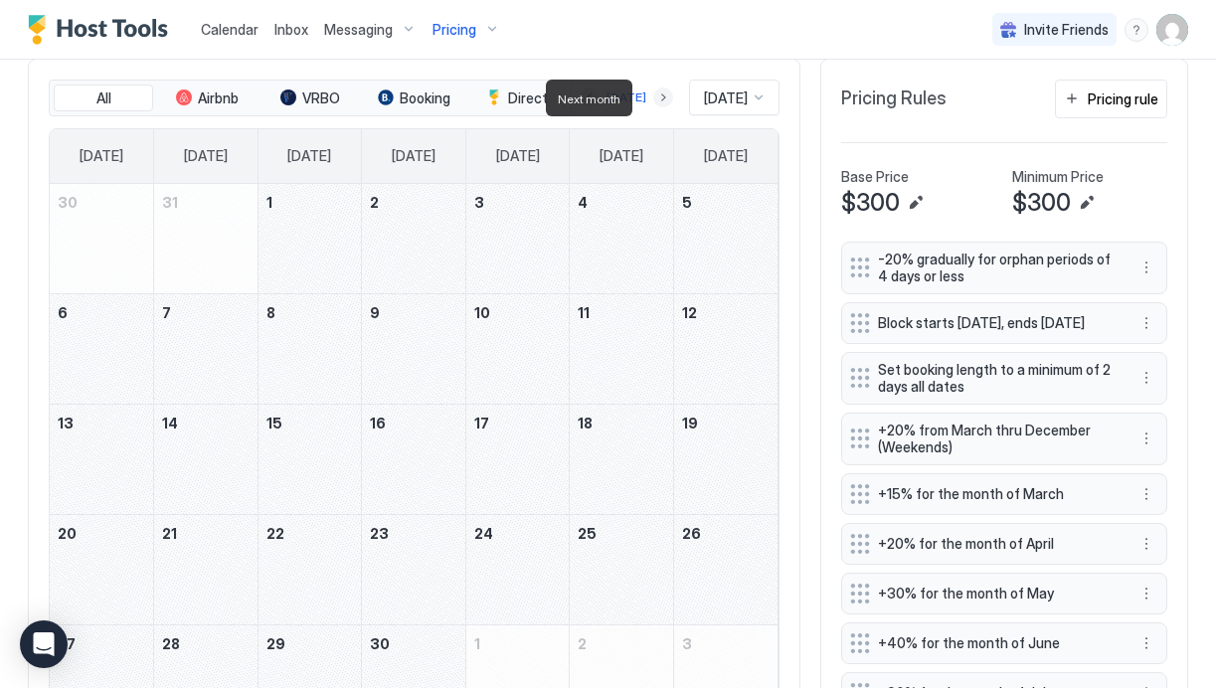
click at [654, 95] on button "Next month" at bounding box center [663, 98] width 20 height 20
click at [508, 576] on div "November 26, 2026" at bounding box center [517, 569] width 103 height 109
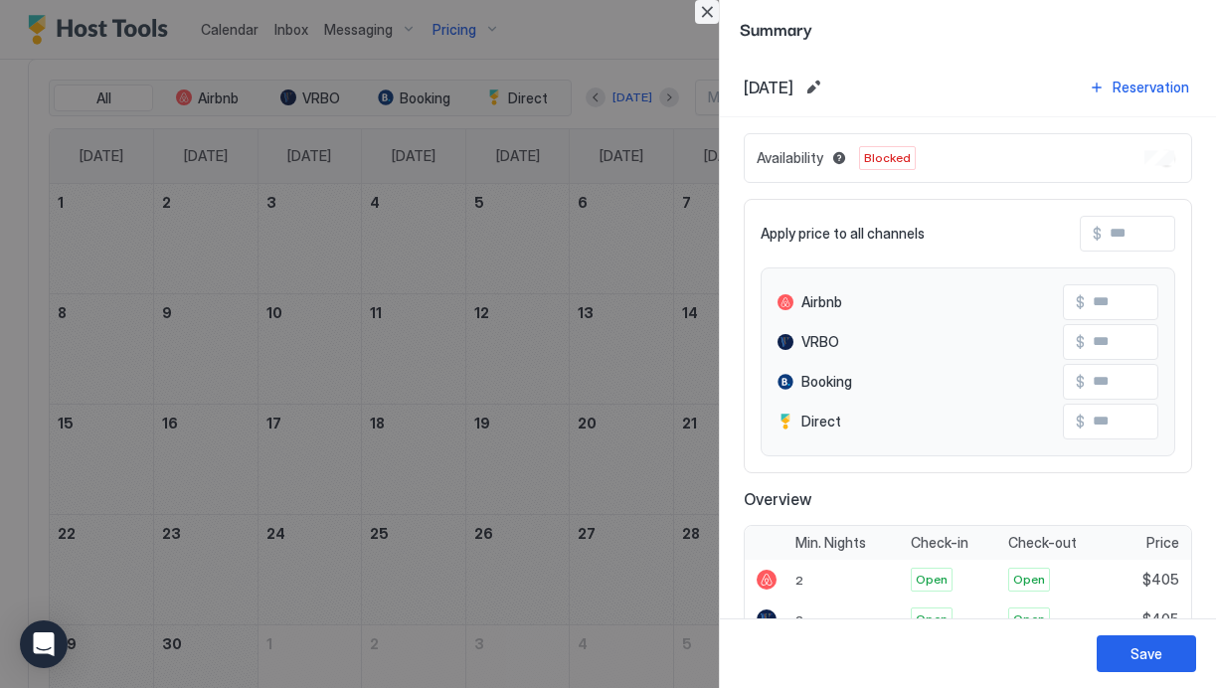
click at [711, 12] on button "Close" at bounding box center [707, 12] width 24 height 24
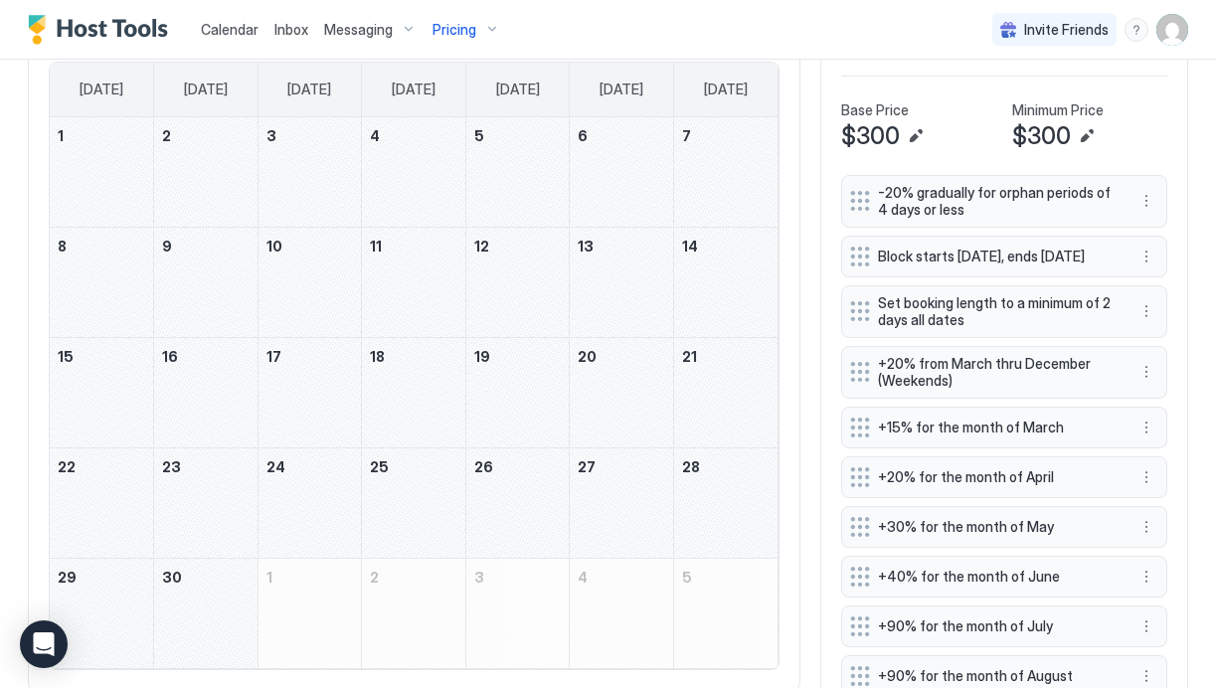
scroll to position [522, 0]
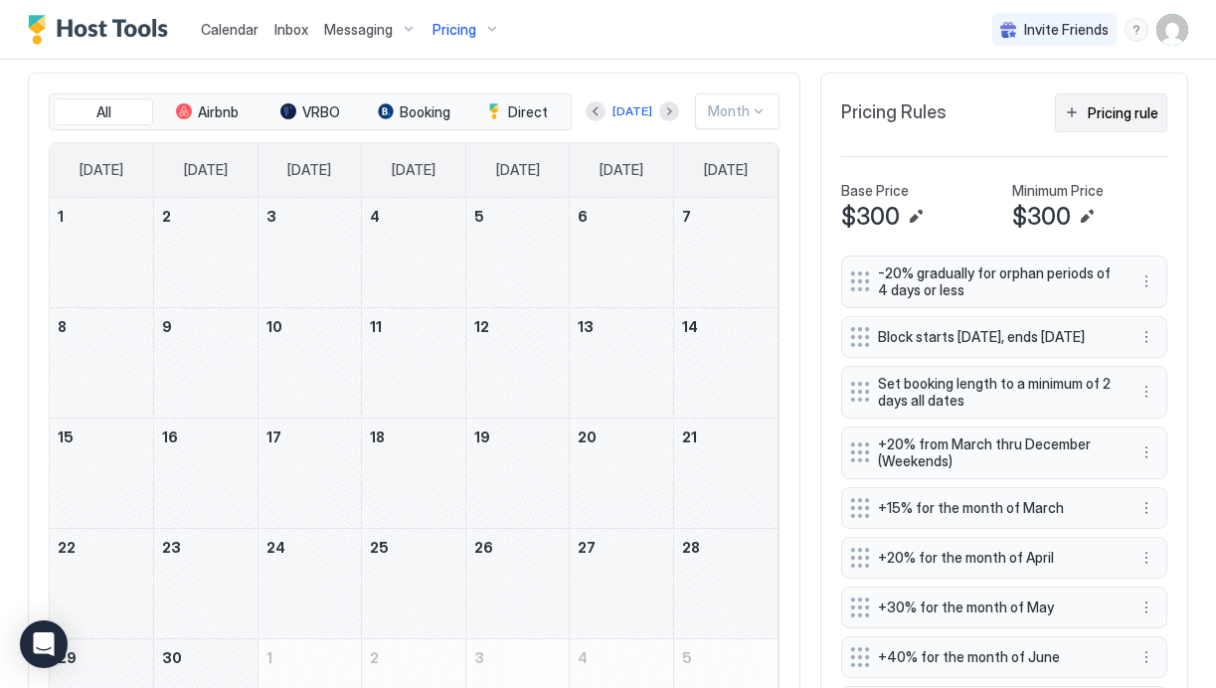
click at [1112, 114] on div "Pricing rule" at bounding box center [1123, 112] width 71 height 21
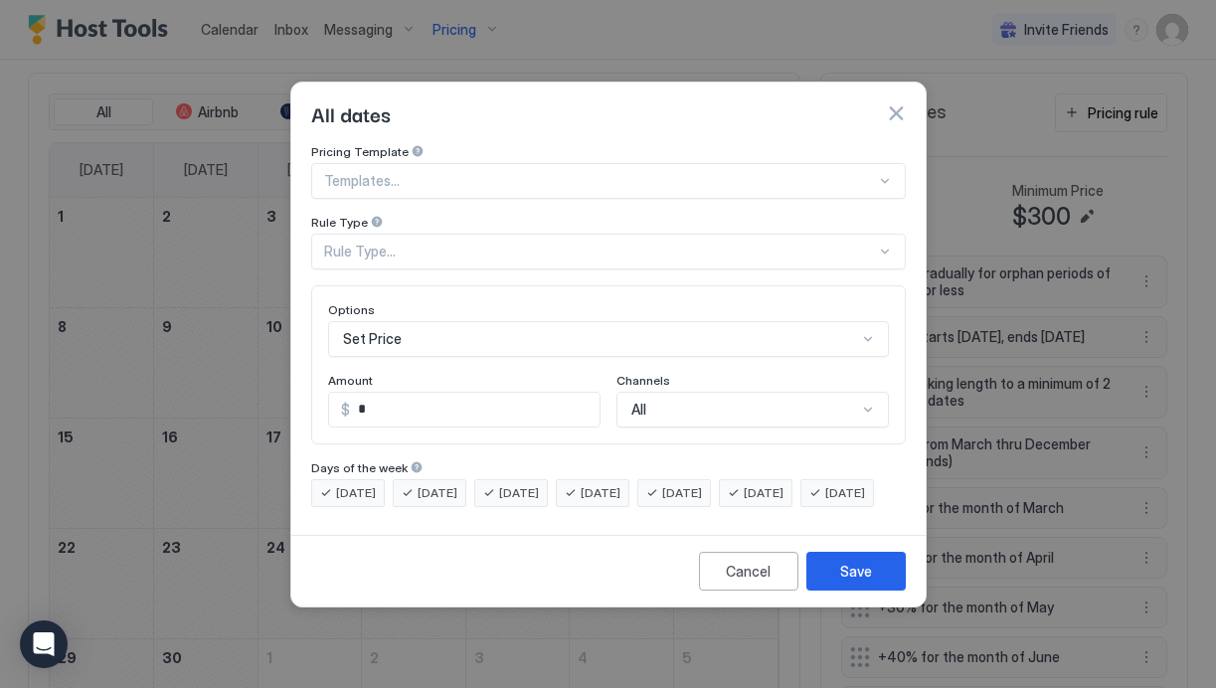
click at [395, 172] on div at bounding box center [600, 181] width 552 height 18
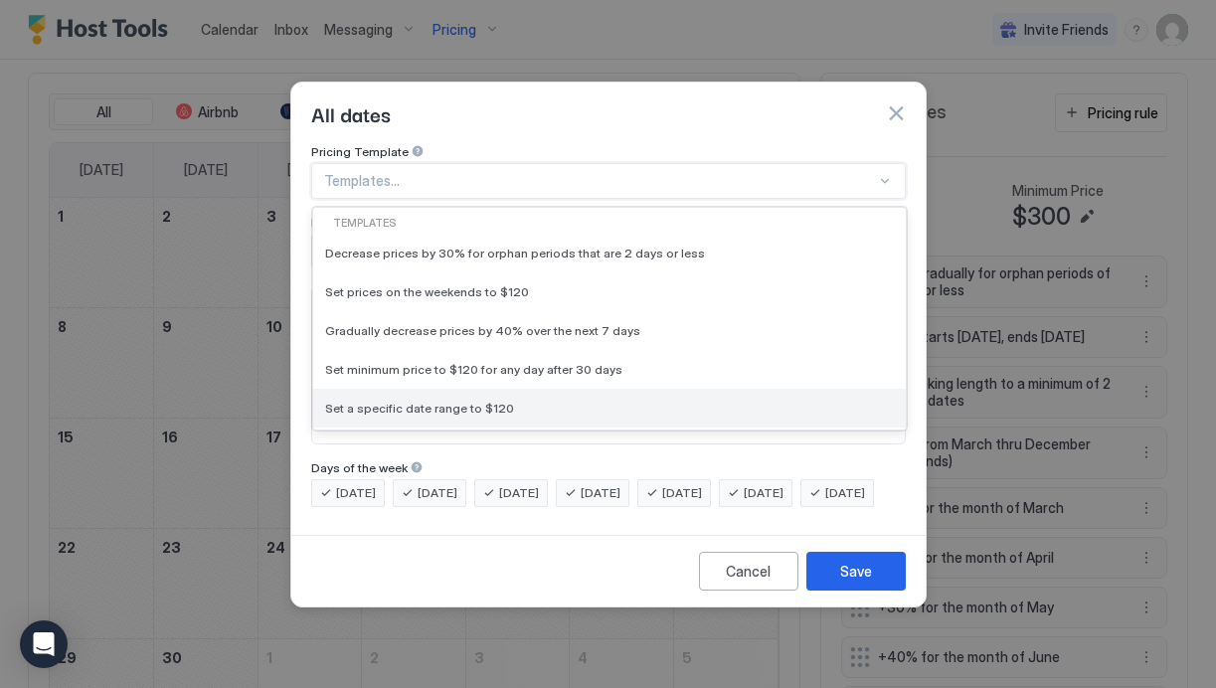
scroll to position [100, 0]
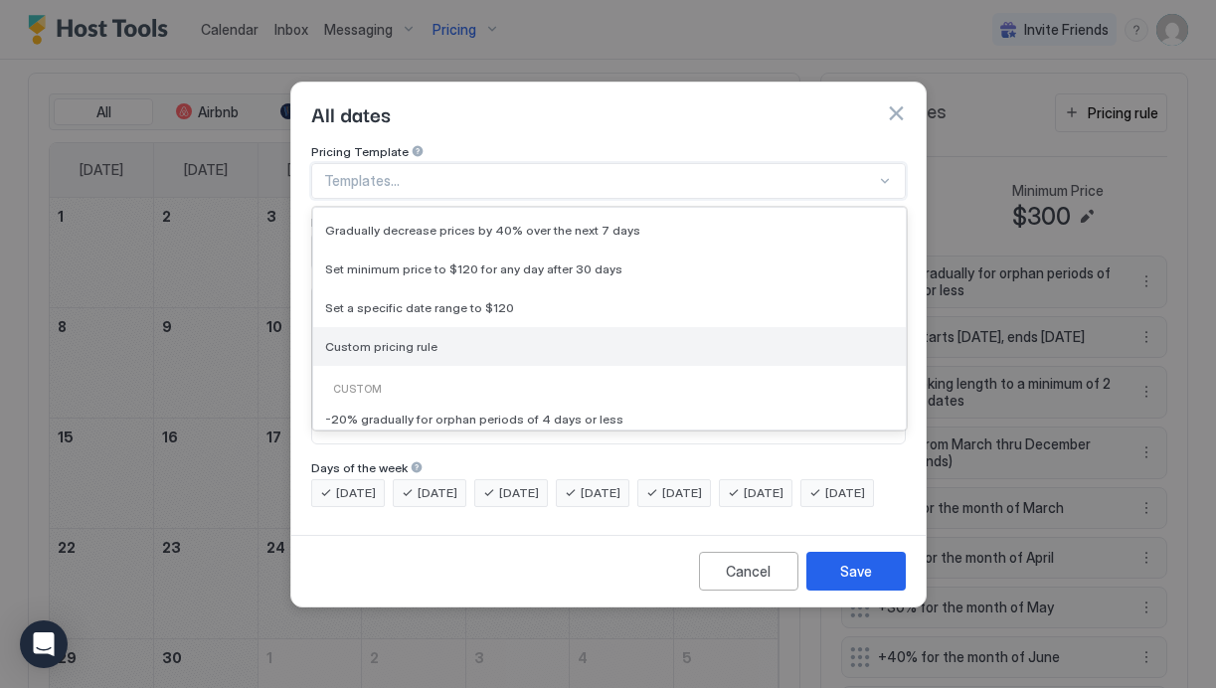
click at [435, 339] on div "Custom pricing rule" at bounding box center [609, 346] width 569 height 15
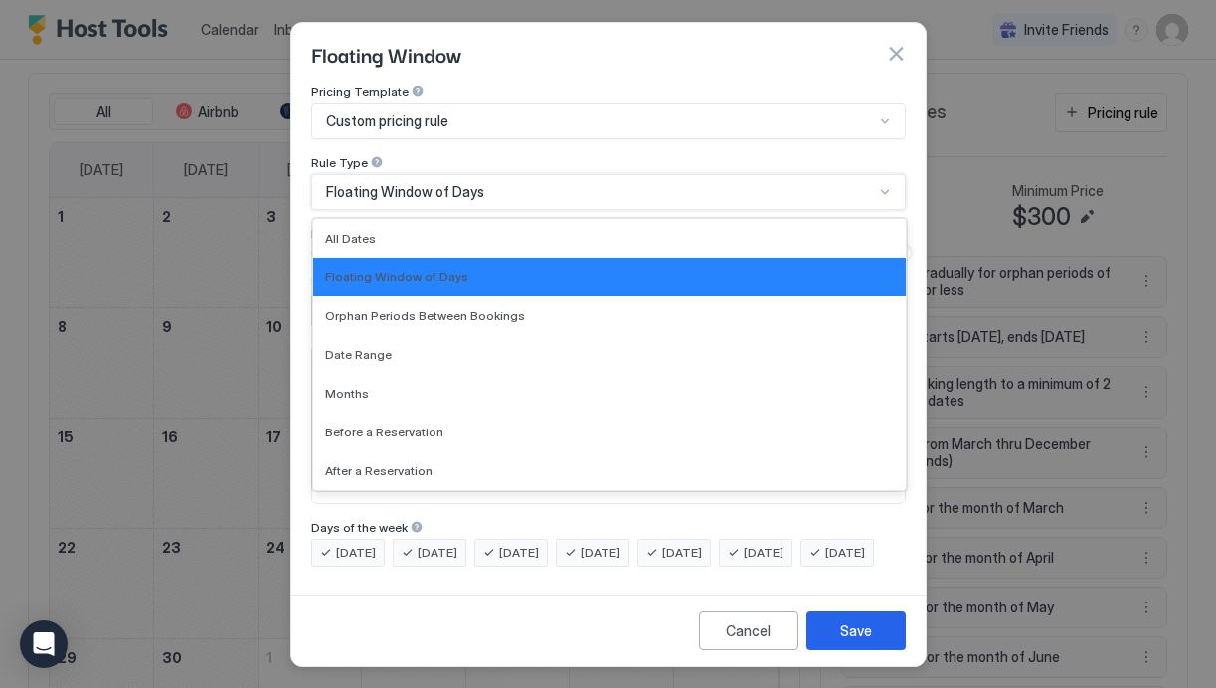
click at [400, 190] on span "Floating Window of Days" at bounding box center [405, 192] width 158 height 18
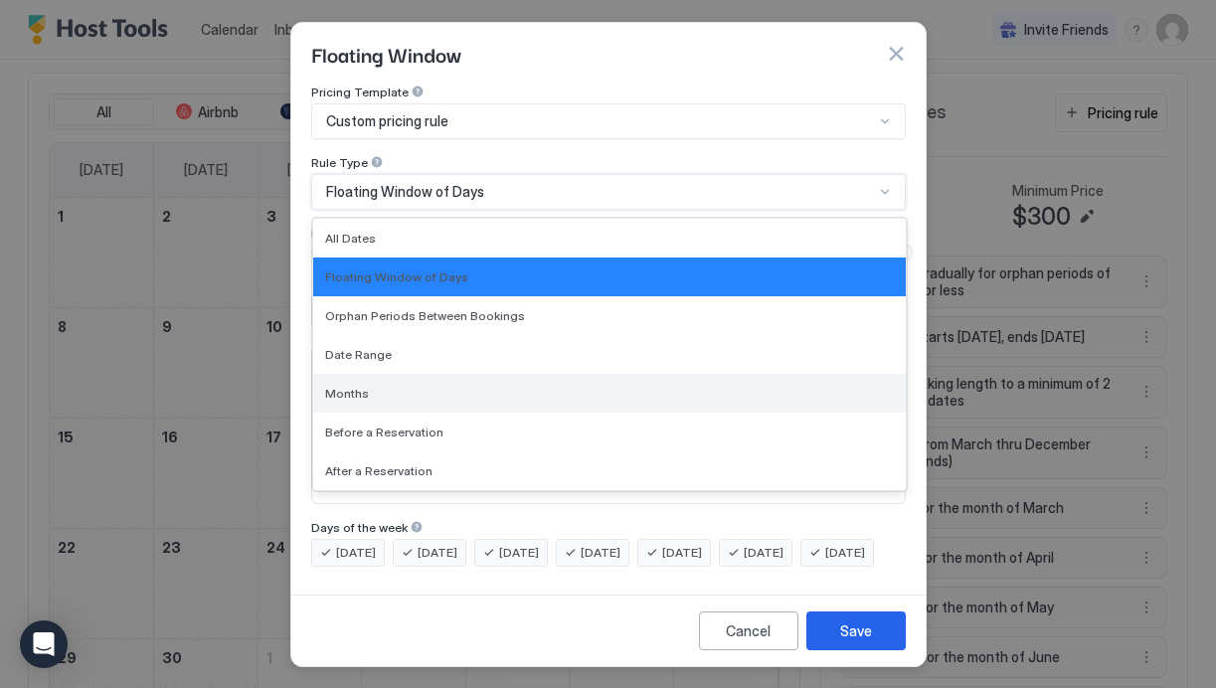
click at [383, 386] on div "Months" at bounding box center [609, 393] width 569 height 15
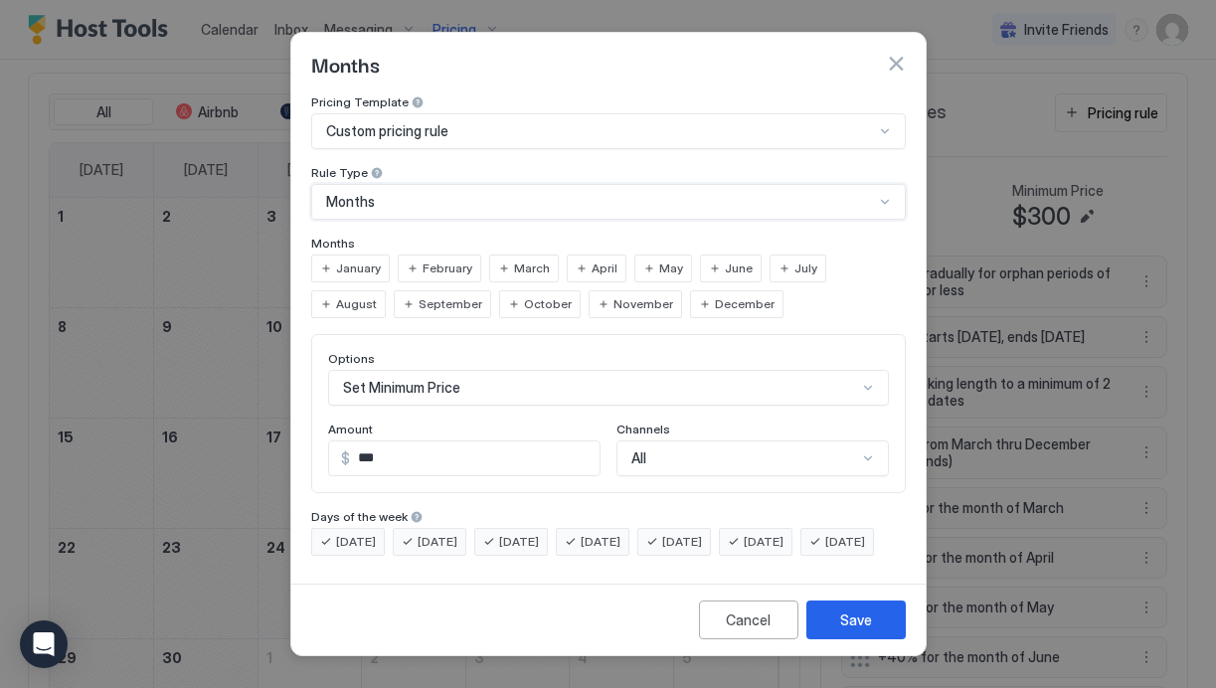
click at [614, 295] on span "November" at bounding box center [644, 304] width 60 height 18
click at [715, 295] on span "December" at bounding box center [745, 304] width 60 height 18
click at [358, 533] on span "Monday" at bounding box center [356, 542] width 40 height 18
click at [431, 533] on span "Tuesday" at bounding box center [438, 542] width 40 height 18
click at [535, 528] on div "Wednesday" at bounding box center [511, 542] width 74 height 28
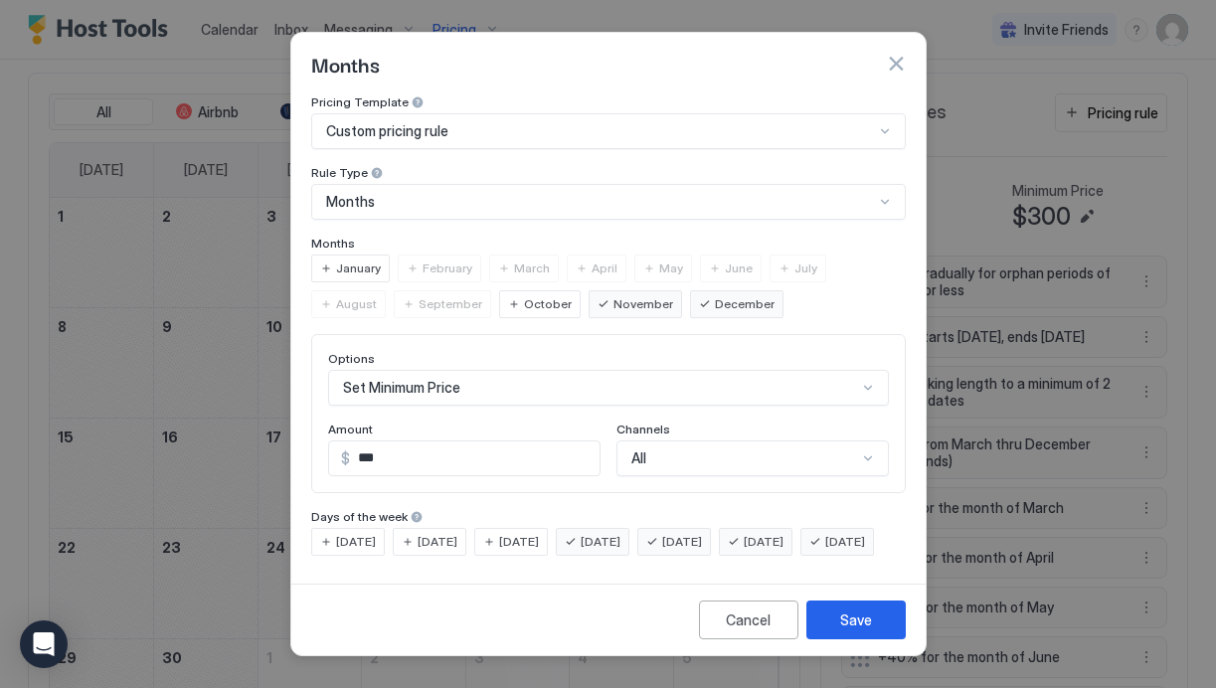
click at [432, 379] on div "Set Minimum Price" at bounding box center [608, 388] width 561 height 36
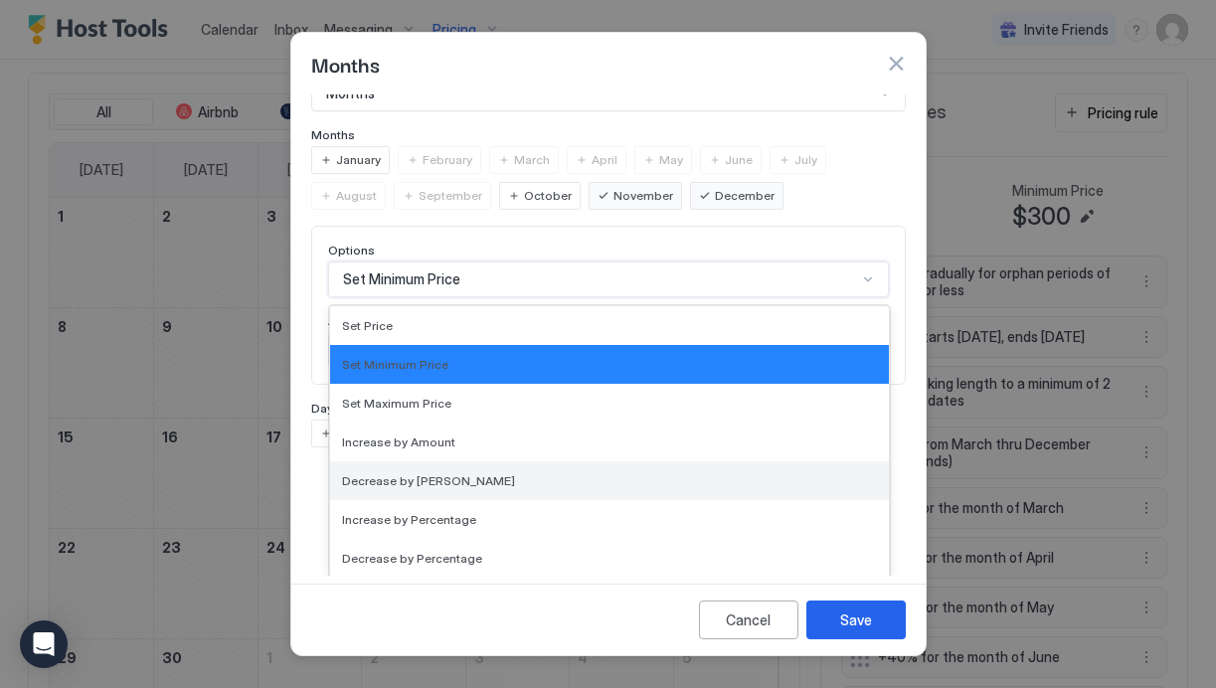
click at [428, 473] on span "Decrease by Amount" at bounding box center [428, 480] width 173 height 15
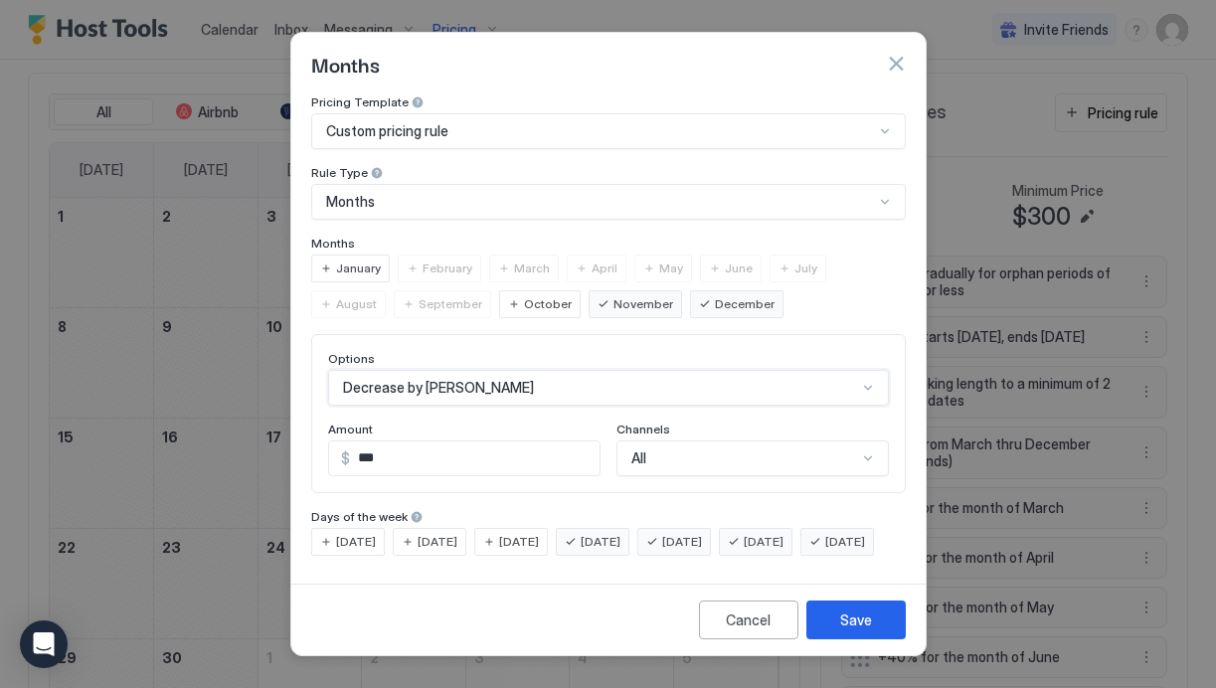
click at [404, 442] on input "***" at bounding box center [475, 459] width 250 height 34
type input "*"
type input "**"
click at [852, 631] on div "Save" at bounding box center [856, 620] width 32 height 21
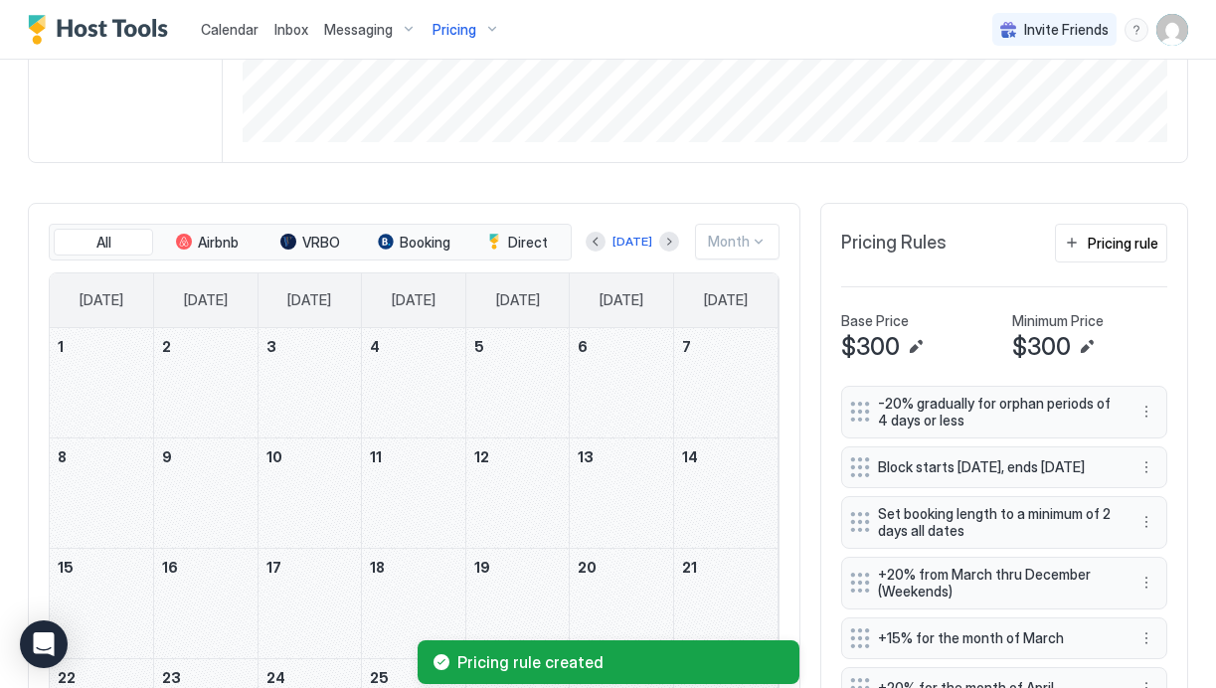
scroll to position [389, 0]
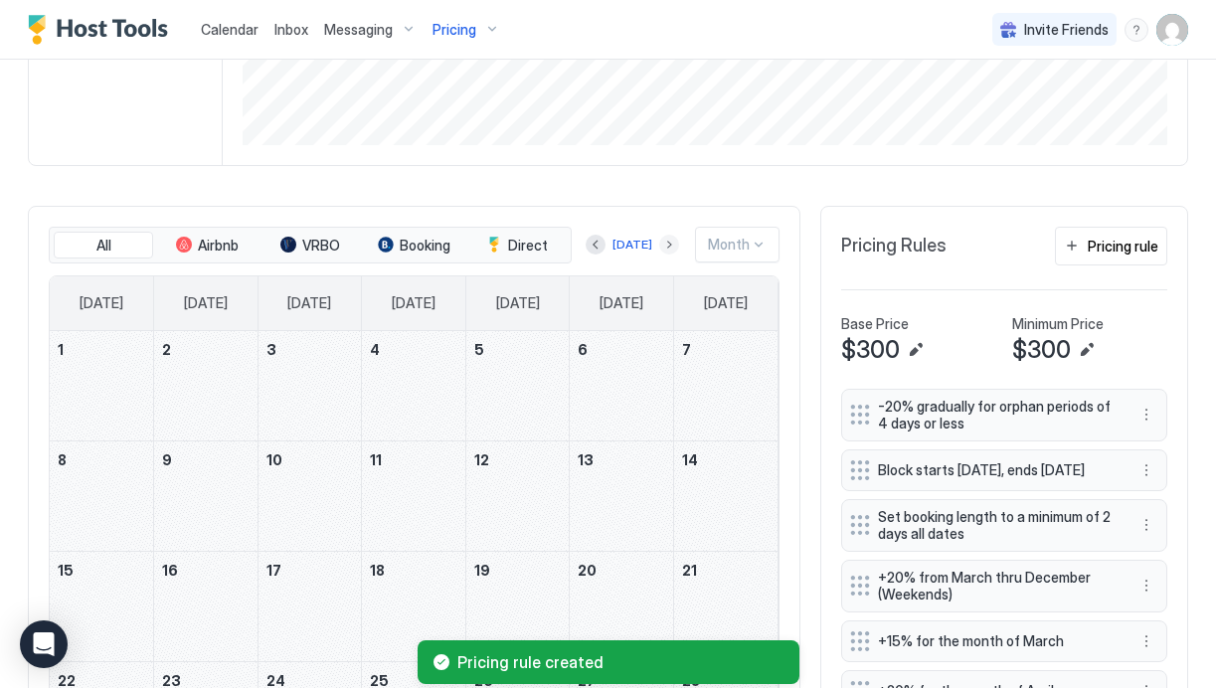
click at [665, 240] on button "Next month" at bounding box center [669, 245] width 20 height 20
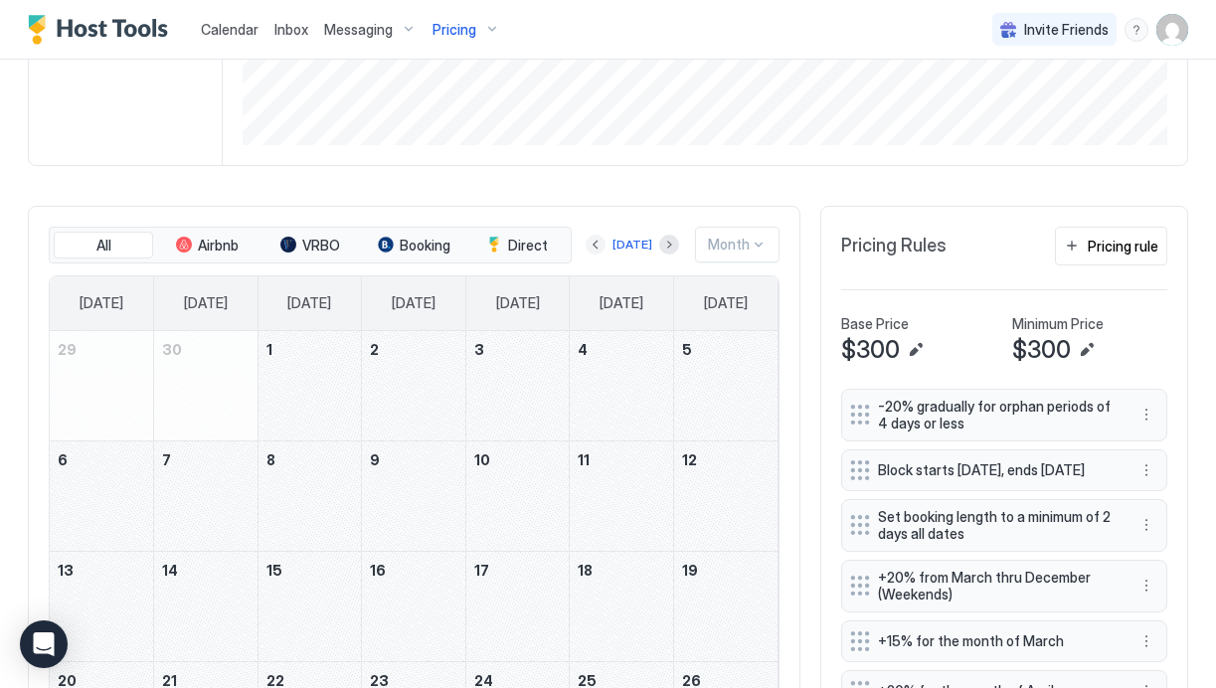
click at [605, 245] on button "Previous month" at bounding box center [596, 245] width 20 height 20
click at [655, 370] on div "November 6, 2026" at bounding box center [621, 385] width 103 height 109
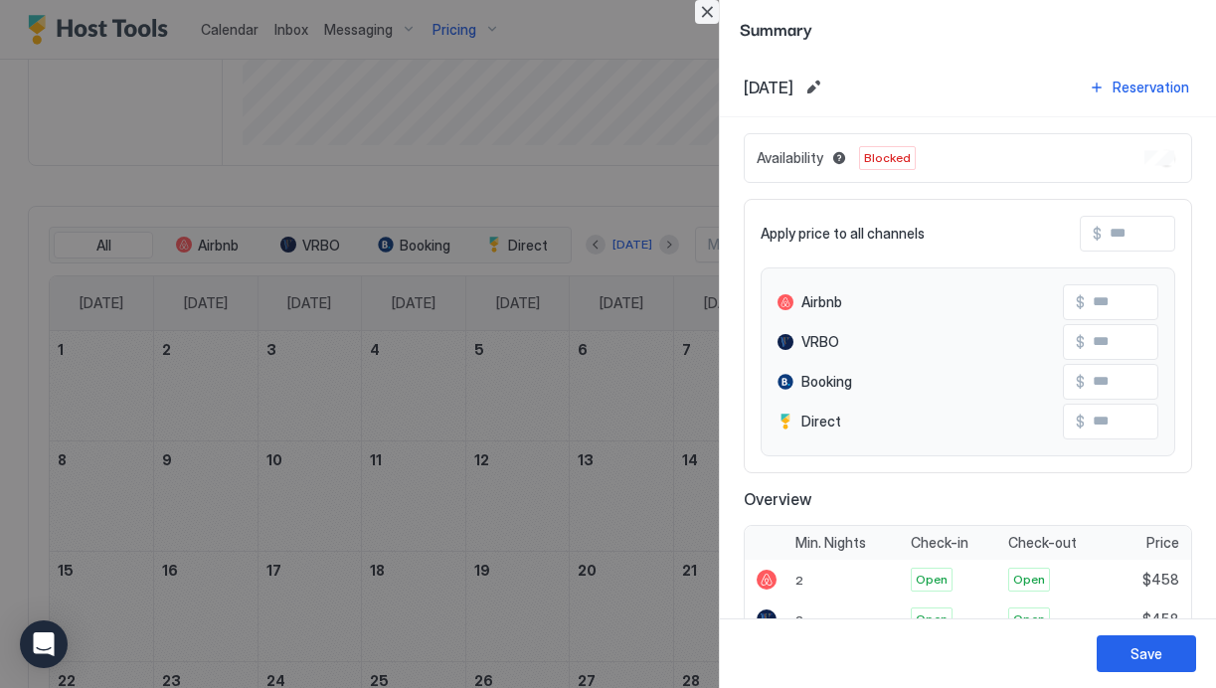
click at [707, 9] on button "Close" at bounding box center [707, 12] width 24 height 24
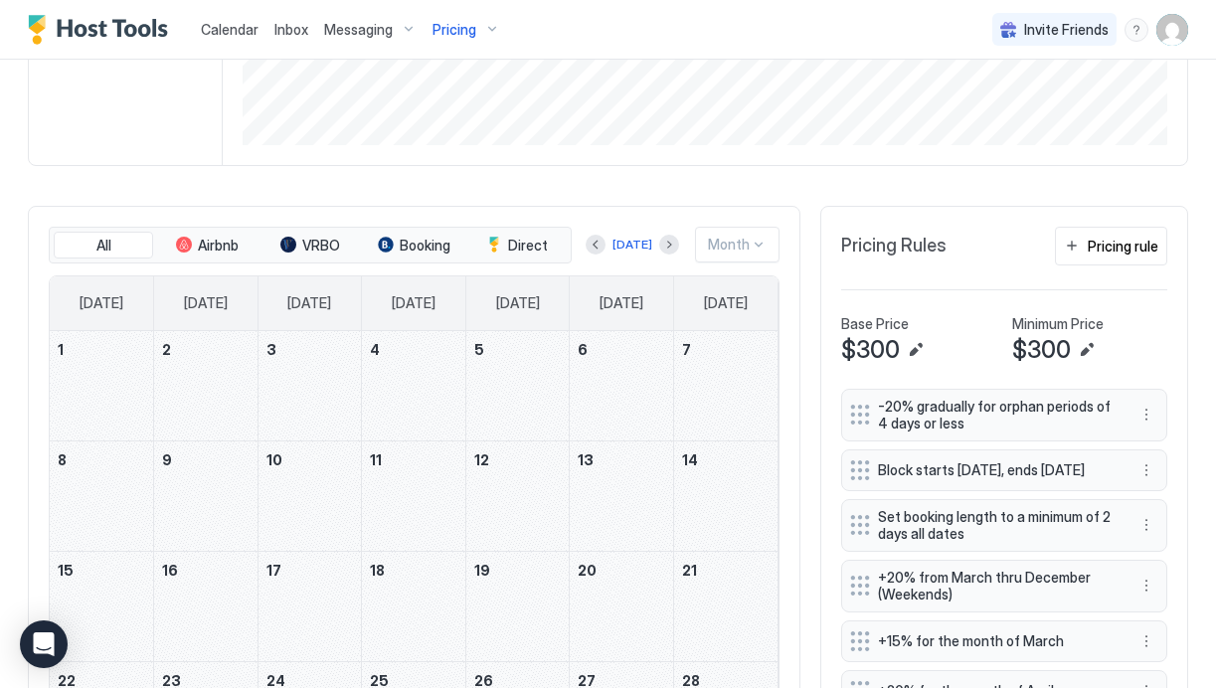
scroll to position [468, 0]
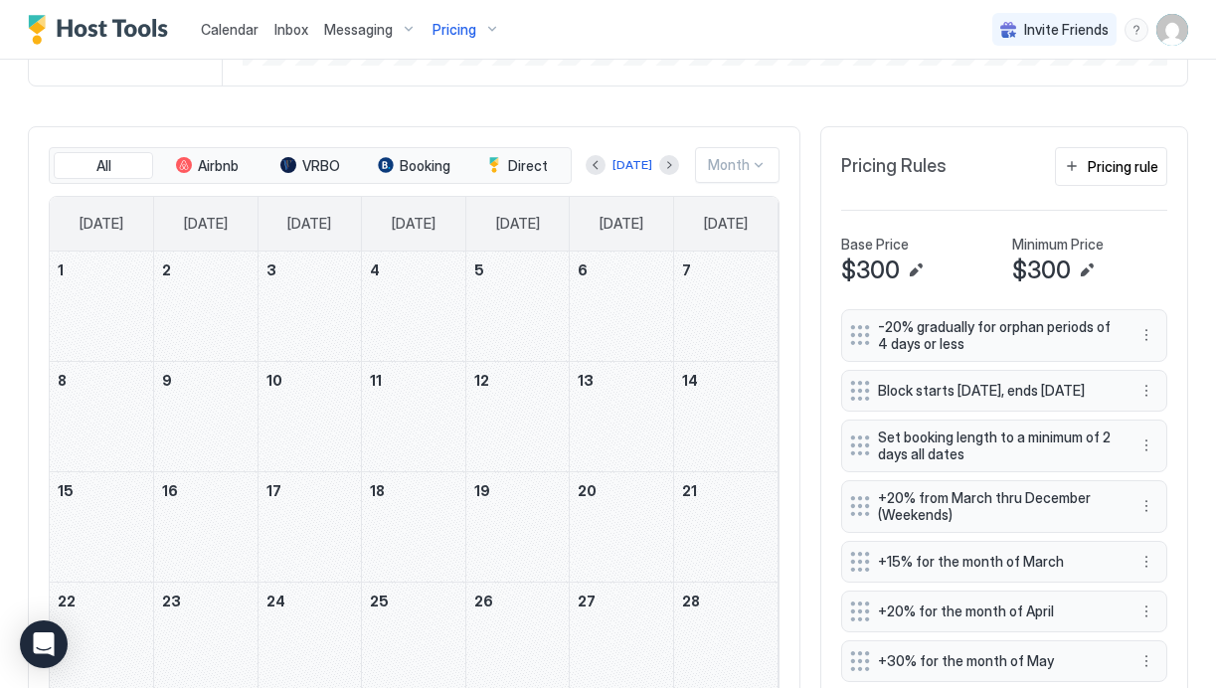
click at [220, 520] on div "November 16, 2026" at bounding box center [205, 526] width 103 height 109
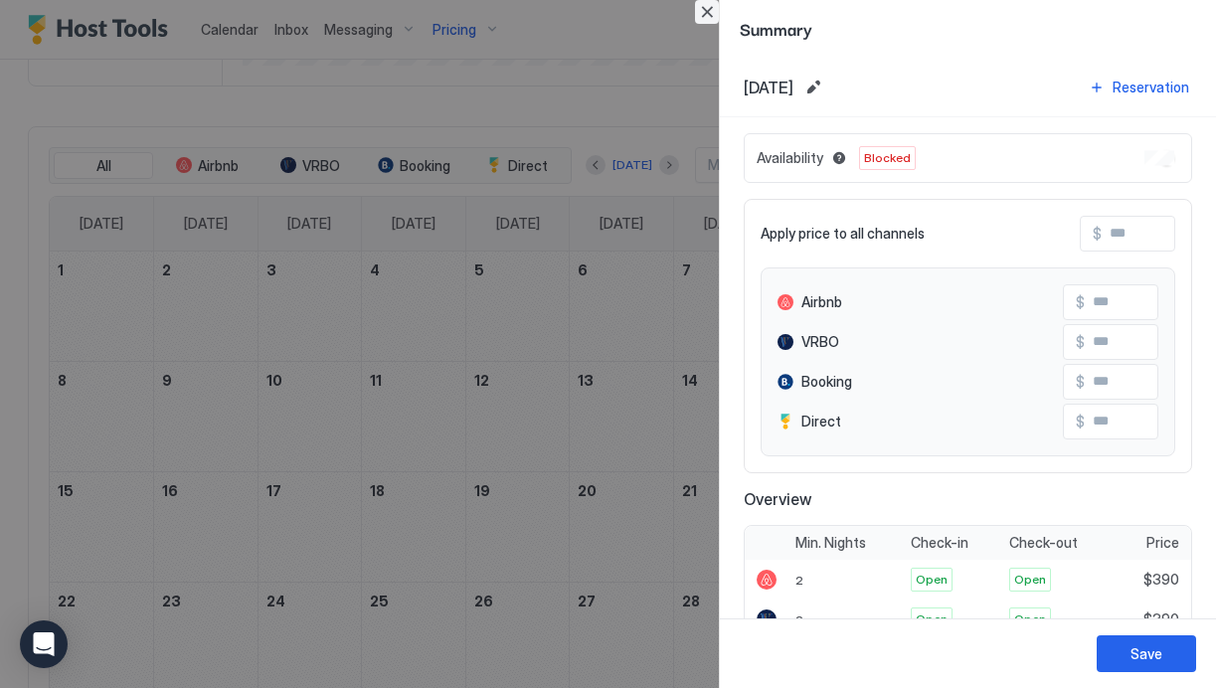
click at [709, 11] on button "Close" at bounding box center [707, 12] width 24 height 24
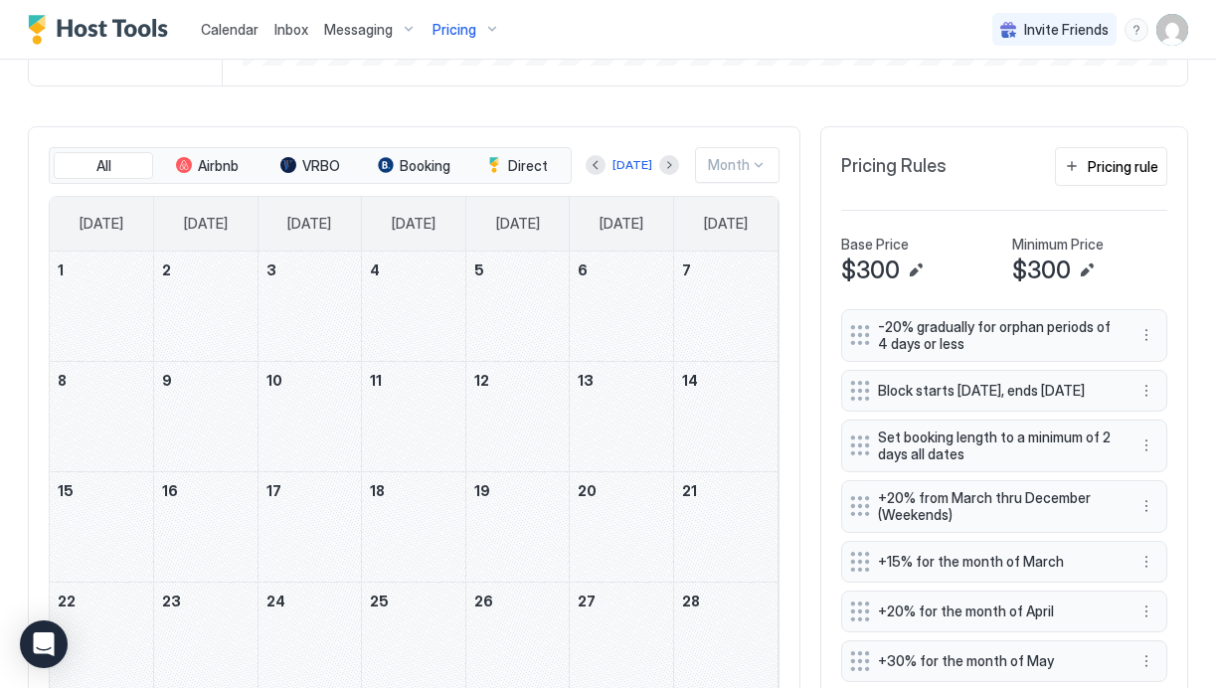
click at [321, 523] on div "November 17, 2026" at bounding box center [310, 526] width 103 height 109
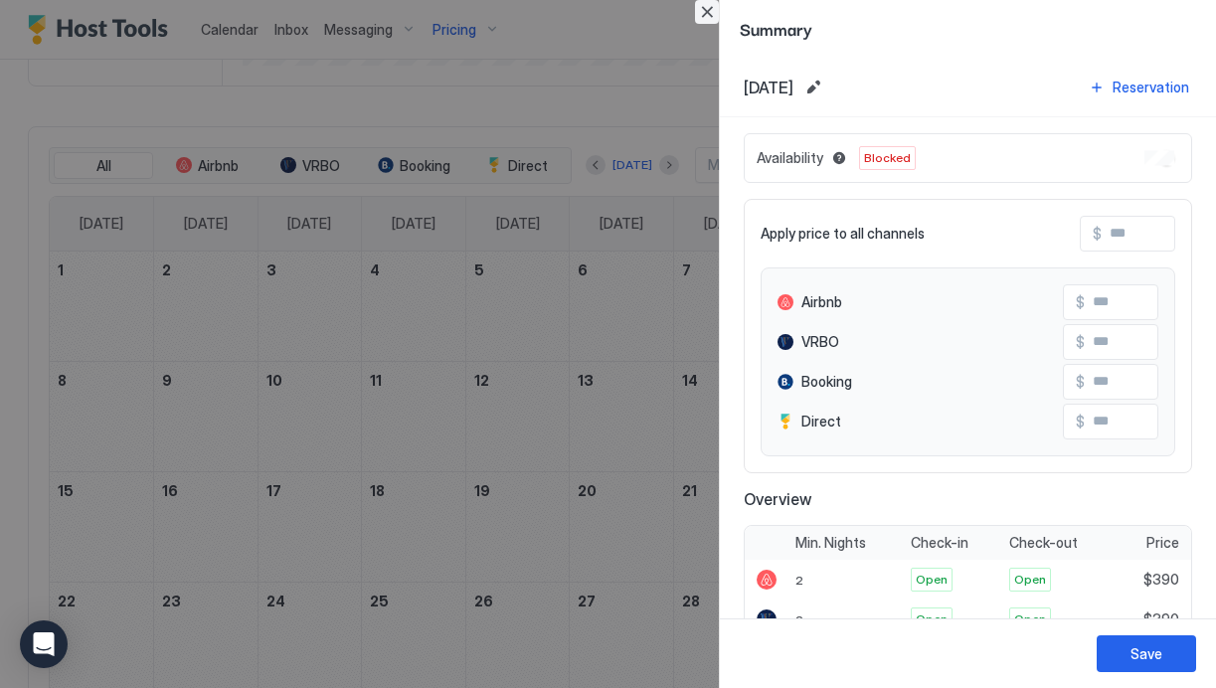
click at [712, 15] on button "Close" at bounding box center [707, 12] width 24 height 24
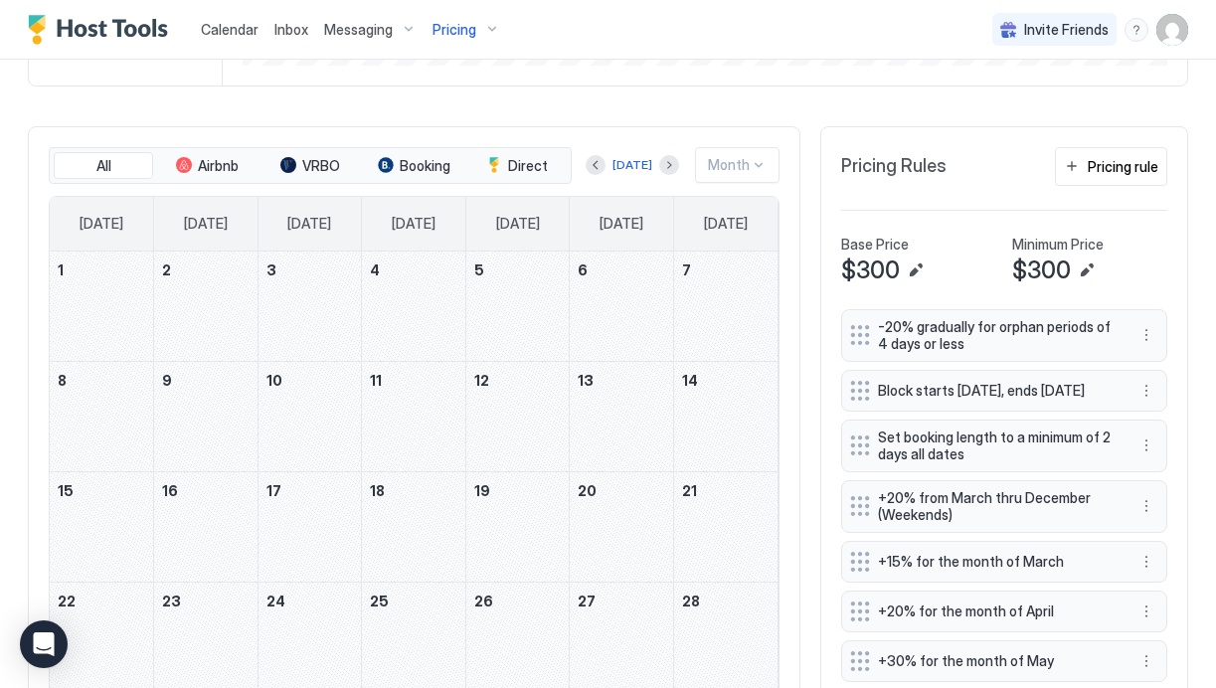
click at [593, 525] on div "November 20, 2026" at bounding box center [621, 526] width 103 height 109
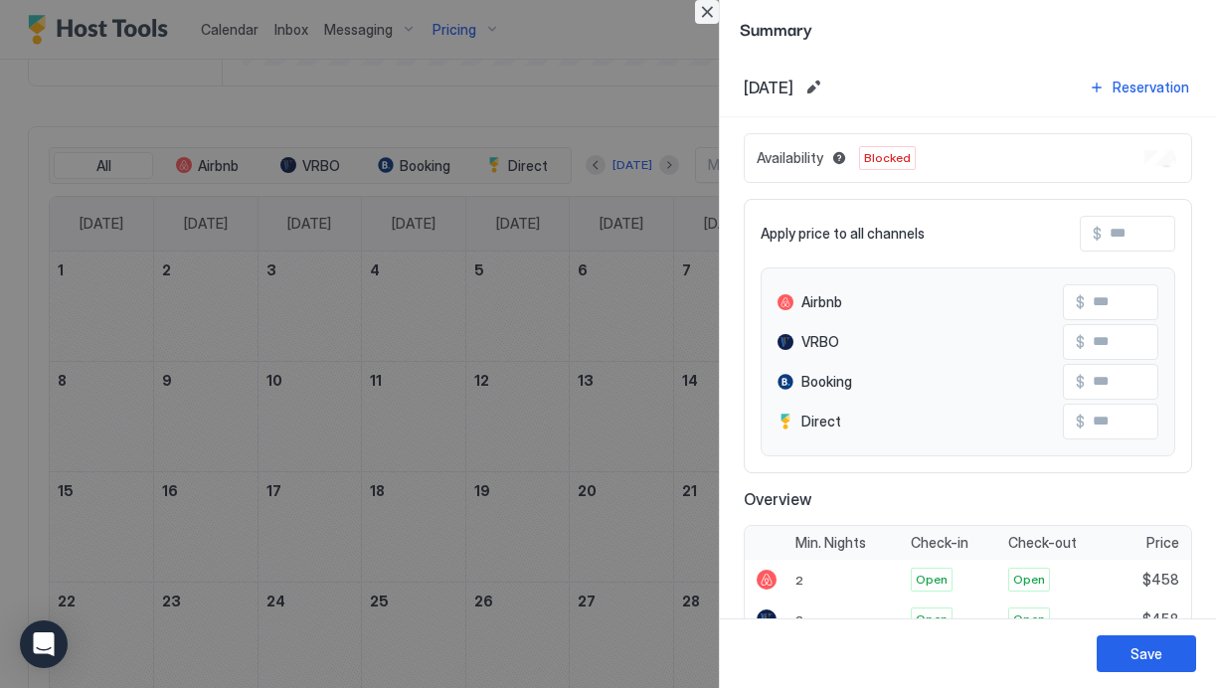
click at [700, 15] on button "Close" at bounding box center [707, 12] width 24 height 24
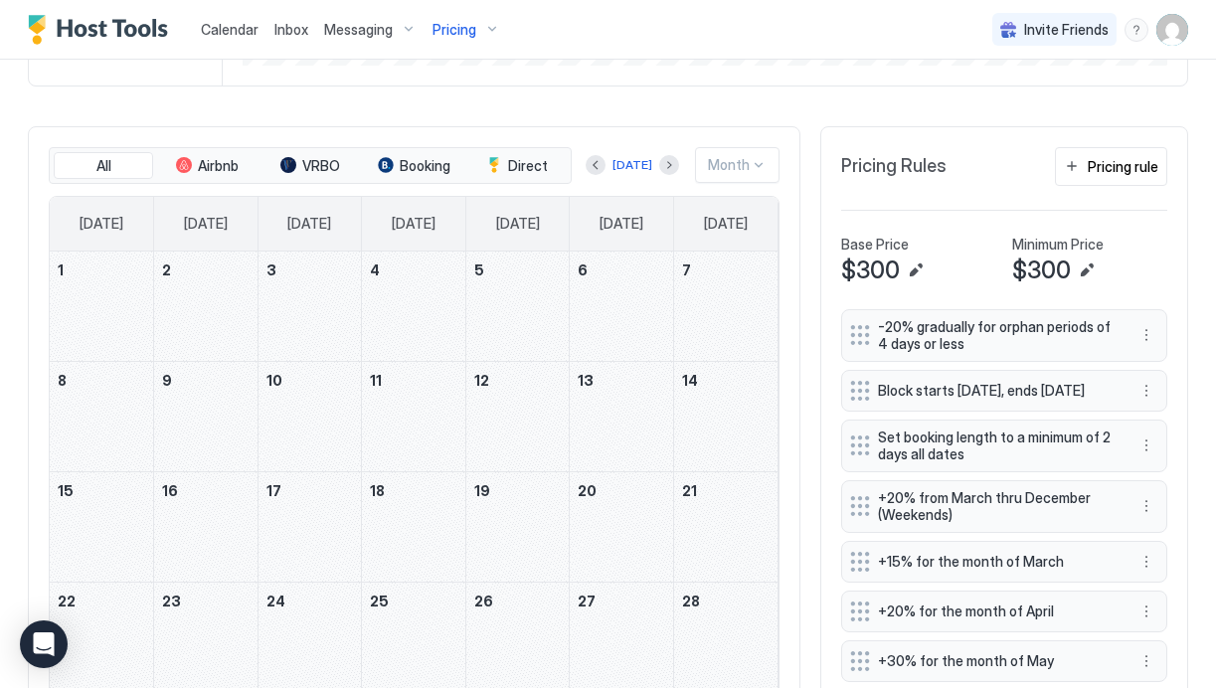
click at [509, 499] on div "November 19, 2026" at bounding box center [517, 526] width 103 height 109
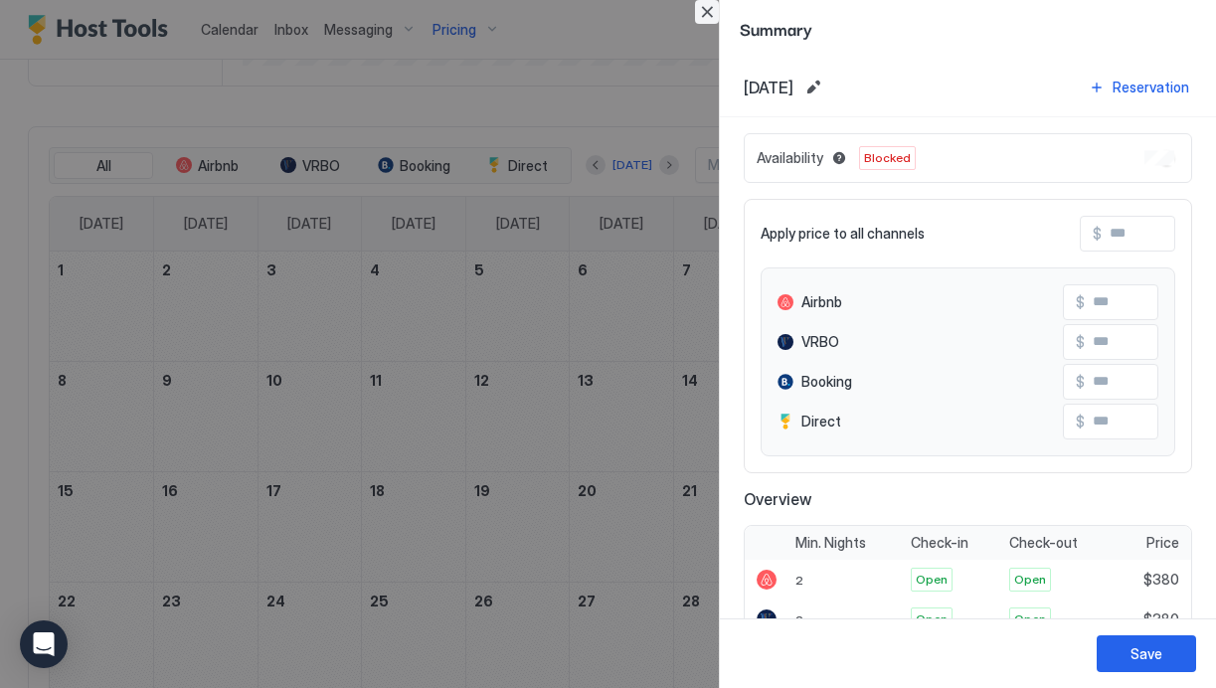
click at [707, 15] on button "Close" at bounding box center [707, 12] width 24 height 24
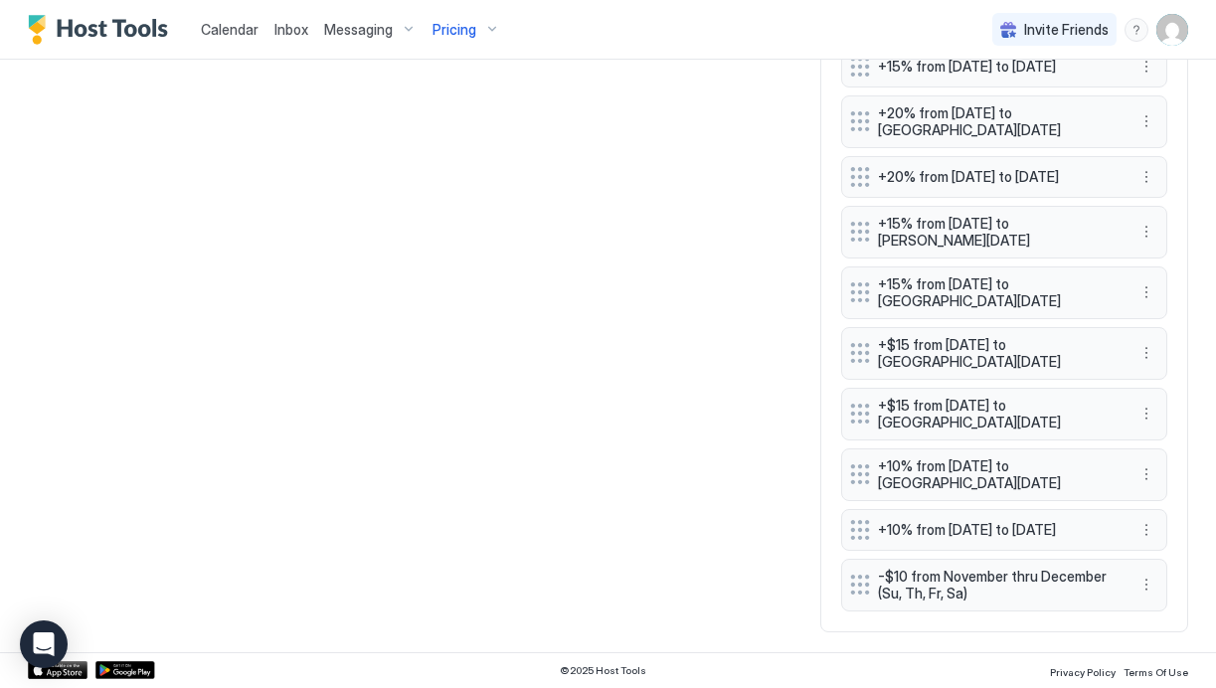
scroll to position [1625, 0]
click at [1146, 584] on button "More options" at bounding box center [1147, 585] width 24 height 24
click at [1163, 493] on div "Edit" at bounding box center [1166, 492] width 44 height 15
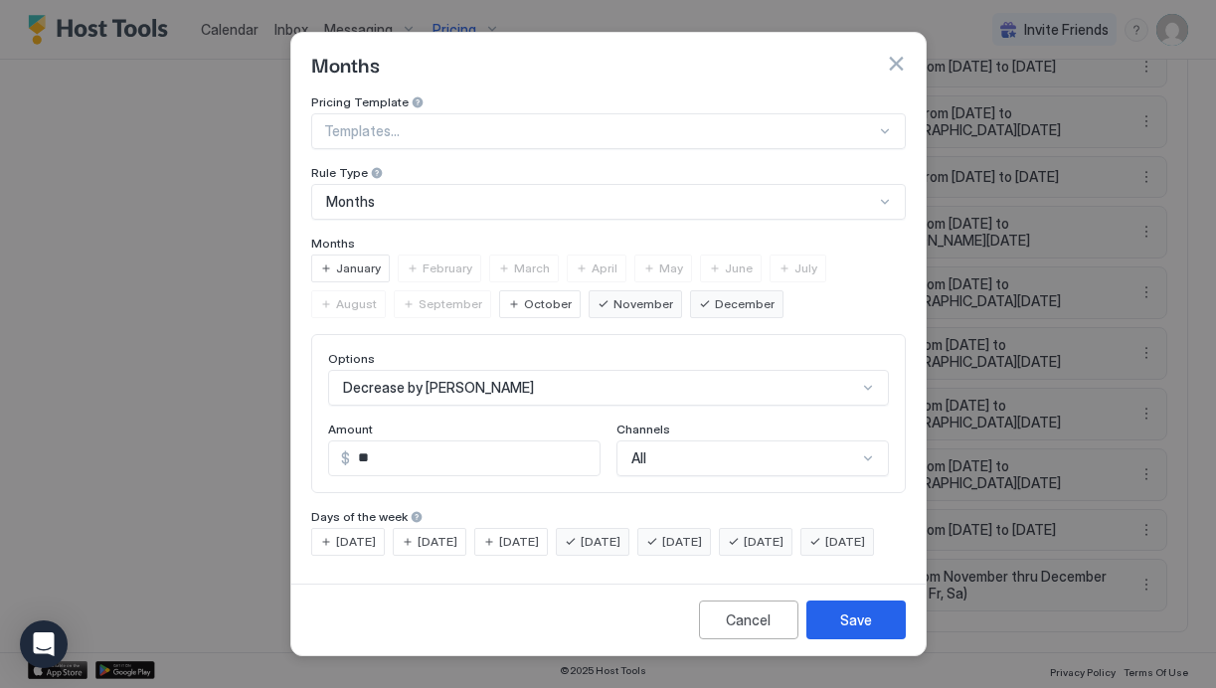
click at [423, 381] on div "Decrease by Amount" at bounding box center [608, 388] width 561 height 36
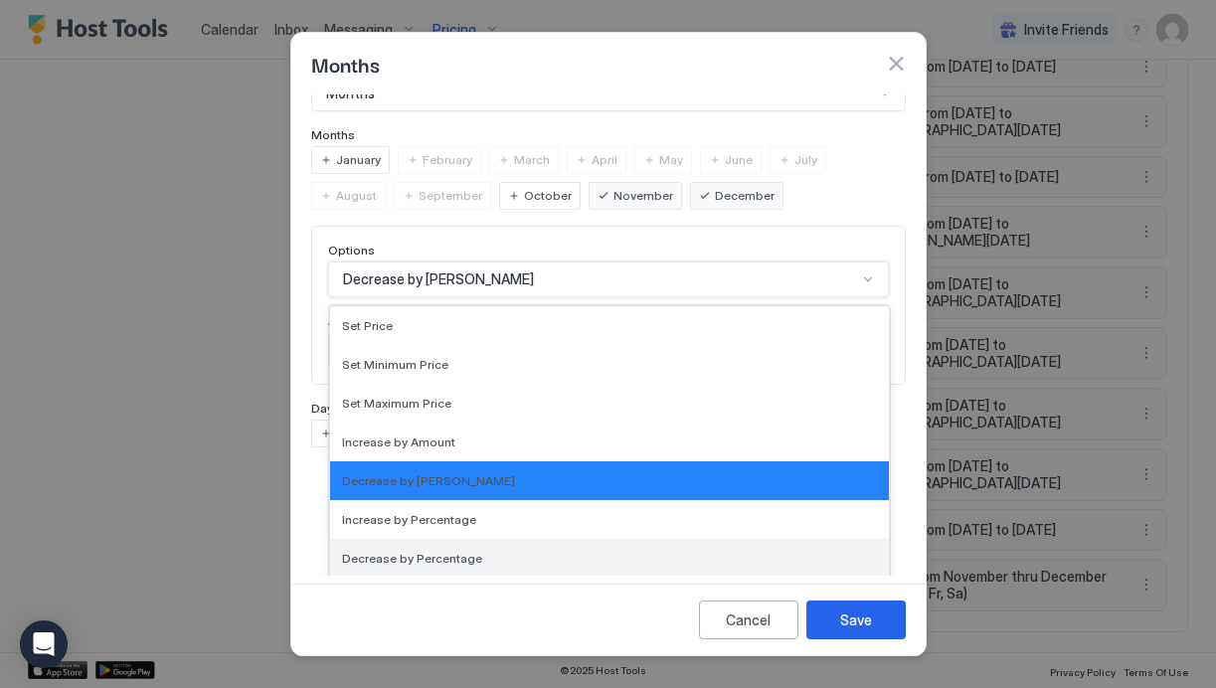
click at [449, 551] on span "Decrease by Percentage" at bounding box center [412, 558] width 140 height 15
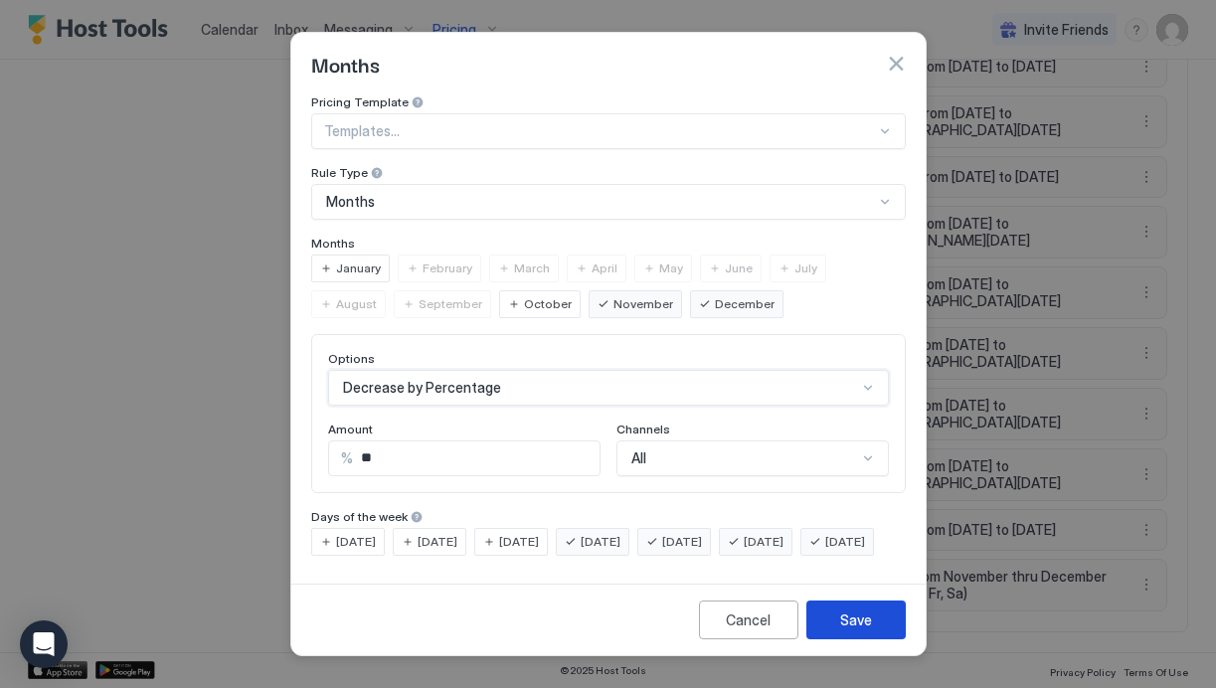
click at [868, 631] on div "Save" at bounding box center [856, 620] width 32 height 21
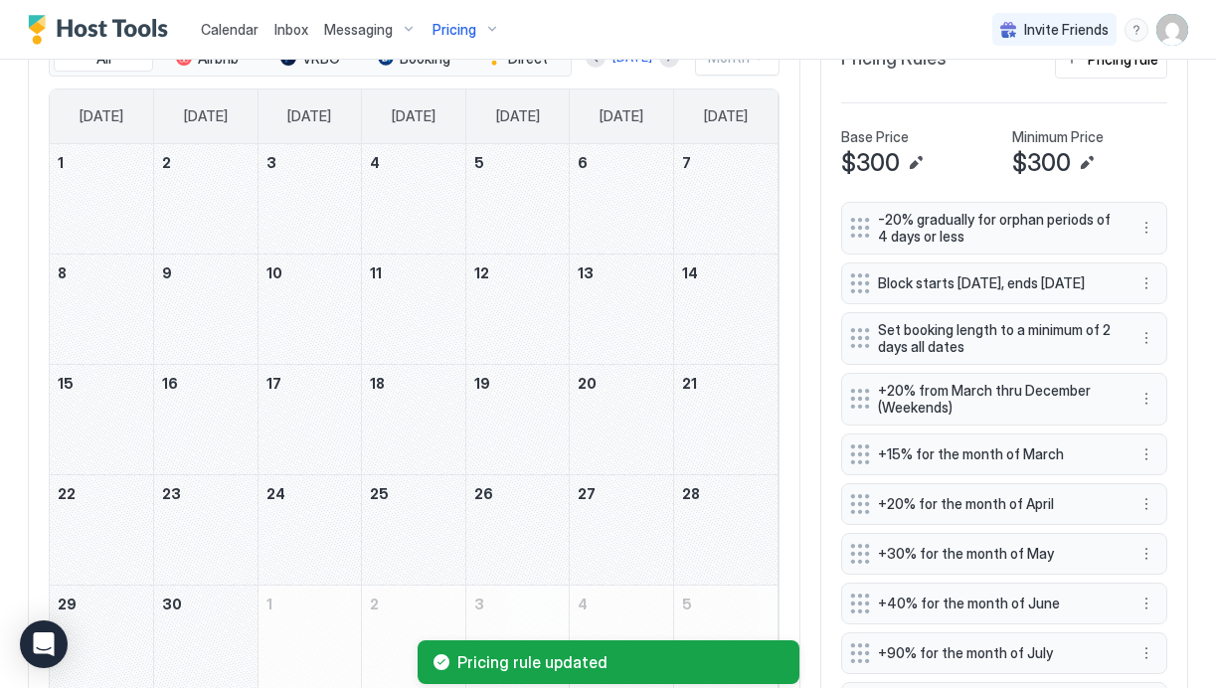
scroll to position [557, 0]
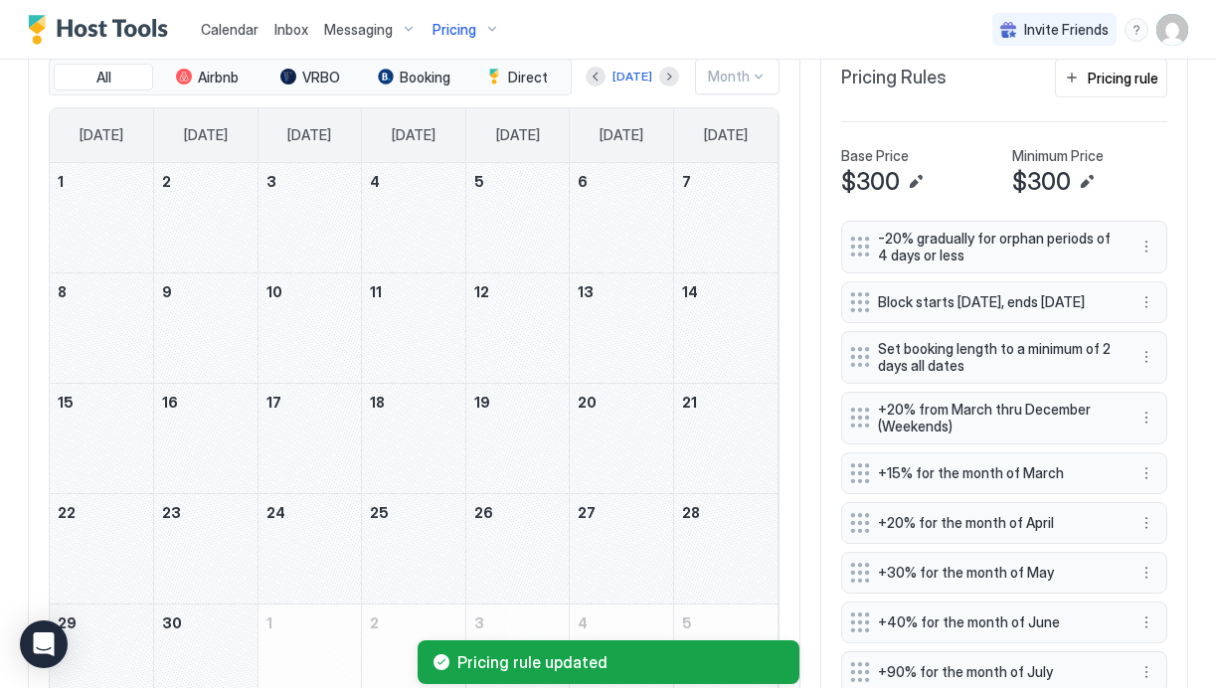
click at [201, 207] on div "November 2, 2026" at bounding box center [205, 217] width 103 height 109
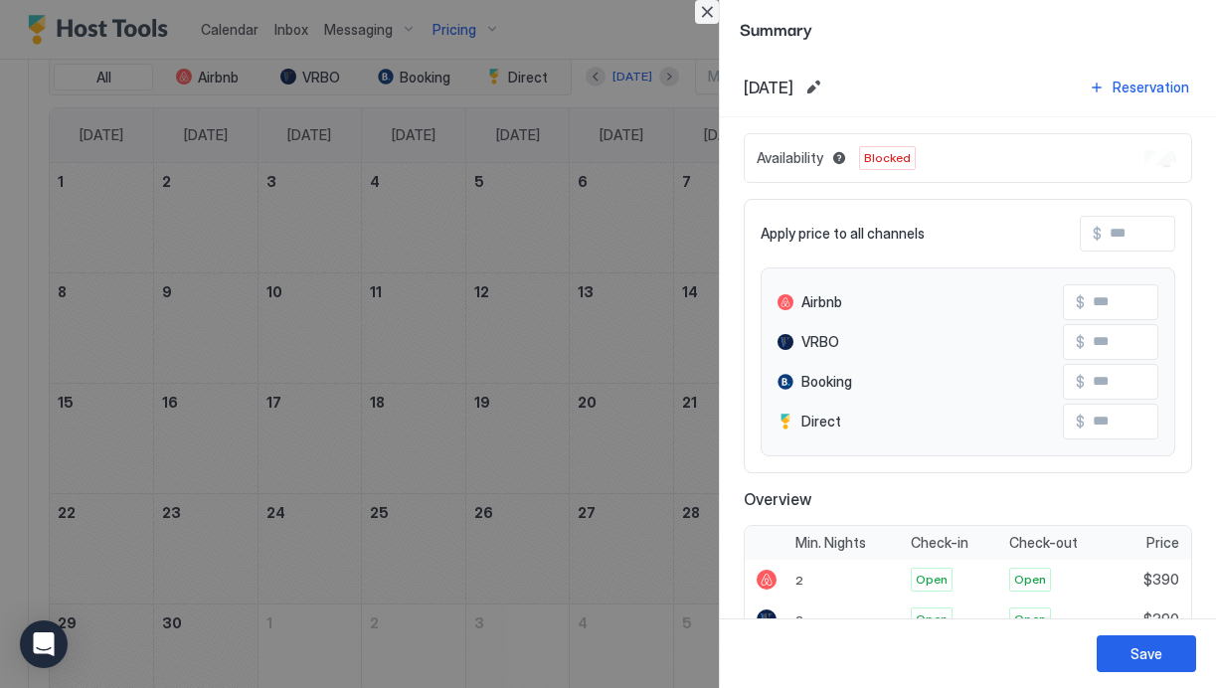
click at [708, 14] on button "Close" at bounding box center [707, 12] width 24 height 24
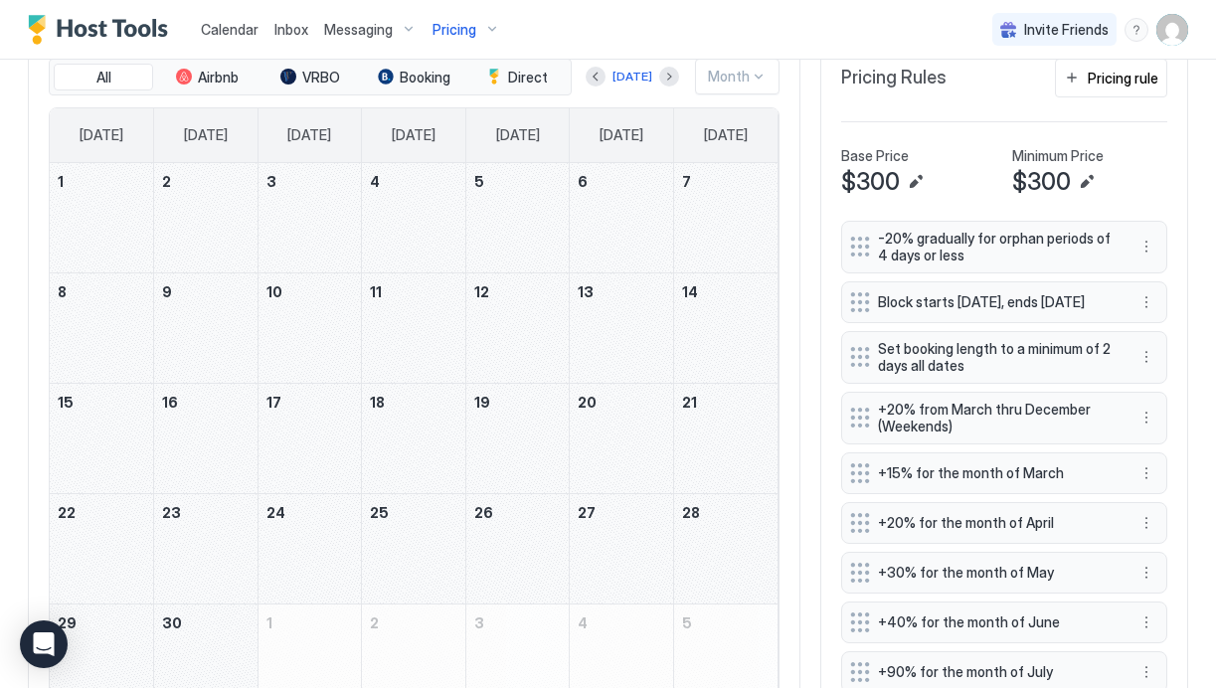
click at [193, 348] on div "November 9, 2026" at bounding box center [205, 327] width 103 height 109
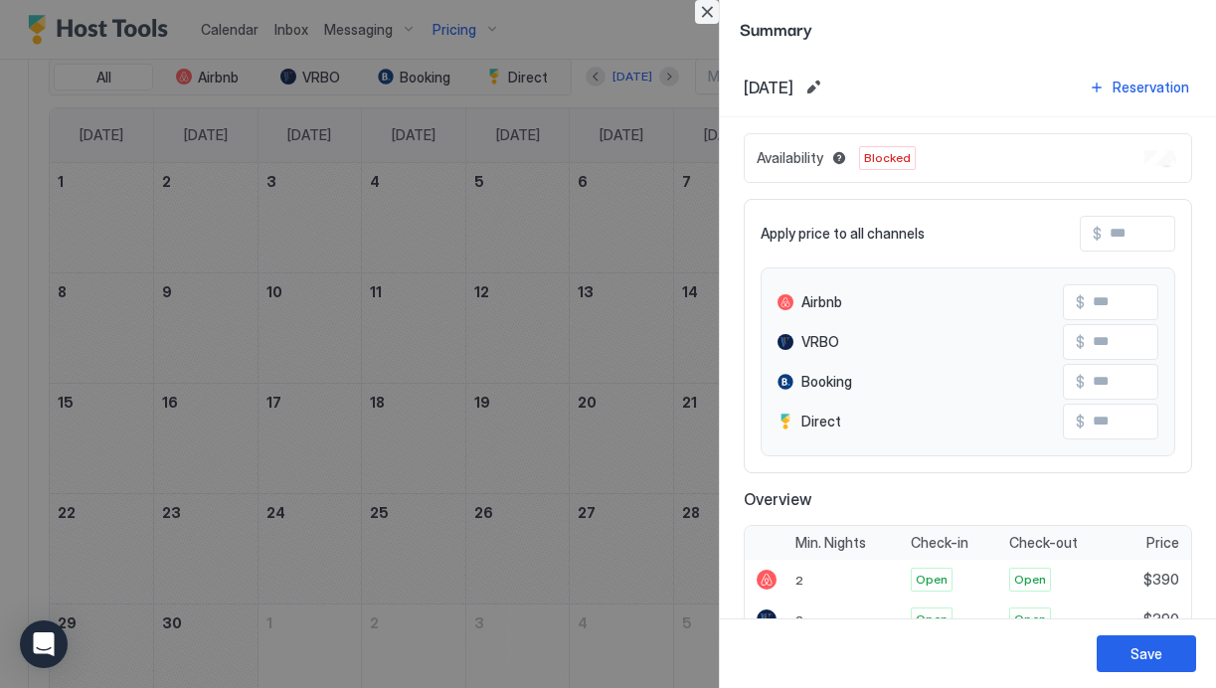
click at [712, 7] on button "Close" at bounding box center [707, 12] width 24 height 24
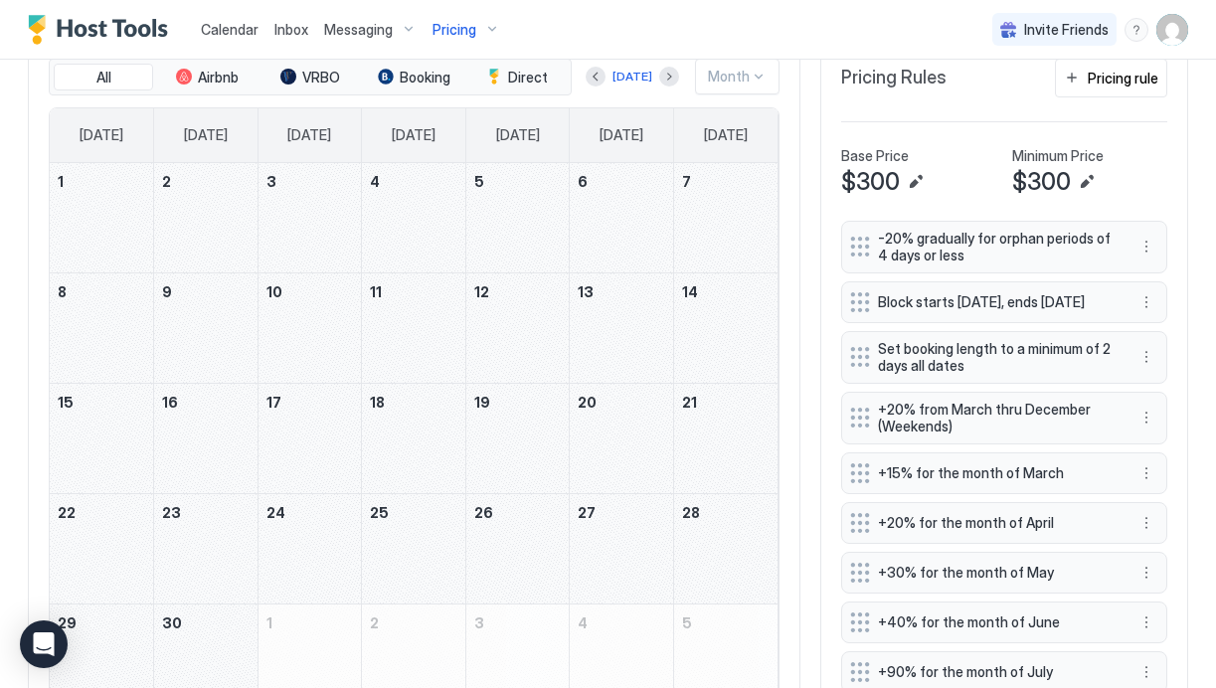
click at [495, 407] on div "November 19, 2026" at bounding box center [517, 438] width 103 height 109
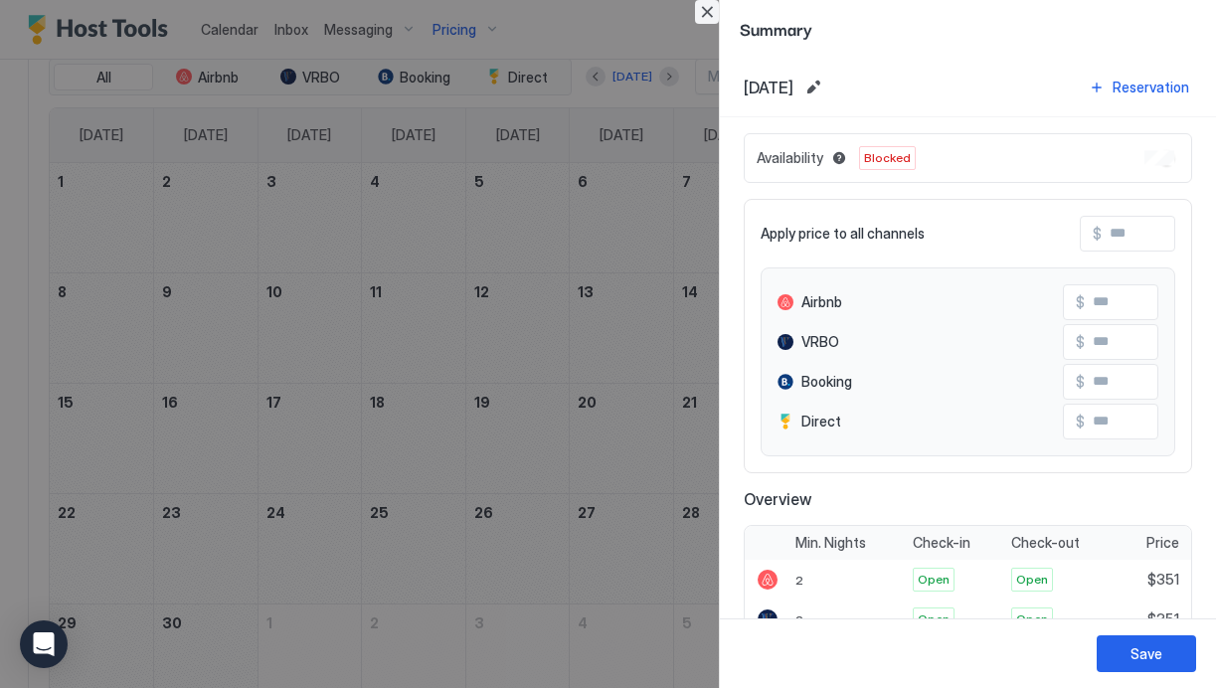
click at [711, 13] on button "Close" at bounding box center [707, 12] width 24 height 24
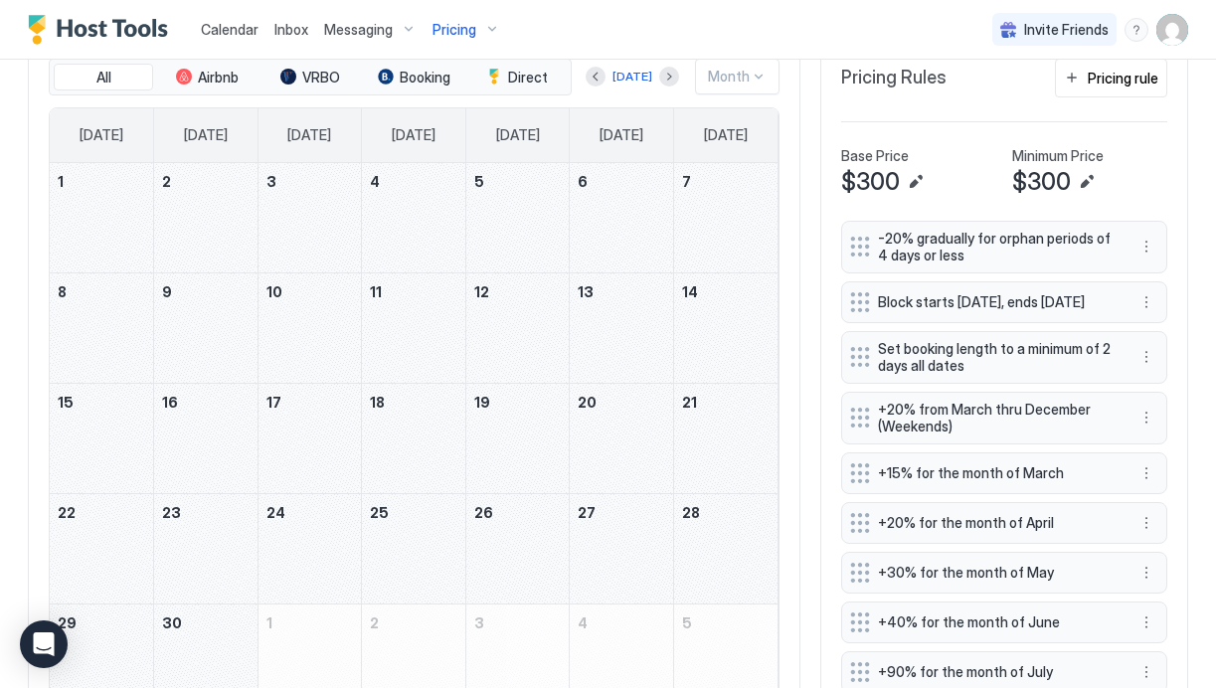
click at [216, 332] on div "November 9, 2026" at bounding box center [205, 327] width 103 height 109
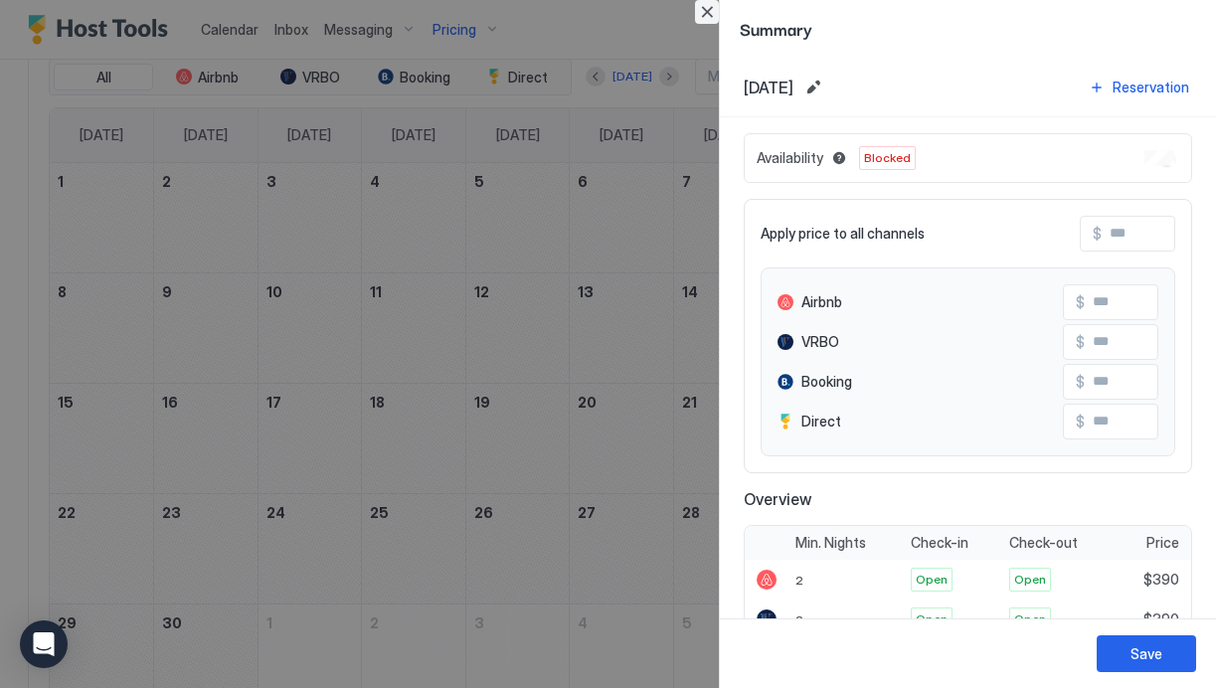
click at [707, 21] on button "Close" at bounding box center [707, 12] width 24 height 24
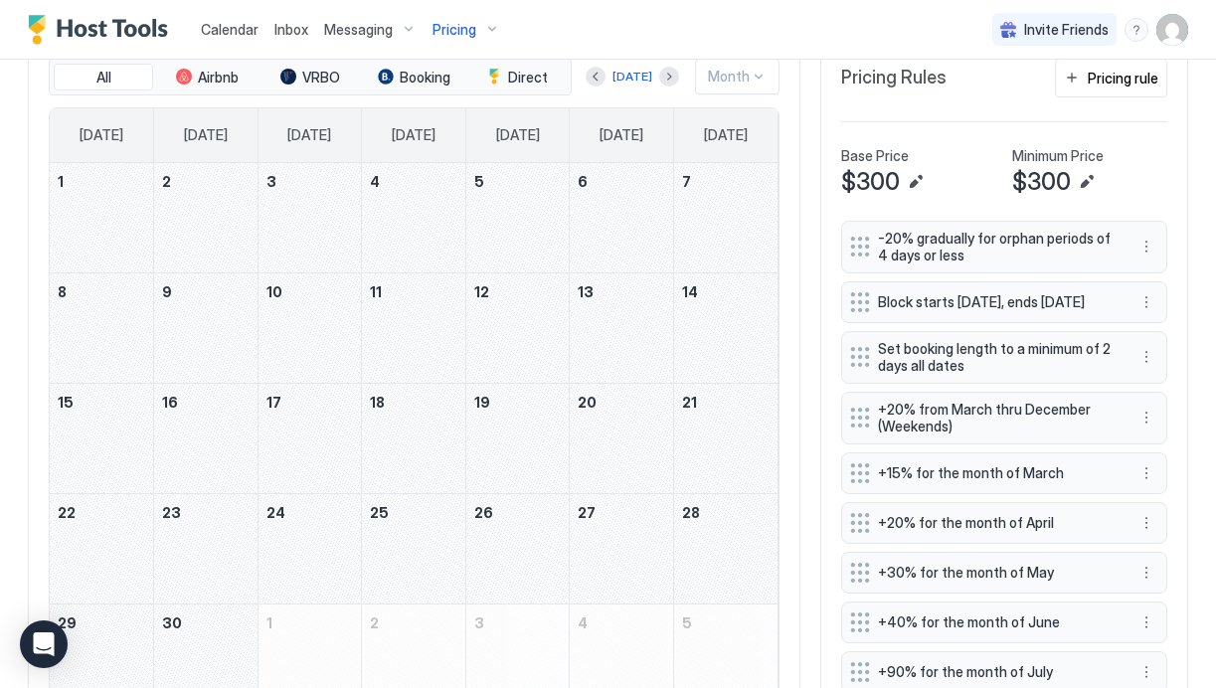
click at [380, 332] on div "November 11, 2026" at bounding box center [413, 327] width 103 height 109
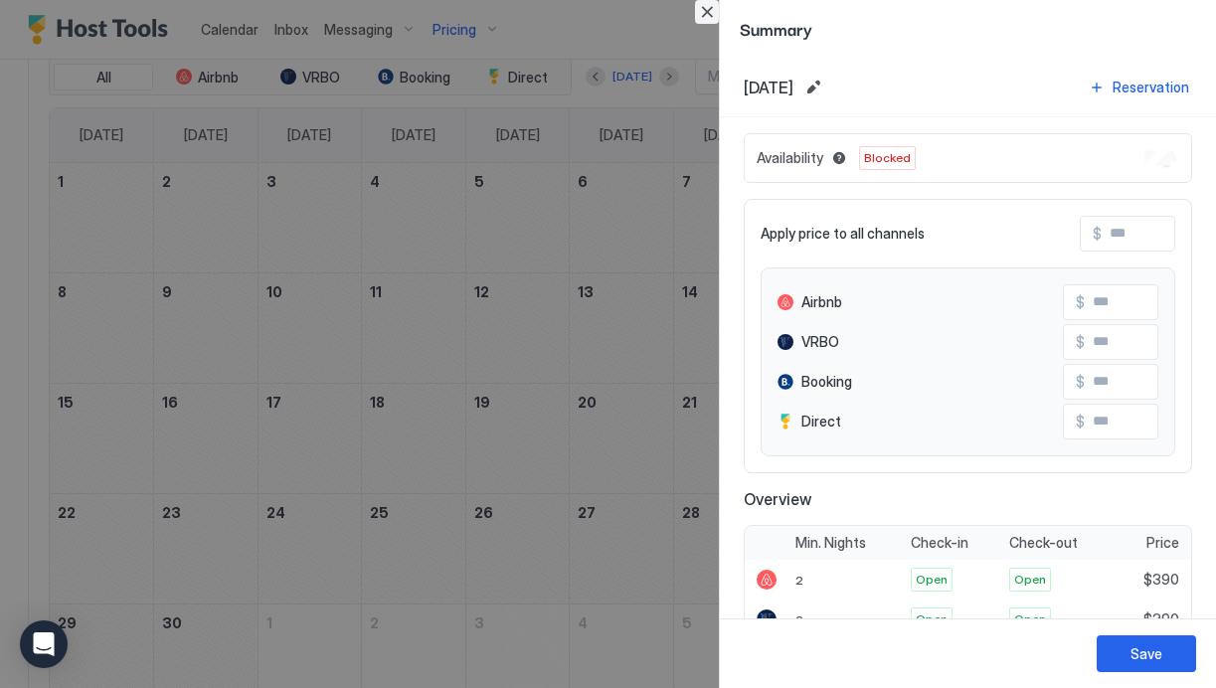
click at [708, 14] on button "Close" at bounding box center [707, 12] width 24 height 24
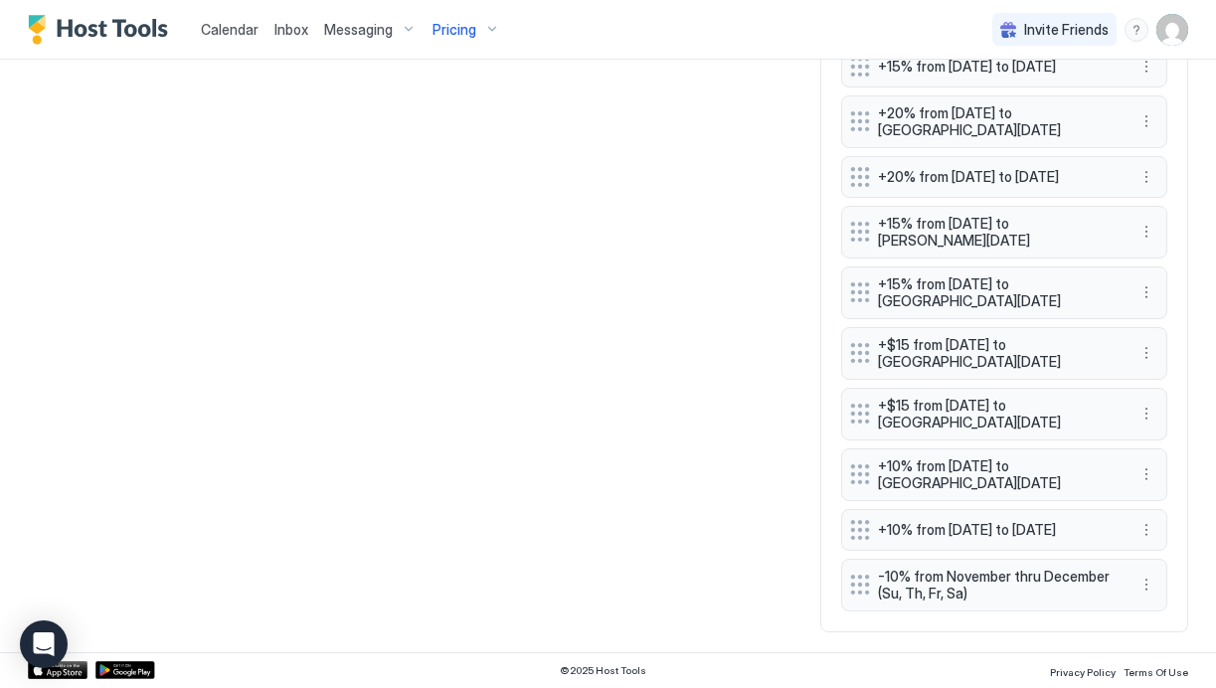
scroll to position [1604, 0]
click at [1149, 597] on button "More options" at bounding box center [1147, 585] width 24 height 24
click at [1170, 518] on span "Edit" at bounding box center [1177, 513] width 22 height 15
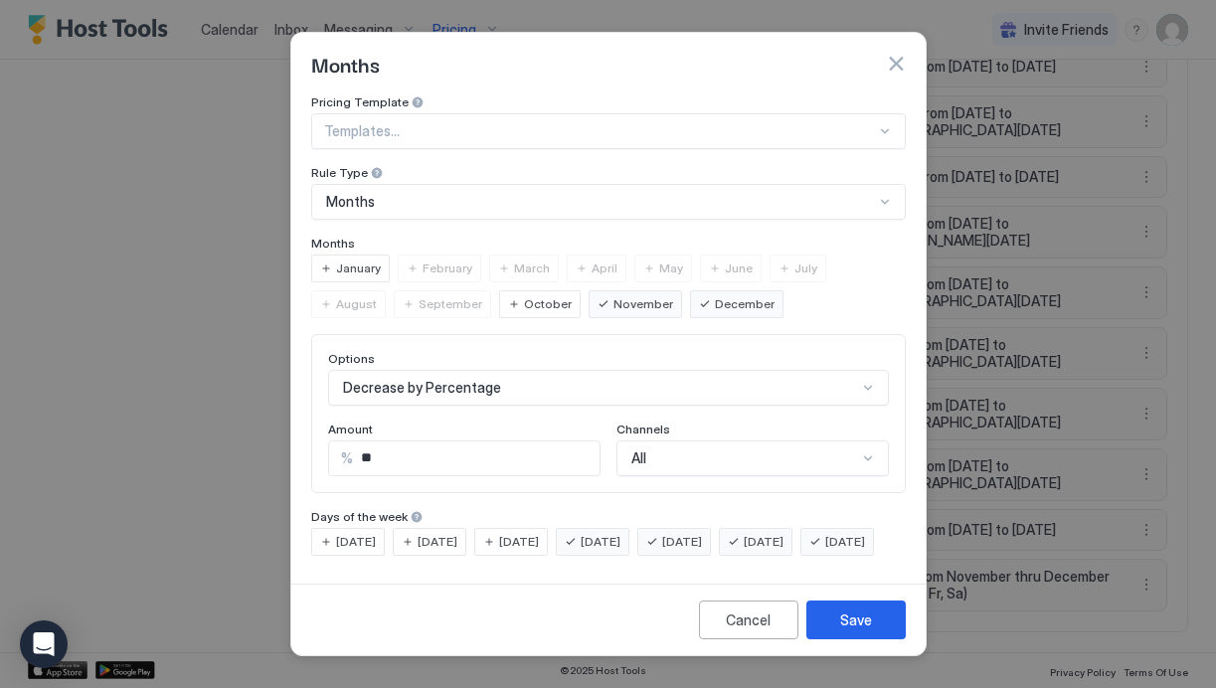
click at [539, 533] on span "Wednesday" at bounding box center [519, 542] width 40 height 18
click at [454, 533] on span "Tuesday" at bounding box center [438, 542] width 40 height 18
click at [350, 533] on span "Monday" at bounding box center [356, 542] width 40 height 18
click at [621, 533] on span "Thursday" at bounding box center [601, 542] width 40 height 18
click at [702, 533] on span "Friday" at bounding box center [682, 542] width 40 height 18
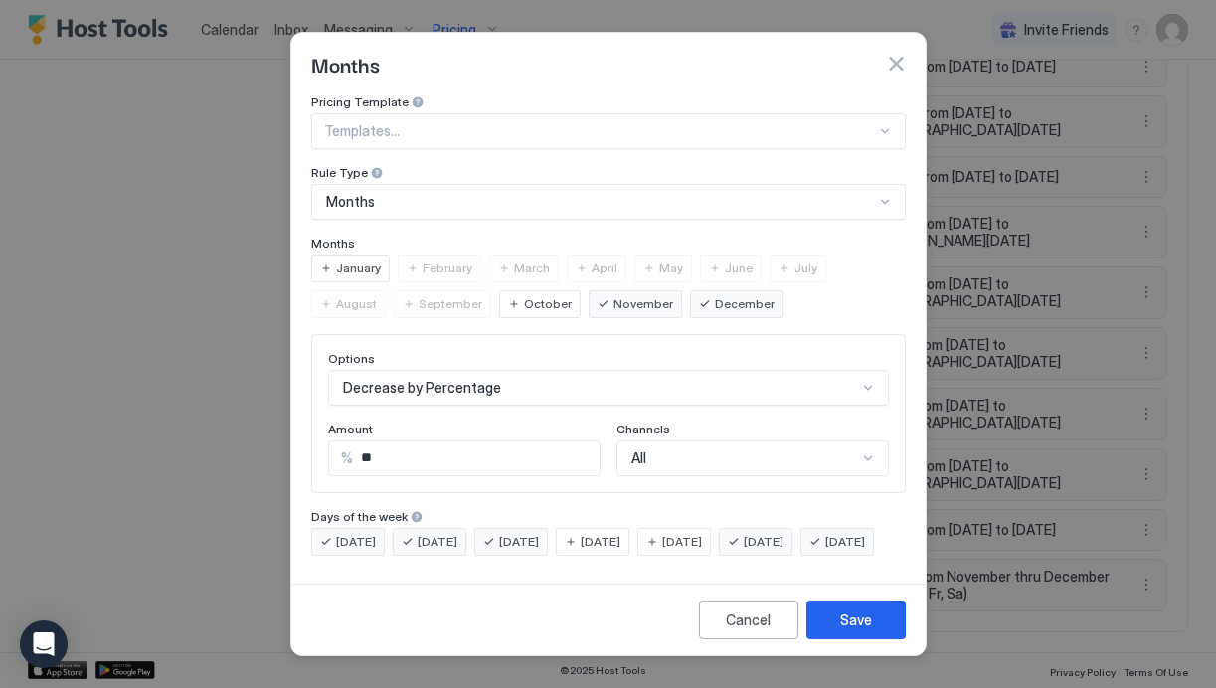
click at [784, 533] on span "Saturday" at bounding box center [764, 542] width 40 height 18
click at [825, 551] on span "Sunday" at bounding box center [845, 542] width 40 height 18
click at [854, 631] on div "Save" at bounding box center [856, 620] width 32 height 21
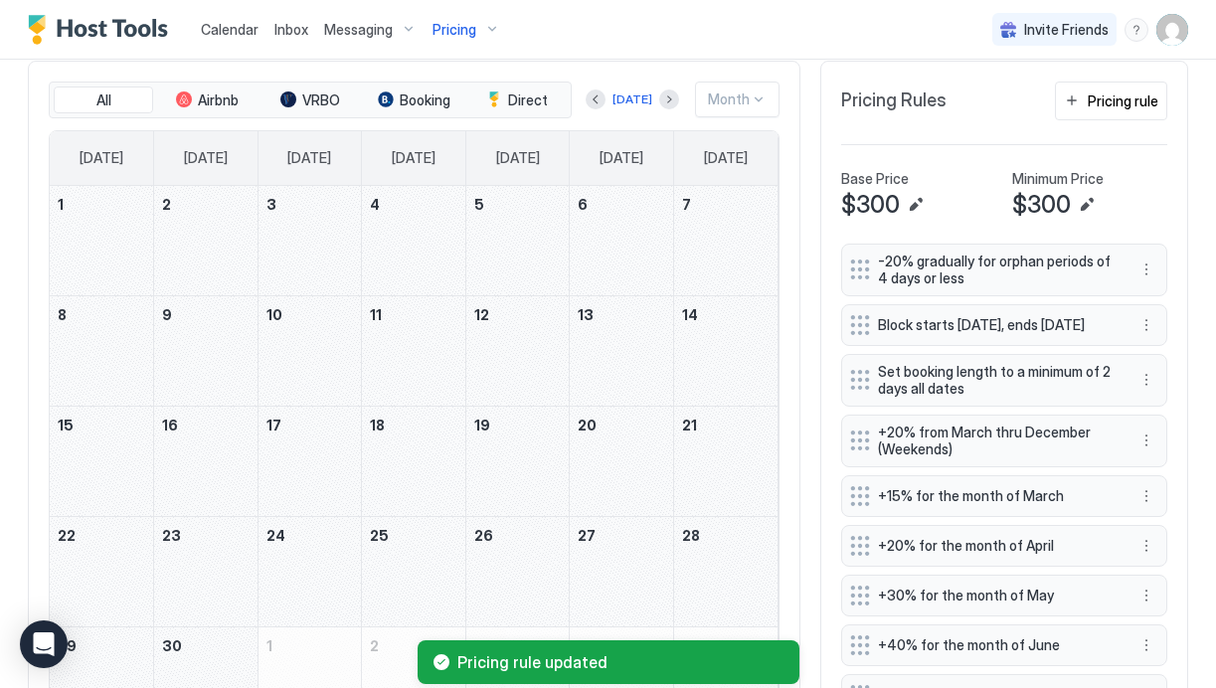
scroll to position [530, 0]
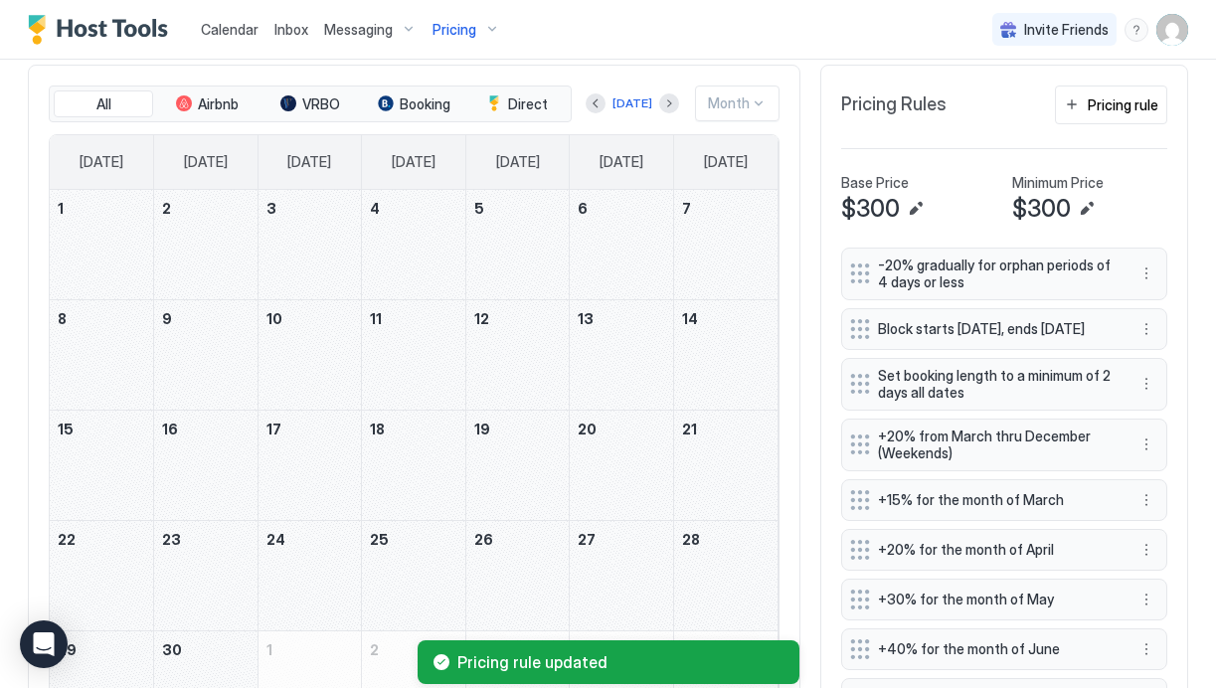
click at [187, 256] on div "November 2, 2026" at bounding box center [205, 244] width 103 height 109
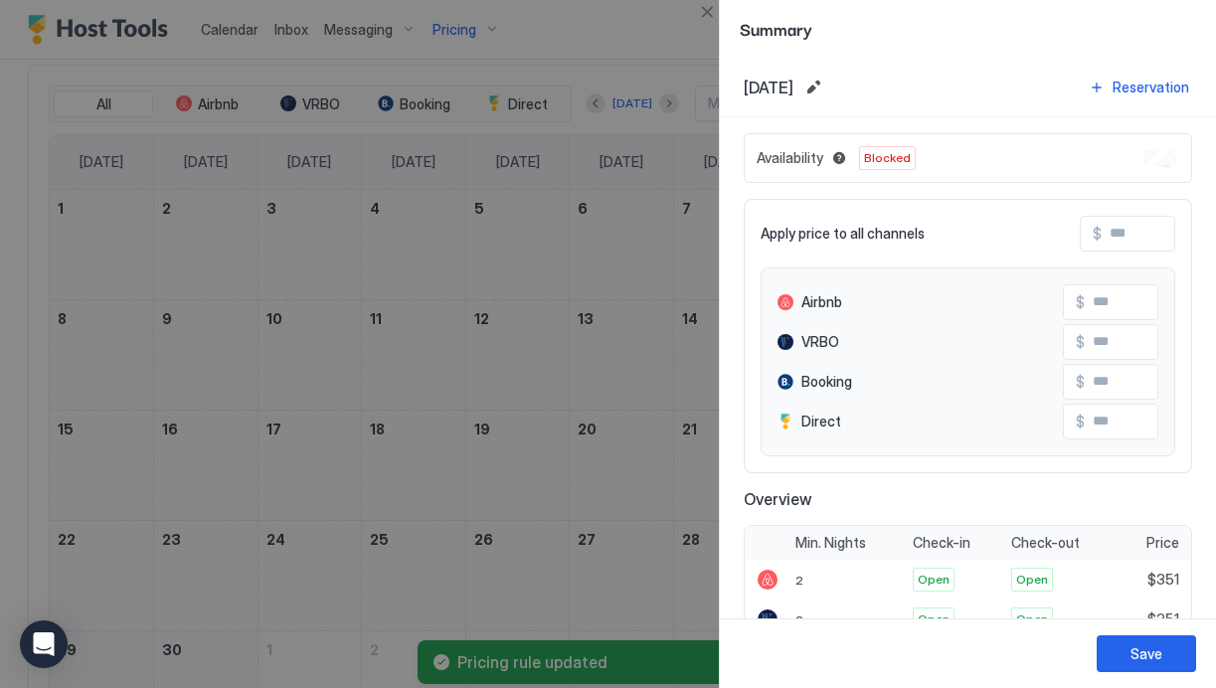
click at [281, 251] on div at bounding box center [608, 344] width 1216 height 688
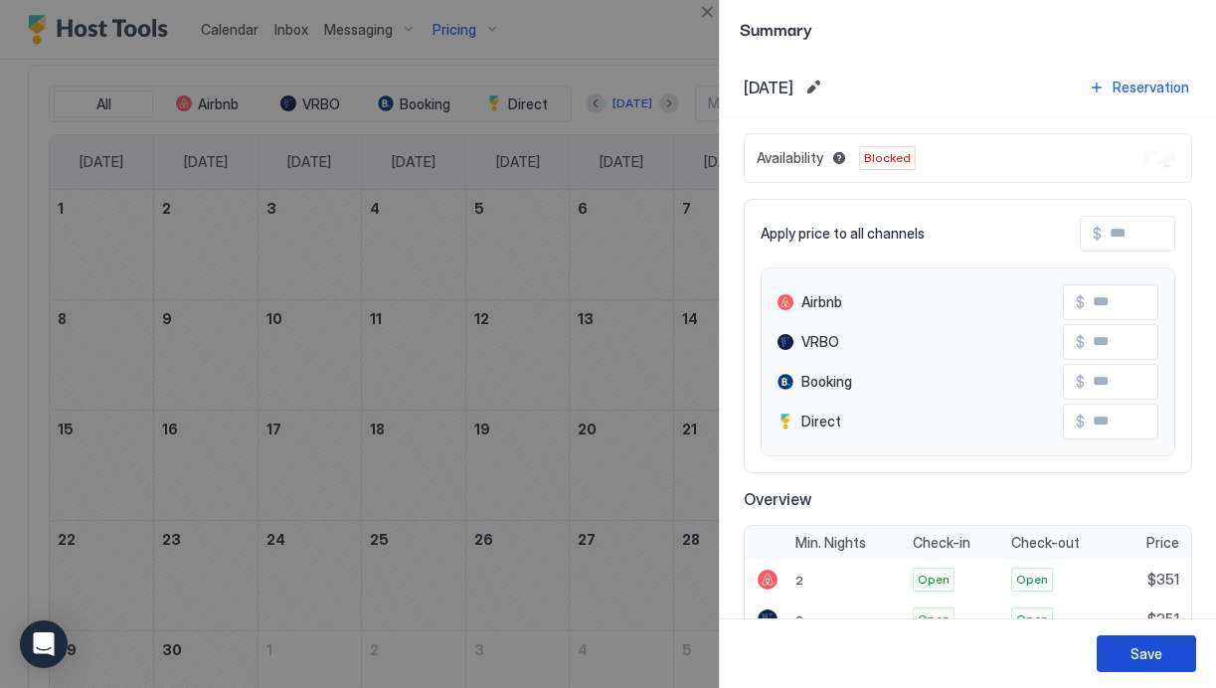
click at [1153, 650] on div "Save" at bounding box center [1147, 653] width 32 height 21
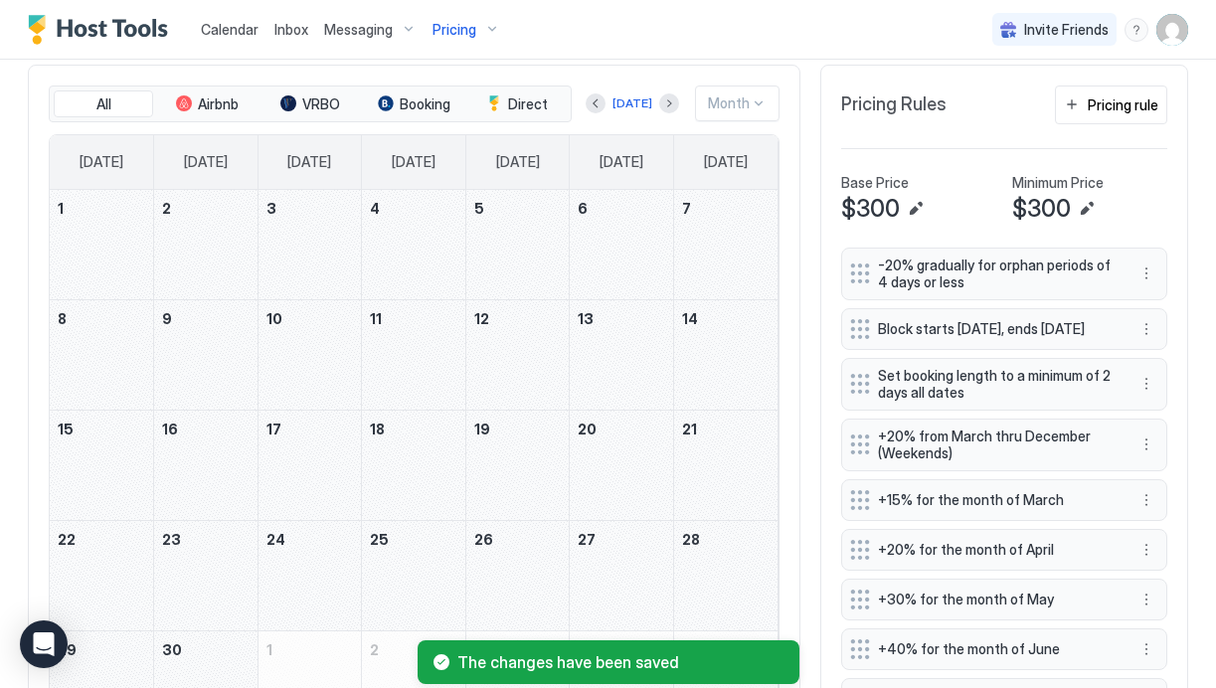
click at [313, 361] on div "November 10, 2026" at bounding box center [310, 354] width 103 height 109
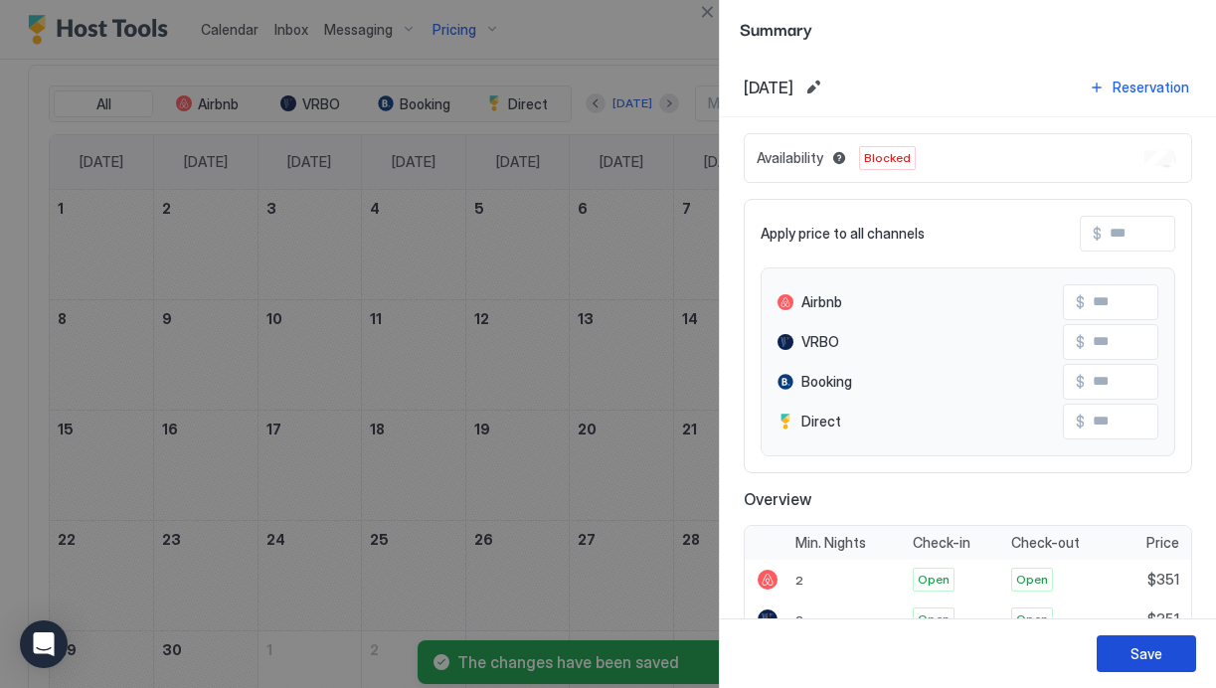
click at [1158, 664] on button "Save" at bounding box center [1146, 654] width 99 height 37
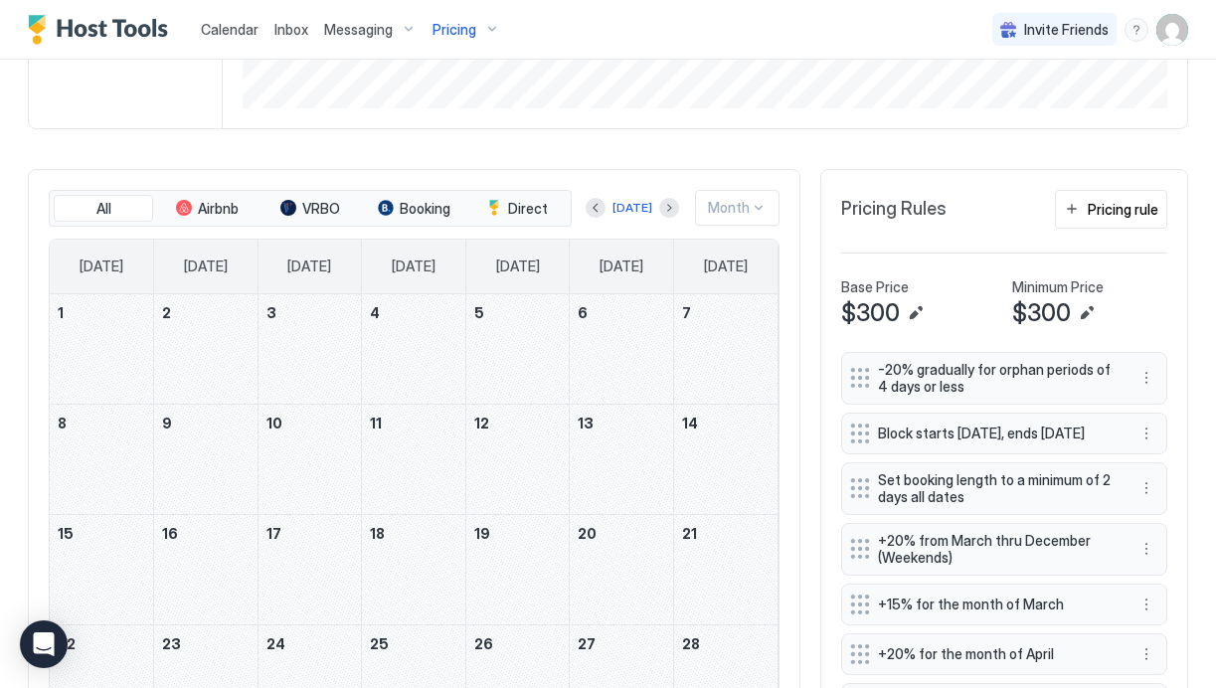
scroll to position [511, 0]
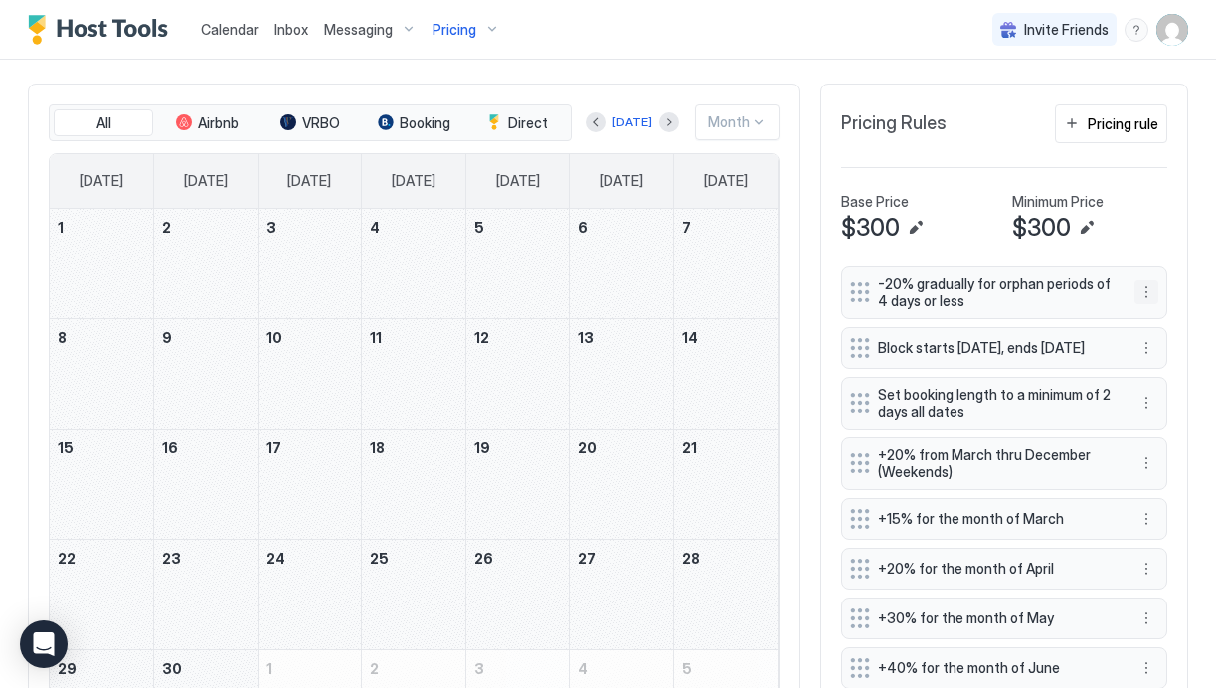
click at [1143, 294] on button "More options" at bounding box center [1147, 292] width 24 height 24
click at [1163, 317] on div "Edit" at bounding box center [1166, 319] width 44 height 15
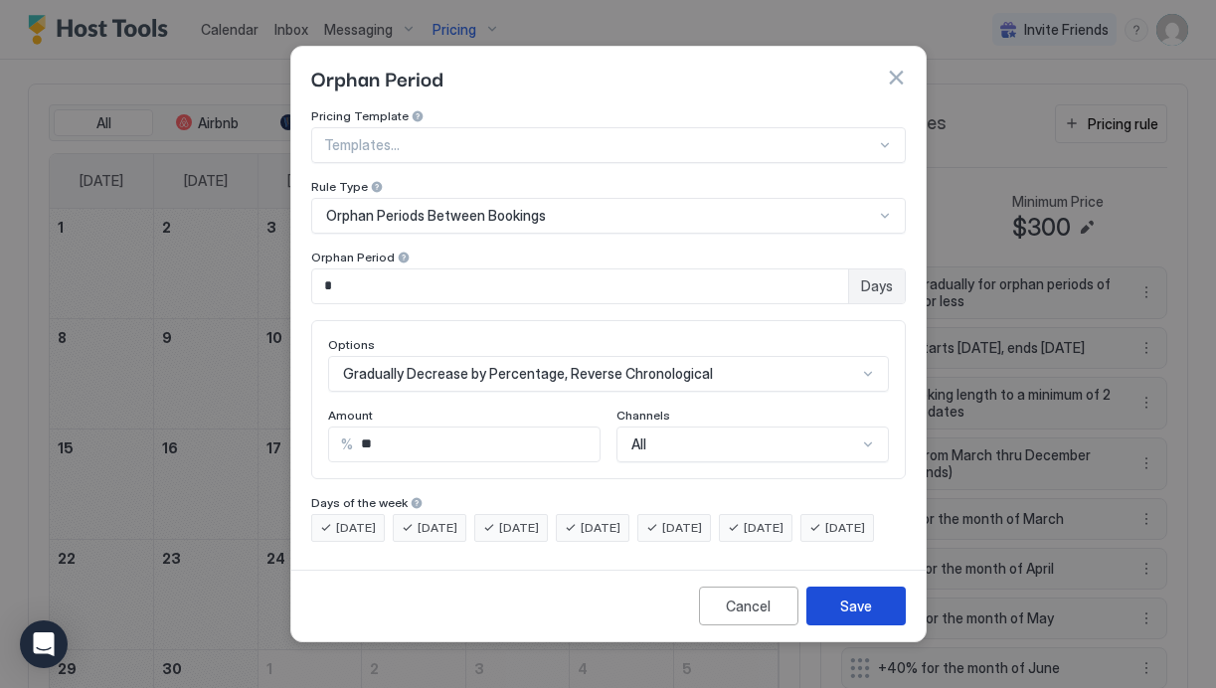
click at [878, 626] on button "Save" at bounding box center [856, 606] width 99 height 39
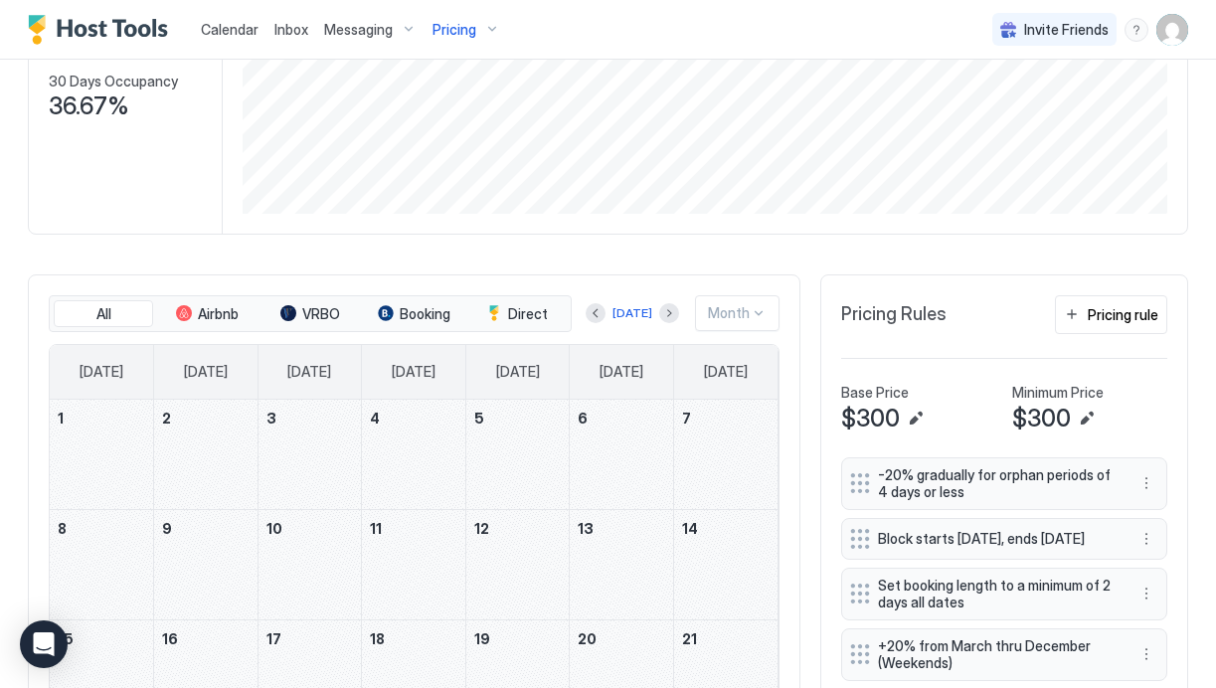
scroll to position [477, 0]
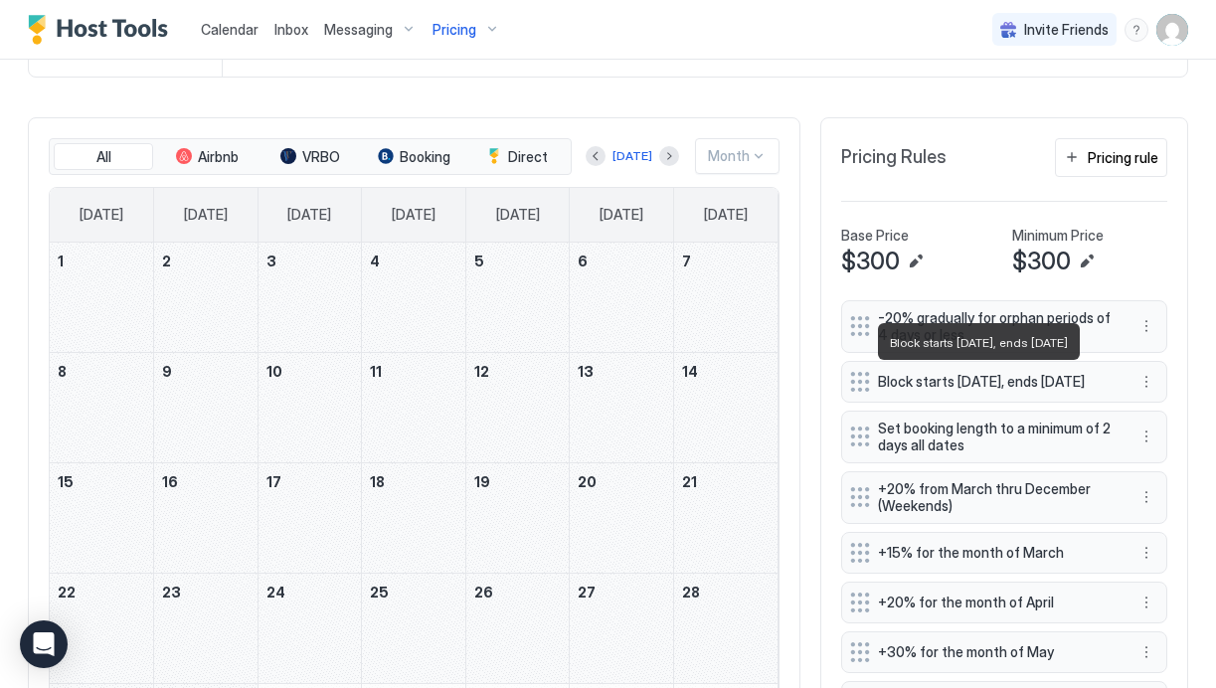
click at [997, 388] on span "Block starts in 135 days, ends in 180 days" at bounding box center [996, 382] width 237 height 18
click at [1152, 384] on button "More options" at bounding box center [1147, 382] width 24 height 24
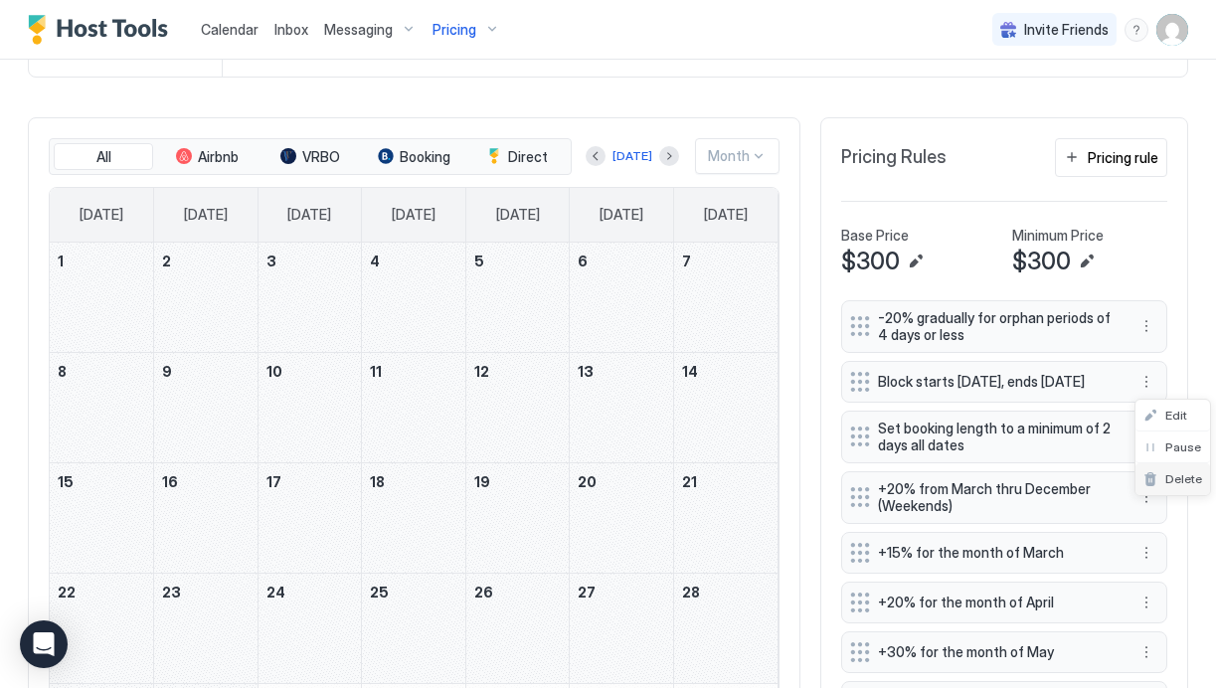
click at [1182, 479] on span "Delete" at bounding box center [1184, 478] width 37 height 15
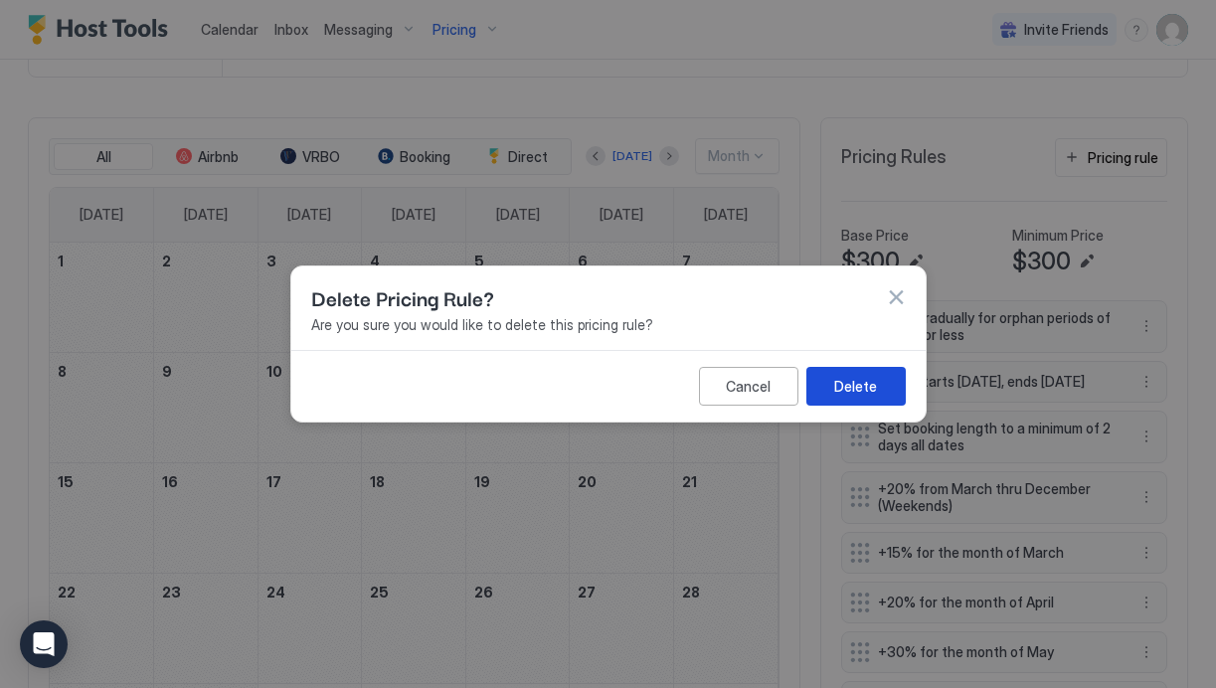
click at [862, 397] on button "Delete" at bounding box center [856, 386] width 99 height 39
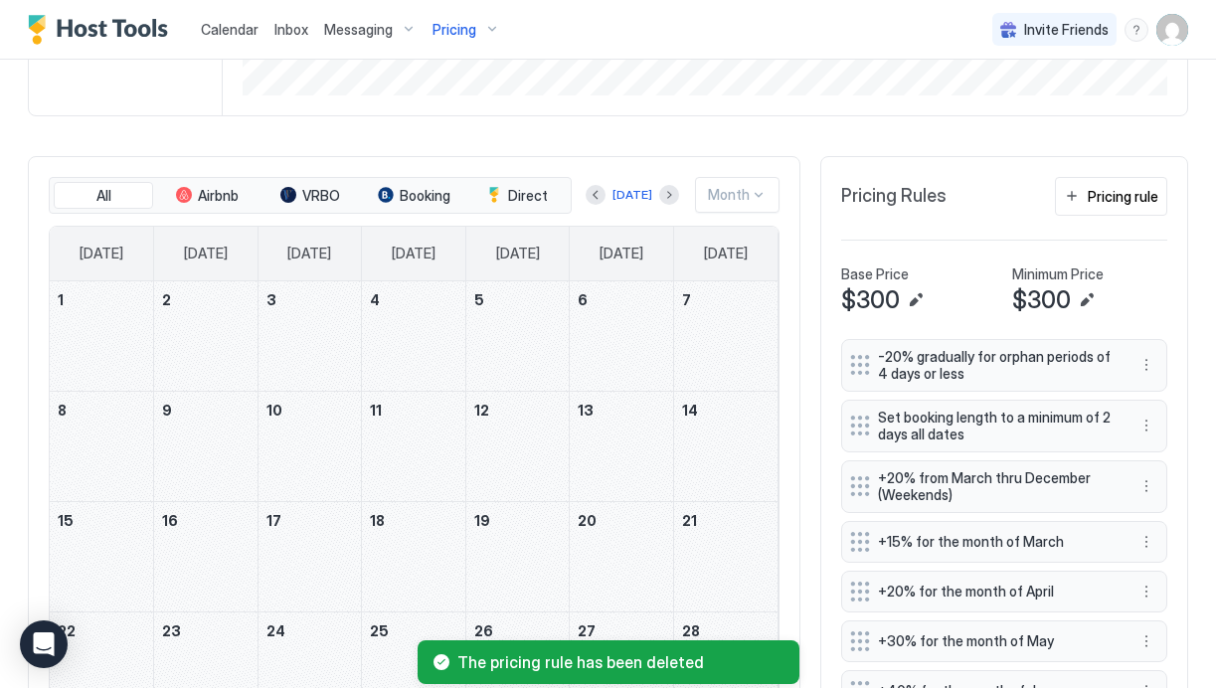
scroll to position [436, 0]
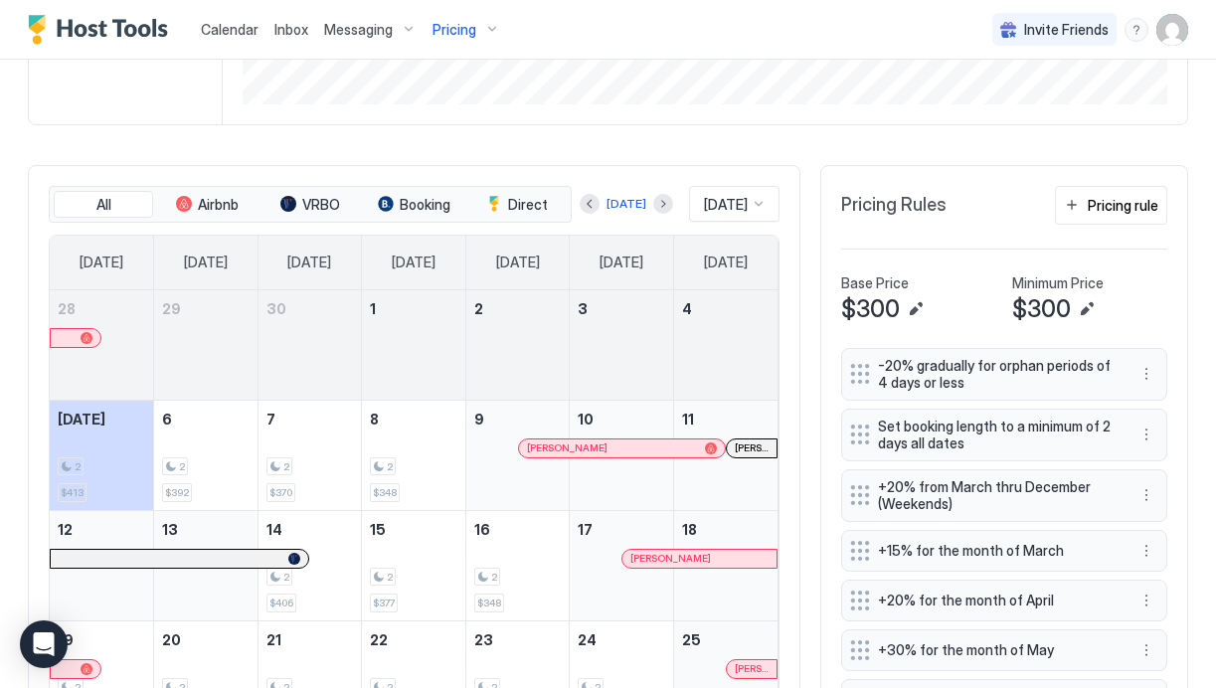
scroll to position [442, 0]
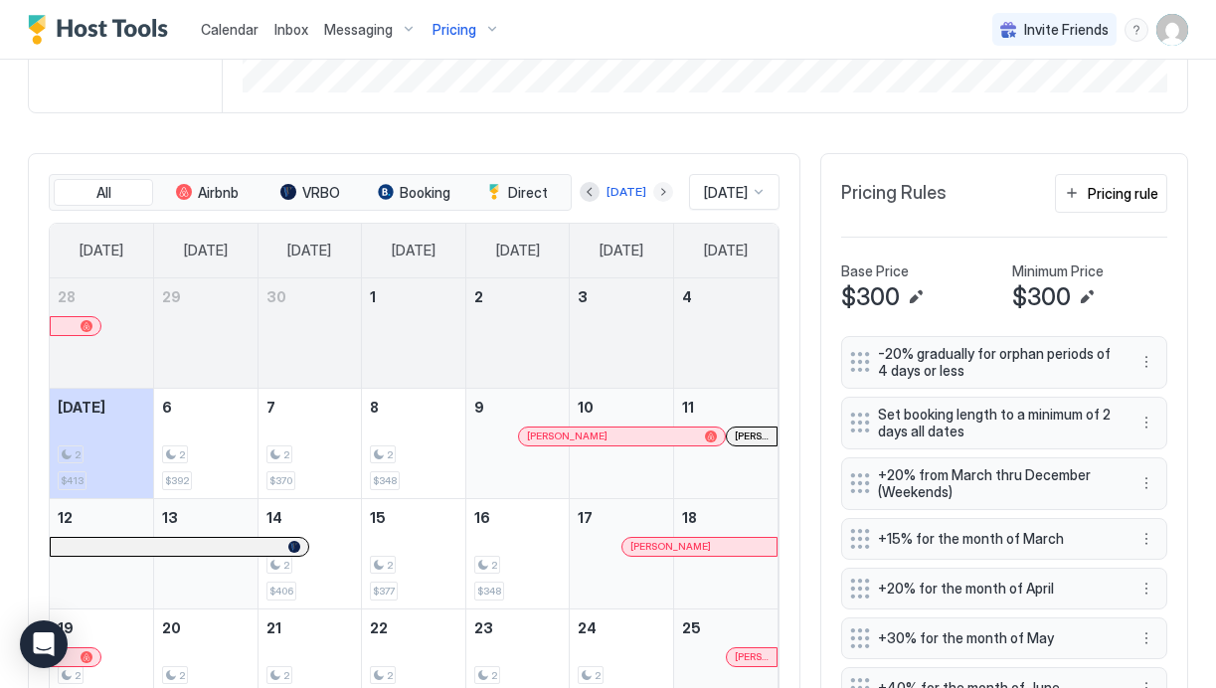
click at [653, 188] on button "Next month" at bounding box center [663, 192] width 20 height 20
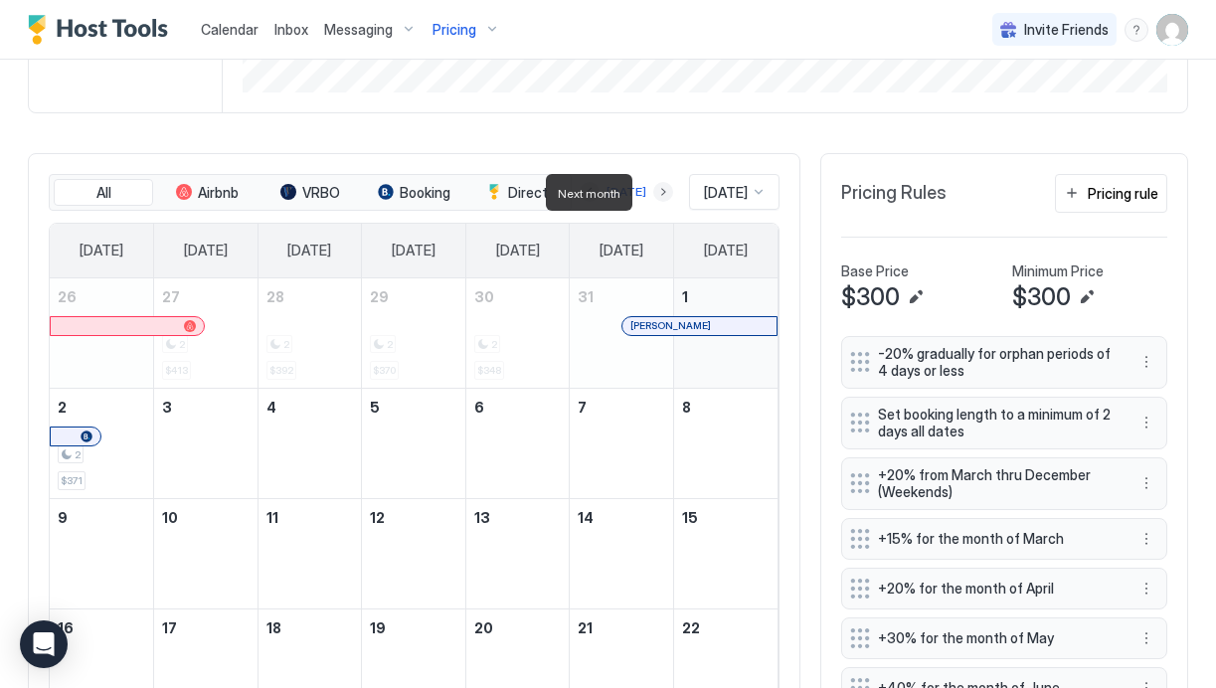
click at [653, 188] on button "Next month" at bounding box center [663, 192] width 20 height 20
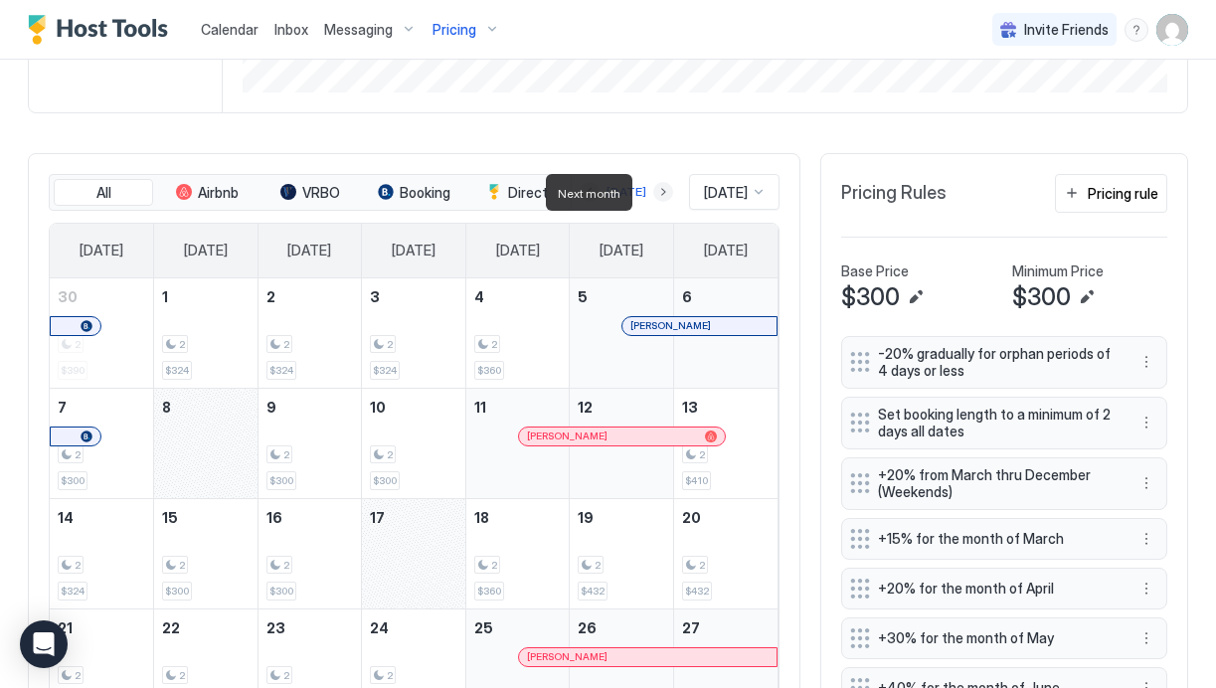
click at [653, 188] on button "Next month" at bounding box center [663, 192] width 20 height 20
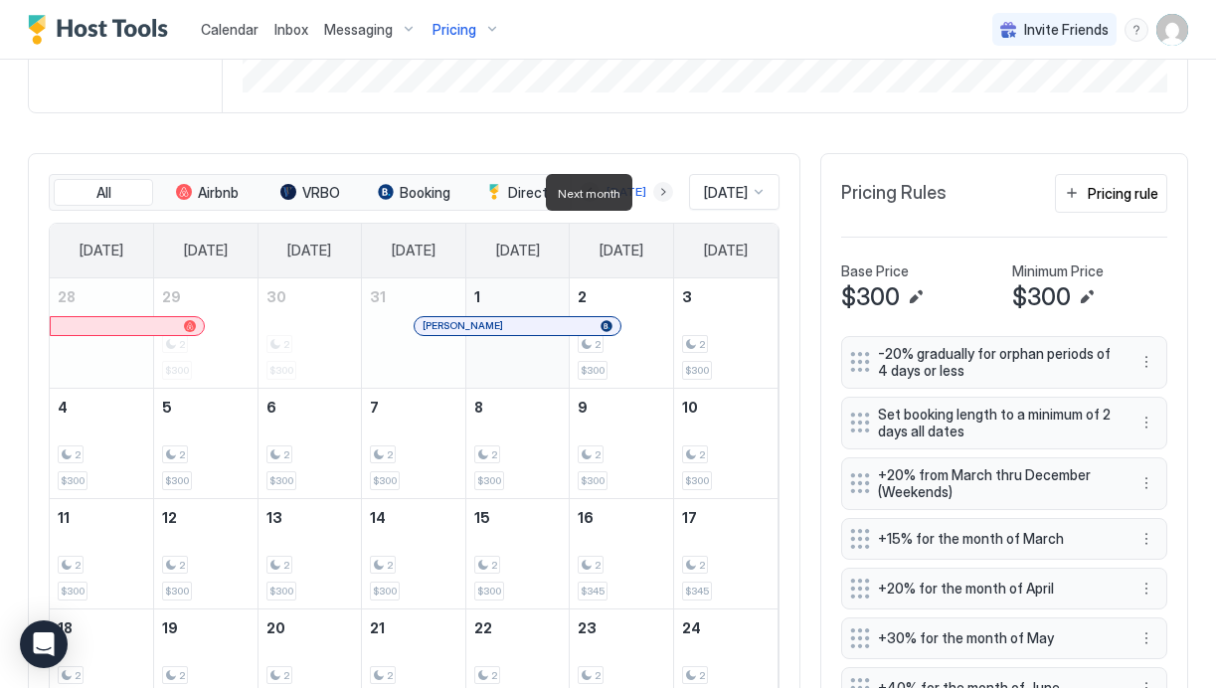
click at [653, 188] on button "Next month" at bounding box center [663, 192] width 20 height 20
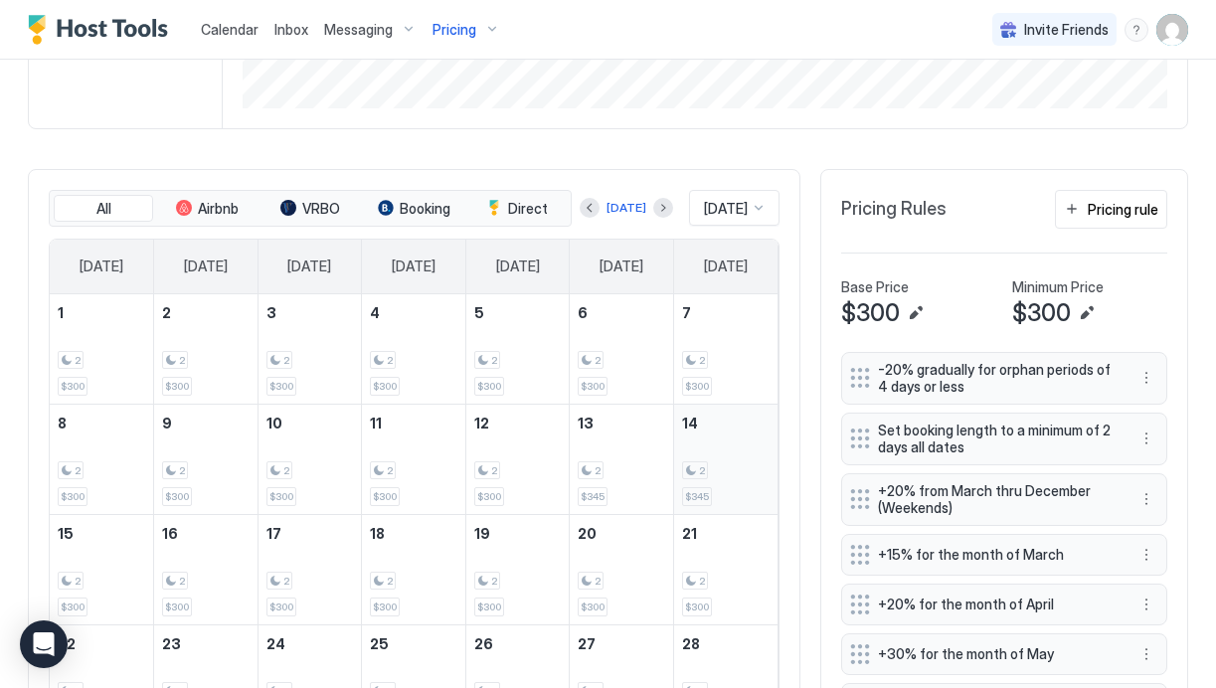
scroll to position [428, 0]
click at [655, 204] on button "Next month" at bounding box center [663, 206] width 20 height 20
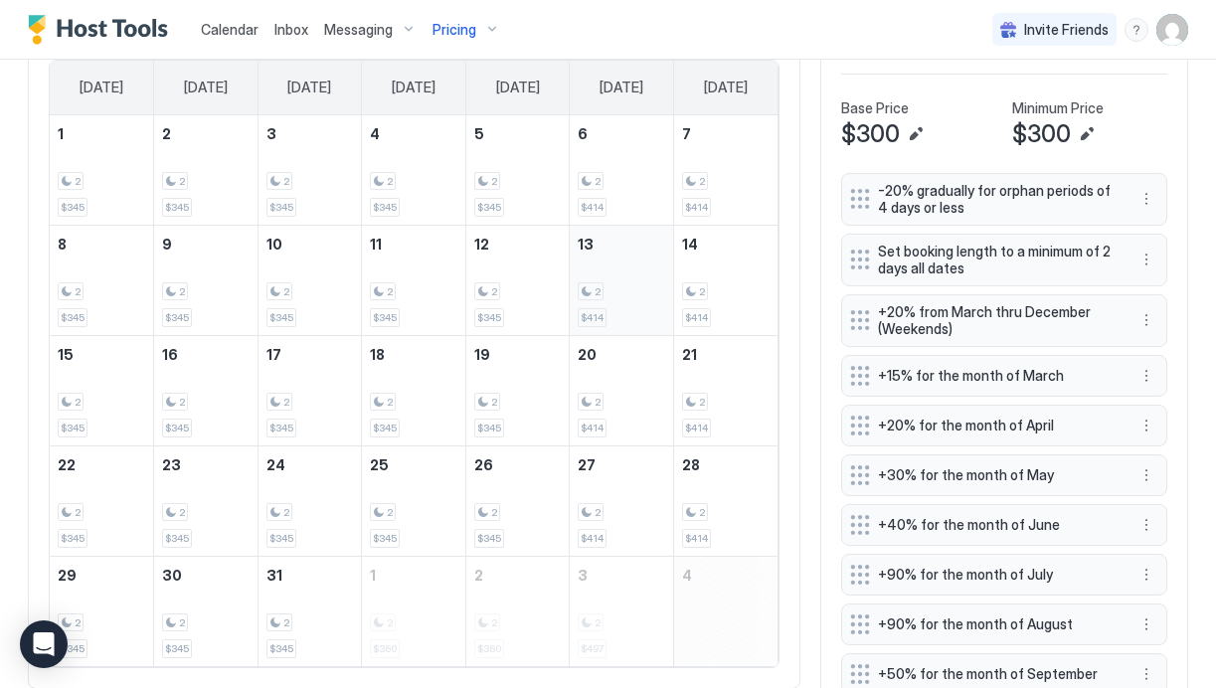
scroll to position [560, 0]
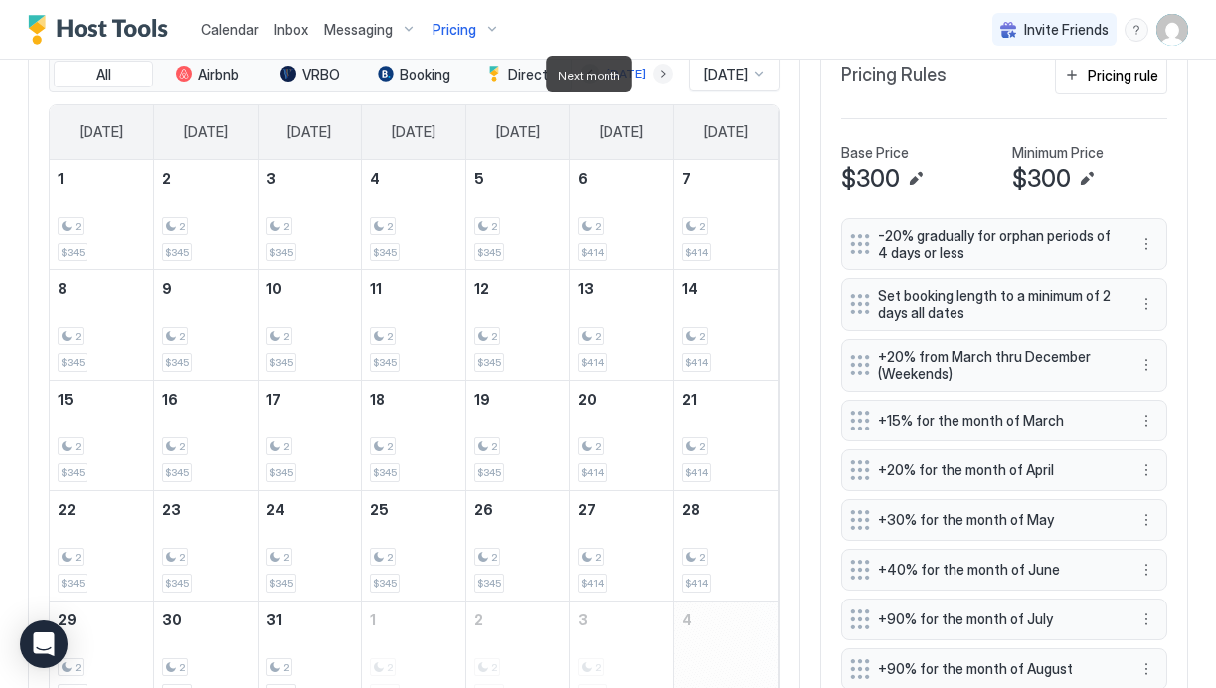
click at [653, 71] on button "Next month" at bounding box center [663, 74] width 20 height 20
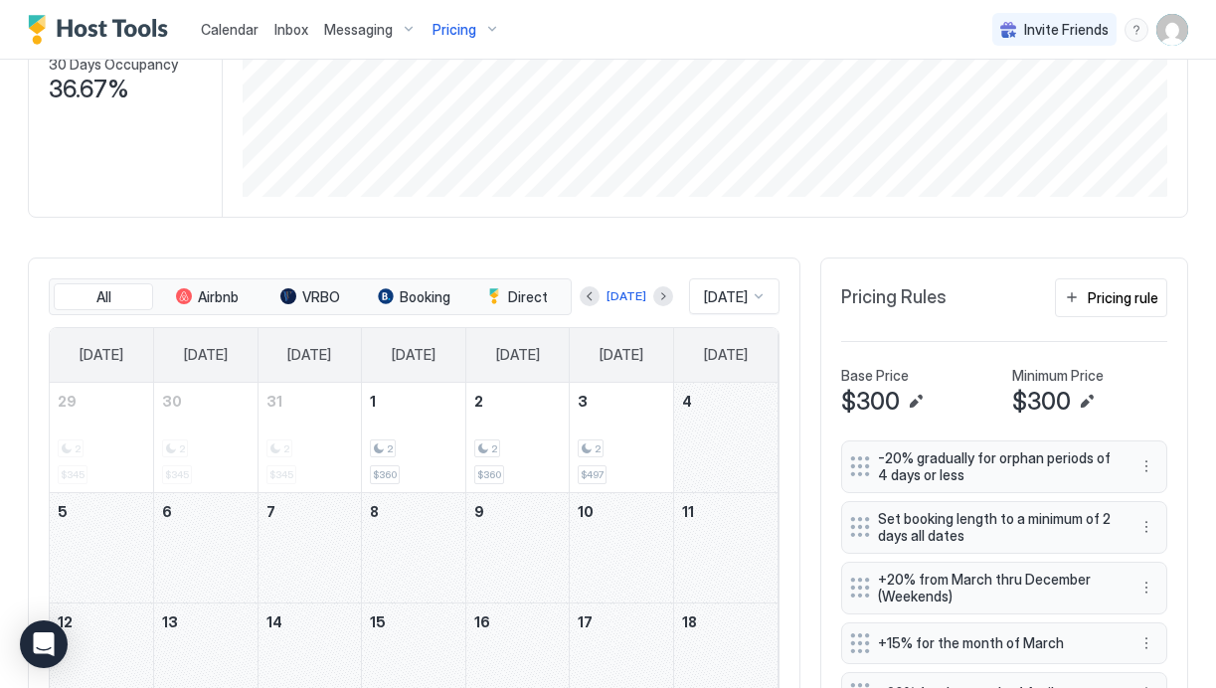
scroll to position [0, 0]
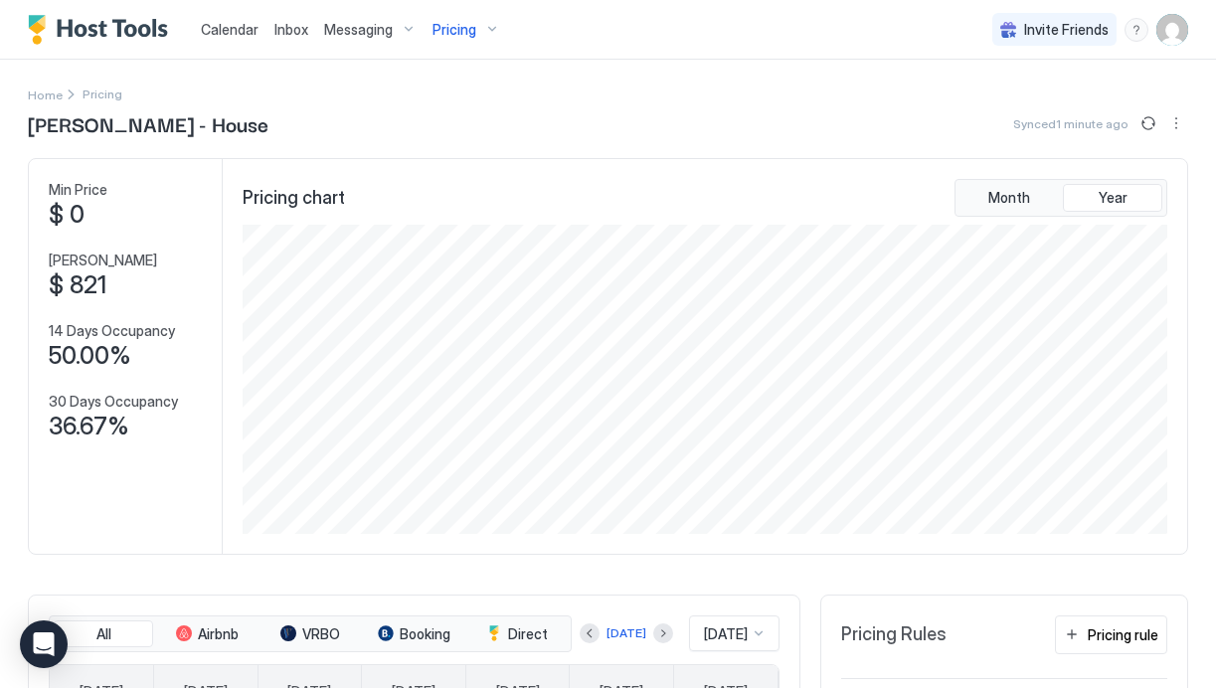
click at [243, 25] on span "Calendar" at bounding box center [230, 29] width 58 height 17
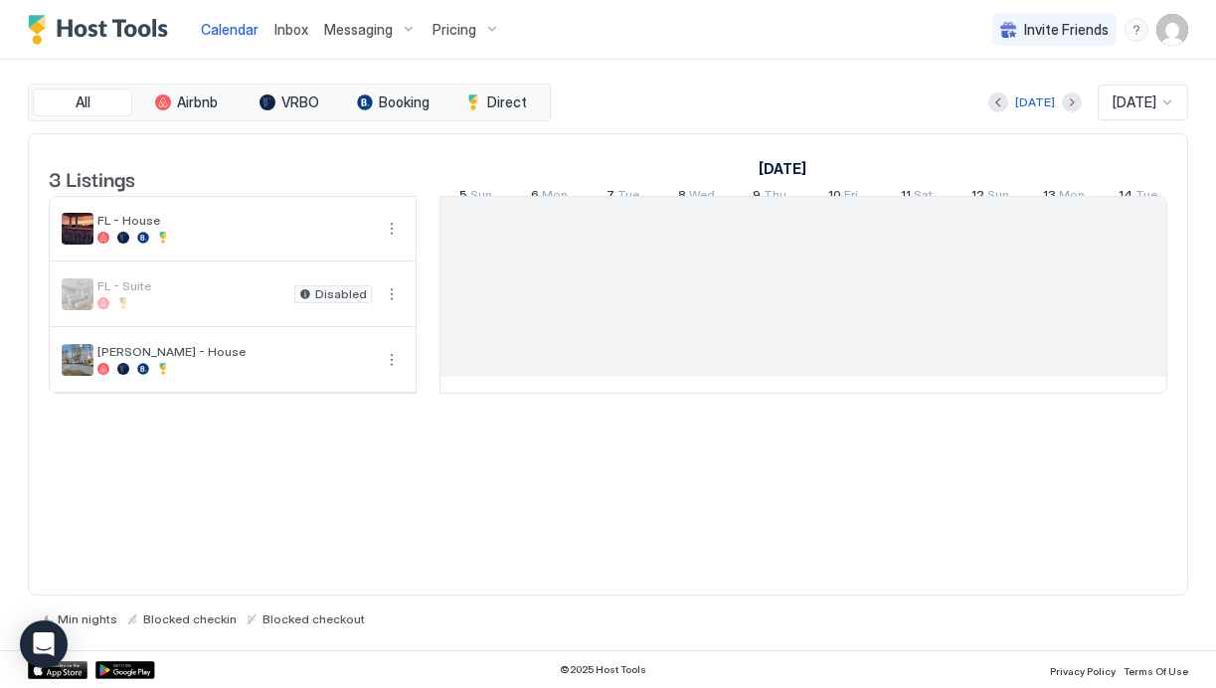
scroll to position [0, 1105]
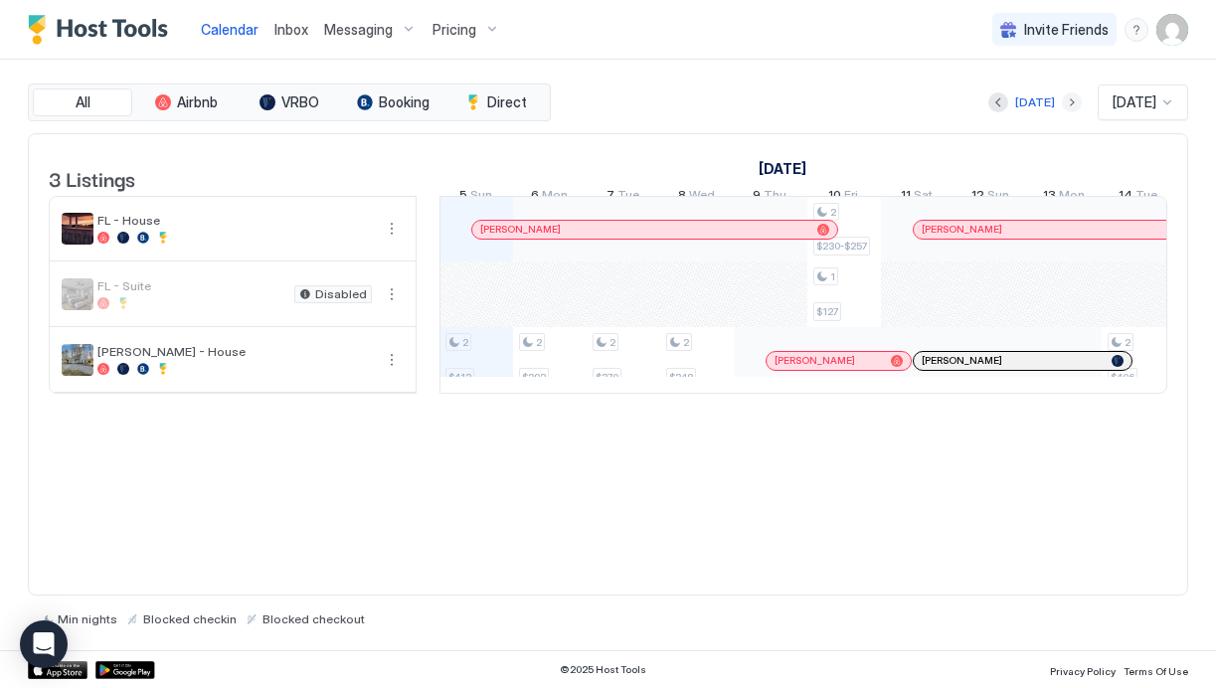
click at [1062, 102] on button "Next month" at bounding box center [1072, 102] width 20 height 20
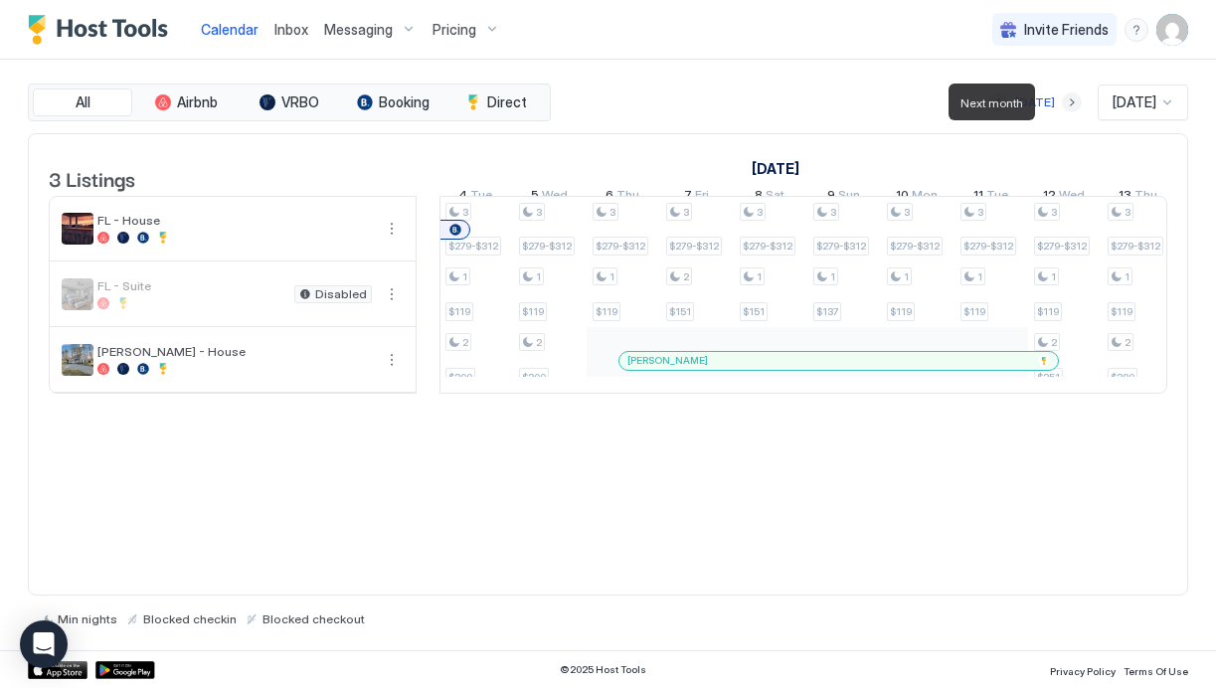
click at [1062, 102] on button "Next month" at bounding box center [1072, 102] width 20 height 20
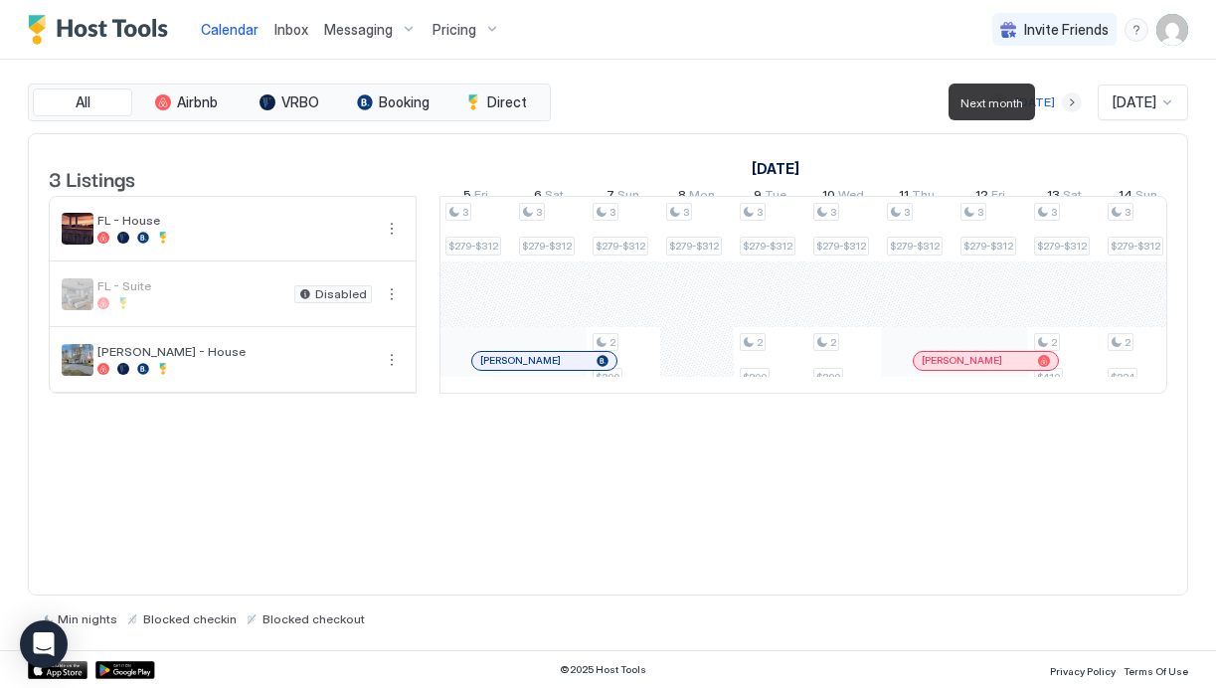
click at [1062, 102] on button "Next month" at bounding box center [1072, 102] width 20 height 20
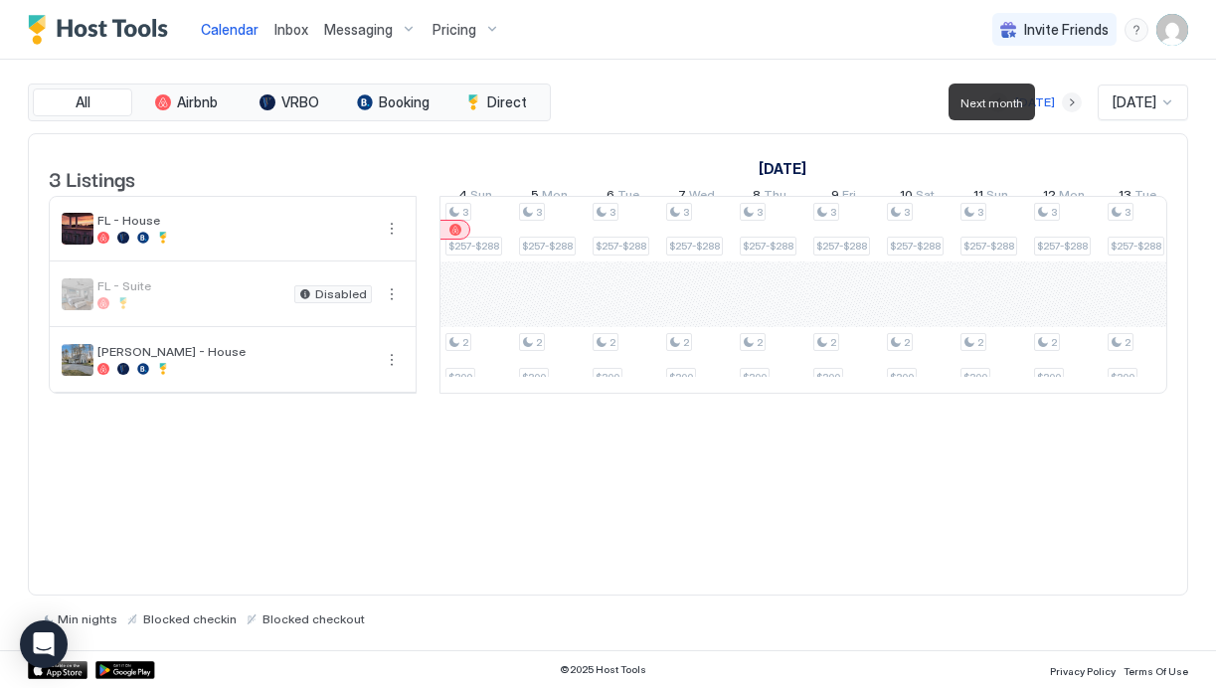
click at [1062, 102] on button "Next month" at bounding box center [1072, 102] width 20 height 20
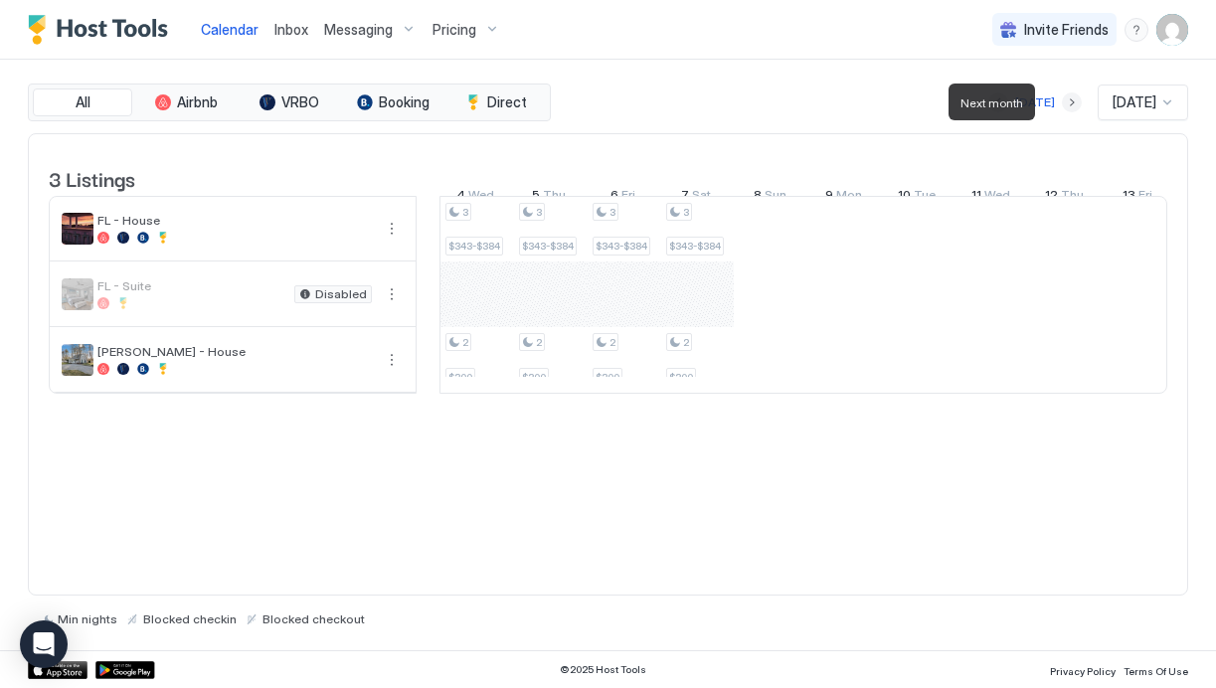
click at [1062, 102] on button "Next month" at bounding box center [1072, 102] width 20 height 20
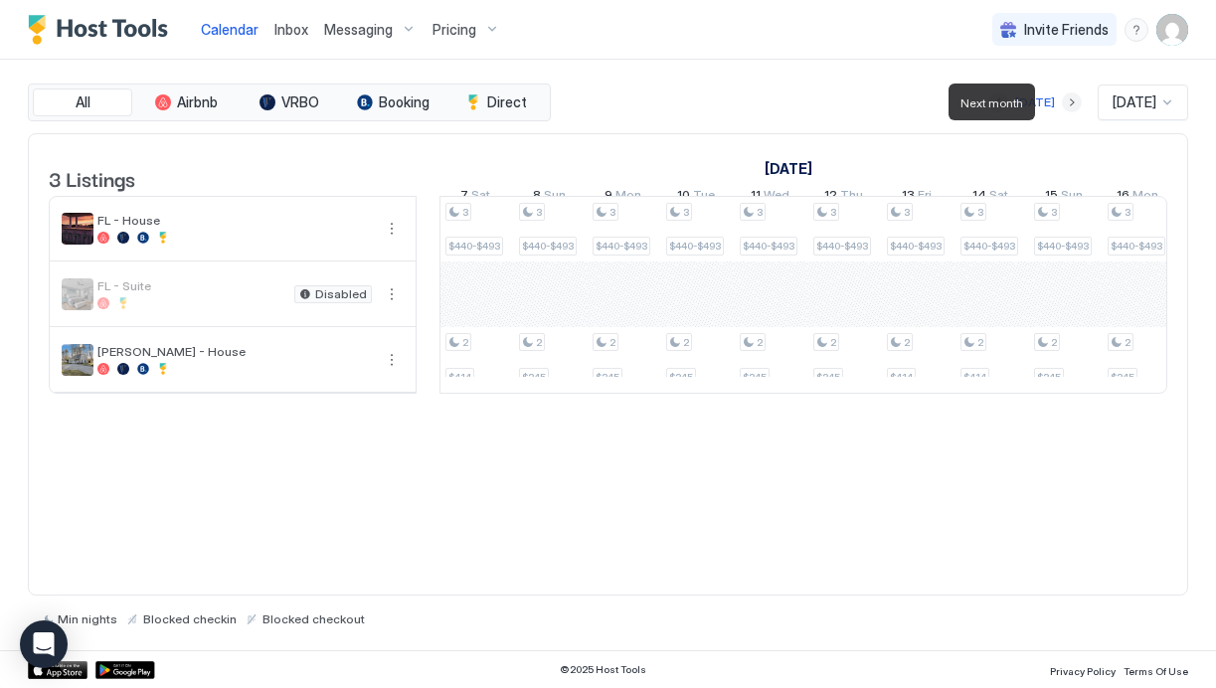
click at [1062, 102] on button "Next month" at bounding box center [1072, 102] width 20 height 20
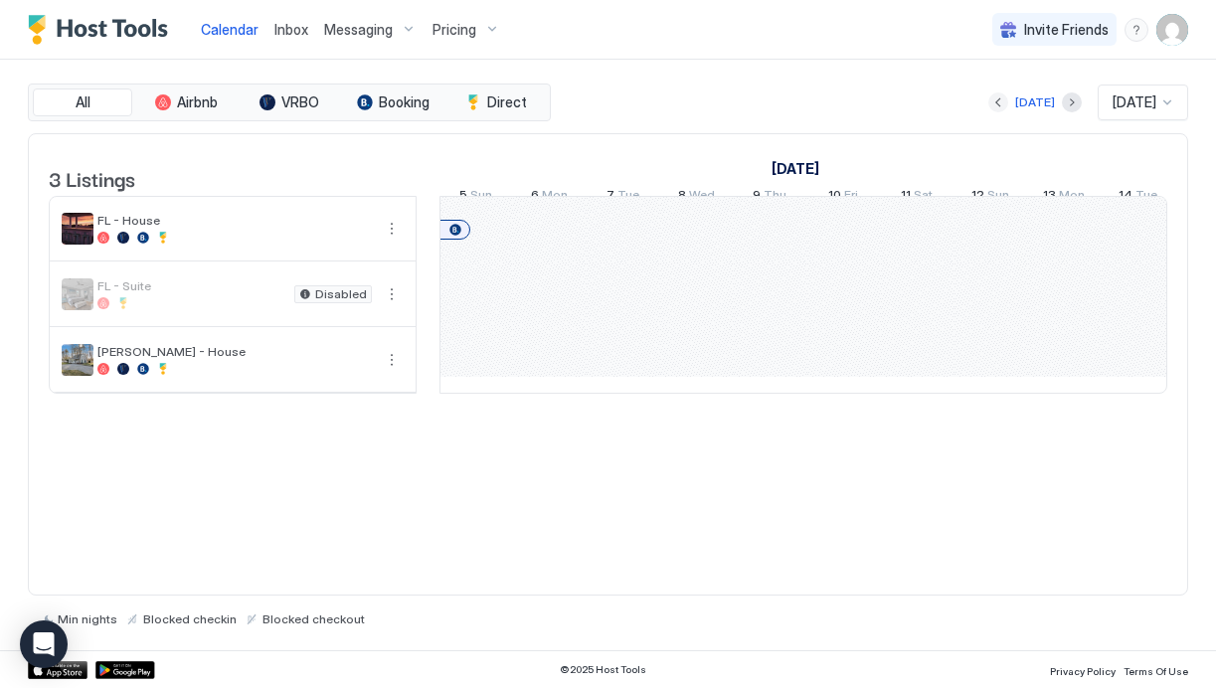
click at [999, 98] on button "Previous month" at bounding box center [999, 102] width 20 height 20
click at [1062, 99] on button "Next month" at bounding box center [1072, 102] width 20 height 20
click at [996, 93] on button "Previous month" at bounding box center [999, 102] width 20 height 20
click at [1091, 368] on div "Grayson Logan Kadeshia Price" at bounding box center [606, 295] width 3680 height 196
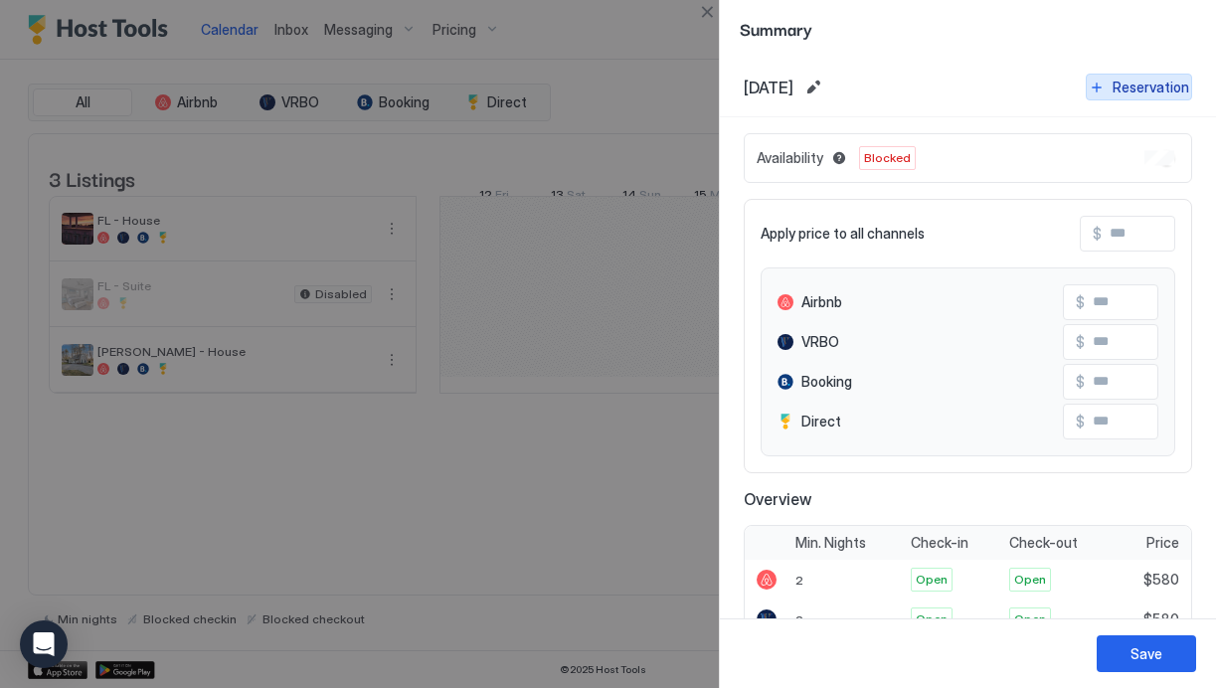
click at [1133, 86] on div "Reservation" at bounding box center [1151, 87] width 77 height 21
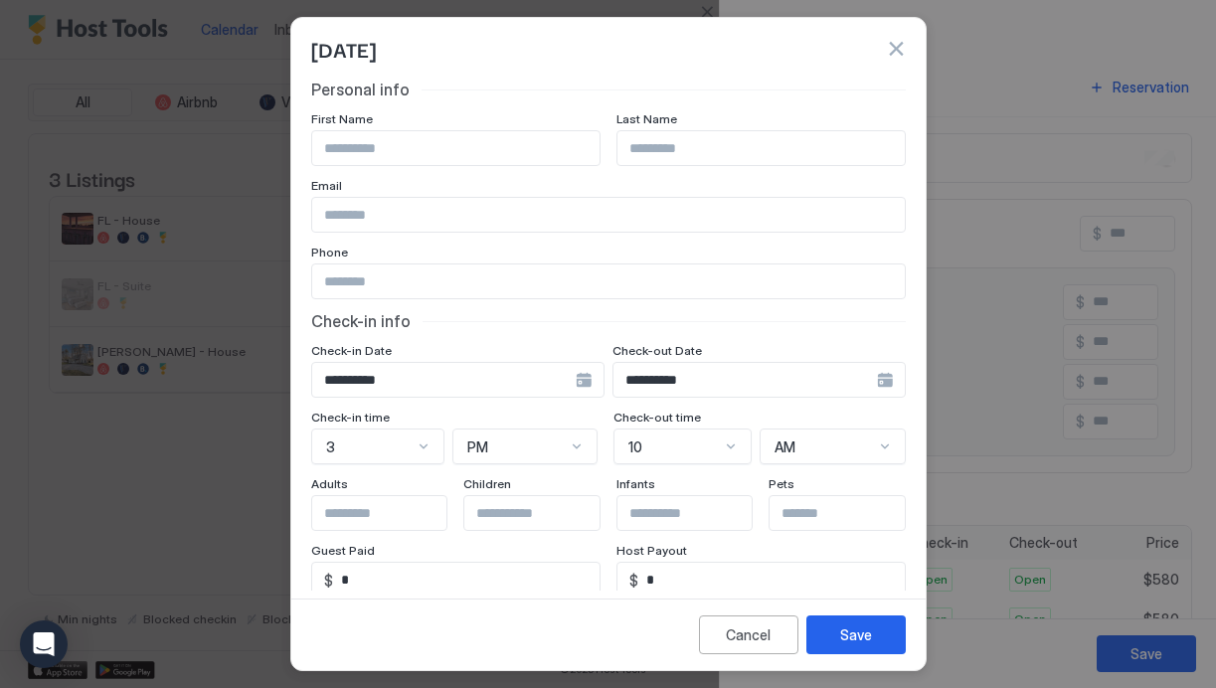
click at [882, 384] on div "**********" at bounding box center [759, 380] width 293 height 36
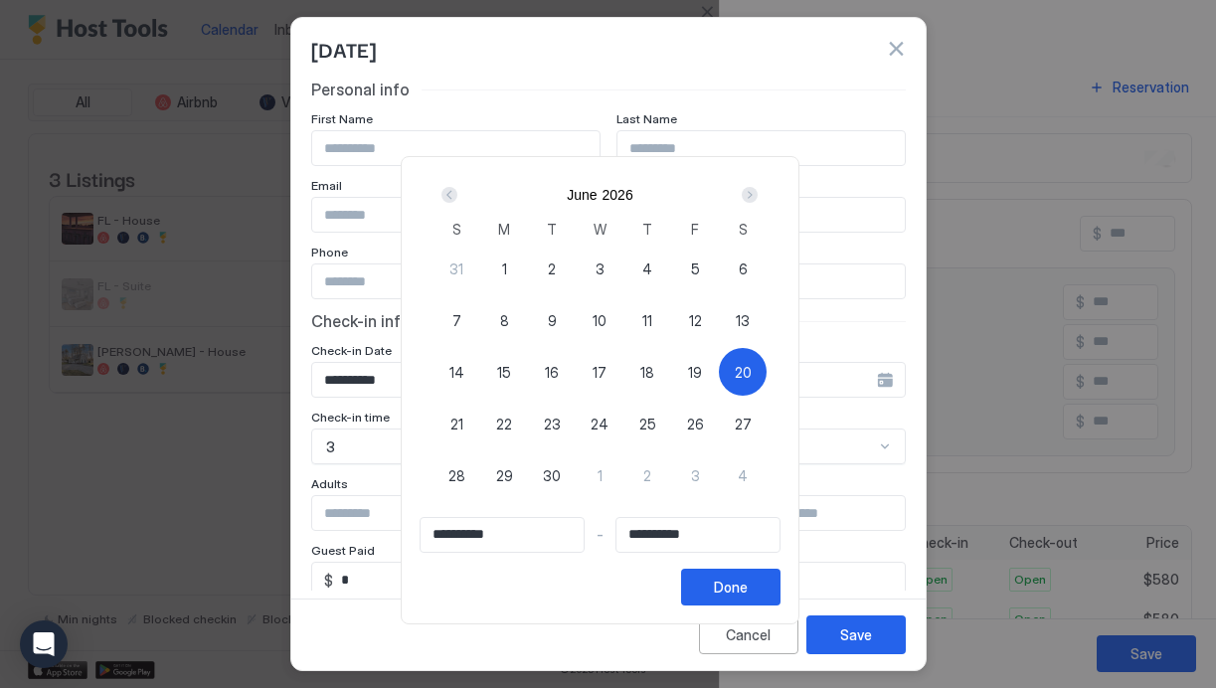
click at [752, 431] on span "27" at bounding box center [743, 424] width 17 height 21
type input "**********"
click at [747, 375] on span "20" at bounding box center [743, 372] width 17 height 21
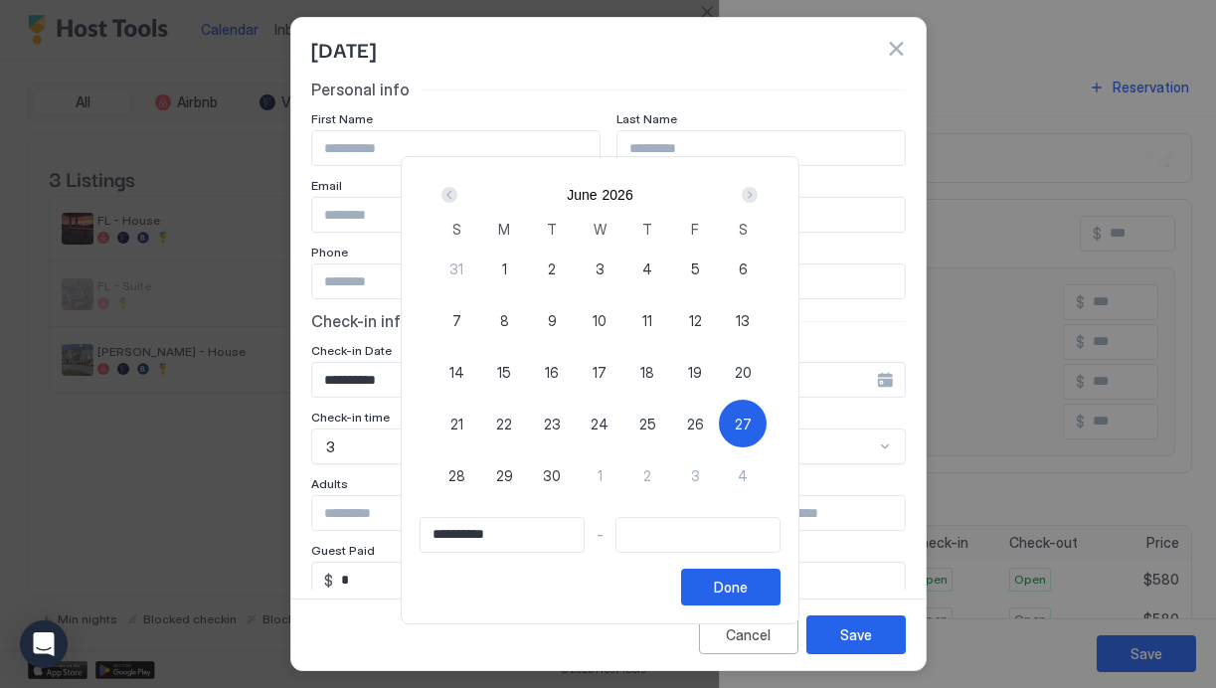
type input "**********"
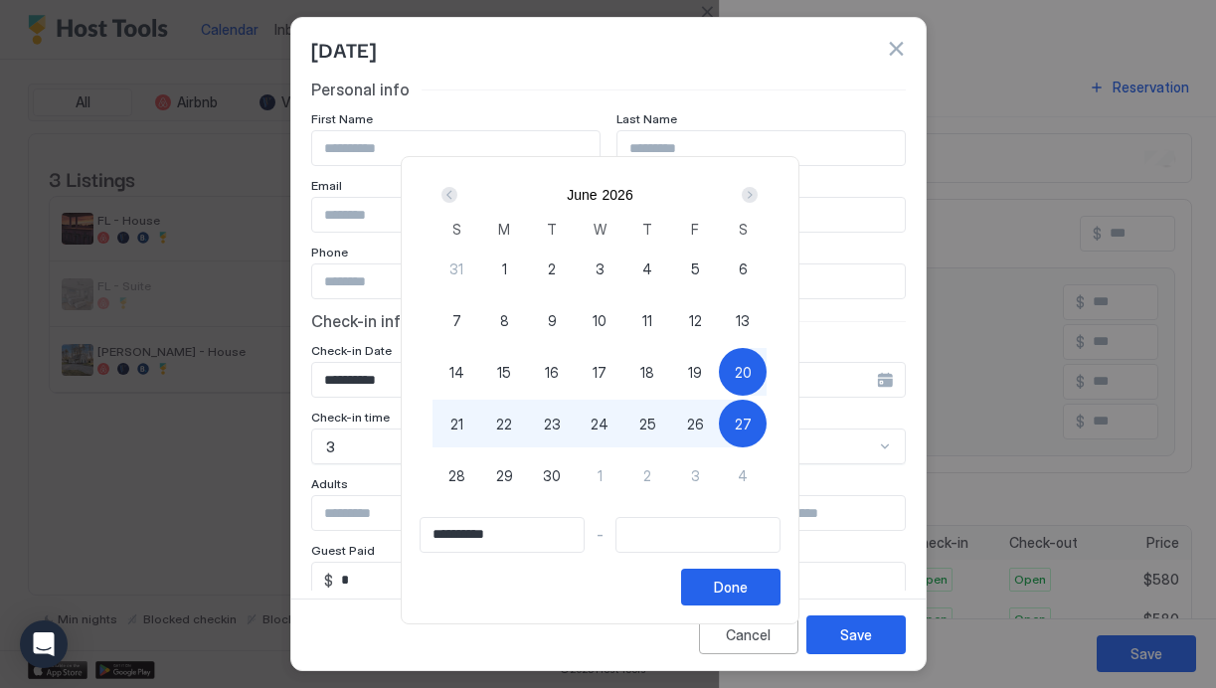
click at [752, 421] on span "27" at bounding box center [743, 424] width 17 height 21
type input "**********"
click at [772, 593] on button "Done" at bounding box center [730, 587] width 99 height 37
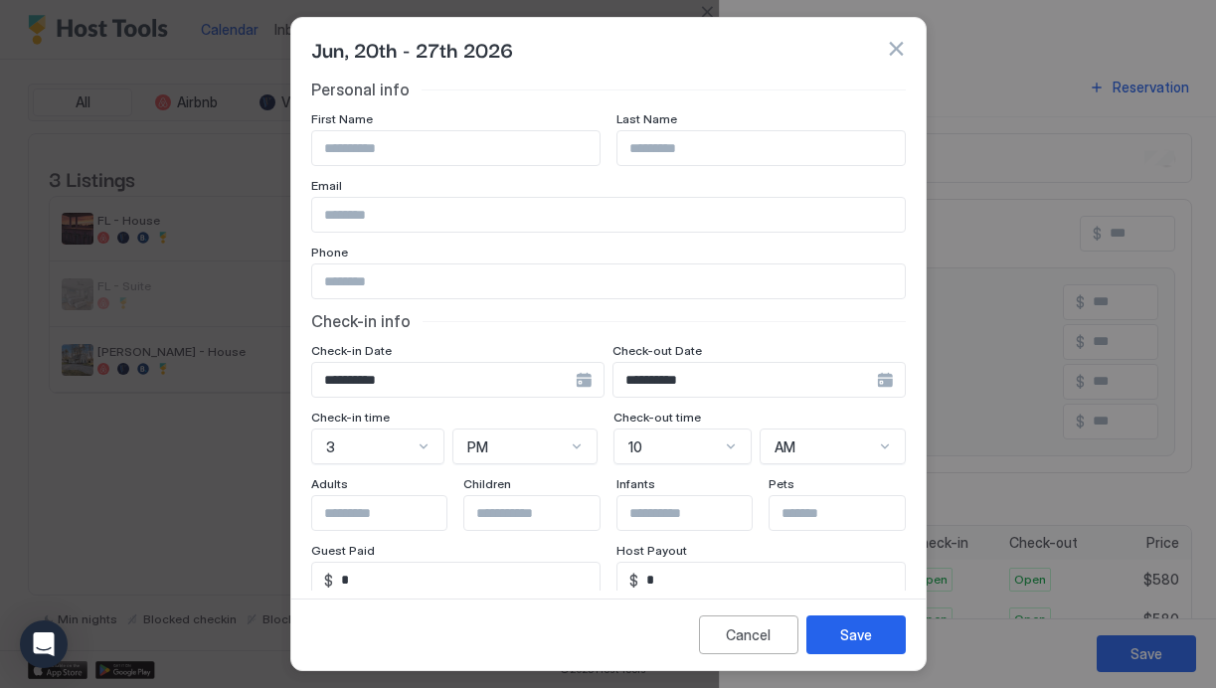
click at [420, 146] on input "Input Field" at bounding box center [455, 148] width 287 height 34
type input "*******"
type input "******"
type input "**********"
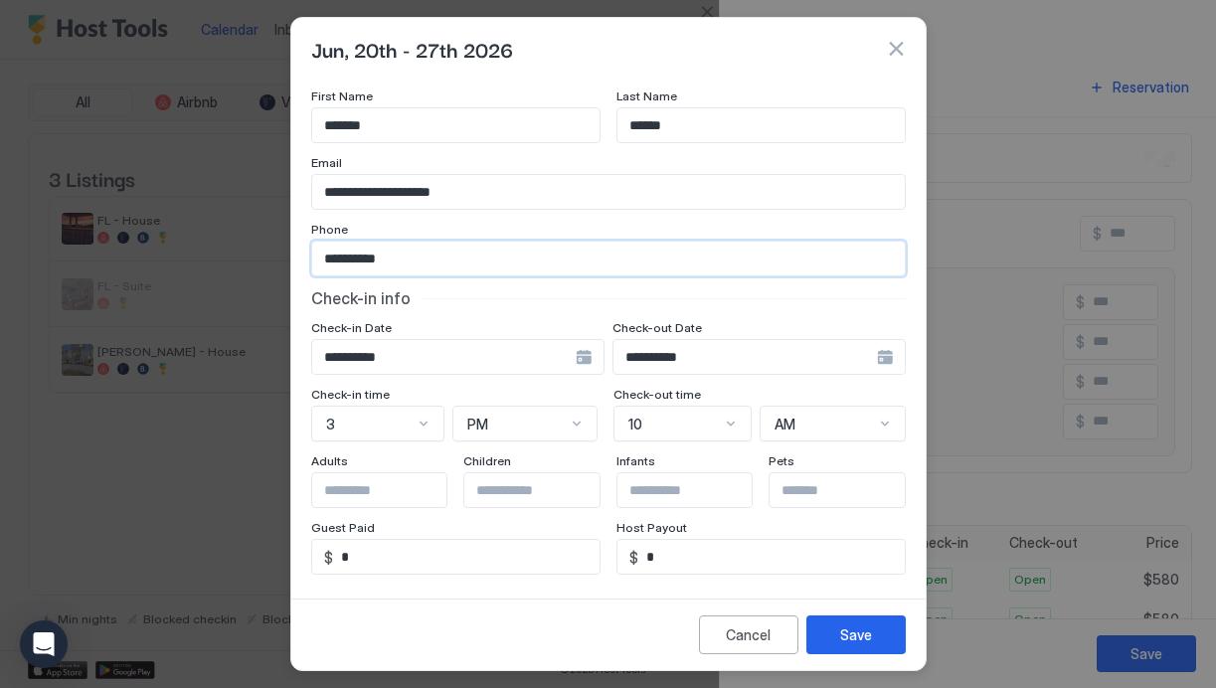
type input "**********"
click at [402, 499] on input "Input Field" at bounding box center [393, 490] width 163 height 34
type input "*"
click at [519, 494] on input "Input Field" at bounding box center [545, 490] width 163 height 34
type input "*"
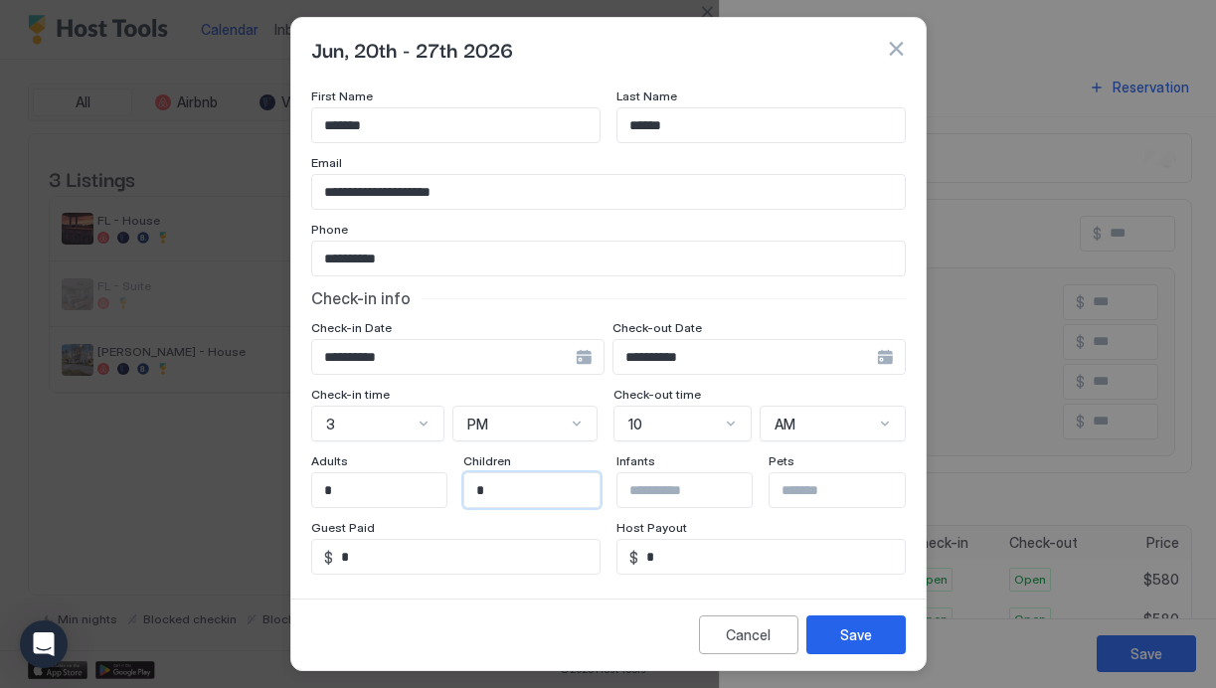
click at [796, 496] on input "Input Field" at bounding box center [851, 490] width 163 height 34
type input "*"
click at [876, 637] on button "Save" at bounding box center [856, 635] width 99 height 39
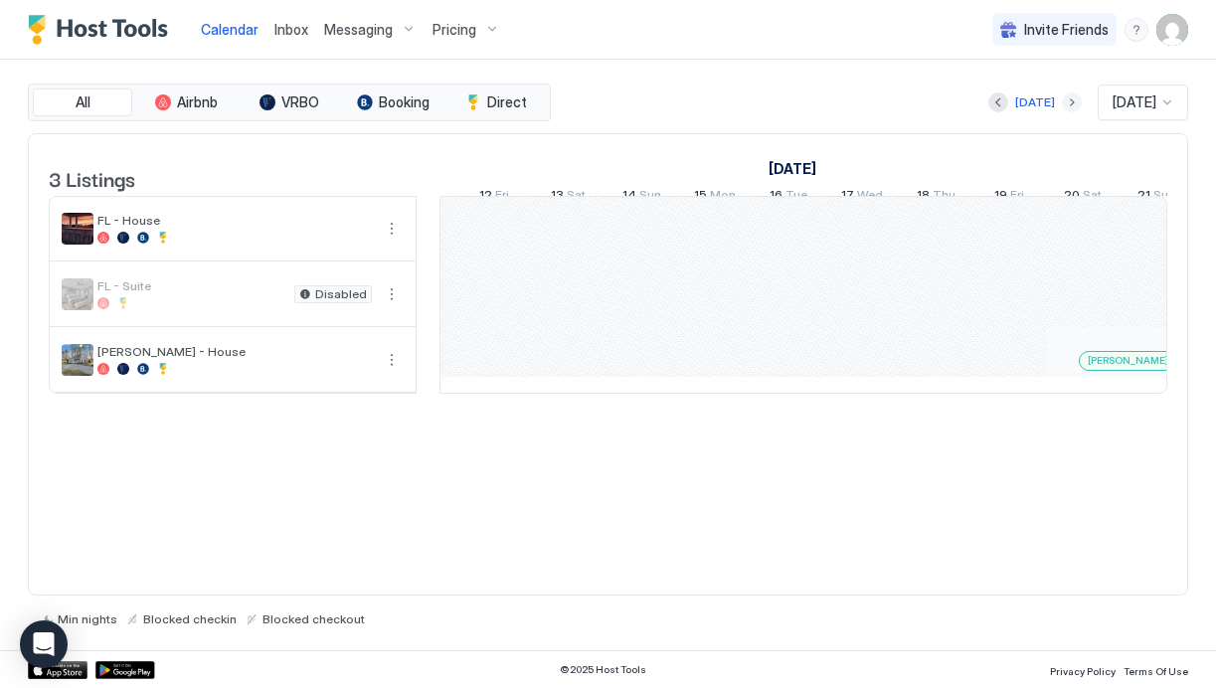
click at [1062, 96] on button "Next month" at bounding box center [1072, 102] width 20 height 20
click at [1062, 103] on button "Next month" at bounding box center [1072, 102] width 20 height 20
click at [554, 377] on div at bounding box center [1176, 295] width 3680 height 196
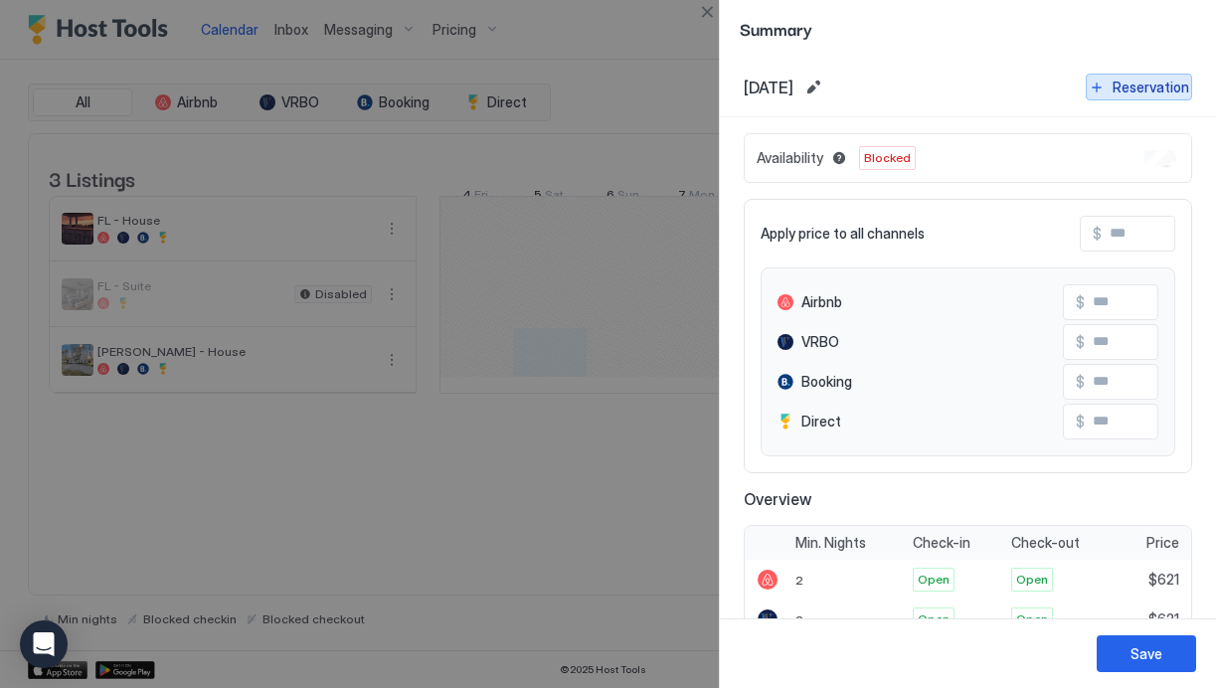
click at [1141, 86] on div "Reservation" at bounding box center [1151, 87] width 77 height 21
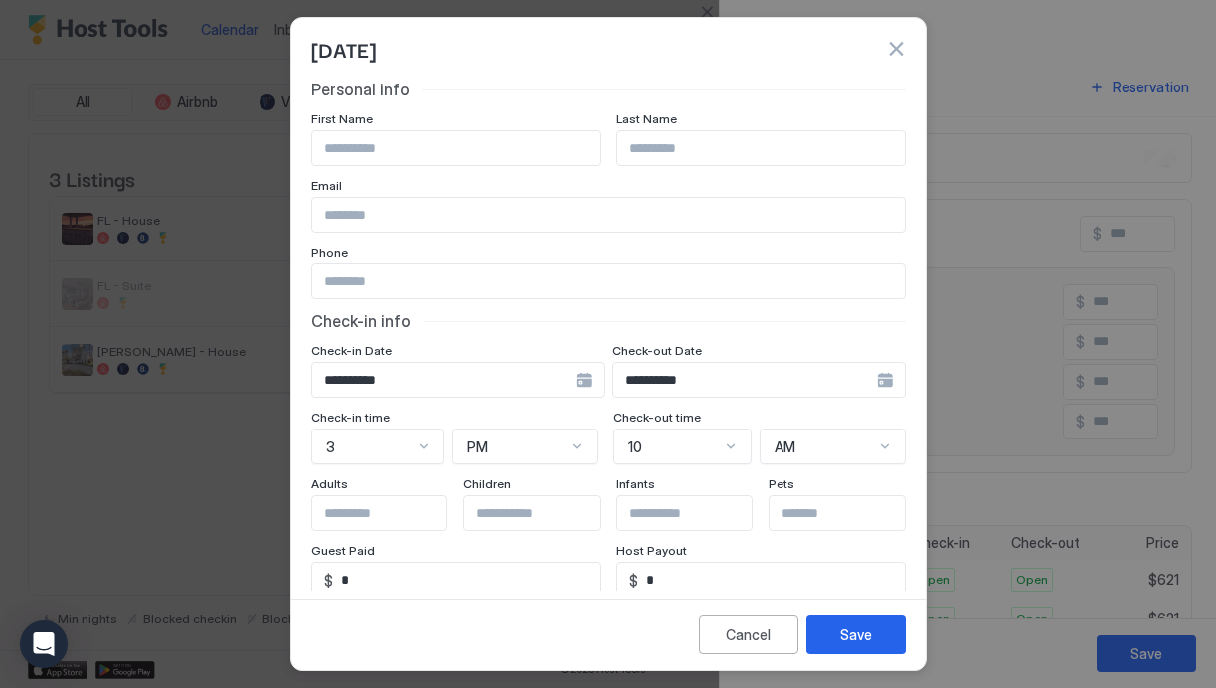
click at [885, 387] on div "**********" at bounding box center [759, 380] width 293 height 36
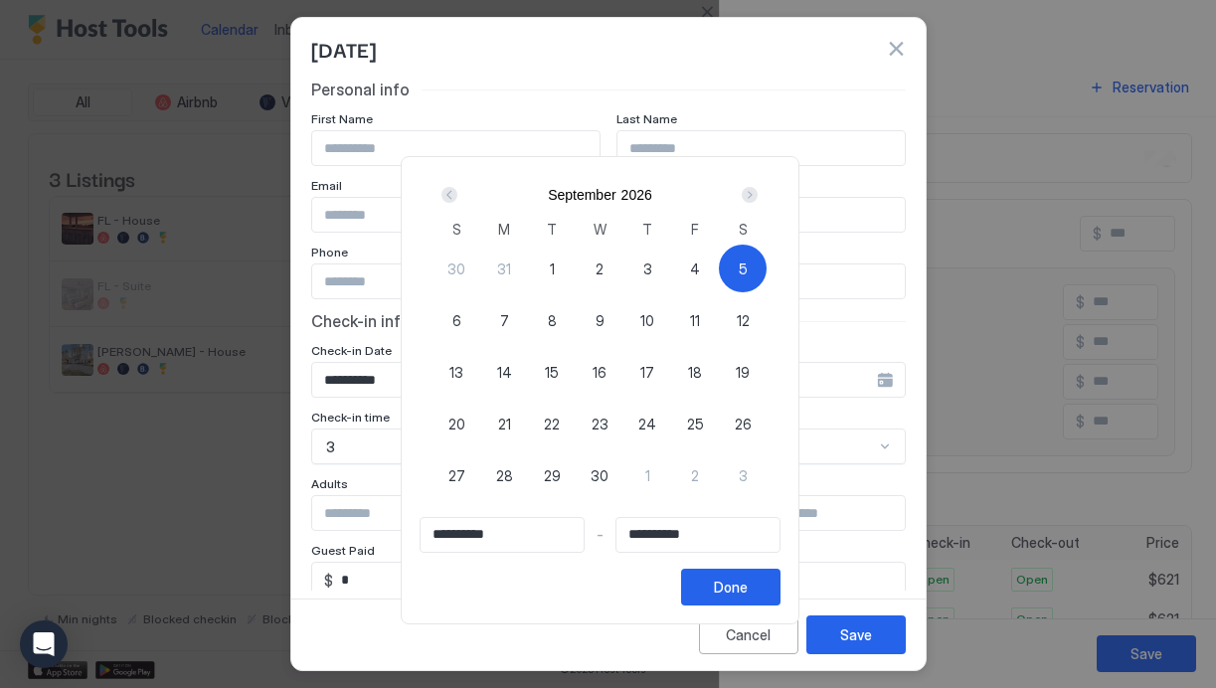
click at [748, 271] on span "5" at bounding box center [743, 269] width 9 height 21
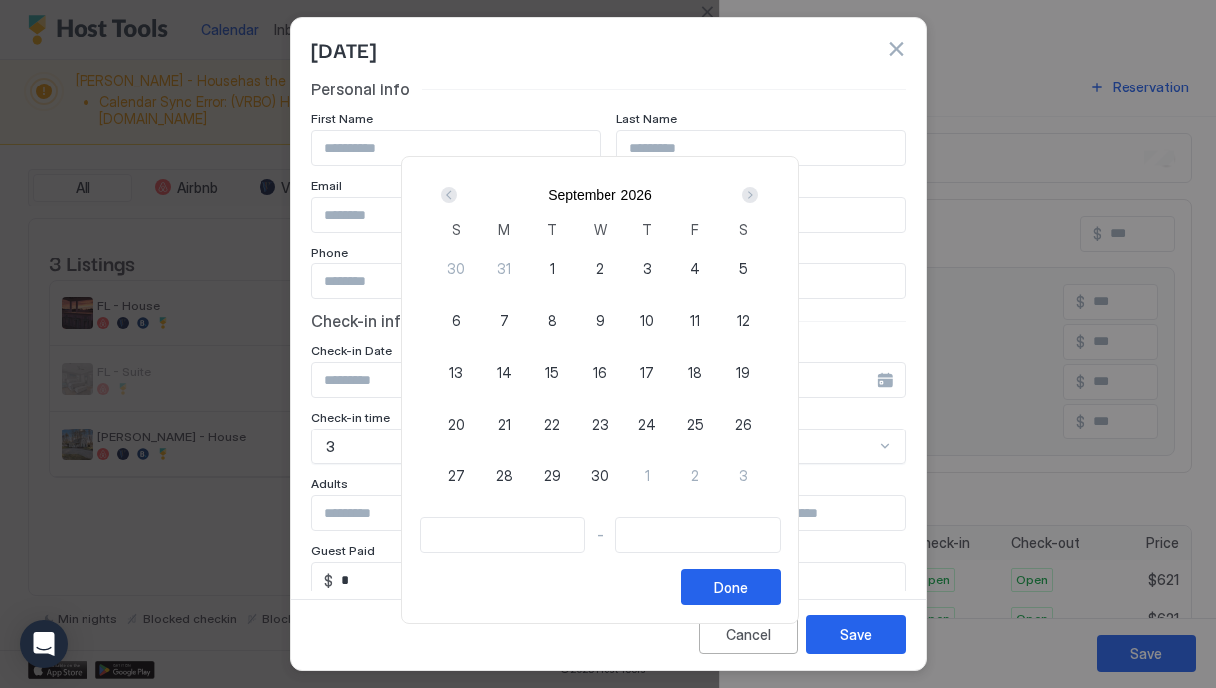
click at [748, 260] on span "5" at bounding box center [743, 269] width 9 height 21
type input "**********"
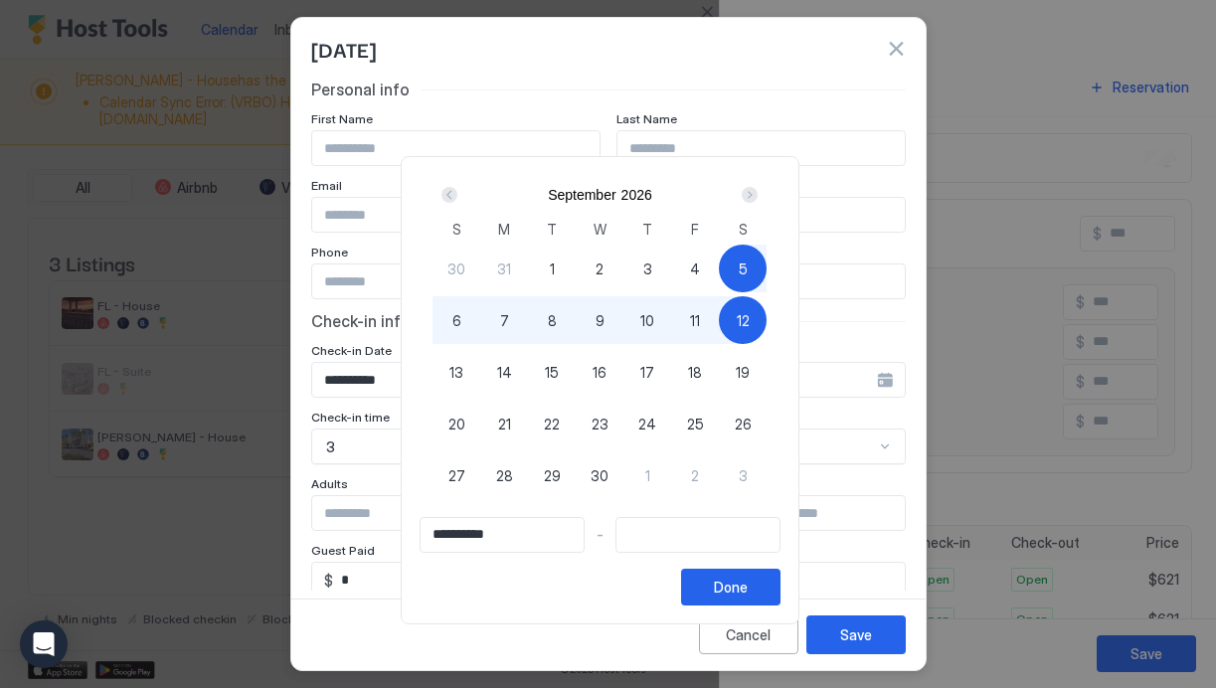
click at [749, 312] on span "12" at bounding box center [743, 320] width 13 height 21
type input "**********"
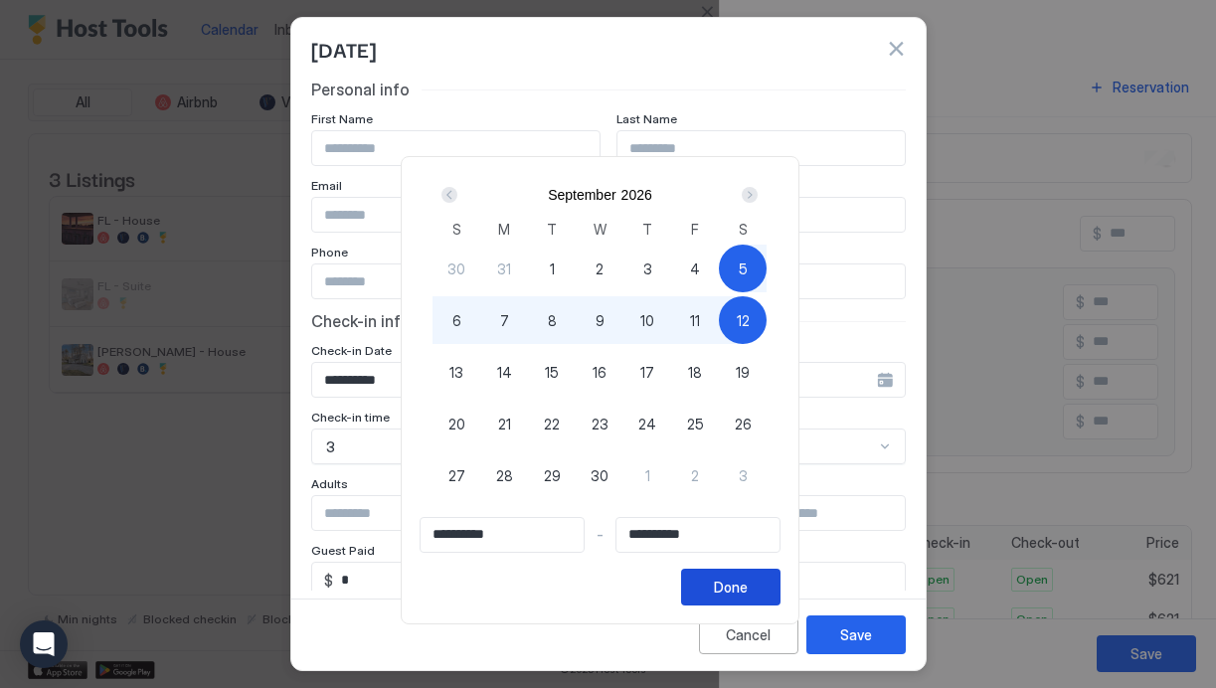
click at [748, 589] on div "Done" at bounding box center [731, 587] width 34 height 21
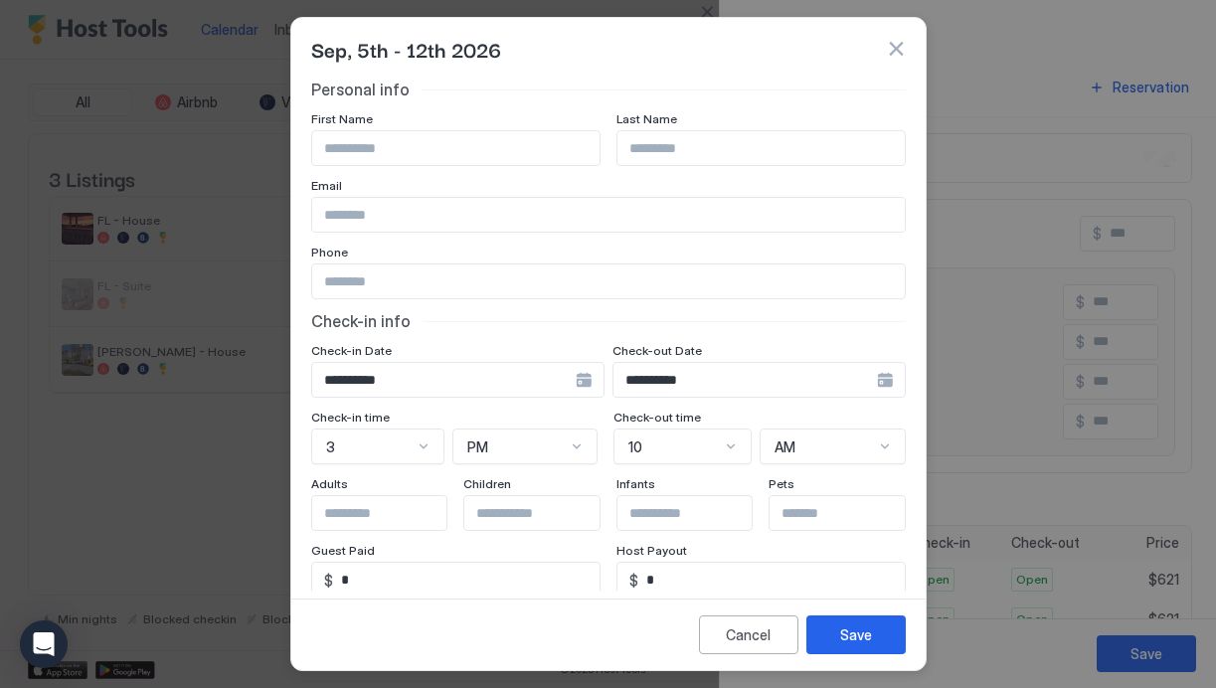
click at [445, 147] on input "Input Field" at bounding box center [455, 148] width 287 height 34
type input "*******"
type input "******"
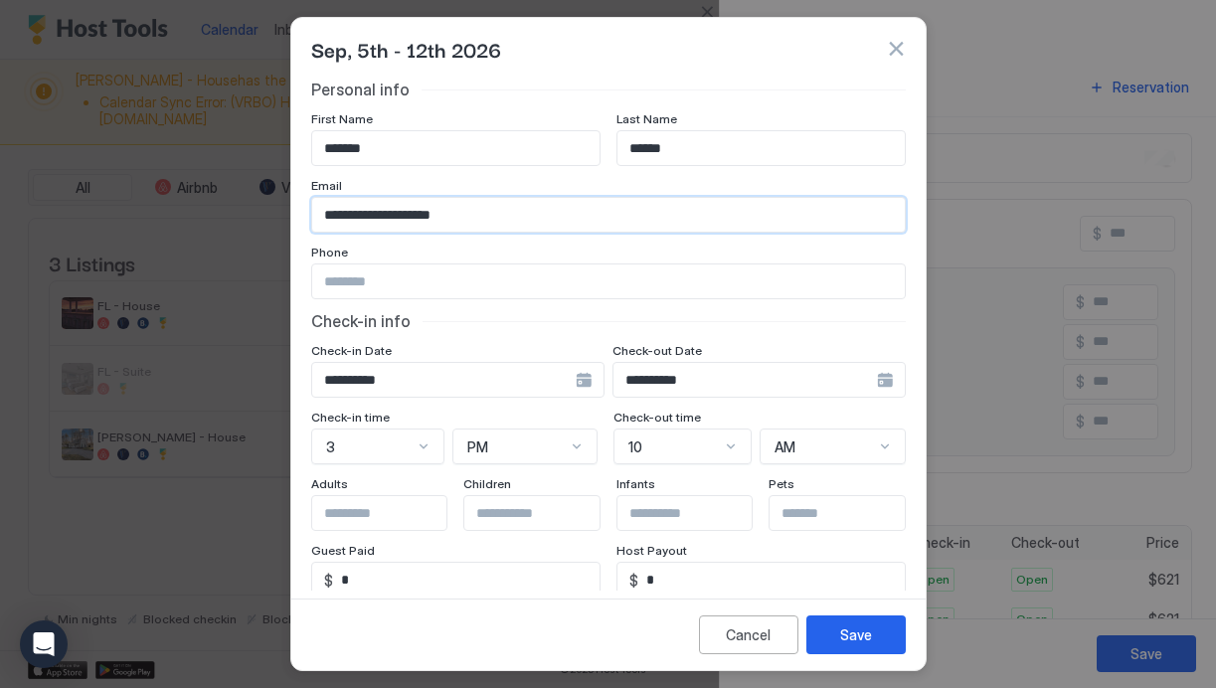
type input "**********"
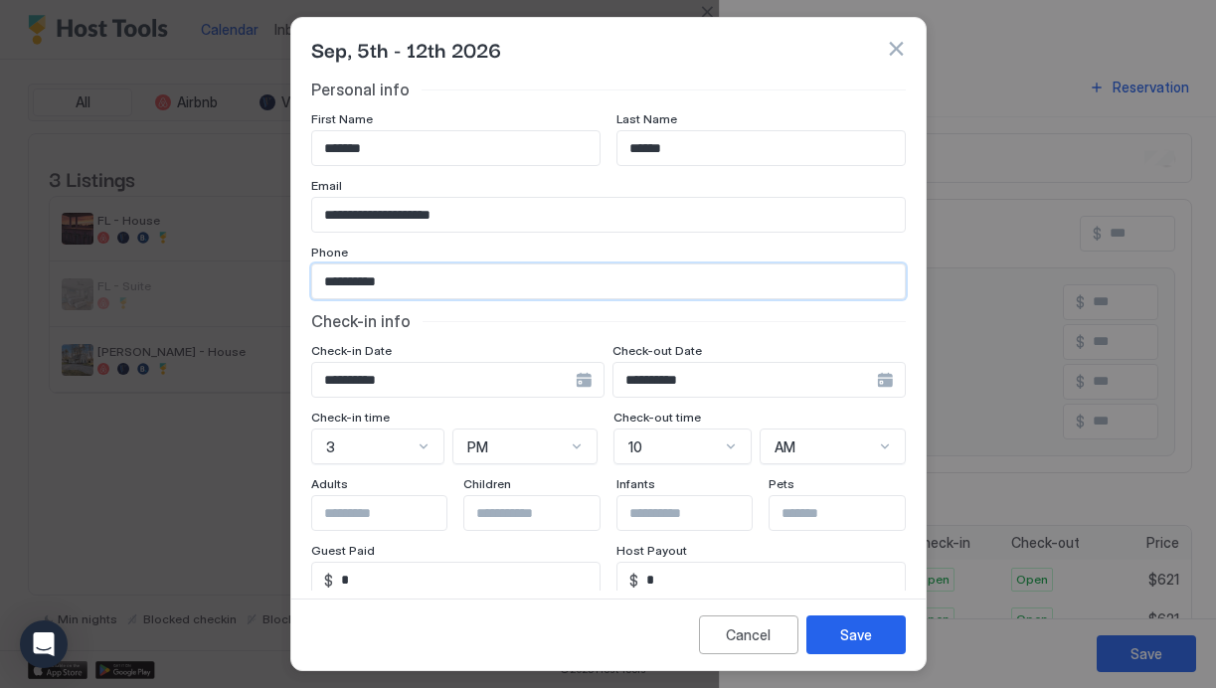
type input "**********"
click at [405, 527] on input "Input Field" at bounding box center [393, 513] width 163 height 34
type input "*"
click at [669, 516] on input "Input Field" at bounding box center [699, 513] width 163 height 34
type input "*"
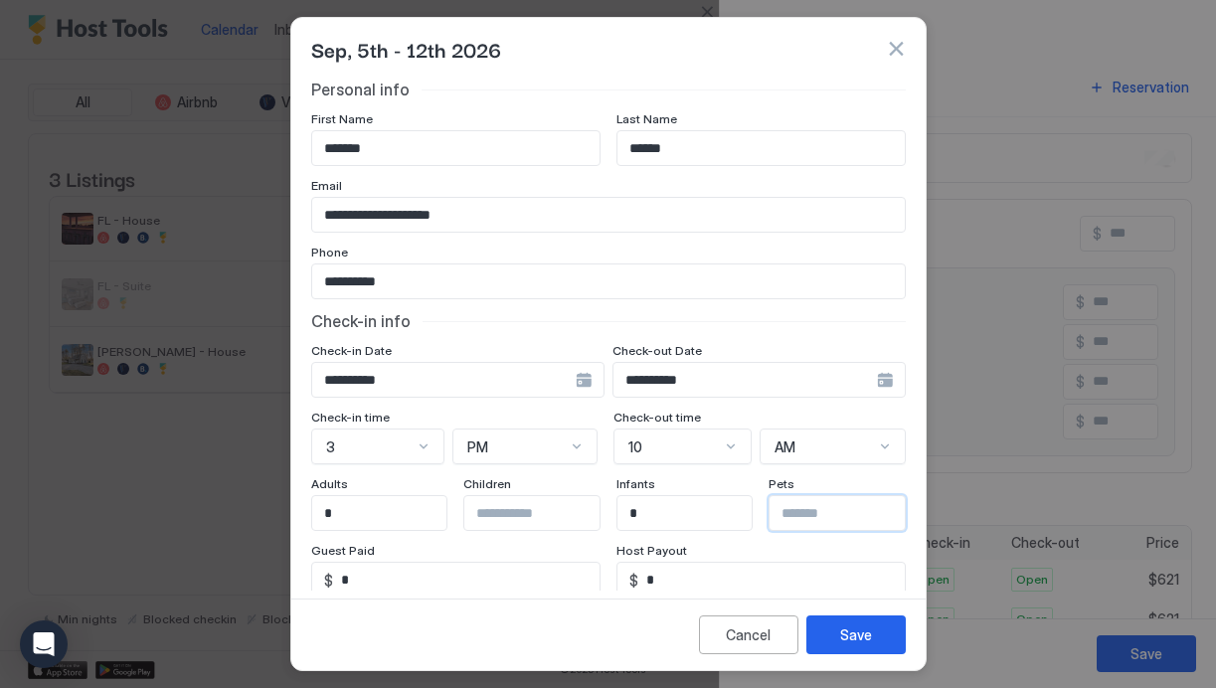
click at [817, 513] on input "Input Field" at bounding box center [851, 513] width 163 height 34
type input "*"
click at [866, 637] on div "Save" at bounding box center [856, 635] width 32 height 21
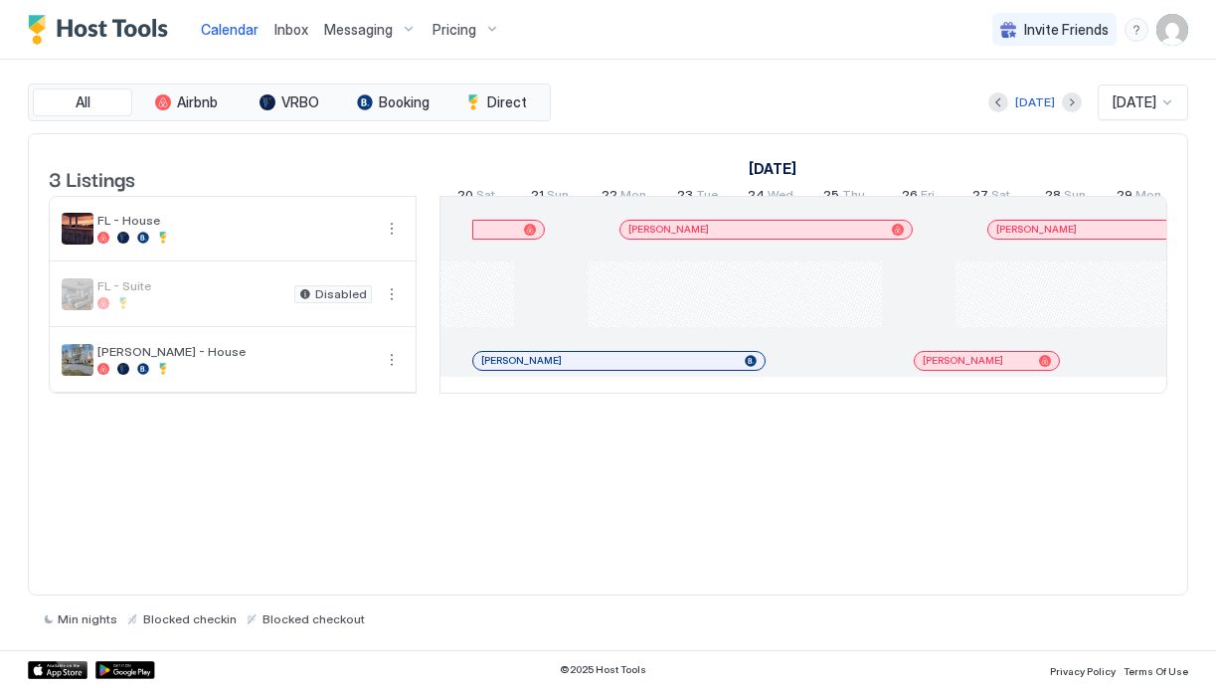
scroll to position [0, 1105]
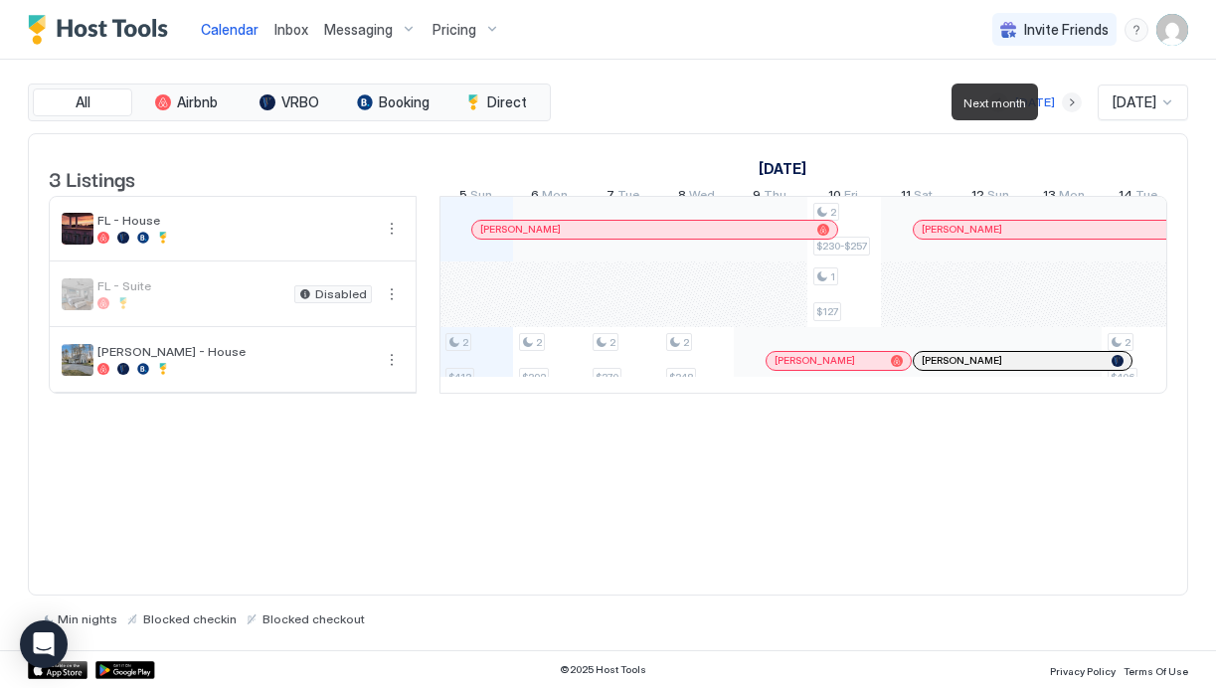
click at [1062, 100] on button "Next month" at bounding box center [1072, 102] width 20 height 20
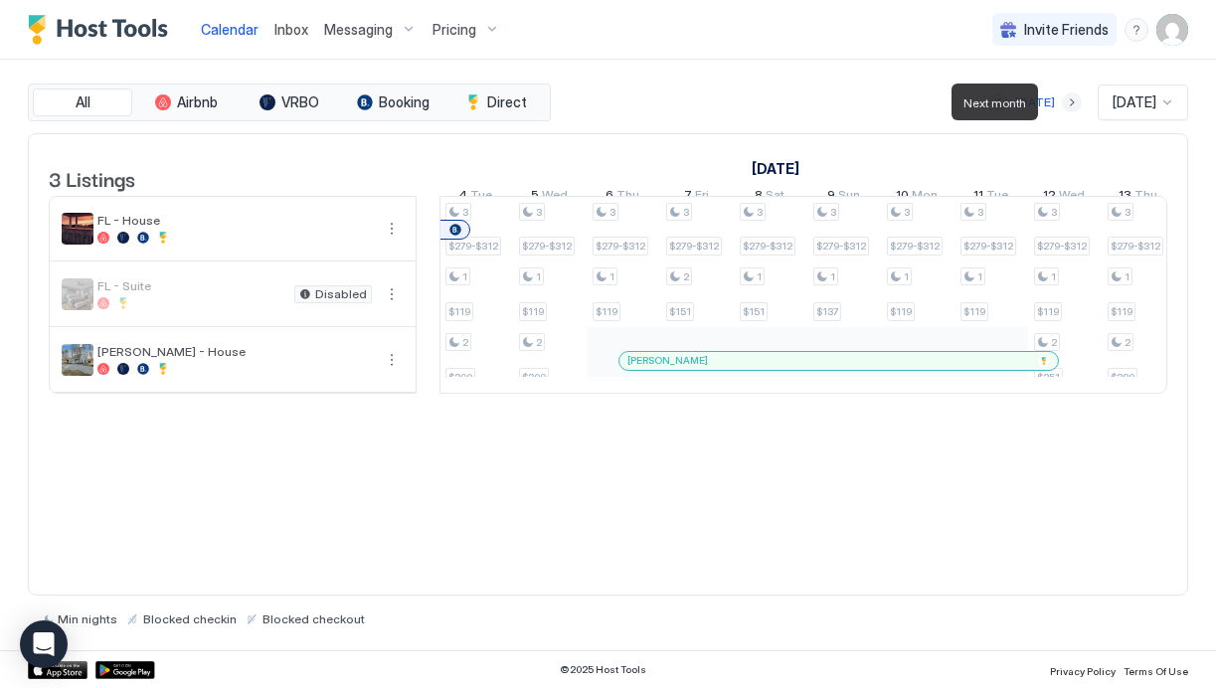
click at [1062, 100] on button "Next month" at bounding box center [1072, 102] width 20 height 20
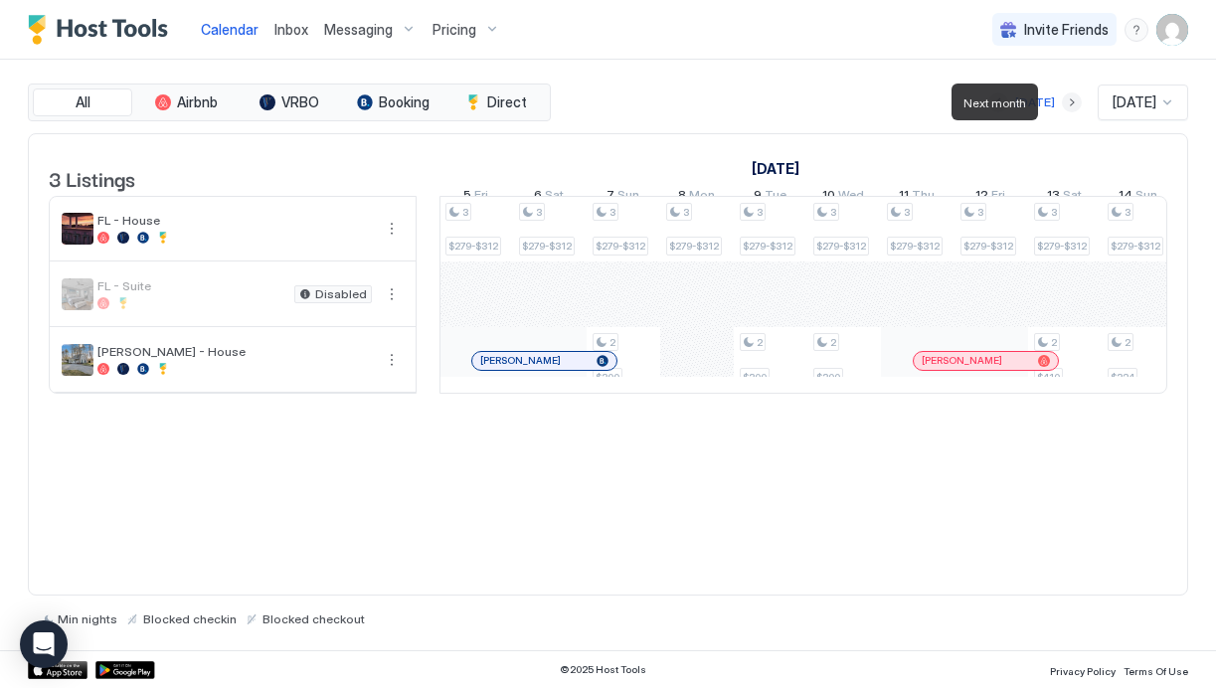
click at [1062, 100] on button "Next month" at bounding box center [1072, 102] width 20 height 20
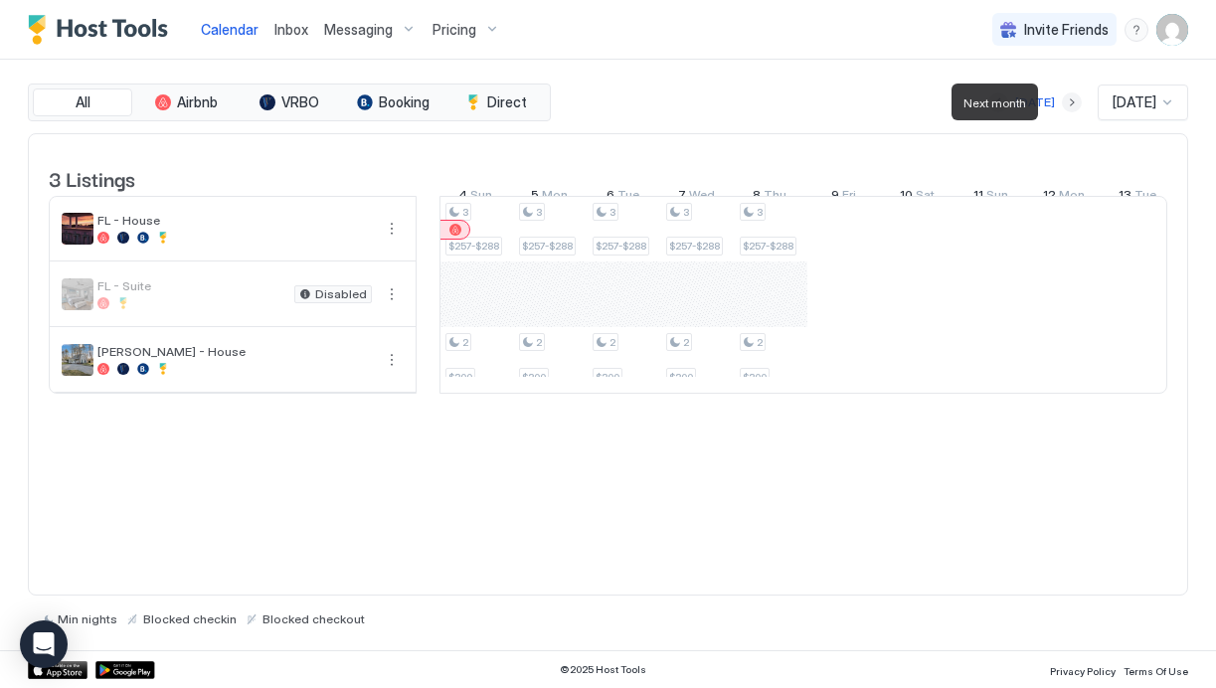
click at [1062, 100] on button "Next month" at bounding box center [1072, 102] width 20 height 20
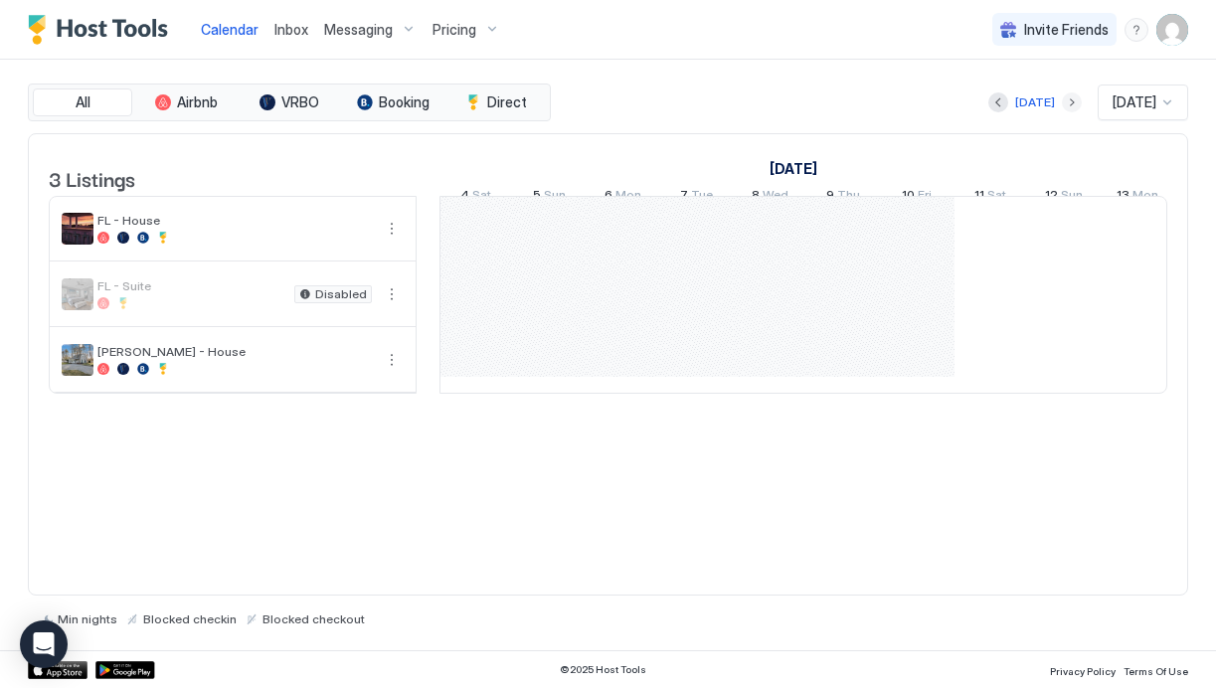
click at [1062, 100] on button "Next month" at bounding box center [1072, 102] width 20 height 20
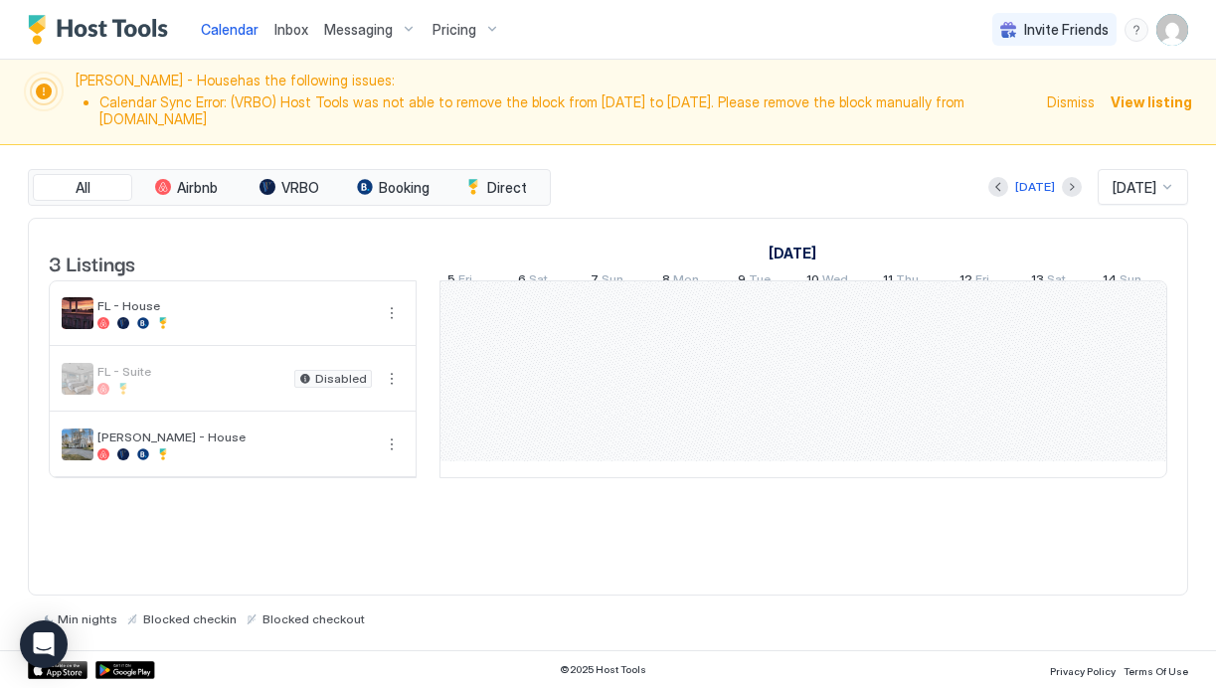
scroll to position [0, 0]
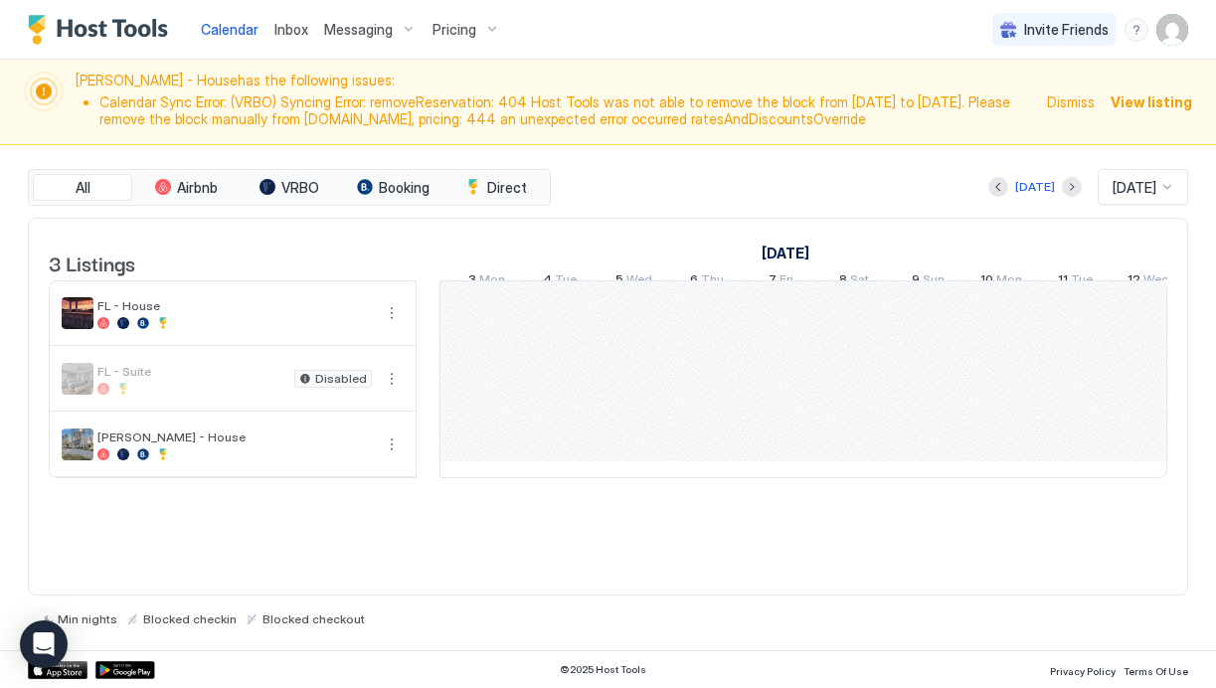
click at [1146, 103] on span "View listing" at bounding box center [1152, 101] width 82 height 21
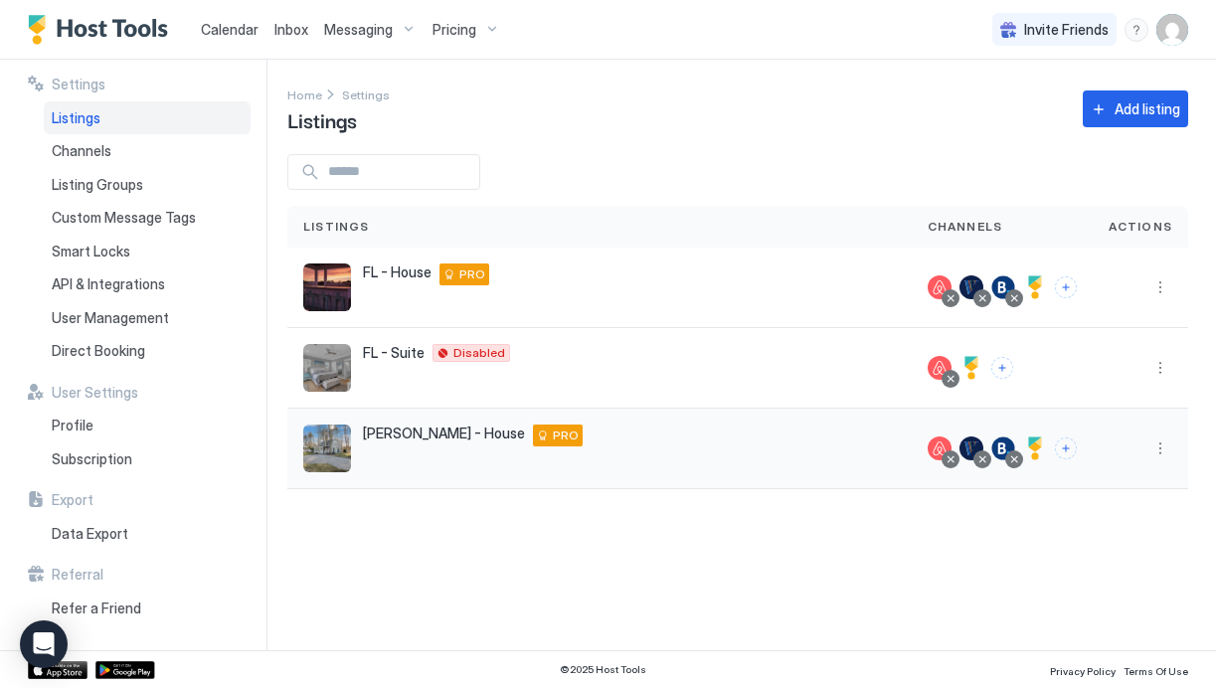
click at [680, 459] on div "[PERSON_NAME] - House [STREET_ADDRESS][PERSON_NAME][PERSON_NAME][US_STATE] PRO" at bounding box center [599, 449] width 593 height 48
click at [643, 473] on div "[PERSON_NAME] - House [STREET_ADDRESS][PERSON_NAME][PERSON_NAME][US_STATE] PRO" at bounding box center [599, 449] width 625 height 81
click at [1169, 441] on button "More options" at bounding box center [1161, 449] width 24 height 24
click at [703, 558] on div at bounding box center [608, 344] width 1216 height 688
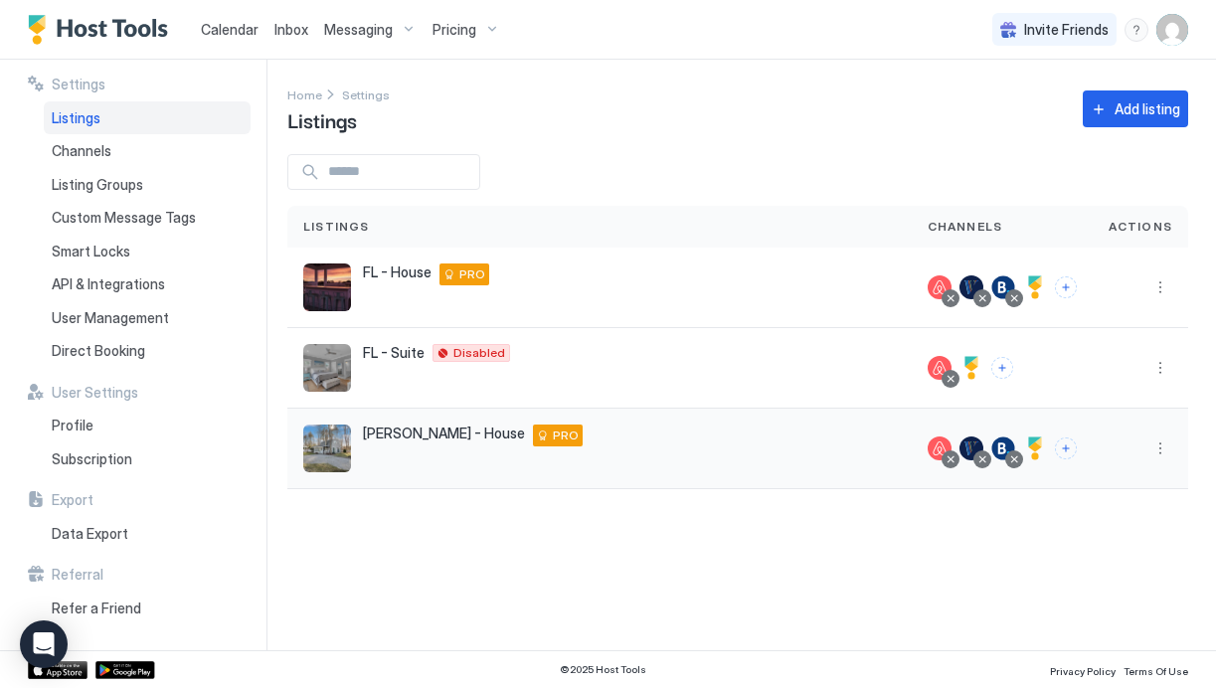
click at [985, 451] on div at bounding box center [983, 460] width 18 height 18
click at [386, 25] on span "Messaging" at bounding box center [358, 30] width 69 height 18
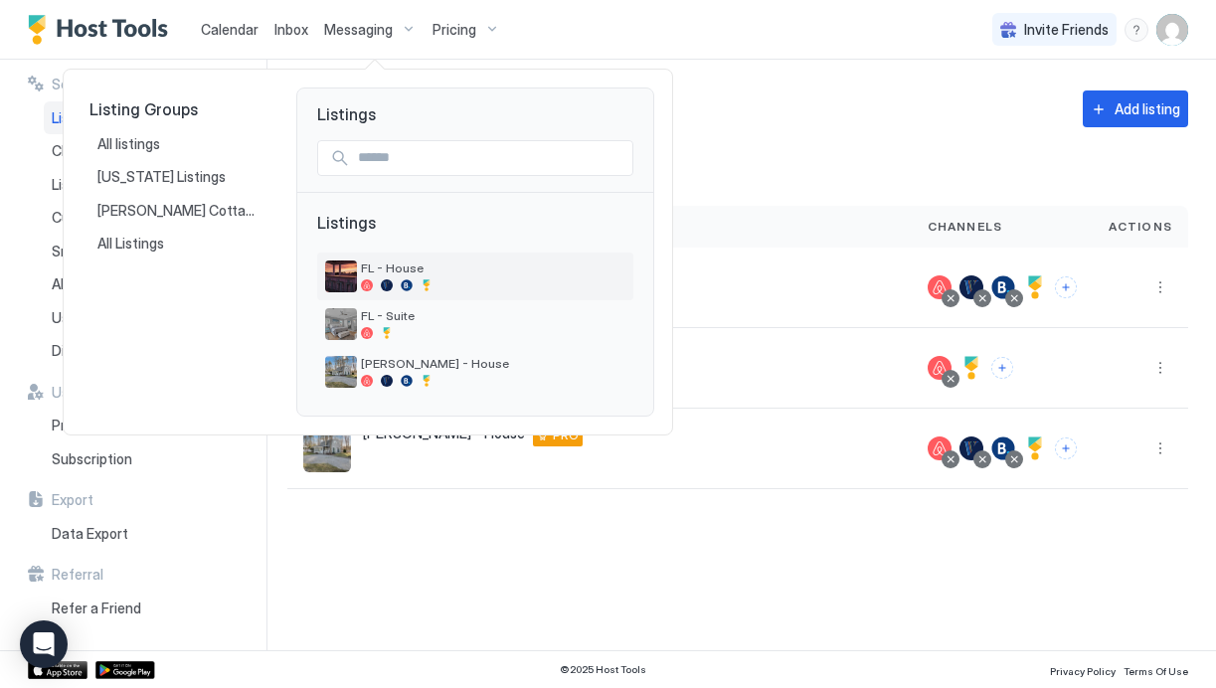
click at [407, 276] on div "FL - House" at bounding box center [493, 276] width 265 height 31
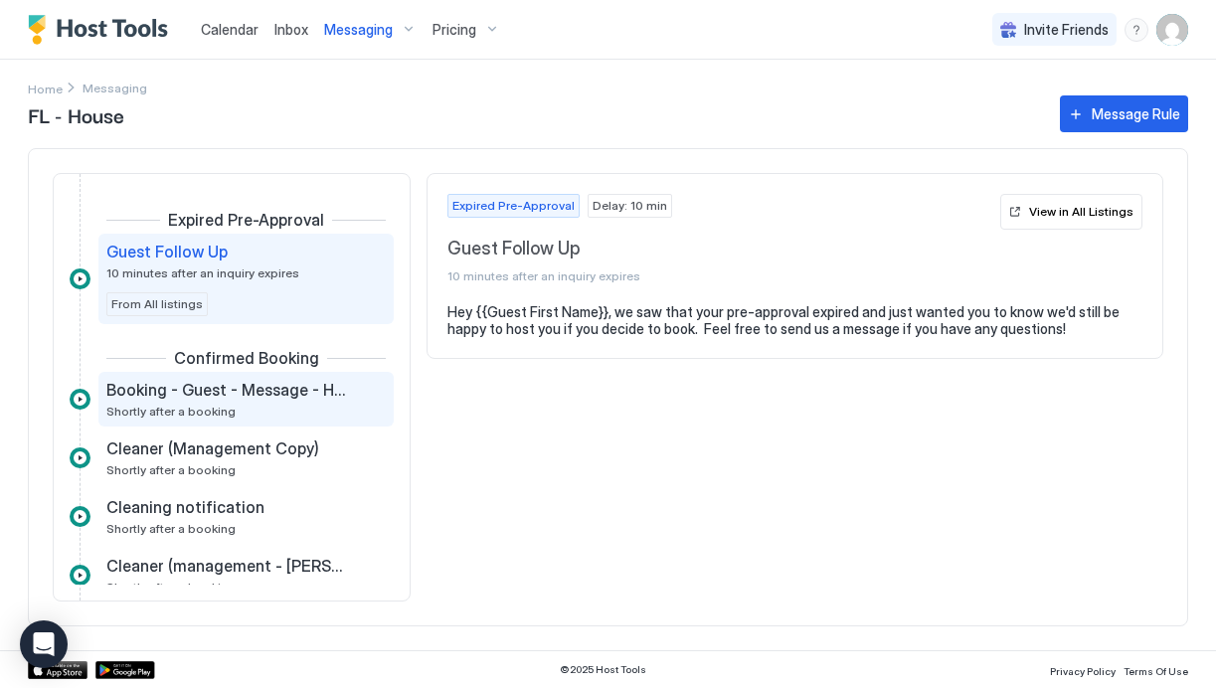
click at [190, 402] on div "Booking - Guest - Message - House Shortly after a booking" at bounding box center [232, 399] width 252 height 39
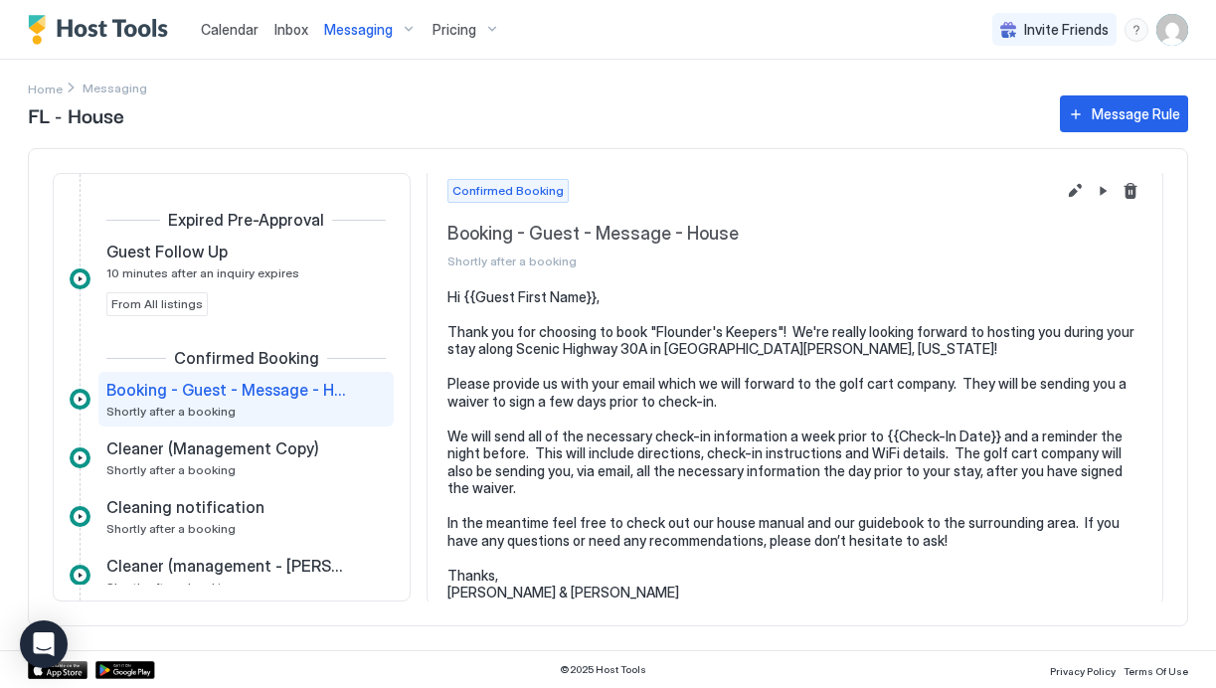
scroll to position [18, 0]
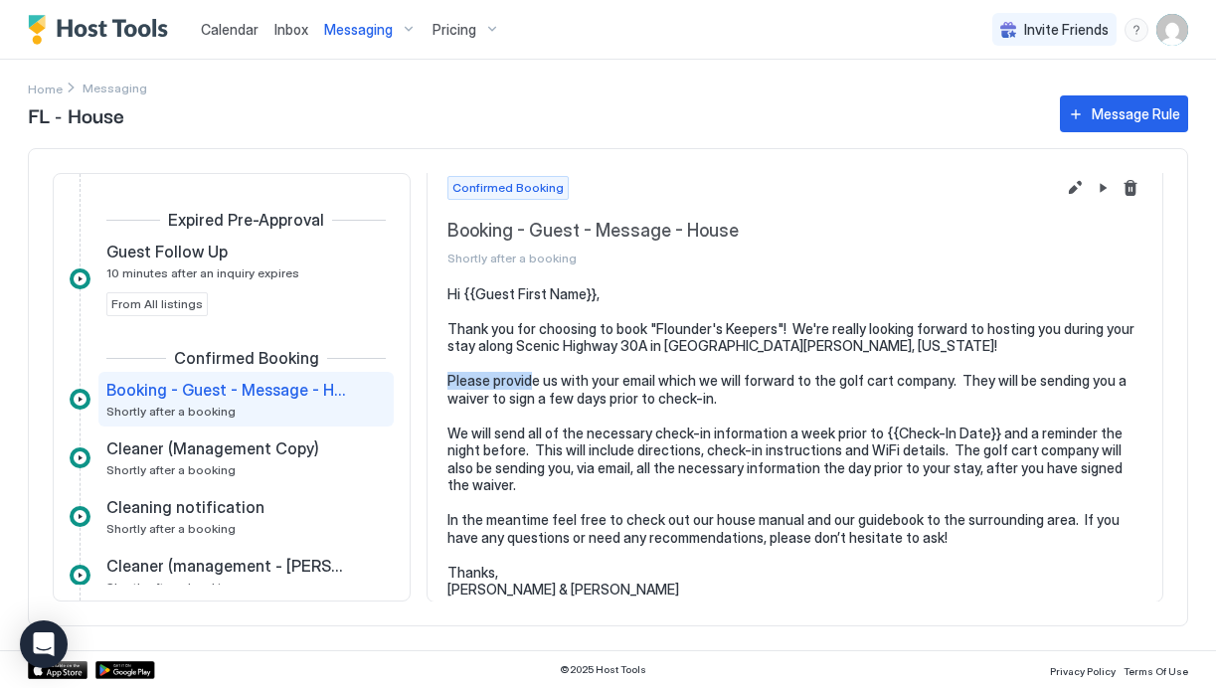
drag, startPoint x: 658, startPoint y: 377, endPoint x: 580, endPoint y: 380, distance: 78.6
click at [580, 380] on pre "Hi {{Guest First Name}}, Thank you for choosing to book "Flounder's Keepers"! W…" at bounding box center [795, 441] width 695 height 313
drag, startPoint x: 953, startPoint y: 383, endPoint x: 447, endPoint y: 368, distance: 506.4
click at [447, 368] on section "Hi {{Guest First Name}}, Thank you for choosing to book "Flounder's Keepers"! W…" at bounding box center [795, 451] width 735 height 333
click at [546, 405] on pre "Hi {{Guest First Name}}, Thank you for choosing to book "Flounder's Keepers"! W…" at bounding box center [795, 441] width 695 height 313
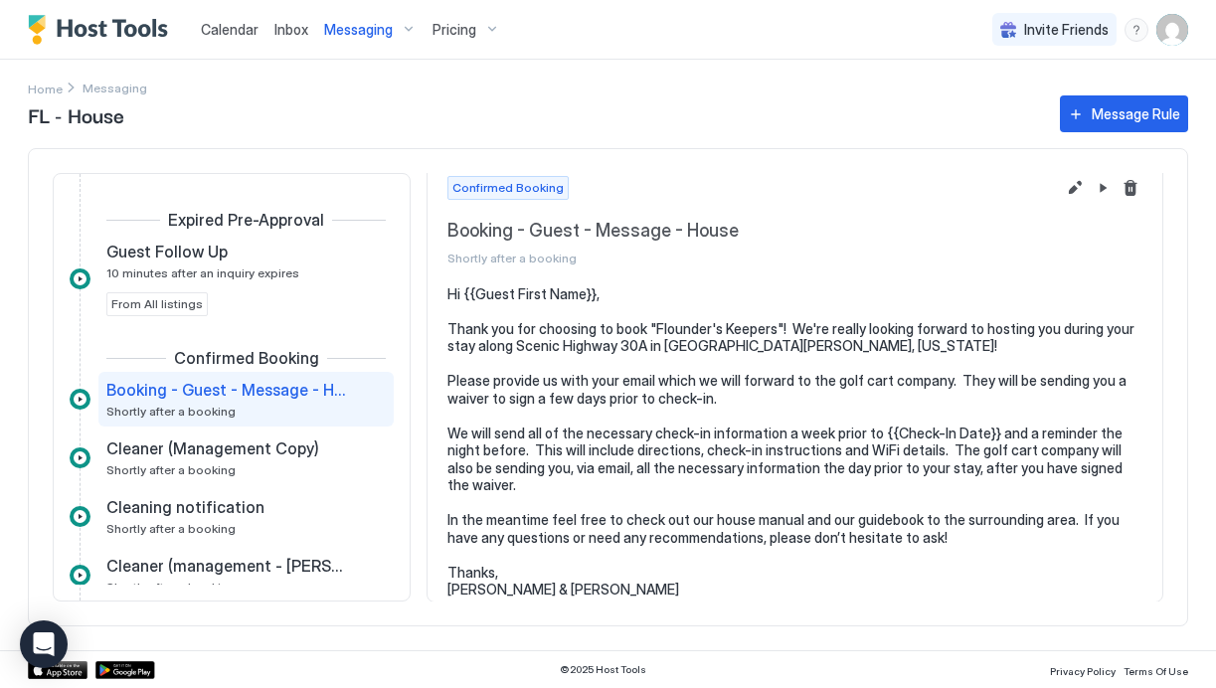
click at [954, 379] on pre "Hi {{Guest First Name}}, Thank you for choosing to book "Flounder's Keepers"! W…" at bounding box center [795, 441] width 695 height 313
click at [1076, 184] on button "Edit message rule" at bounding box center [1075, 188] width 24 height 24
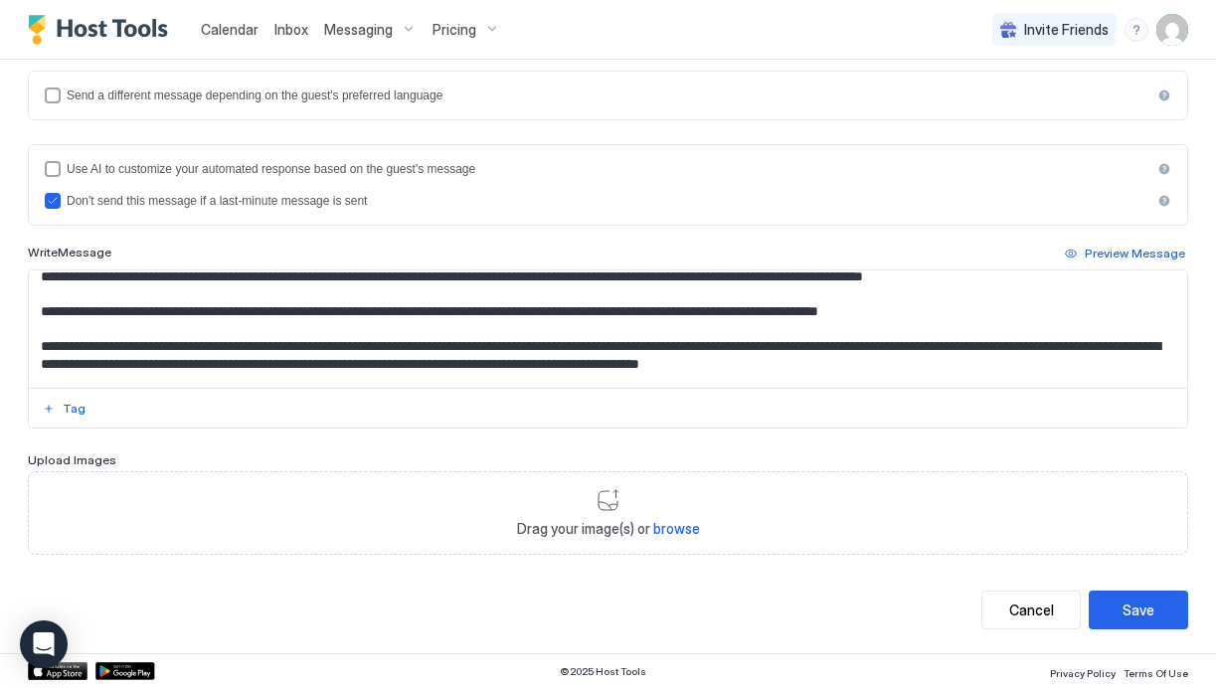
scroll to position [26, 0]
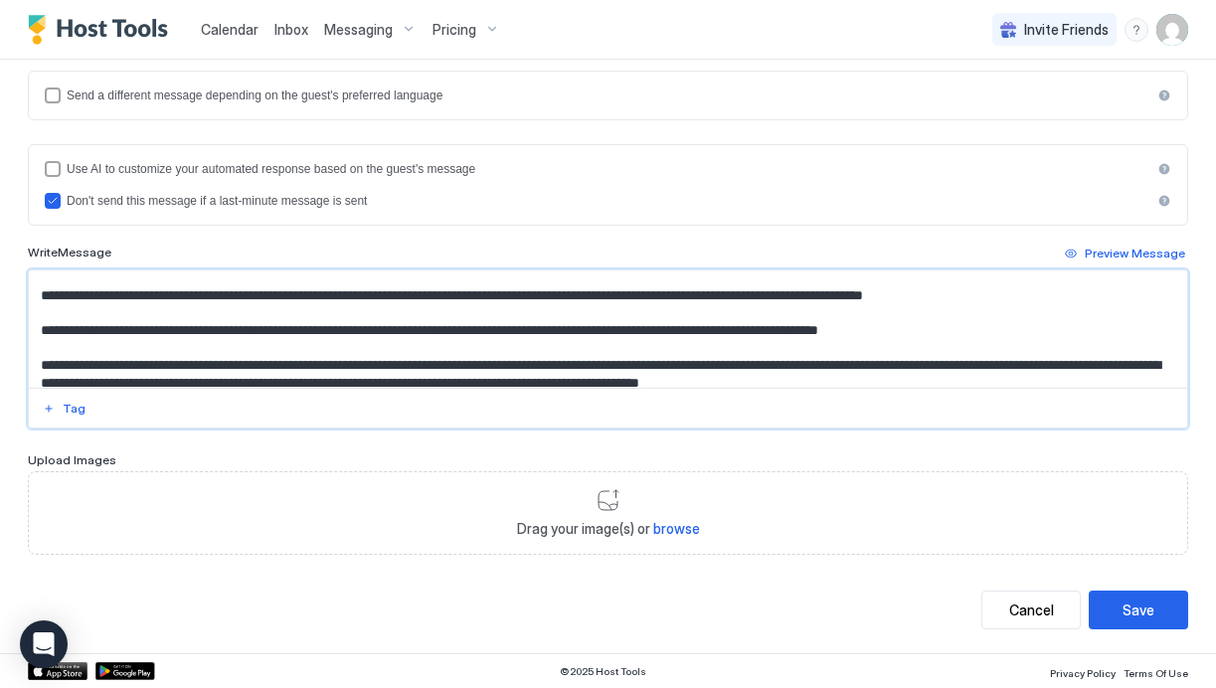
drag, startPoint x: 536, startPoint y: 329, endPoint x: 45, endPoint y: 319, distance: 491.4
click at [45, 319] on textarea "**********" at bounding box center [608, 329] width 1159 height 117
click at [211, 327] on textarea "**********" at bounding box center [608, 329] width 1159 height 117
click at [562, 332] on textarea "**********" at bounding box center [608, 329] width 1159 height 117
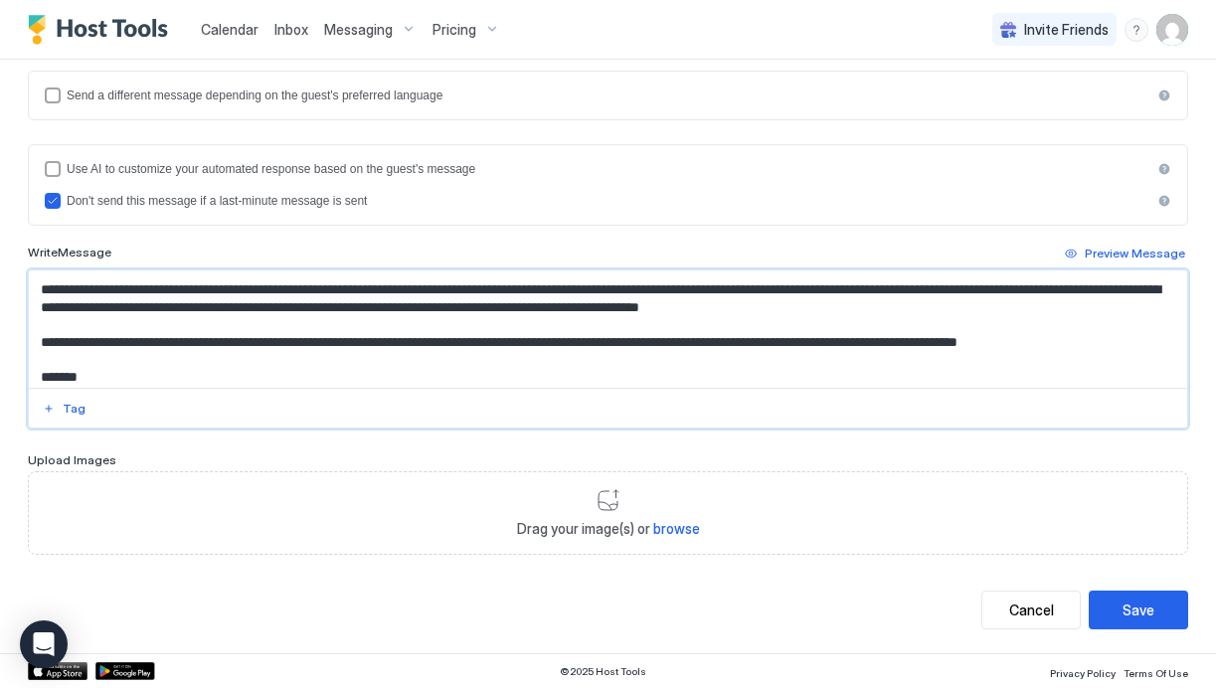
scroll to position [103, 0]
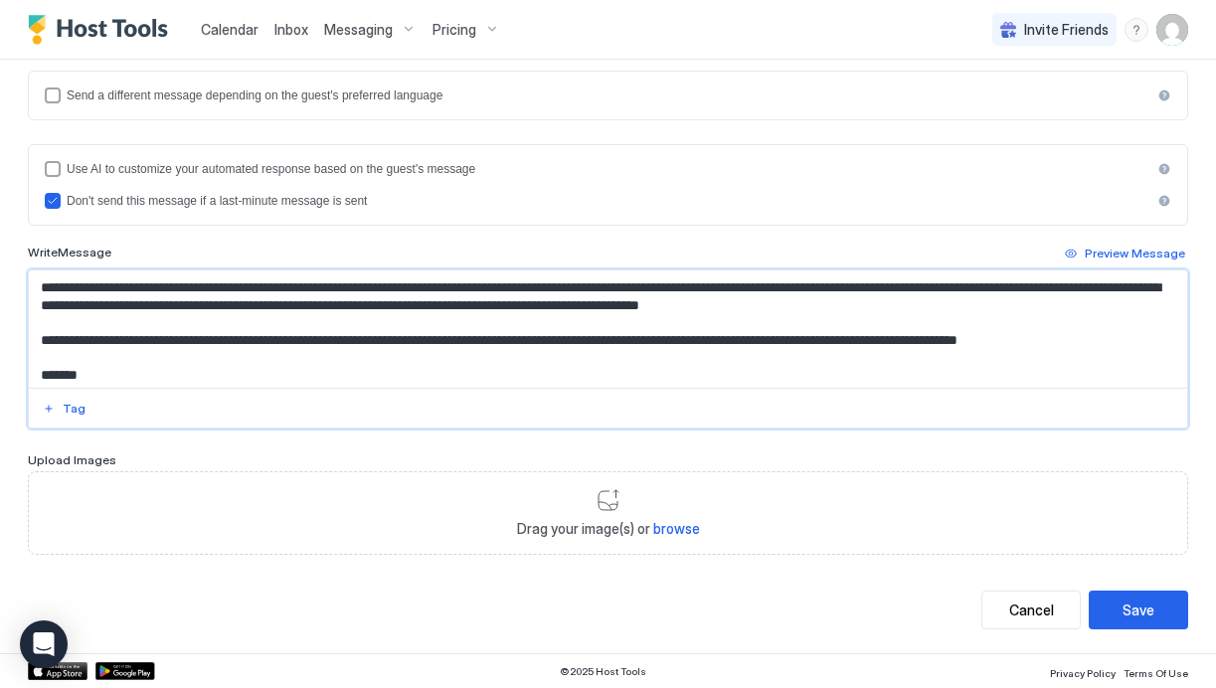
click at [382, 305] on textarea "**********" at bounding box center [608, 329] width 1159 height 117
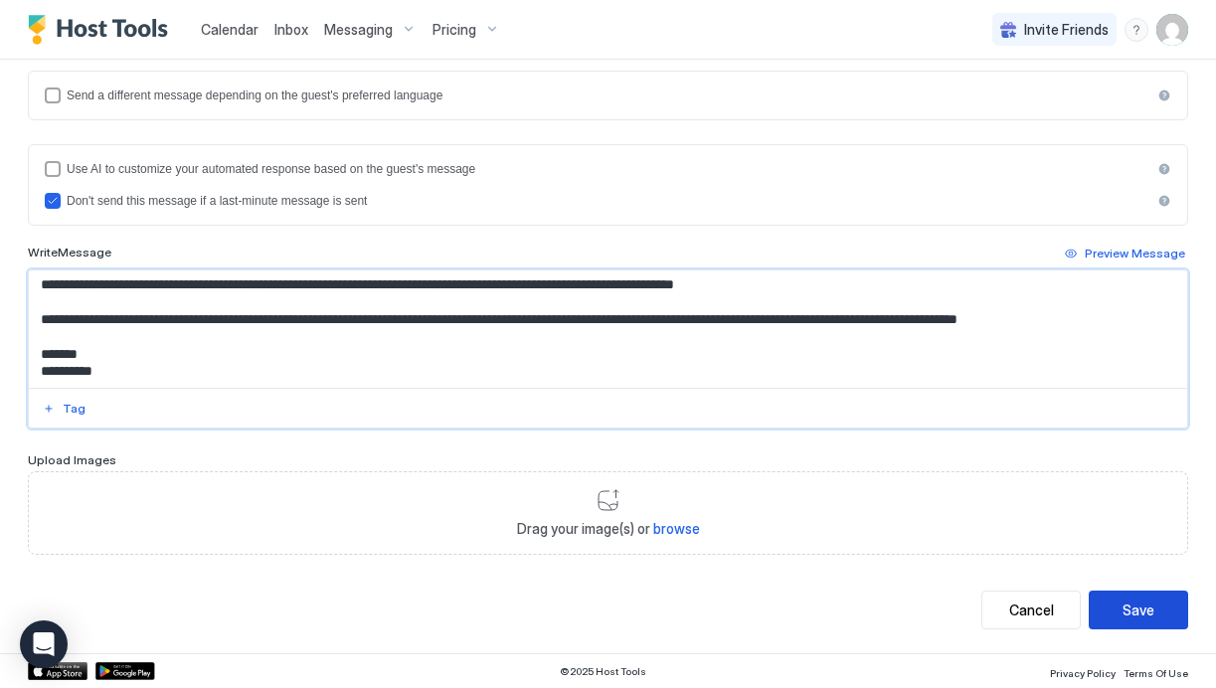
type textarea "**********"
click at [1133, 600] on div "Save" at bounding box center [1139, 610] width 32 height 21
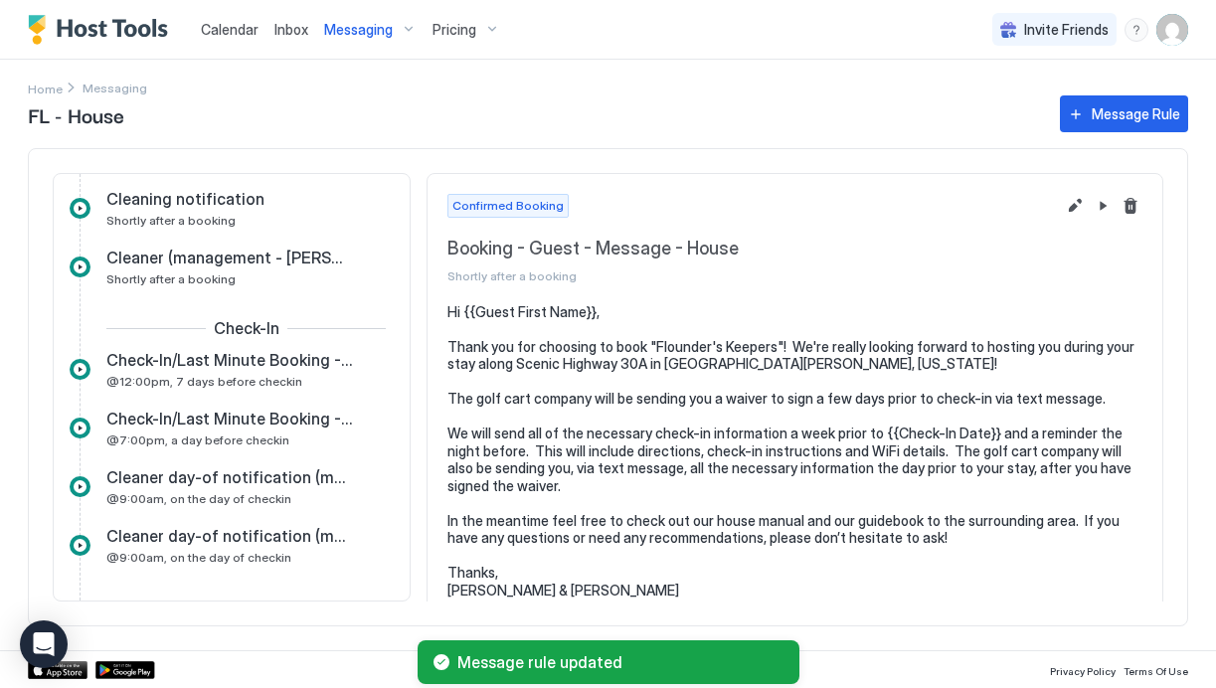
scroll to position [311, 0]
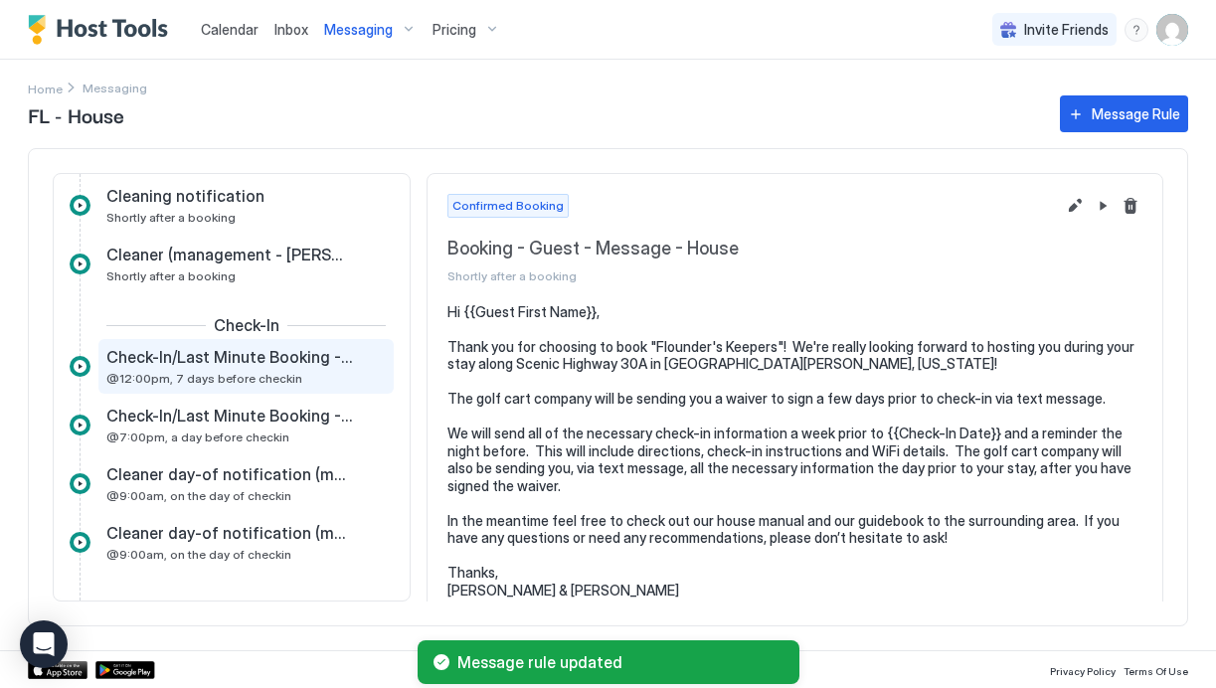
click at [261, 370] on div "Check-In/Last Minute Booking - Guest - Week Prior Message - House @12:00pm, 7 d…" at bounding box center [232, 366] width 252 height 39
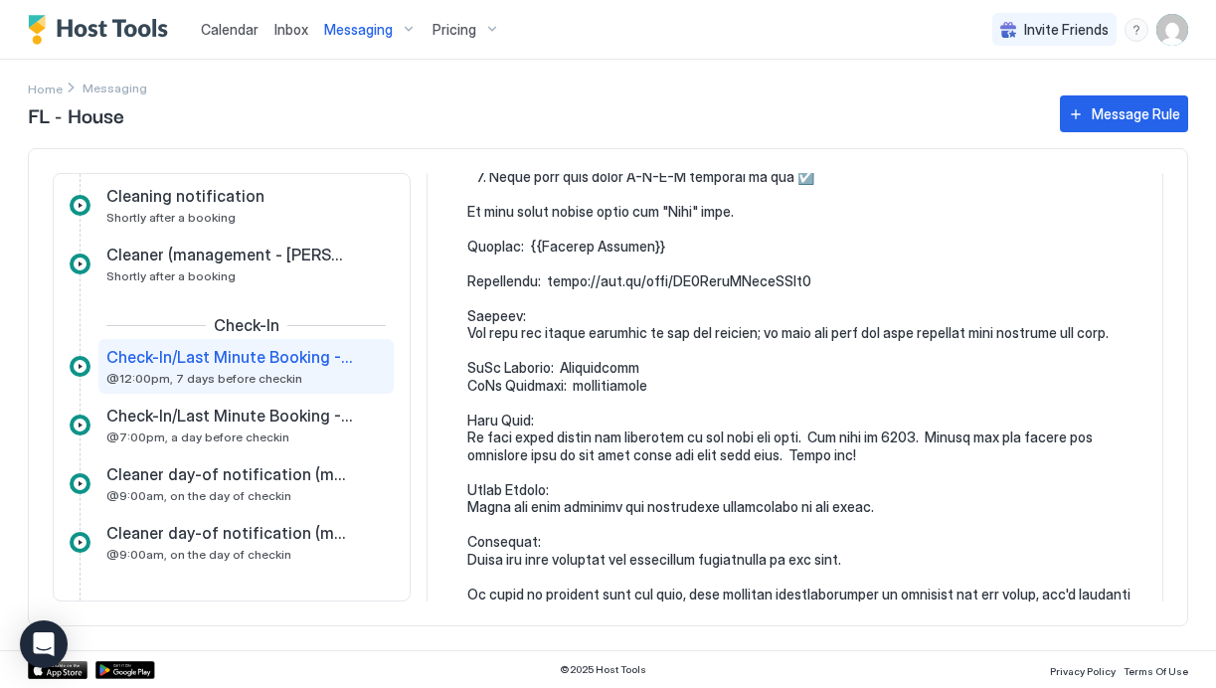
scroll to position [357, 0]
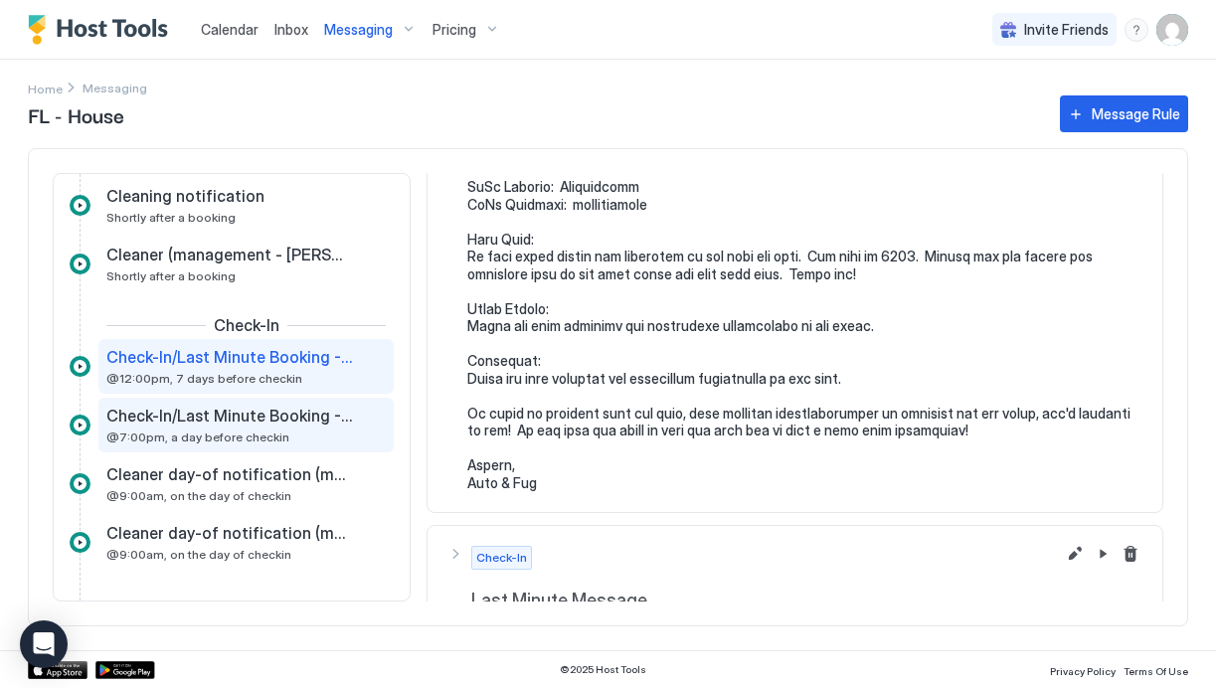
click at [218, 428] on div "Check-In/Last Minute Booking - Guest - Night Prior Message - House @7:00pm, a d…" at bounding box center [232, 425] width 252 height 39
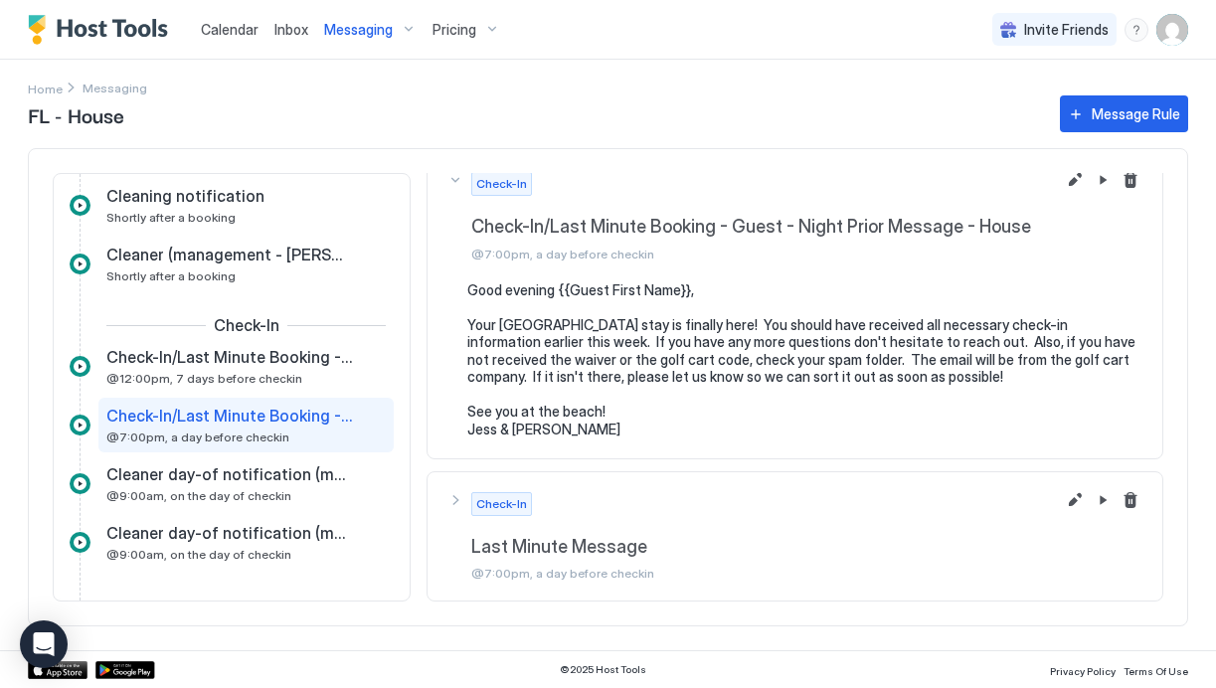
click at [1079, 166] on div "Expired Pre-Approval Guest Follow Up 10 minutes after an inquiry expires From A…" at bounding box center [608, 387] width 1161 height 478
click at [1076, 175] on button "Edit message rule" at bounding box center [1075, 180] width 24 height 24
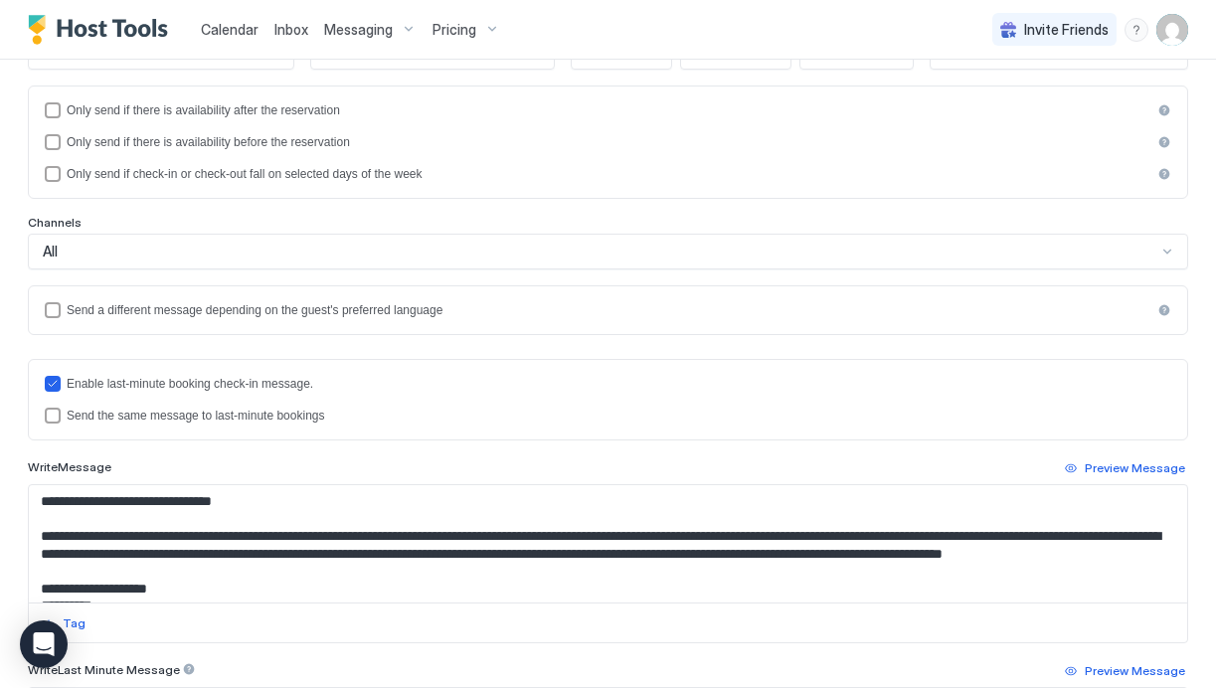
scroll to position [38, 0]
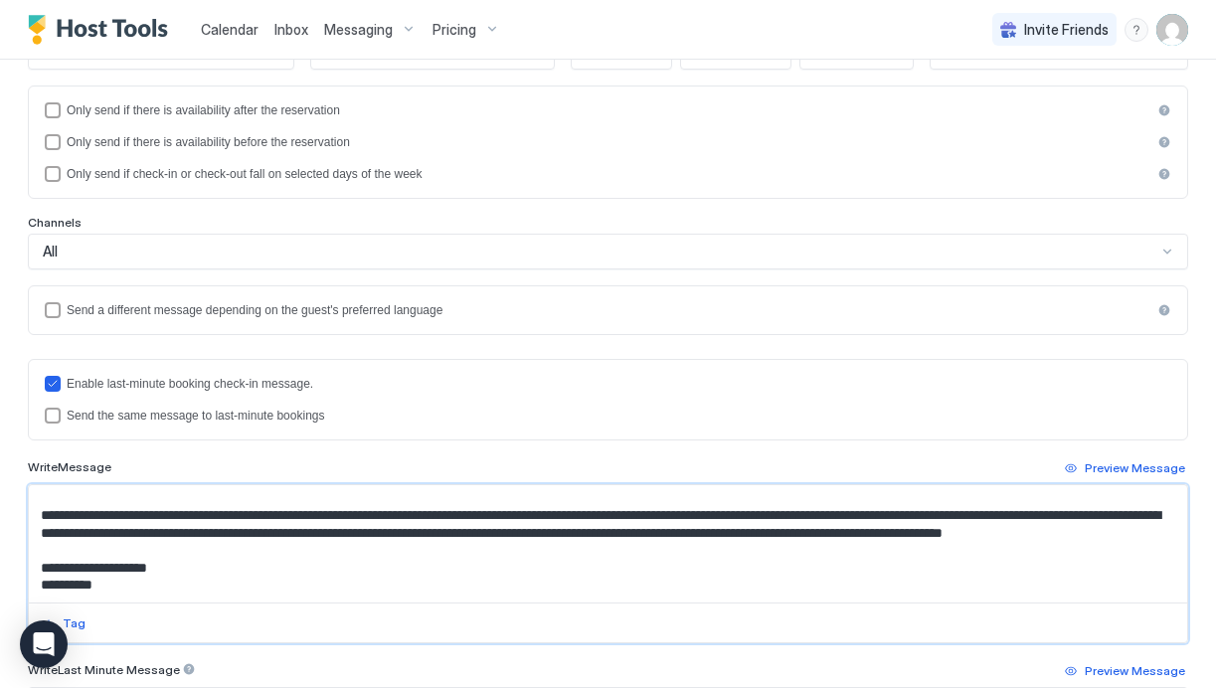
drag, startPoint x: 557, startPoint y: 519, endPoint x: 419, endPoint y: 520, distance: 138.2
click at [419, 520] on textarea "**********" at bounding box center [608, 543] width 1159 height 117
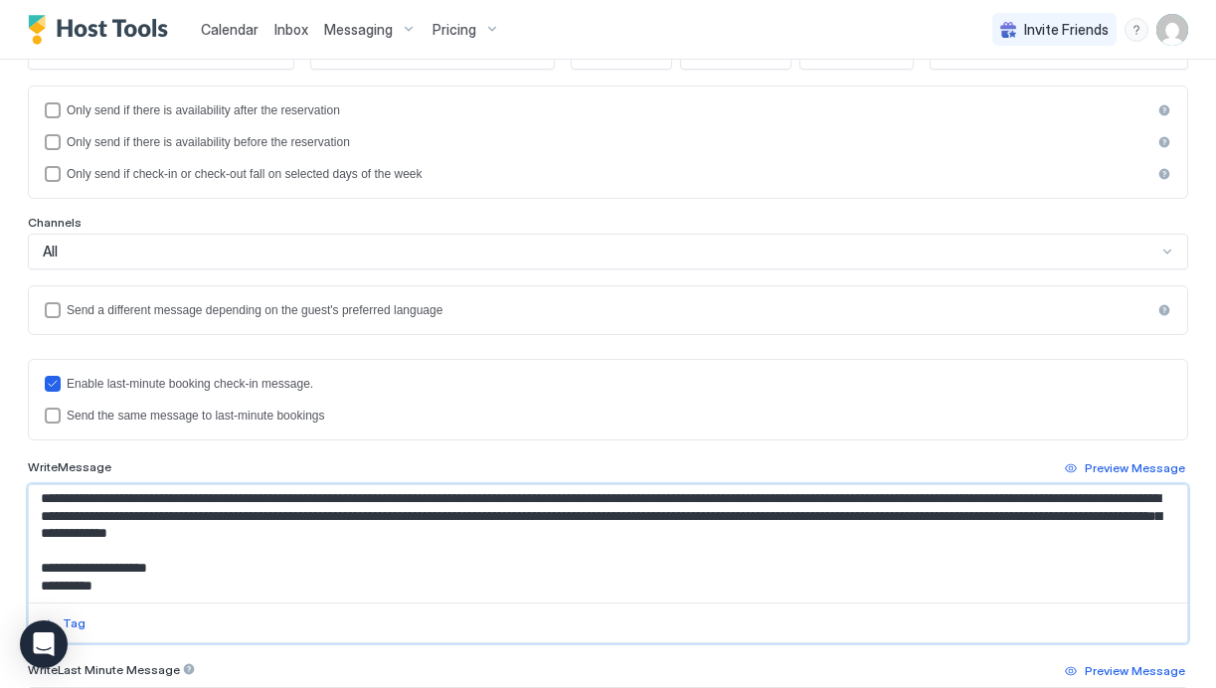
drag, startPoint x: 920, startPoint y: 521, endPoint x: 97, endPoint y: 535, distance: 822.6
click at [97, 535] on textarea "**********" at bounding box center [608, 543] width 1159 height 117
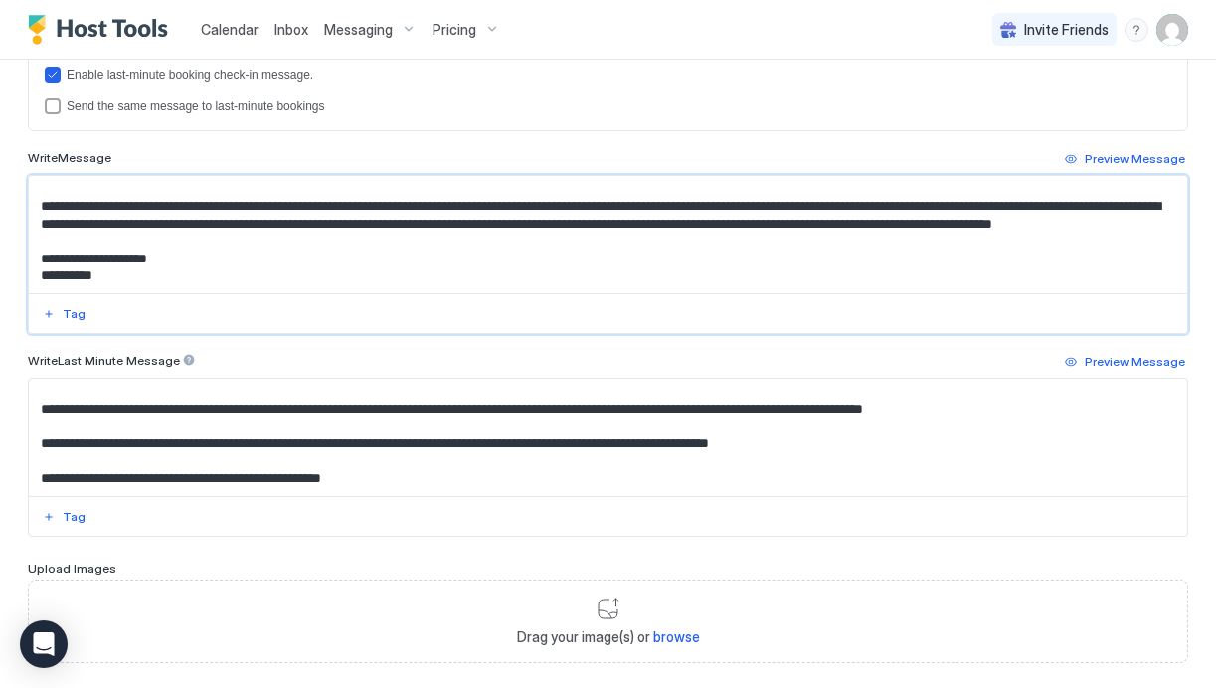
scroll to position [26, 0]
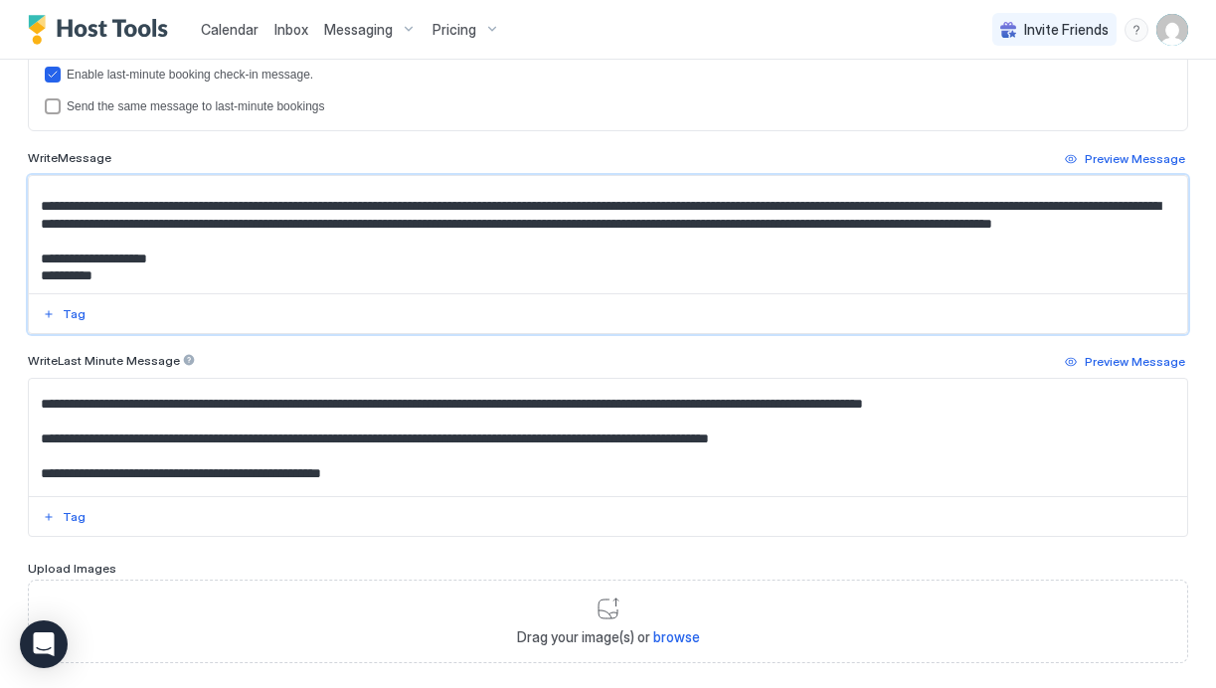
type textarea "**********"
drag, startPoint x: 593, startPoint y: 439, endPoint x: 85, endPoint y: 431, distance: 508.3
click at [85, 431] on textarea "Input Field" at bounding box center [608, 437] width 1159 height 117
click at [391, 438] on textarea "Input Field" at bounding box center [608, 437] width 1159 height 117
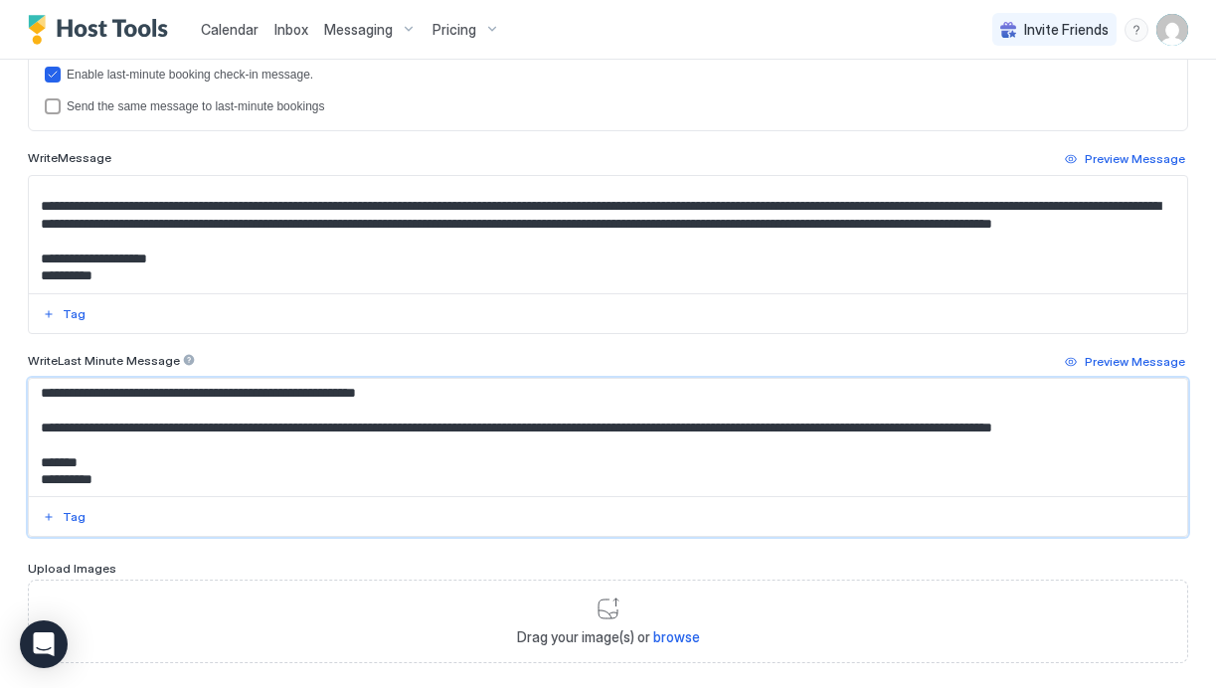
scroll to position [718, 0]
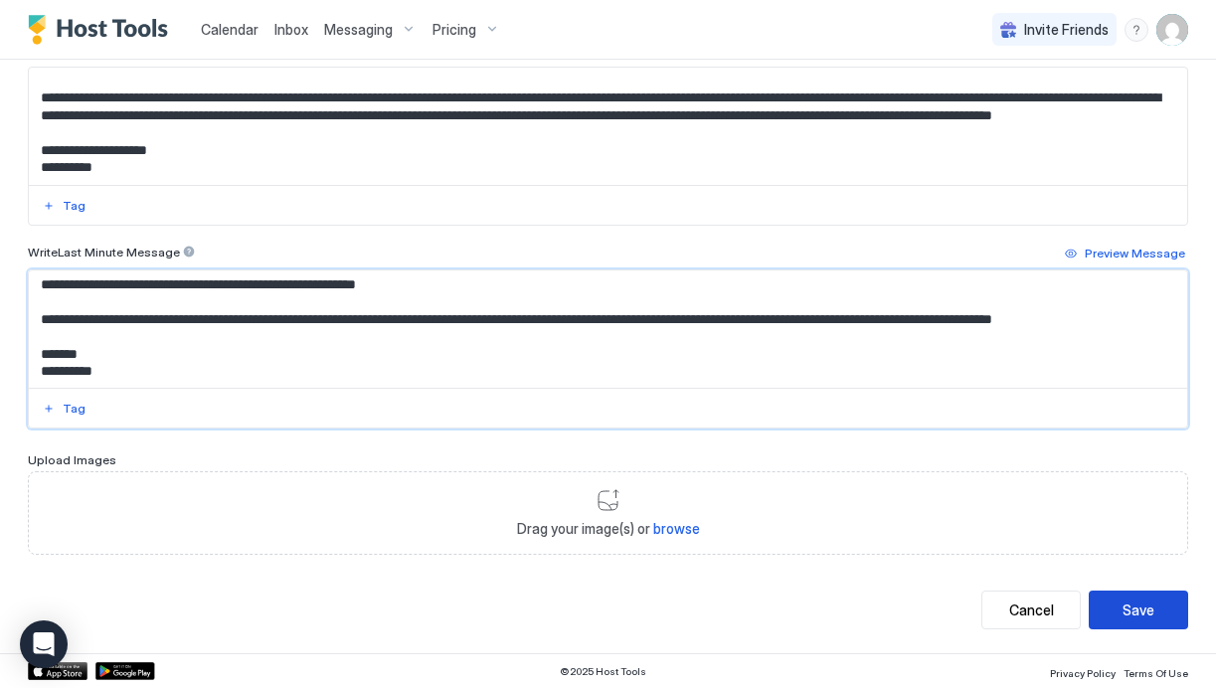
type textarea "**********"
click at [1164, 608] on button "Save" at bounding box center [1138, 610] width 99 height 39
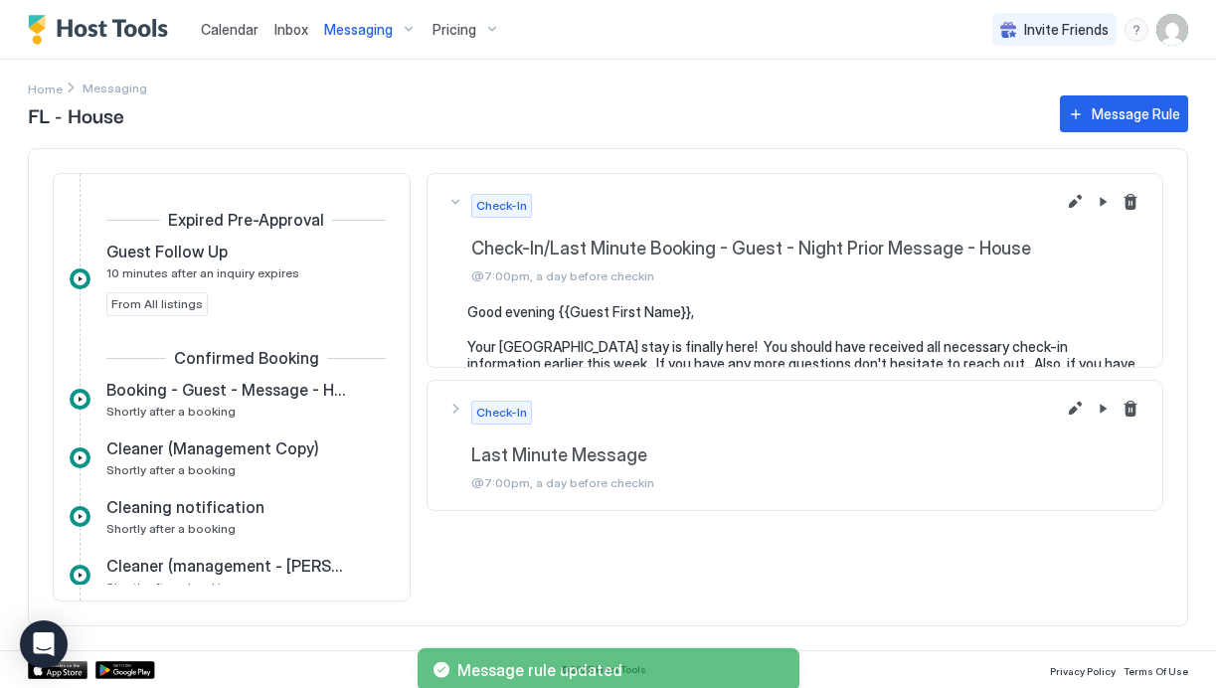
scroll to position [351, 0]
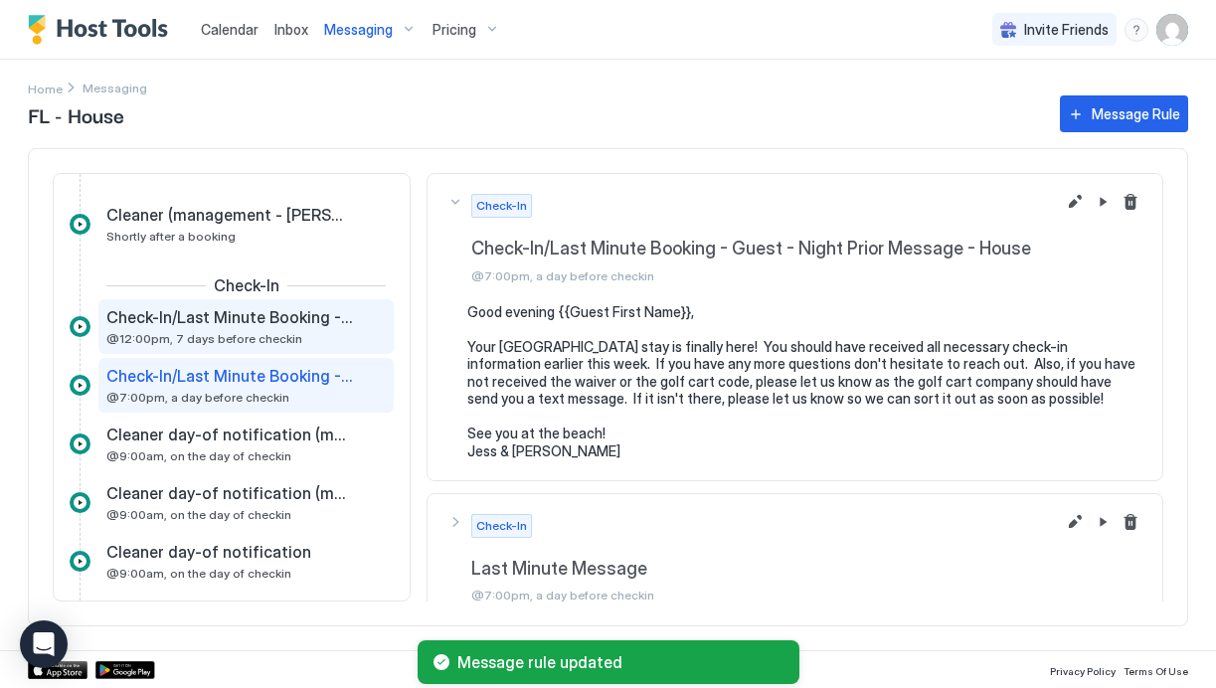
click at [269, 327] on div "Check-In/Last Minute Booking - Guest - Week Prior Message - House @12:00pm, 7 d…" at bounding box center [232, 326] width 252 height 39
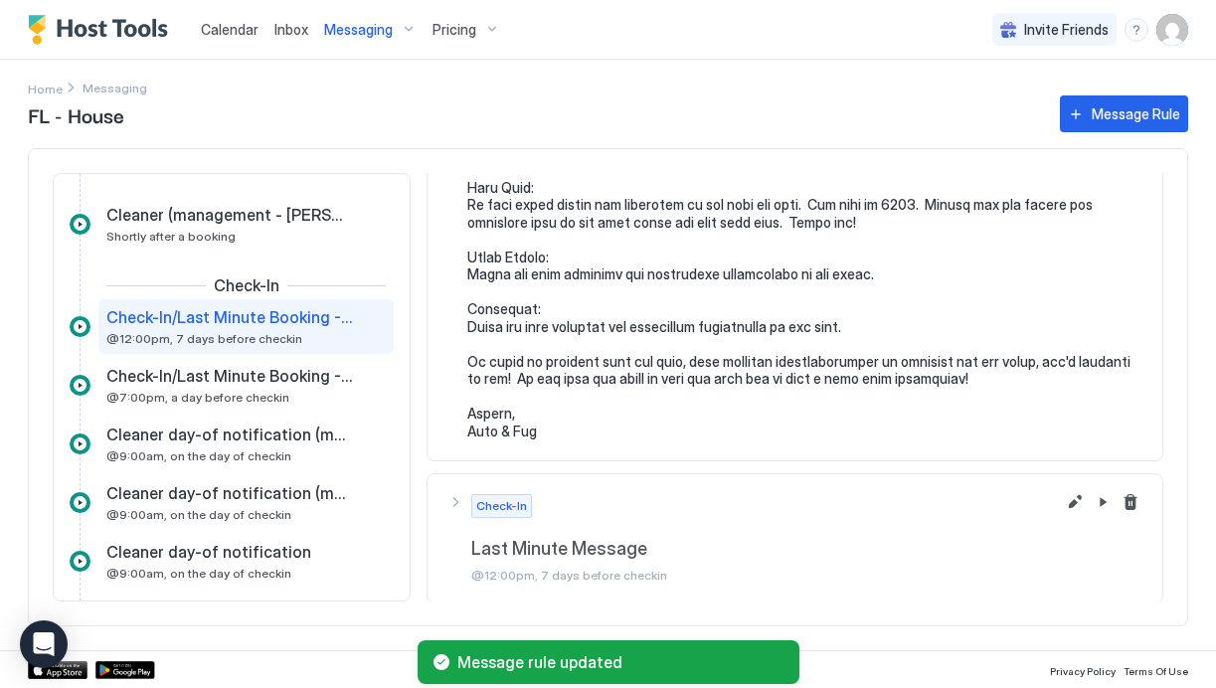
scroll to position [579, 0]
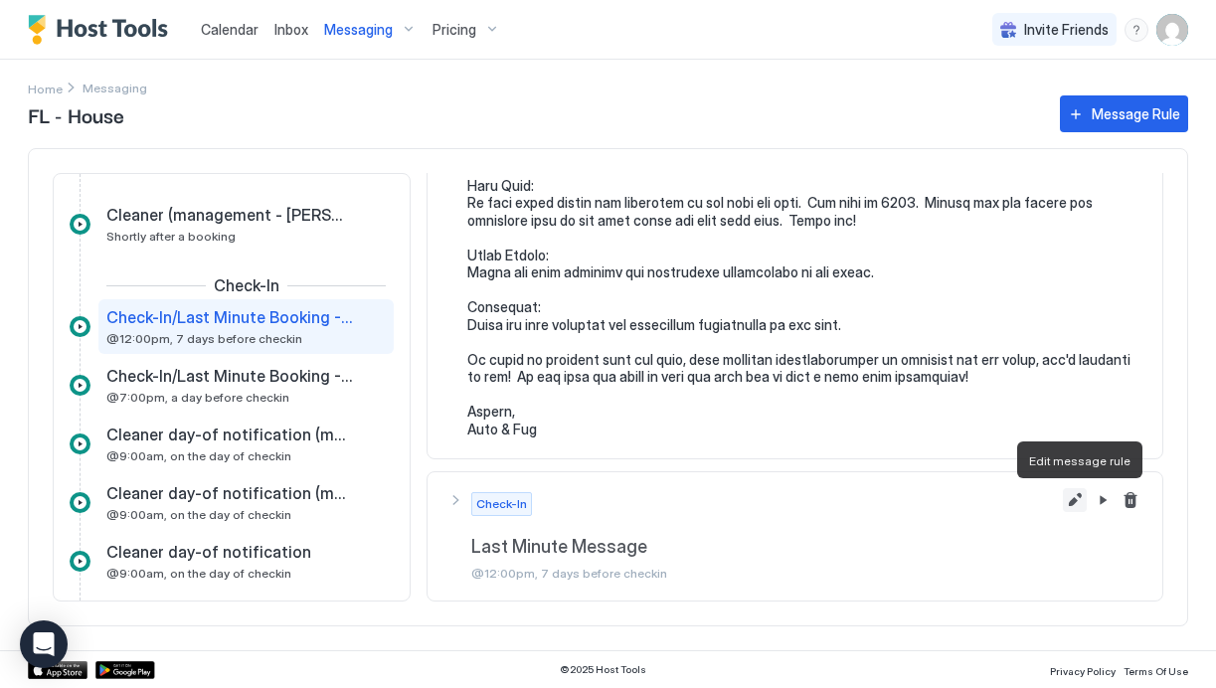
click at [1074, 497] on button "Edit message rule" at bounding box center [1075, 500] width 24 height 24
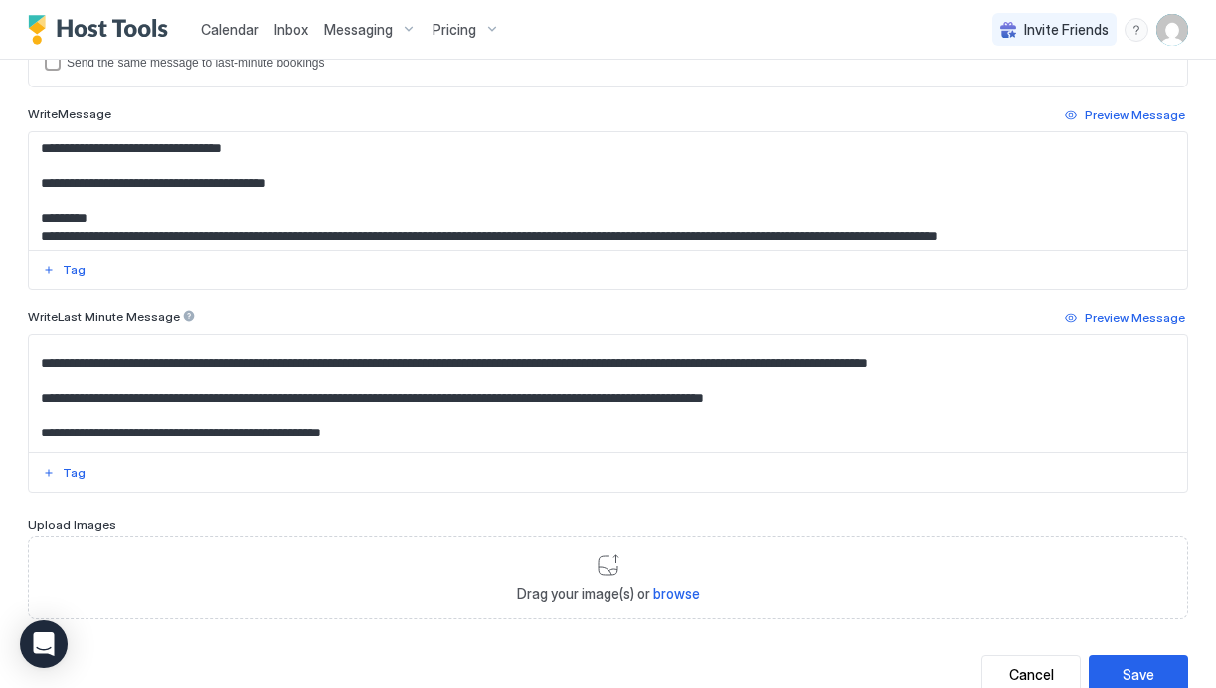
scroll to position [21, 0]
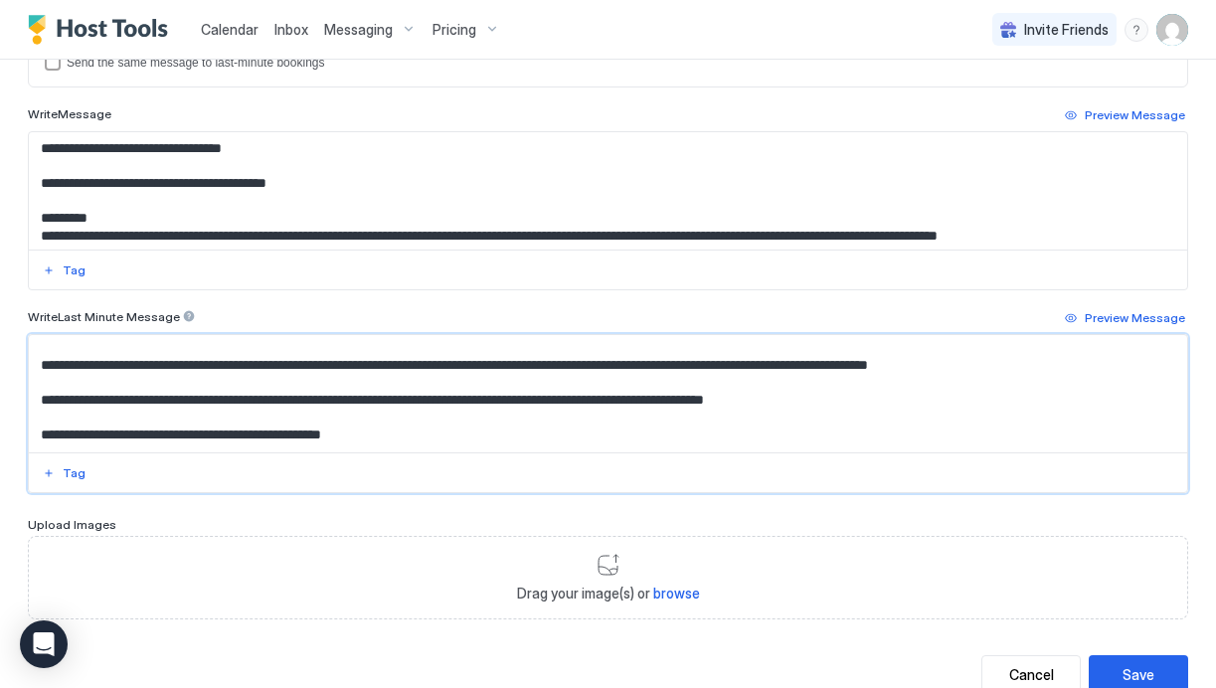
drag, startPoint x: 589, startPoint y: 403, endPoint x: 38, endPoint y: 403, distance: 551.0
click at [38, 403] on textarea "Input Field" at bounding box center [608, 393] width 1159 height 117
click at [394, 396] on textarea "Input Field" at bounding box center [608, 393] width 1159 height 117
type textarea "**********"
click at [1154, 671] on button "Save" at bounding box center [1138, 674] width 99 height 39
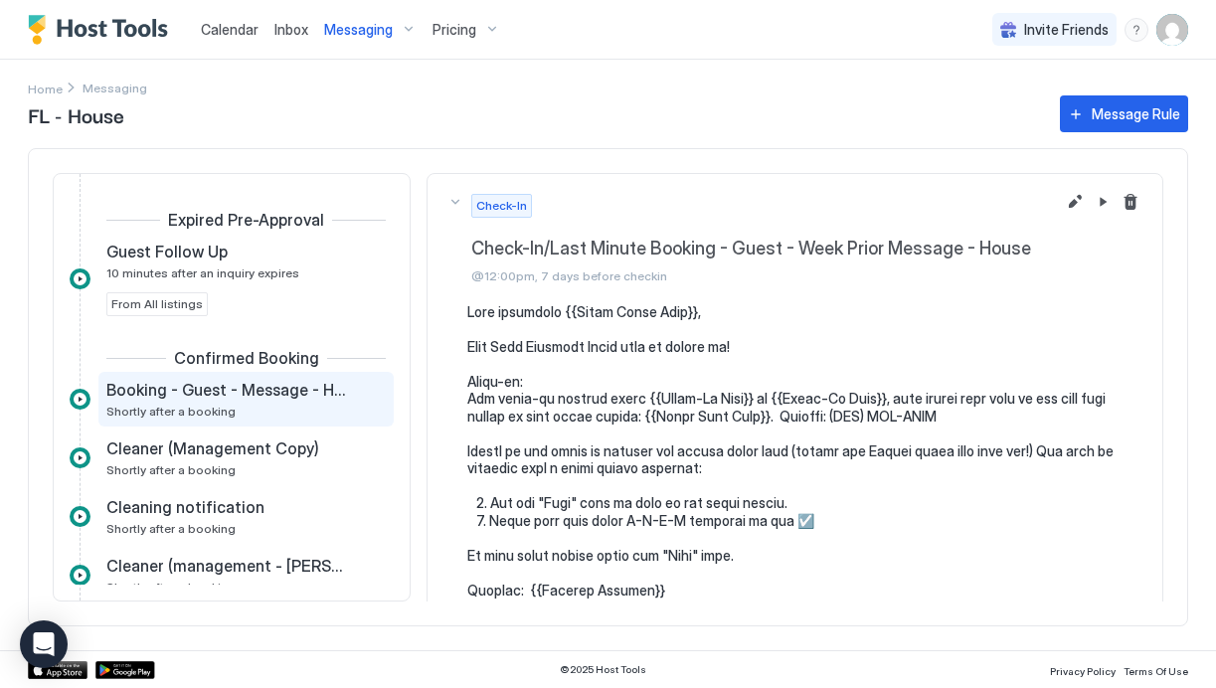
click at [295, 408] on div "Booking - Guest - Message - House Shortly after a booking" at bounding box center [232, 399] width 252 height 39
